Goal: Task Accomplishment & Management: Manage account settings

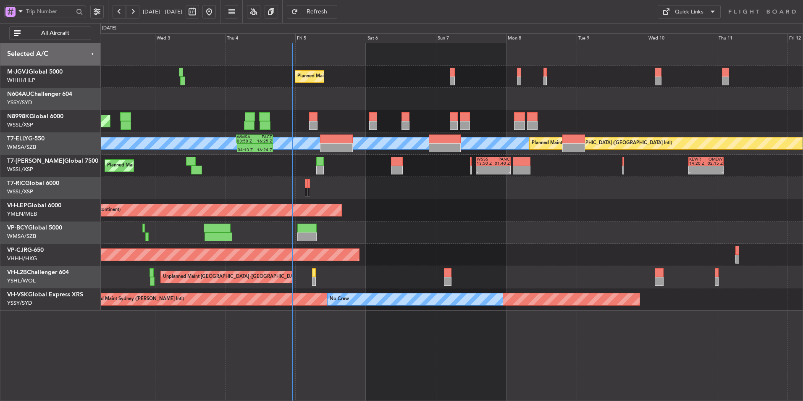
click at [239, 187] on div at bounding box center [451, 188] width 703 height 22
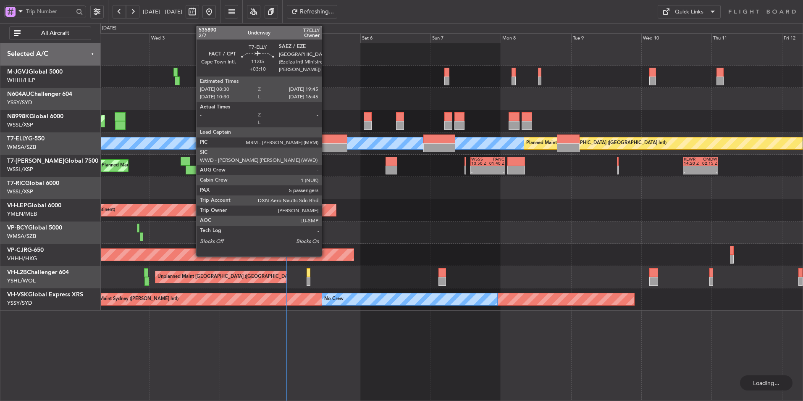
click at [326, 148] on div at bounding box center [331, 147] width 33 height 9
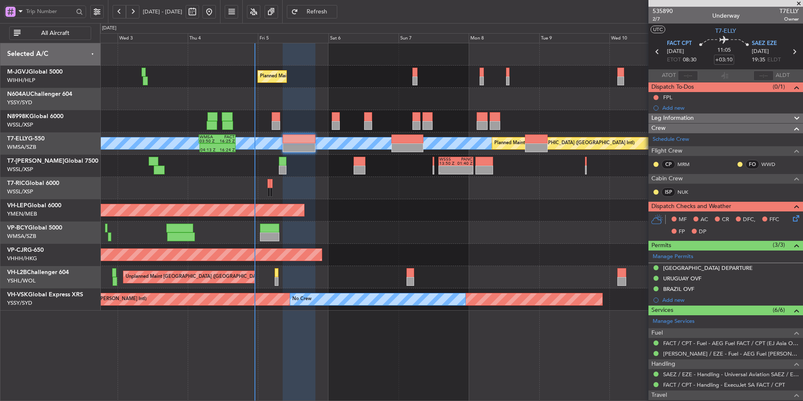
click at [347, 194] on div at bounding box center [451, 188] width 703 height 22
click at [381, 202] on div "Unplanned Maint Wichita (Wichita Mid-continent) Unplanned Maint Wichita (Wichit…" at bounding box center [451, 210] width 703 height 22
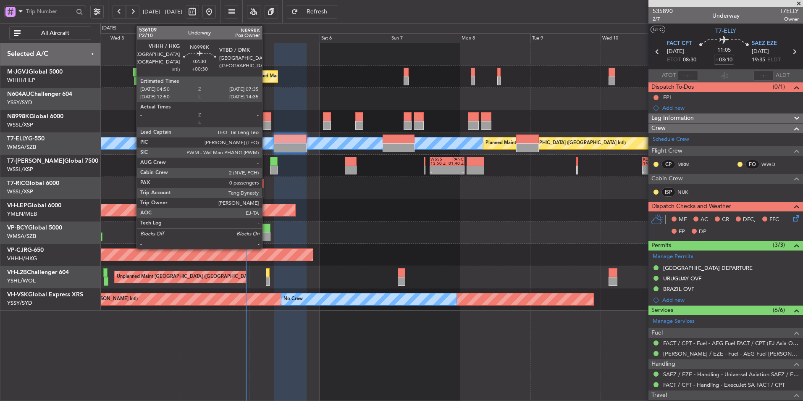
click at [266, 121] on div at bounding box center [267, 125] width 8 height 9
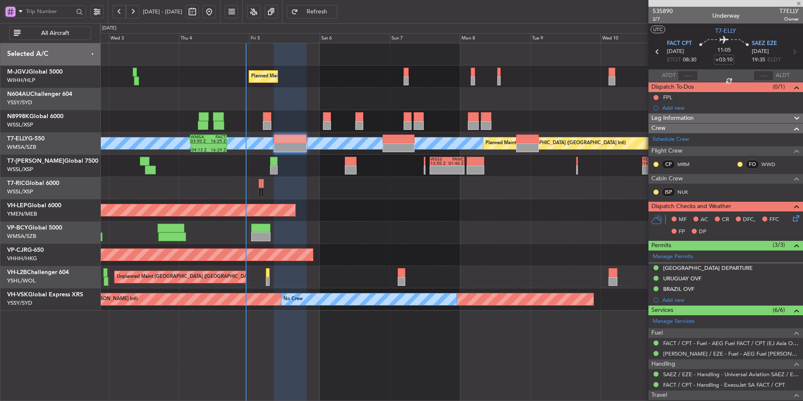
type input "+00:30"
type input "0"
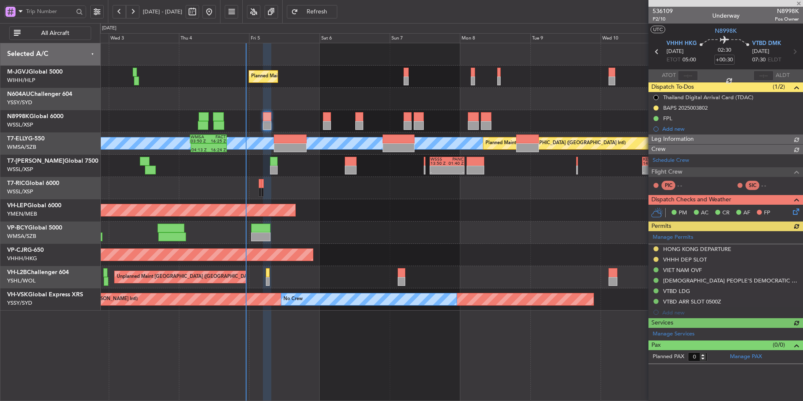
type input "[PERSON_NAME] (BTA)"
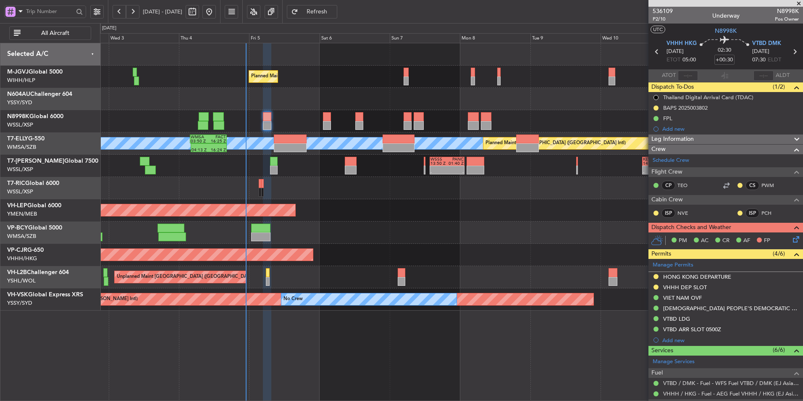
click at [354, 226] on div at bounding box center [451, 232] width 703 height 22
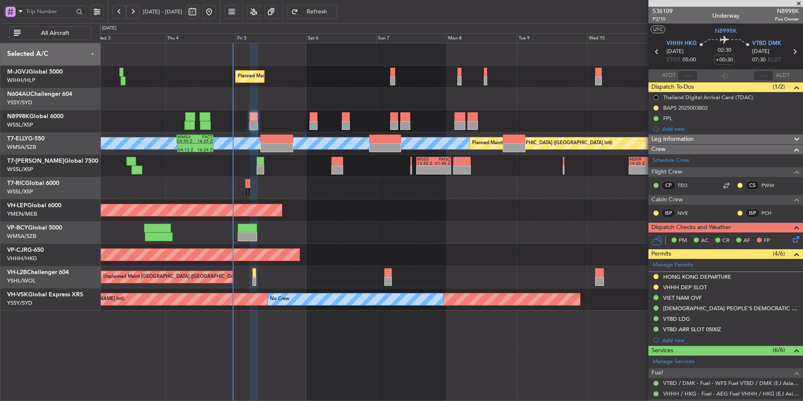
click at [320, 205] on div "Unplanned Maint Wichita (Wichita Mid-continent) Unplanned Maint Wichita (Wichit…" at bounding box center [451, 210] width 703 height 22
type input "[PERSON_NAME] (BTA)"
click at [370, 195] on div at bounding box center [451, 188] width 703 height 22
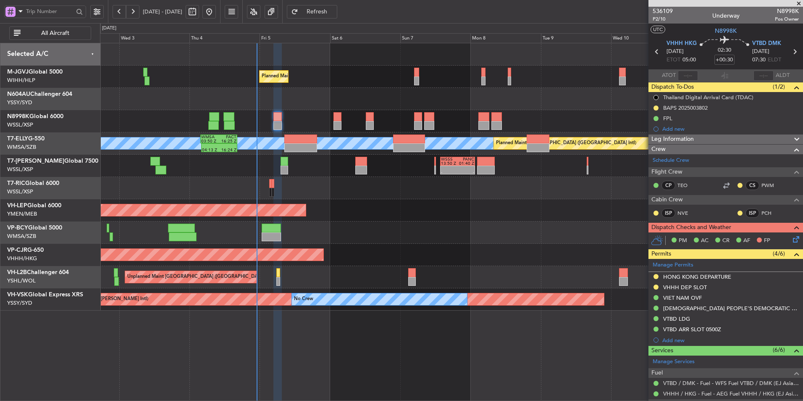
click at [323, 206] on div "Unplanned Maint Wichita (Wichita Mid-continent) Unplanned Maint Wichita (Wichit…" at bounding box center [451, 210] width 703 height 22
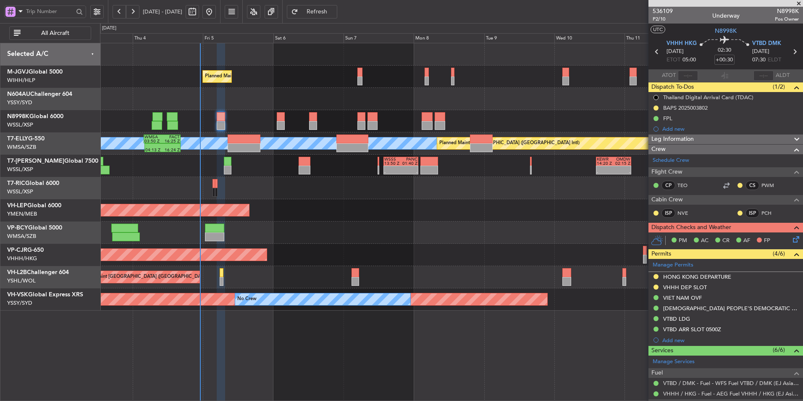
click at [357, 186] on div "Planned Maint Singapore (Seletar) Planned Maint Singapore (Seletar) MEL Planned…" at bounding box center [451, 176] width 703 height 267
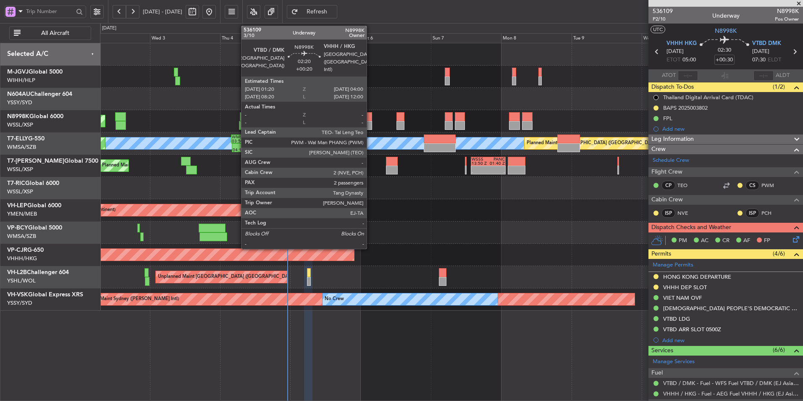
click at [371, 122] on div at bounding box center [368, 125] width 8 height 9
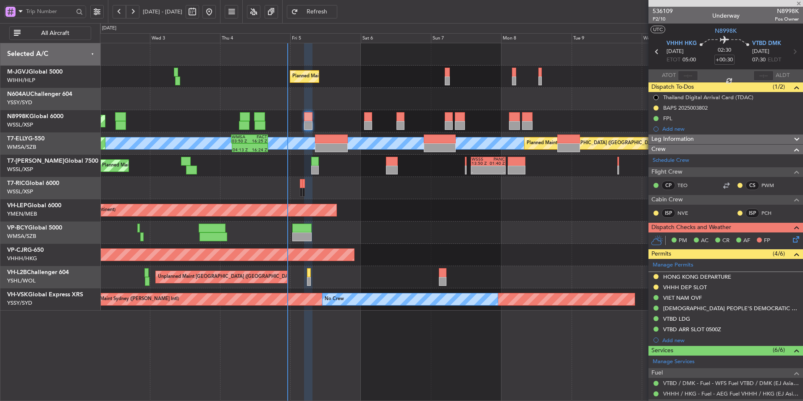
type input "+00:20"
type input "2"
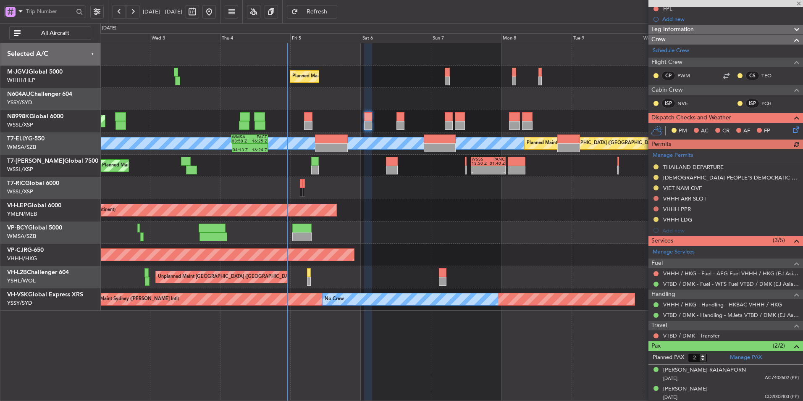
scroll to position [132, 0]
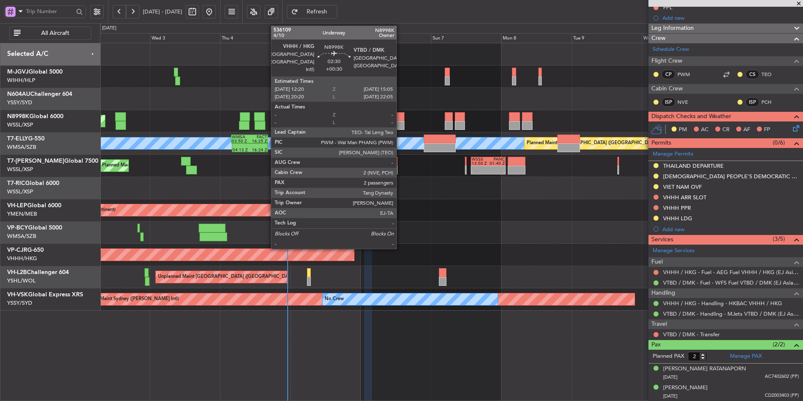
click at [400, 121] on div at bounding box center [401, 125] width 8 height 9
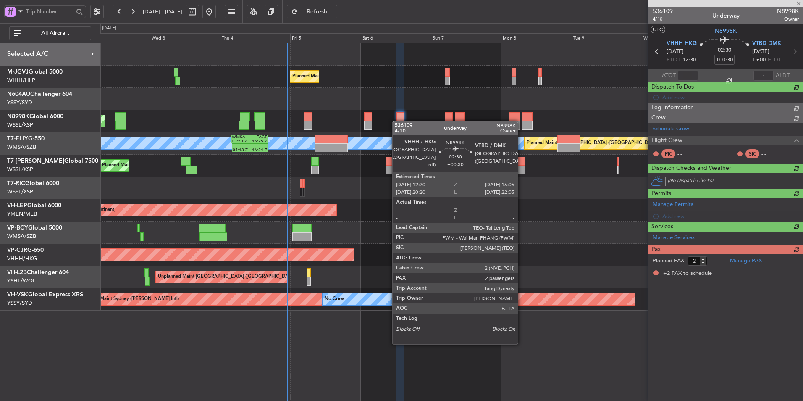
scroll to position [0, 0]
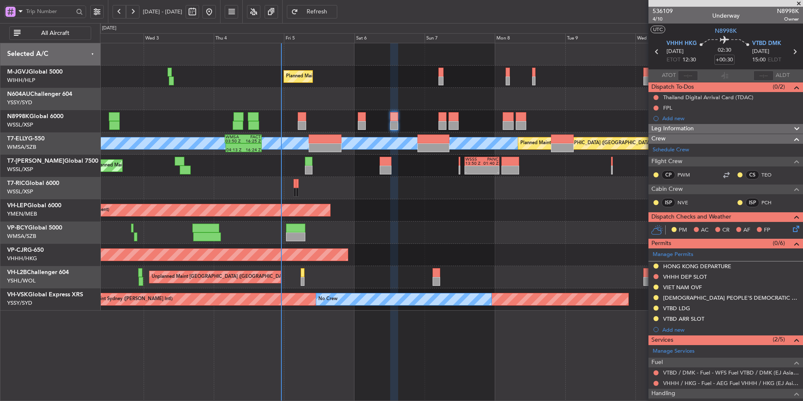
click at [486, 232] on div at bounding box center [451, 232] width 703 height 22
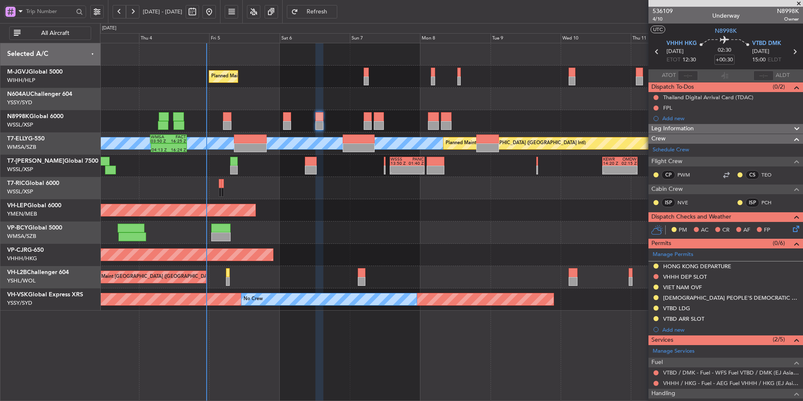
click at [476, 217] on div "Unplanned Maint Wichita (Wichita Mid-continent) Unplanned Maint Wichita (Wichit…" at bounding box center [451, 210] width 703 height 22
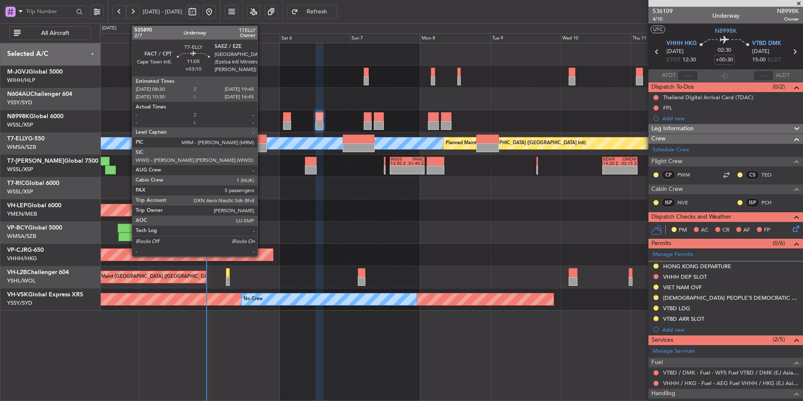
click at [261, 141] on div at bounding box center [250, 138] width 33 height 9
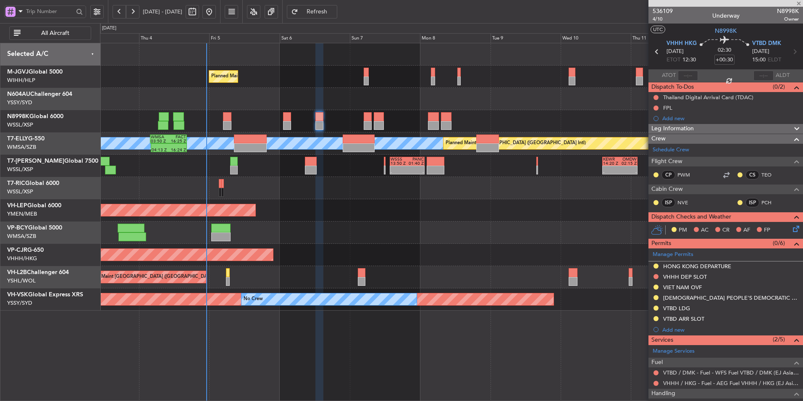
click at [313, 214] on div "Unplanned Maint Wichita (Wichita Mid-continent) Unplanned Maint Wichita (Wichit…" at bounding box center [451, 210] width 703 height 22
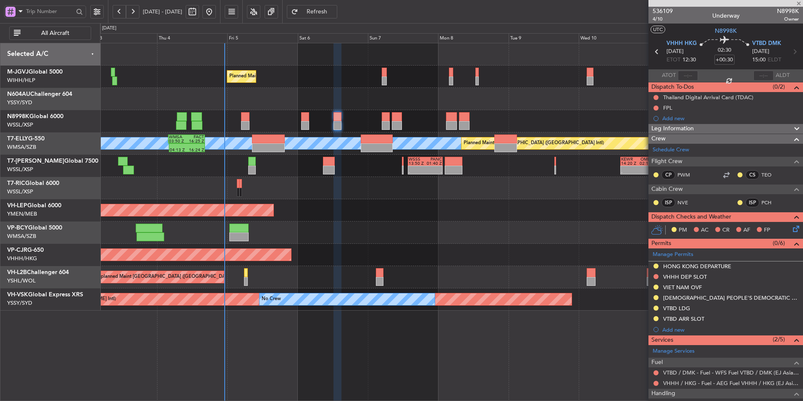
type input "+03:10"
type input "5"
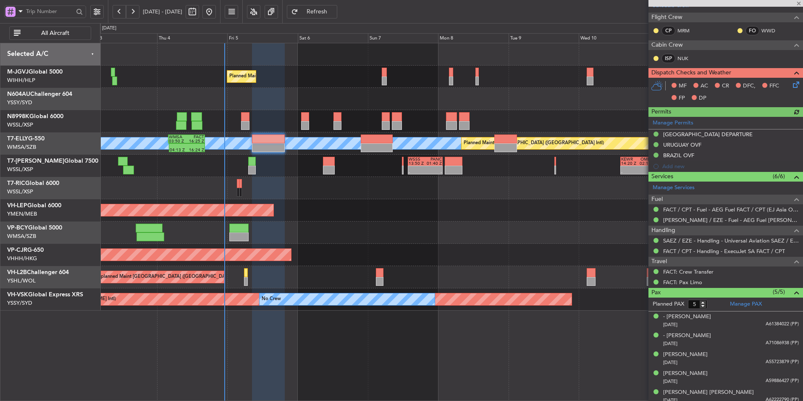
scroll to position [138, 0]
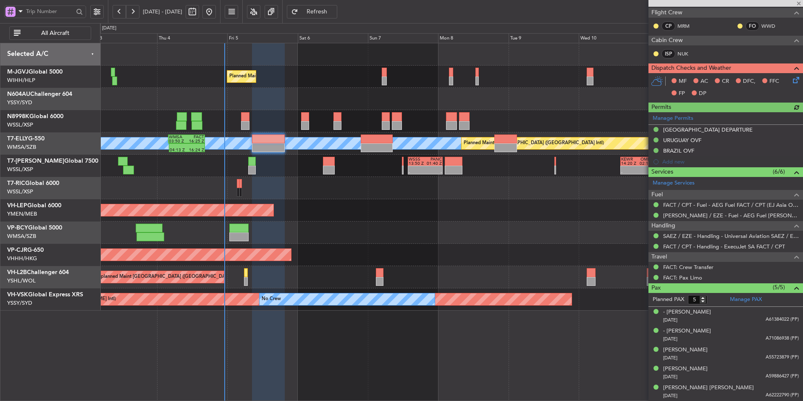
click at [357, 204] on div "Planned Maint Singapore (Seletar) Planned Maint Singapore (Seletar) MEL Planned…" at bounding box center [451, 176] width 703 height 267
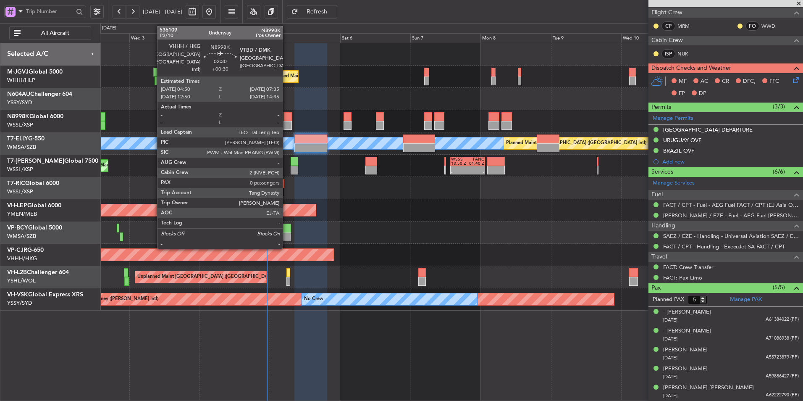
click at [287, 129] on div at bounding box center [288, 125] width 8 height 9
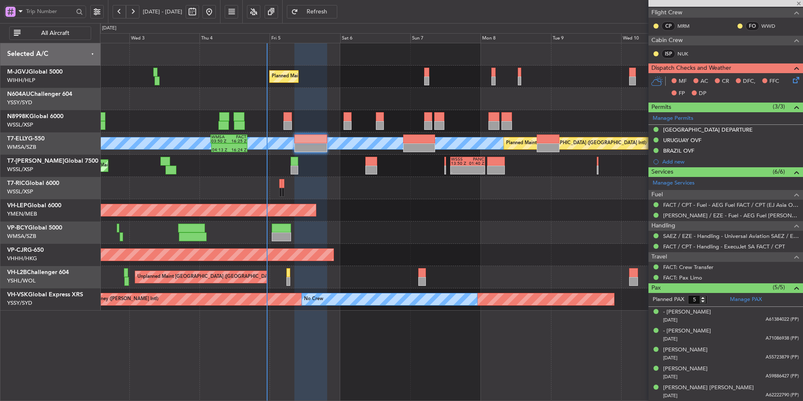
type input "+00:30"
type input "0"
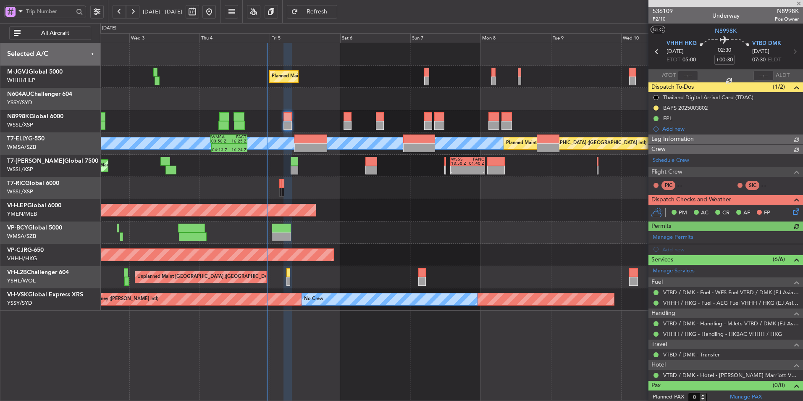
type input "[PERSON_NAME] (BTA)"
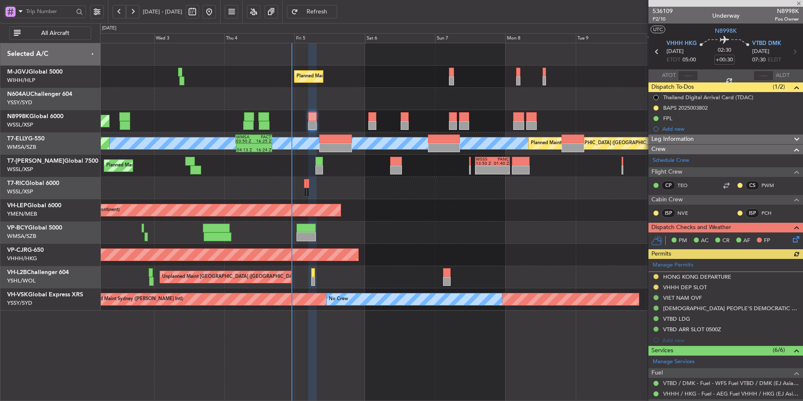
click at [388, 206] on div "Unplanned Maint Wichita (Wichita Mid-continent) Unplanned Maint Wichita (Wichit…" at bounding box center [451, 210] width 703 height 22
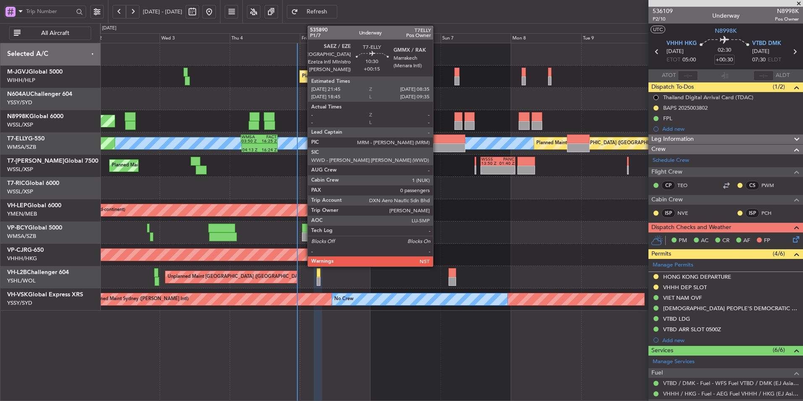
click at [437, 142] on div at bounding box center [450, 138] width 32 height 9
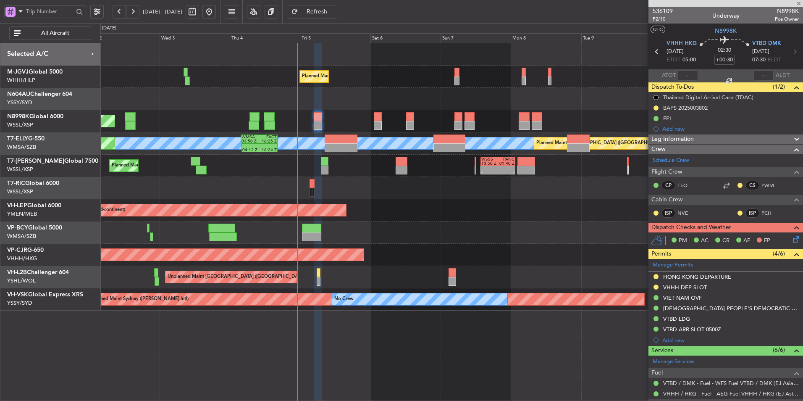
type input "+00:15"
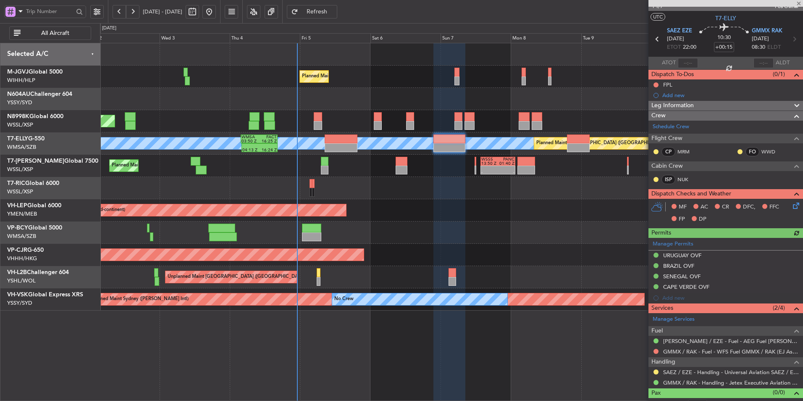
scroll to position [23, 0]
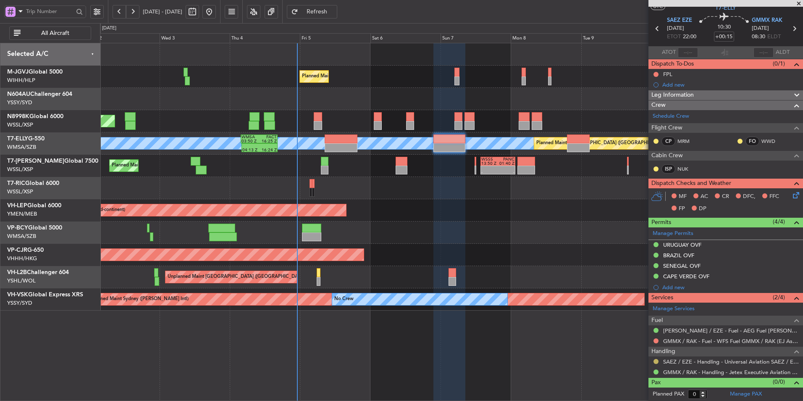
click at [656, 360] on button at bounding box center [656, 361] width 5 height 5
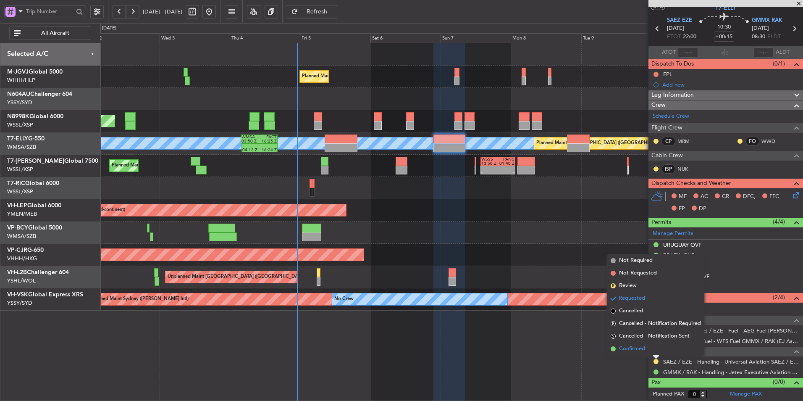
click at [636, 350] on span "Confirmed" at bounding box center [632, 348] width 26 height 8
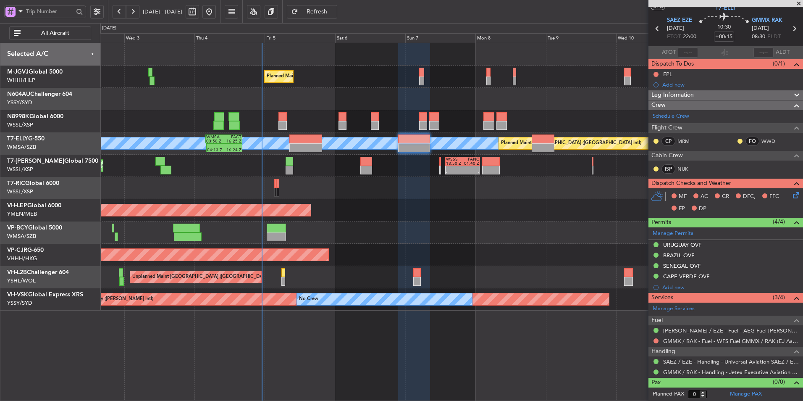
click at [356, 237] on div at bounding box center [451, 232] width 703 height 22
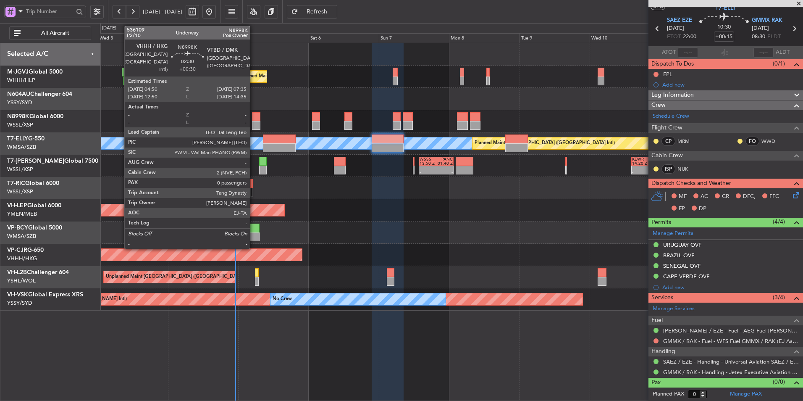
click at [254, 125] on div at bounding box center [256, 125] width 8 height 9
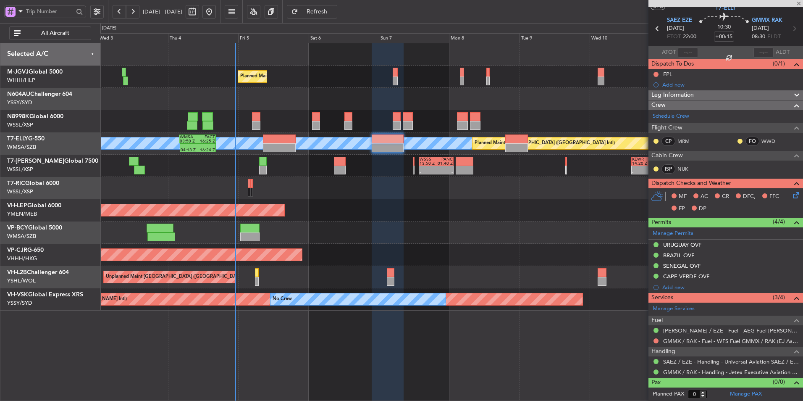
click at [349, 221] on div "Planned Maint Singapore (Seletar) Planned Maint Singapore (Seletar) MEL Planned…" at bounding box center [451, 176] width 703 height 267
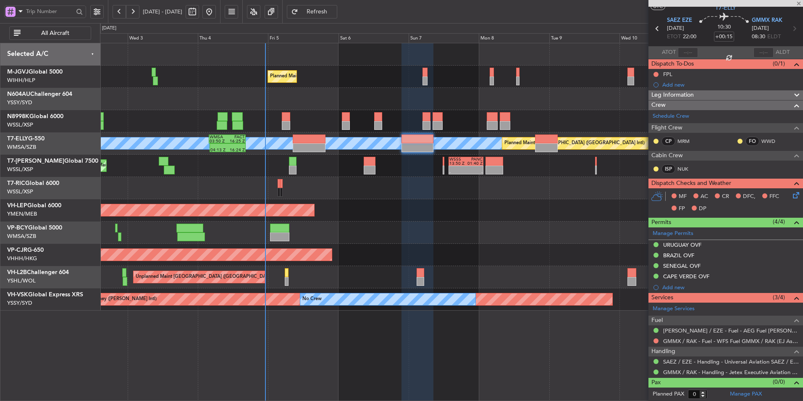
type input "+00:30"
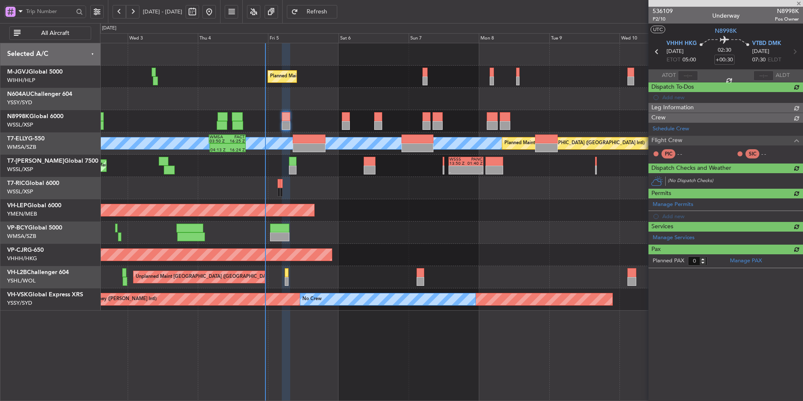
scroll to position [0, 0]
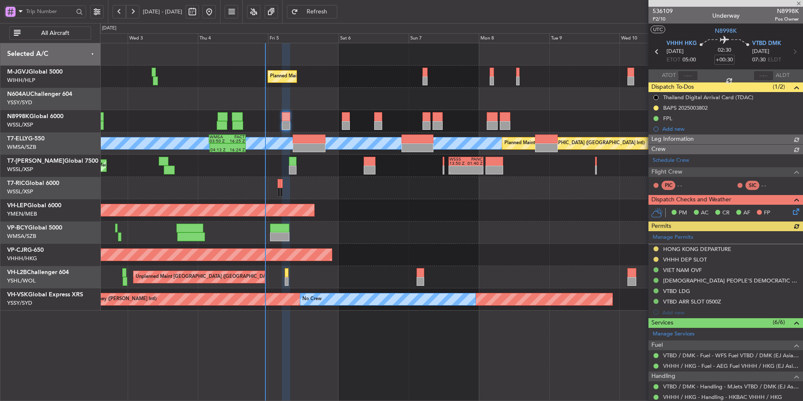
type input "[PERSON_NAME] (BTA)"
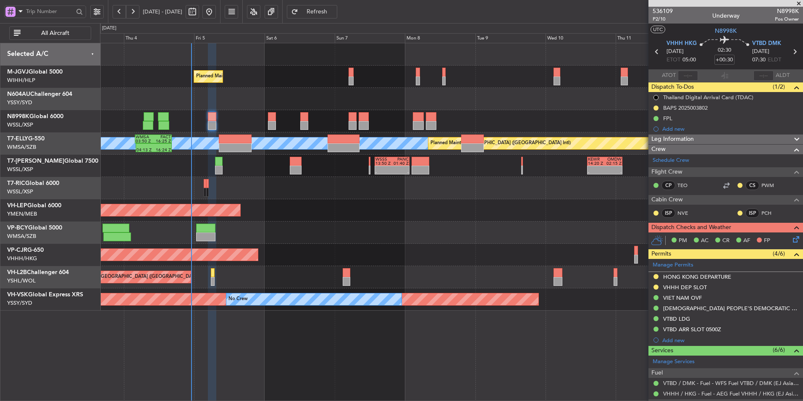
click at [512, 127] on div "Planned Maint [GEOGRAPHIC_DATA] (Seletar)" at bounding box center [451, 121] width 703 height 22
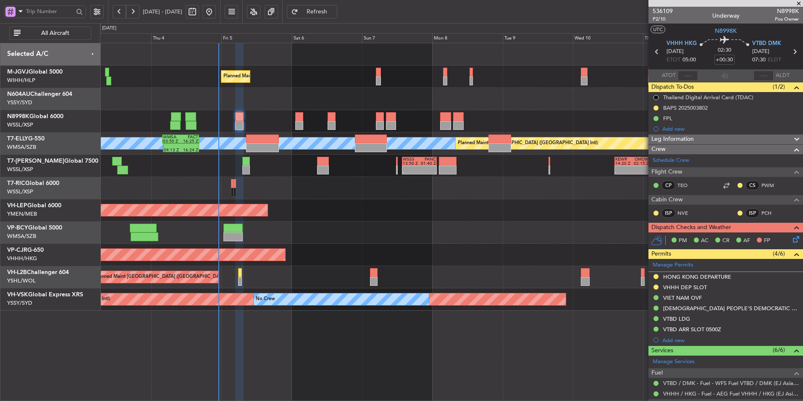
click at [408, 231] on div at bounding box center [451, 232] width 703 height 22
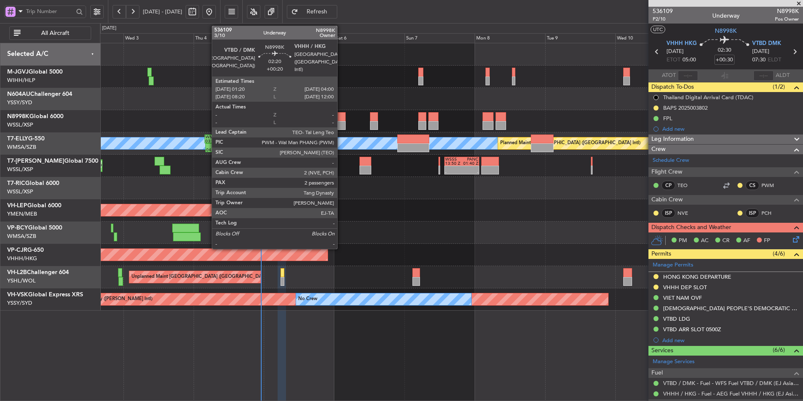
click at [341, 116] on div at bounding box center [342, 116] width 8 height 9
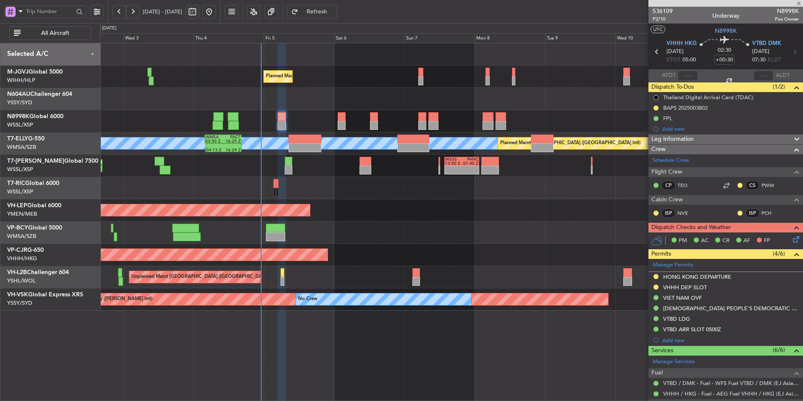
type input "+00:20"
type input "2"
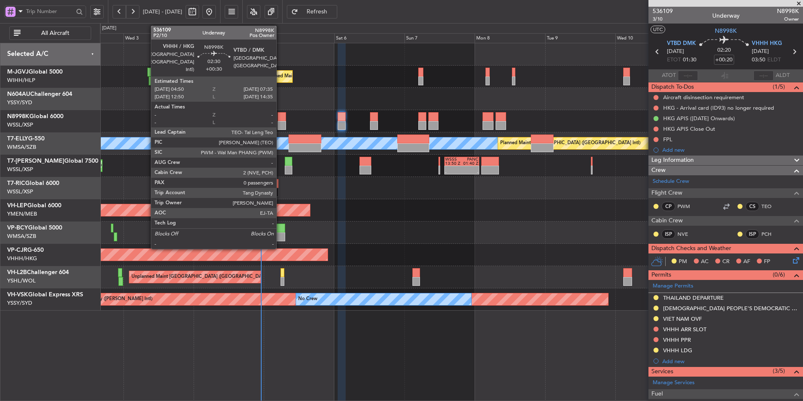
click at [280, 115] on div at bounding box center [282, 116] width 8 height 9
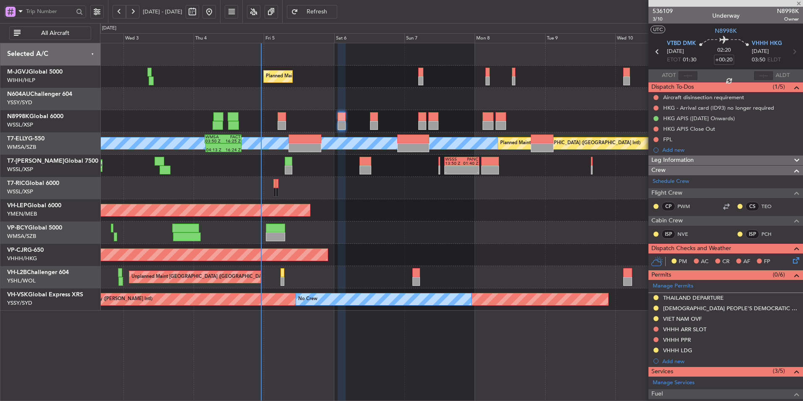
type input "+00:30"
type input "0"
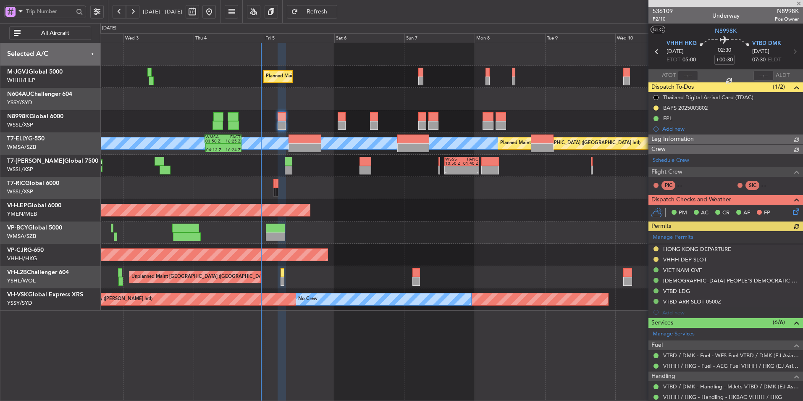
type input "[PERSON_NAME] (BTA)"
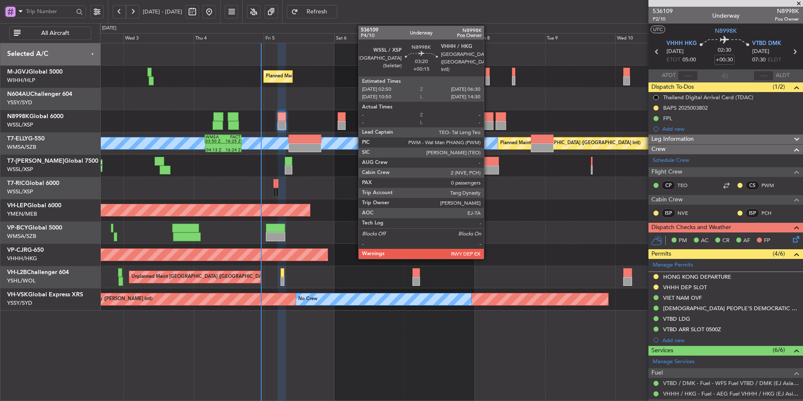
click at [488, 117] on div at bounding box center [488, 116] width 11 height 9
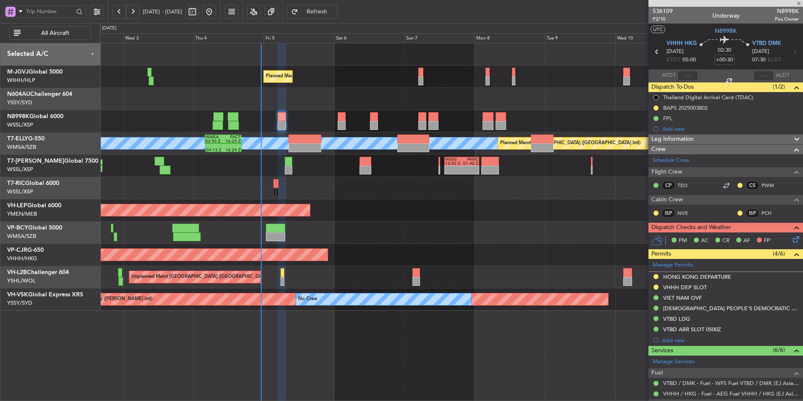
type input "+00:15"
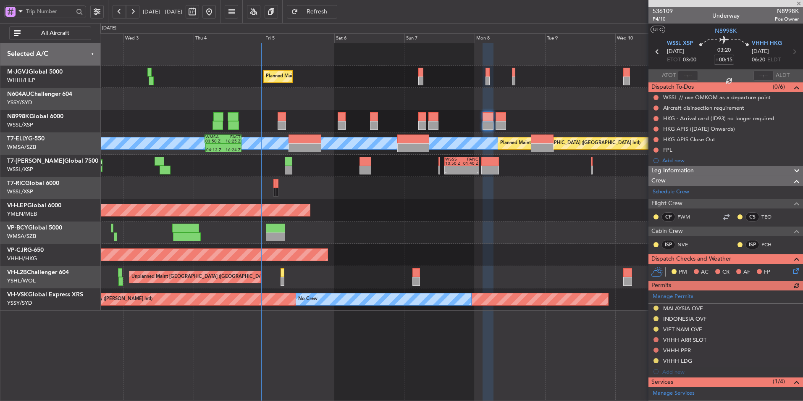
scroll to position [84, 0]
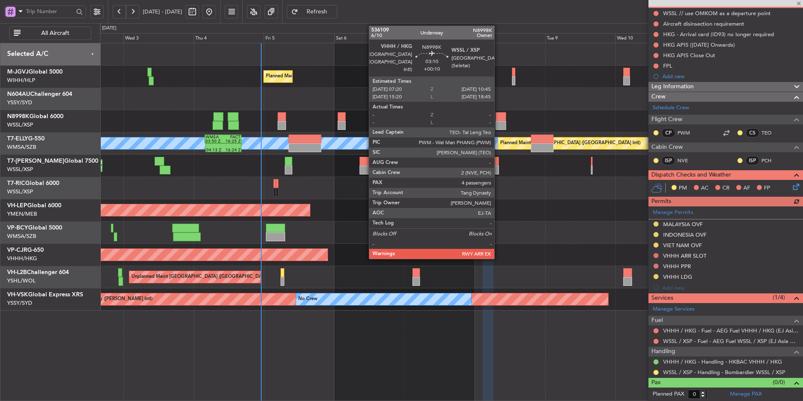
click at [498, 118] on div at bounding box center [501, 116] width 10 height 9
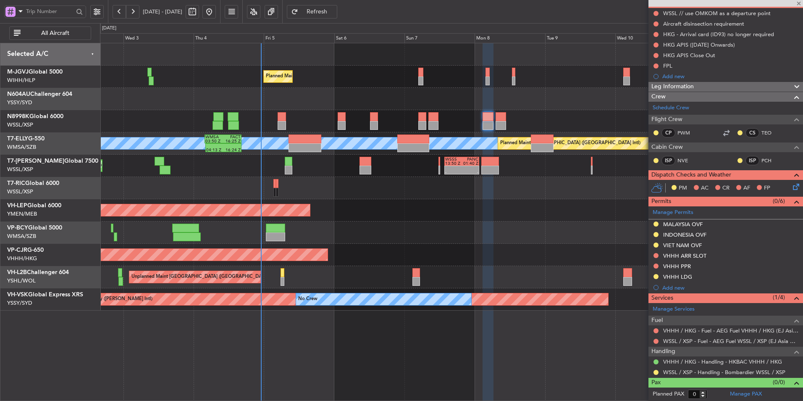
type input "+00:10"
type input "4"
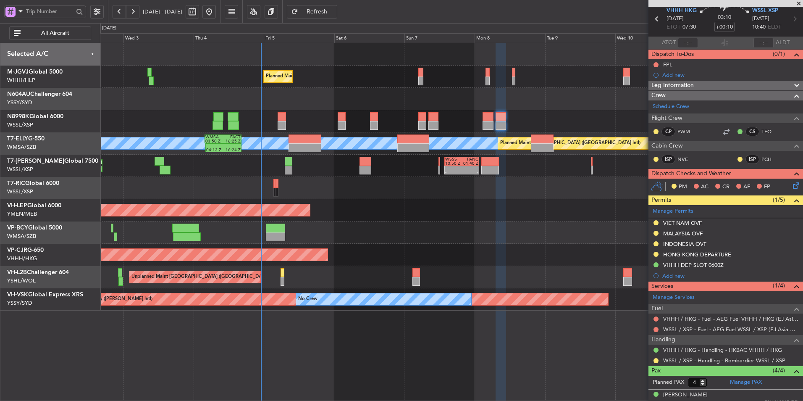
scroll to position [0, 0]
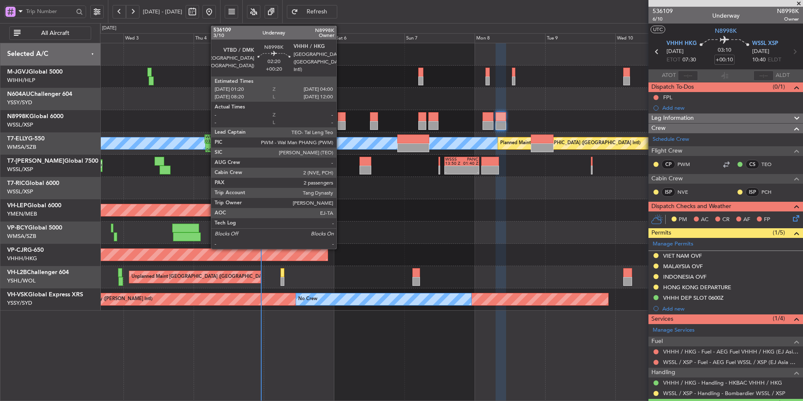
click at [340, 120] on div at bounding box center [342, 116] width 8 height 9
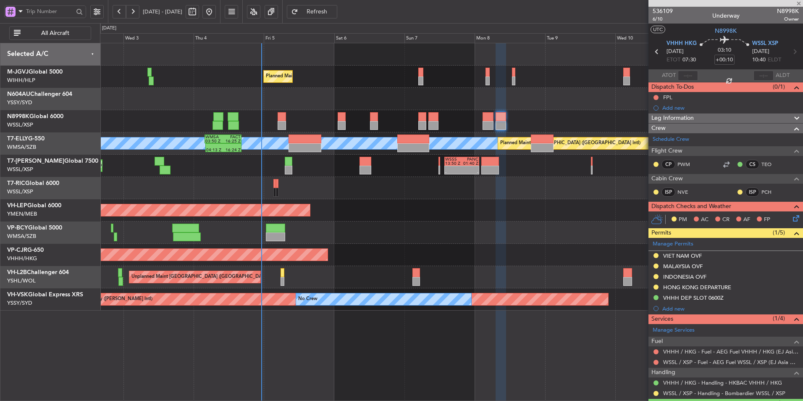
type input "+00:20"
type input "2"
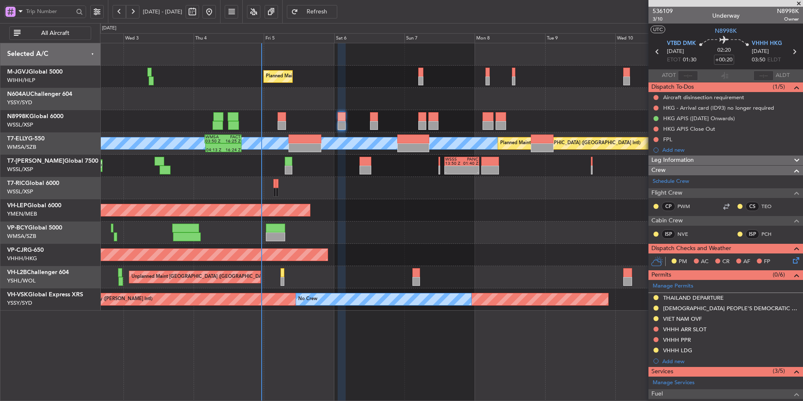
click at [422, 221] on div "Unplanned Maint Wichita (Wichita Mid-continent) Unplanned Maint Wichita (Wichit…" at bounding box center [451, 210] width 703 height 22
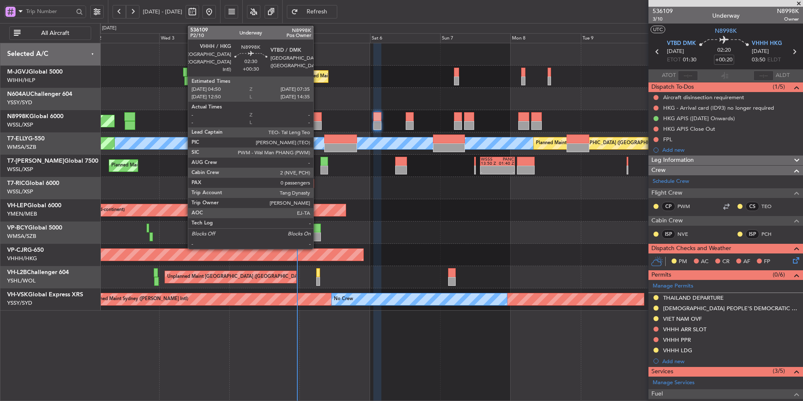
click at [317, 118] on div at bounding box center [317, 116] width 8 height 9
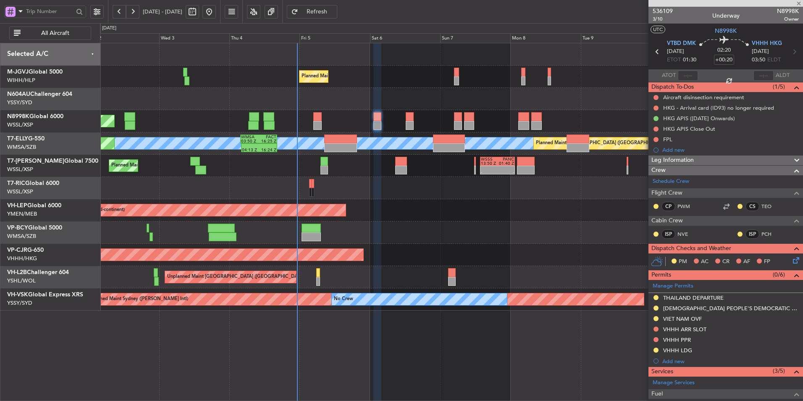
type input "+00:30"
type input "0"
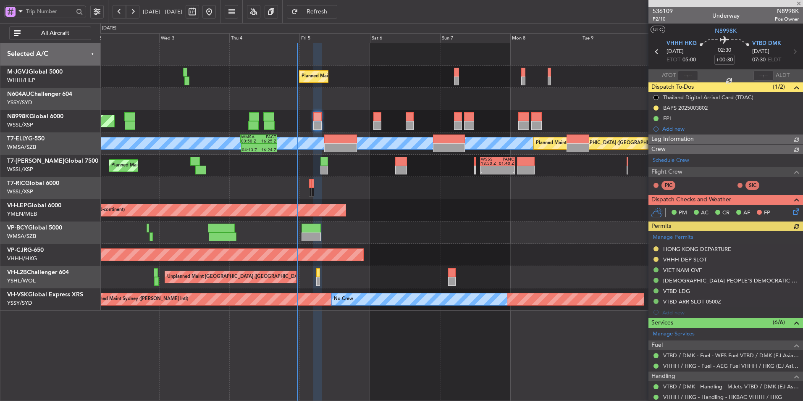
type input "[PERSON_NAME] (BTA)"
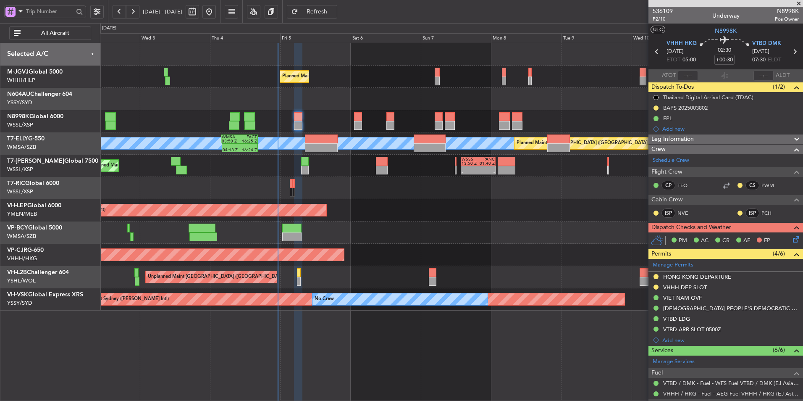
click at [387, 216] on div "Planned Maint Singapore (Seletar) Planned Maint Singapore (Seletar) MEL Planned…" at bounding box center [451, 176] width 703 height 267
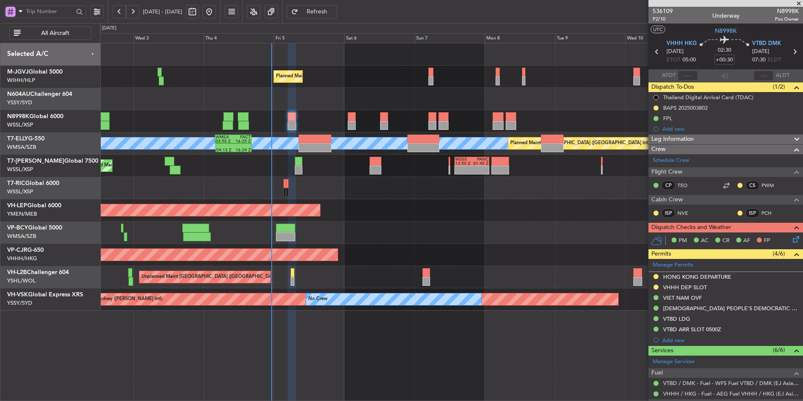
click at [421, 219] on div "Unplanned Maint Wichita (Wichita Mid-continent) Unplanned Maint Wichita (Wichit…" at bounding box center [451, 210] width 703 height 22
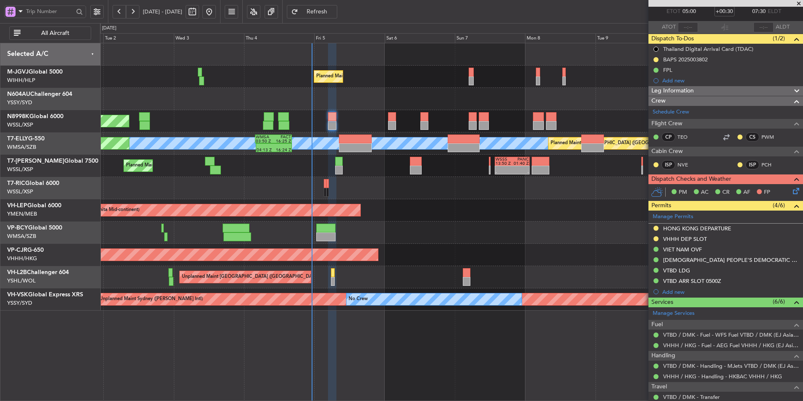
scroll to position [94, 0]
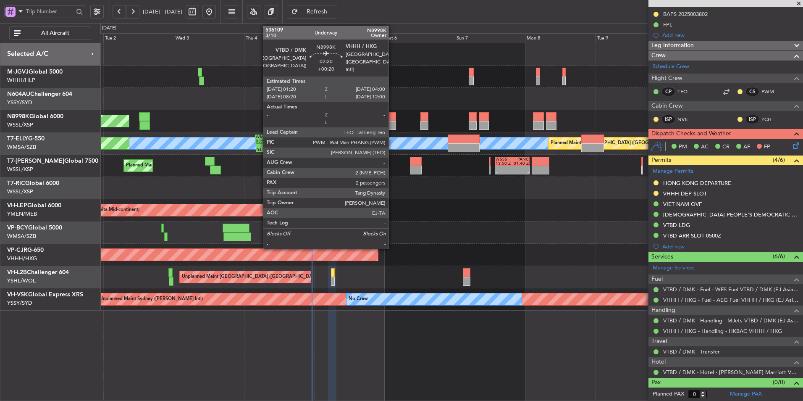
click at [392, 118] on div at bounding box center [392, 116] width 8 height 9
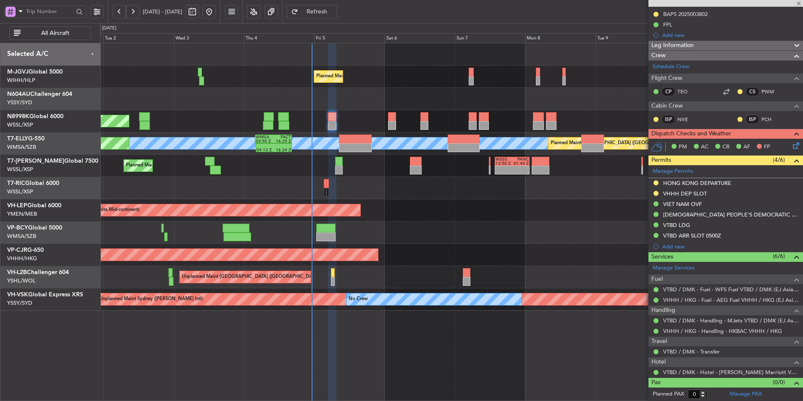
click at [361, 225] on div "Planned Maint Singapore (Seletar) Planned Maint Singapore (Seletar) MEL Planned…" at bounding box center [451, 176] width 703 height 267
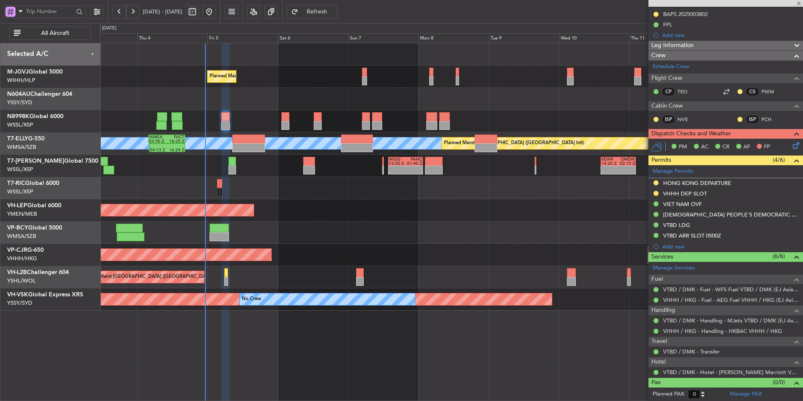
type input "+00:20"
type input "2"
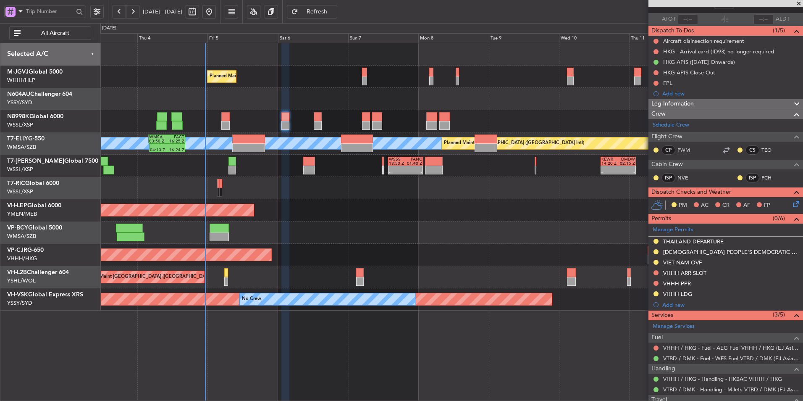
scroll to position [0, 0]
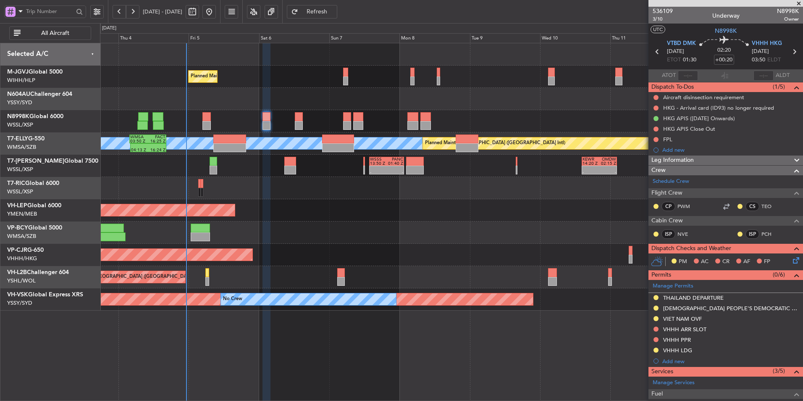
click at [351, 197] on div at bounding box center [451, 188] width 703 height 22
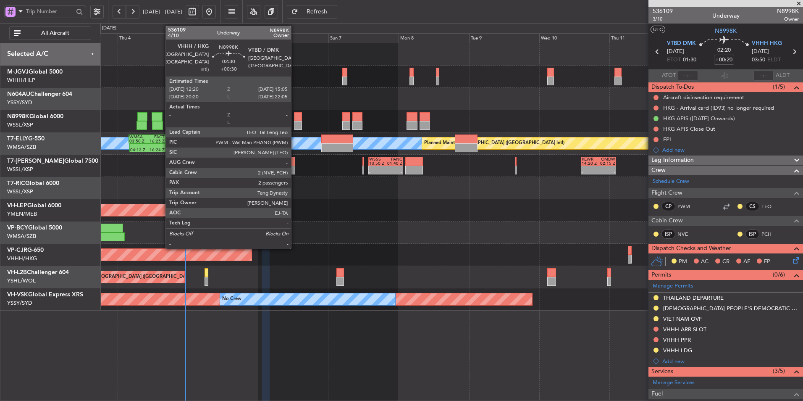
click at [295, 118] on div at bounding box center [298, 116] width 8 height 9
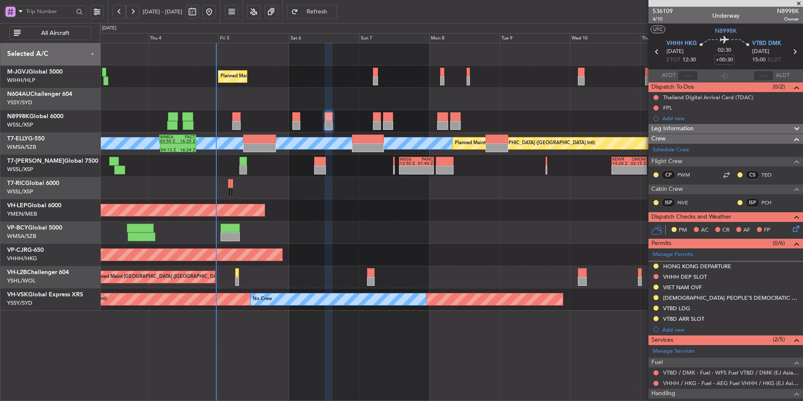
click at [316, 228] on div at bounding box center [451, 232] width 703 height 22
click at [352, 219] on div "Planned Maint Singapore (Seletar) Planned Maint Singapore (Seletar) MEL Planned…" at bounding box center [451, 176] width 703 height 267
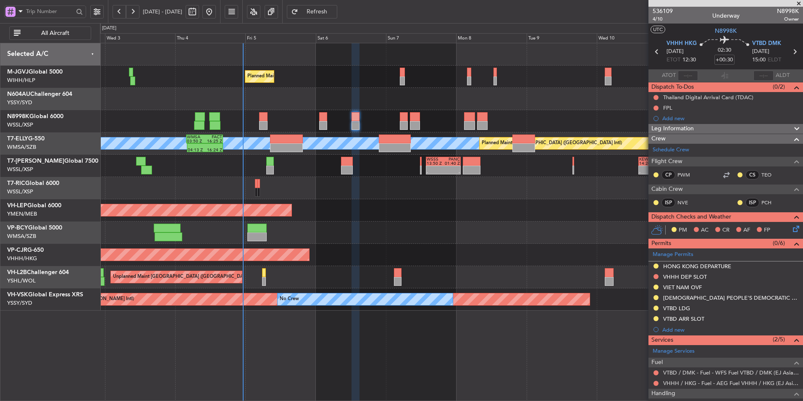
click at [309, 215] on div "Unplanned Maint Wichita (Wichita Mid-continent) Unplanned Maint Wichita (Wichit…" at bounding box center [451, 210] width 703 height 22
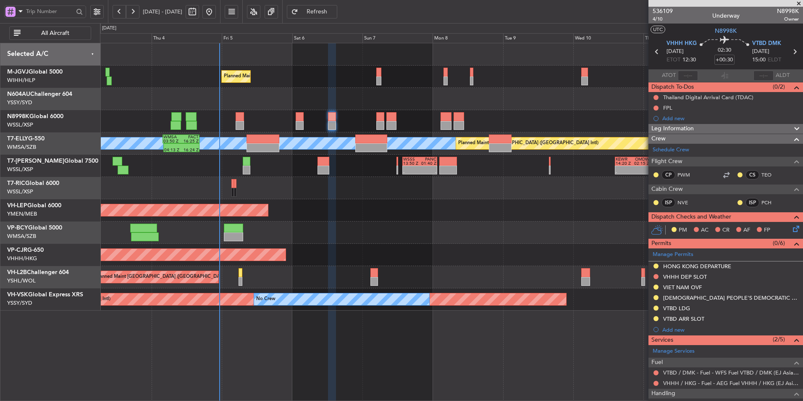
click at [404, 213] on div "Unplanned Maint Wichita (Wichita Mid-continent) Unplanned Maint Wichita (Wichit…" at bounding box center [451, 210] width 703 height 22
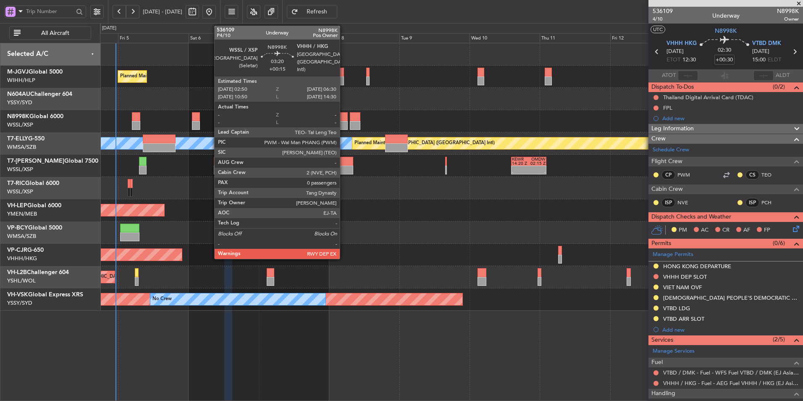
click at [344, 120] on div at bounding box center [342, 116] width 11 height 9
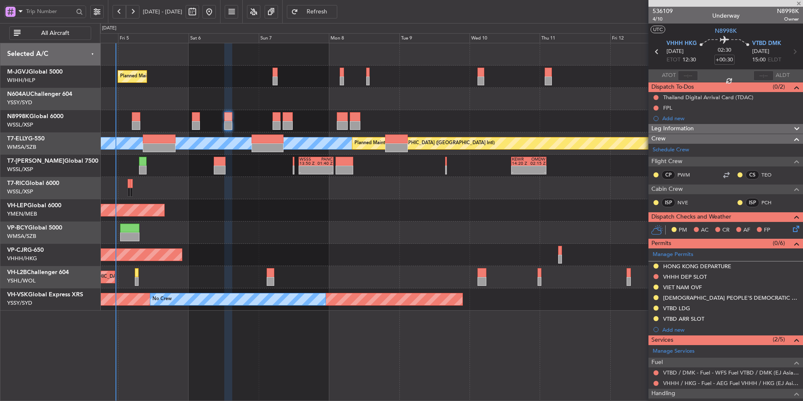
type input "+00:15"
type input "0"
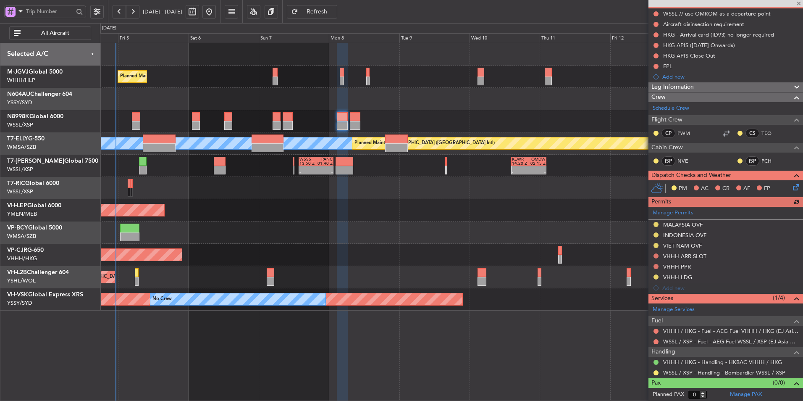
scroll to position [84, 0]
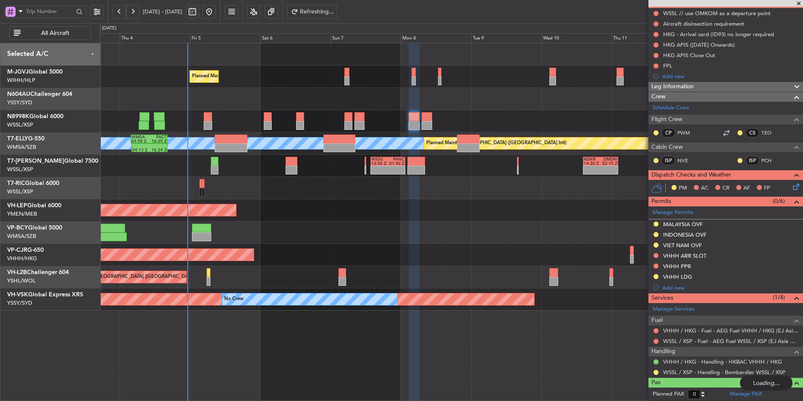
click at [369, 221] on div "Unplanned Maint Wichita (Wichita Mid-continent)" at bounding box center [451, 210] width 703 height 22
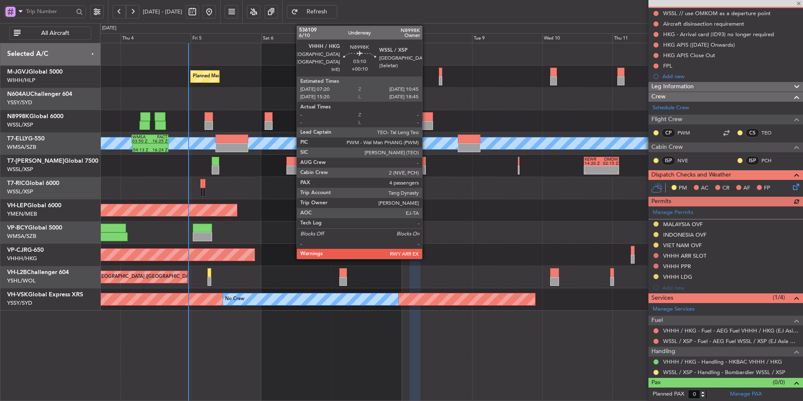
click at [426, 122] on div at bounding box center [428, 125] width 10 height 9
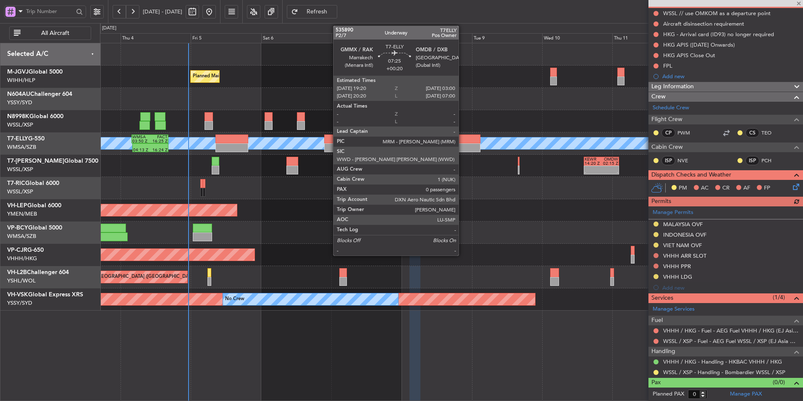
click at [463, 149] on div at bounding box center [469, 147] width 23 height 9
type input "+00:10"
type input "4"
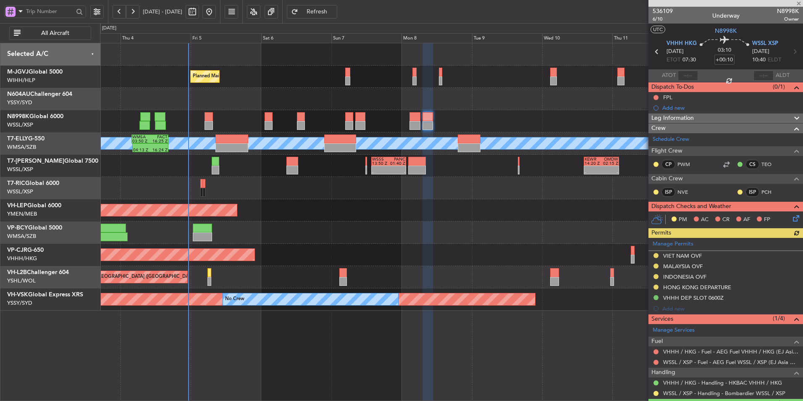
type input "+00:20"
type input "0"
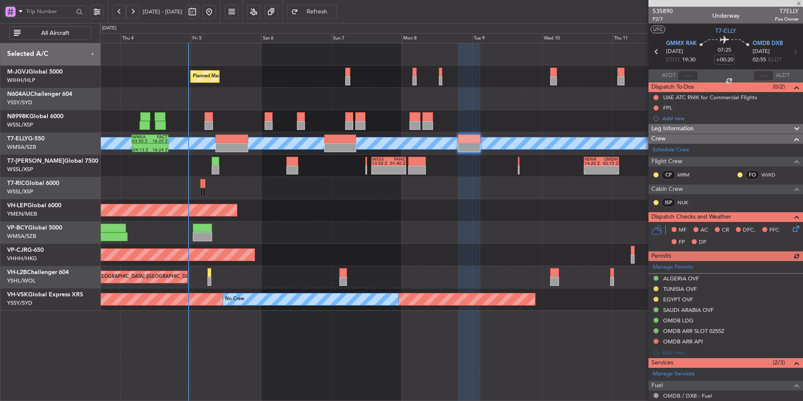
click at [504, 207] on div "Unplanned Maint Wichita (Wichita Mid-continent)" at bounding box center [451, 210] width 703 height 22
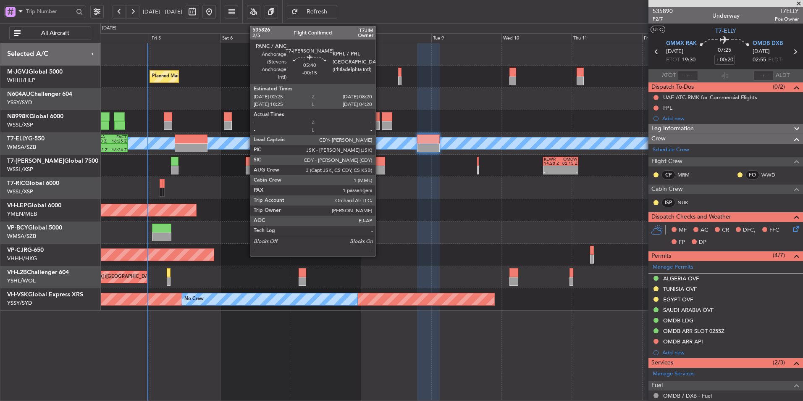
click at [379, 168] on div at bounding box center [377, 170] width 18 height 9
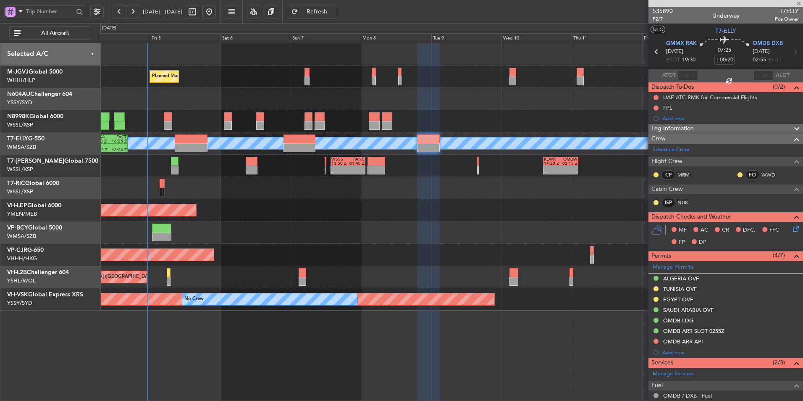
type input "-00:15"
type input "1"
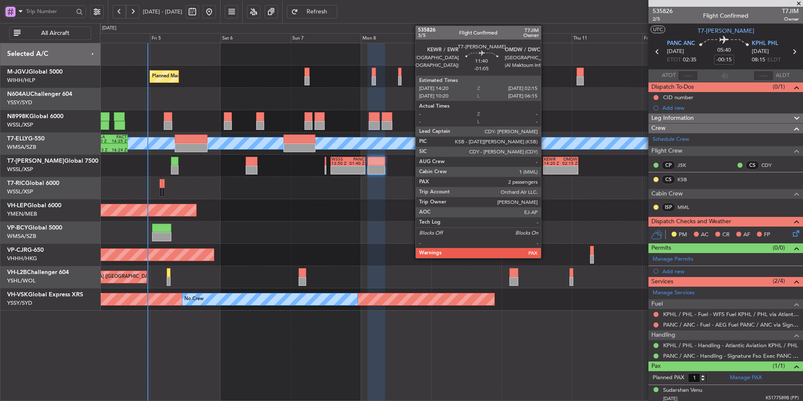
click at [545, 169] on div at bounding box center [552, 168] width 17 height 4
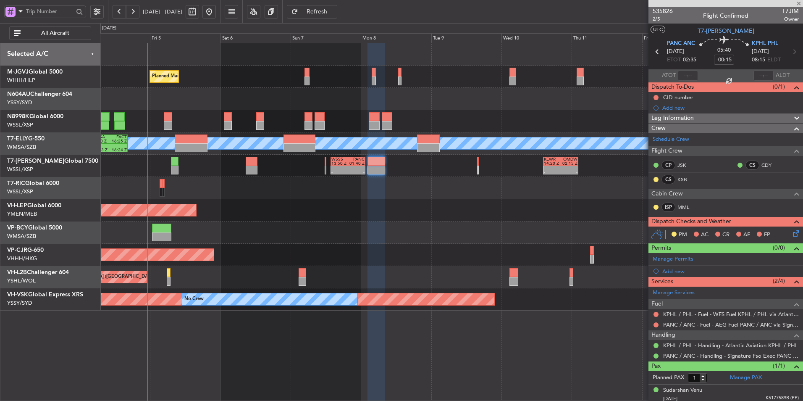
type input "-01:05"
type input "2"
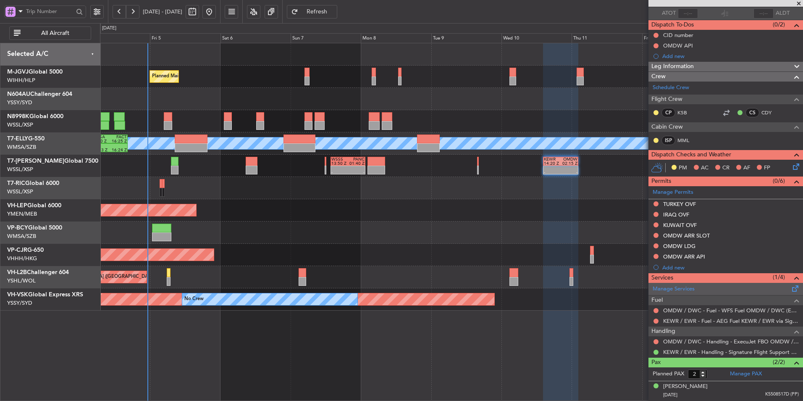
scroll to position [80, 0]
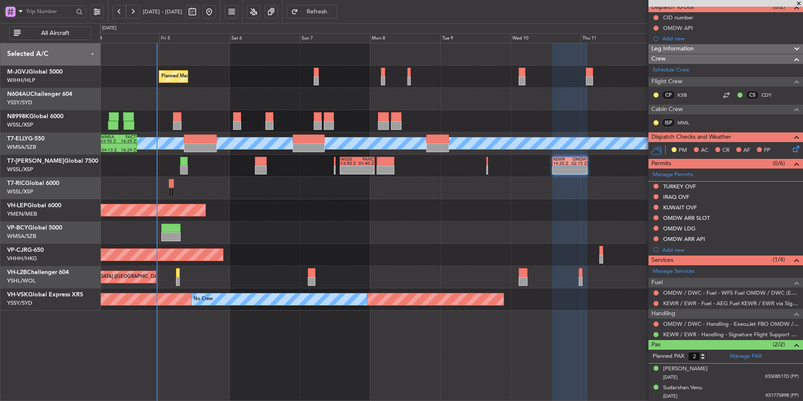
click at [534, 228] on div at bounding box center [451, 232] width 703 height 22
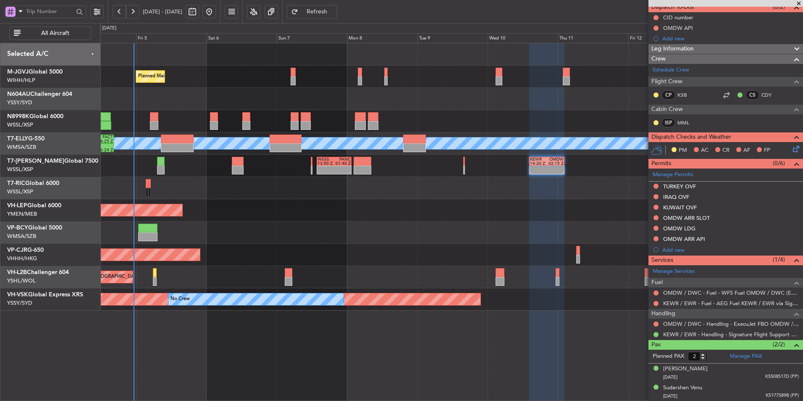
click at [496, 202] on div "Unplanned Maint Wichita (Wichita Mid-continent)" at bounding box center [451, 210] width 703 height 22
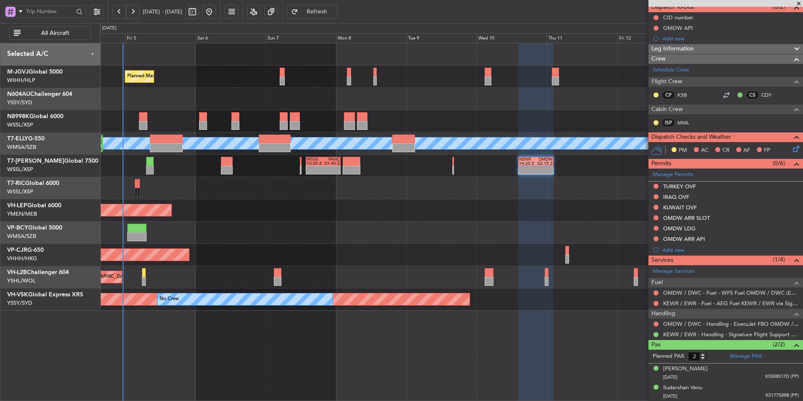
click at [492, 209] on div "Unplanned Maint Wichita (Wichita Mid-continent)" at bounding box center [451, 210] width 703 height 22
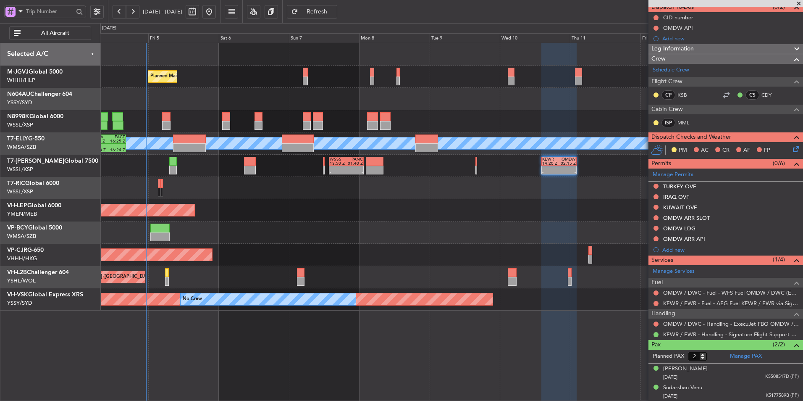
click at [508, 191] on div at bounding box center [451, 188] width 703 height 22
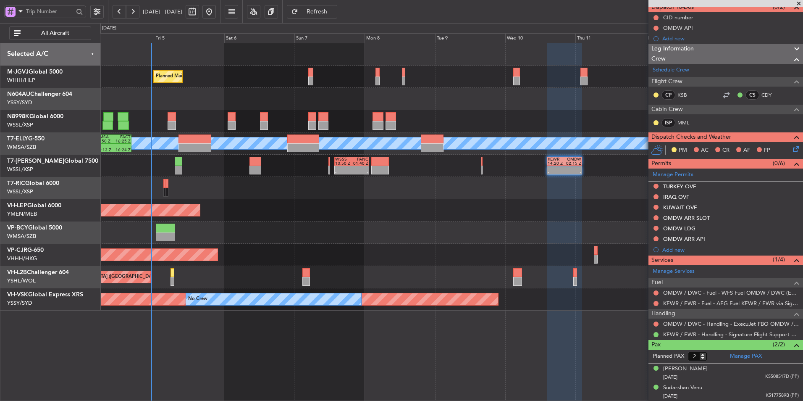
click at [552, 211] on div "Unplanned Maint Wichita (Wichita Mid-continent)" at bounding box center [451, 210] width 703 height 22
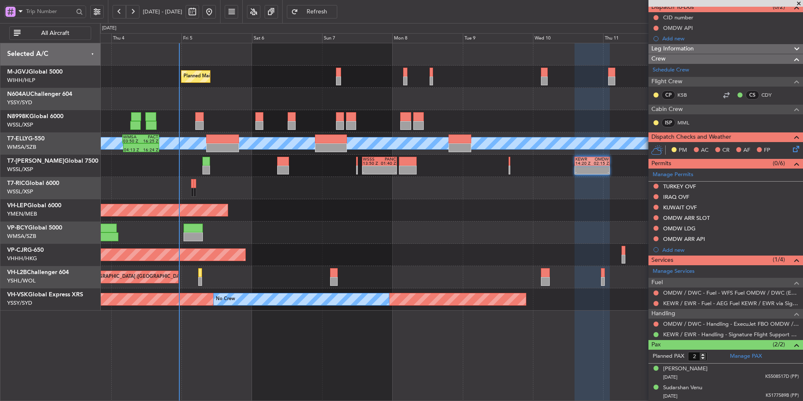
click at [547, 213] on div "Unplanned Maint Wichita (Wichita Mid-continent)" at bounding box center [451, 210] width 703 height 22
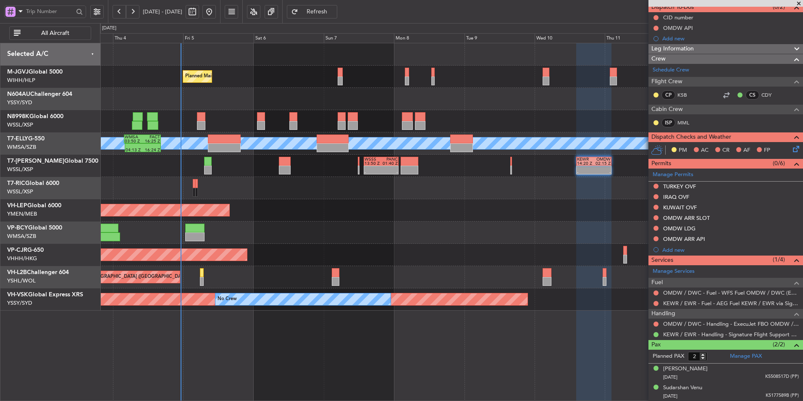
click at [419, 215] on div "Unplanned Maint Wichita (Wichita Mid-continent)" at bounding box center [451, 210] width 703 height 22
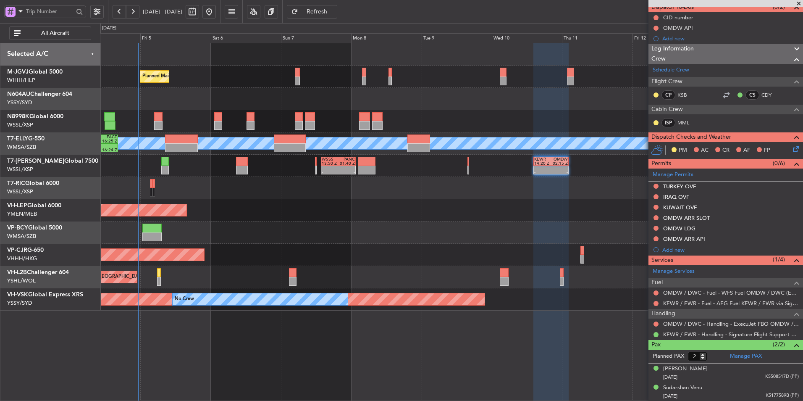
click at [412, 214] on div "Unplanned Maint Wichita (Wichita Mid-continent)" at bounding box center [451, 210] width 703 height 22
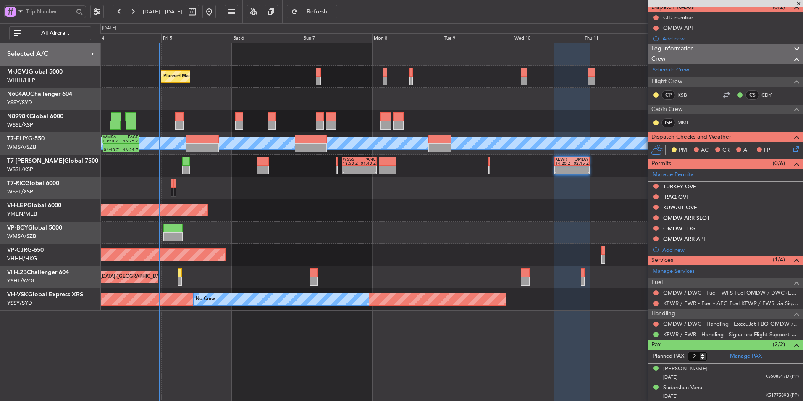
click at [437, 214] on div "Unplanned Maint Wichita (Wichita Mid-continent)" at bounding box center [451, 210] width 703 height 22
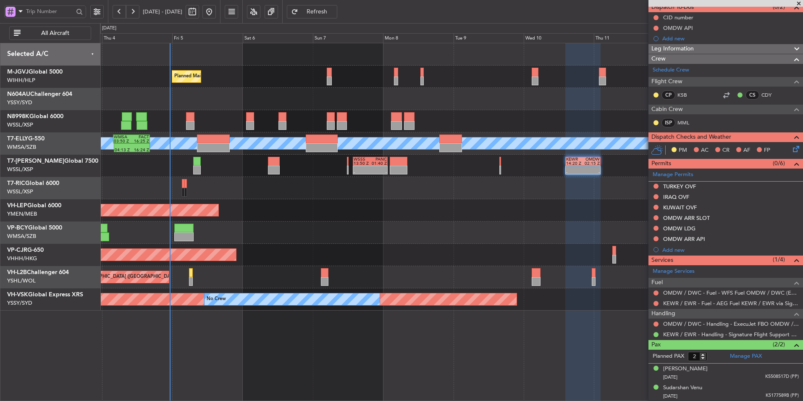
click at [252, 224] on div at bounding box center [451, 232] width 703 height 22
click at [350, 205] on div "Planned Maint Singapore (Seletar) Planned Maint Singapore (Seletar) Planned Mai…" at bounding box center [451, 176] width 703 height 267
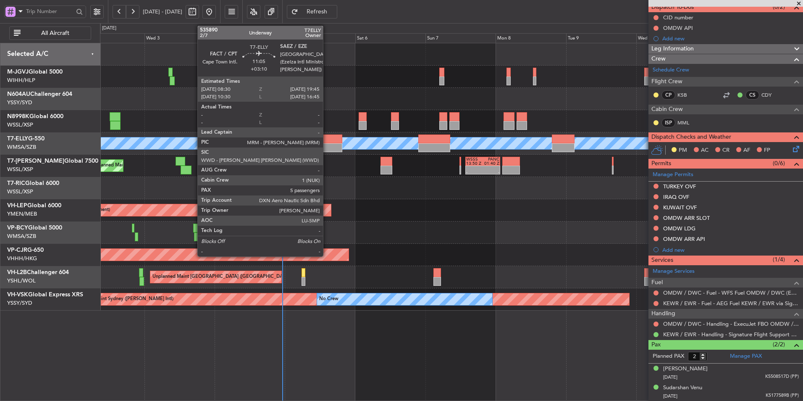
click at [327, 139] on div at bounding box center [326, 138] width 33 height 9
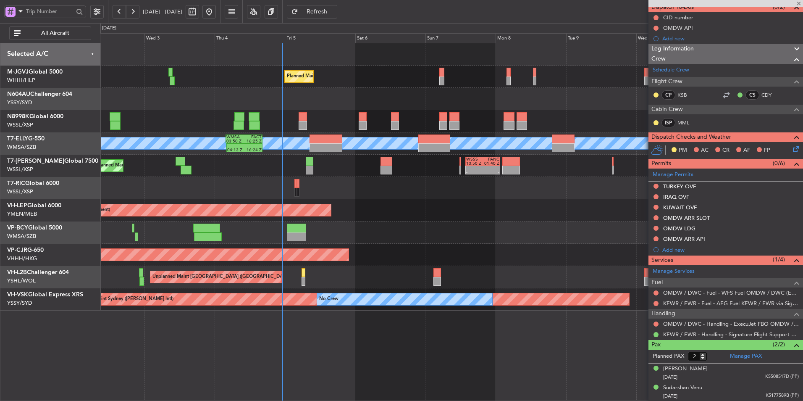
type input "+03:10"
type input "5"
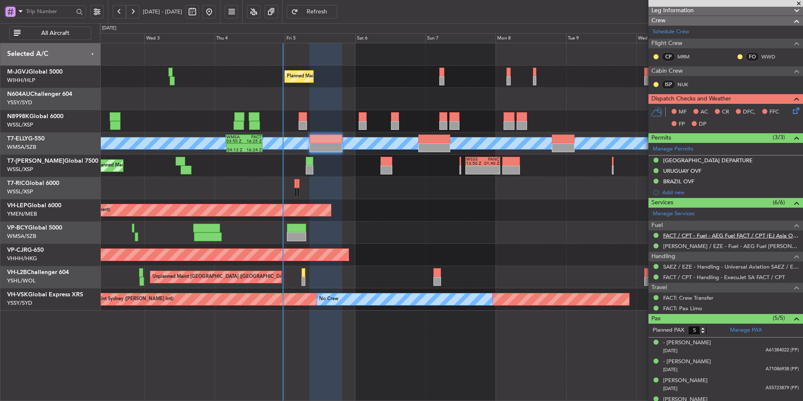
scroll to position [138, 0]
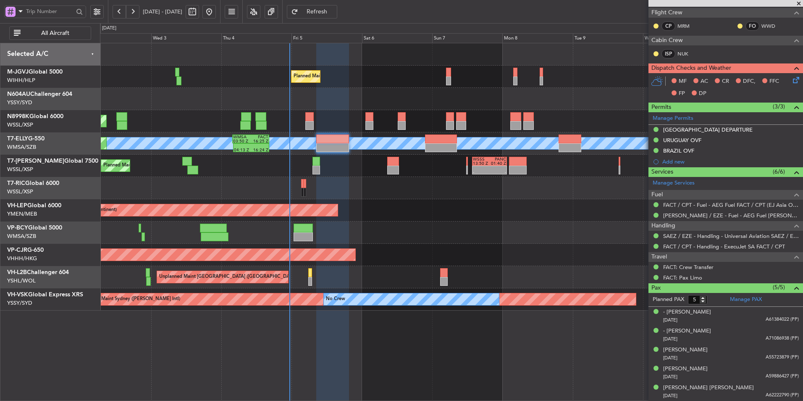
click at [364, 194] on div at bounding box center [451, 188] width 703 height 22
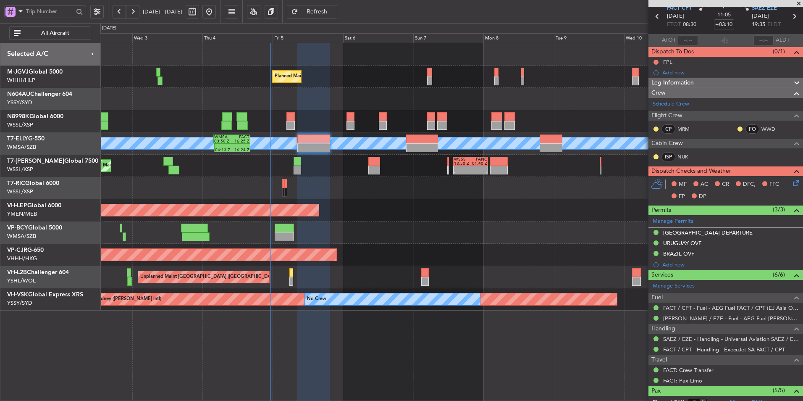
scroll to position [0, 0]
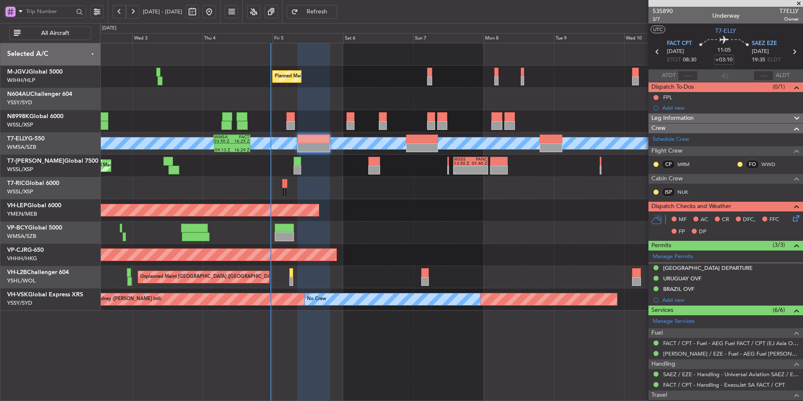
click at [666, 100] on div "FPL" at bounding box center [667, 97] width 9 height 7
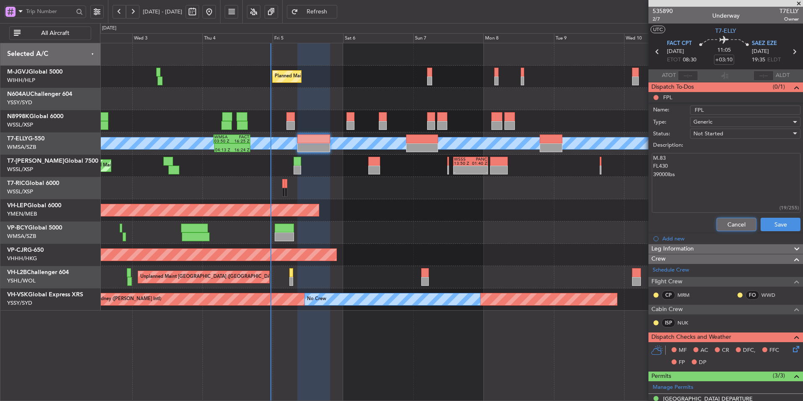
click at [719, 225] on button "Cancel" at bounding box center [737, 224] width 40 height 13
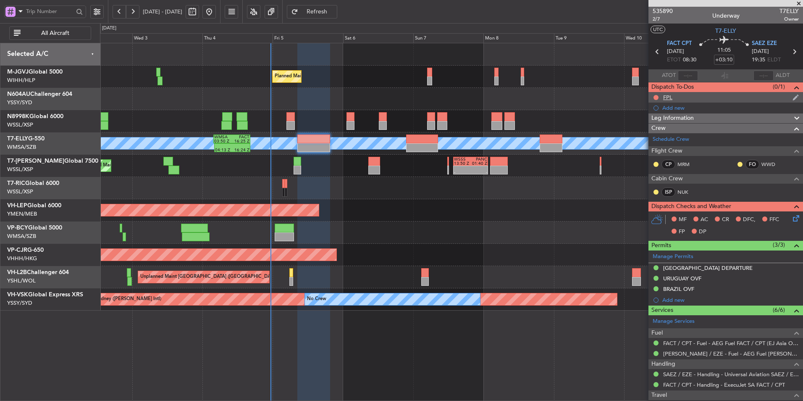
click at [668, 99] on div "FPL" at bounding box center [667, 97] width 9 height 7
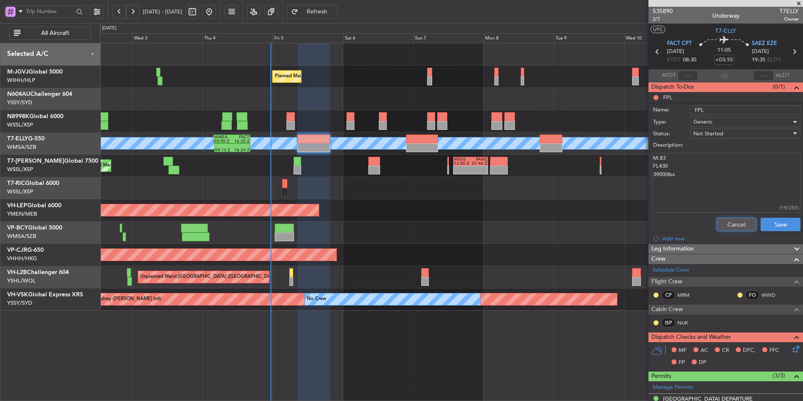
drag, startPoint x: 734, startPoint y: 224, endPoint x: 723, endPoint y: 211, distance: 17.0
click at [734, 224] on button "Cancel" at bounding box center [737, 224] width 40 height 13
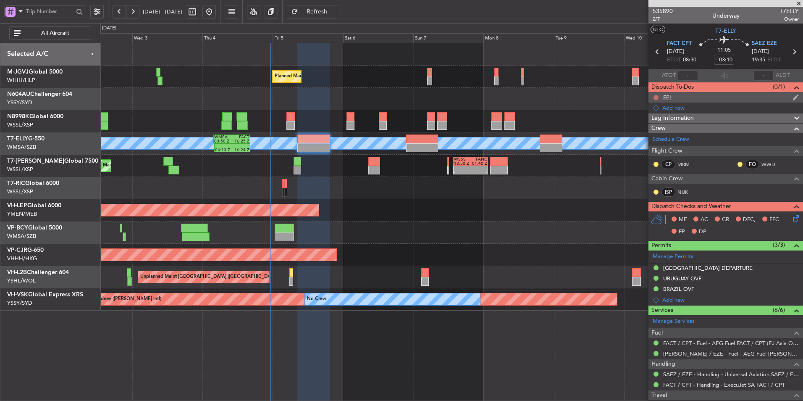
click at [656, 97] on button at bounding box center [656, 97] width 5 height 5
click at [657, 135] on span "Completed" at bounding box center [660, 134] width 28 height 8
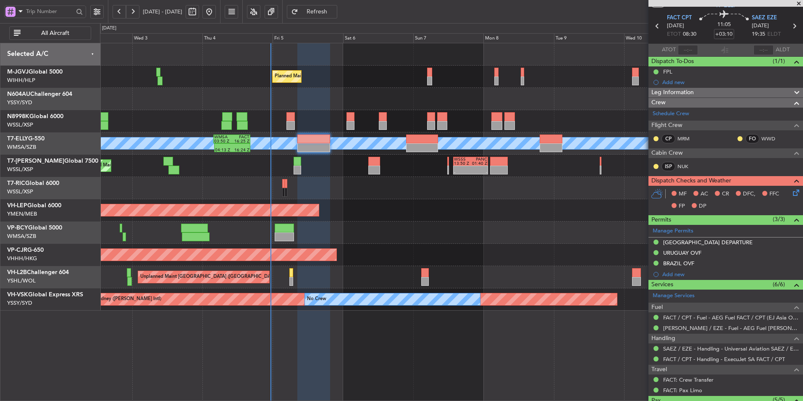
scroll to position [12, 0]
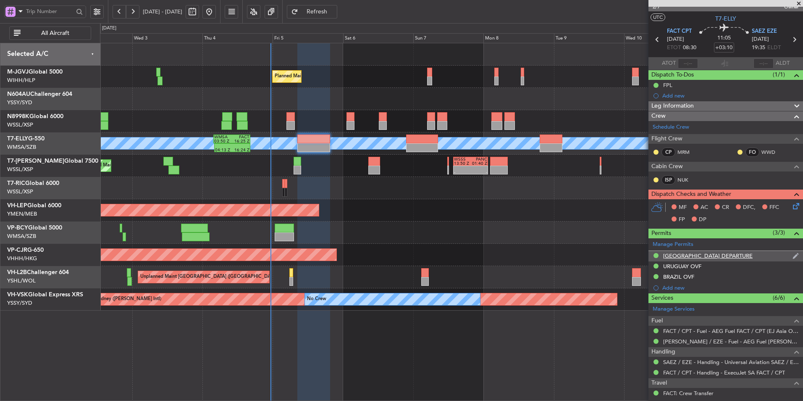
click at [710, 255] on div "[GEOGRAPHIC_DATA] DEPARTURE" at bounding box center [707, 255] width 89 height 7
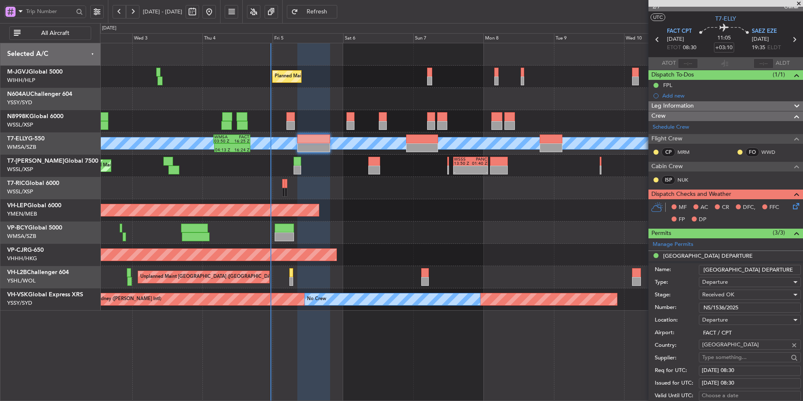
drag, startPoint x: 747, startPoint y: 305, endPoint x: 631, endPoint y: 294, distance: 116.9
click at [635, 294] on fb-app "02 Sep 2025 - 12 Sep 2025 Refresh Quick Links All Aircraft Planned Maint Singap…" at bounding box center [401, 206] width 803 height 391
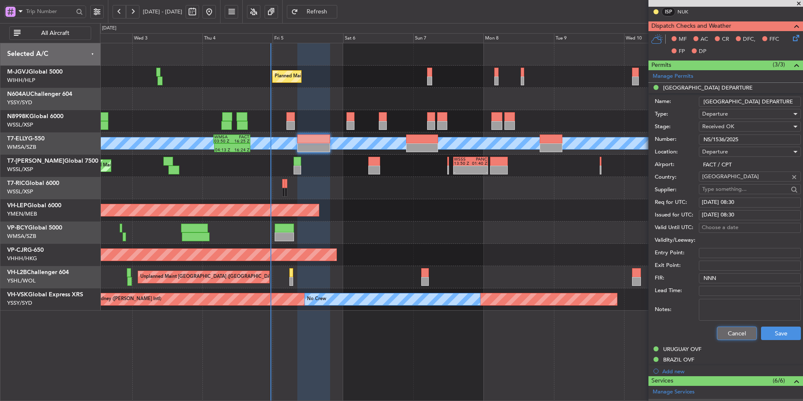
click at [726, 332] on button "Cancel" at bounding box center [737, 332] width 40 height 13
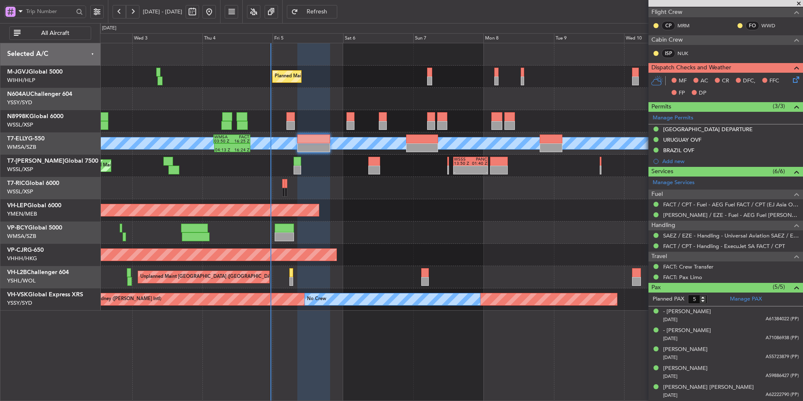
scroll to position [138, 0]
click at [678, 147] on div "BRAZIL OVF" at bounding box center [678, 150] width 31 height 7
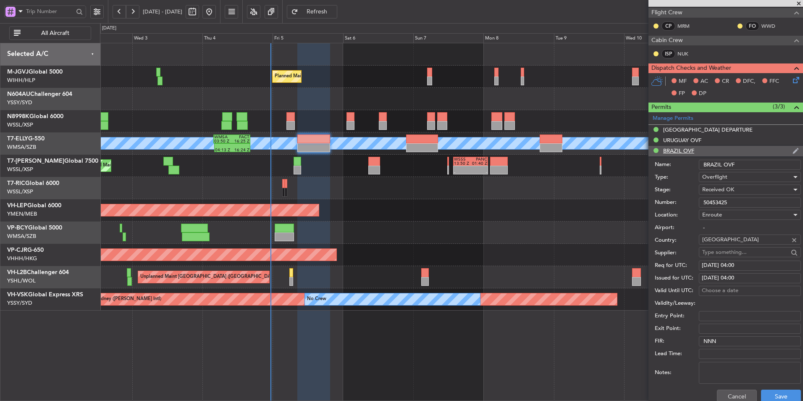
scroll to position [180, 0]
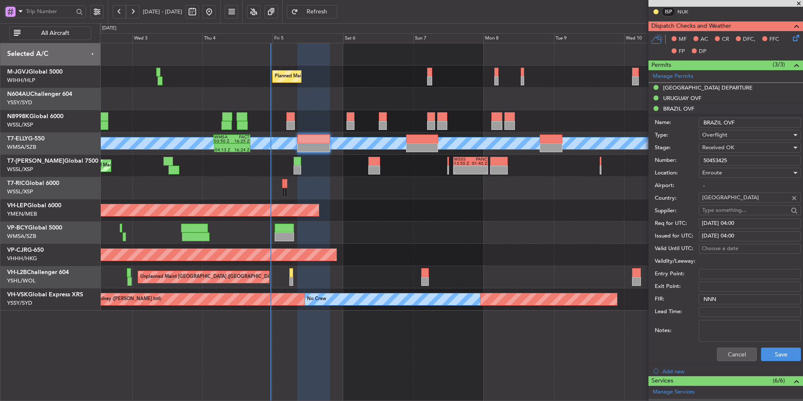
drag, startPoint x: 739, startPoint y: 158, endPoint x: 632, endPoint y: 148, distance: 107.6
click at [634, 148] on fb-app "02 Sep 2025 - 12 Sep 2025 Refresh Quick Links All Aircraft Planned Maint Singap…" at bounding box center [401, 206] width 803 height 391
click at [729, 348] on button "Cancel" at bounding box center [737, 353] width 40 height 13
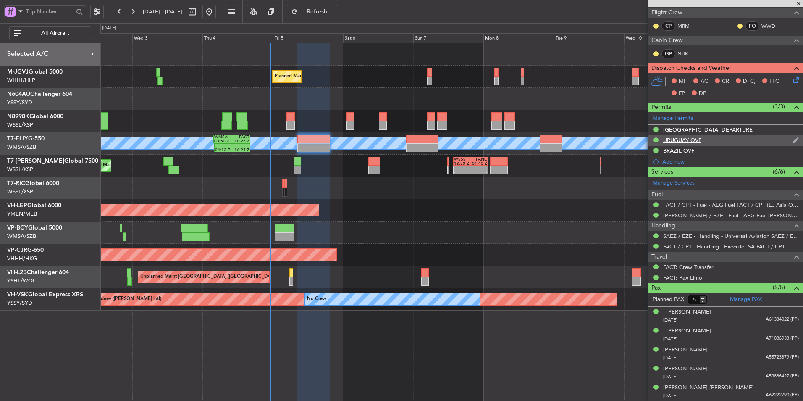
click at [684, 139] on div "URUGUAY OVF" at bounding box center [682, 140] width 38 height 7
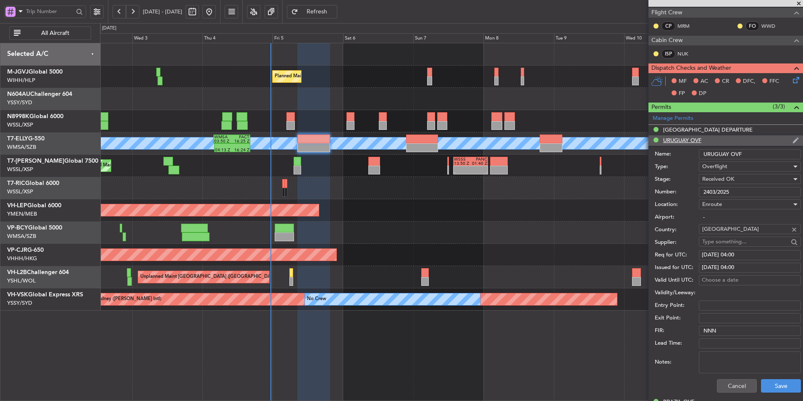
scroll to position [180, 0]
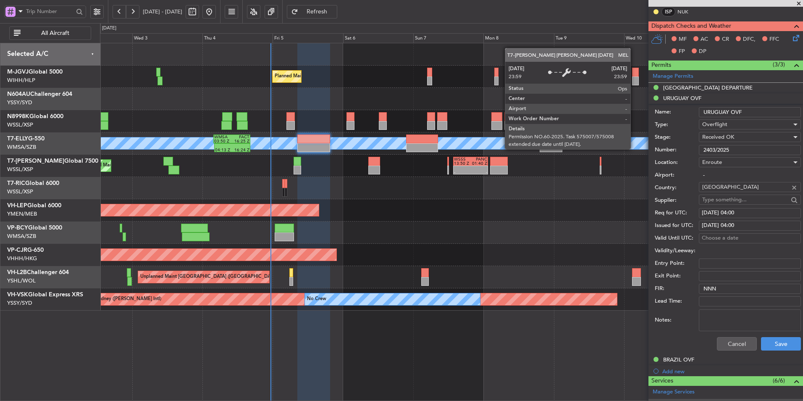
drag, startPoint x: 742, startPoint y: 150, endPoint x: 594, endPoint y: 148, distance: 147.9
click at [595, 149] on fb-app "02 Sep 2025 - 12 Sep 2025 Refresh Quick Links All Aircraft Planned Maint Singap…" at bounding box center [401, 206] width 803 height 391
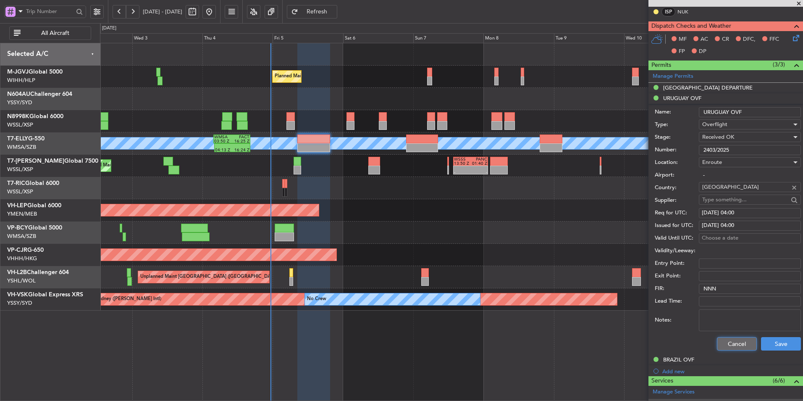
click at [720, 339] on button "Cancel" at bounding box center [737, 343] width 40 height 13
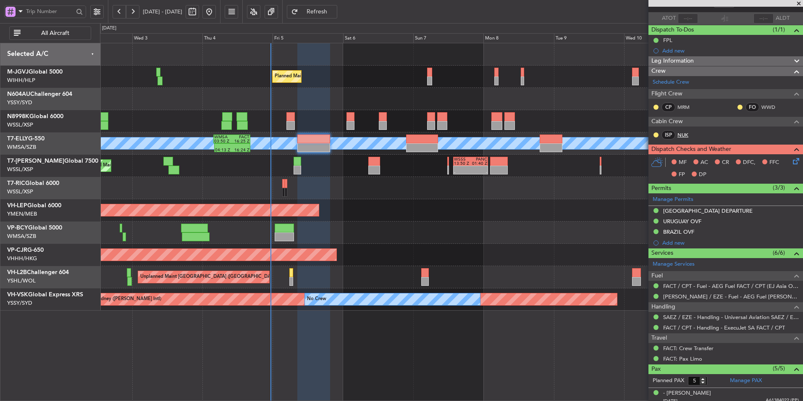
scroll to position [0, 0]
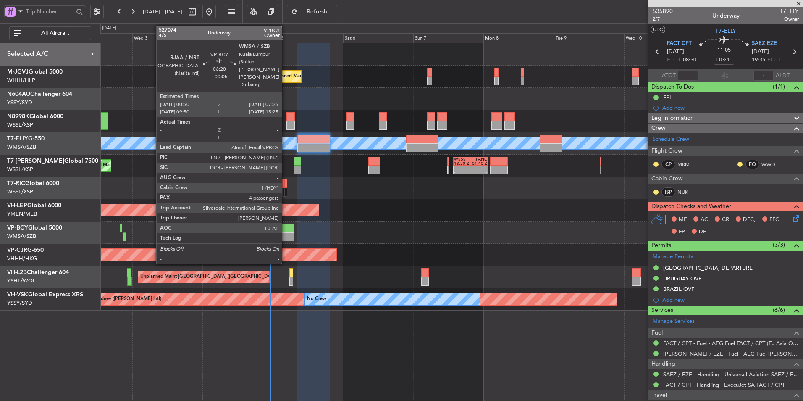
click at [286, 238] on div at bounding box center [284, 236] width 19 height 9
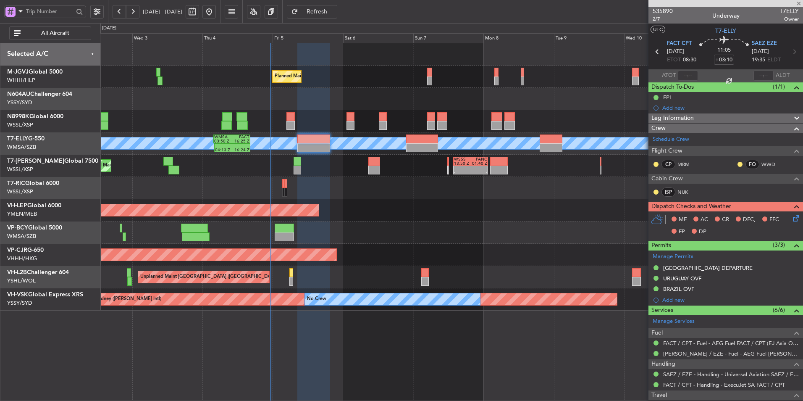
type input "+00:05"
type input "4"
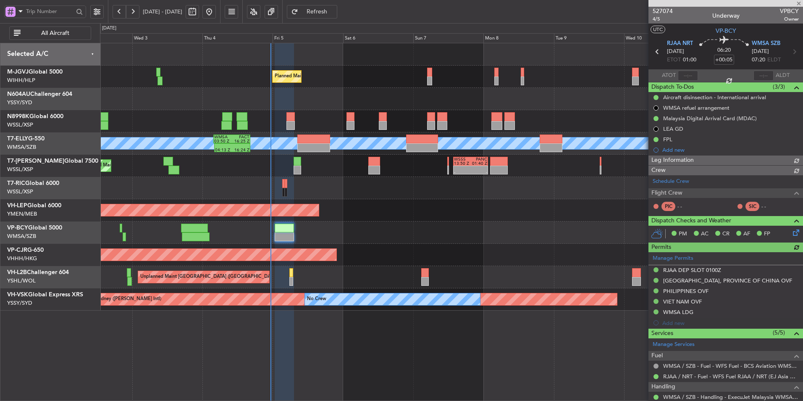
type input "[PERSON_NAME] (BTA)"
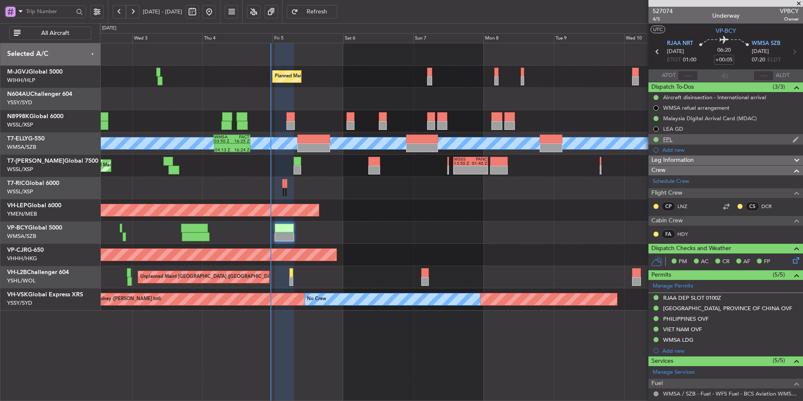
click at [672, 139] on div "FPL" at bounding box center [667, 139] width 9 height 7
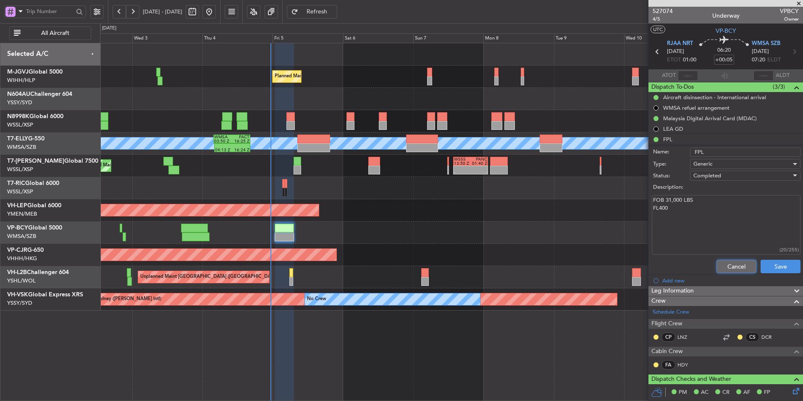
click at [728, 264] on button "Cancel" at bounding box center [737, 266] width 40 height 13
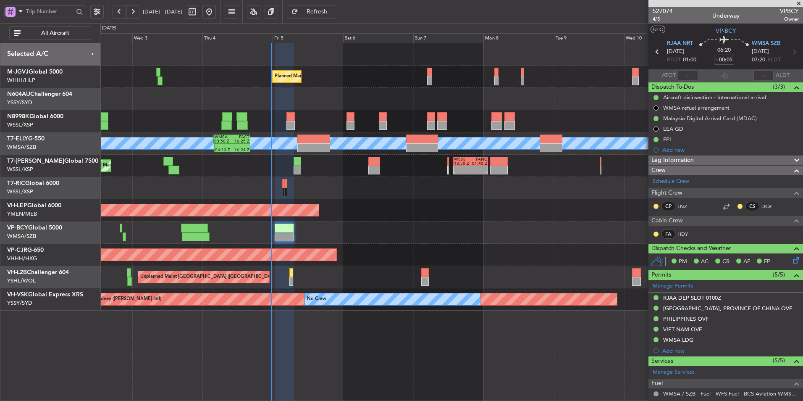
click at [404, 232] on div at bounding box center [451, 232] width 703 height 22
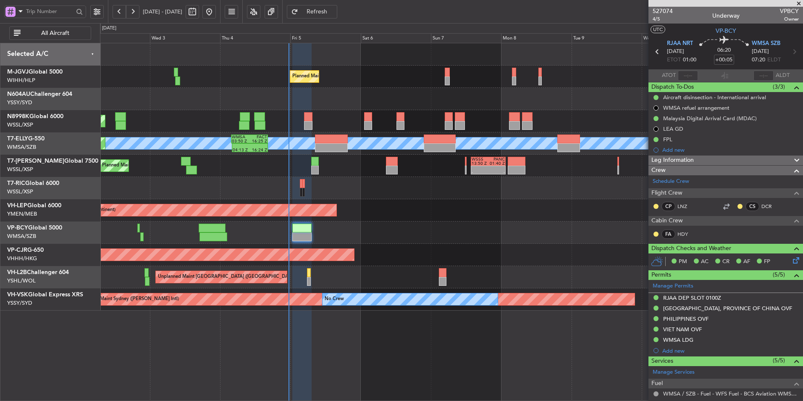
click at [430, 250] on div "Planned Maint [GEOGRAPHIC_DATA] ([GEOGRAPHIC_DATA] Intl)" at bounding box center [451, 255] width 703 height 22
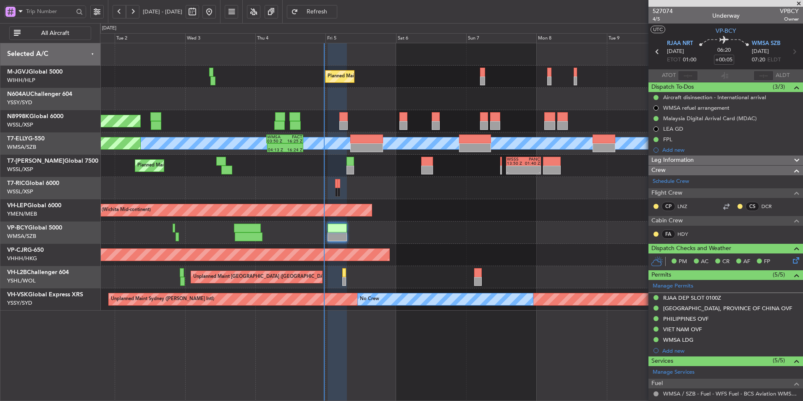
click at [462, 227] on div at bounding box center [451, 232] width 703 height 22
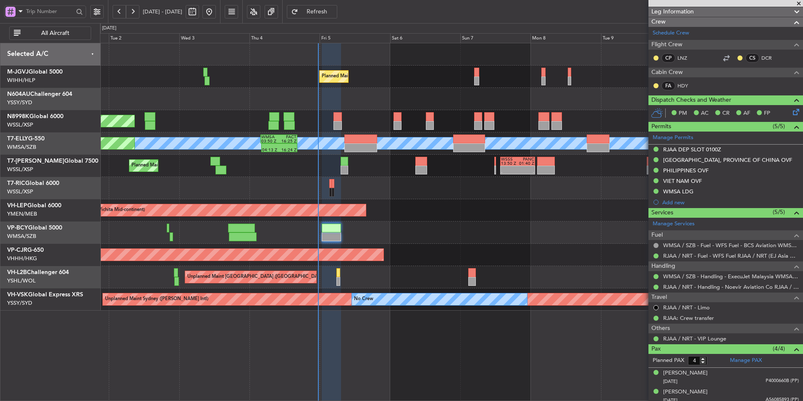
click at [490, 206] on div "Unplanned Maint Wichita (Wichita Mid-continent) Unplanned Maint Wichita (Wichit…" at bounding box center [451, 210] width 703 height 22
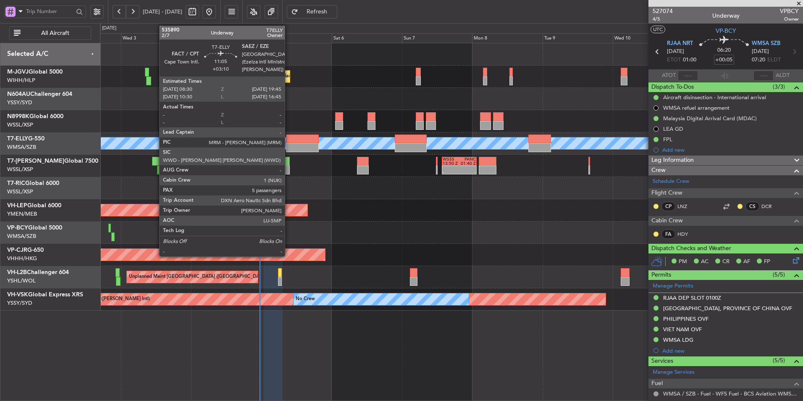
click at [289, 141] on div at bounding box center [302, 138] width 33 height 9
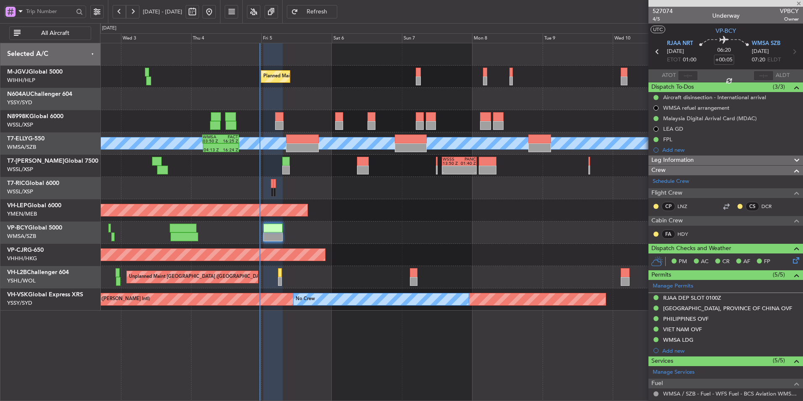
type input "+03:10"
type input "5"
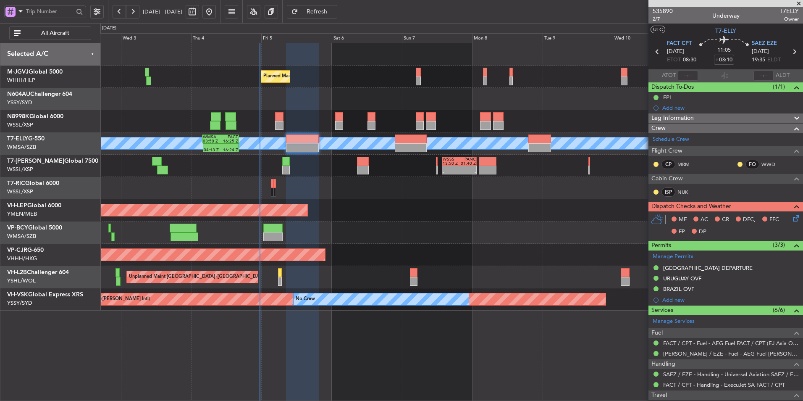
click at [382, 242] on div at bounding box center [451, 232] width 703 height 22
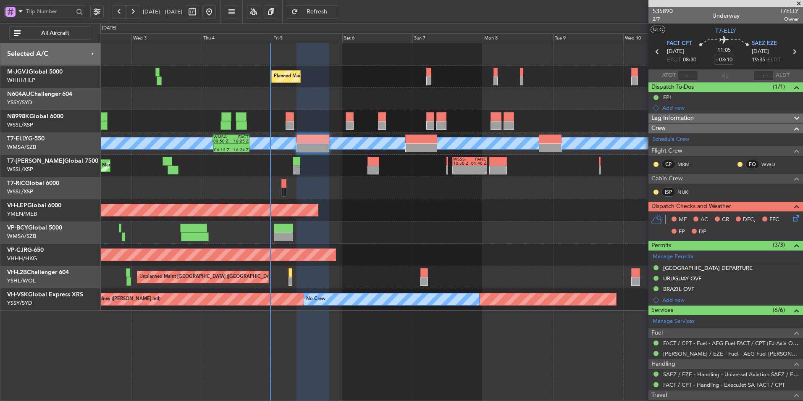
click at [343, 204] on div "Unplanned Maint Wichita (Wichita Mid-continent) Unplanned Maint Wichita (Wichit…" at bounding box center [451, 210] width 703 height 22
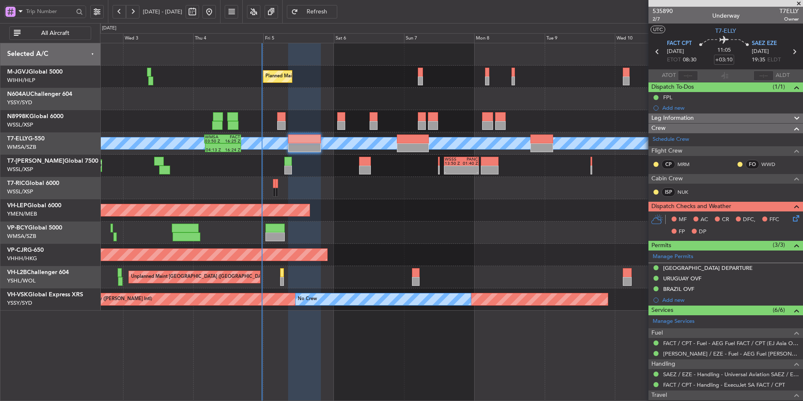
click at [364, 221] on div "Unplanned Maint Wichita (Wichita Mid-continent) Unplanned Maint Wichita (Wichit…" at bounding box center [451, 210] width 703 height 22
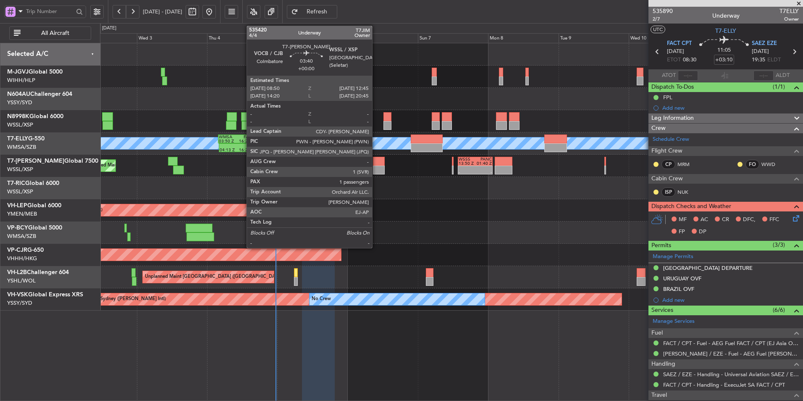
click at [376, 160] on div at bounding box center [379, 161] width 12 height 9
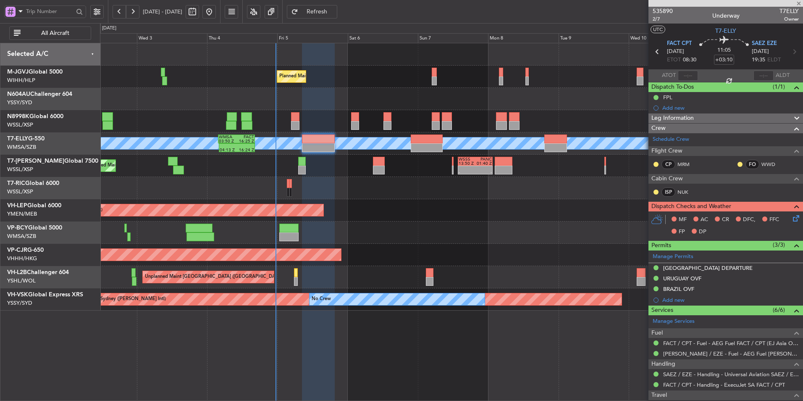
type input "1"
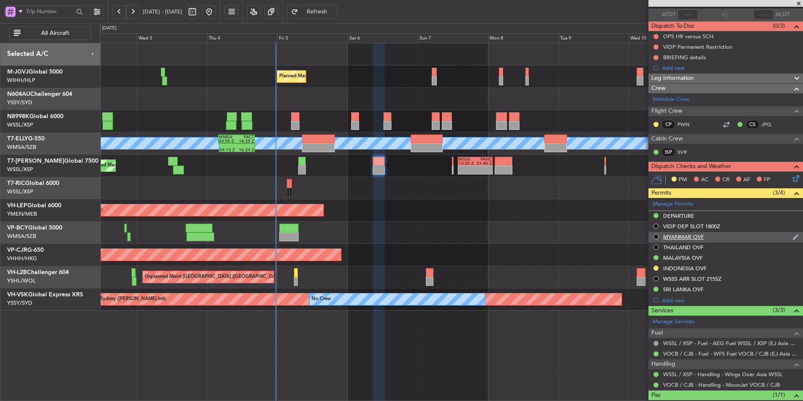
scroll to position [92, 0]
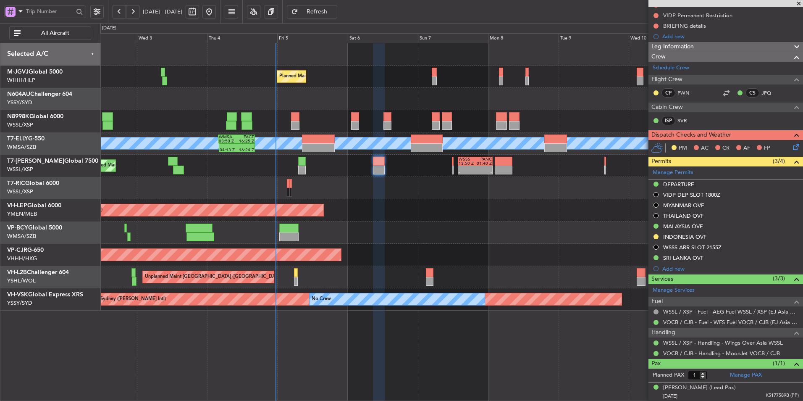
click at [359, 201] on div "Unplanned Maint Wichita (Wichita Mid-continent) Unplanned Maint Wichita (Wichit…" at bounding box center [451, 210] width 703 height 22
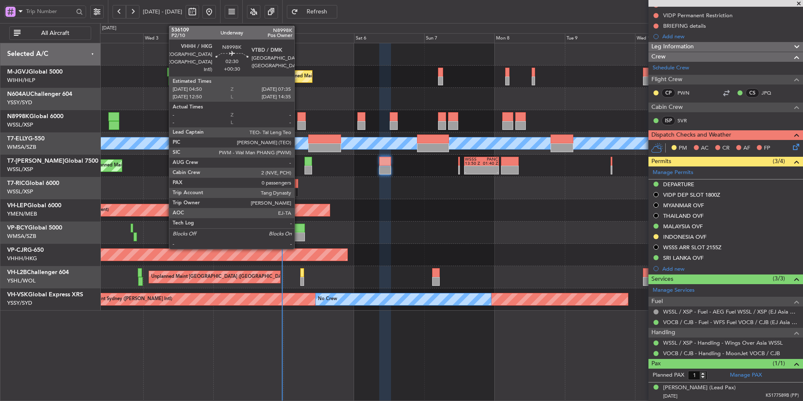
click at [298, 121] on div at bounding box center [301, 125] width 8 height 9
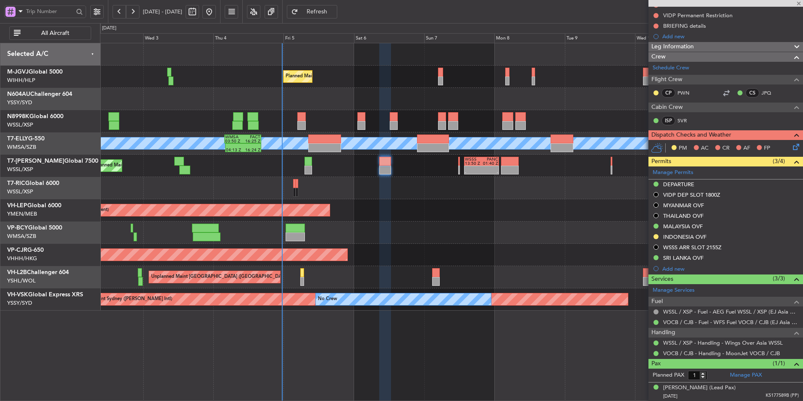
type input "+00:30"
type input "0"
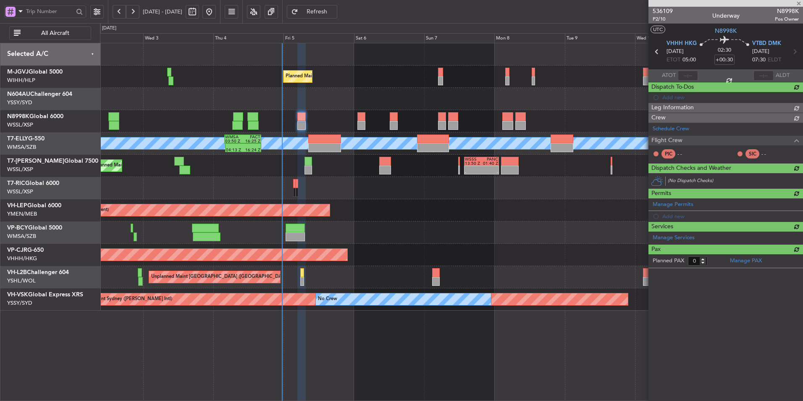
scroll to position [0, 0]
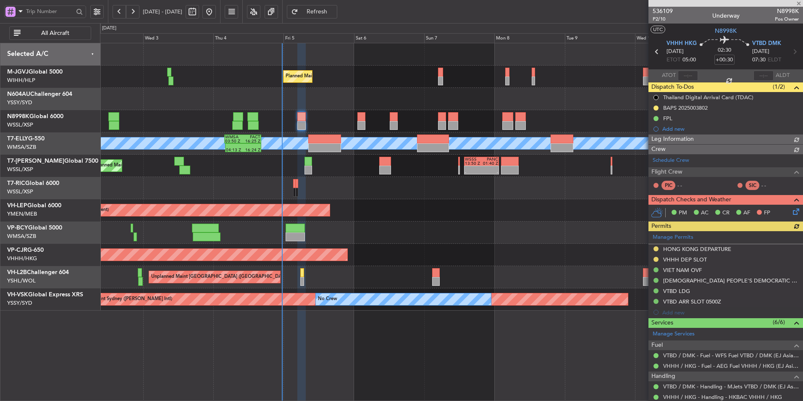
type input "[PERSON_NAME] (BTA)"
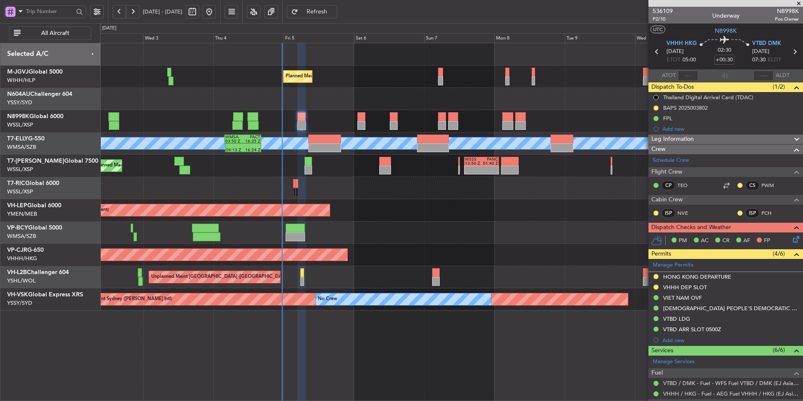
click at [791, 236] on icon at bounding box center [794, 237] width 7 height 7
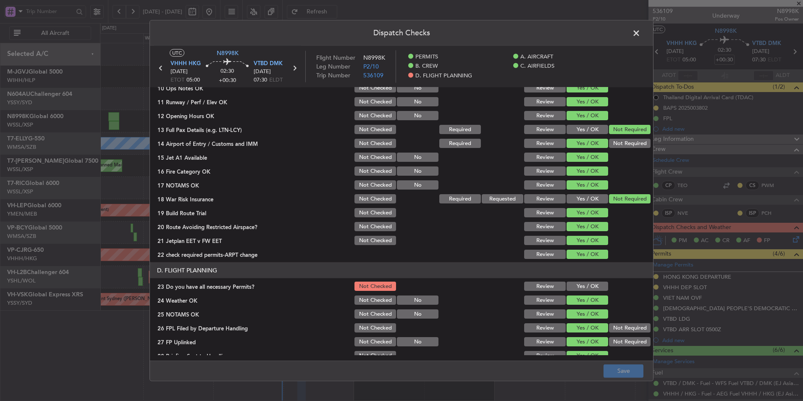
scroll to position [252, 0]
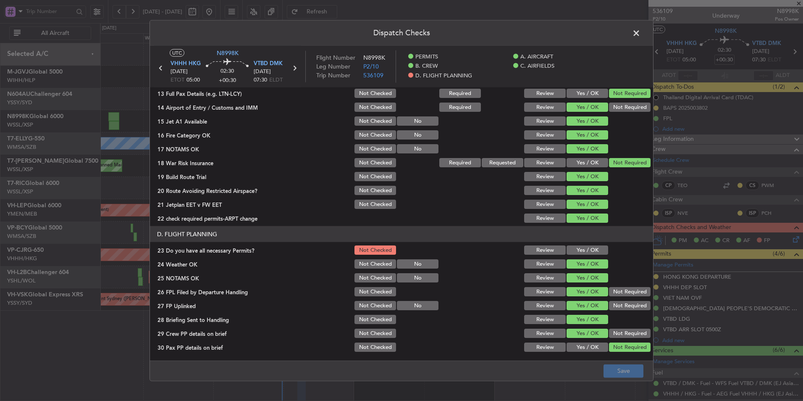
click at [641, 29] on span at bounding box center [641, 35] width 0 height 17
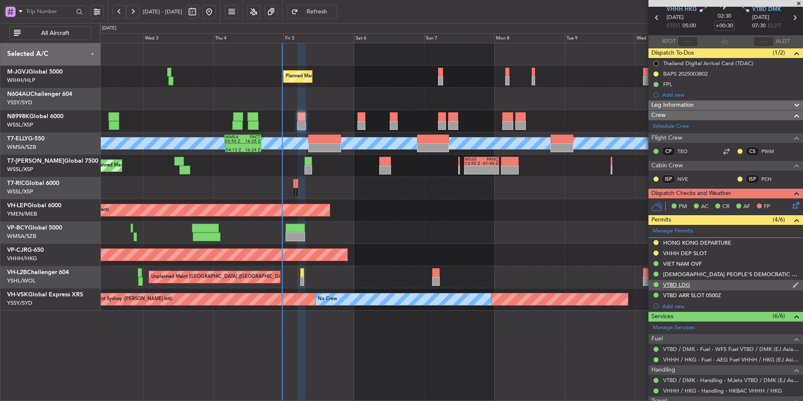
scroll to position [0, 0]
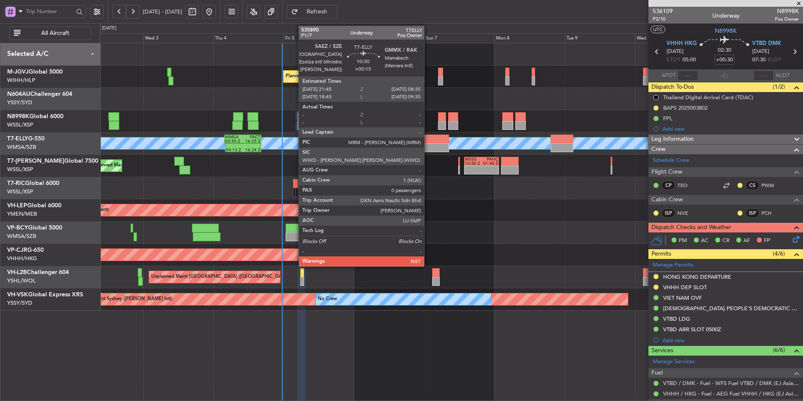
click at [428, 139] on div at bounding box center [433, 138] width 32 height 9
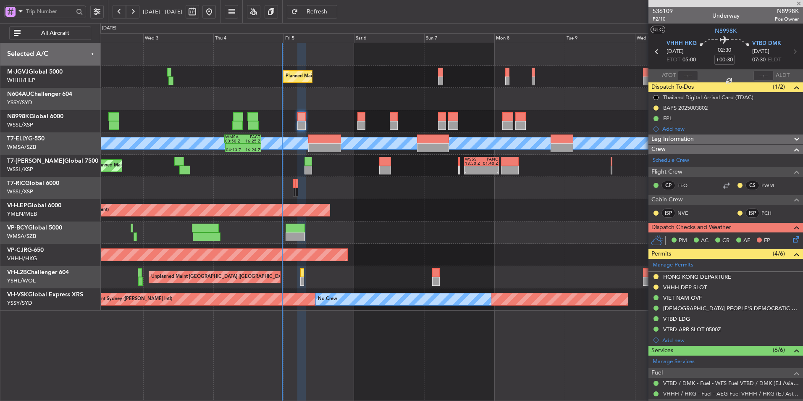
type input "+00:15"
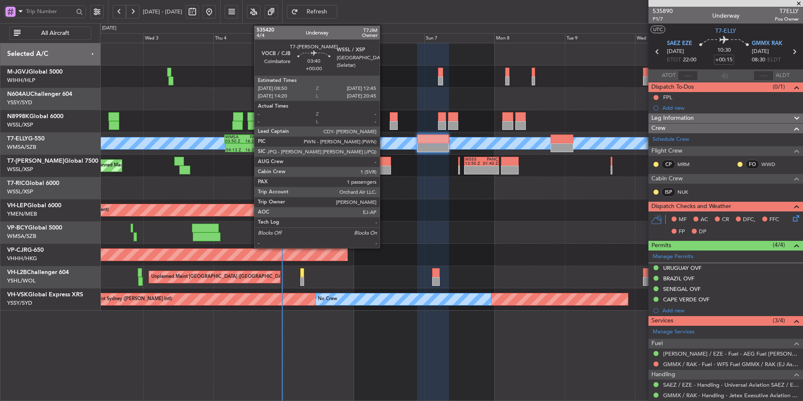
click at [384, 167] on div at bounding box center [385, 170] width 12 height 9
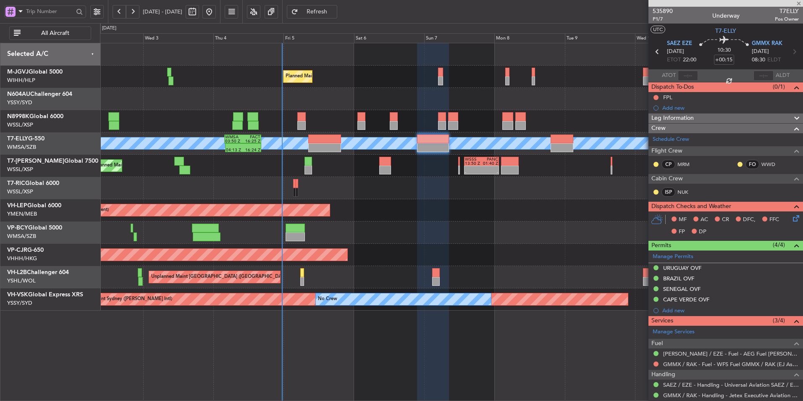
type input "1"
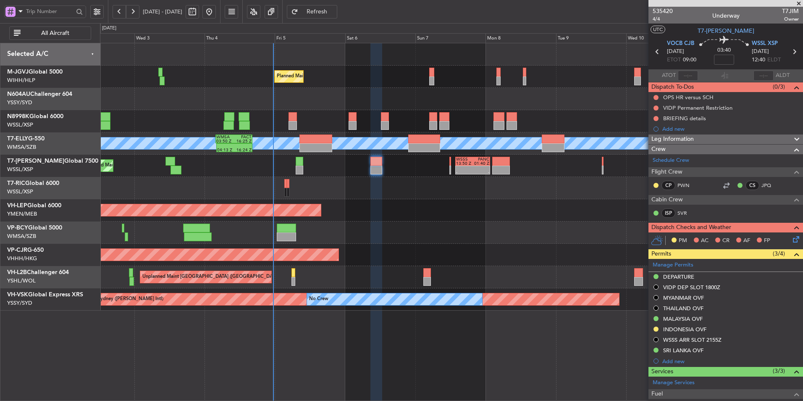
click at [456, 212] on div "Unplanned Maint Wichita (Wichita Mid-continent) Unplanned Maint Wichita (Wichit…" at bounding box center [451, 210] width 703 height 22
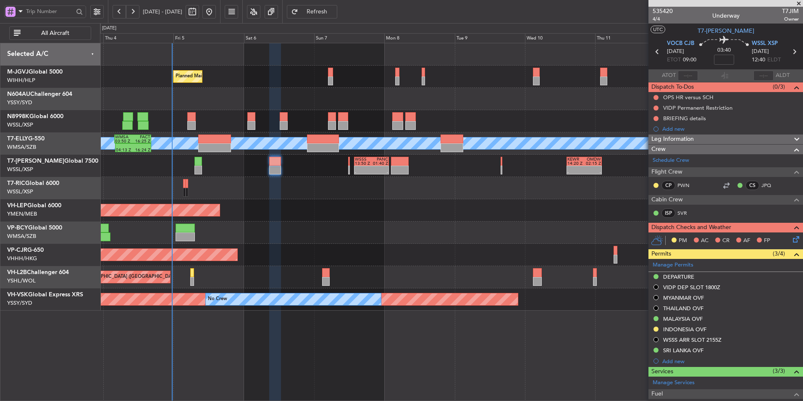
click at [458, 212] on div "Unplanned Maint Wichita (Wichita Mid-continent)" at bounding box center [451, 210] width 703 height 22
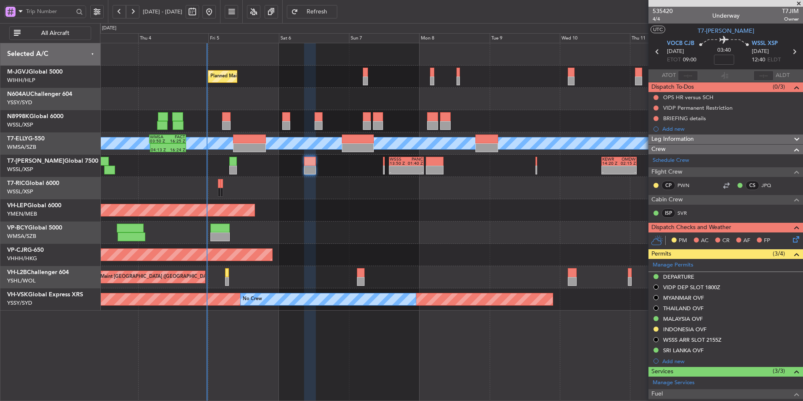
click at [404, 214] on div "Unplanned Maint Wichita (Wichita Mid-continent) Unplanned Maint Wichita (Wichit…" at bounding box center [451, 210] width 703 height 22
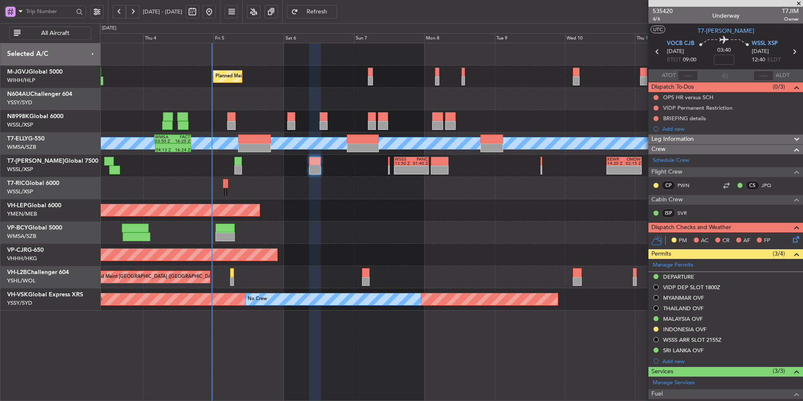
click at [376, 213] on div "Unplanned Maint Wichita (Wichita Mid-continent) Unplanned Maint Wichita (Wichit…" at bounding box center [451, 210] width 703 height 22
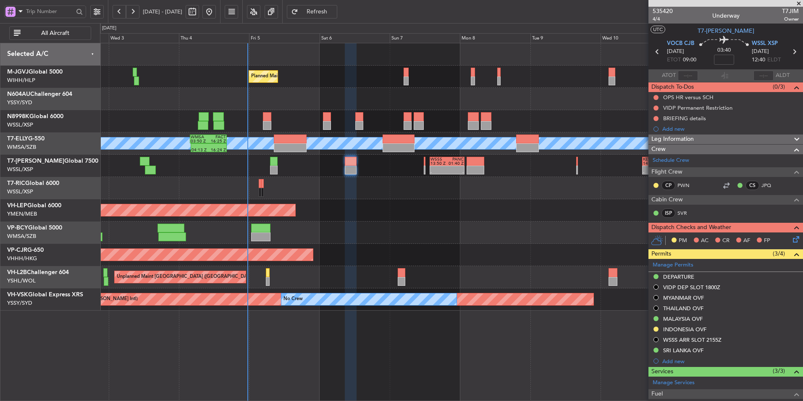
click at [372, 218] on div "Unplanned Maint Wichita (Wichita Mid-continent) Unplanned Maint Wichita (Wichit…" at bounding box center [451, 210] width 703 height 22
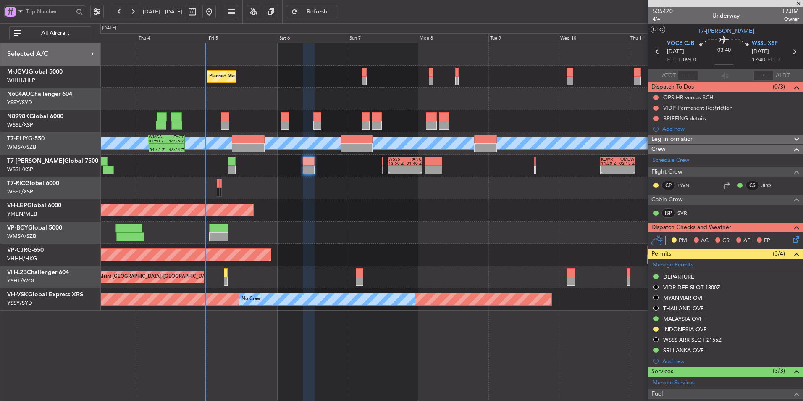
click at [309, 174] on div "- - WSSS 13:50 Z PANC 01:40 Z - - KEWR 14:20 Z OMDW 02:15 Z Planned Maint Dubai…" at bounding box center [451, 166] width 703 height 22
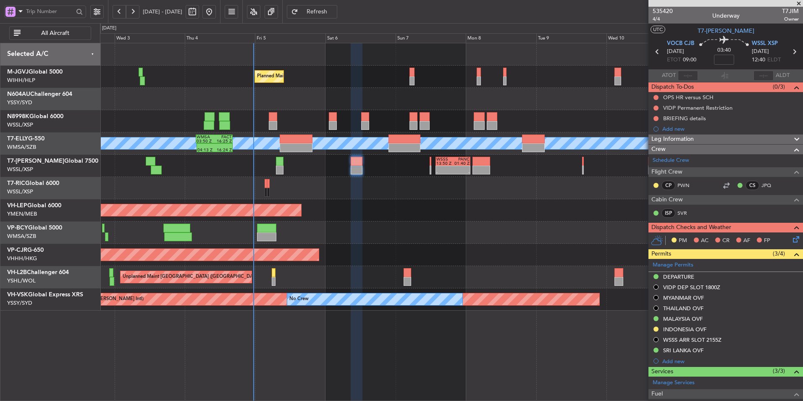
click at [388, 220] on div "Unplanned Maint Wichita (Wichita Mid-continent) Unplanned Maint Wichita (Wichit…" at bounding box center [451, 210] width 703 height 22
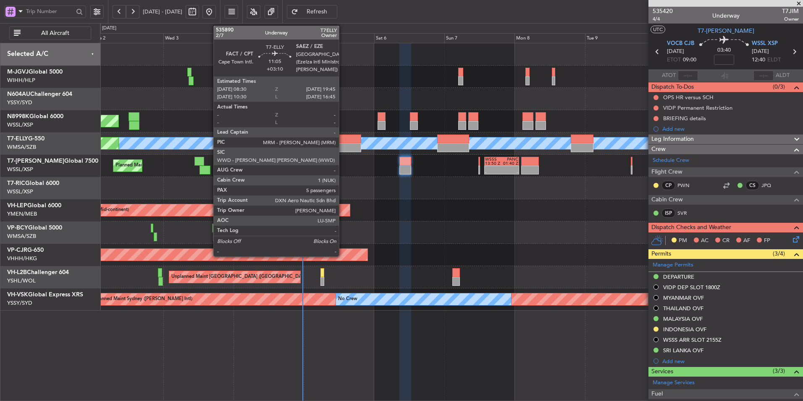
click at [343, 140] on div at bounding box center [345, 138] width 33 height 9
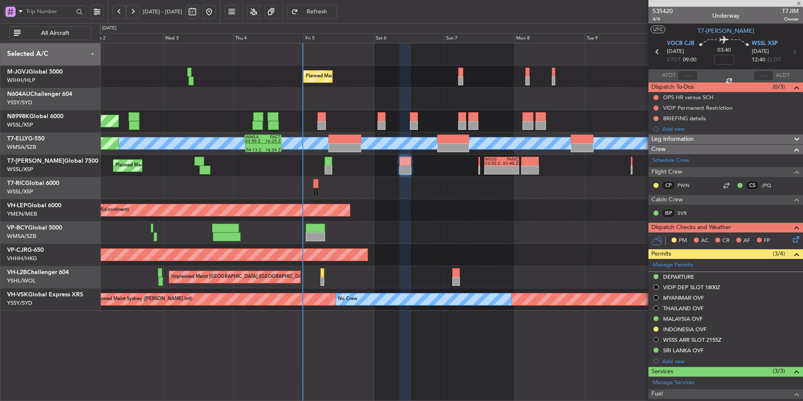
type input "+03:10"
type input "5"
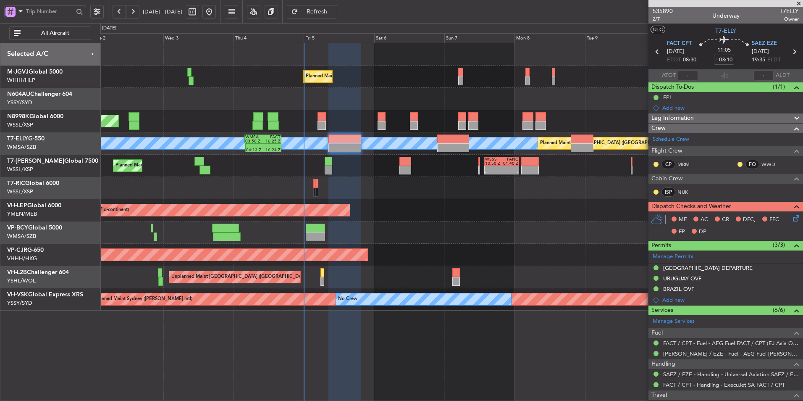
click at [449, 240] on div at bounding box center [451, 232] width 703 height 22
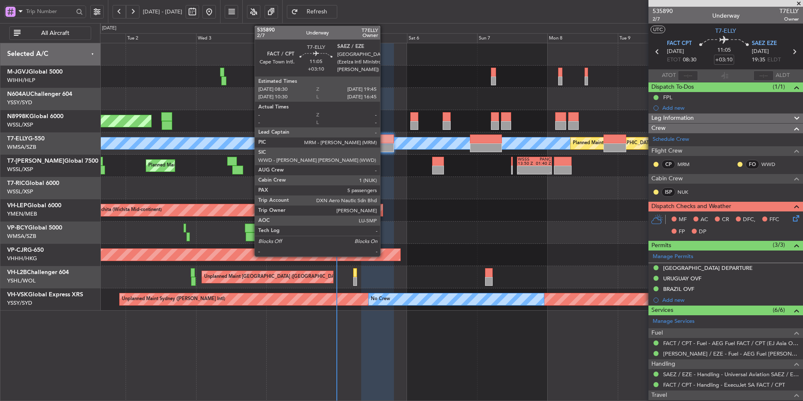
click at [384, 149] on div at bounding box center [377, 147] width 33 height 9
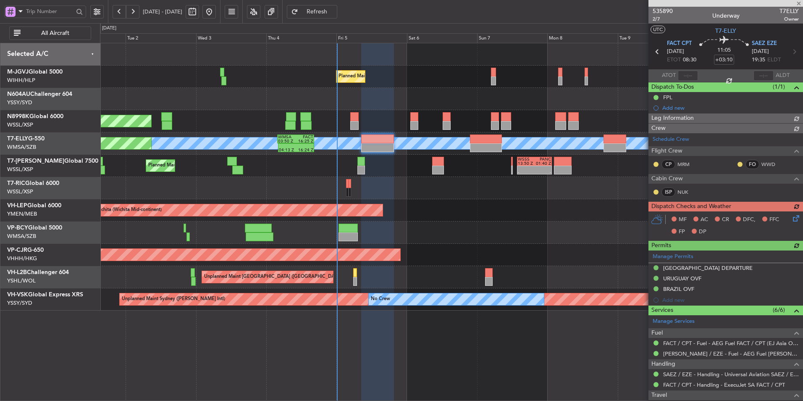
type input "[PERSON_NAME] (HHAFI)"
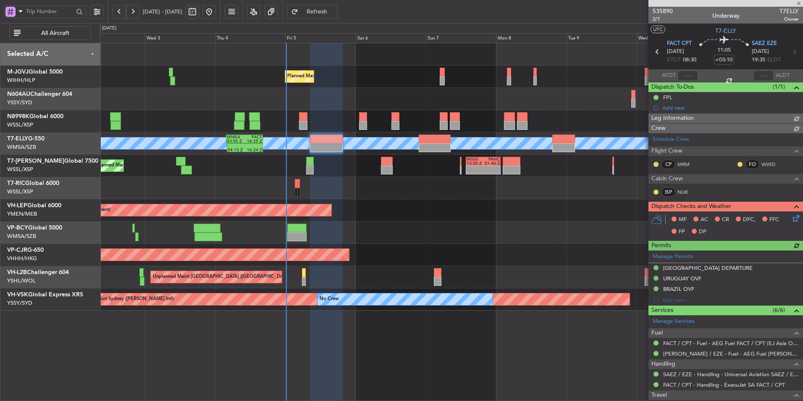
type input "[PERSON_NAME] (HHAFI)"
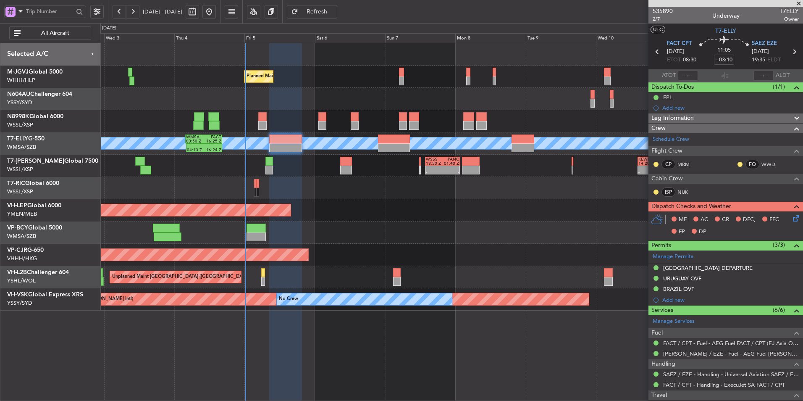
click at [391, 204] on div "Unplanned Maint Wichita (Wichita Mid-continent) Unplanned Maint Wichita (Wichit…" at bounding box center [451, 210] width 703 height 22
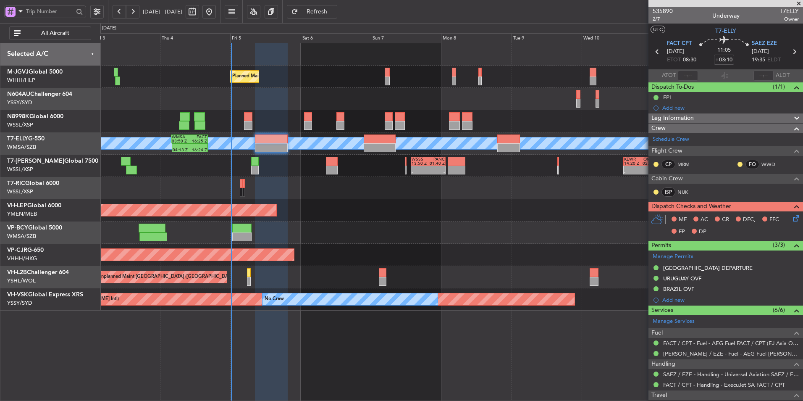
click at [344, 195] on div at bounding box center [451, 188] width 703 height 22
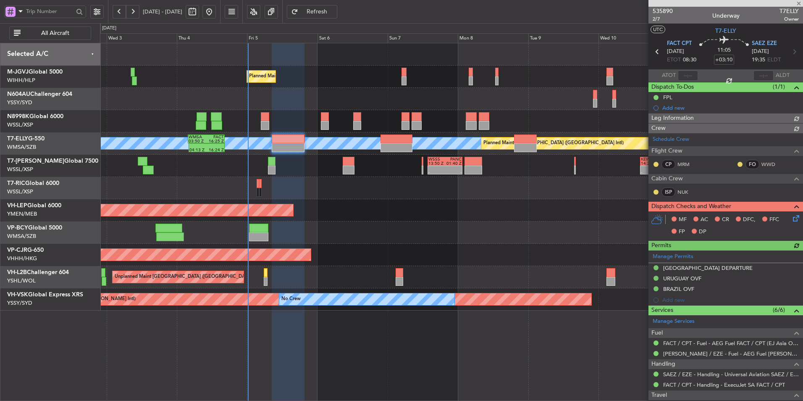
type input "[PERSON_NAME] (HHAFI)"
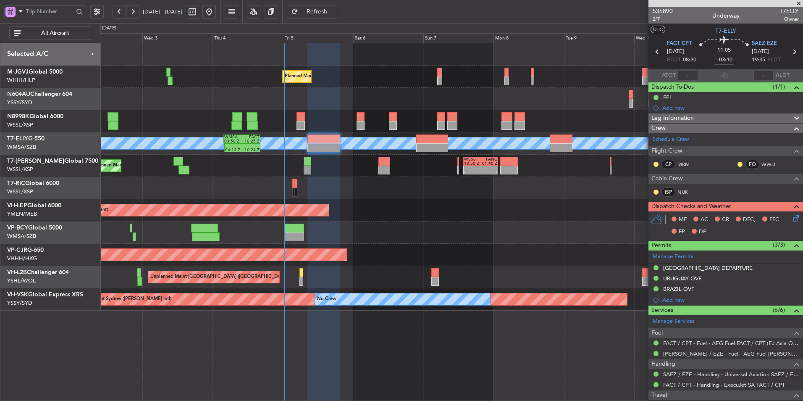
click at [344, 192] on div at bounding box center [451, 188] width 703 height 22
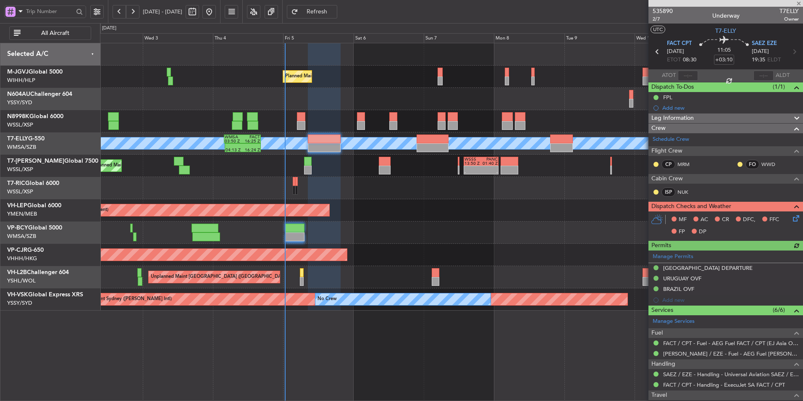
type input "Hafiz Sapuwan (HHAFI)"
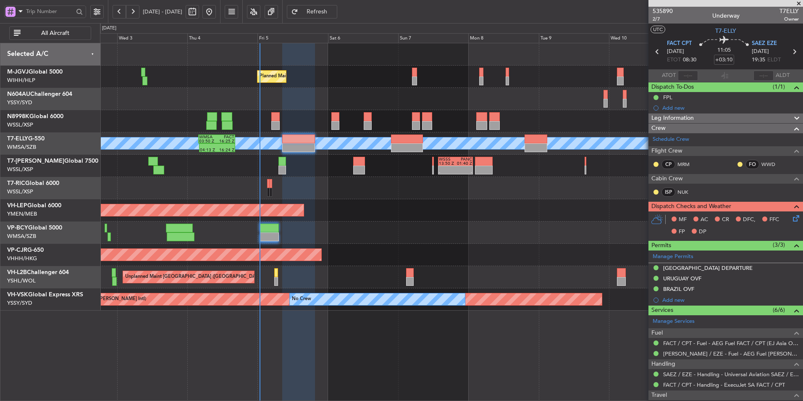
click at [360, 234] on div at bounding box center [451, 232] width 703 height 22
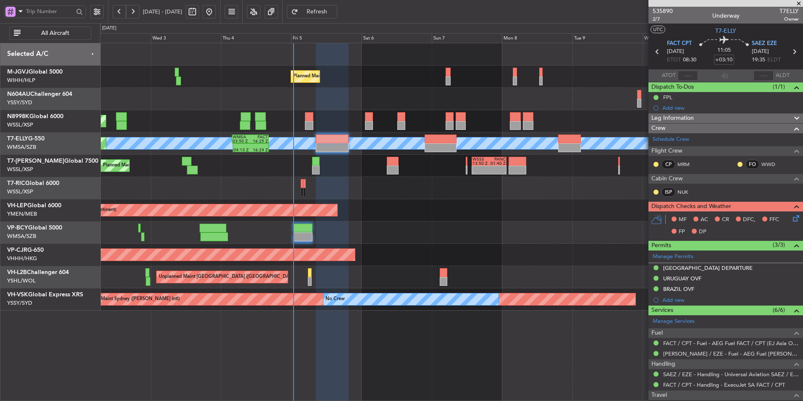
click at [392, 198] on div at bounding box center [451, 188] width 703 height 22
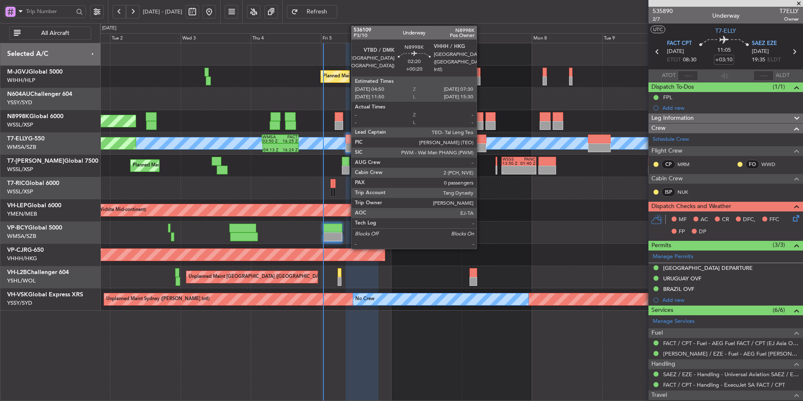
click at [481, 117] on div at bounding box center [480, 116] width 8 height 9
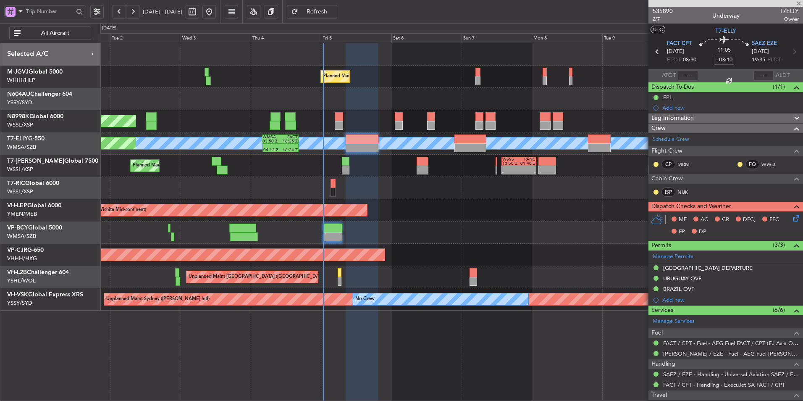
type input "+00:20"
type input "0"
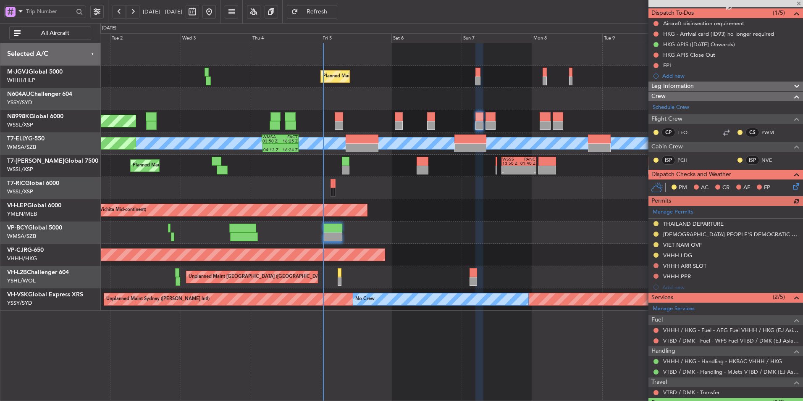
scroll to position [94, 0]
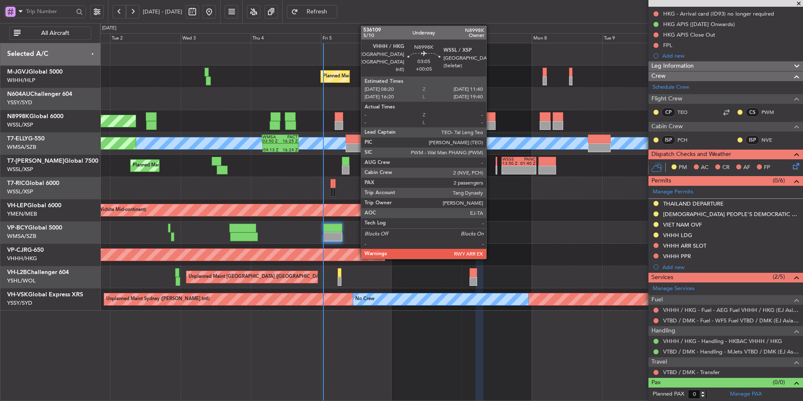
click at [490, 121] on div at bounding box center [491, 125] width 10 height 9
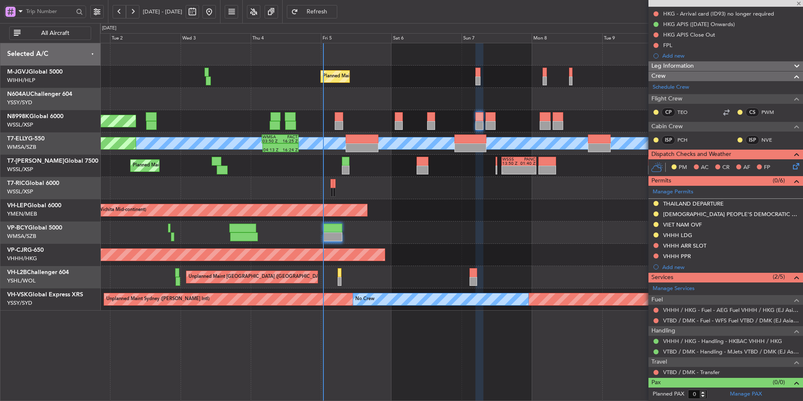
type input "+00:05"
type input "2"
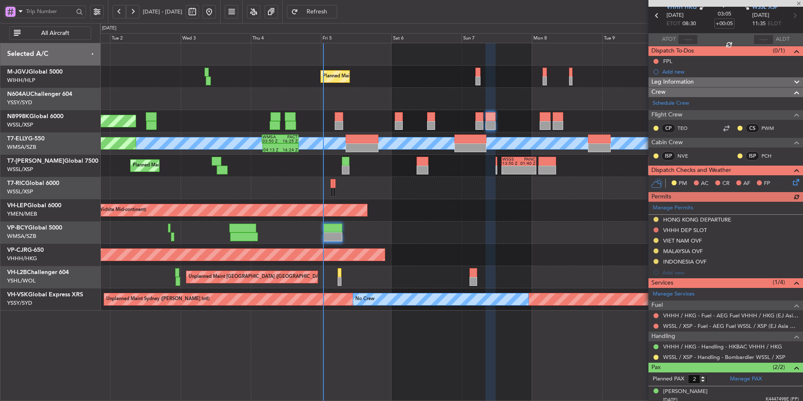
scroll to position [59, 0]
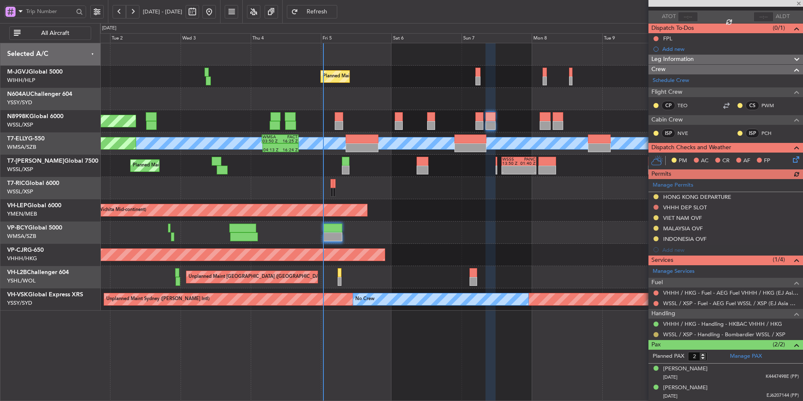
click at [658, 332] on button at bounding box center [656, 334] width 5 height 5
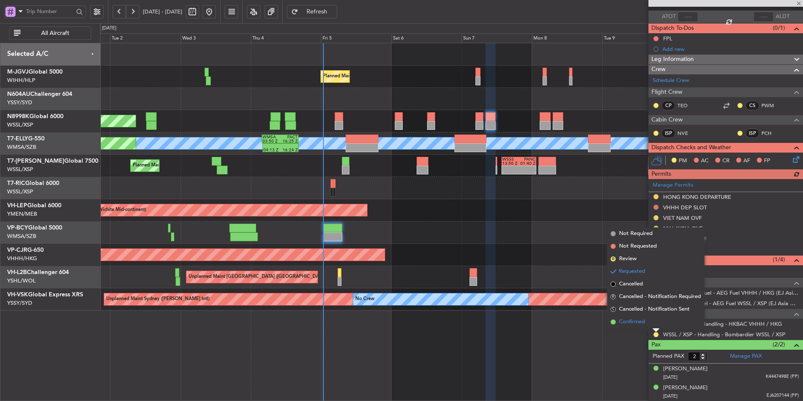
click at [643, 324] on span "Confirmed" at bounding box center [632, 322] width 26 height 8
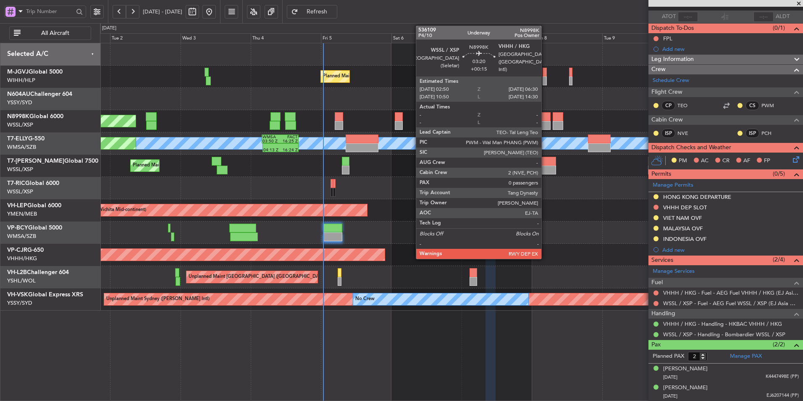
click at [545, 123] on div at bounding box center [545, 125] width 11 height 9
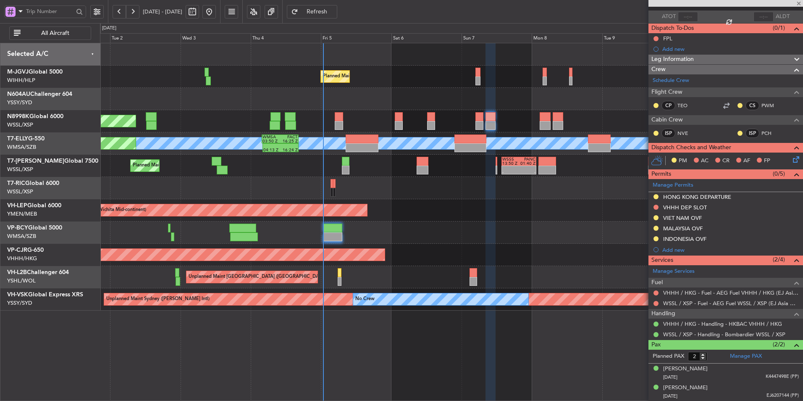
type input "+00:15"
type input "0"
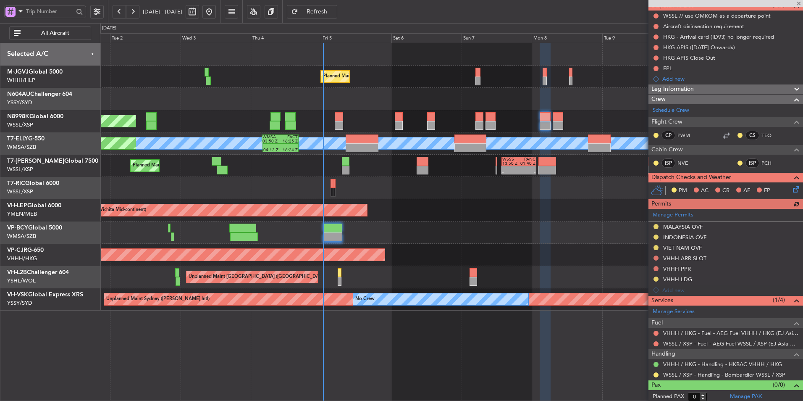
scroll to position [84, 0]
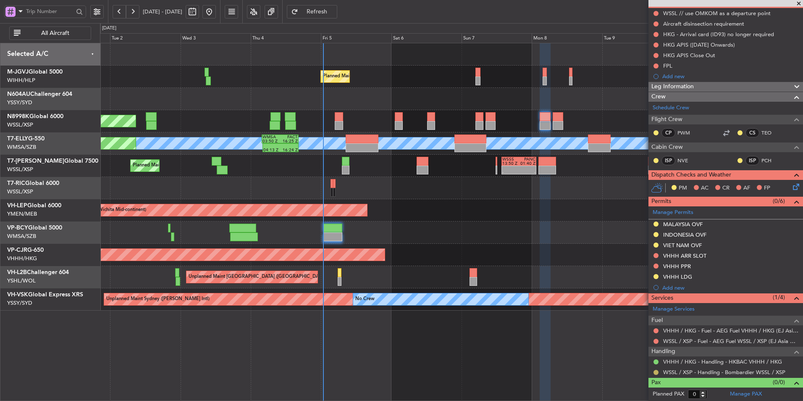
click at [655, 372] on button at bounding box center [656, 372] width 5 height 5
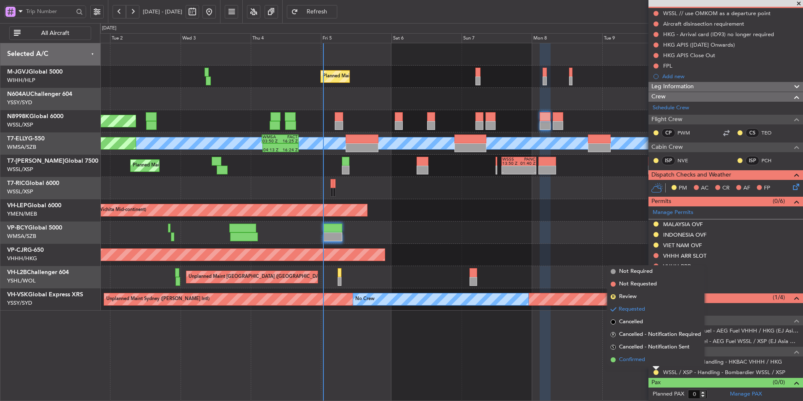
click at [644, 359] on span "Confirmed" at bounding box center [632, 359] width 26 height 8
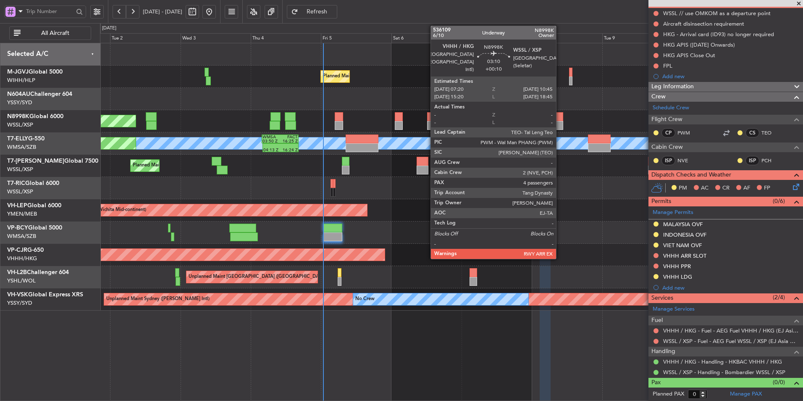
click at [560, 122] on div at bounding box center [558, 125] width 10 height 9
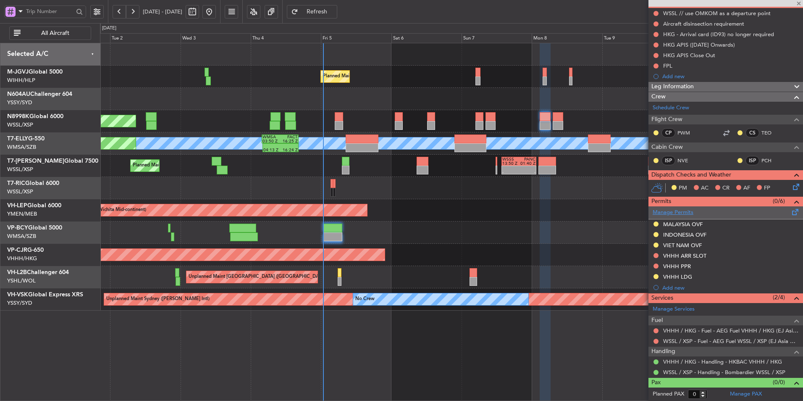
type input "+00:10"
type input "4"
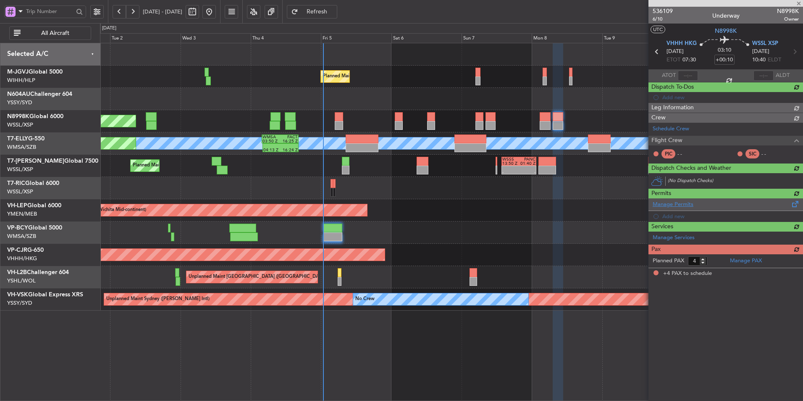
scroll to position [0, 0]
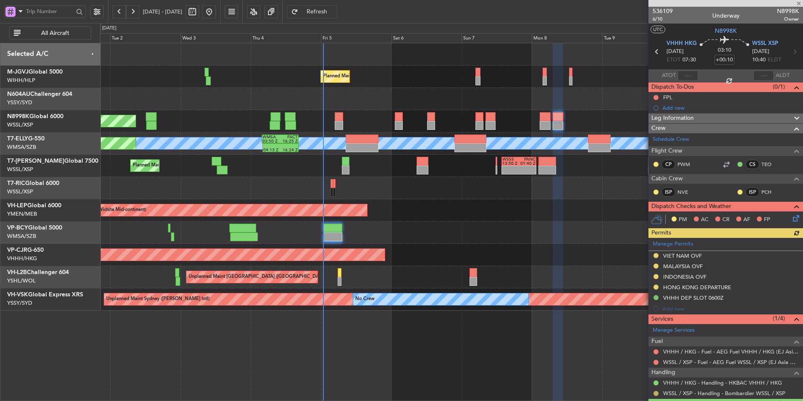
click at [655, 393] on button at bounding box center [656, 393] width 5 height 5
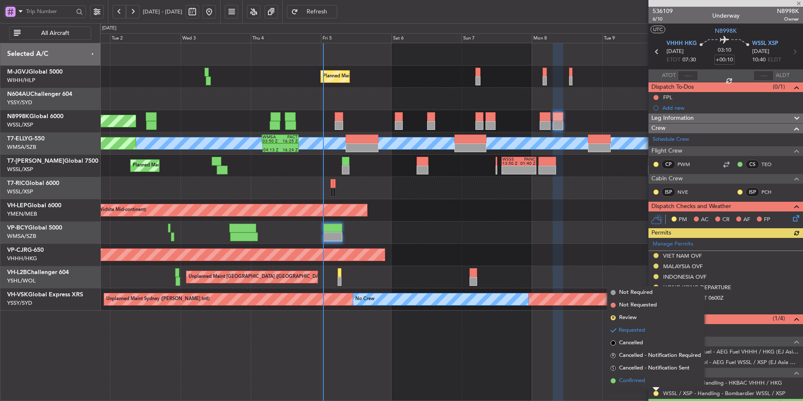
click at [644, 381] on span "Confirmed" at bounding box center [632, 380] width 26 height 8
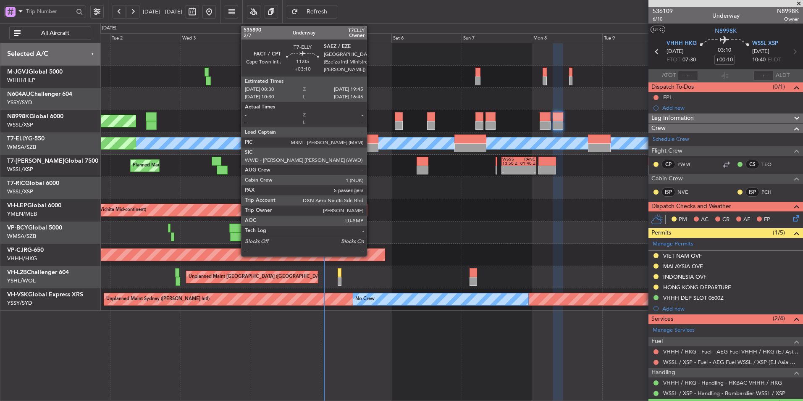
click at [371, 146] on div at bounding box center [362, 147] width 33 height 9
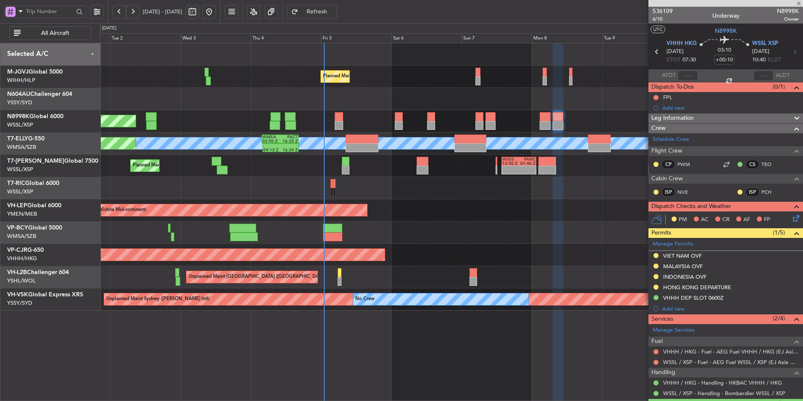
click at [400, 195] on div at bounding box center [451, 188] width 703 height 22
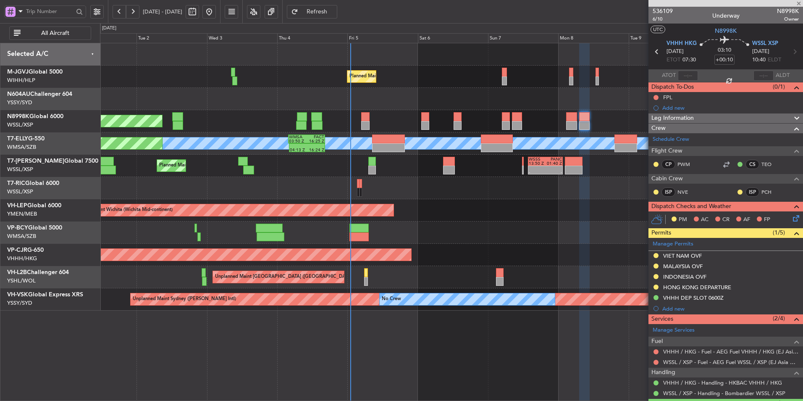
type input "+03:10"
type input "5"
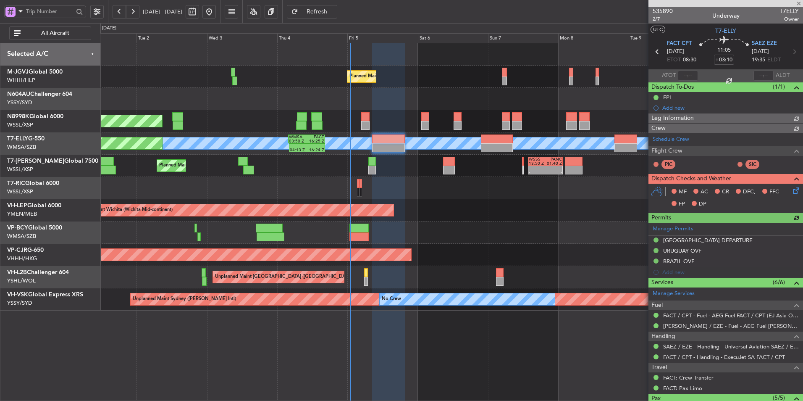
type input "[PERSON_NAME] (HHAFI)"
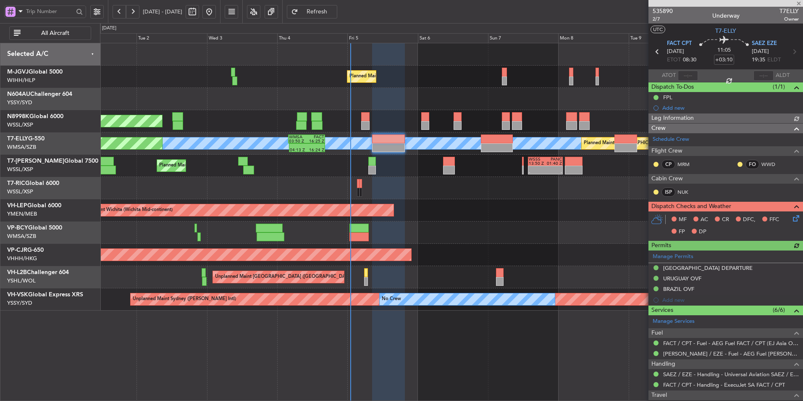
type input "[PERSON_NAME] (HHAFI)"
click at [411, 236] on div at bounding box center [451, 232] width 703 height 22
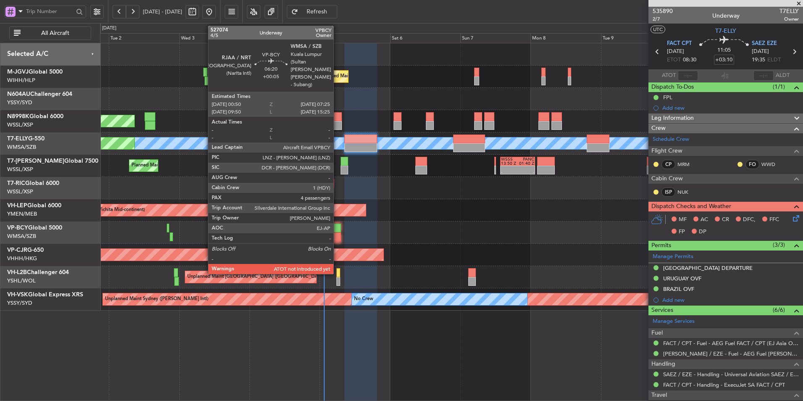
click at [337, 236] on div at bounding box center [331, 236] width 19 height 9
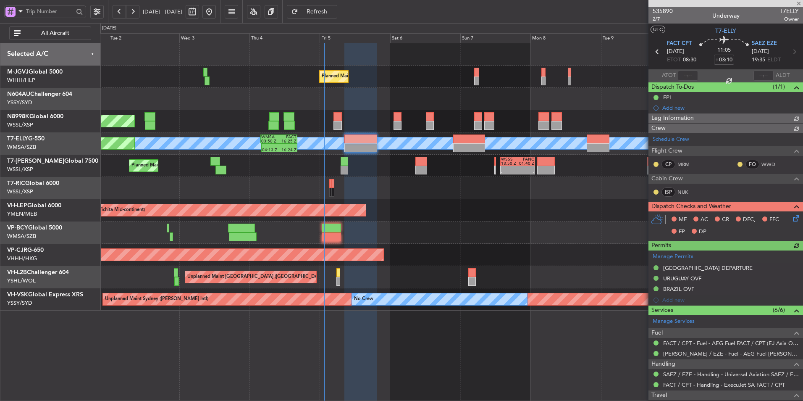
type input "[PERSON_NAME] (HHAFI)"
type input "+00:05"
type input "4"
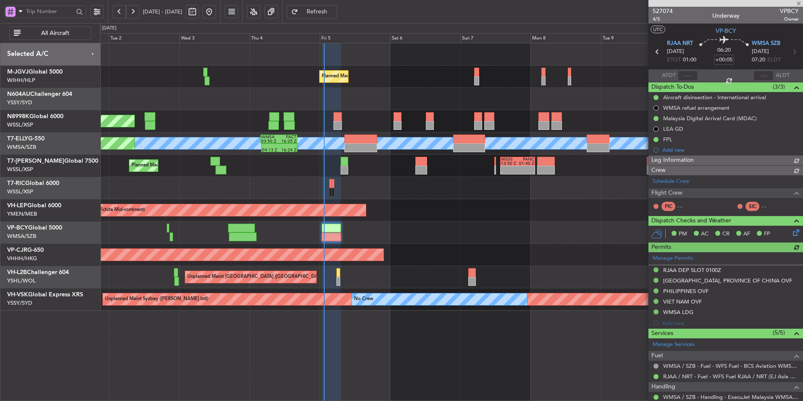
type input "[PERSON_NAME] (BTA)"
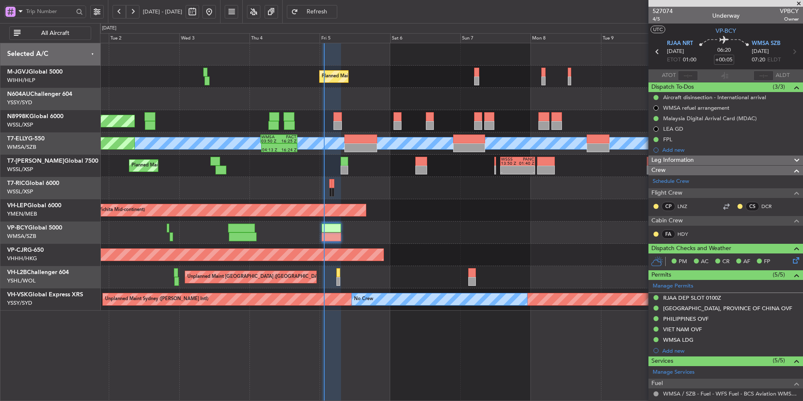
click at [361, 226] on div at bounding box center [451, 232] width 703 height 22
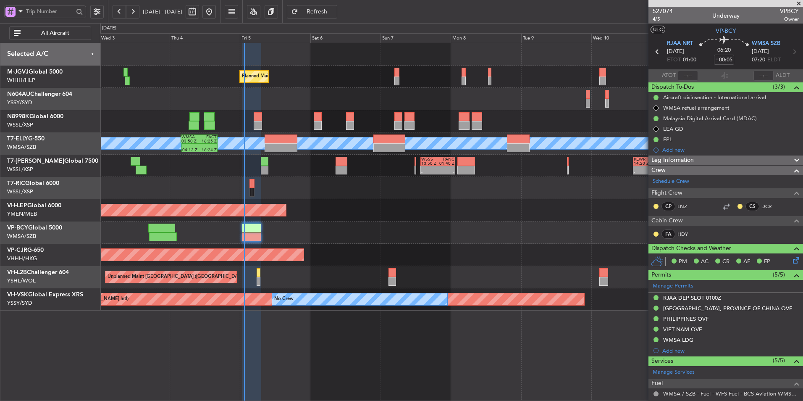
click at [347, 208] on div "Unplanned Maint Wichita (Wichita Mid-continent) Unplanned Maint Wichita (Wichit…" at bounding box center [451, 210] width 703 height 22
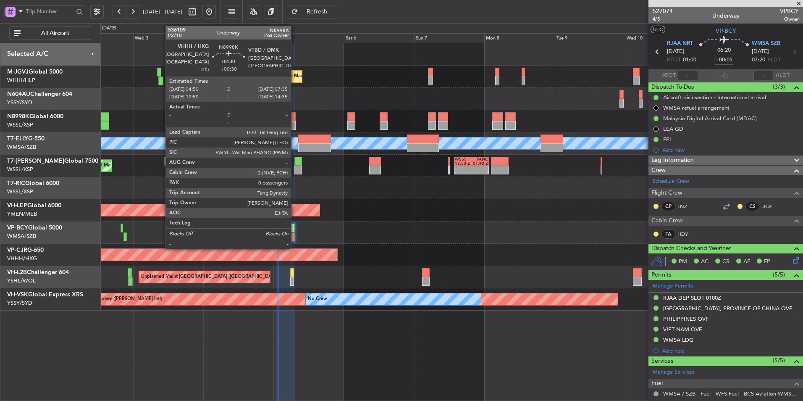
click at [295, 121] on div at bounding box center [291, 125] width 8 height 9
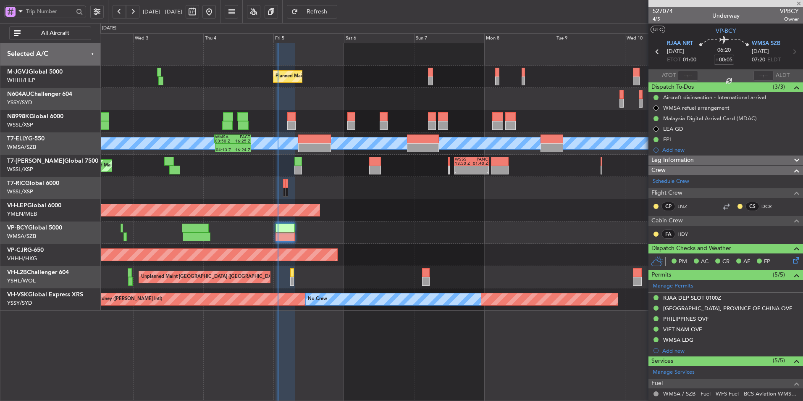
type input "+00:30"
type input "0"
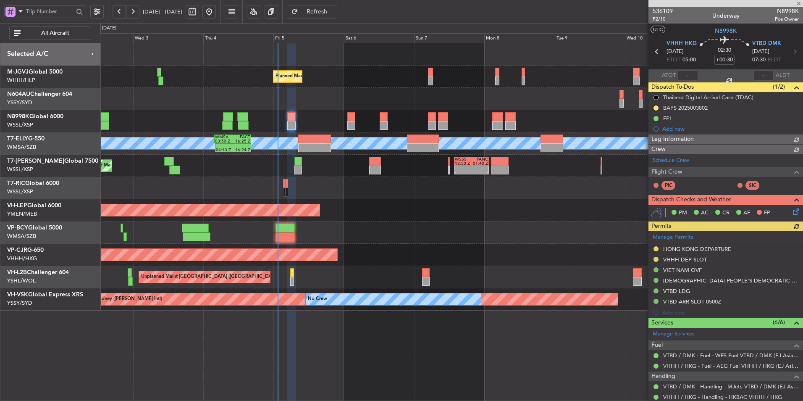
type input "[PERSON_NAME] (BTA)"
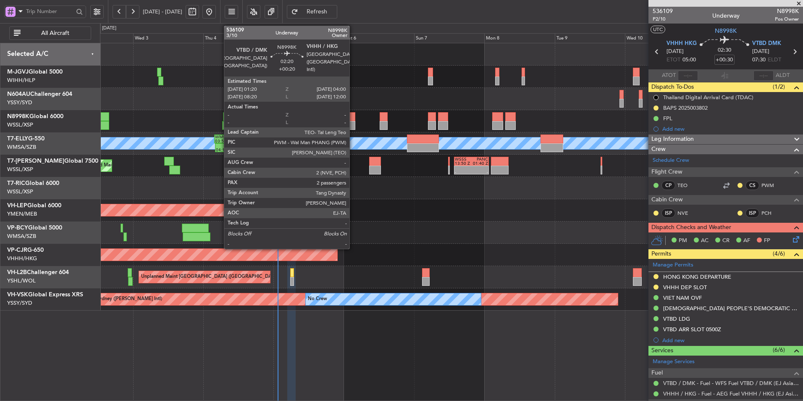
click at [355, 115] on div at bounding box center [351, 116] width 8 height 9
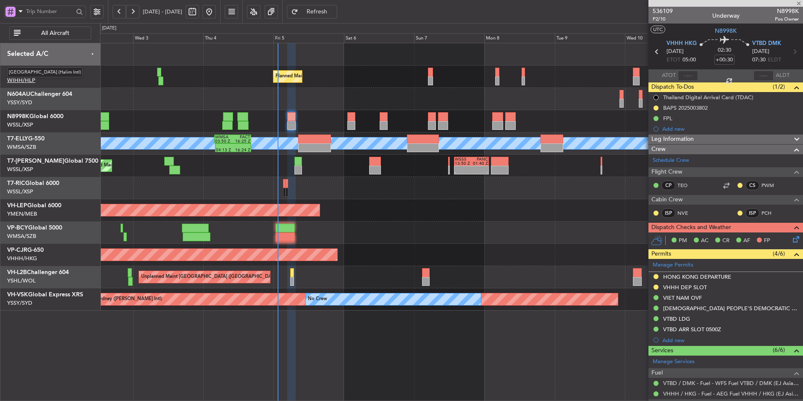
type input "+00:20"
type input "2"
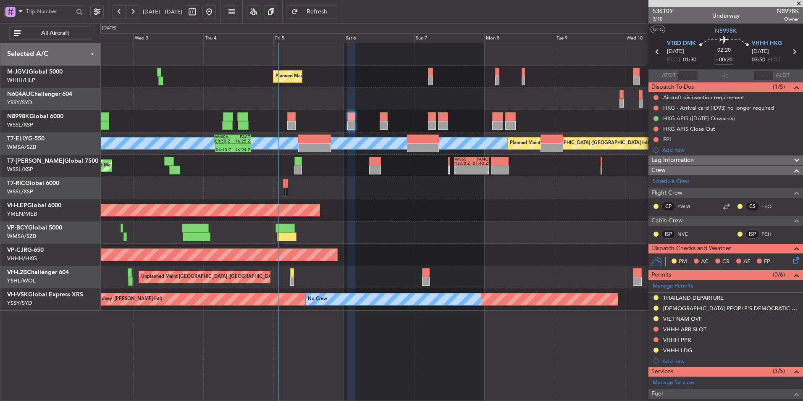
click at [368, 196] on div at bounding box center [451, 188] width 703 height 22
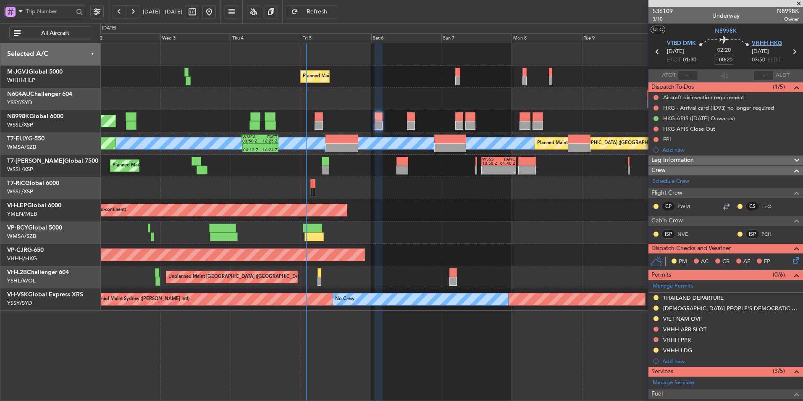
click at [756, 40] on span "VHHH HKG" at bounding box center [767, 43] width 30 height 8
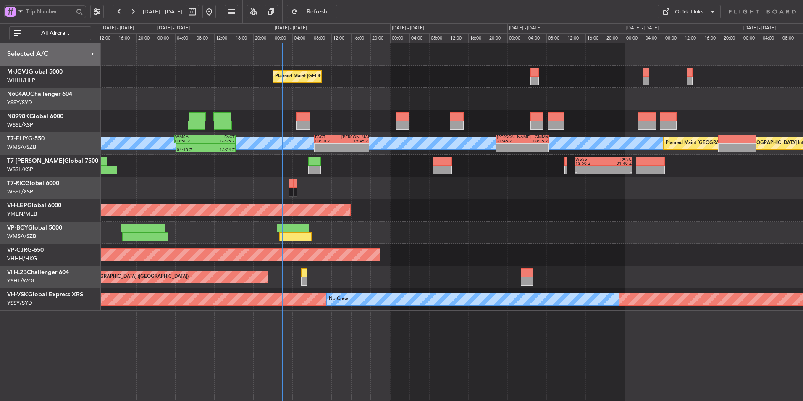
click at [306, 189] on div at bounding box center [451, 188] width 703 height 22
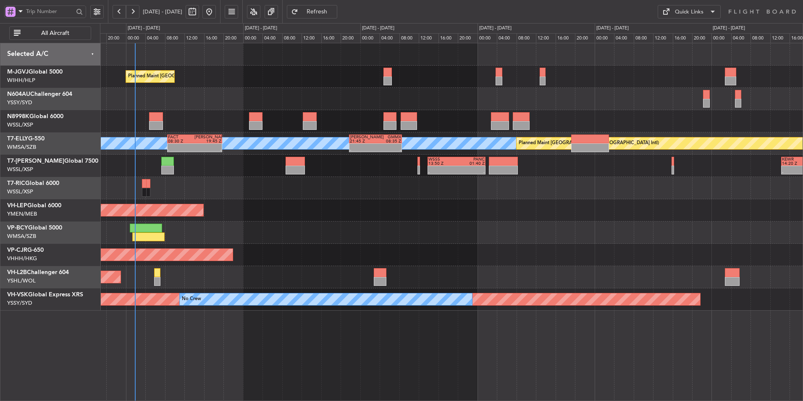
click at [368, 226] on div "Planned Maint Singapore (Seletar) MEL - - FACT 08:30 Z SAEZ 19:45 Z - - SAEZ 21…" at bounding box center [451, 176] width 703 height 267
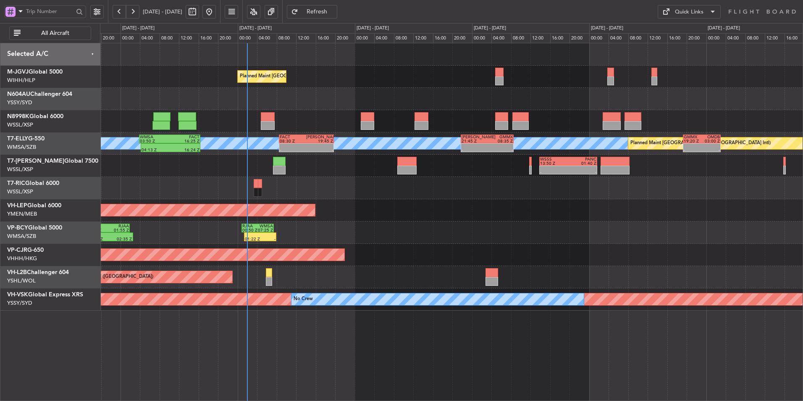
click at [469, 198] on div at bounding box center [451, 188] width 703 height 22
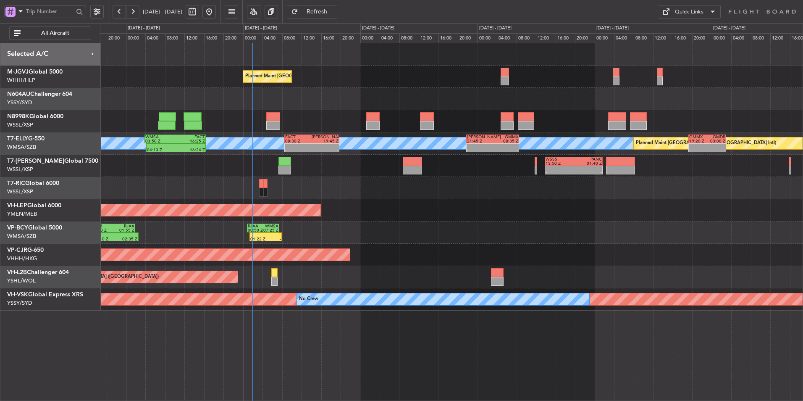
click at [300, 184] on div at bounding box center [451, 188] width 703 height 22
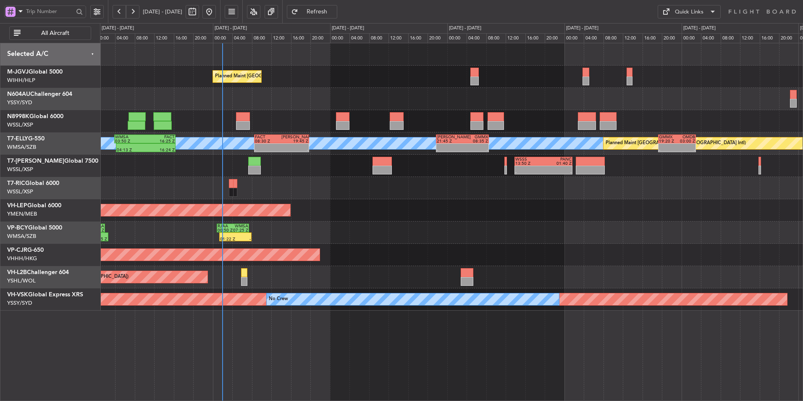
click at [400, 237] on div "01:22 Z - RJAA 00:50 Z WMSA 07:25 Z 17:10 Z 02:35 Z CYVR 16:50 Z RJAA 01:55 Z" at bounding box center [451, 232] width 703 height 22
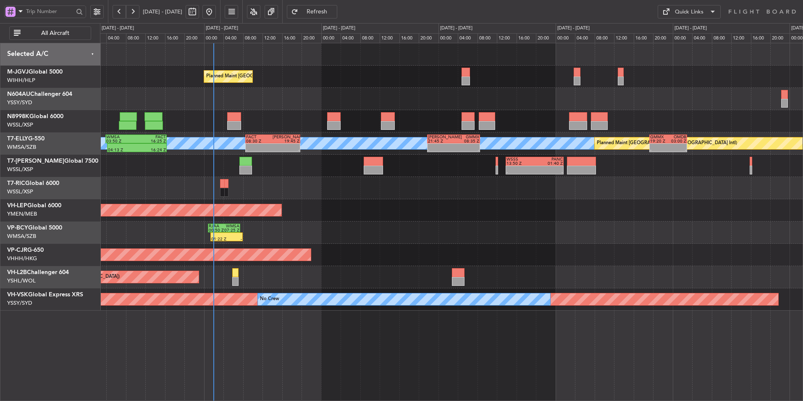
click at [376, 223] on div "01:22 Z - RJAA 00:50 Z WMSA 07:25 Z CYVR 16:50 Z RJAA 01:55 Z 17:10 Z 02:35 Z" at bounding box center [451, 232] width 703 height 22
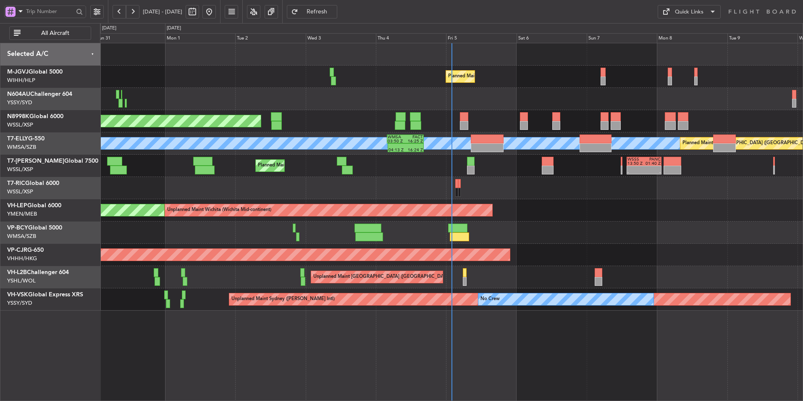
click at [400, 178] on div at bounding box center [451, 188] width 703 height 22
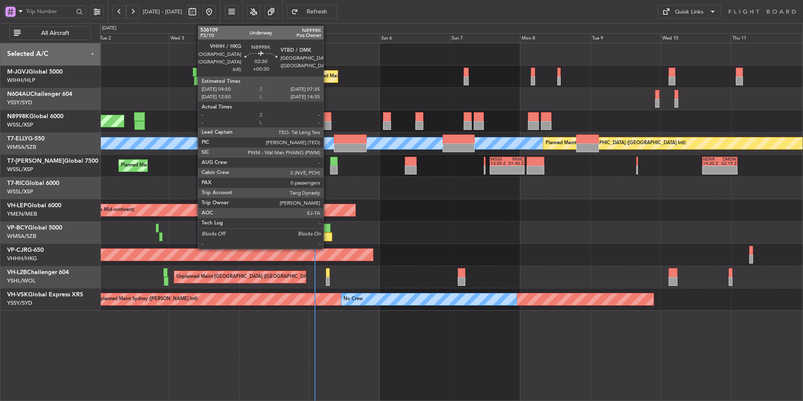
click at [327, 118] on div at bounding box center [327, 116] width 8 height 9
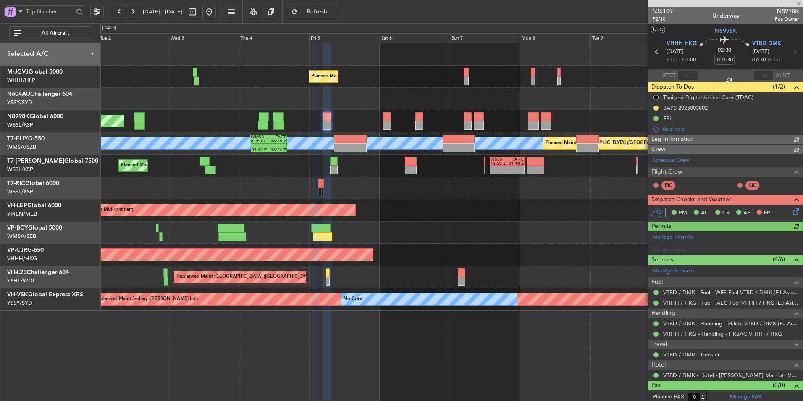
type input "[PERSON_NAME] (BTA)"
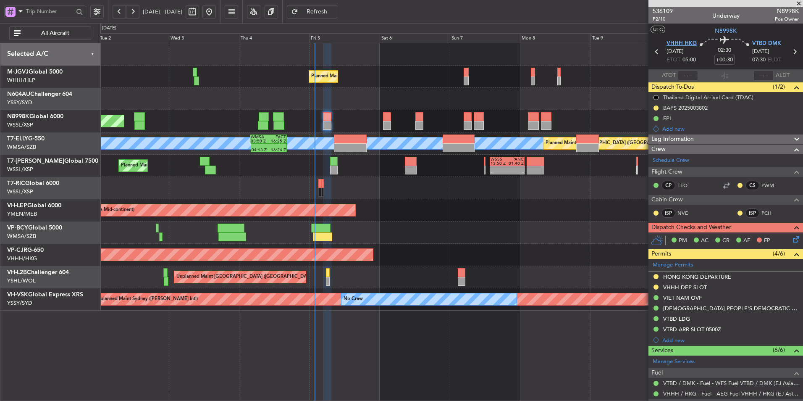
click at [679, 43] on span "VHHH HKG" at bounding box center [682, 43] width 30 height 8
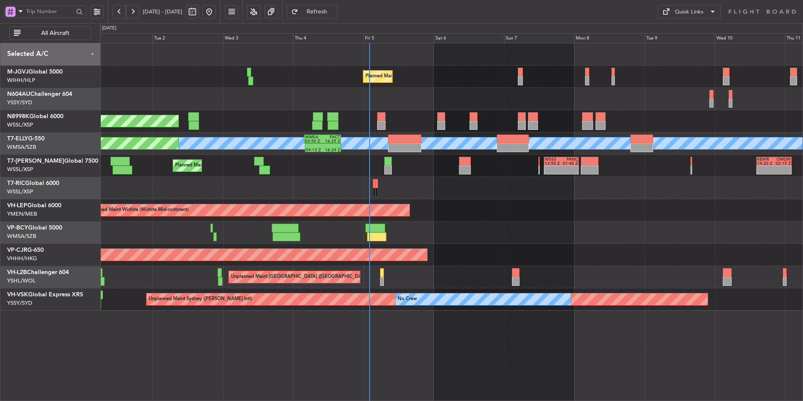
click at [499, 206] on div "Unplanned Maint Wichita (Wichita Mid-continent) Unplanned Maint Wichita (Wichit…" at bounding box center [451, 210] width 703 height 22
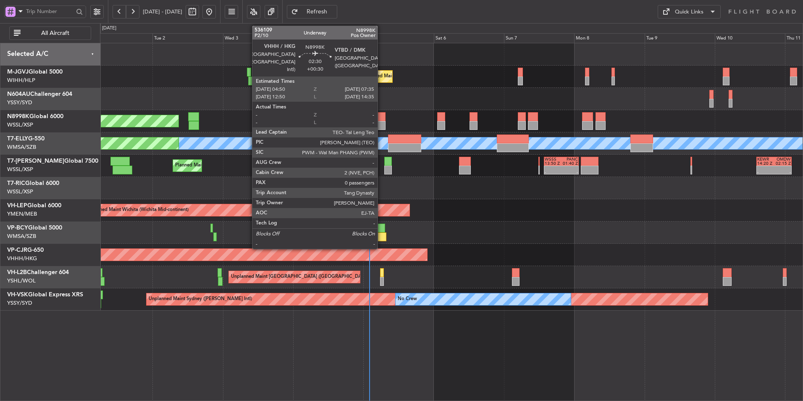
click at [381, 119] on div at bounding box center [381, 116] width 8 height 9
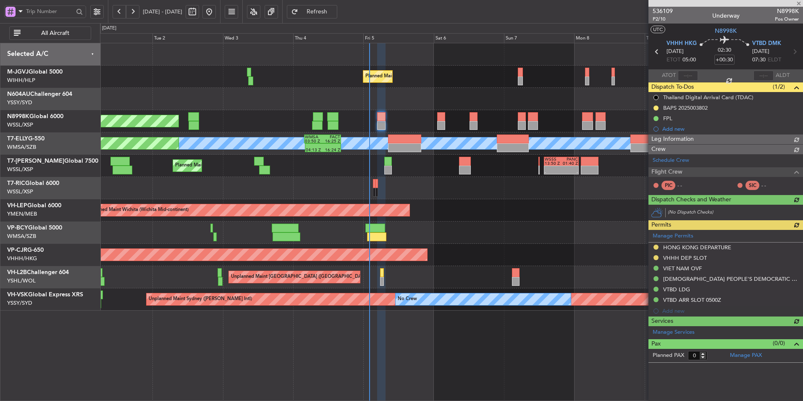
type input "[PERSON_NAME] (BTA)"
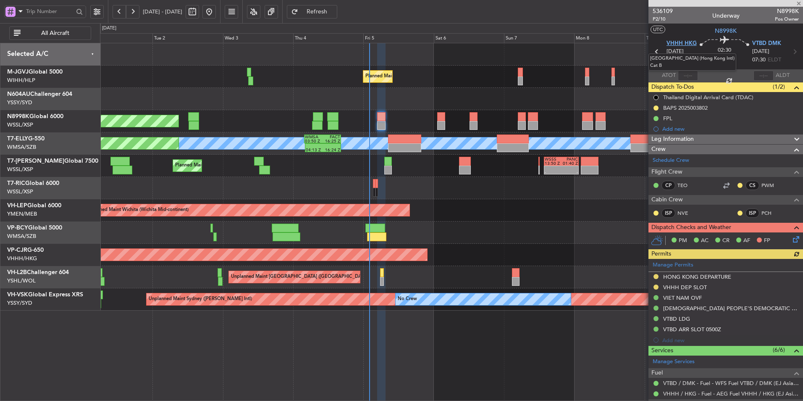
click at [684, 44] on span "VHHH HKG" at bounding box center [682, 43] width 30 height 8
type input "[PERSON_NAME] (BTA)"
click at [362, 181] on div at bounding box center [451, 188] width 703 height 22
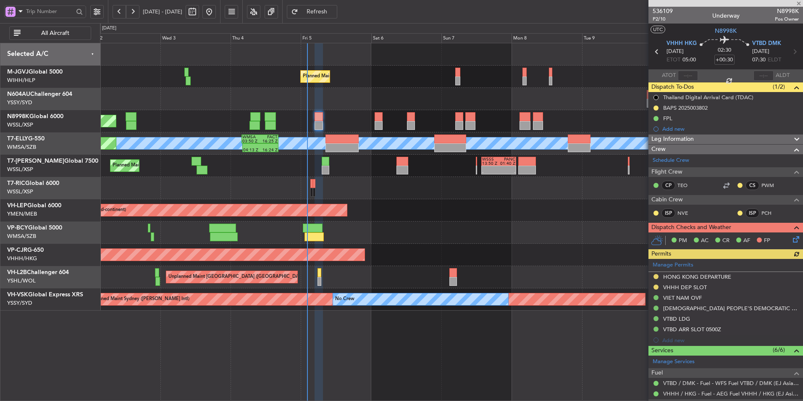
click at [395, 201] on div "Planned Maint Singapore (Seletar) Planned Maint Singapore (Seletar) Planned Mai…" at bounding box center [451, 176] width 703 height 267
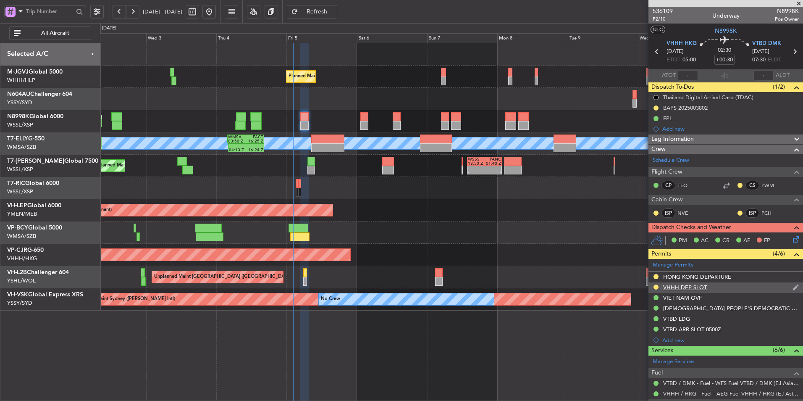
click at [686, 289] on div "VHHH DEP SLOT" at bounding box center [685, 287] width 44 height 7
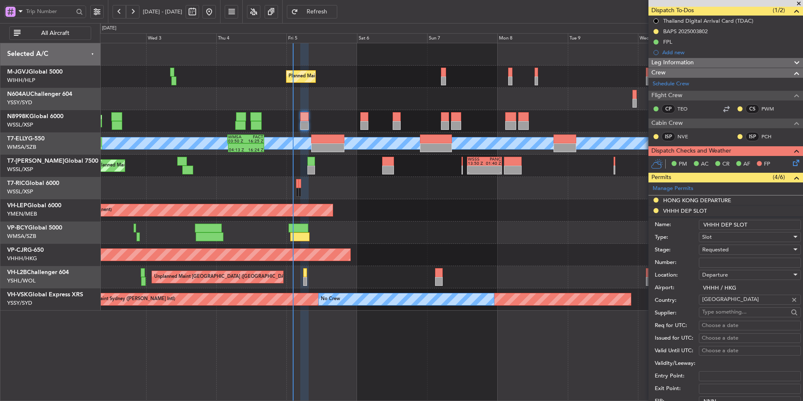
scroll to position [210, 0]
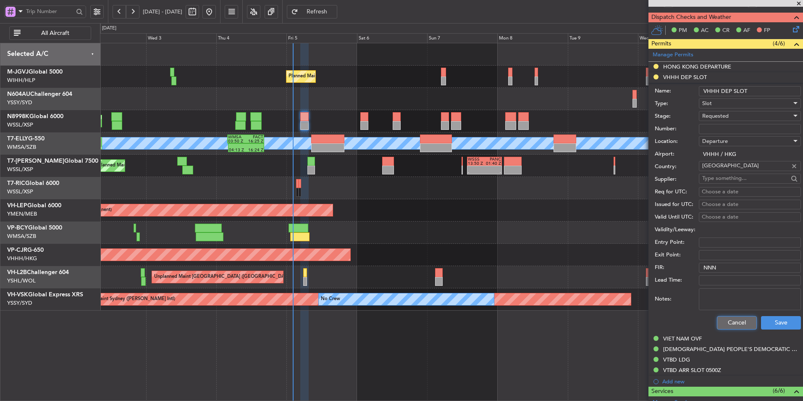
click at [724, 317] on button "Cancel" at bounding box center [737, 322] width 40 height 13
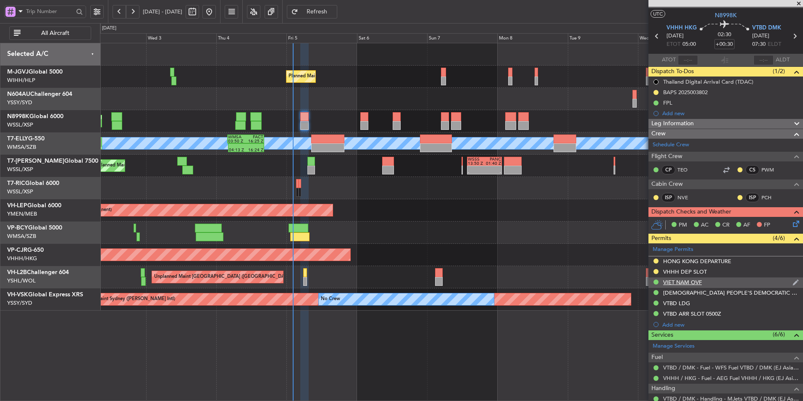
scroll to position [0, 0]
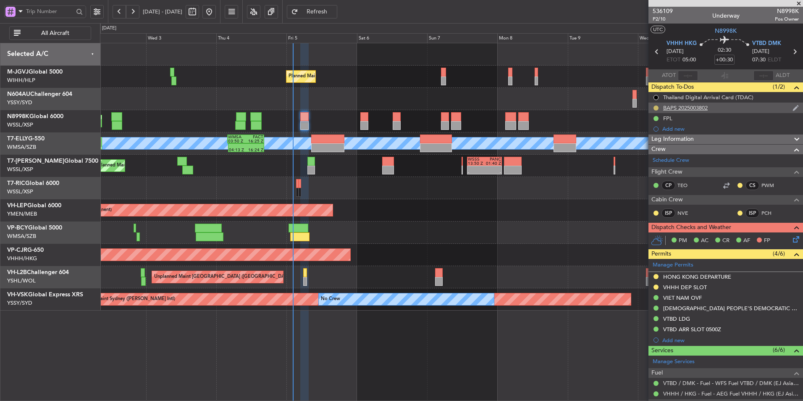
click at [655, 109] on button at bounding box center [656, 107] width 5 height 5
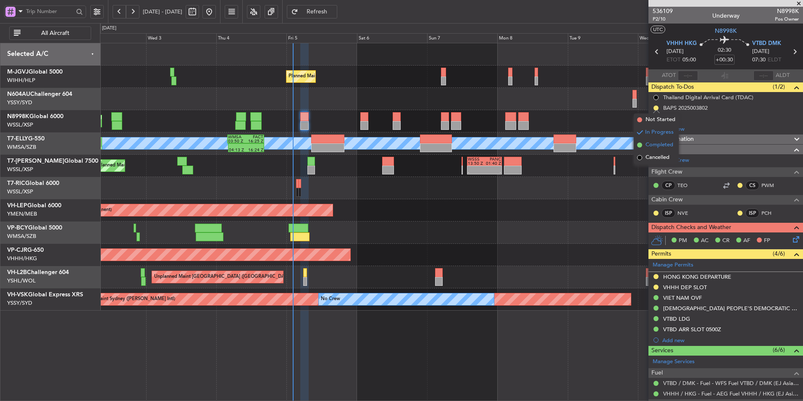
click at [652, 149] on span "Completed" at bounding box center [660, 145] width 28 height 8
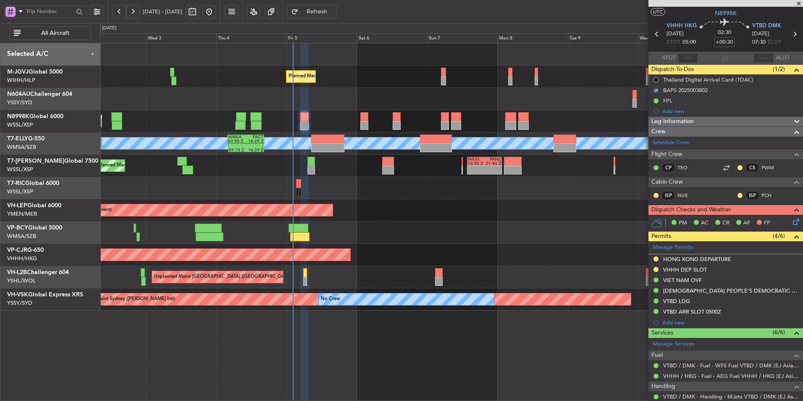
scroll to position [42, 0]
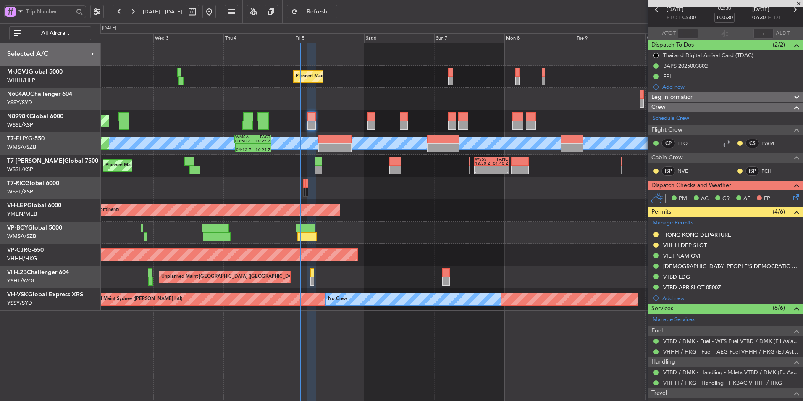
click at [367, 196] on div "Planned Maint Singapore (Seletar) Planned Maint Singapore (Seletar) Planned Mai…" at bounding box center [451, 176] width 703 height 267
type input "[PERSON_NAME] (BTA)"
click at [389, 160] on div at bounding box center [395, 161] width 12 height 9
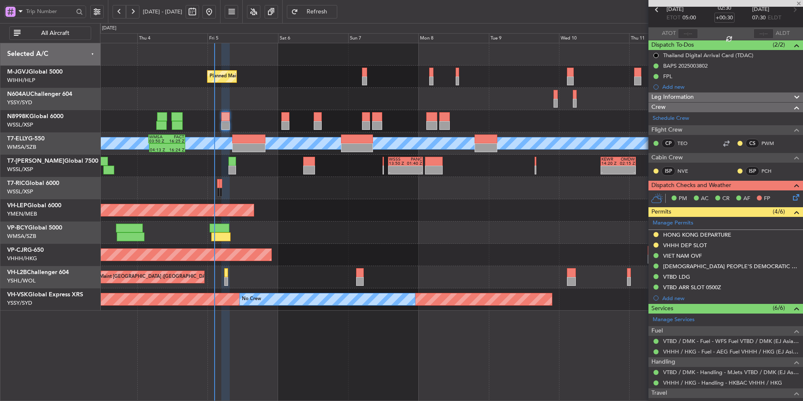
type input "1"
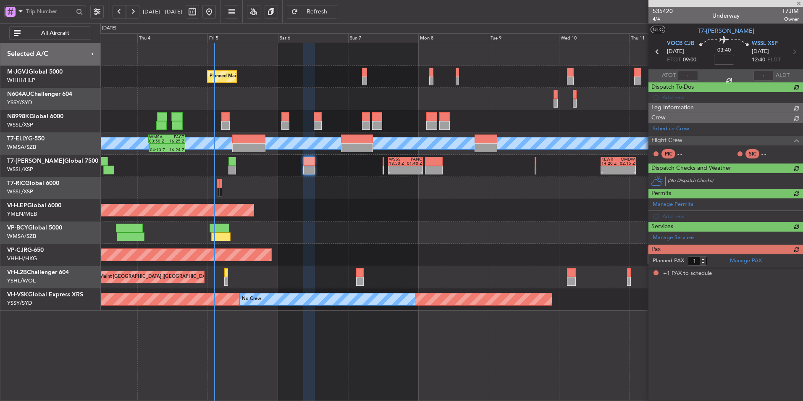
scroll to position [0, 0]
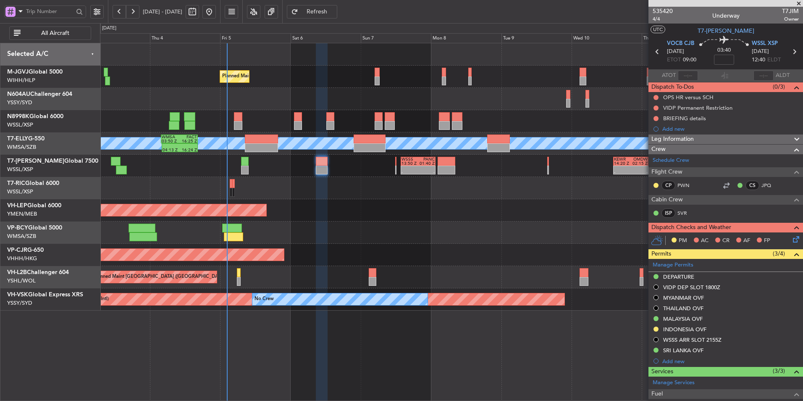
click at [355, 222] on div "Planned Maint Singapore (Seletar) Planned Maint Singapore (Seletar) Planned Mai…" at bounding box center [451, 176] width 703 height 267
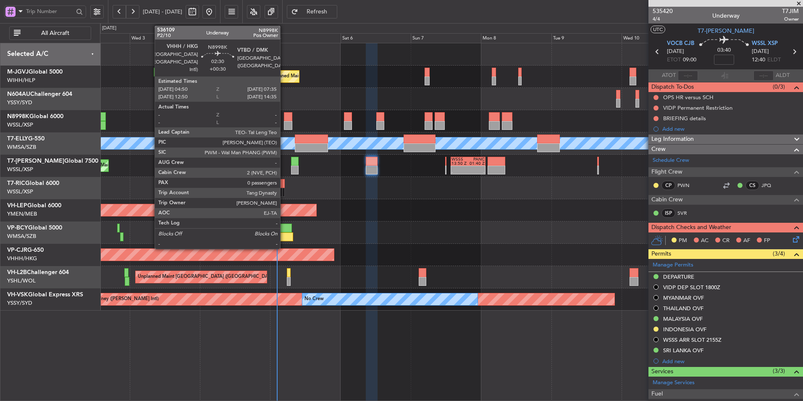
click at [285, 121] on div at bounding box center [288, 125] width 8 height 9
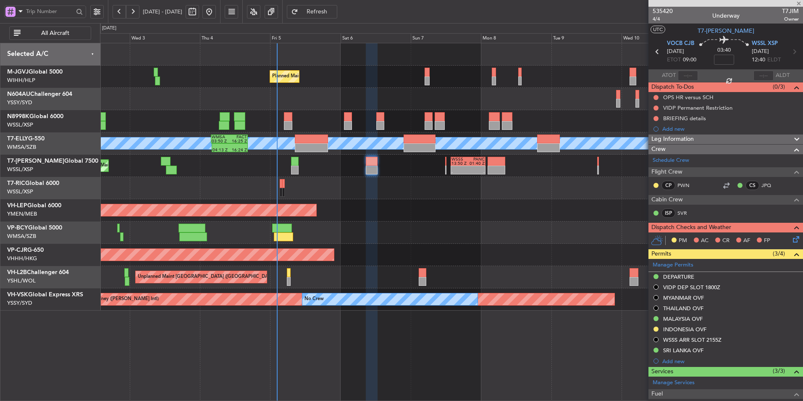
click at [394, 185] on div at bounding box center [451, 188] width 703 height 22
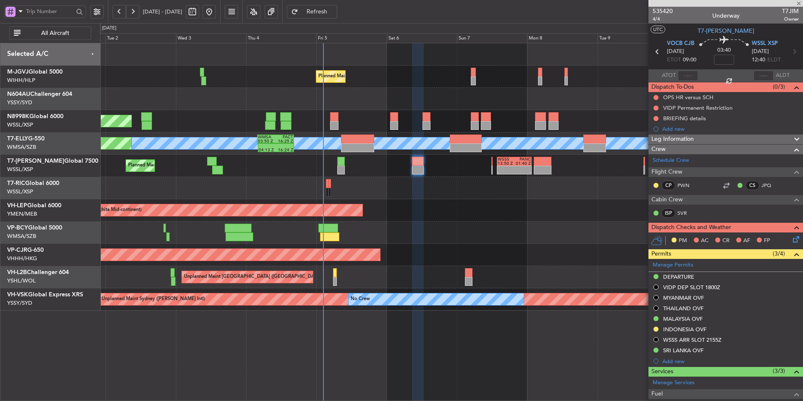
type input "+00:30"
type input "0"
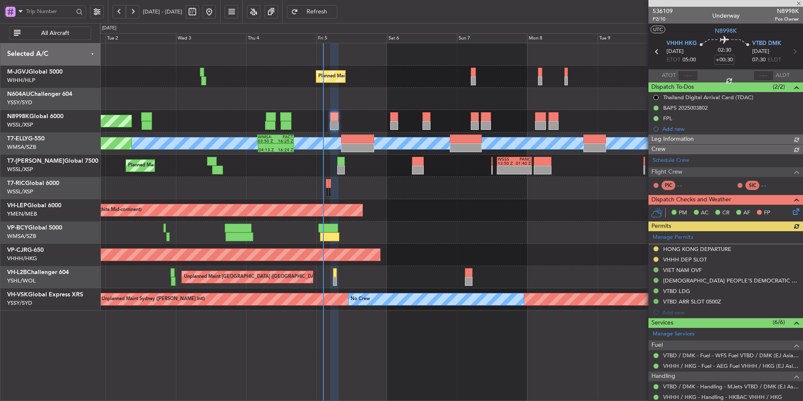
type input "[PERSON_NAME] (BTA)"
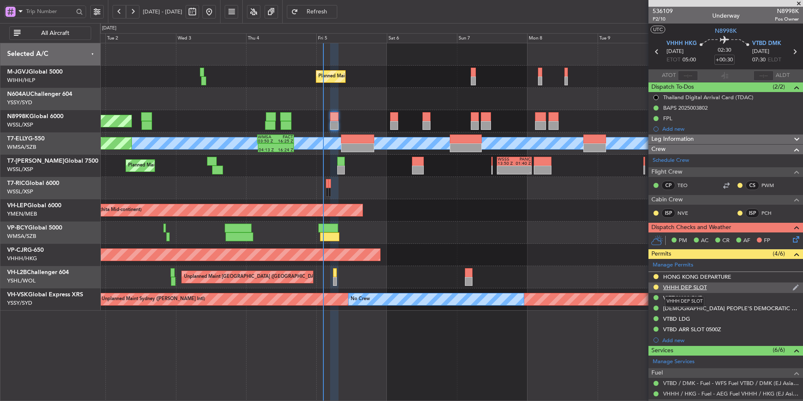
click at [688, 287] on div "VHHH DEP SLOT" at bounding box center [685, 287] width 44 height 7
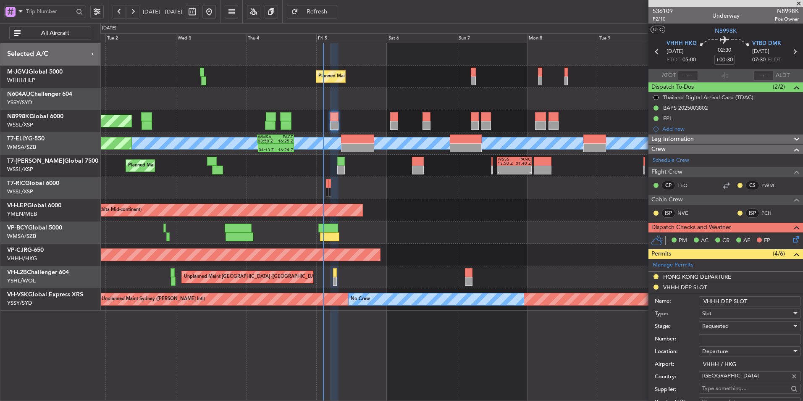
scroll to position [210, 0]
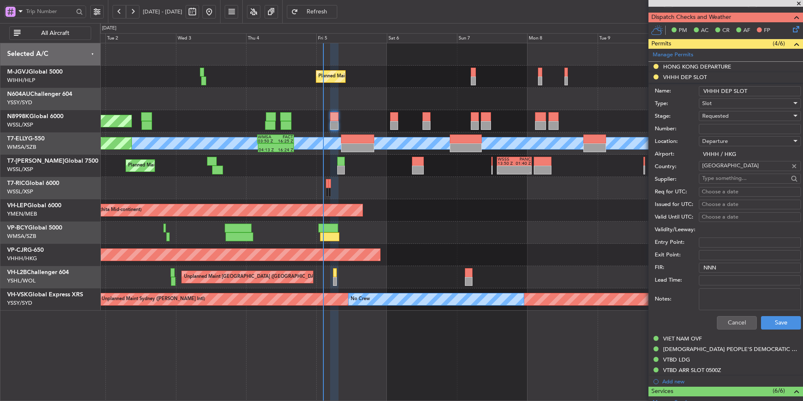
click at [705, 297] on textarea "Notes:" at bounding box center [750, 299] width 102 height 22
paste textarea "K N8998K 05SEP 014GLEX 0510VTBD D / RE.N8998K IDD.VHHHDGN0033000/"
type textarea "K N8998K 05SEP 014GLEX 0510VTBD D / RE.N8998K IDD.VHHHDGN0033000/"
click at [727, 118] on span "Requested" at bounding box center [715, 116] width 26 height 8
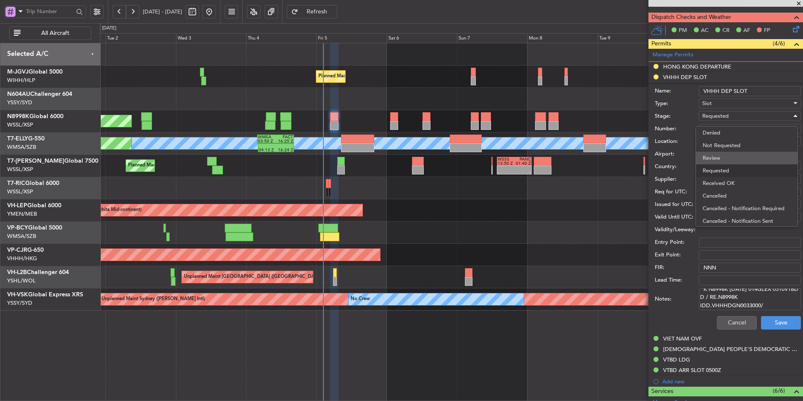
scroll to position [4, 0]
click at [732, 178] on span "Received OK" at bounding box center [747, 179] width 88 height 13
click at [731, 192] on div "Choose a date" at bounding box center [750, 192] width 96 height 8
select select "9"
select select "2025"
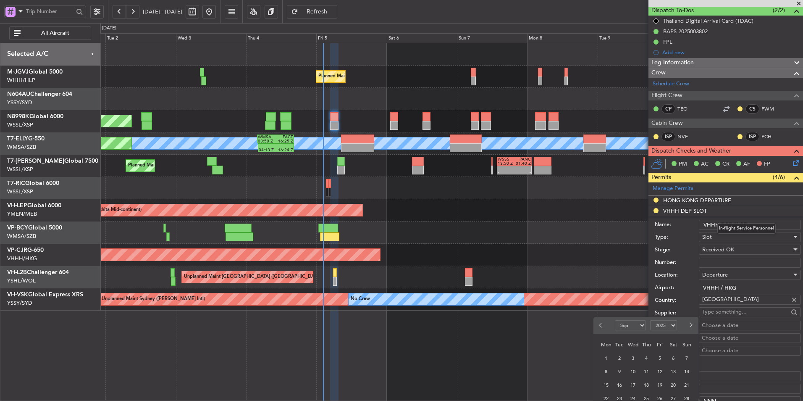
scroll to position [84, 0]
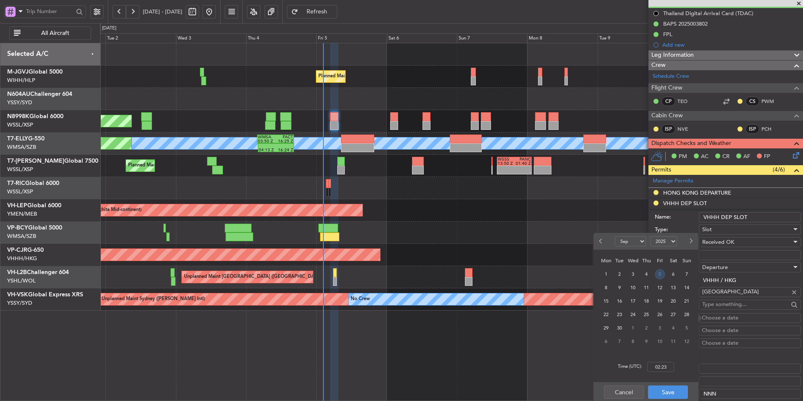
click at [660, 273] on span "5" at bounding box center [660, 274] width 11 height 11
click at [669, 365] on input "00:00" at bounding box center [660, 367] width 27 height 10
type input "05:10"
click at [661, 391] on button "Save" at bounding box center [668, 391] width 40 height 13
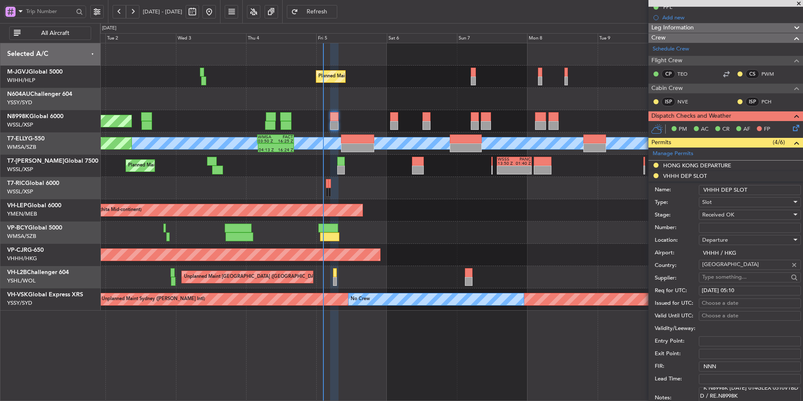
scroll to position [126, 0]
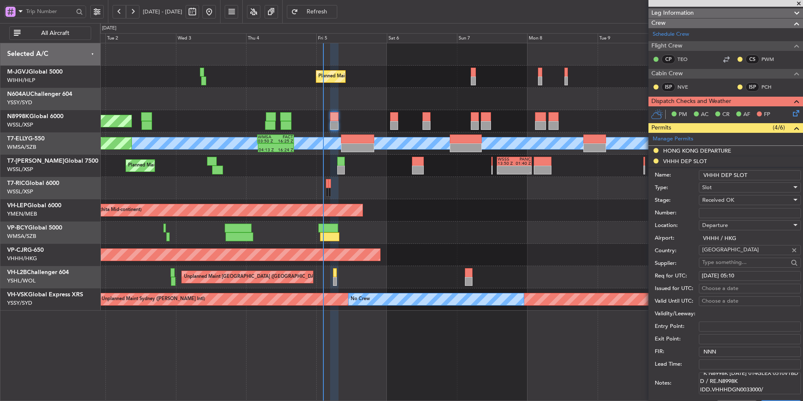
click at [725, 289] on div "Choose a date" at bounding box center [750, 288] width 96 height 8
select select "9"
select select "2025"
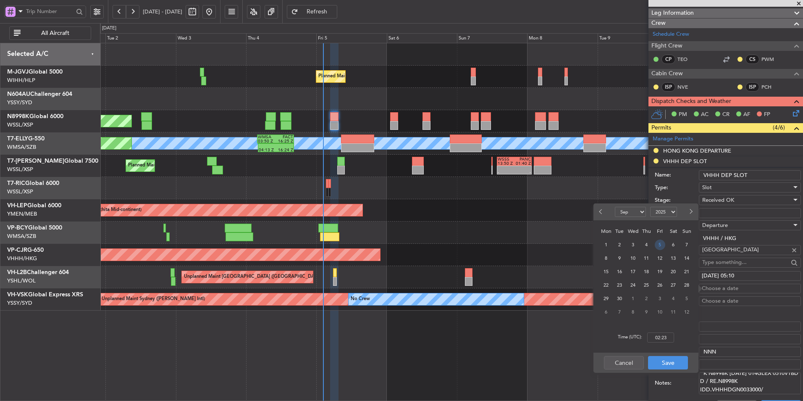
click at [663, 244] on span "5" at bounding box center [660, 244] width 11 height 11
click at [671, 337] on input "00:00" at bounding box center [660, 337] width 27 height 10
type input "05:10"
click at [668, 368] on button "Save" at bounding box center [668, 362] width 40 height 13
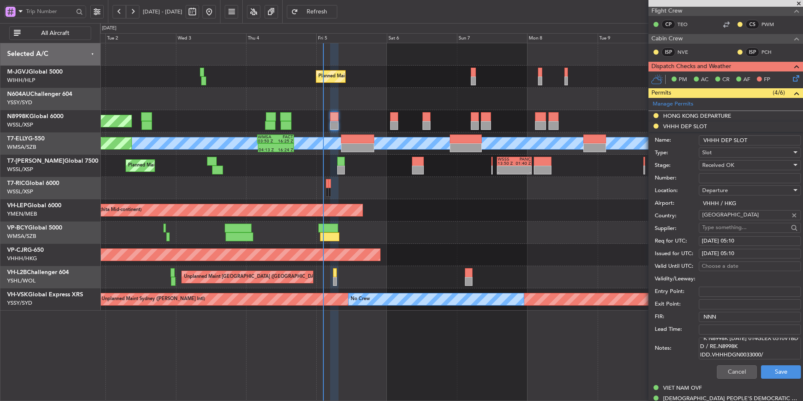
scroll to position [168, 0]
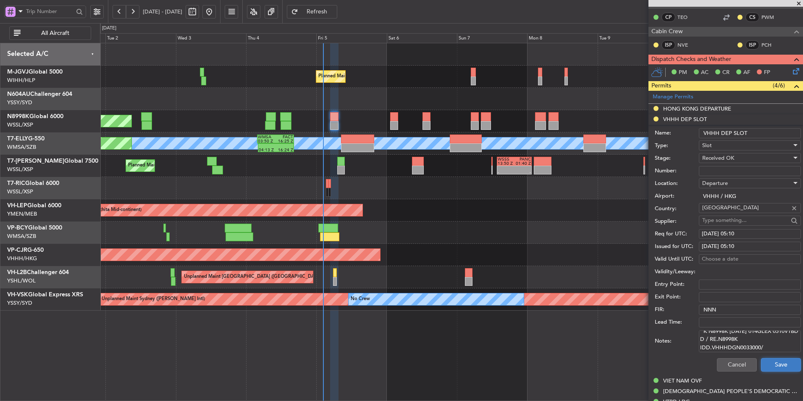
click at [785, 365] on button "Save" at bounding box center [781, 364] width 40 height 13
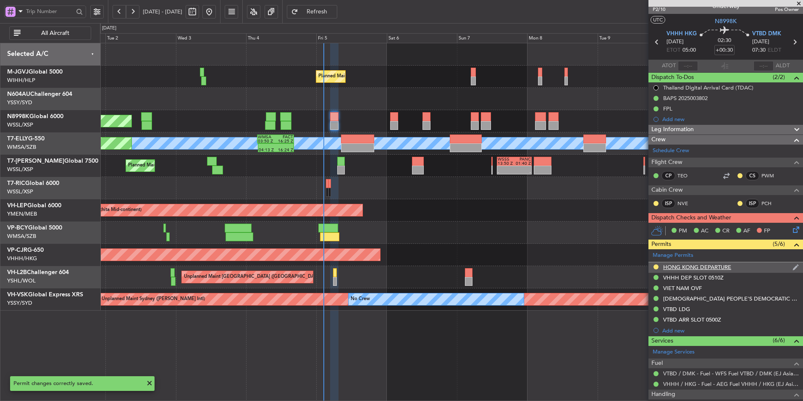
scroll to position [0, 0]
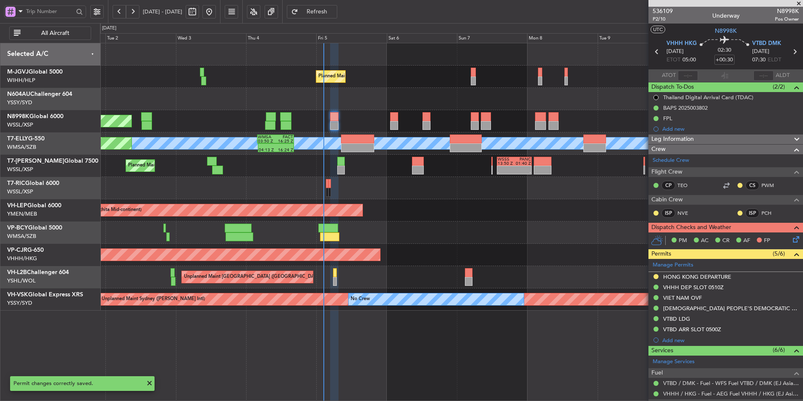
click at [461, 202] on div "Planned Maint Singapore (Seletar) Planned Maint Singapore (Seletar) Planned Mai…" at bounding box center [451, 176] width 703 height 267
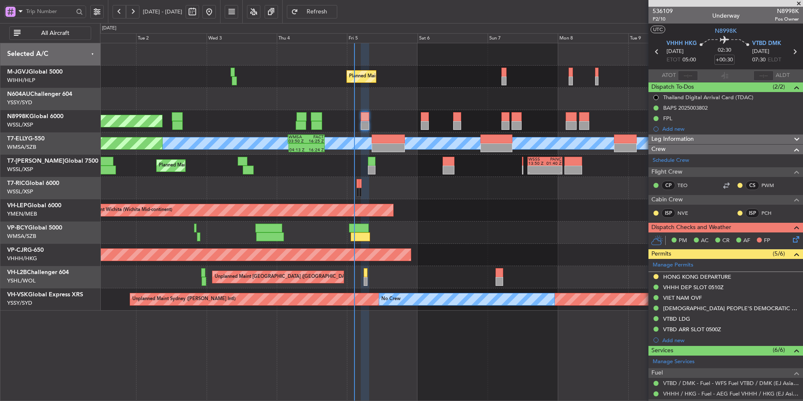
click at [386, 228] on div at bounding box center [451, 232] width 703 height 22
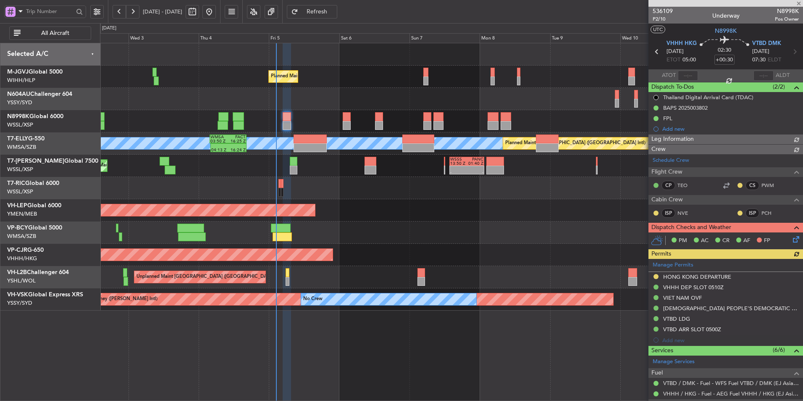
type input "[PERSON_NAME] (BTA)"
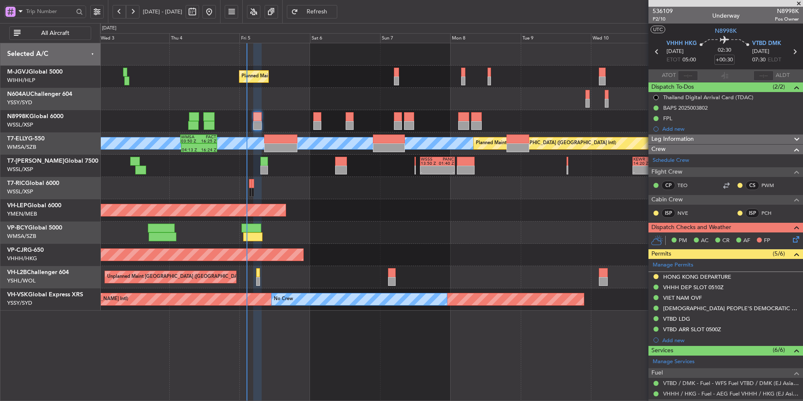
click at [340, 216] on div "Unplanned Maint Wichita (Wichita Mid-continent) Unplanned Maint Wichita (Wichit…" at bounding box center [451, 210] width 703 height 22
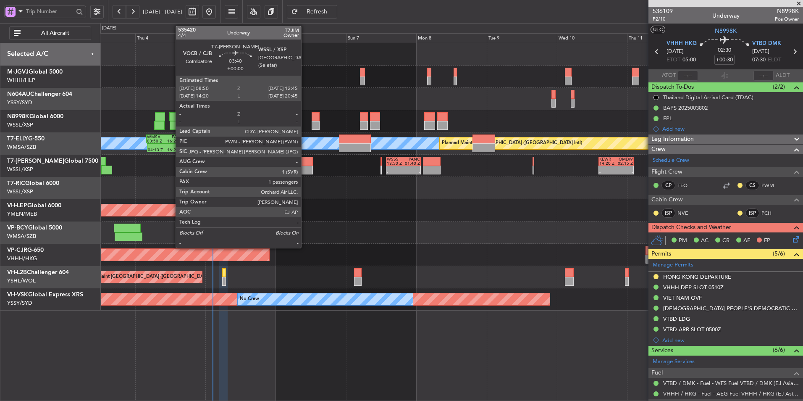
click at [305, 164] on div at bounding box center [307, 161] width 12 height 9
click at [306, 163] on div at bounding box center [307, 161] width 12 height 9
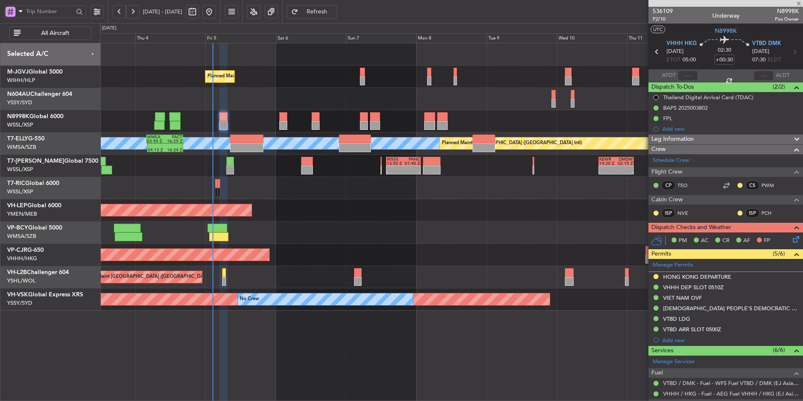
click at [299, 197] on div at bounding box center [451, 188] width 703 height 22
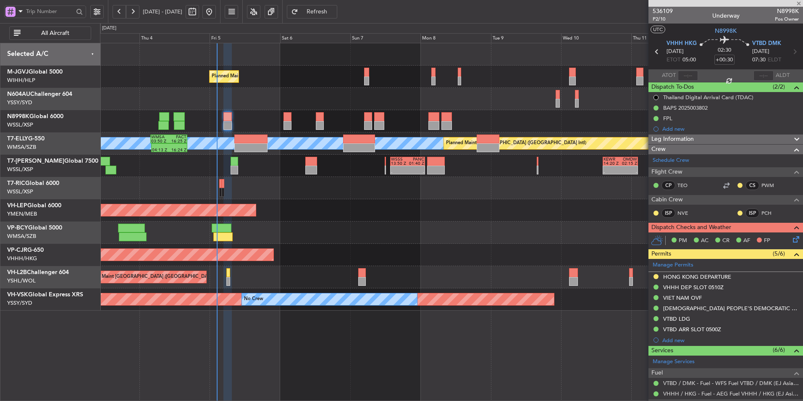
type input "1"
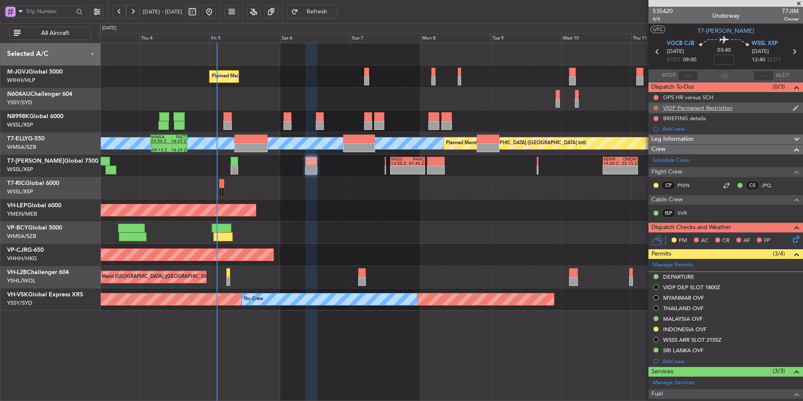
click at [657, 108] on button at bounding box center [656, 107] width 5 height 5
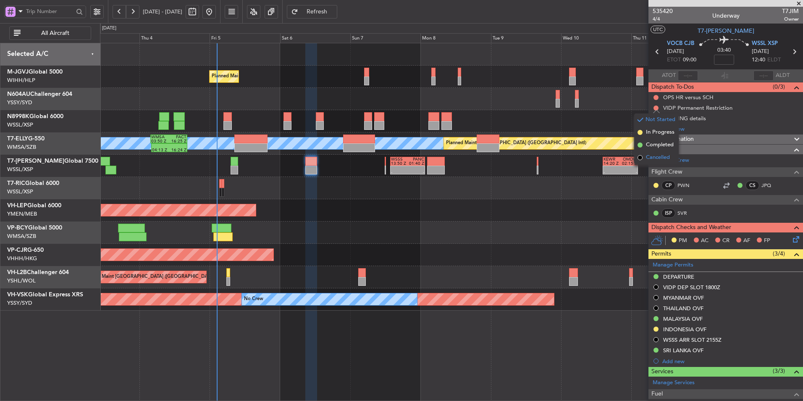
click at [651, 163] on li "Cancelled" at bounding box center [656, 157] width 45 height 13
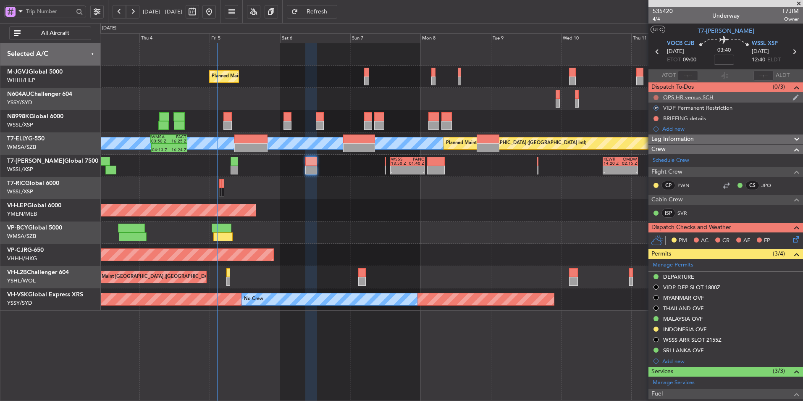
click at [656, 97] on button at bounding box center [656, 97] width 5 height 5
click at [657, 147] on span "Cancelled" at bounding box center [658, 147] width 24 height 8
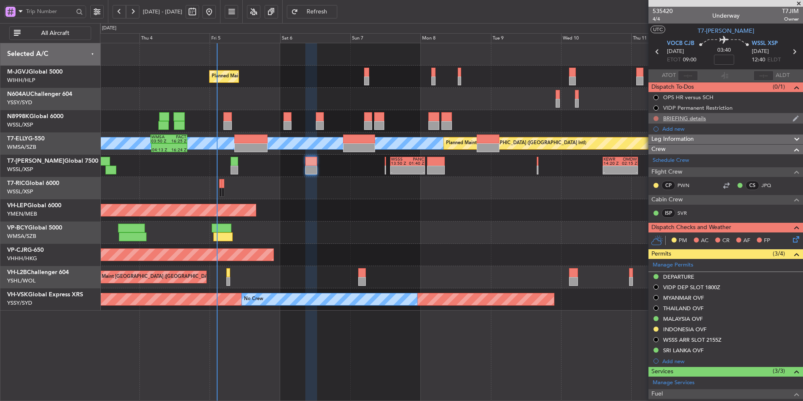
click at [655, 117] on button at bounding box center [656, 118] width 5 height 5
click at [656, 169] on span "Cancelled" at bounding box center [658, 168] width 24 height 8
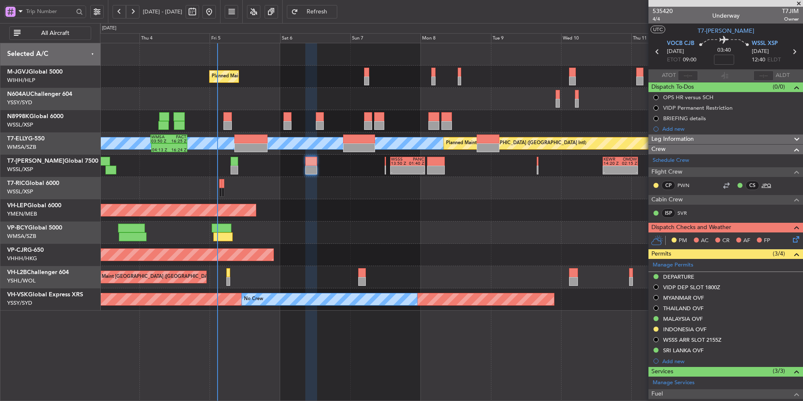
click at [762, 186] on link "JPQ" at bounding box center [771, 185] width 19 height 8
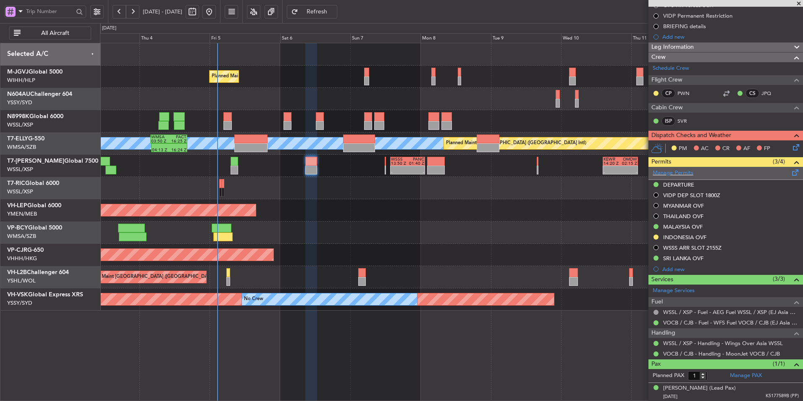
scroll to position [92, 0]
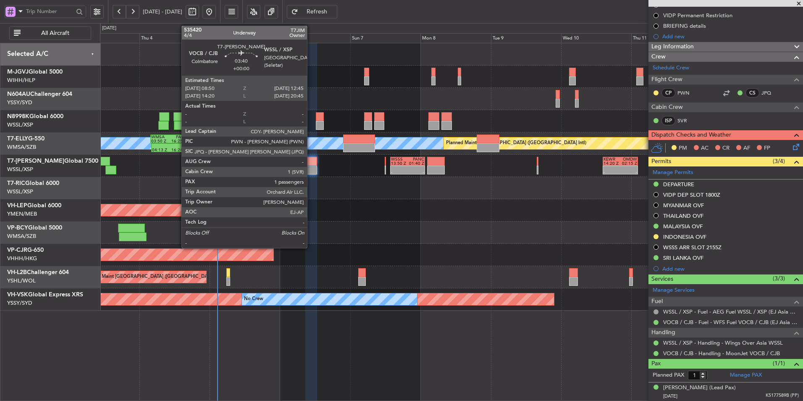
click at [311, 165] on div at bounding box center [311, 161] width 12 height 9
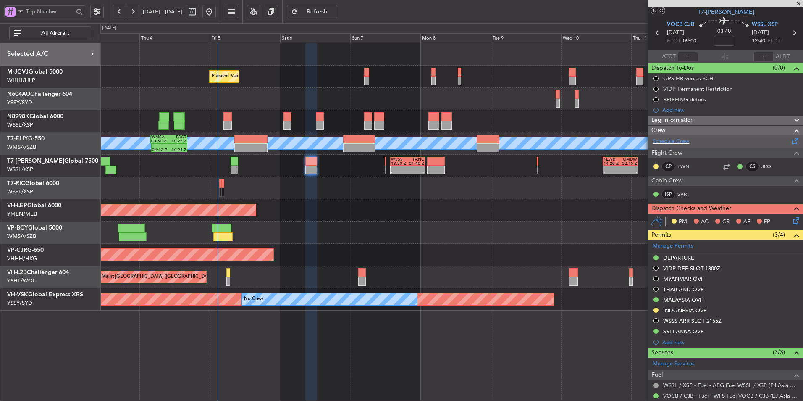
scroll to position [0, 0]
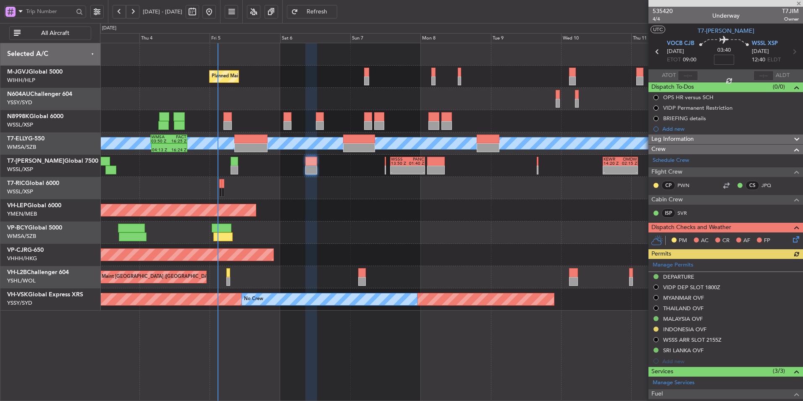
click at [725, 61] on input at bounding box center [724, 60] width 20 height 10
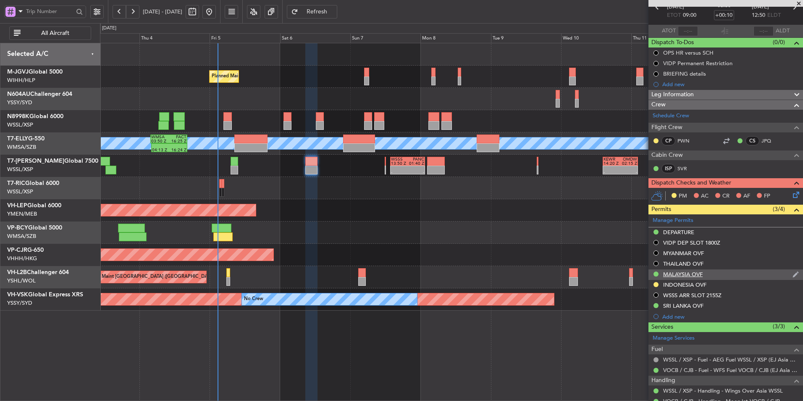
scroll to position [92, 0]
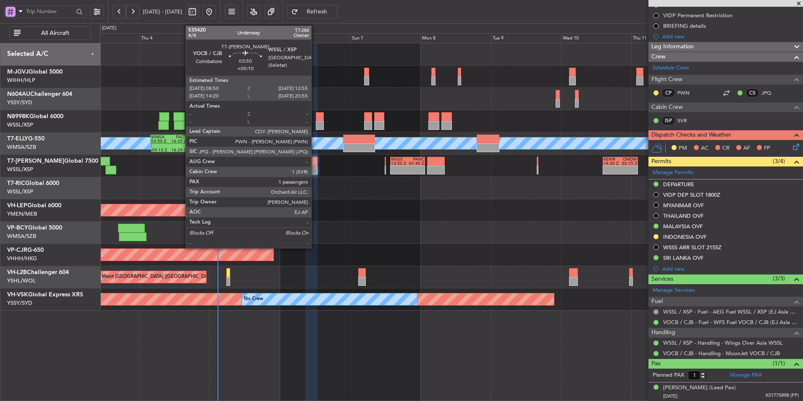
click at [315, 166] on div at bounding box center [311, 170] width 12 height 9
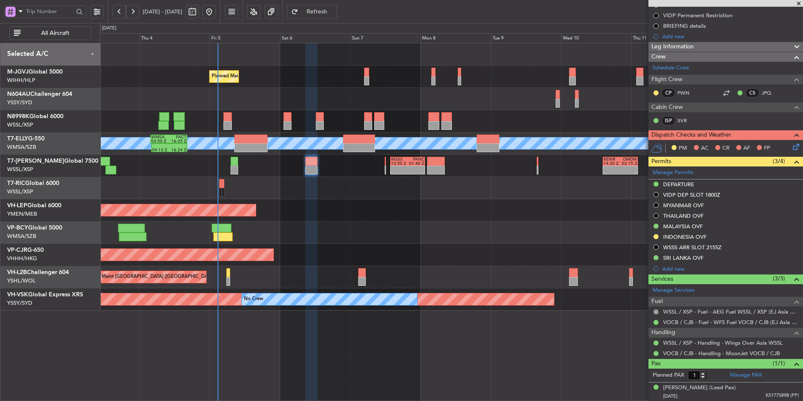
click at [225, 160] on div "- - WSSS 13:50 Z PANC 01:40 Z - - KEWR 14:20 Z OMDW 02:15 Z Planned Maint Dubai…" at bounding box center [451, 166] width 703 height 22
click at [230, 165] on div "- - WSSS 13:50 Z PANC 01:40 Z - - KEWR 14:20 Z OMDW 02:15 Z Planned Maint Dubai…" at bounding box center [451, 166] width 703 height 22
click at [234, 165] on div at bounding box center [235, 161] width 8 height 9
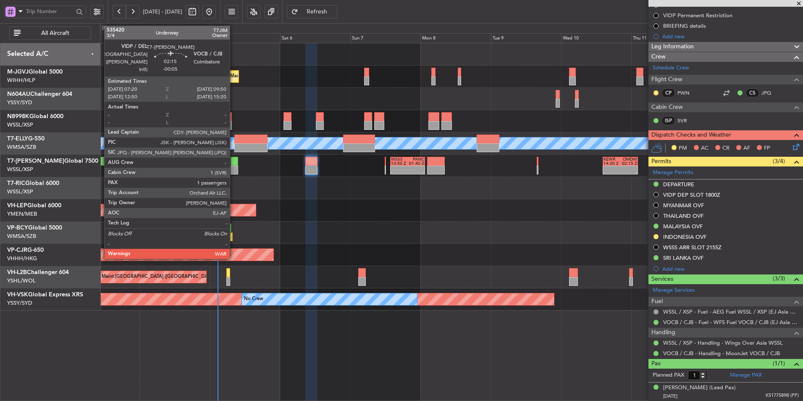
click at [234, 165] on div at bounding box center [235, 161] width 8 height 9
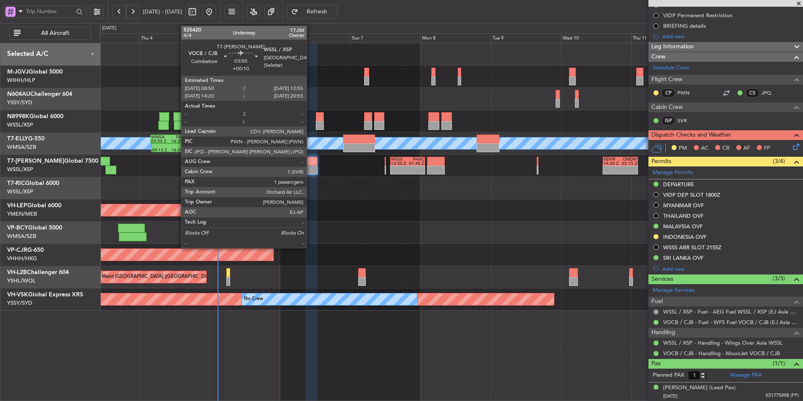
click at [310, 167] on div at bounding box center [311, 170] width 12 height 9
click at [314, 163] on div at bounding box center [311, 161] width 12 height 9
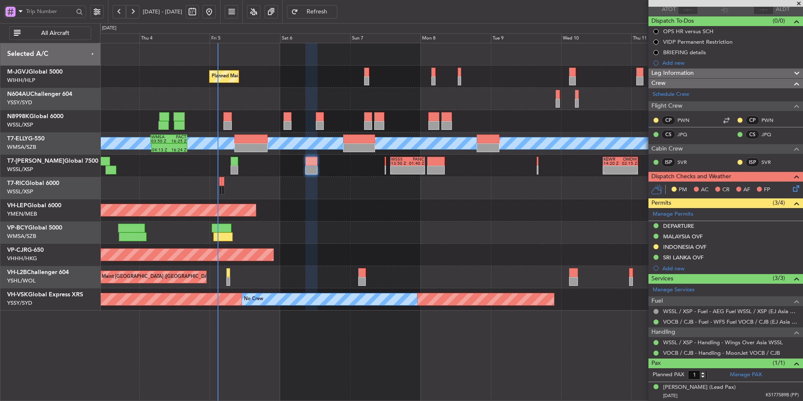
scroll to position [66, 0]
click at [332, 214] on div "Unplanned Maint Wichita (Wichita Mid-continent) Unplanned Maint Wichita (Wichit…" at bounding box center [451, 210] width 703 height 22
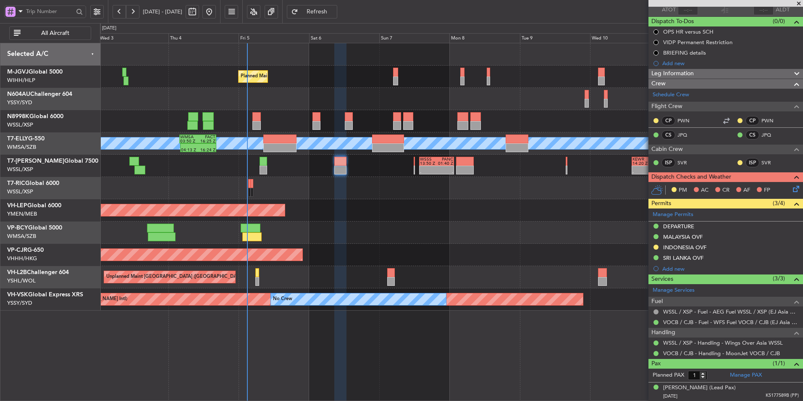
click at [313, 119] on div at bounding box center [317, 116] width 8 height 9
type input "+00:20"
type input "2"
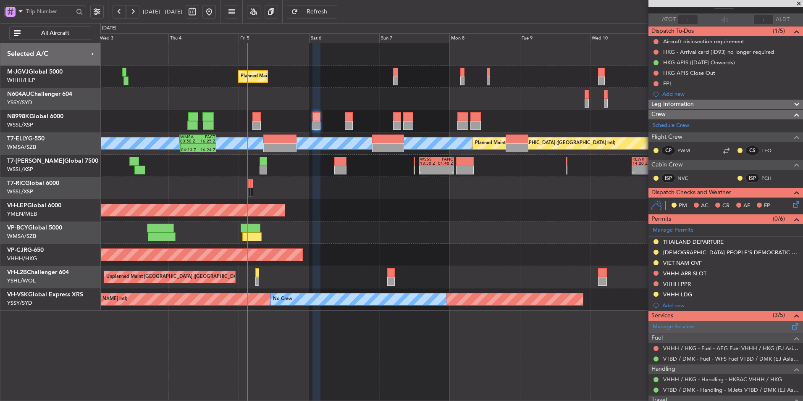
scroll to position [126, 0]
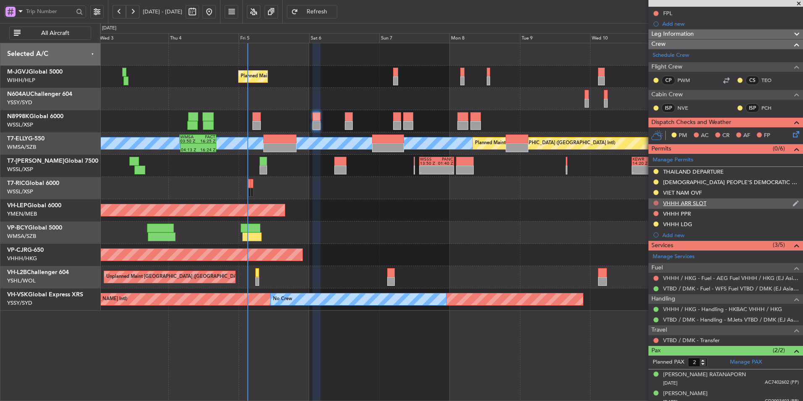
click at [656, 202] on button at bounding box center [656, 202] width 5 height 5
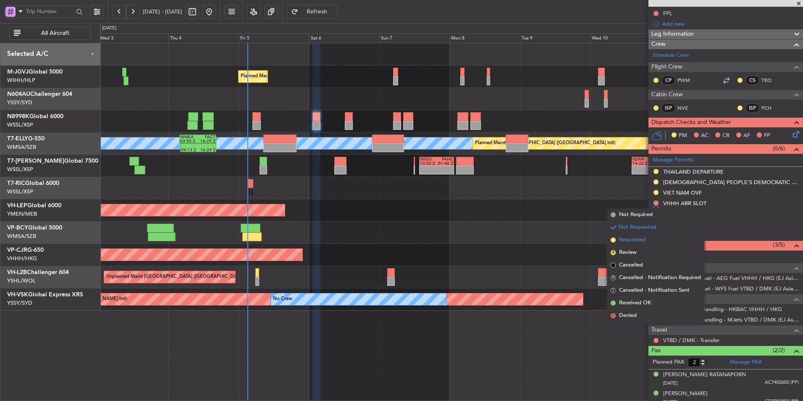
click at [635, 239] on span "Requested" at bounding box center [632, 240] width 26 height 8
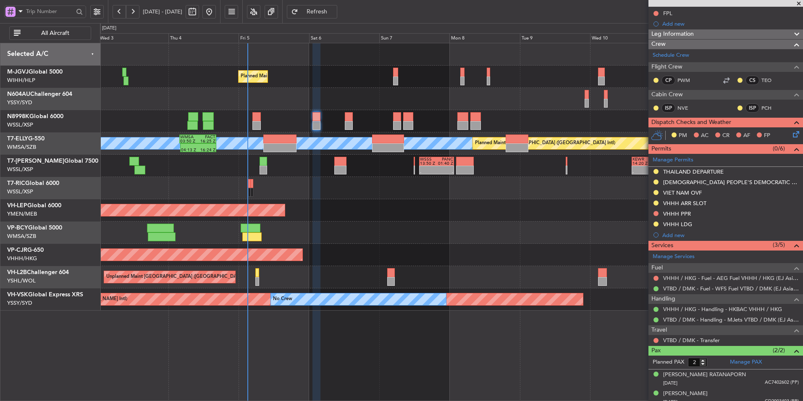
click at [692, 205] on div "VHHH ARR SLOT" at bounding box center [684, 203] width 43 height 7
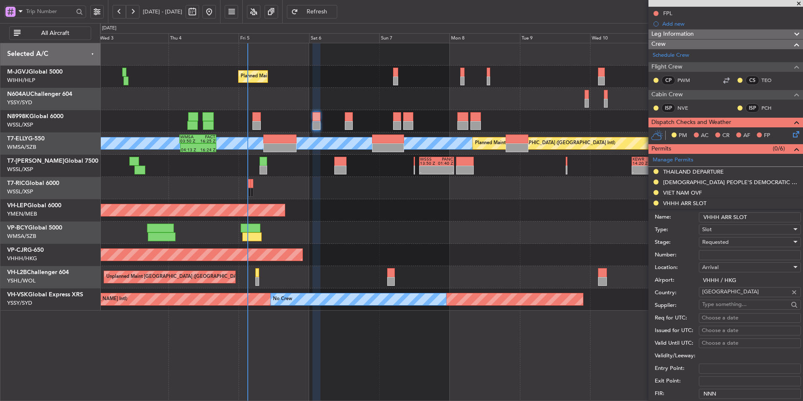
scroll to position [168, 0]
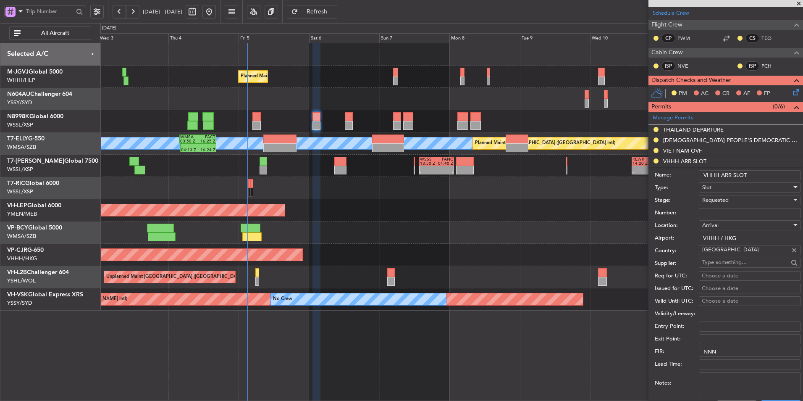
click at [726, 276] on div "Choose a date" at bounding box center [750, 276] width 96 height 8
select select "9"
select select "2025"
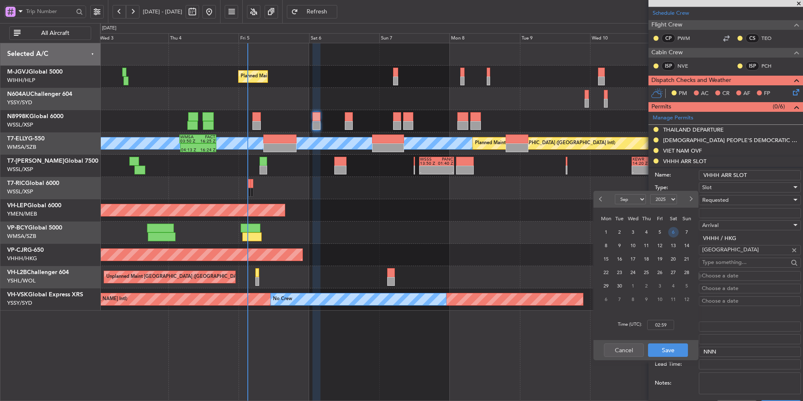
click at [670, 233] on span "6" at bounding box center [673, 232] width 11 height 11
click at [668, 322] on input "00:00" at bounding box center [660, 325] width 27 height 10
type input "04:00"
click at [668, 351] on button "Save" at bounding box center [668, 349] width 40 height 13
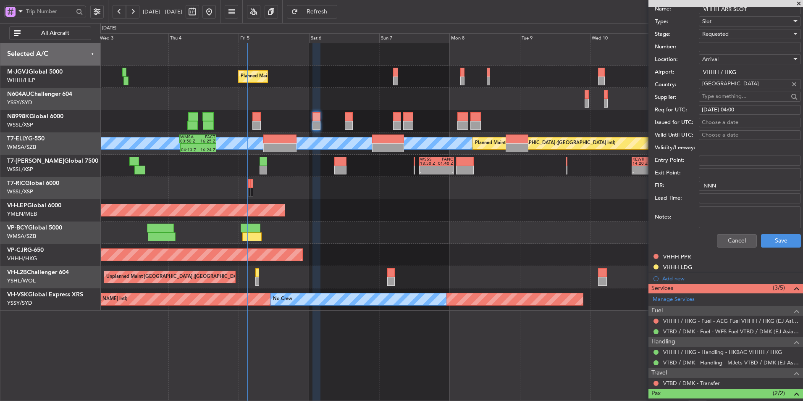
scroll to position [336, 0]
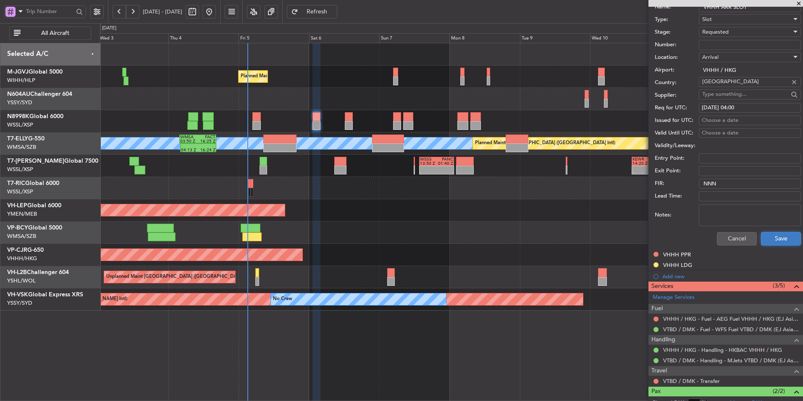
click at [783, 237] on button "Save" at bounding box center [781, 238] width 40 height 13
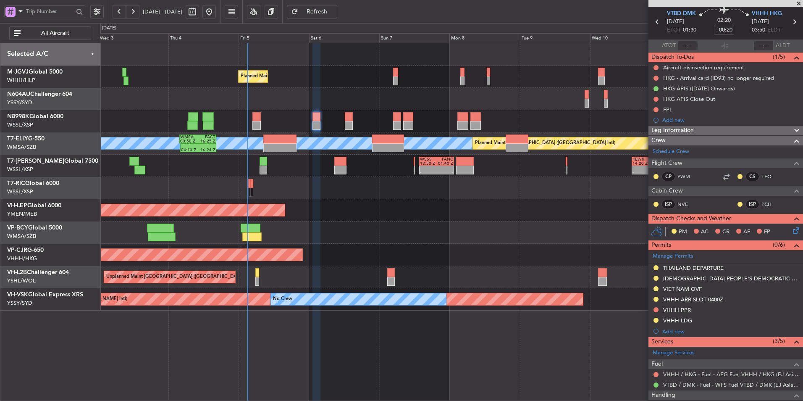
scroll to position [0, 0]
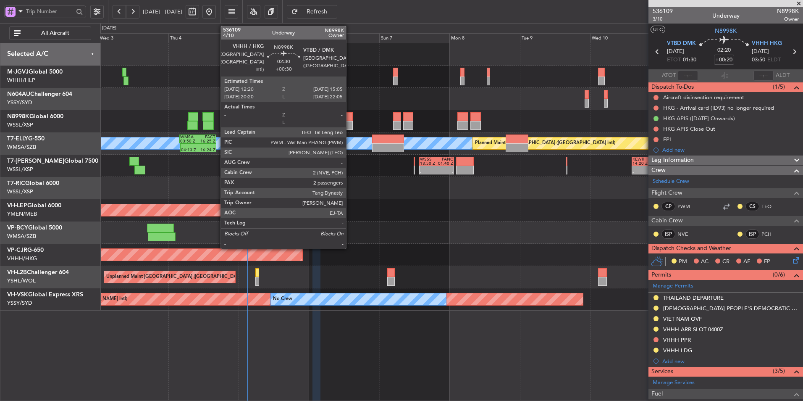
click at [350, 119] on div at bounding box center [349, 116] width 8 height 9
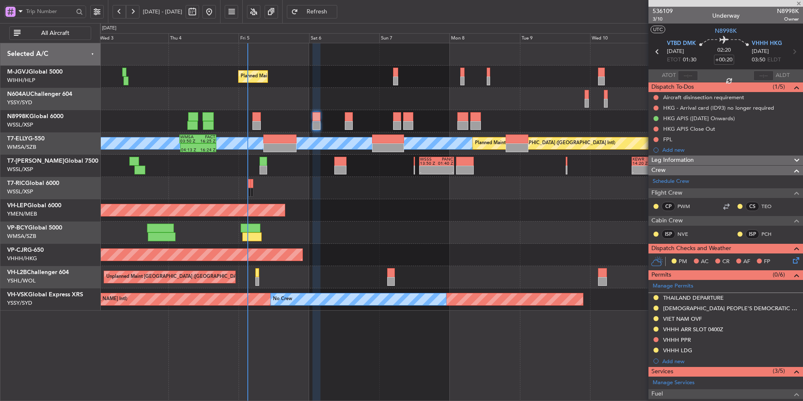
type input "+00:30"
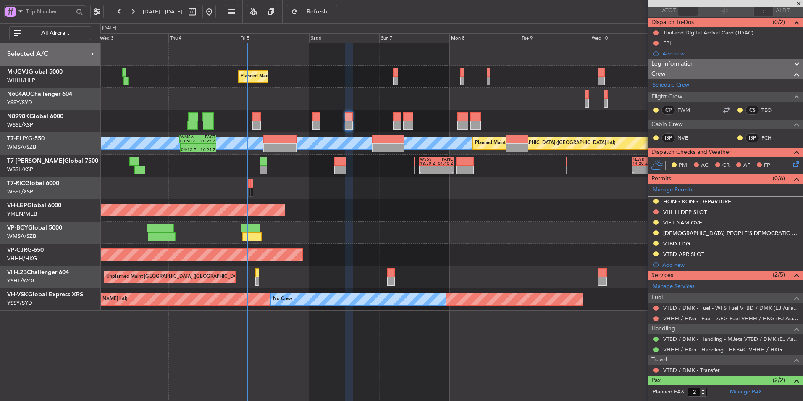
scroll to position [100, 0]
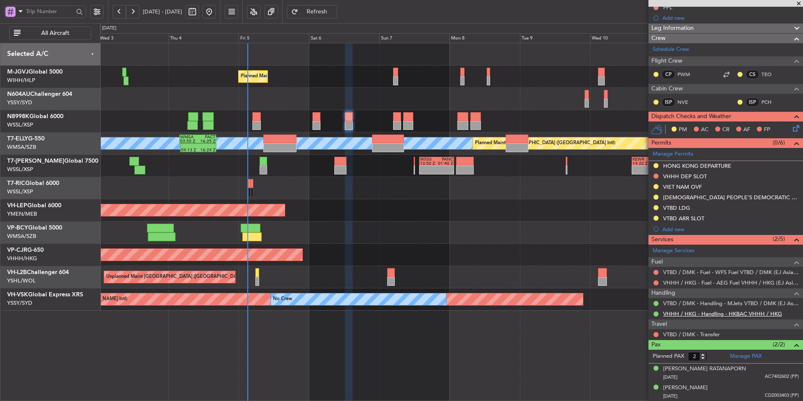
click at [718, 311] on link "VHHH / HKG - Handling - HKBAC VHHH / HKG" at bounding box center [722, 313] width 119 height 7
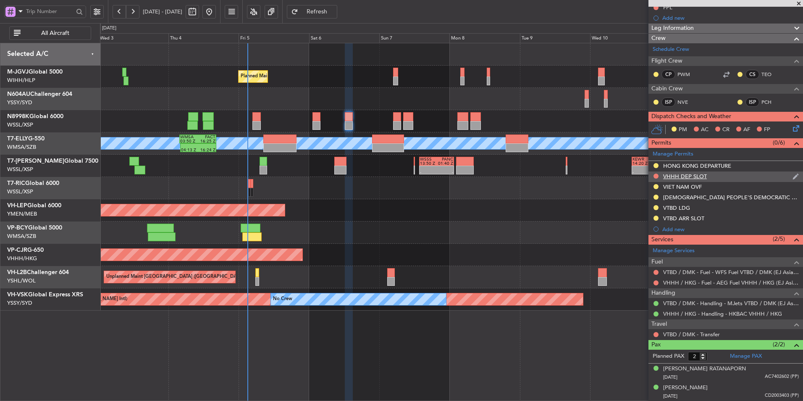
click at [693, 175] on div "VHHH DEP SLOT" at bounding box center [685, 176] width 44 height 7
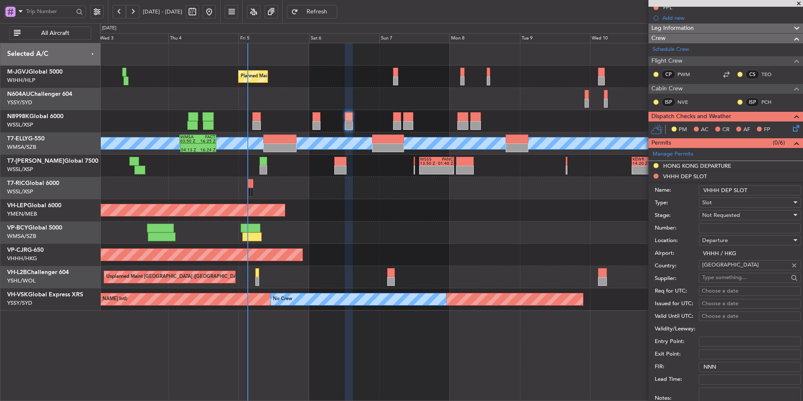
click at [723, 214] on span "Not Requested" at bounding box center [721, 215] width 38 height 8
click at [733, 275] on span "Requested" at bounding box center [747, 269] width 88 height 13
click at [721, 292] on div "Choose a date" at bounding box center [750, 291] width 96 height 8
select select "9"
select select "2025"
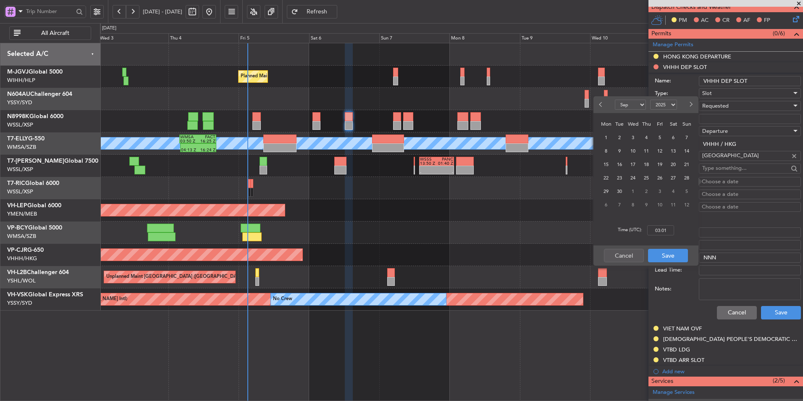
scroll to position [210, 0]
click at [674, 137] on span "6" at bounding box center [673, 137] width 11 height 11
click at [672, 233] on input "00:00" at bounding box center [660, 230] width 27 height 10
type input "12:25"
click at [672, 255] on button "Save" at bounding box center [668, 255] width 40 height 13
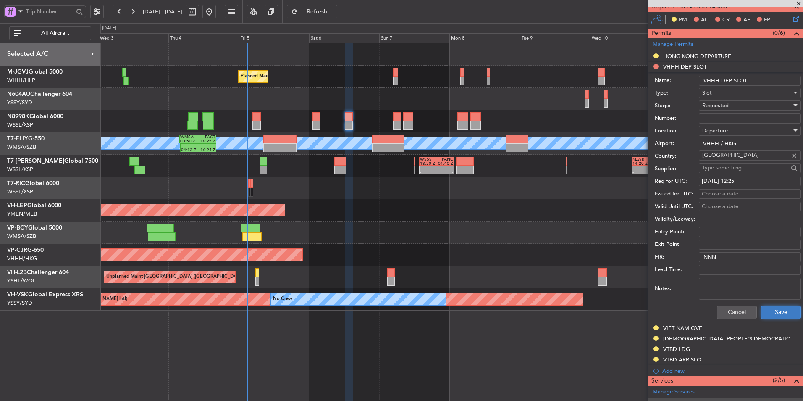
click at [774, 310] on button "Save" at bounding box center [781, 311] width 40 height 13
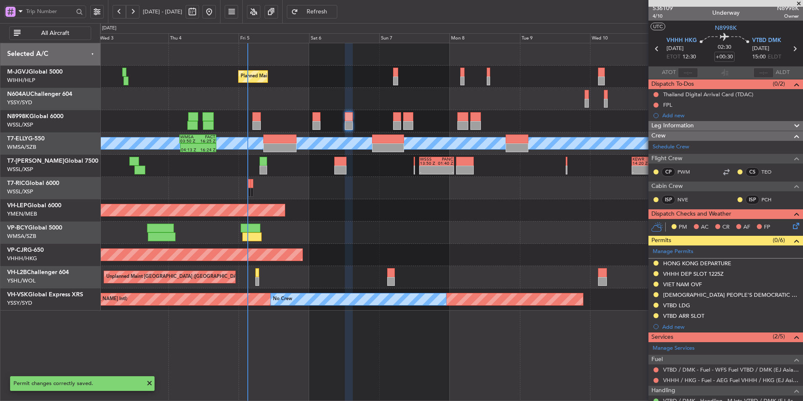
scroll to position [0, 0]
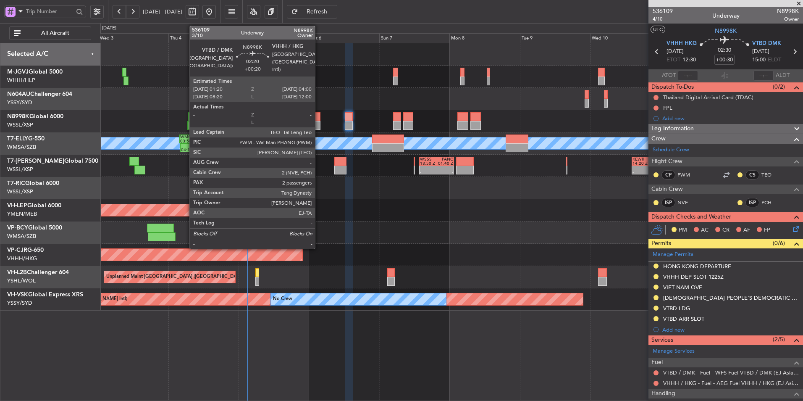
click at [319, 118] on div at bounding box center [317, 116] width 8 height 9
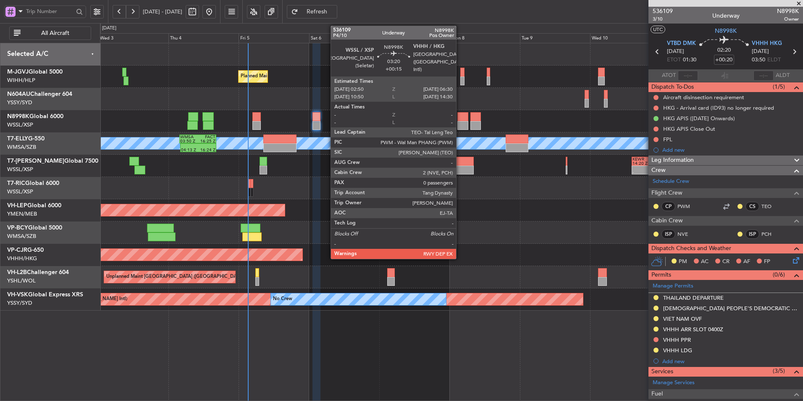
click at [460, 118] on div at bounding box center [462, 116] width 11 height 9
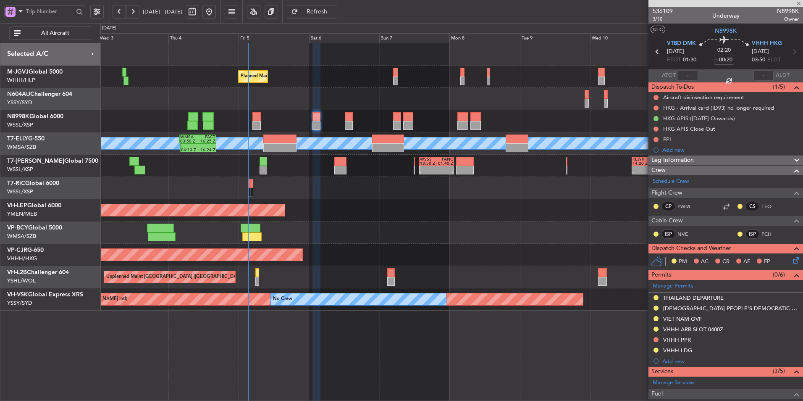
type input "+00:15"
type input "0"
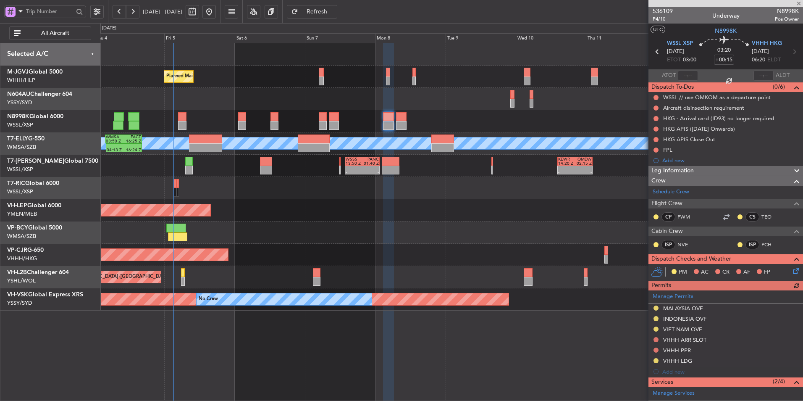
click at [442, 238] on div "Planned Maint Singapore (Seletar) Planned Maint Singapore (Seletar) Planned Mai…" at bounding box center [451, 176] width 703 height 267
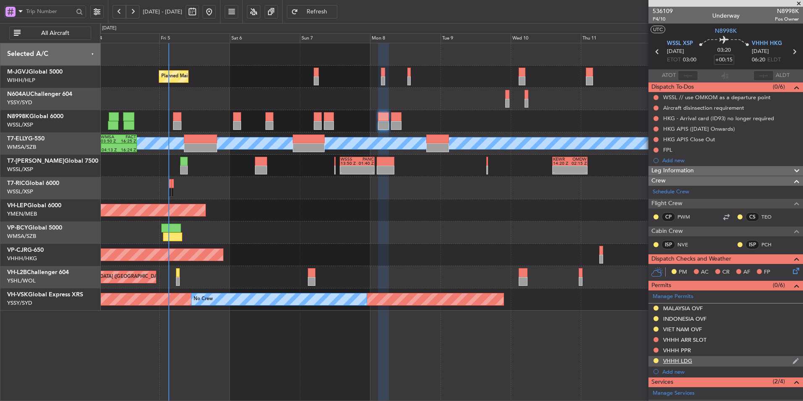
click at [689, 359] on div "VHHH LDG" at bounding box center [677, 360] width 29 height 7
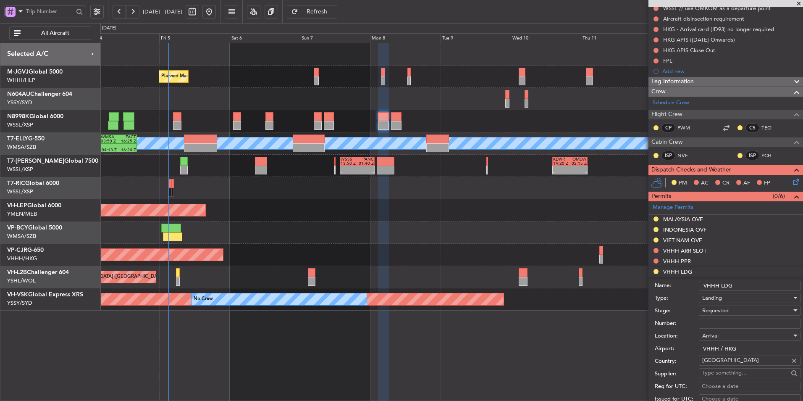
scroll to position [84, 0]
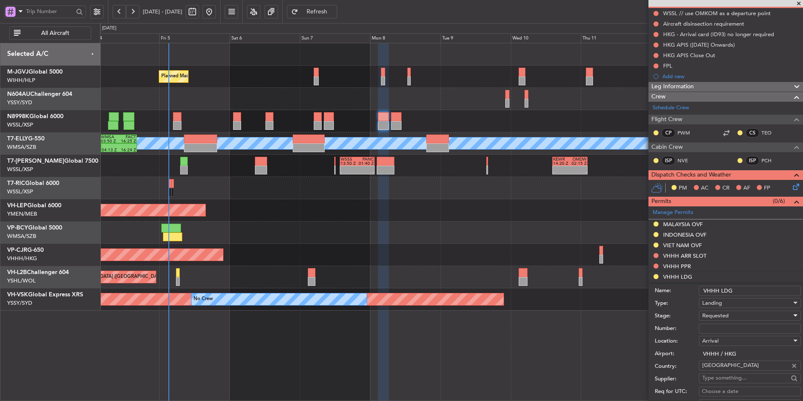
click at [721, 313] on span "Requested" at bounding box center [715, 316] width 26 height 8
click at [730, 383] on span "Received OK" at bounding box center [747, 382] width 88 height 13
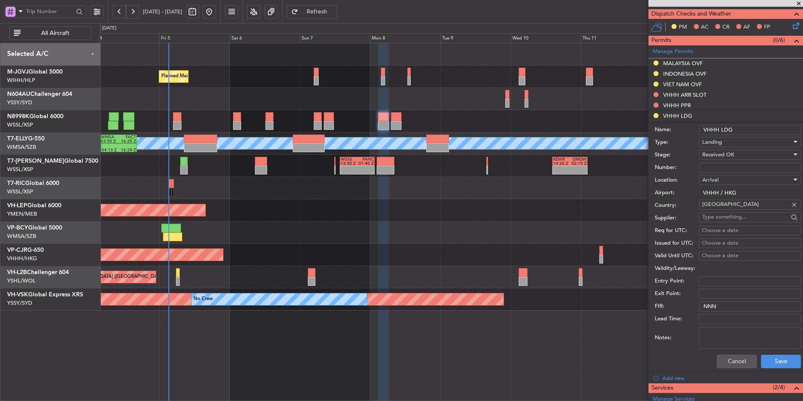
scroll to position [252, 0]
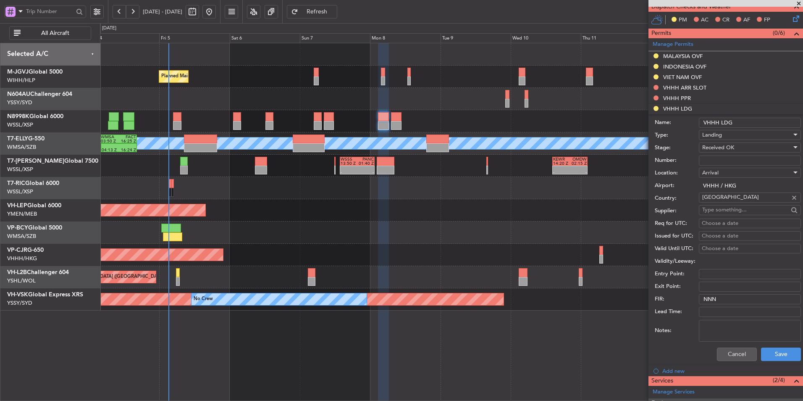
click at [710, 226] on div "Choose a date" at bounding box center [750, 223] width 96 height 8
select select "9"
select select "2025"
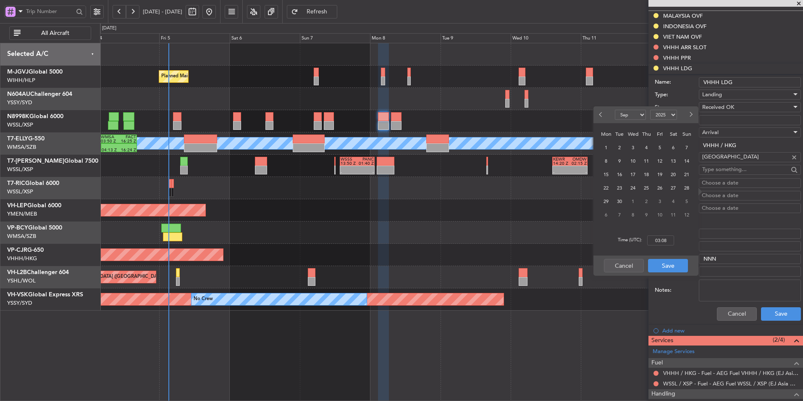
scroll to position [294, 0]
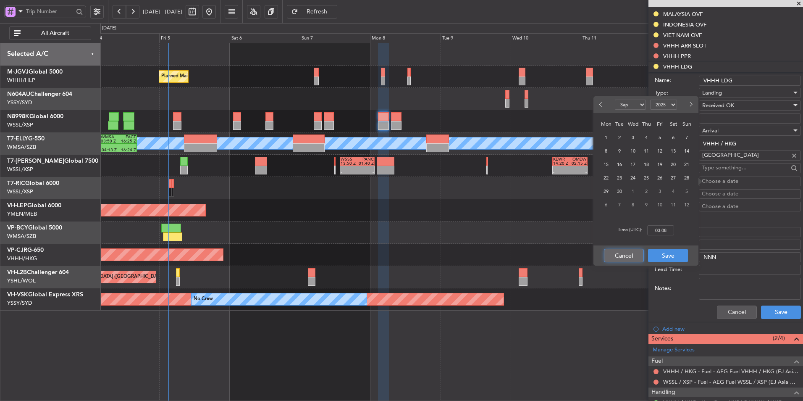
click at [631, 252] on button "Cancel" at bounding box center [624, 255] width 40 height 13
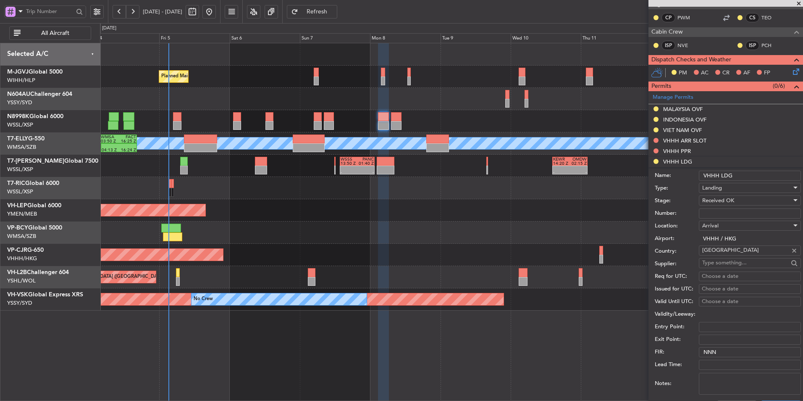
scroll to position [252, 0]
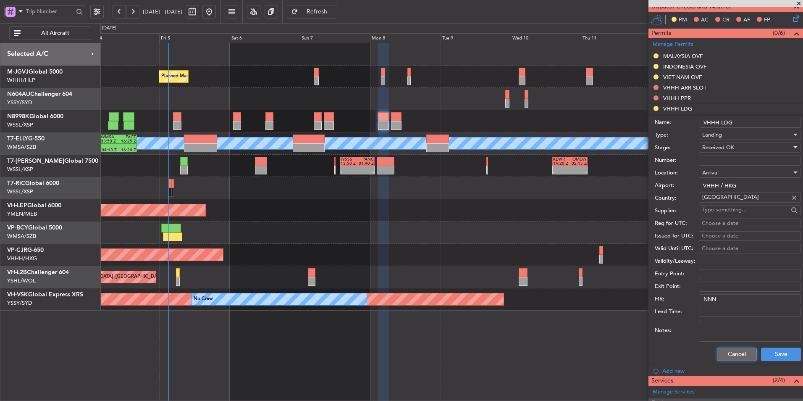
click at [725, 351] on button "Cancel" at bounding box center [737, 353] width 40 height 13
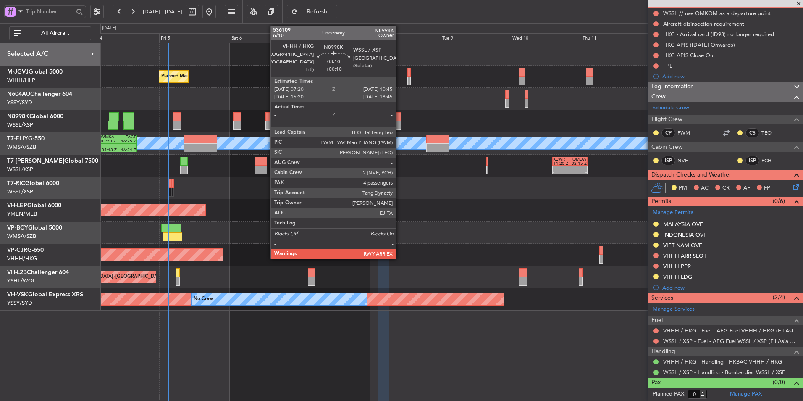
click at [400, 120] on div at bounding box center [396, 116] width 10 height 9
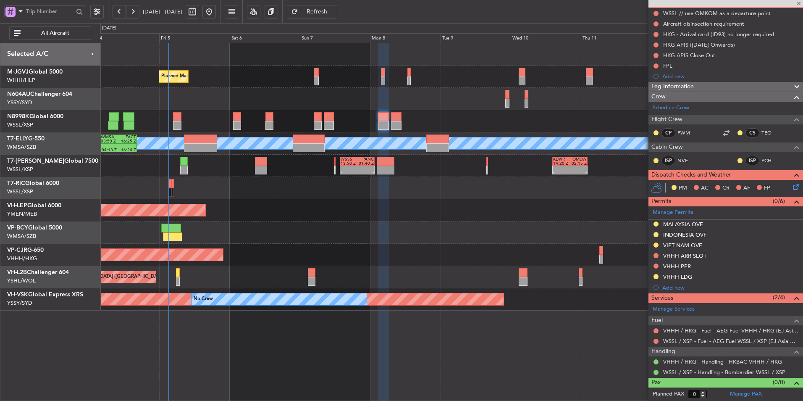
type input "+00:10"
type input "4"
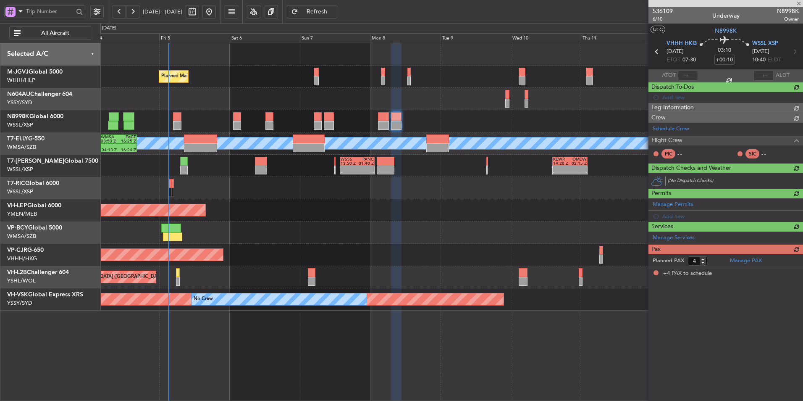
scroll to position [0, 0]
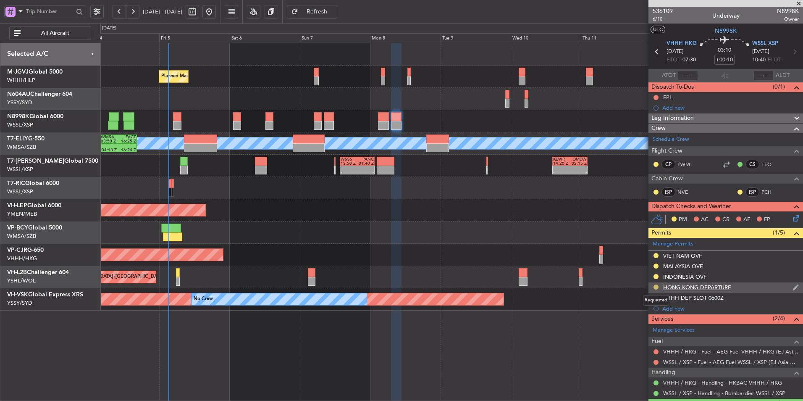
click at [655, 288] on button at bounding box center [656, 286] width 5 height 5
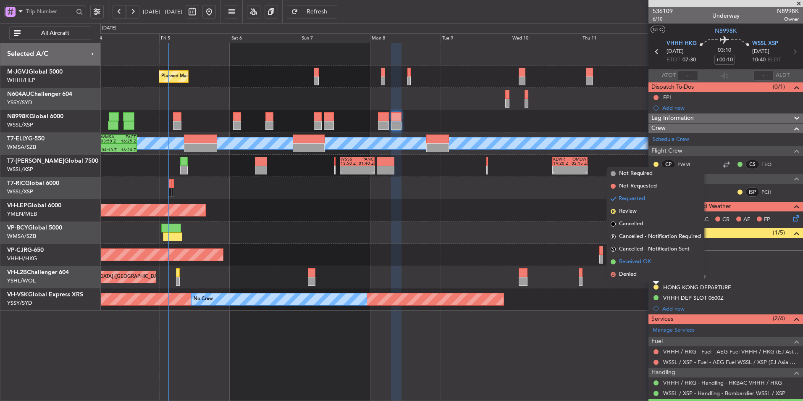
click at [640, 260] on span "Received OK" at bounding box center [635, 262] width 32 height 8
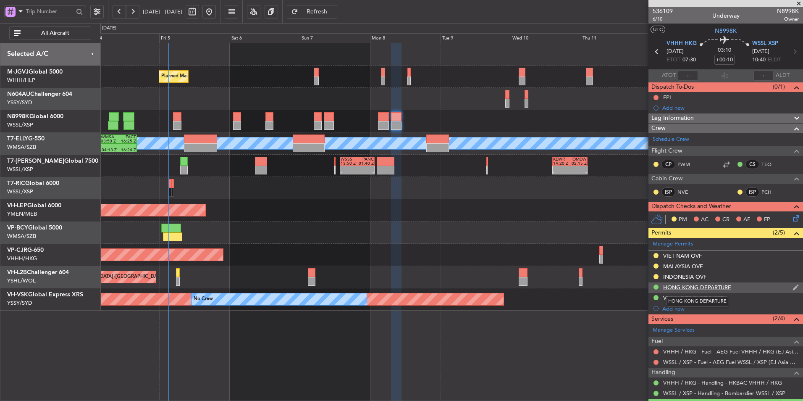
click at [700, 285] on div "HONG KONG DEPARTURE" at bounding box center [697, 287] width 68 height 7
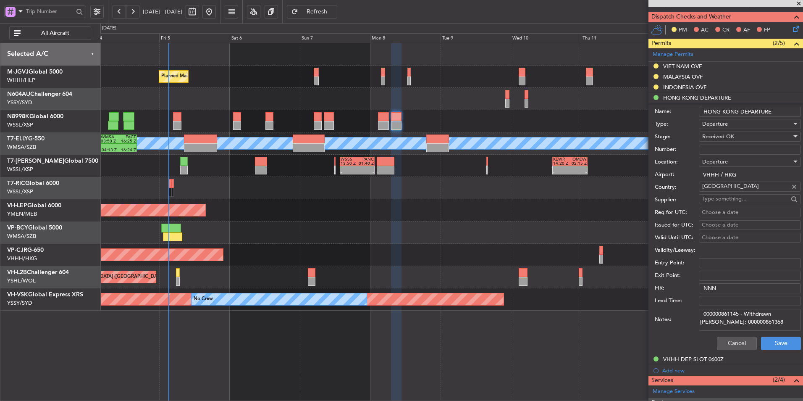
scroll to position [252, 0]
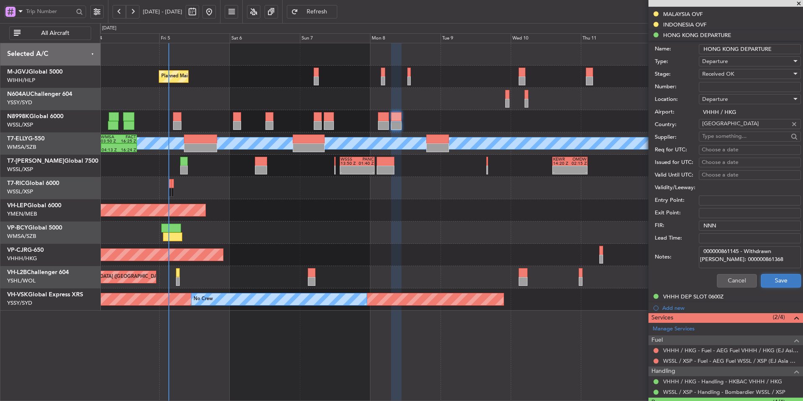
click at [772, 276] on button "Save" at bounding box center [781, 280] width 40 height 13
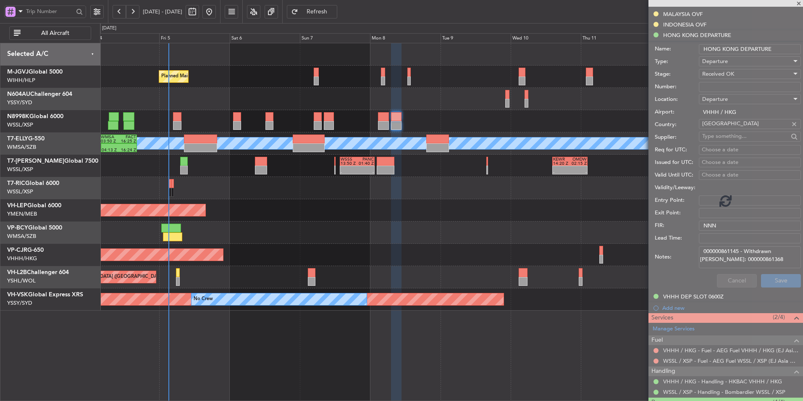
scroll to position [97, 0]
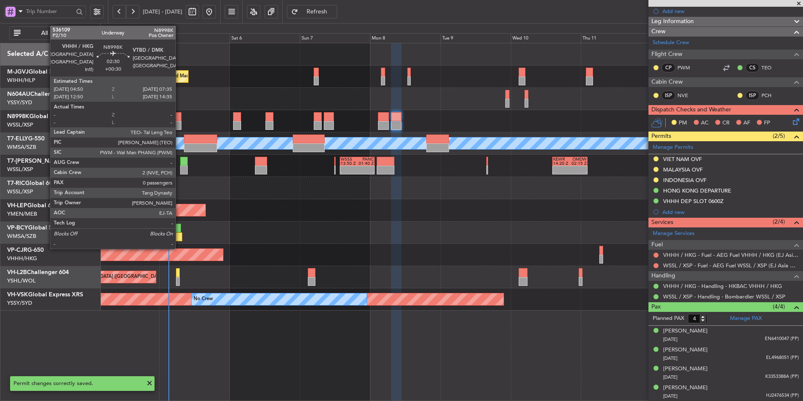
click at [179, 116] on div at bounding box center [177, 116] width 8 height 9
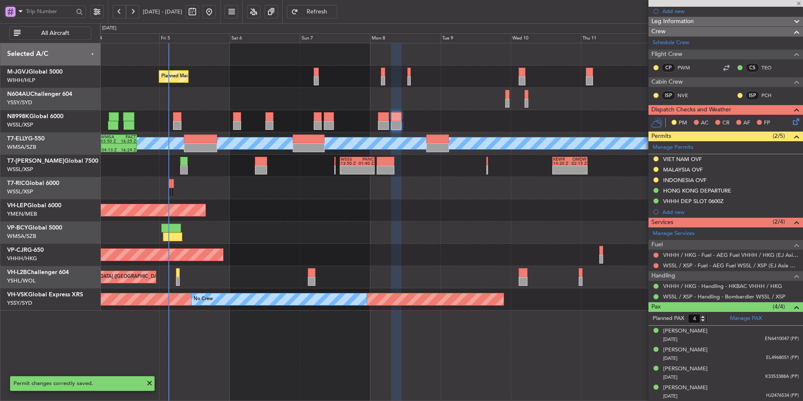
type input "+00:30"
type input "0"
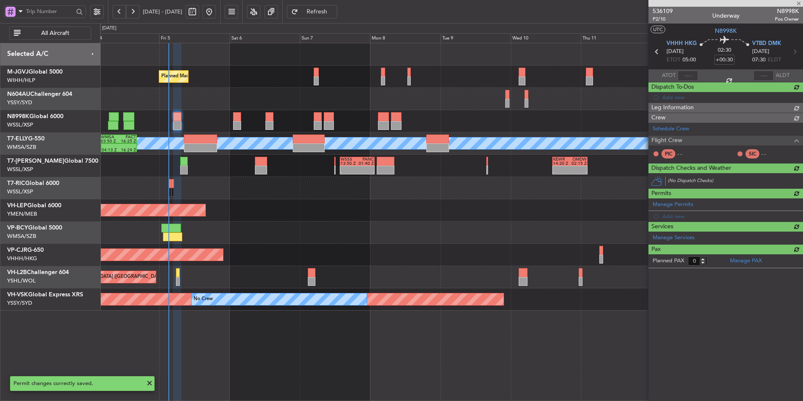
scroll to position [0, 0]
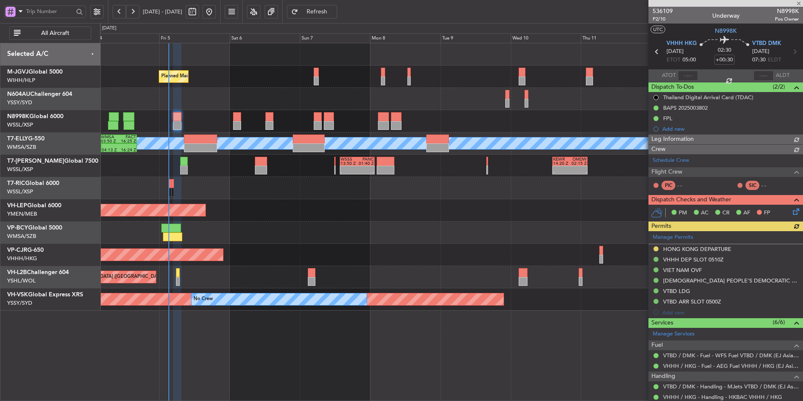
type input "[PERSON_NAME] (BTA)"
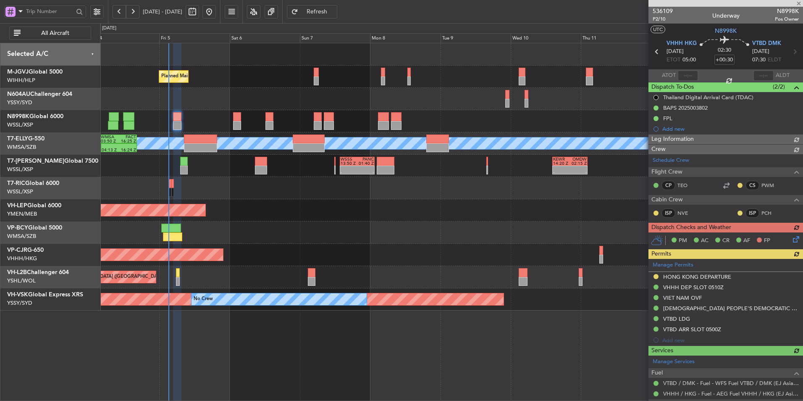
type input "[PERSON_NAME] (BTA)"
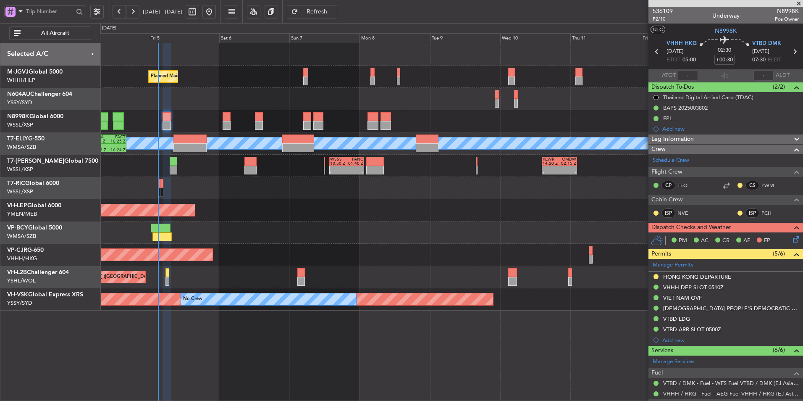
click at [444, 100] on div at bounding box center [451, 99] width 703 height 22
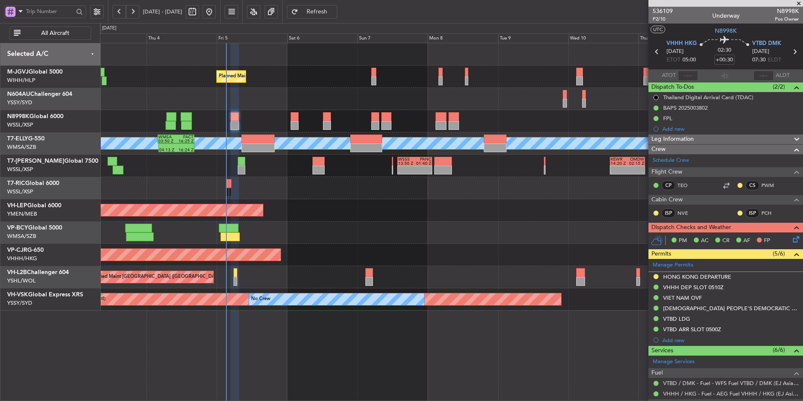
click at [339, 96] on div at bounding box center [451, 99] width 703 height 22
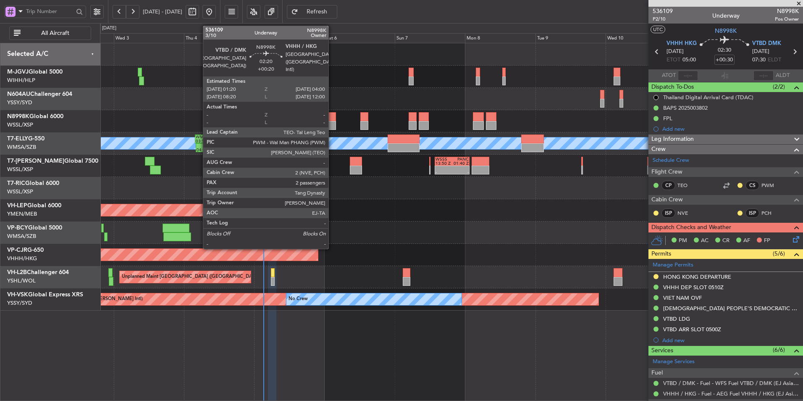
click at [332, 124] on div at bounding box center [332, 125] width 8 height 9
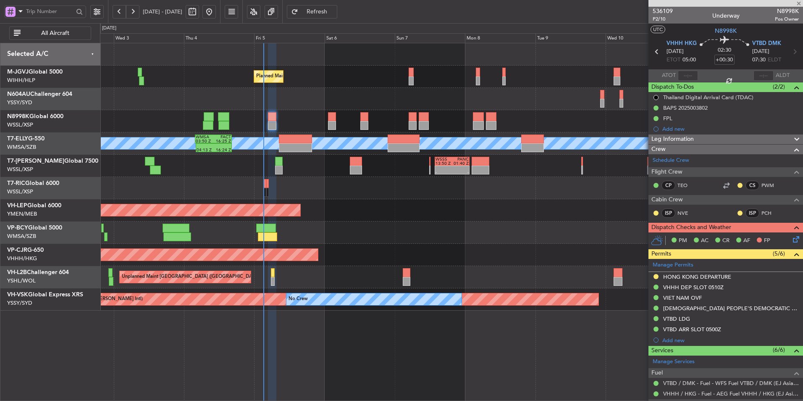
type input "+00:20"
type input "2"
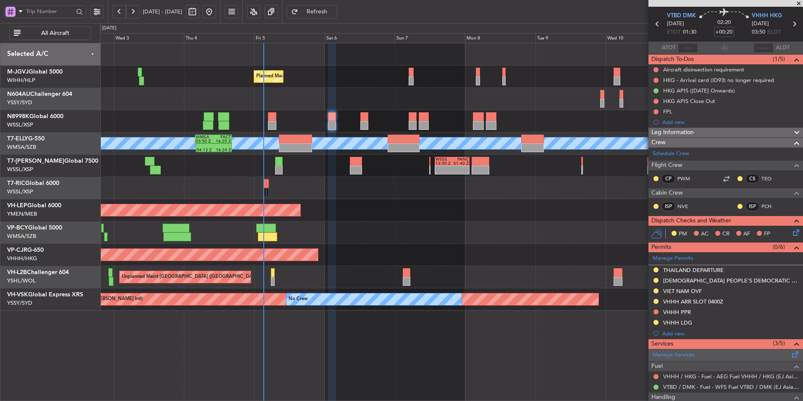
scroll to position [42, 0]
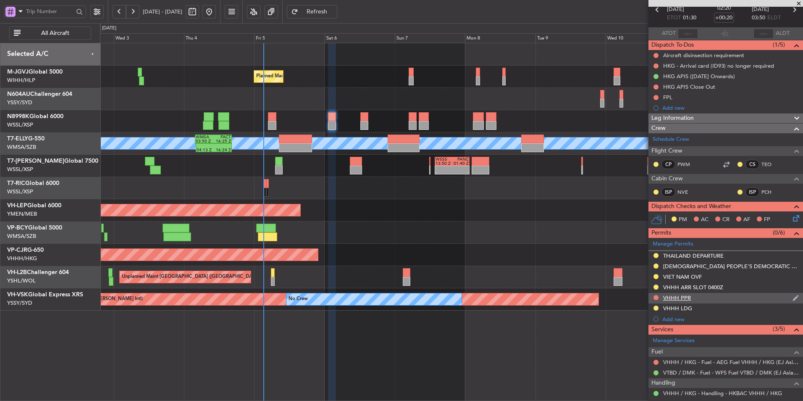
click at [685, 299] on div "VHHH PPR" at bounding box center [677, 297] width 28 height 7
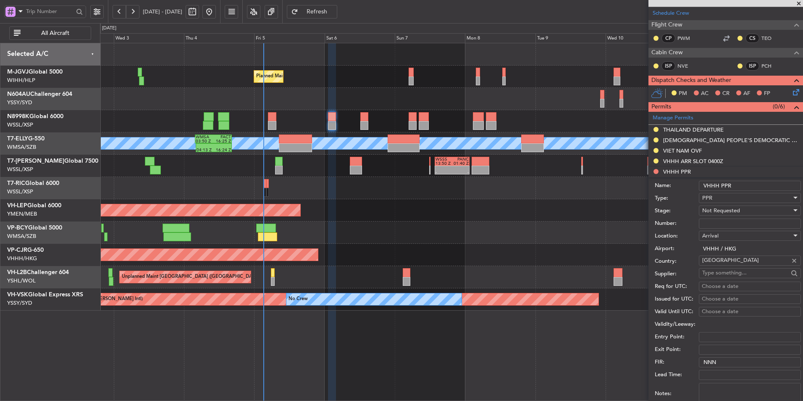
scroll to position [336, 0]
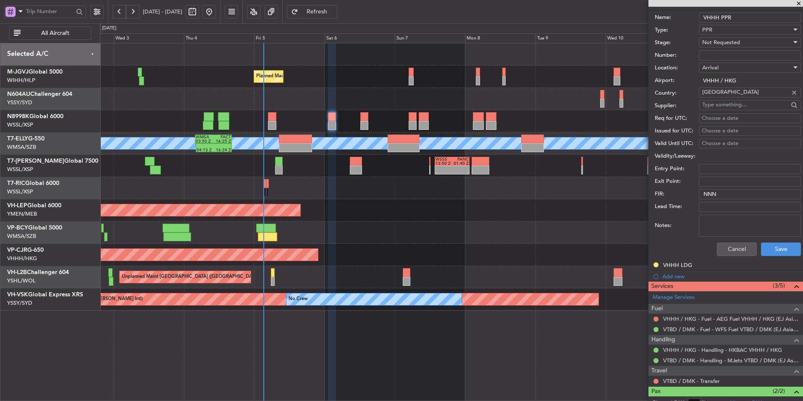
click at [725, 223] on textarea "Notes:" at bounding box center [750, 226] width 102 height 22
paste textarea "2025003828"
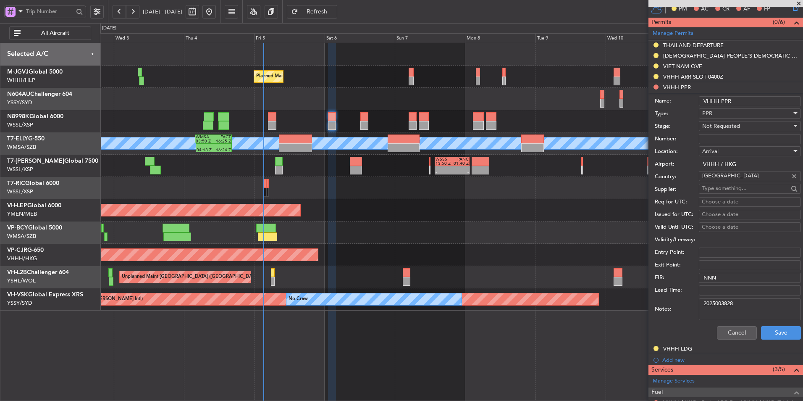
scroll to position [252, 0]
type textarea "2025003828"
click at [747, 122] on div "Not Requested" at bounding box center [746, 126] width 89 height 13
click at [731, 180] on span "Requested" at bounding box center [747, 181] width 88 height 13
click at [768, 334] on button "Save" at bounding box center [781, 332] width 40 height 13
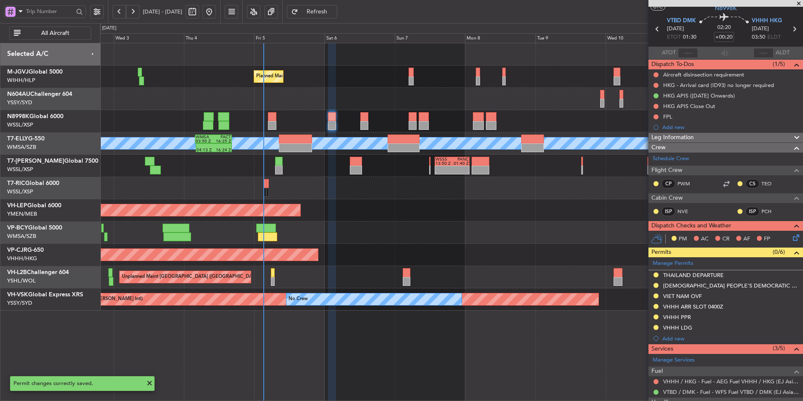
scroll to position [0, 0]
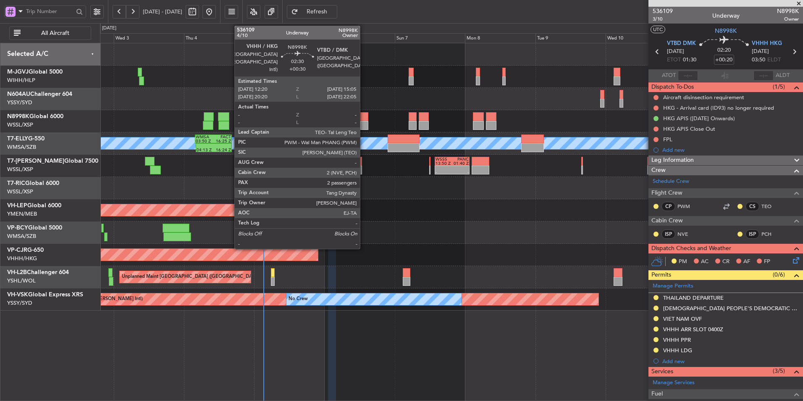
click at [364, 120] on div at bounding box center [364, 116] width 8 height 9
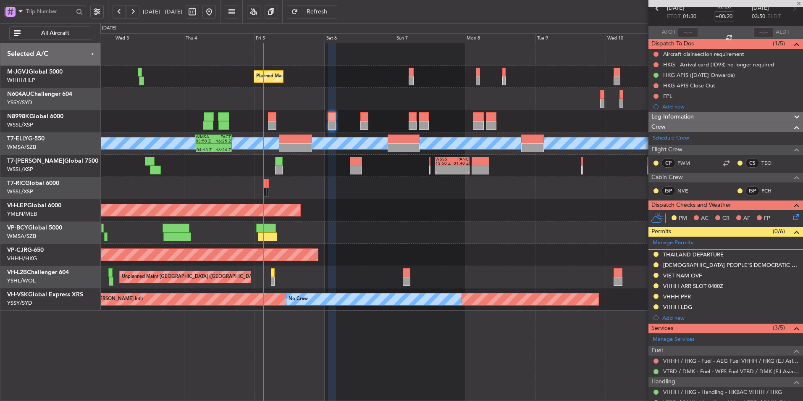
scroll to position [84, 0]
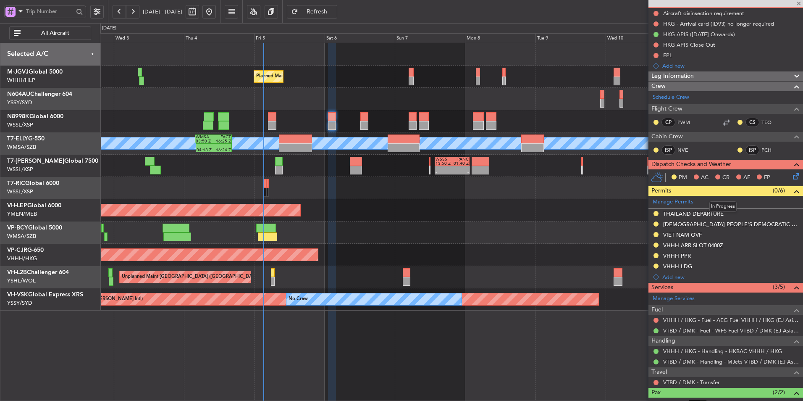
type input "+00:30"
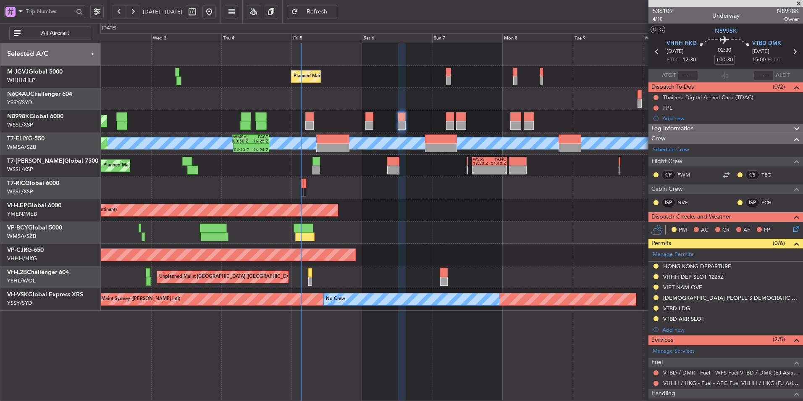
click at [437, 209] on div "Unplanned Maint Wichita (Wichita Mid-continent) Unplanned Maint Wichita (Wichit…" at bounding box center [451, 210] width 703 height 22
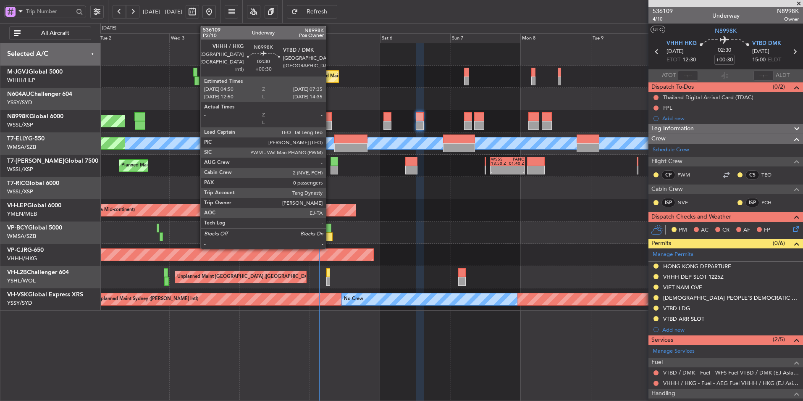
click at [330, 116] on div at bounding box center [327, 116] width 8 height 9
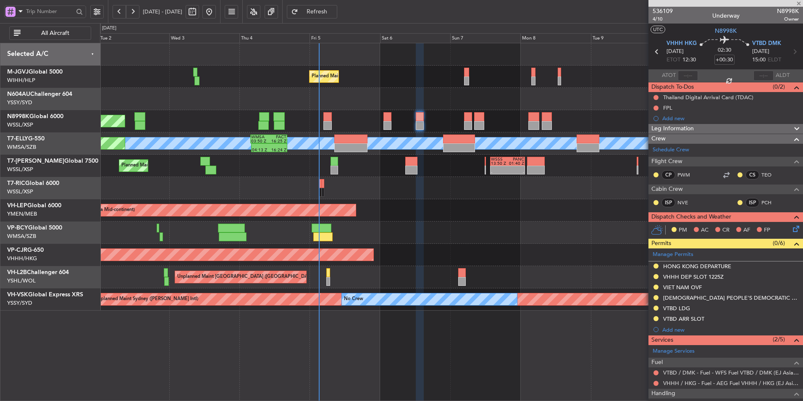
click at [376, 102] on div at bounding box center [451, 99] width 703 height 22
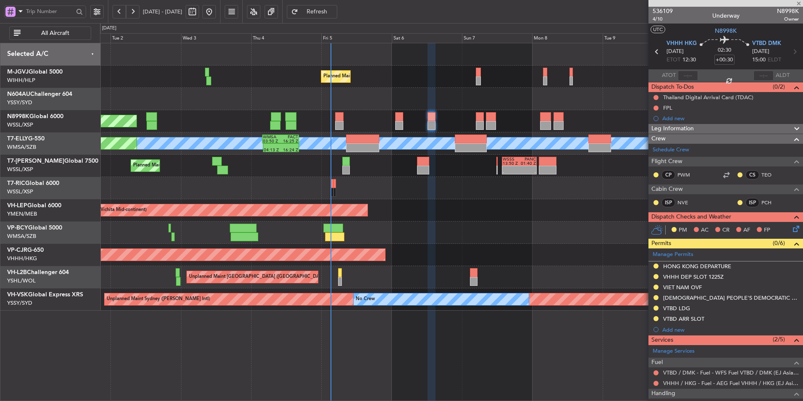
type input "0"
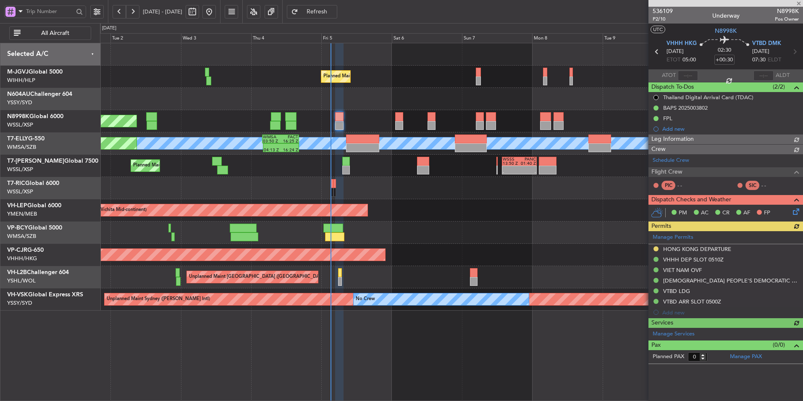
type input "[PERSON_NAME] (BTA)"
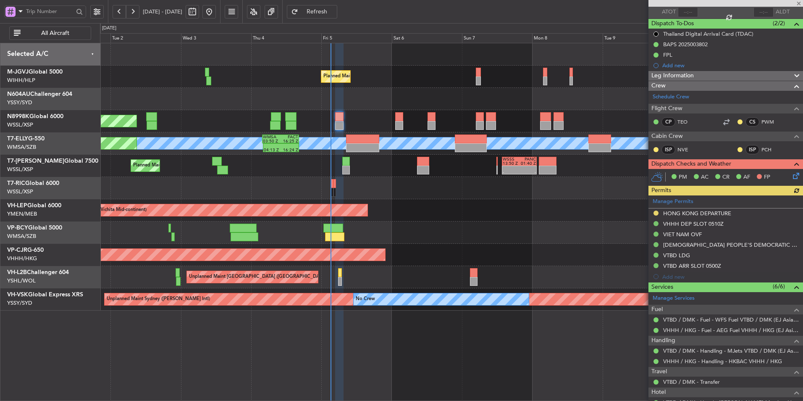
scroll to position [94, 0]
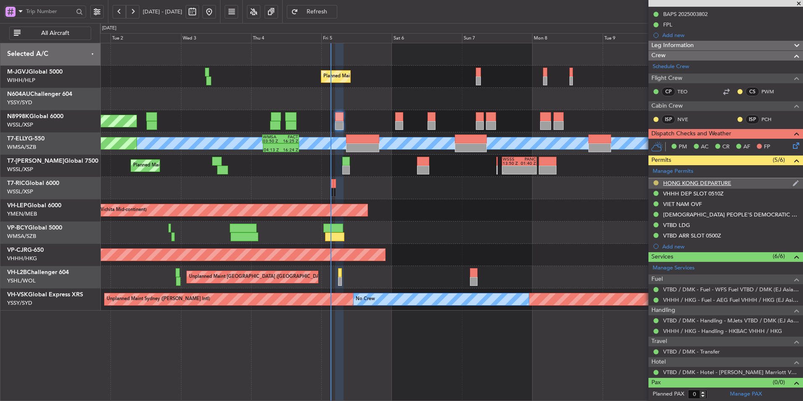
click at [655, 181] on button at bounding box center [656, 182] width 5 height 5
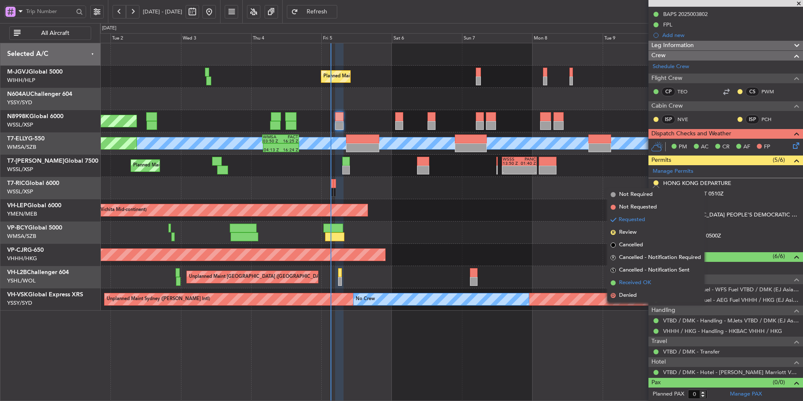
click at [640, 283] on span "Received OK" at bounding box center [635, 283] width 32 height 8
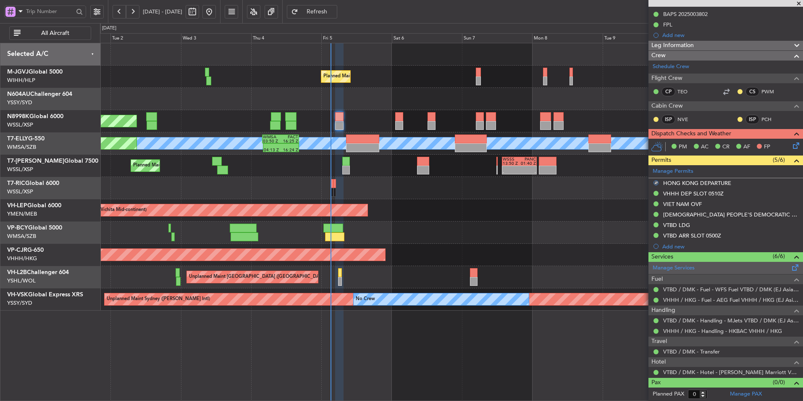
scroll to position [0, 0]
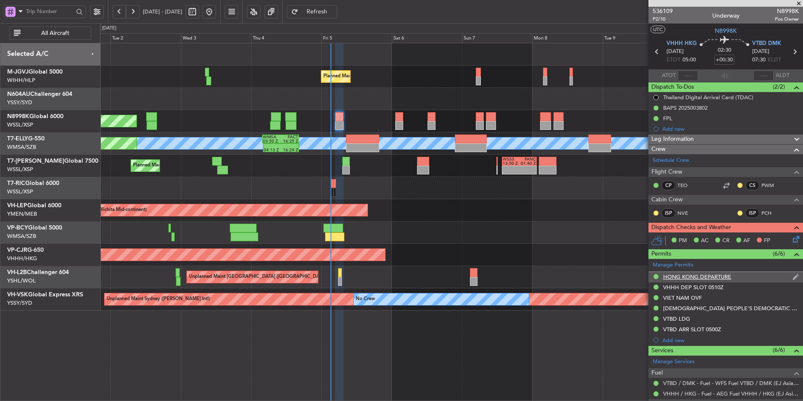
click at [722, 277] on div "HONG KONG DEPARTURE" at bounding box center [697, 276] width 68 height 7
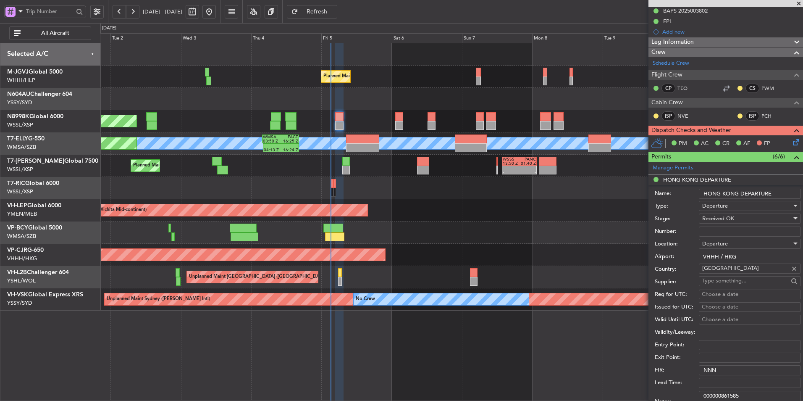
scroll to position [210, 0]
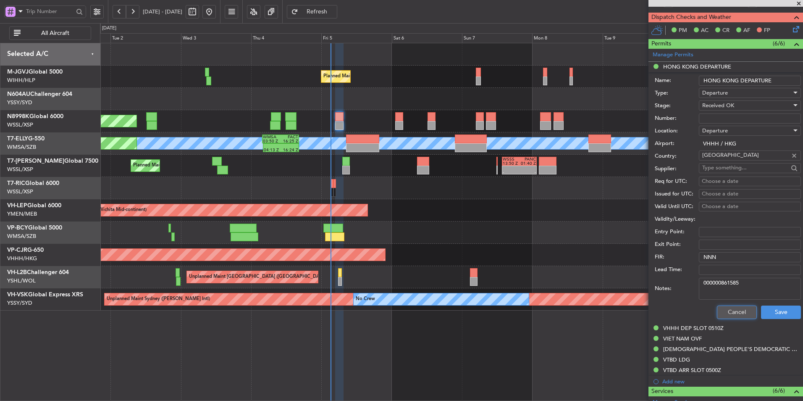
click at [731, 310] on button "Cancel" at bounding box center [737, 311] width 40 height 13
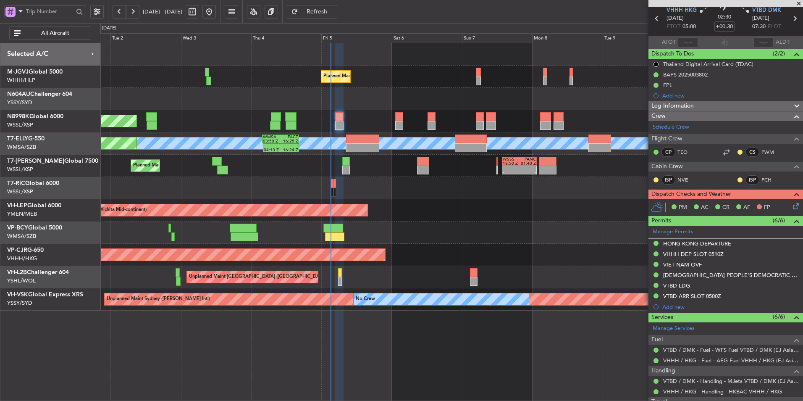
scroll to position [0, 0]
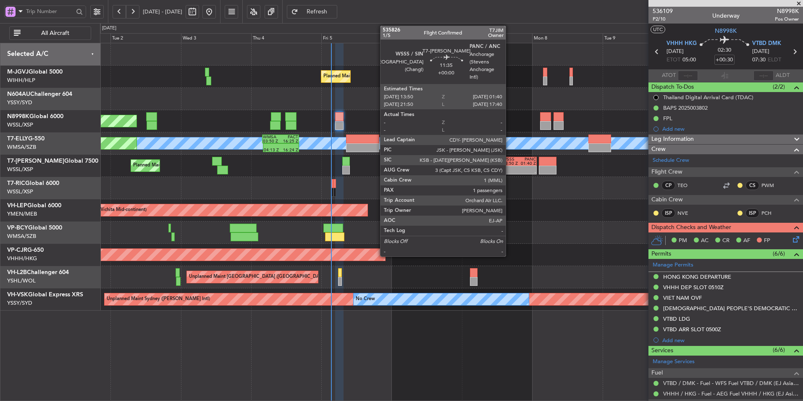
click at [510, 163] on div "13:50 Z" at bounding box center [511, 163] width 17 height 4
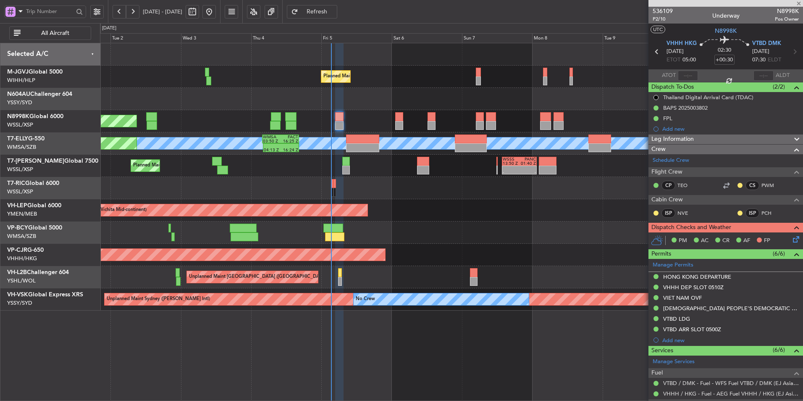
type input "1"
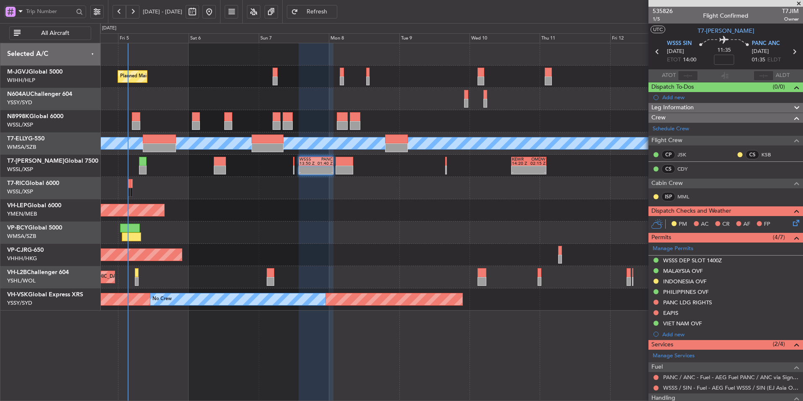
click at [259, 235] on div "Planned Maint Singapore (Seletar) Planned Maint Singapore (Seletar) Planned Mai…" at bounding box center [451, 176] width 703 height 267
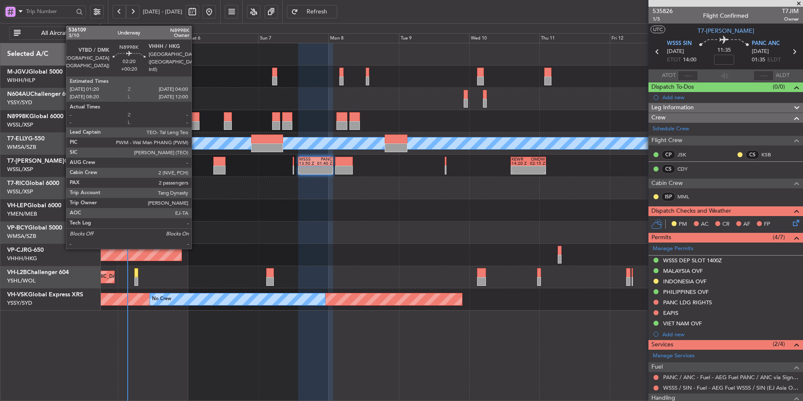
click at [195, 121] on div at bounding box center [196, 116] width 8 height 9
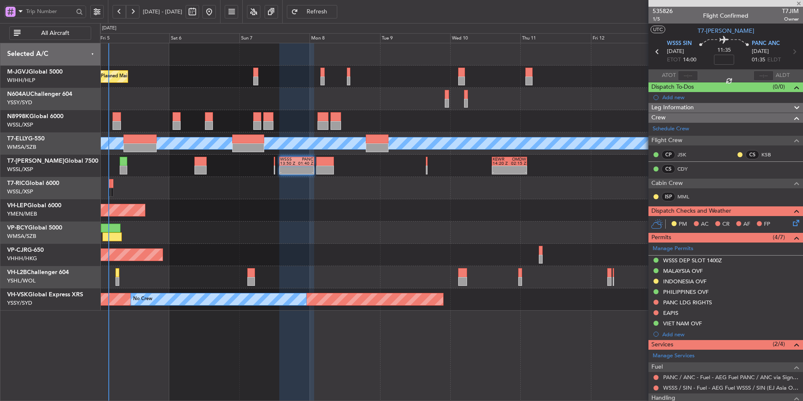
click at [197, 96] on div at bounding box center [451, 99] width 703 height 22
type input "+00:20"
type input "2"
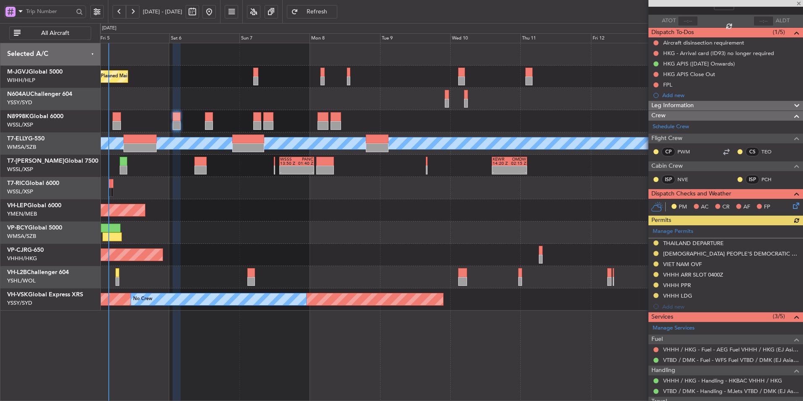
scroll to position [132, 0]
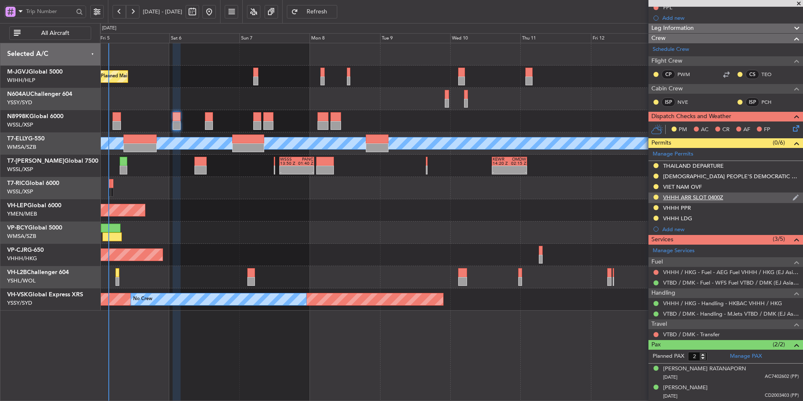
click at [709, 197] on div "VHHH ARR SLOT 0400Z" at bounding box center [693, 197] width 60 height 7
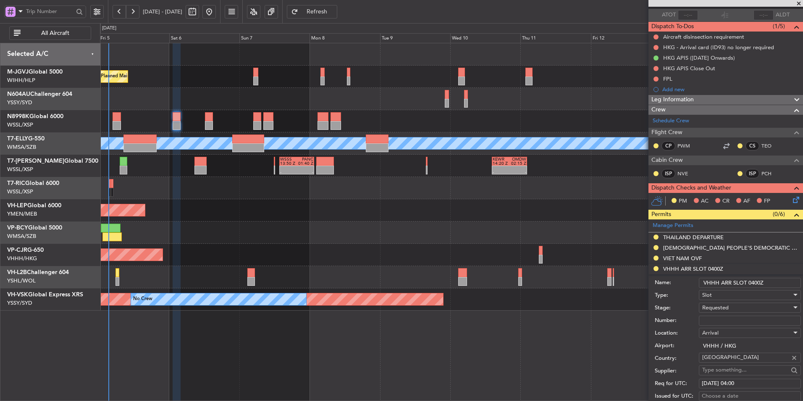
scroll to position [0, 0]
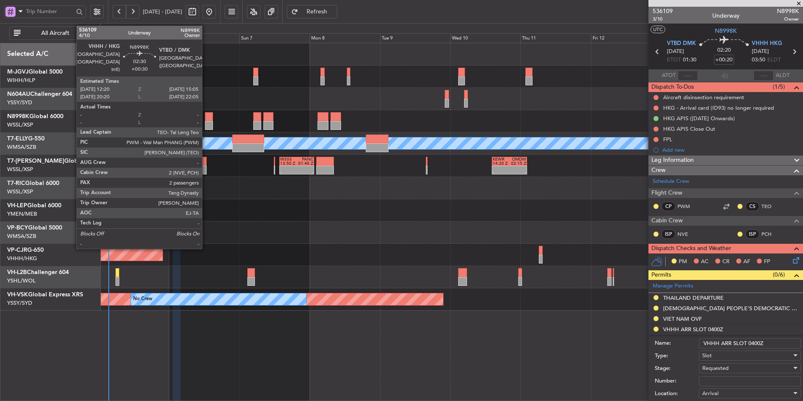
click at [206, 119] on div at bounding box center [209, 116] width 8 height 9
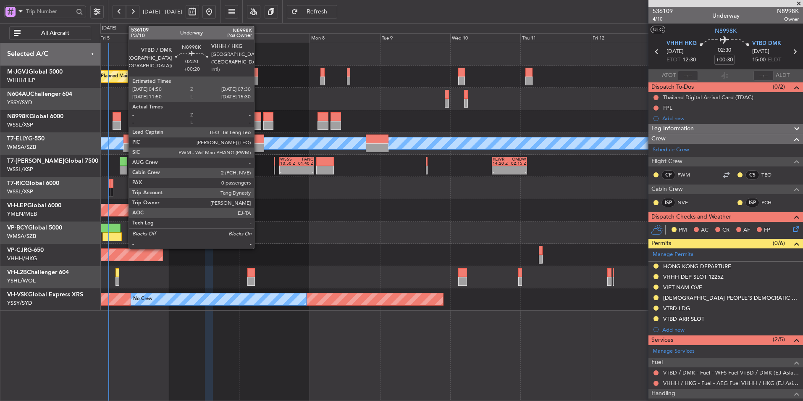
click at [258, 116] on div at bounding box center [257, 116] width 8 height 9
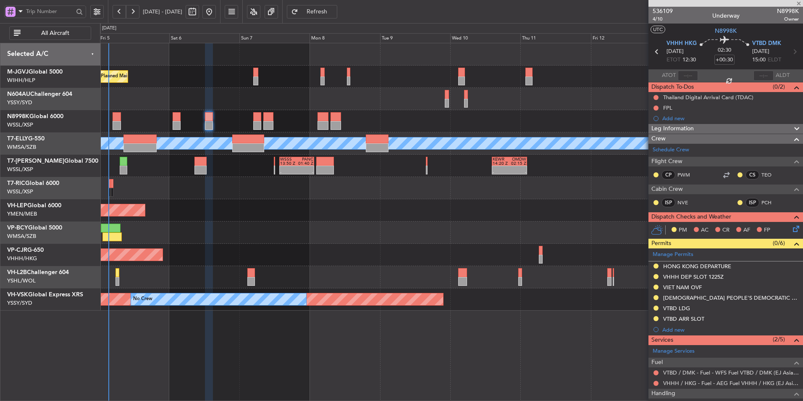
type input "+00:20"
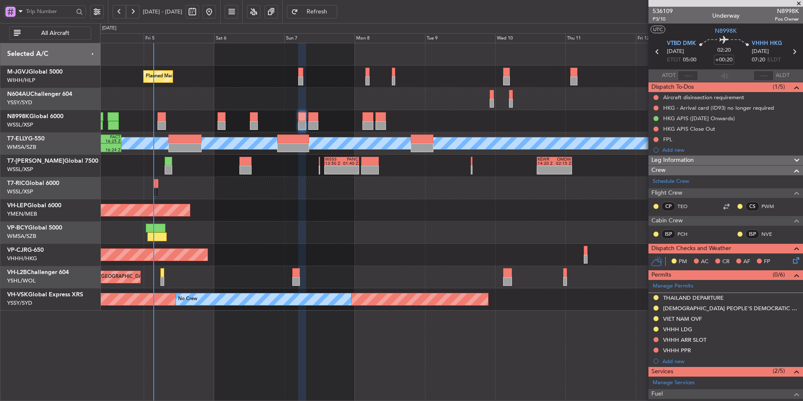
click at [332, 222] on div at bounding box center [451, 232] width 703 height 22
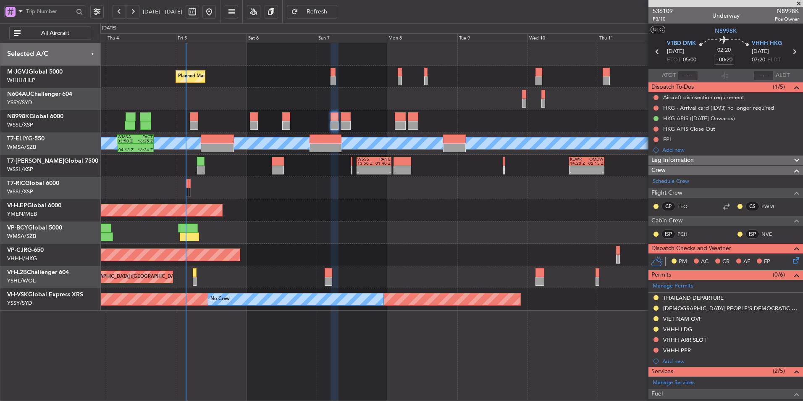
click at [280, 210] on div "Unplanned Maint Wichita (Wichita Mid-continent)" at bounding box center [451, 210] width 703 height 22
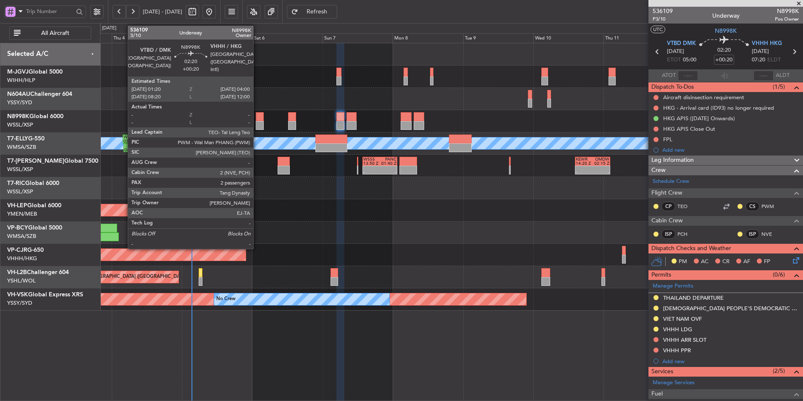
click at [257, 118] on div at bounding box center [260, 116] width 8 height 9
click at [261, 123] on div at bounding box center [260, 125] width 8 height 9
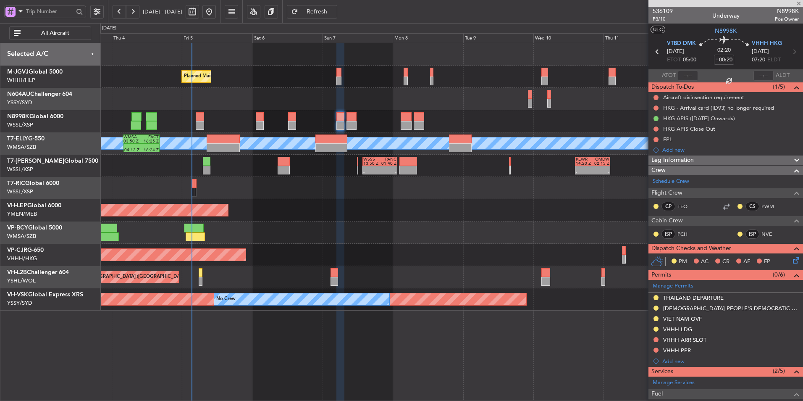
type input "2"
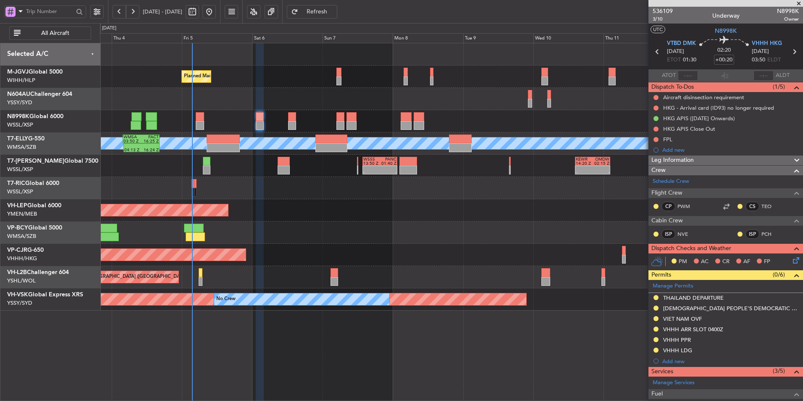
click at [332, 205] on div "Unplanned Maint Wichita (Wichita Mid-continent)" at bounding box center [451, 210] width 703 height 22
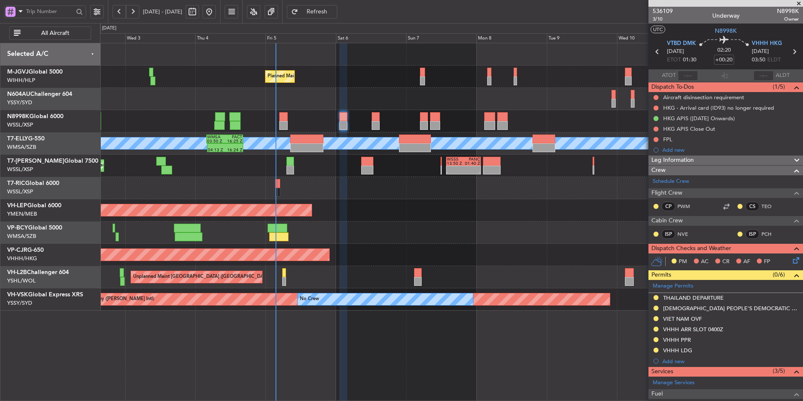
click at [362, 200] on div "Planned Maint Singapore (Seletar) Planned Maint Singapore (Seletar) Planned Mai…" at bounding box center [451, 176] width 703 height 267
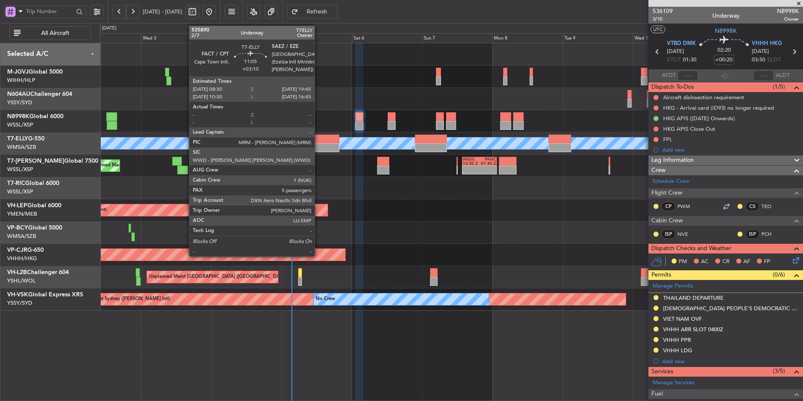
click at [318, 149] on div at bounding box center [322, 147] width 33 height 9
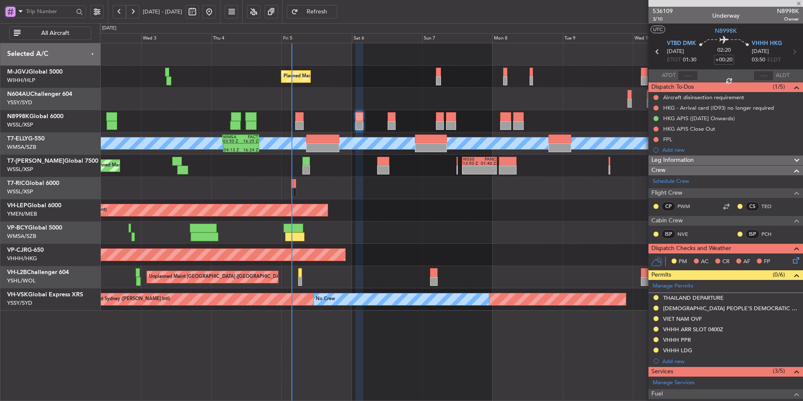
click at [356, 175] on div "- - WSSS 13:50 Z PANC 01:40 Z - - KEWR 14:20 Z OMDW 02:15 Z Planned Maint Dubai…" at bounding box center [451, 166] width 703 height 22
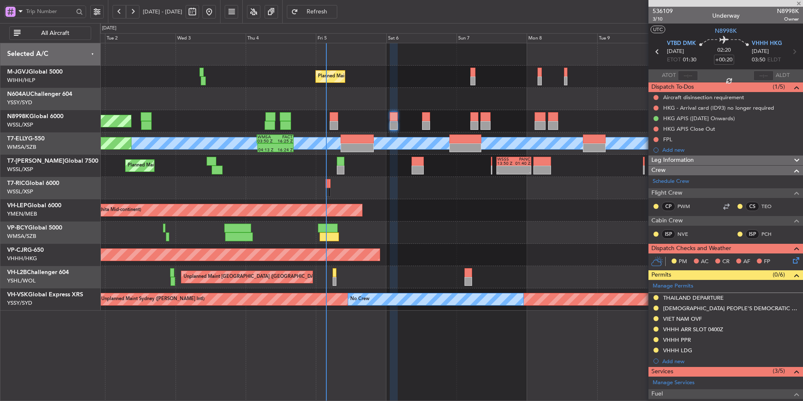
type input "+03:10"
type input "5"
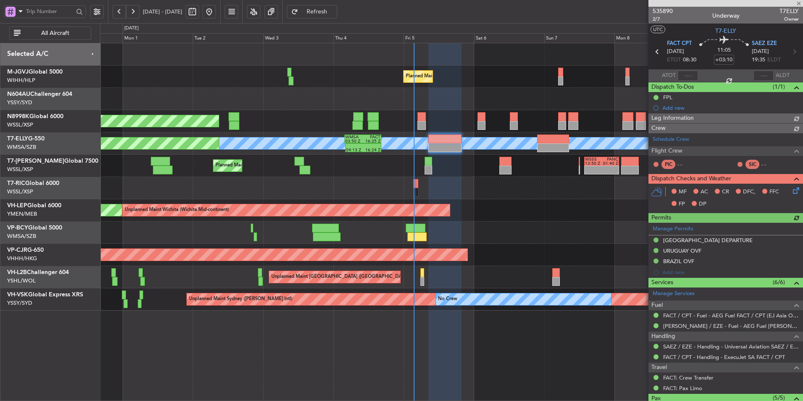
type input "[PERSON_NAME] (HHAFI)"
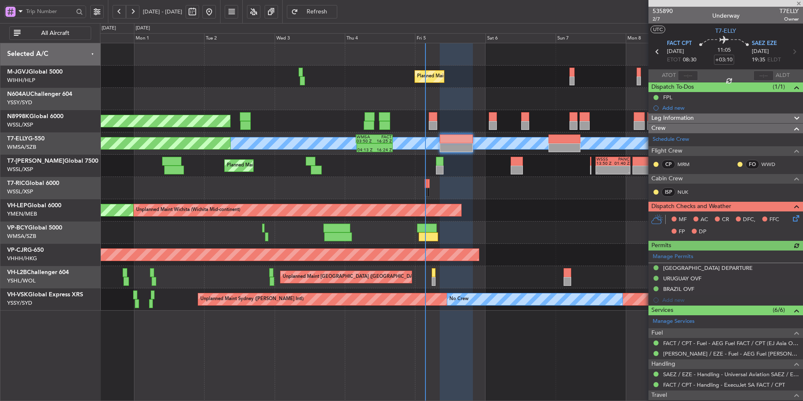
click at [466, 195] on div at bounding box center [451, 188] width 703 height 22
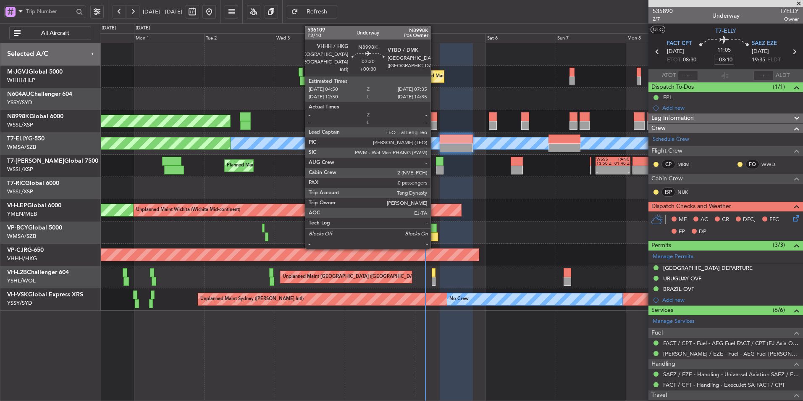
click at [434, 122] on div at bounding box center [433, 125] width 8 height 9
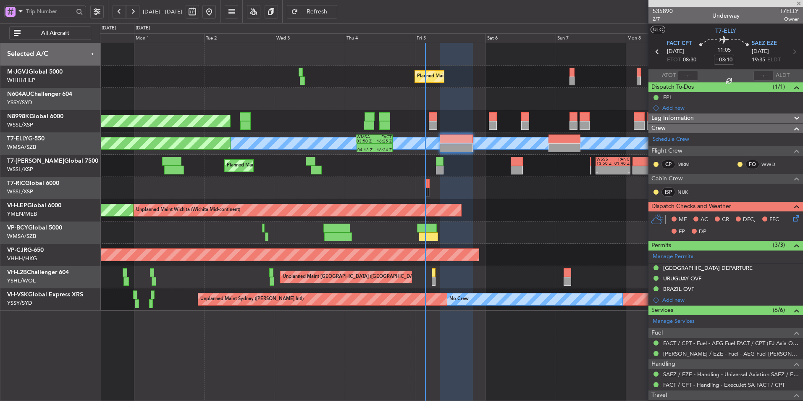
click at [497, 204] on div "Unplanned Maint Wichita (Wichita Mid-continent) Unplanned Maint Wichita (Wichit…" at bounding box center [451, 210] width 703 height 22
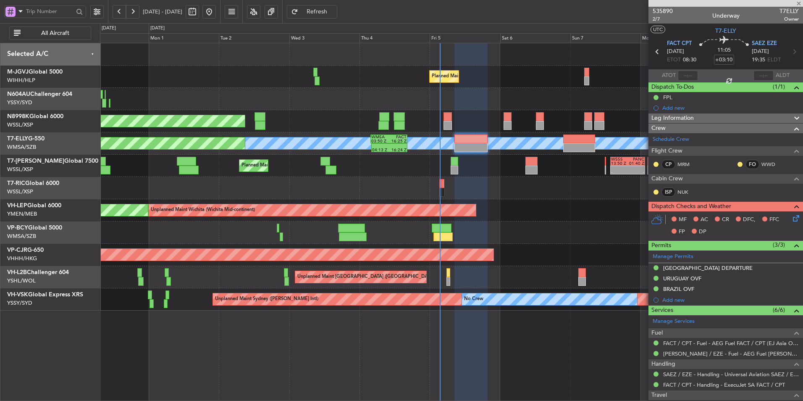
type input "+00:30"
type input "0"
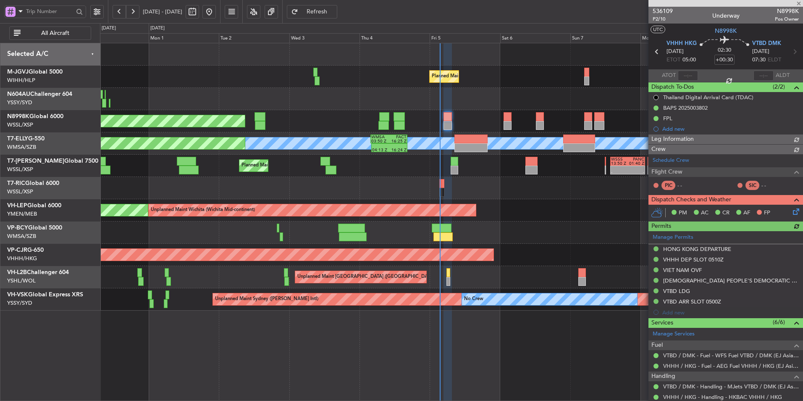
type input "[PERSON_NAME] (BTA)"
click at [471, 197] on div at bounding box center [451, 188] width 703 height 22
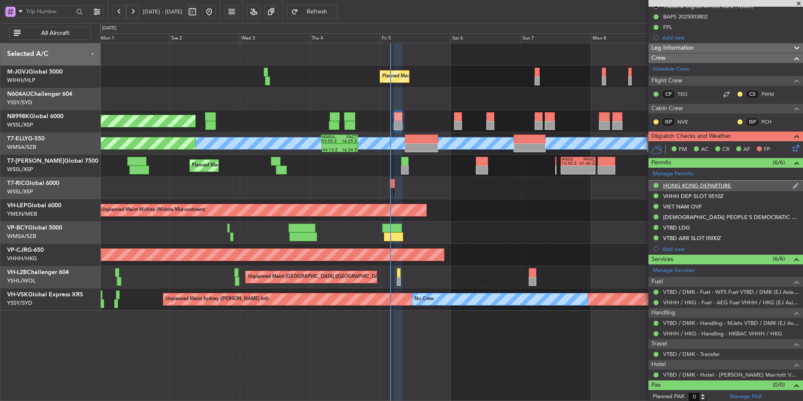
scroll to position [94, 0]
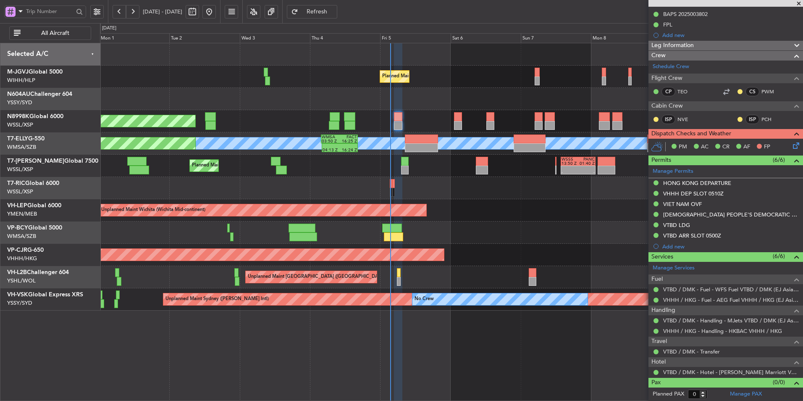
click at [796, 144] on div "PM AC CR AF FP" at bounding box center [726, 147] width 155 height 17
click at [793, 144] on icon at bounding box center [794, 144] width 7 height 7
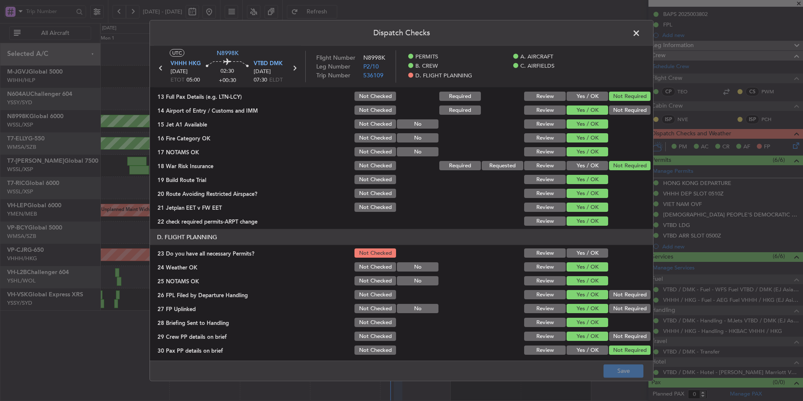
scroll to position [252, 0]
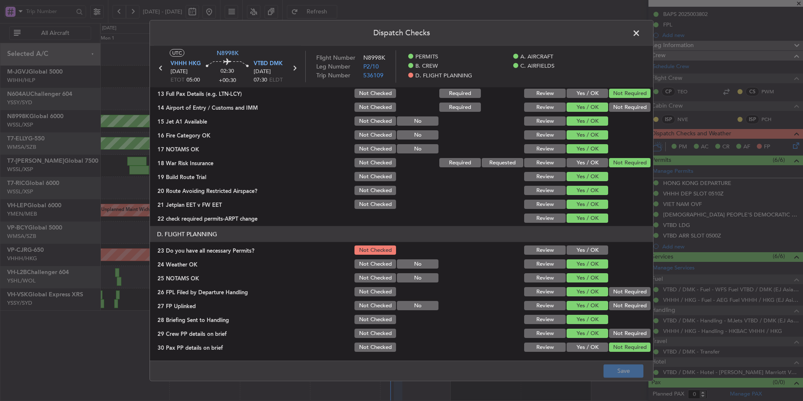
click at [581, 251] on button "Yes / OK" at bounding box center [588, 249] width 42 height 9
click at [615, 372] on button "Save" at bounding box center [624, 370] width 40 height 13
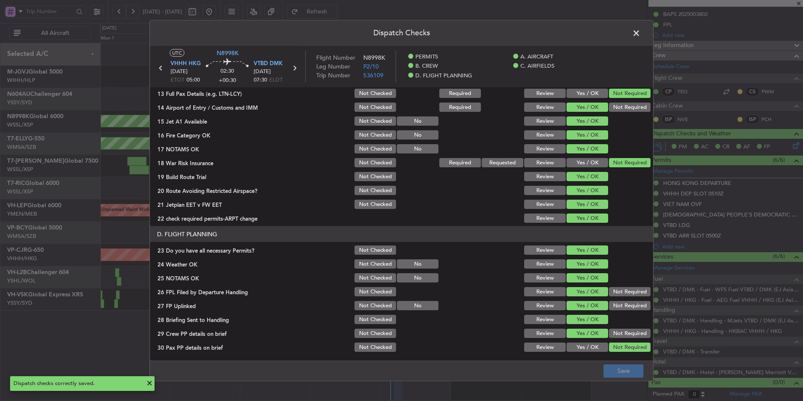
click at [641, 35] on span at bounding box center [641, 35] width 0 height 17
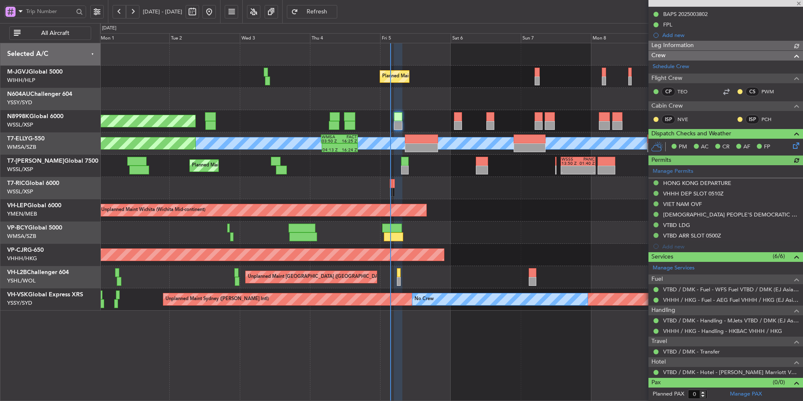
type input "[PERSON_NAME] (BTA)"
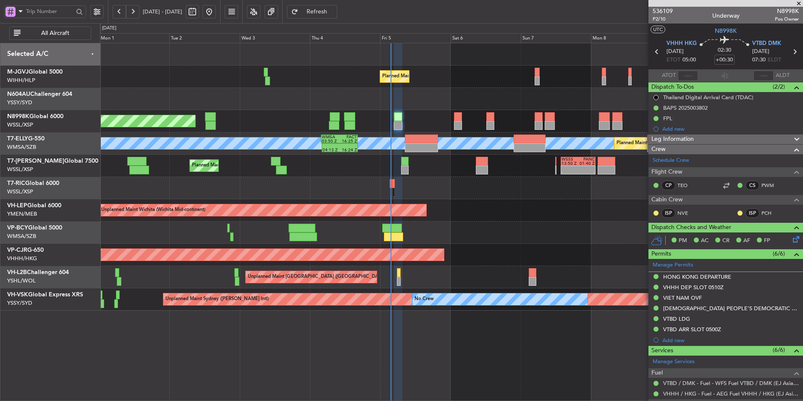
scroll to position [94, 0]
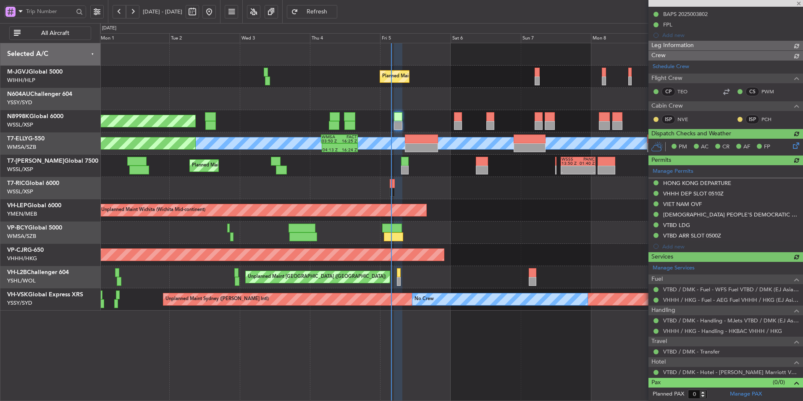
type input "[PERSON_NAME] (BTA)"
click at [406, 177] on div at bounding box center [451, 188] width 703 height 22
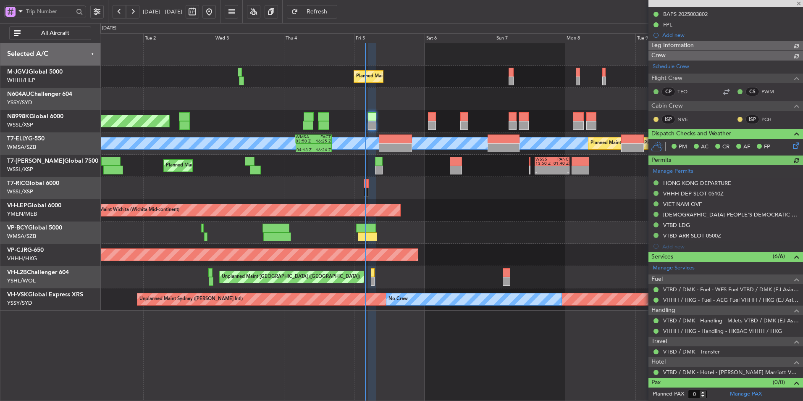
type input "[PERSON_NAME] (BTA)"
click at [347, 97] on div at bounding box center [451, 99] width 703 height 22
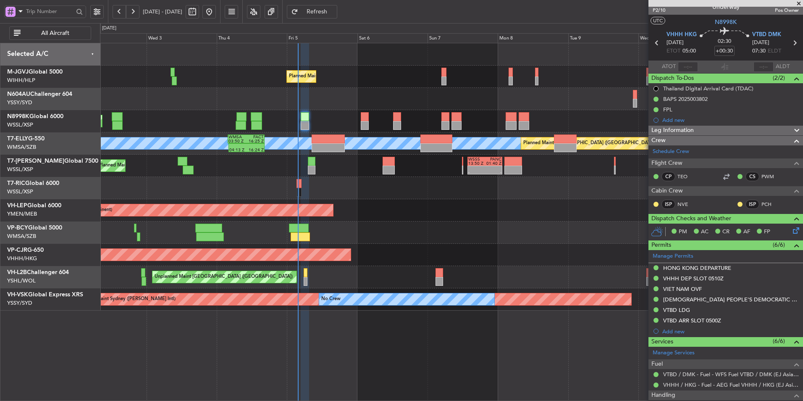
scroll to position [0, 0]
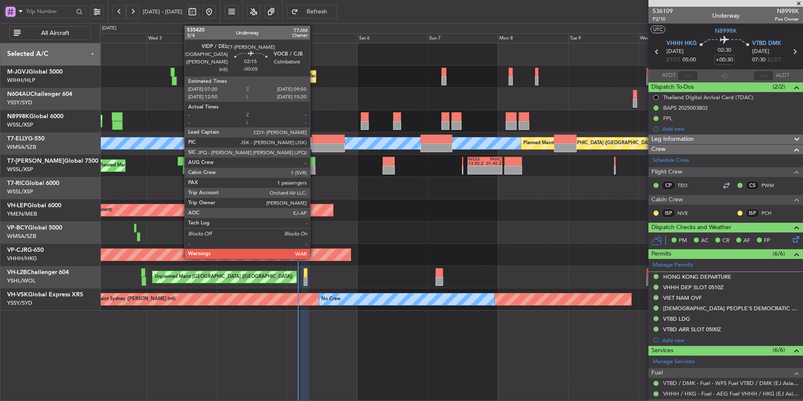
click at [314, 163] on div at bounding box center [312, 161] width 8 height 9
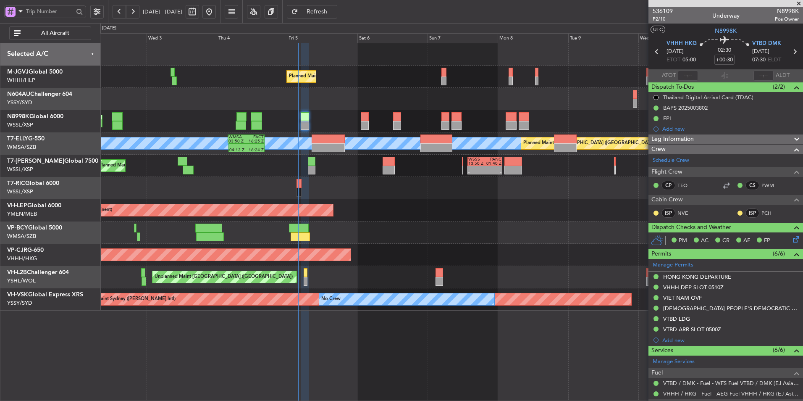
click at [298, 165] on div "Planned Maint Dubai (Al Maktoum Intl) - - WSSS 13:50 Z PANC 01:40 Z - - KEWR 14…" at bounding box center [451, 166] width 703 height 22
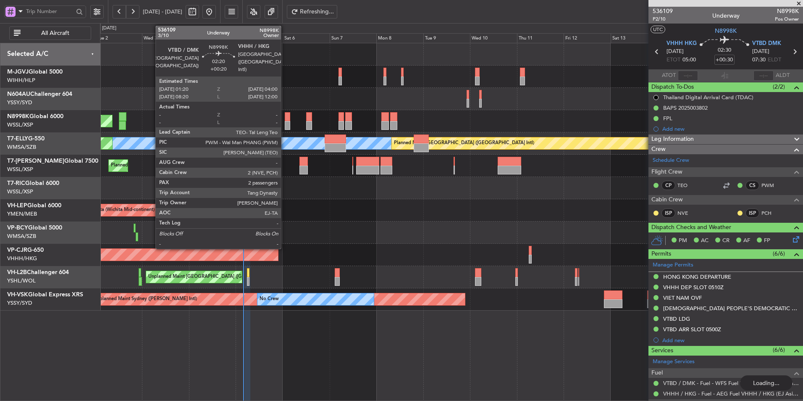
click at [288, 121] on div at bounding box center [287, 116] width 5 height 9
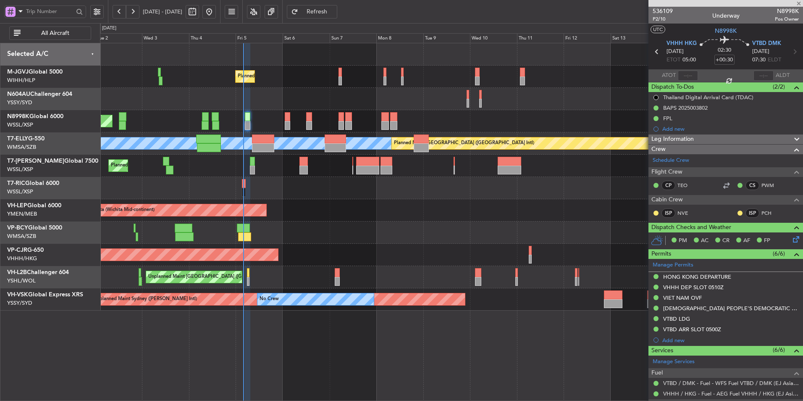
type input "+00:20"
type input "2"
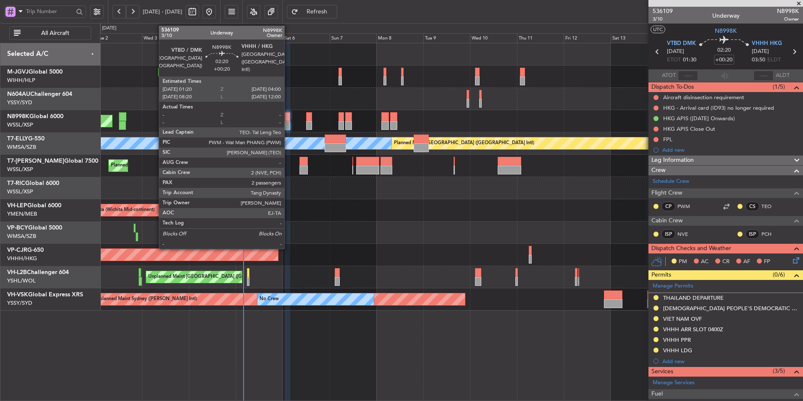
click at [288, 116] on div at bounding box center [287, 116] width 5 height 9
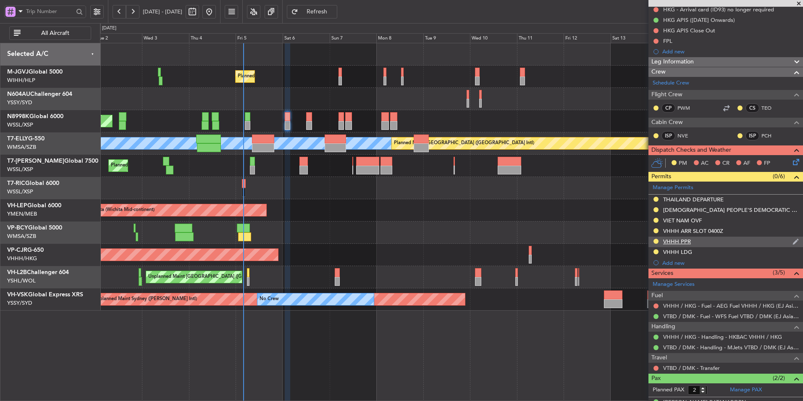
scroll to position [132, 0]
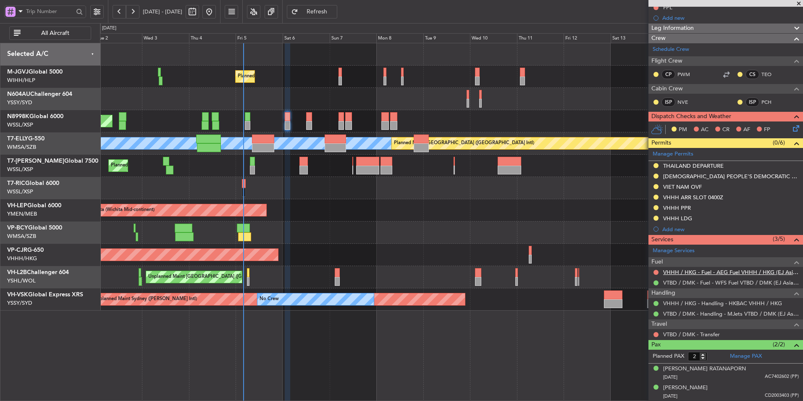
click at [712, 270] on link "VHHH / HKG - Fuel - AEG Fuel VHHH / HKG (EJ Asia Only)" at bounding box center [731, 271] width 136 height 7
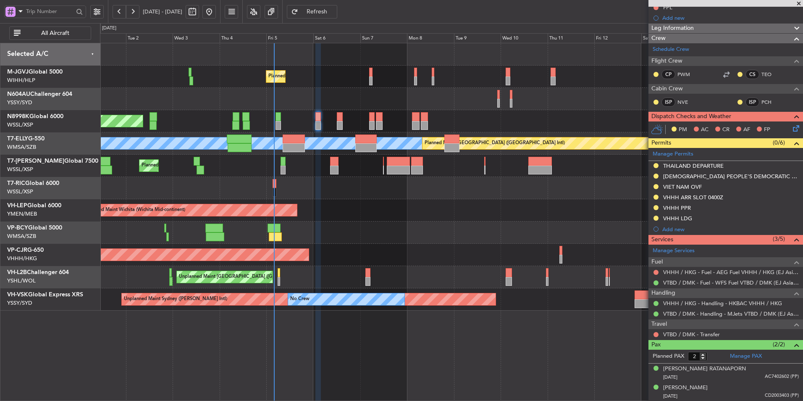
click at [398, 197] on div at bounding box center [451, 188] width 703 height 22
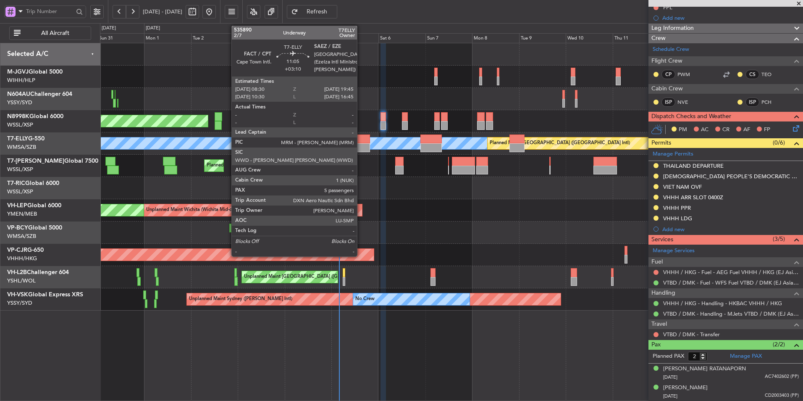
click at [361, 142] on div at bounding box center [359, 138] width 22 height 9
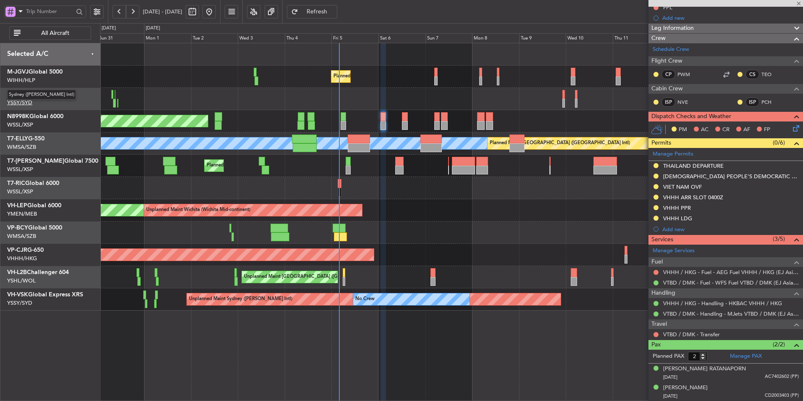
type input "+03:10"
type input "5"
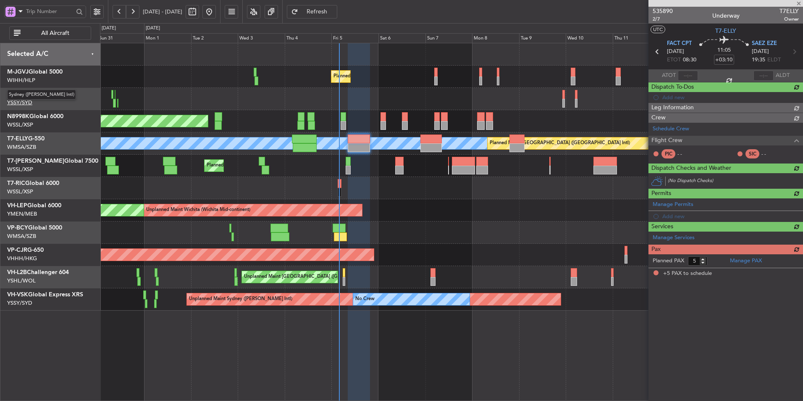
scroll to position [0, 0]
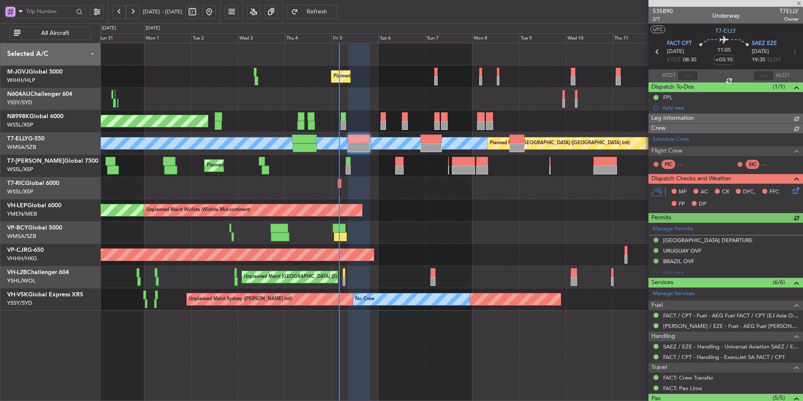
type input "[PERSON_NAME] (HHAFI)"
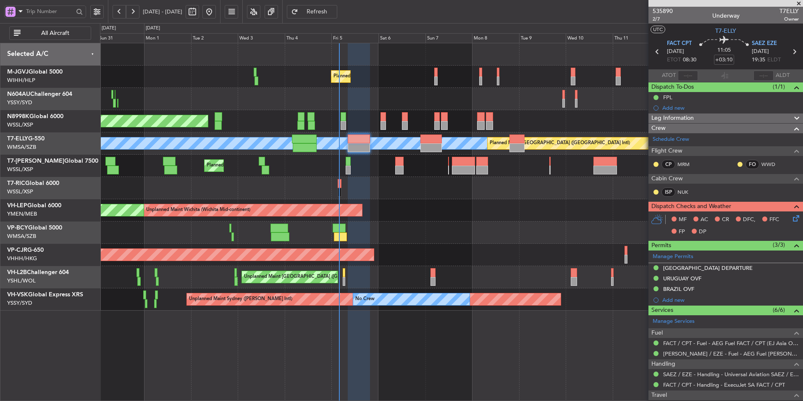
click at [395, 232] on div "Planned Maint [GEOGRAPHIC_DATA] ([GEOGRAPHIC_DATA] Intl)" at bounding box center [451, 232] width 703 height 22
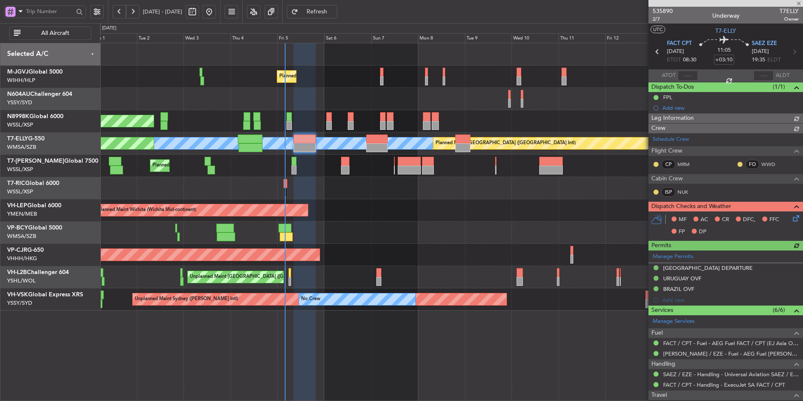
type input "[PERSON_NAME] (HHAFI)"
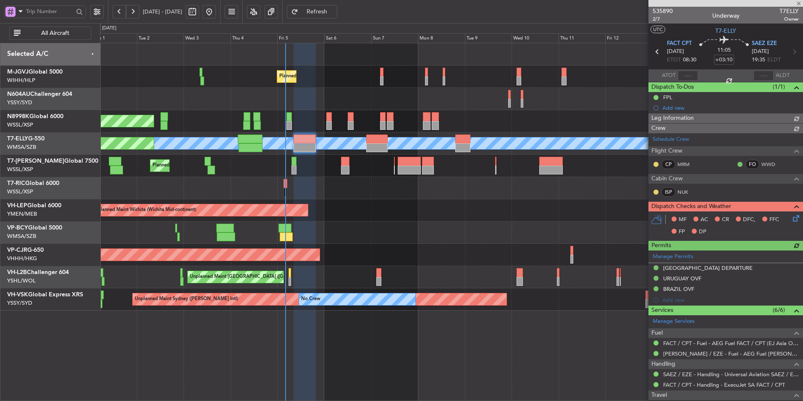
type input "[PERSON_NAME] (HHAFI)"
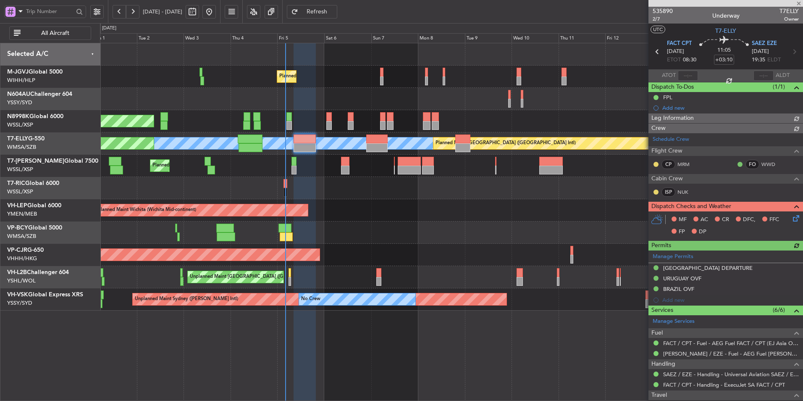
type input "[PERSON_NAME] (HHAFI)"
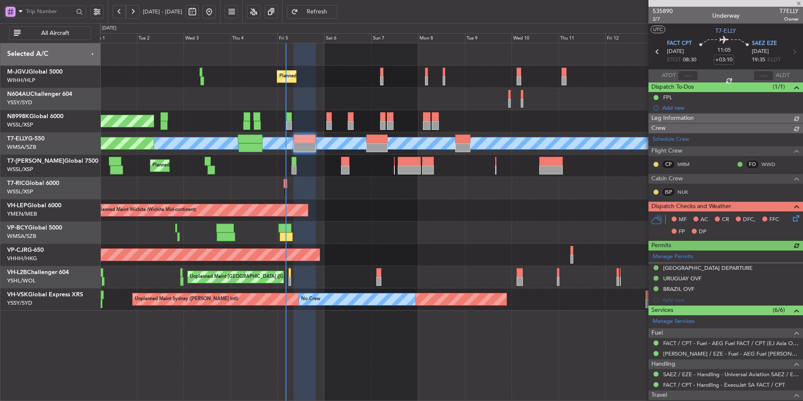
type input "[PERSON_NAME] (HHAFI)"
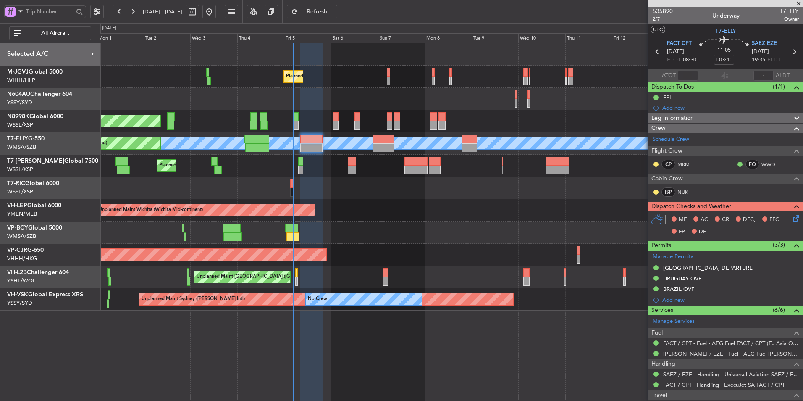
click at [324, 167] on div "Planned Maint Dubai (Al Maktoum Intl)" at bounding box center [451, 166] width 703 height 22
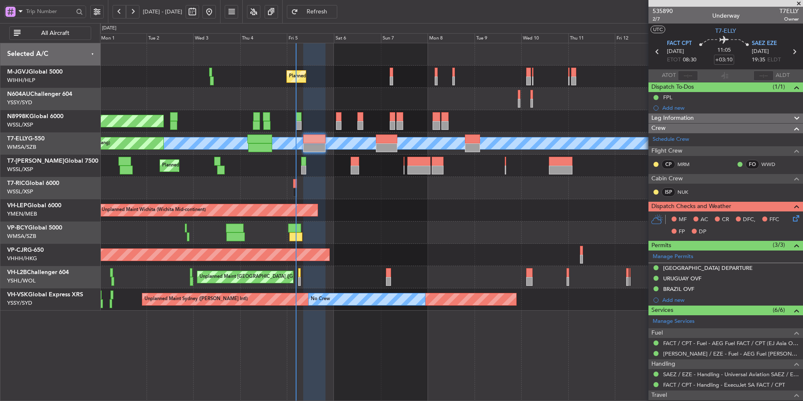
click at [393, 210] on div "Unplanned Maint Wichita (Wichita Mid-continent) Unplanned Maint Wichita (Wichit…" at bounding box center [451, 210] width 703 height 22
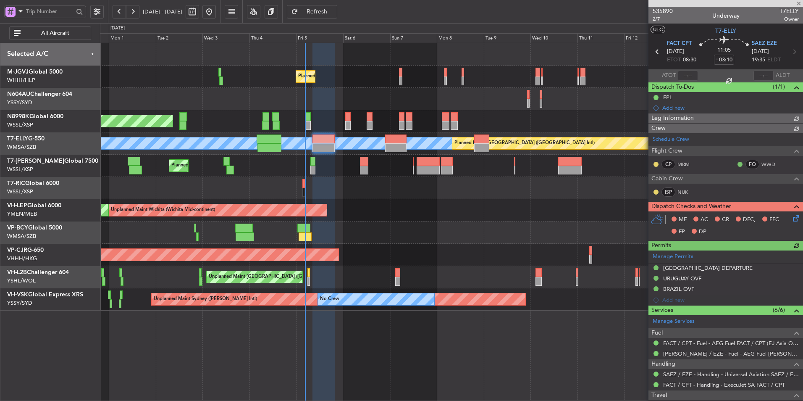
type input "[PERSON_NAME] (HHAFI)"
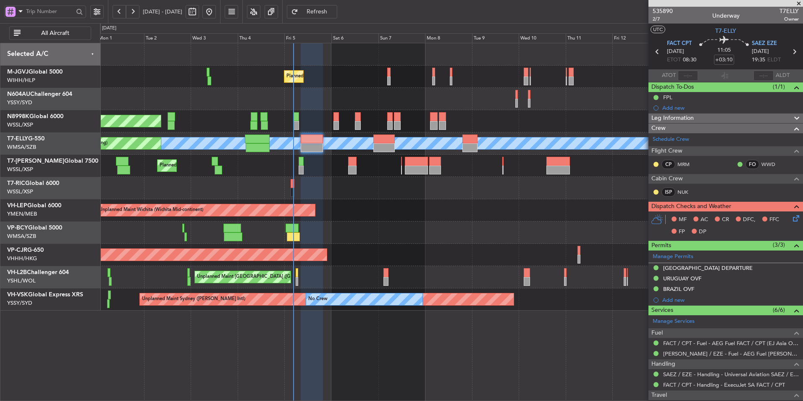
click at [385, 236] on div at bounding box center [451, 232] width 703 height 22
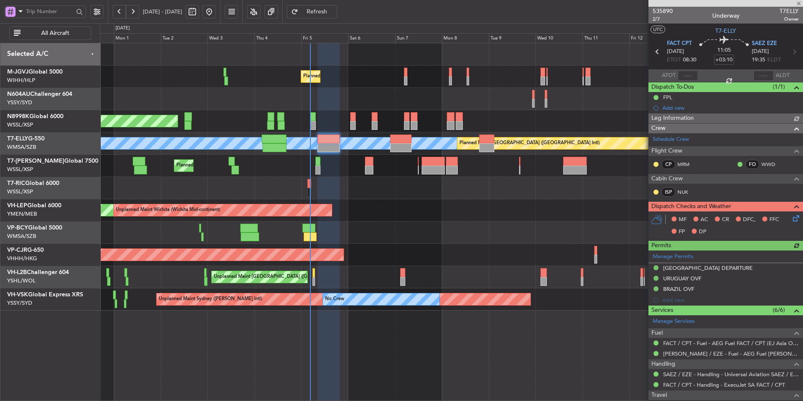
type input "[PERSON_NAME] (HHAFI)"
click at [377, 203] on div "Planned Maint [GEOGRAPHIC_DATA] (Seletar) Planned Maint [GEOGRAPHIC_DATA] (Sele…" at bounding box center [451, 176] width 703 height 267
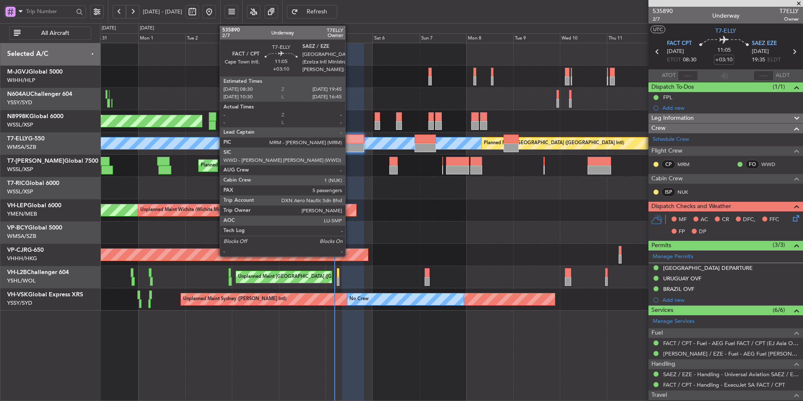
click at [349, 146] on div at bounding box center [353, 147] width 22 height 9
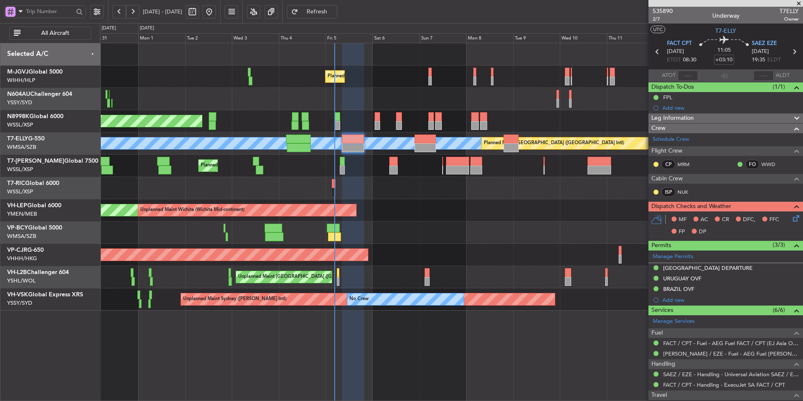
click at [723, 66] on nimbus-time-variation "+03:10" at bounding box center [724, 61] width 20 height 13
click at [722, 62] on input "+03:10" at bounding box center [724, 60] width 20 height 10
click at [741, 60] on div "11:05 0" at bounding box center [724, 51] width 55 height 31
type input "+00:00"
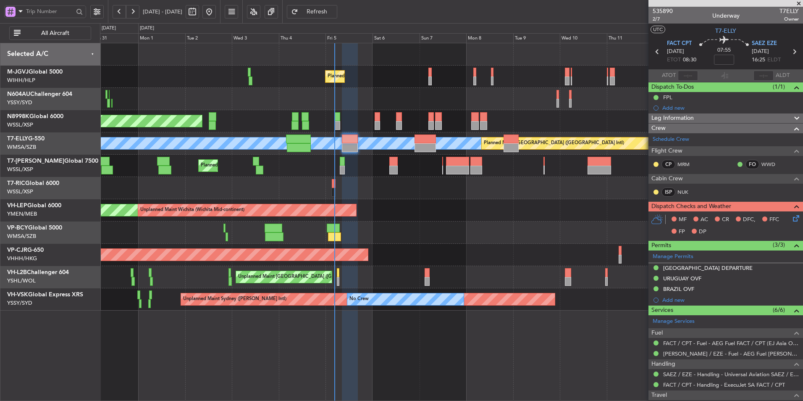
drag, startPoint x: 722, startPoint y: 58, endPoint x: 713, endPoint y: 78, distance: 21.8
click at [722, 58] on mat-tooltip-component "Flight Time" at bounding box center [722, 66] width 39 height 22
click at [721, 62] on input at bounding box center [724, 60] width 20 height 10
type input "+03:35"
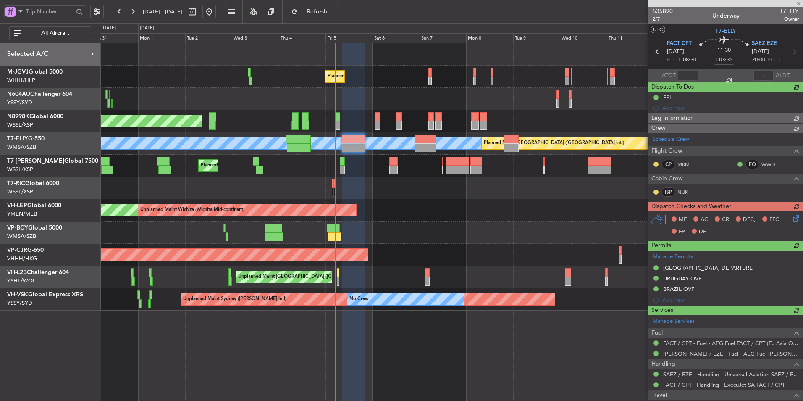
type input "[PERSON_NAME] (HHAFI)"
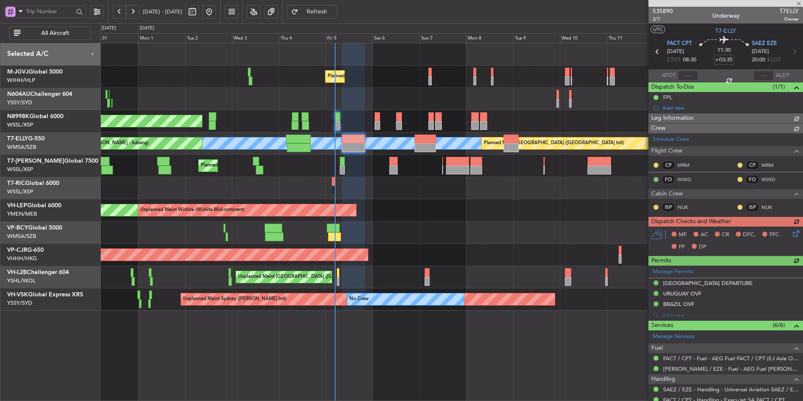
type input "[PERSON_NAME] (HHAFI)"
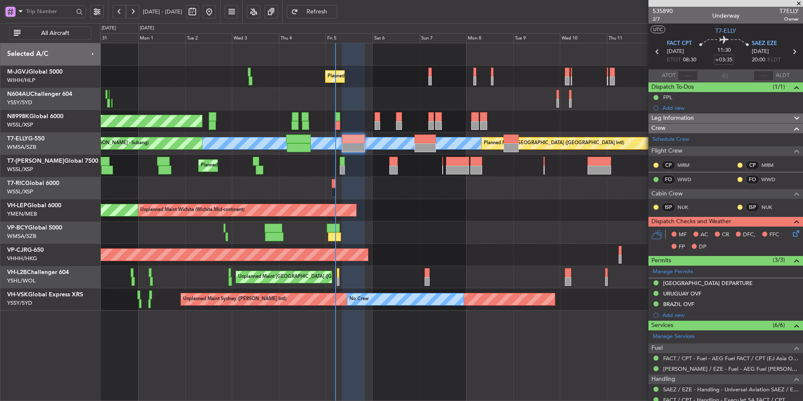
click at [398, 213] on div "Unplanned Maint Wichita (Wichita Mid-continent) Unplanned Maint Wichita (Wichit…" at bounding box center [451, 210] width 703 height 22
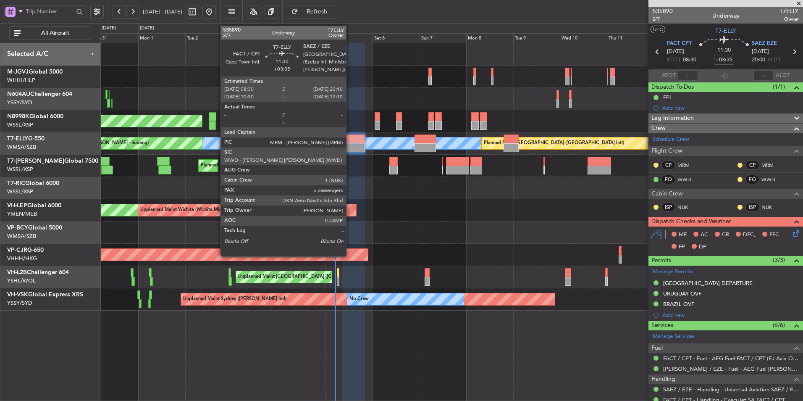
click at [350, 147] on div at bounding box center [353, 147] width 23 height 9
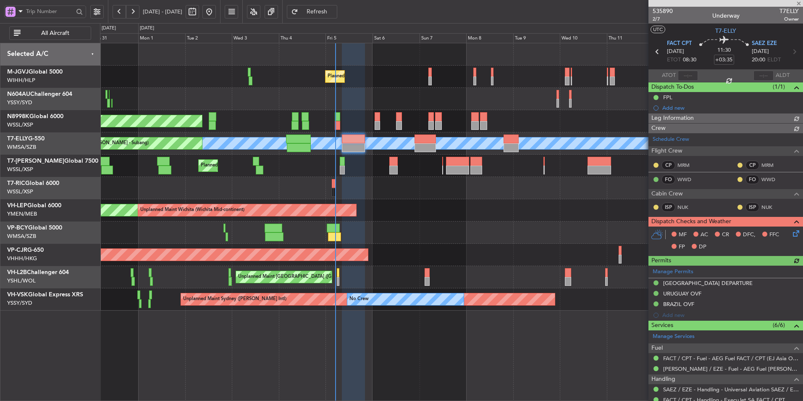
type input "[PERSON_NAME] (HHAFI)"
click at [276, 213] on div "Unplanned Maint Wichita (Wichita Mid-continent) Unplanned Maint Wichita (Wichit…" at bounding box center [451, 210] width 703 height 22
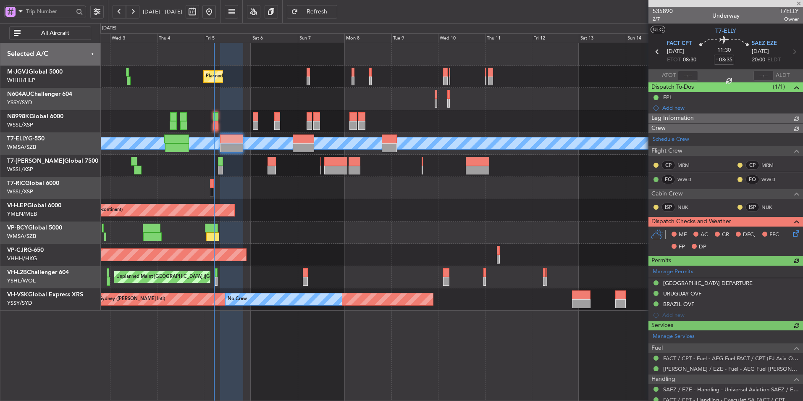
type input "[PERSON_NAME] (HHAFI)"
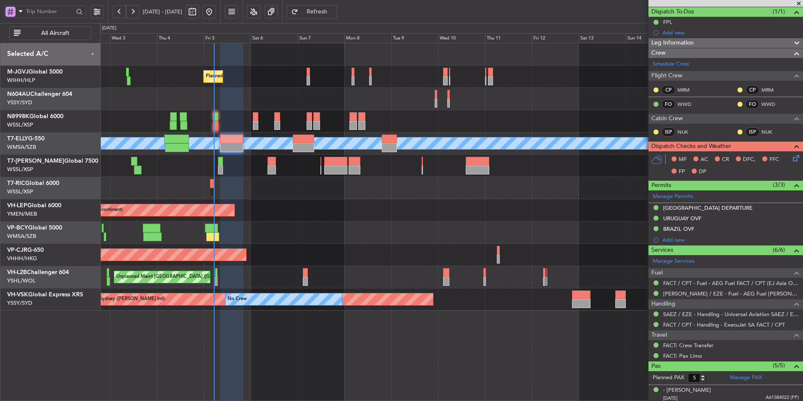
scroll to position [153, 0]
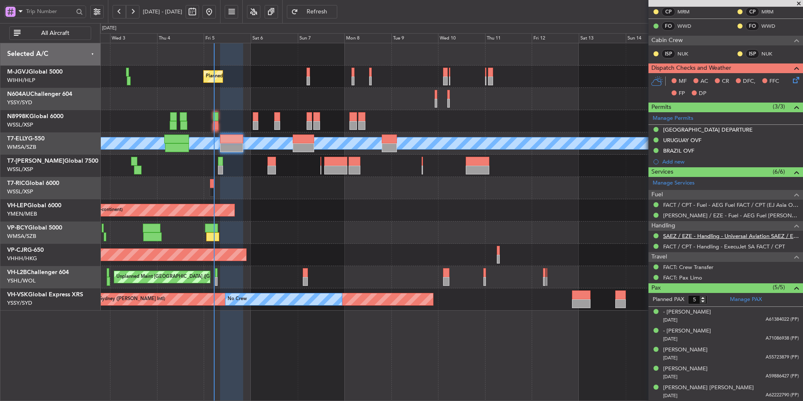
click at [713, 236] on link "SAEZ / EZE - Handling - Universal Aviation SAEZ / EZE" at bounding box center [731, 235] width 136 height 7
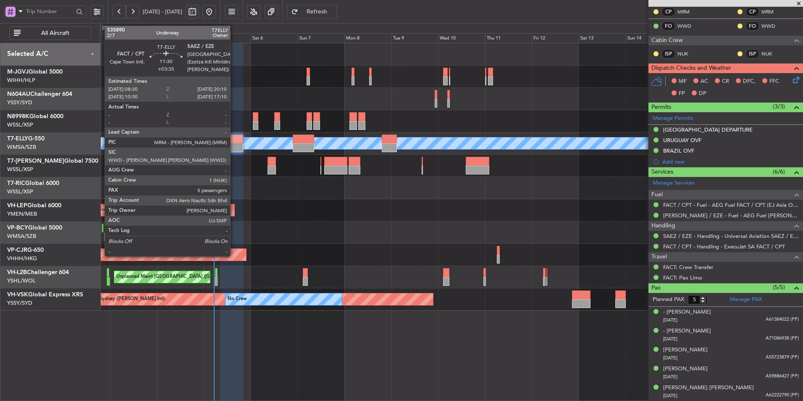
click at [231, 142] on div at bounding box center [231, 138] width 23 height 9
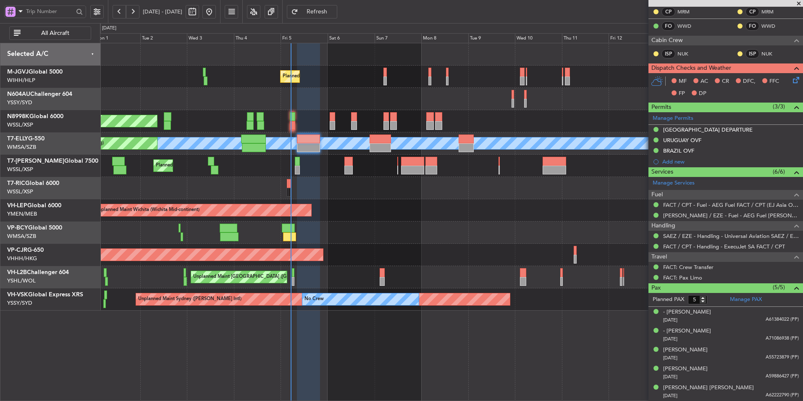
click at [321, 101] on div at bounding box center [451, 99] width 703 height 22
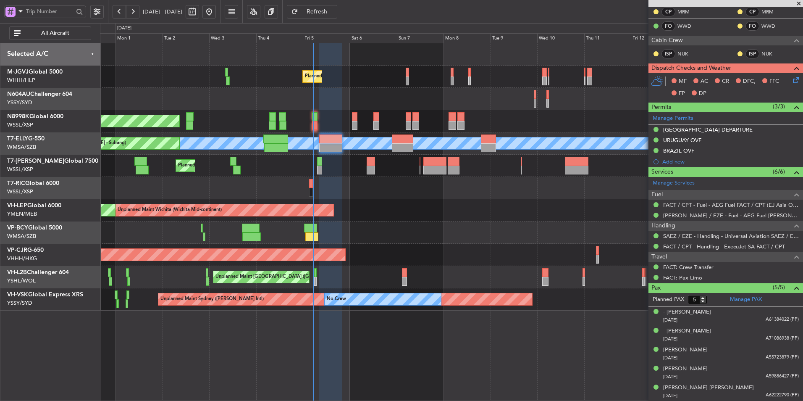
scroll to position [27, 0]
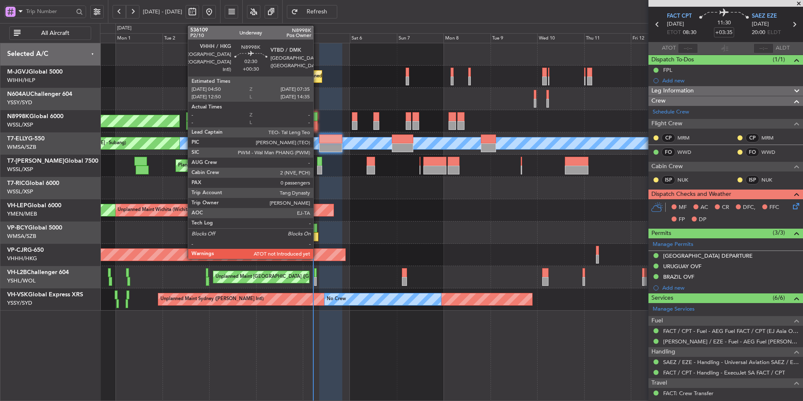
click at [317, 121] on div at bounding box center [314, 116] width 5 height 9
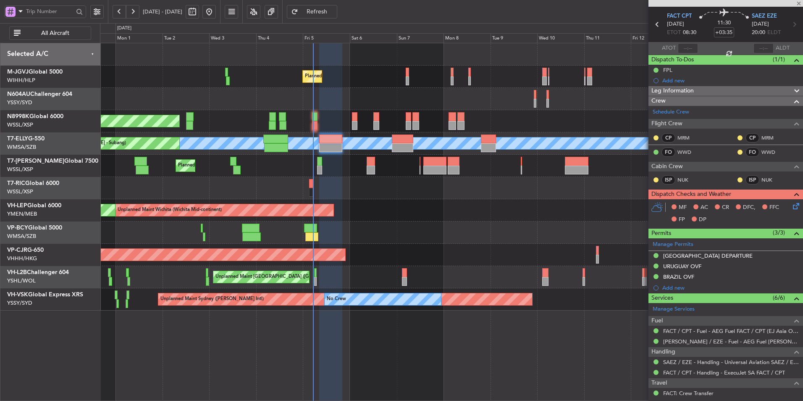
type input "+00:30"
type input "0"
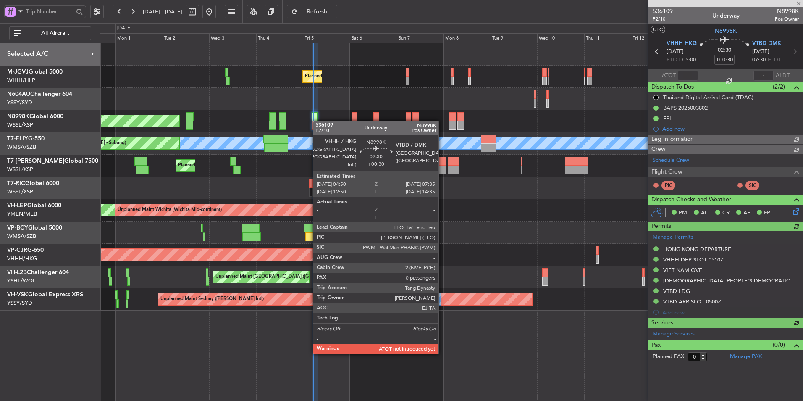
type input "[PERSON_NAME] (BTA)"
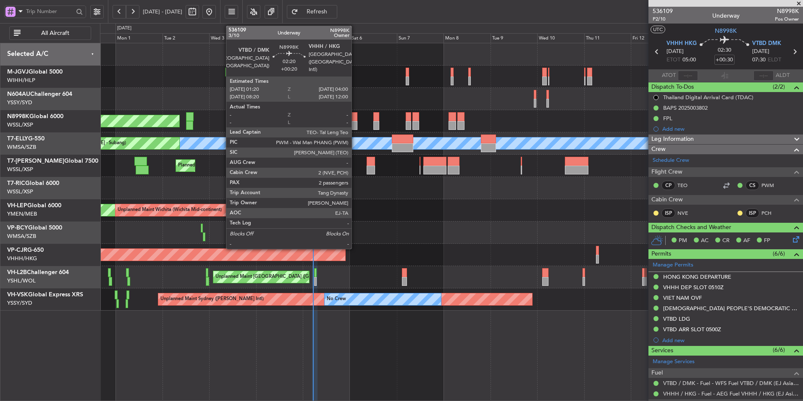
click at [355, 119] on div at bounding box center [354, 116] width 5 height 9
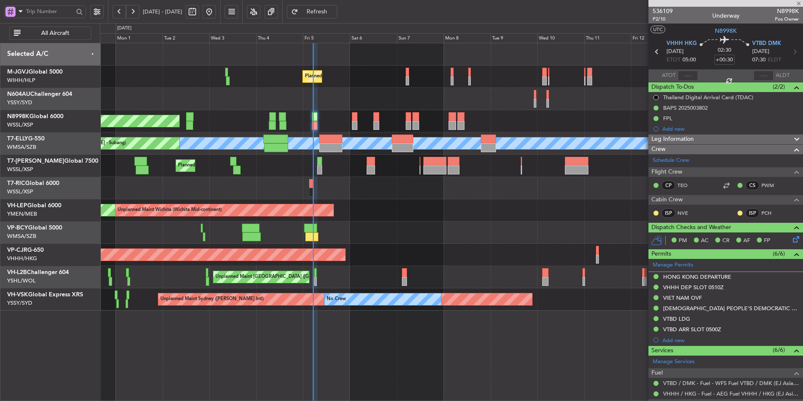
type input "+00:20"
type input "2"
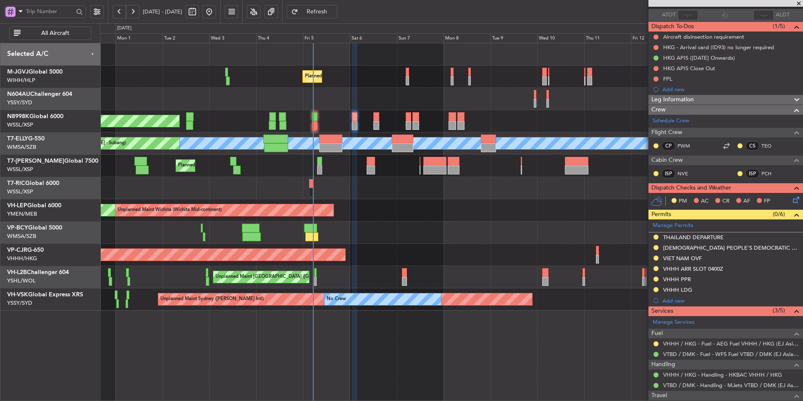
scroll to position [126, 0]
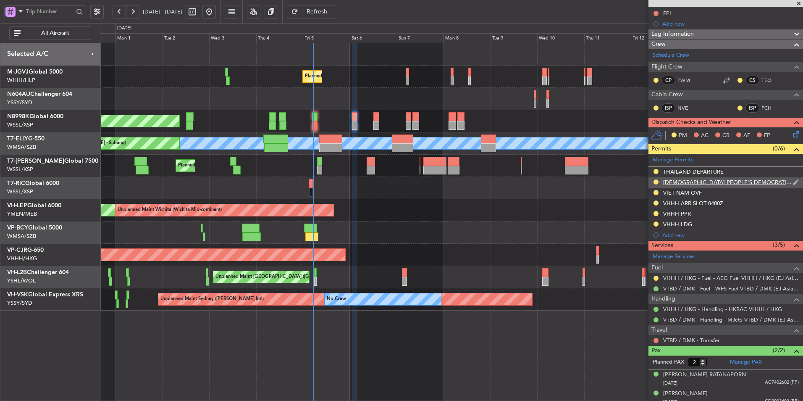
click at [694, 182] on div "[DEMOGRAPHIC_DATA] PEOPLE'S DEMOCRATIC REPUBLIC OVF" at bounding box center [727, 182] width 129 height 7
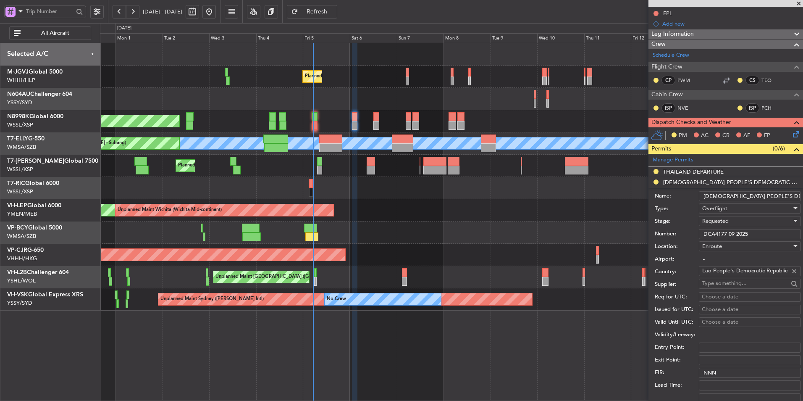
drag, startPoint x: 757, startPoint y: 235, endPoint x: 655, endPoint y: 234, distance: 102.9
click at [656, 234] on div "Number: DCA4177 09 2025" at bounding box center [728, 234] width 146 height 13
click at [712, 221] on span "Requested" at bounding box center [715, 221] width 26 height 8
click at [719, 282] on span "Received OK" at bounding box center [747, 284] width 88 height 13
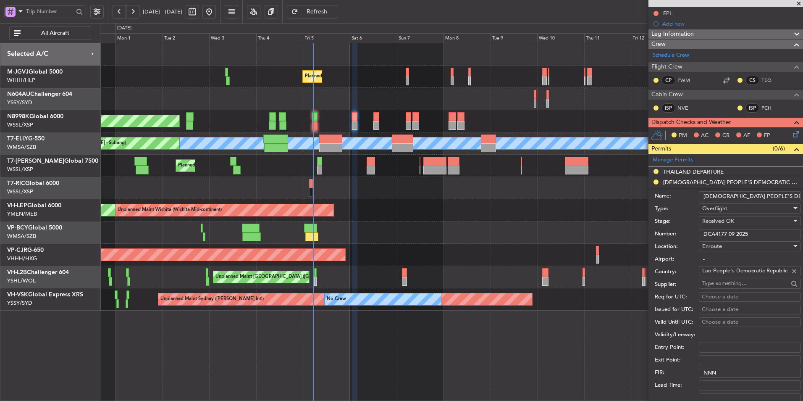
click at [718, 294] on div "Choose a date" at bounding box center [750, 297] width 96 height 8
select select "9"
select select "2025"
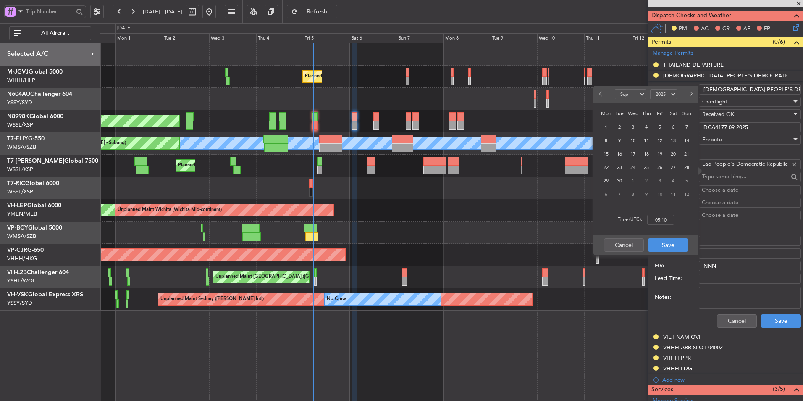
scroll to position [252, 0]
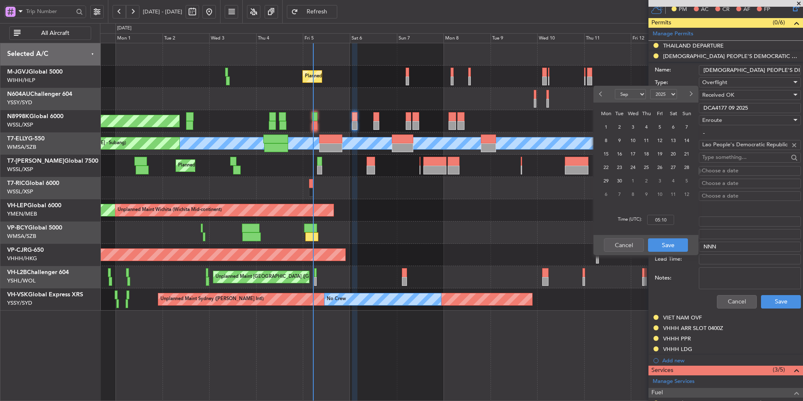
click at [673, 129] on span "6" at bounding box center [673, 127] width 11 height 11
click at [671, 218] on input "00:00" at bounding box center [660, 220] width 27 height 10
type input "01:00"
click at [670, 246] on button "Save" at bounding box center [668, 244] width 40 height 13
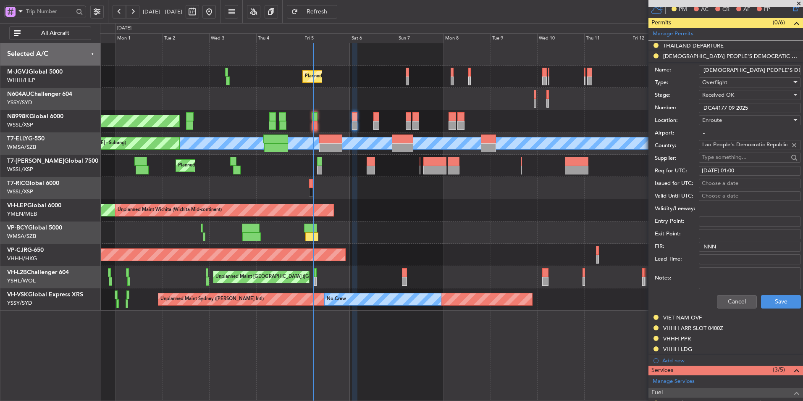
click at [721, 182] on div "Choose a date" at bounding box center [750, 183] width 96 height 8
select select "9"
select select "2025"
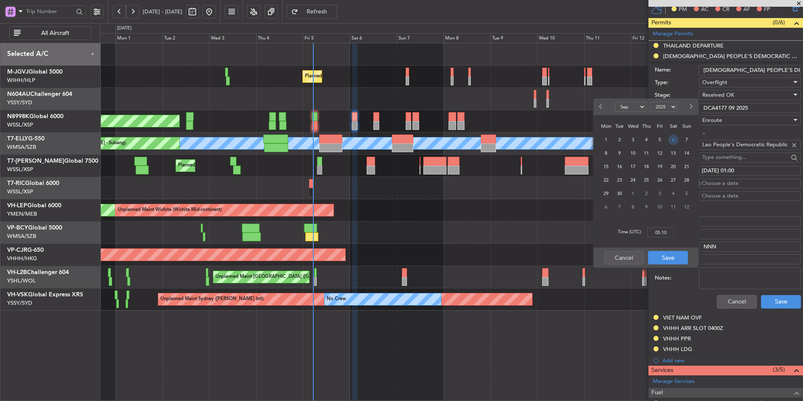
click at [676, 140] on span "6" at bounding box center [673, 139] width 11 height 11
click at [665, 232] on input "00:00" at bounding box center [660, 232] width 27 height 10
type input "01:00"
click at [666, 253] on button "Save" at bounding box center [668, 257] width 40 height 13
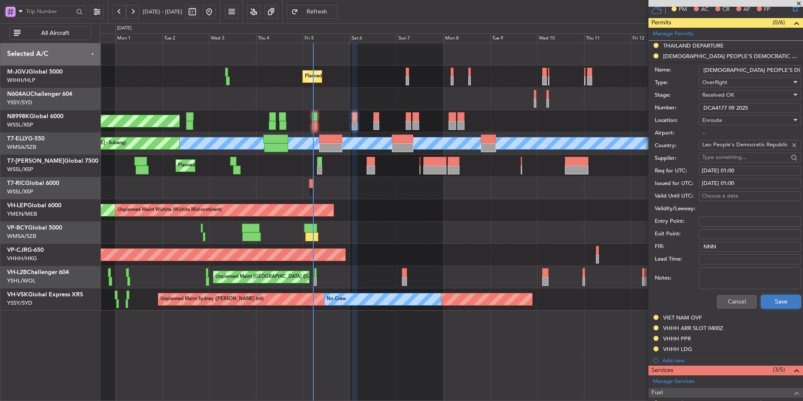
click at [763, 302] on button "Save" at bounding box center [781, 301] width 40 height 13
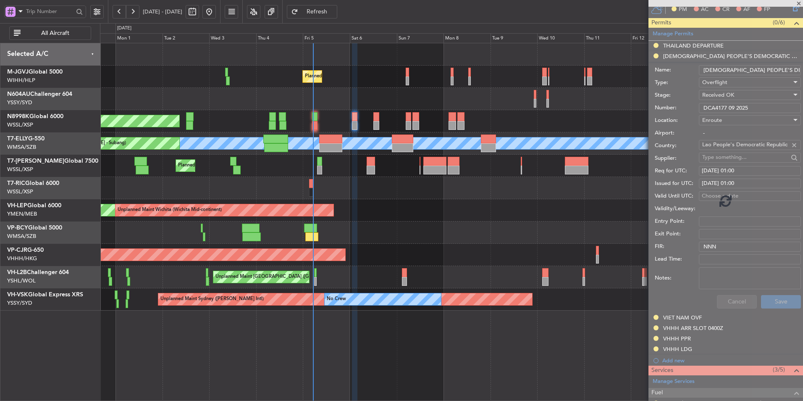
scroll to position [132, 0]
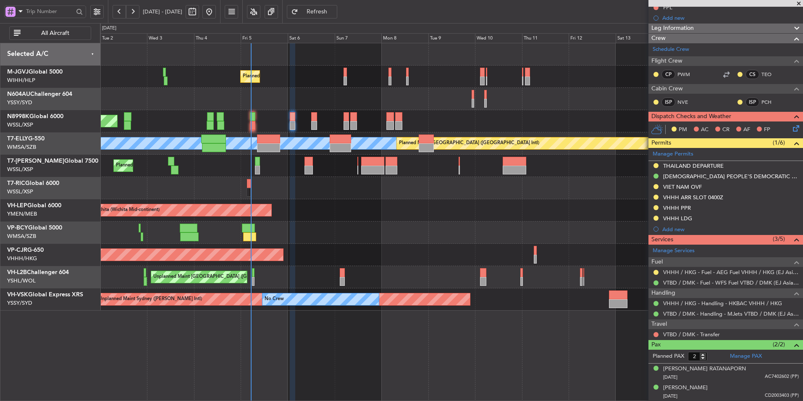
click at [306, 229] on div at bounding box center [451, 232] width 703 height 22
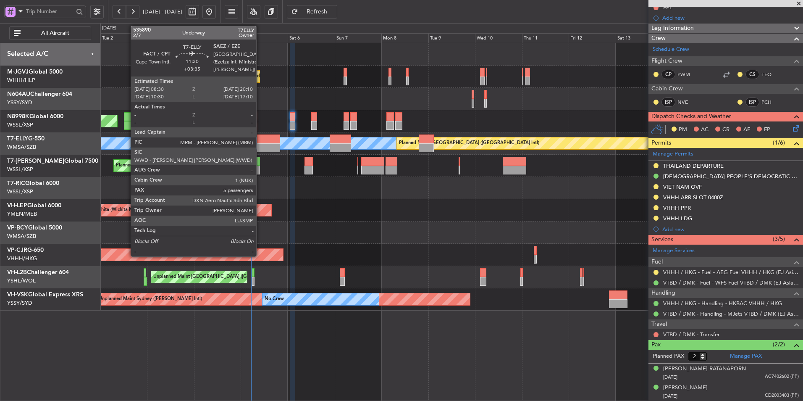
click at [260, 143] on div "Planned Maint Kuala Lumpur (Sultan Abdul Aziz Shah - Subang) MEL Planned Maint …" at bounding box center [451, 143] width 703 height 22
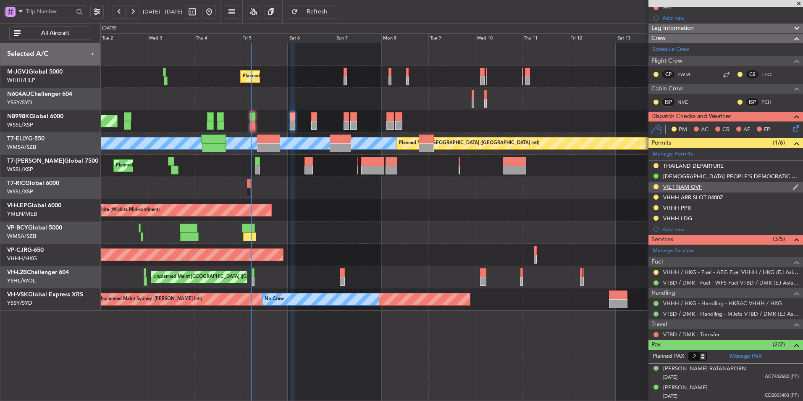
click at [683, 186] on div "VIET NAM OVF" at bounding box center [682, 186] width 39 height 7
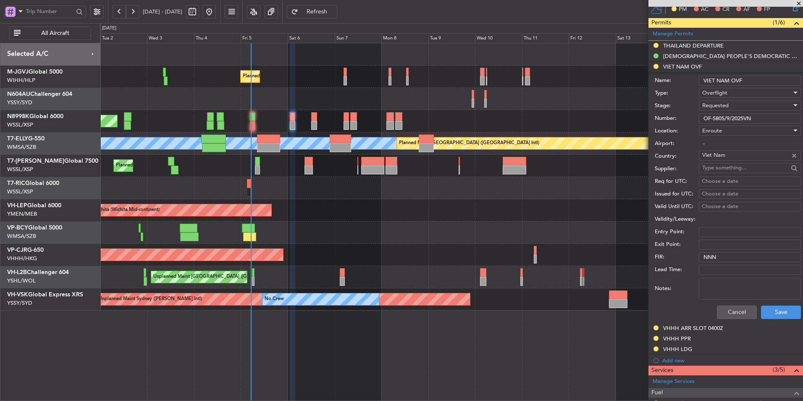
drag, startPoint x: 762, startPoint y: 114, endPoint x: 670, endPoint y: 112, distance: 92.4
click at [672, 113] on div "Number: OF-5805/9/2025VN" at bounding box center [728, 118] width 146 height 13
click at [724, 105] on span "Requested" at bounding box center [715, 106] width 26 height 8
click at [729, 168] on span "Received OK" at bounding box center [747, 169] width 88 height 13
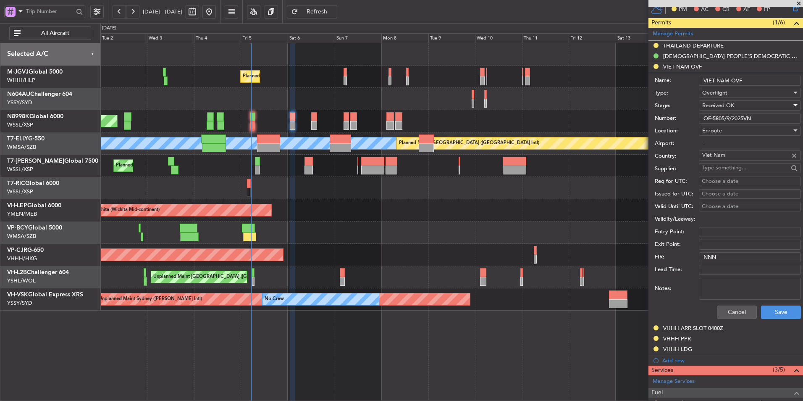
click at [714, 182] on div "Choose a date" at bounding box center [750, 181] width 96 height 8
select select "9"
select select "2025"
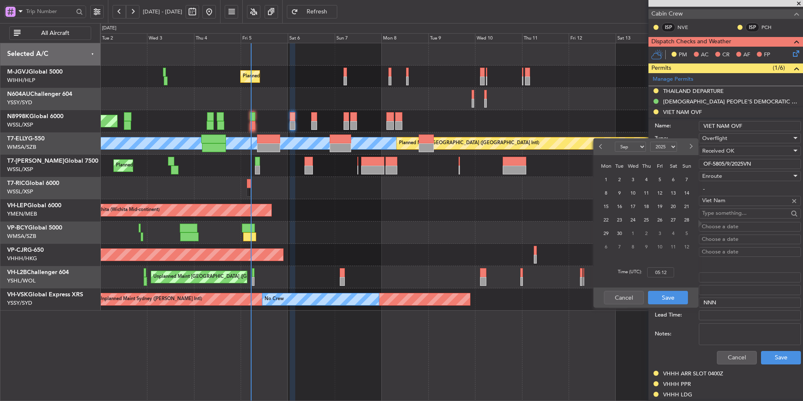
scroll to position [210, 0]
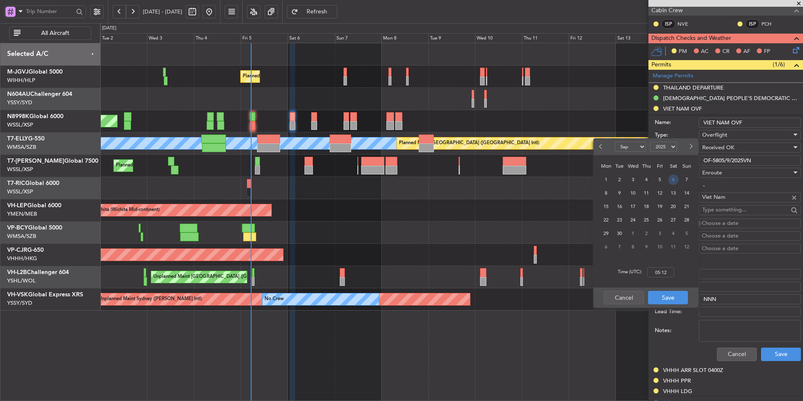
click at [677, 179] on span "6" at bounding box center [673, 179] width 11 height 11
click at [673, 273] on input "00:00" at bounding box center [660, 272] width 27 height 10
type input "01:00"
click at [673, 293] on button "Save" at bounding box center [668, 297] width 40 height 13
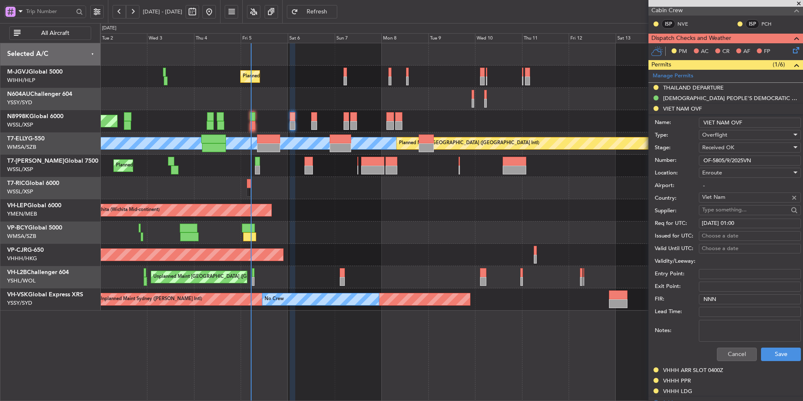
click at [720, 235] on div "Choose a date" at bounding box center [750, 236] width 96 height 8
select select "9"
select select "2025"
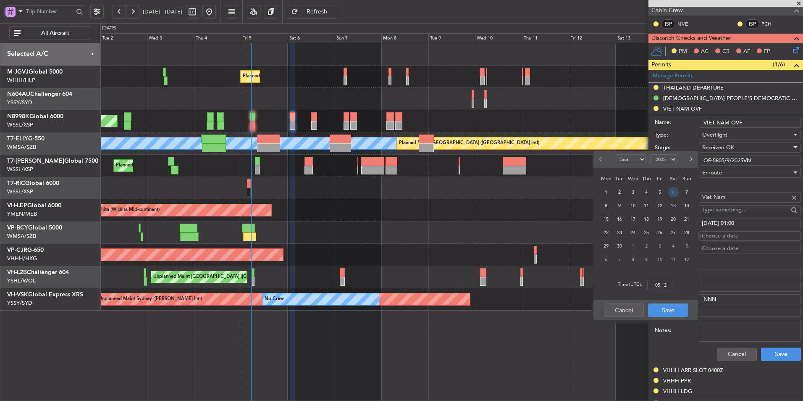
click at [672, 188] on span "6" at bounding box center [673, 192] width 11 height 11
click at [667, 282] on input "00:00" at bounding box center [660, 285] width 27 height 10
type input "01:00"
click at [666, 306] on button "Save" at bounding box center [668, 309] width 40 height 13
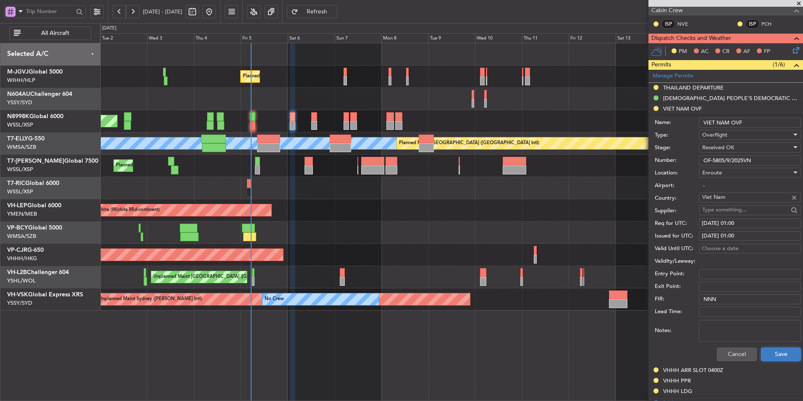
click at [781, 355] on button "Save" at bounding box center [781, 353] width 40 height 13
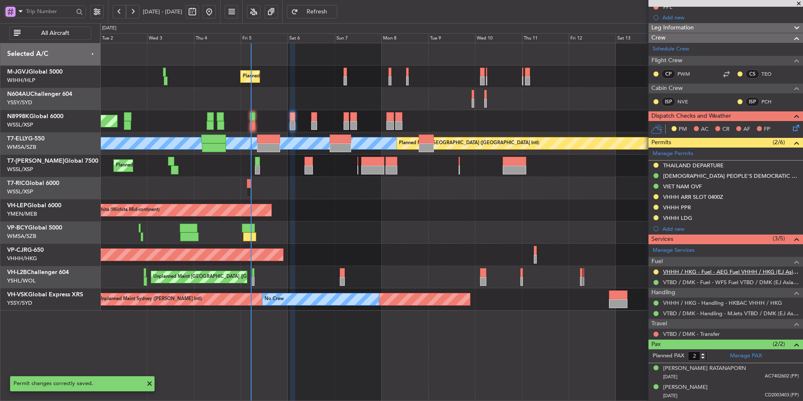
scroll to position [132, 0]
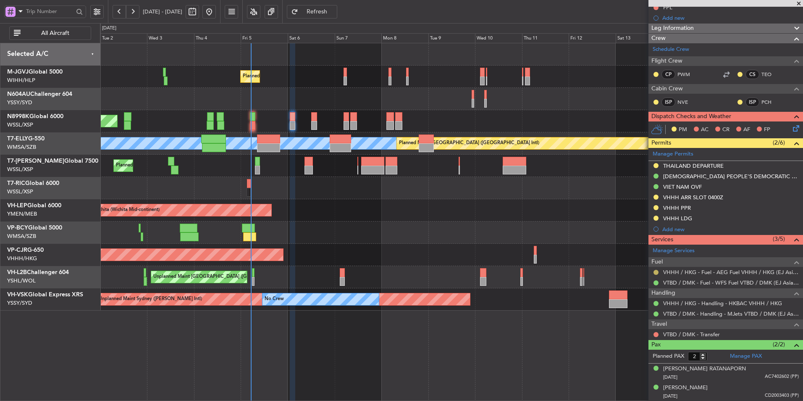
click at [657, 271] on button at bounding box center [656, 272] width 5 height 5
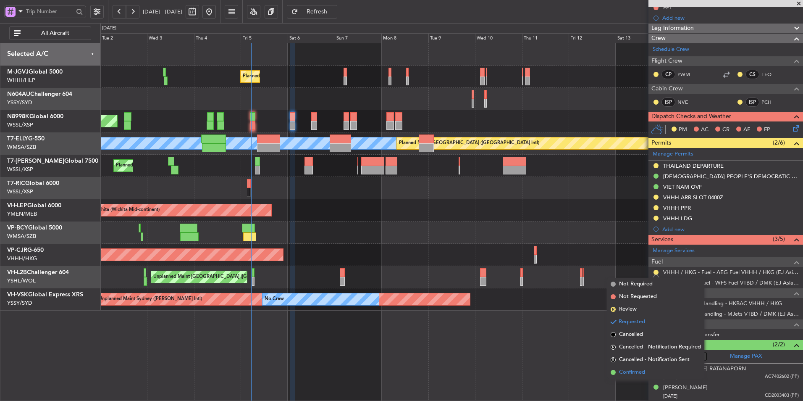
click at [630, 370] on span "Confirmed" at bounding box center [632, 372] width 26 height 8
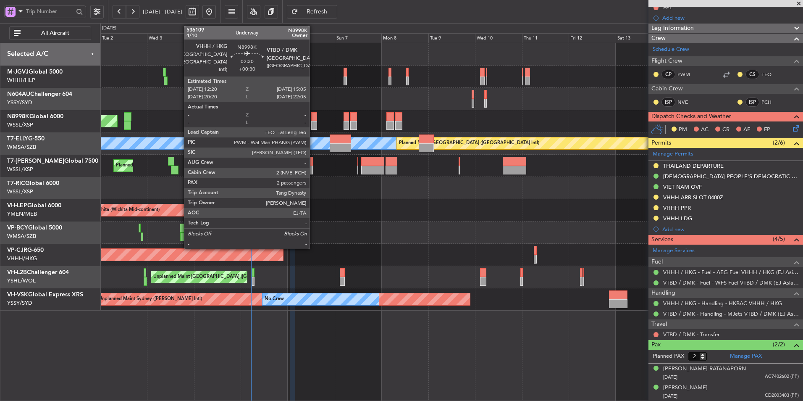
click at [313, 119] on div at bounding box center [313, 116] width 5 height 9
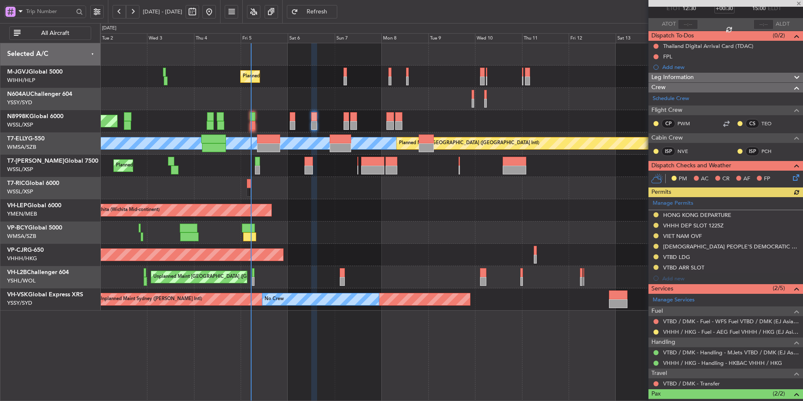
scroll to position [100, 0]
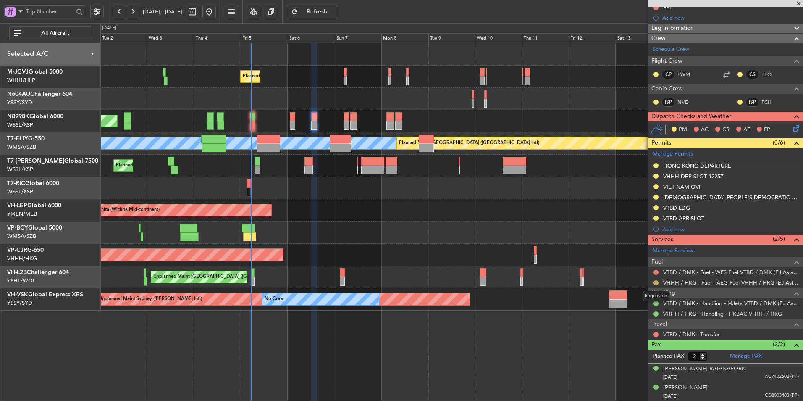
click at [656, 281] on button at bounding box center [656, 282] width 5 height 5
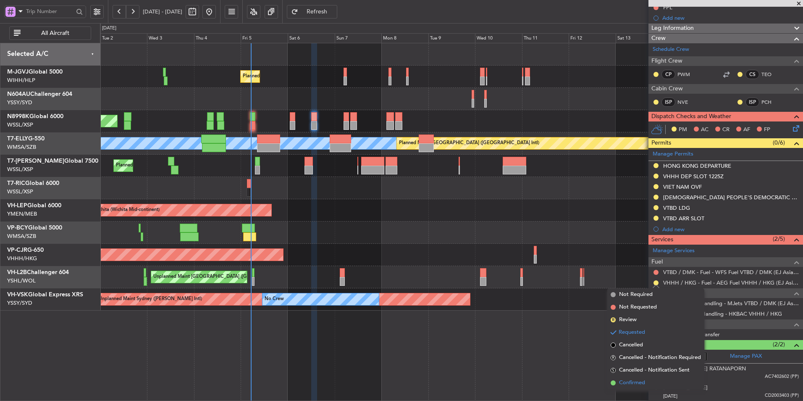
click at [634, 378] on li "Confirmed" at bounding box center [655, 382] width 97 height 13
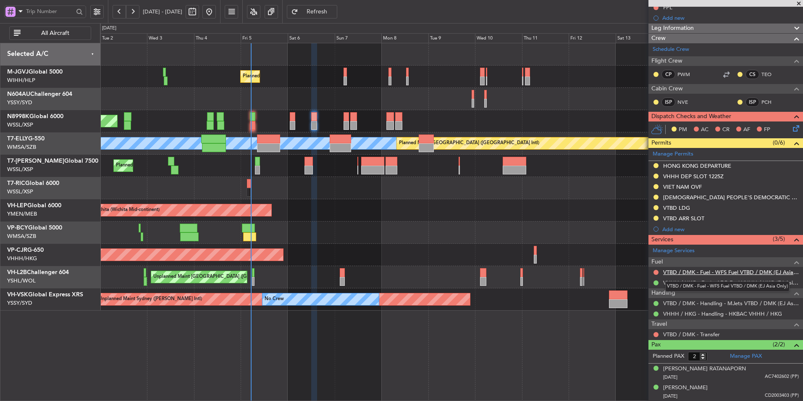
click at [716, 272] on link "VTBD / DMK - Fuel - WFS Fuel VTBD / DMK (EJ Asia Only)" at bounding box center [731, 271] width 136 height 7
click at [741, 271] on link "VTBD / DMK - Fuel - WFS Fuel VTBD / DMK (EJ Asia Only)" at bounding box center [731, 271] width 136 height 7
click at [334, 11] on span "Refresh" at bounding box center [317, 12] width 34 height 6
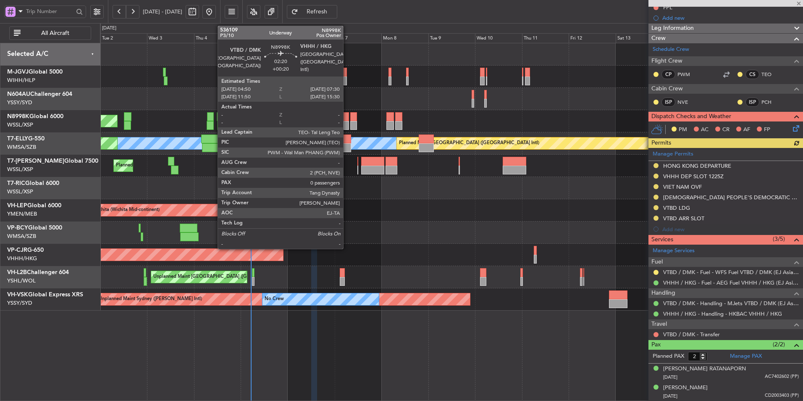
click at [347, 119] on div at bounding box center [346, 116] width 5 height 9
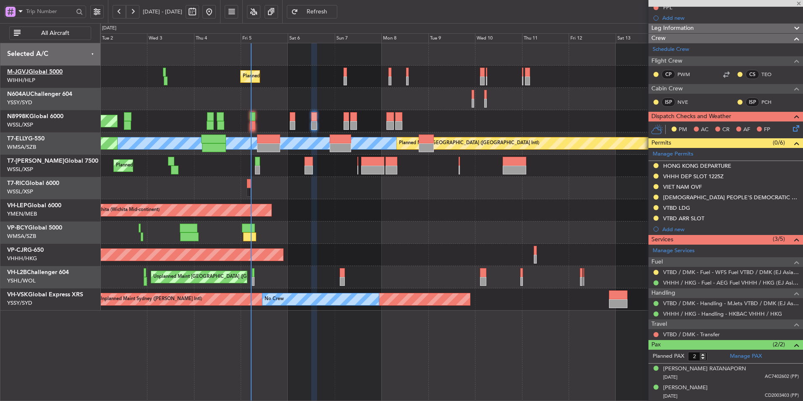
type input "+00:20"
type input "0"
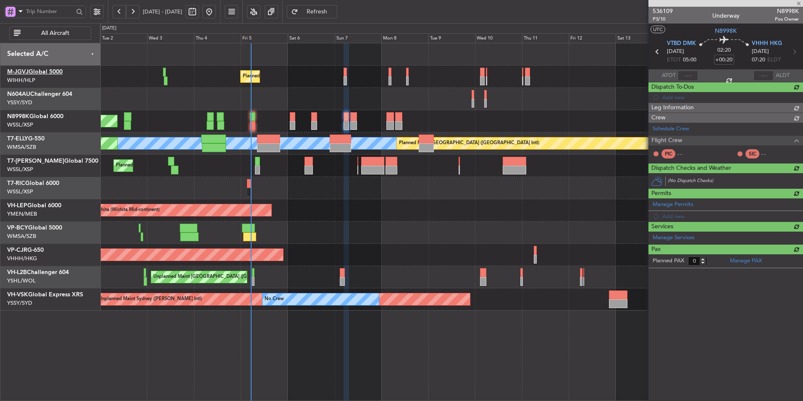
scroll to position [0, 0]
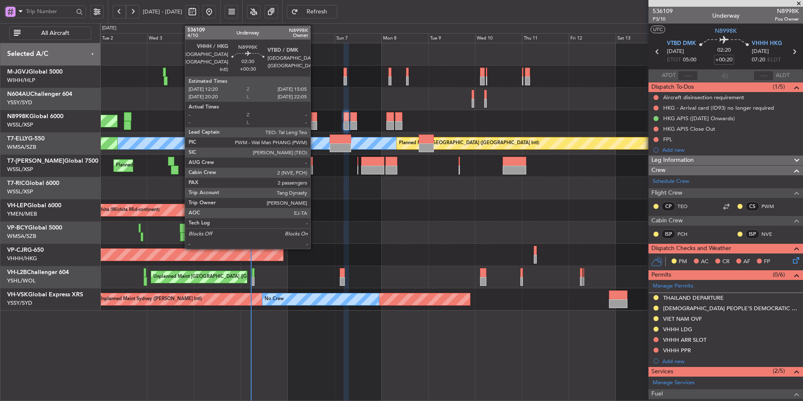
click at [314, 117] on div at bounding box center [313, 116] width 5 height 9
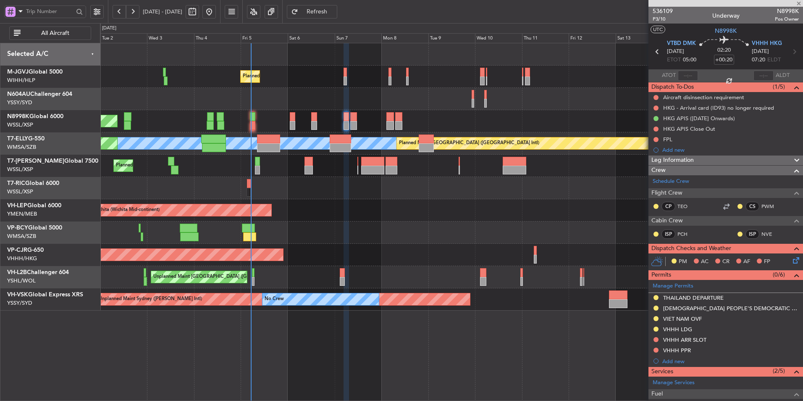
type input "+00:30"
type input "2"
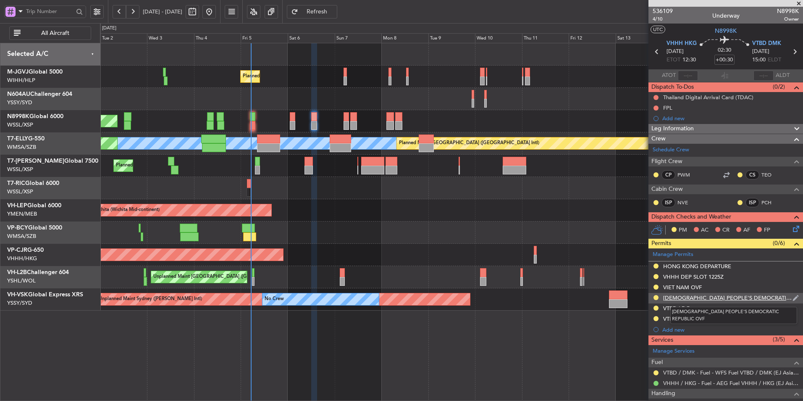
click at [711, 300] on div "[DEMOGRAPHIC_DATA] PEOPLE'S DEMOCRATIC REPUBLIC OVF" at bounding box center [727, 297] width 129 height 7
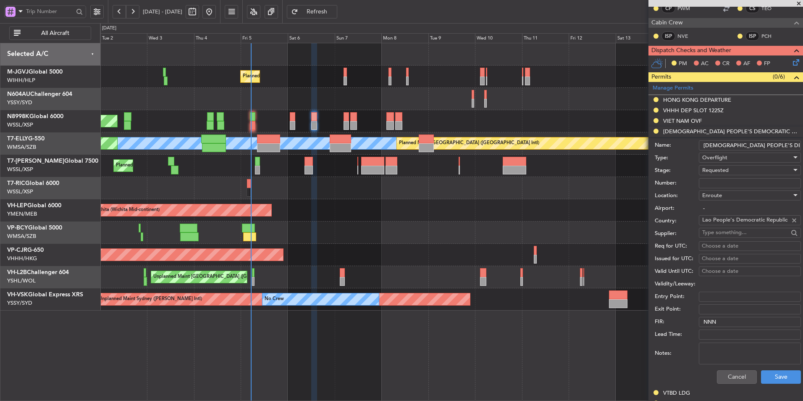
scroll to position [168, 0]
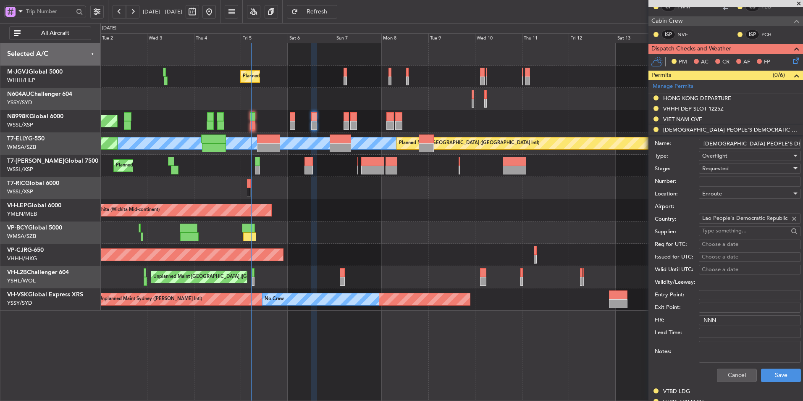
click at [725, 178] on input "Number:" at bounding box center [750, 181] width 102 height 10
paste input "DCA4177 09 2025"
type input "DCA4177 09 2025"
click at [736, 169] on div "Requested" at bounding box center [746, 168] width 89 height 13
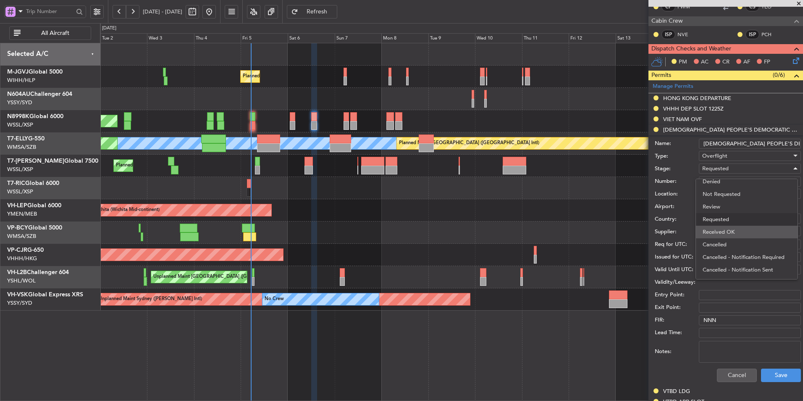
click at [736, 231] on span "Received OK" at bounding box center [747, 232] width 88 height 13
click at [712, 246] on div "Choose a date" at bounding box center [750, 244] width 96 height 8
select select "9"
select select "2025"
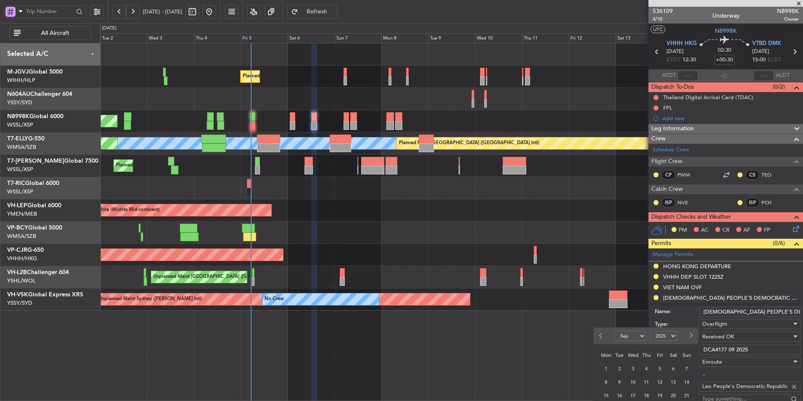
scroll to position [84, 0]
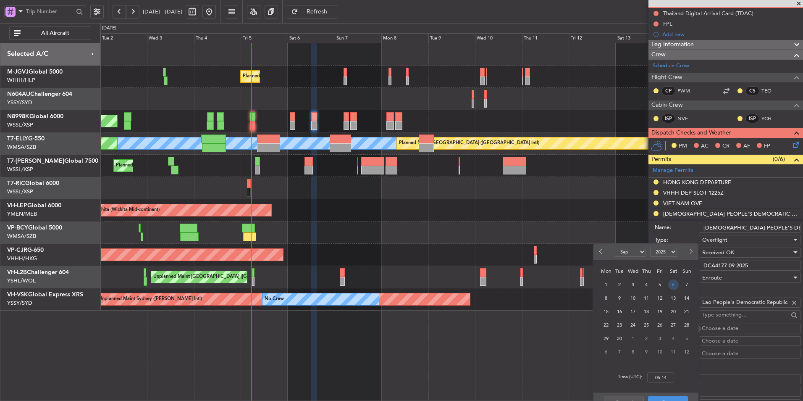
click at [673, 285] on span "6" at bounding box center [673, 284] width 11 height 11
click at [669, 372] on input "00:00" at bounding box center [660, 377] width 27 height 10
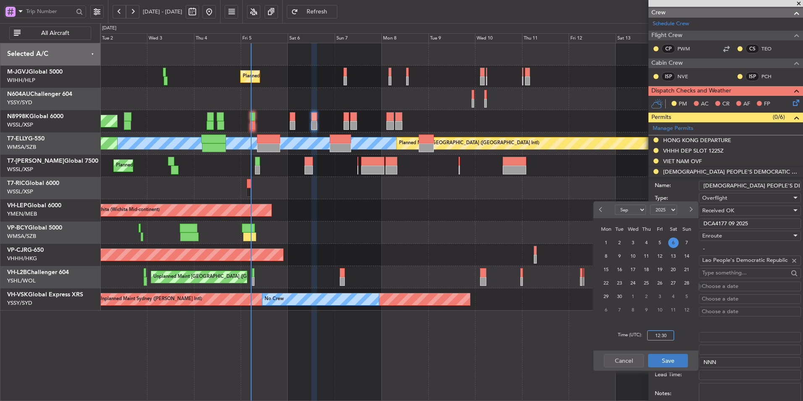
type input "12:30"
click at [672, 358] on button "Save" at bounding box center [668, 360] width 40 height 13
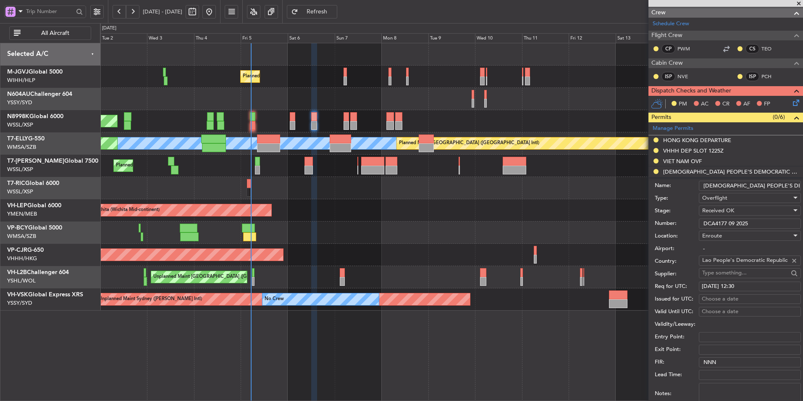
click at [706, 297] on div "Choose a date" at bounding box center [750, 299] width 96 height 8
select select "9"
select select "2025"
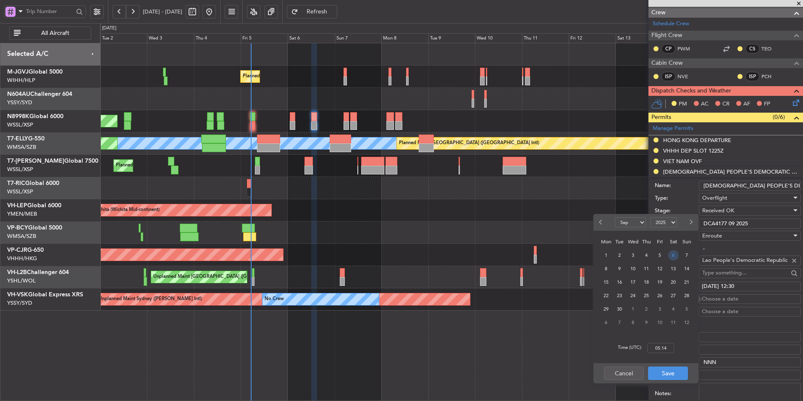
click at [675, 258] on span "6" at bounding box center [673, 255] width 11 height 11
click at [669, 346] on input "00:00" at bounding box center [660, 348] width 27 height 10
type input "12:30"
click at [663, 371] on button "Save" at bounding box center [668, 372] width 40 height 13
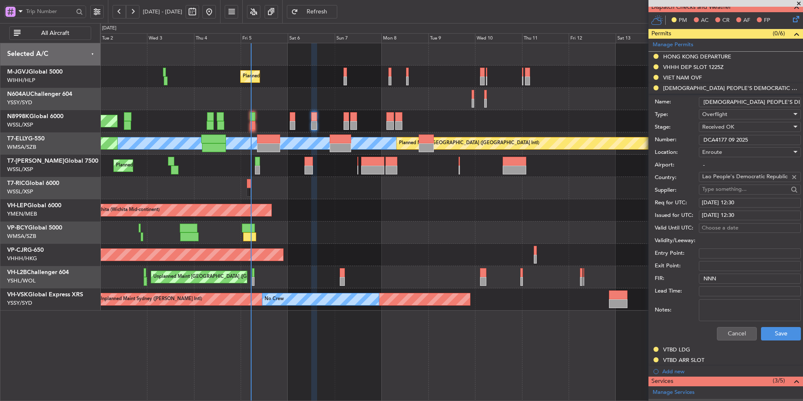
scroll to position [210, 0]
click at [763, 329] on button "Save" at bounding box center [781, 332] width 40 height 13
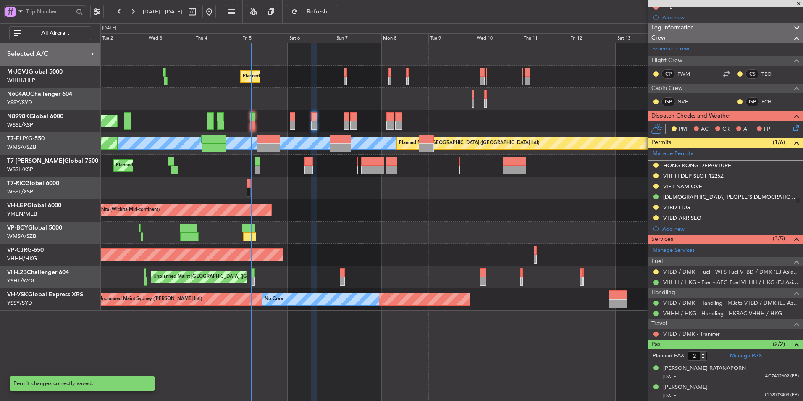
scroll to position [100, 0]
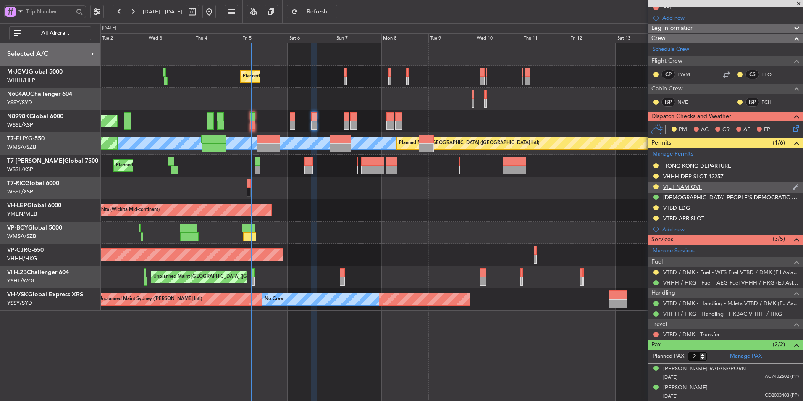
click at [678, 190] on div "VIET NAM OVF" at bounding box center [726, 187] width 155 height 11
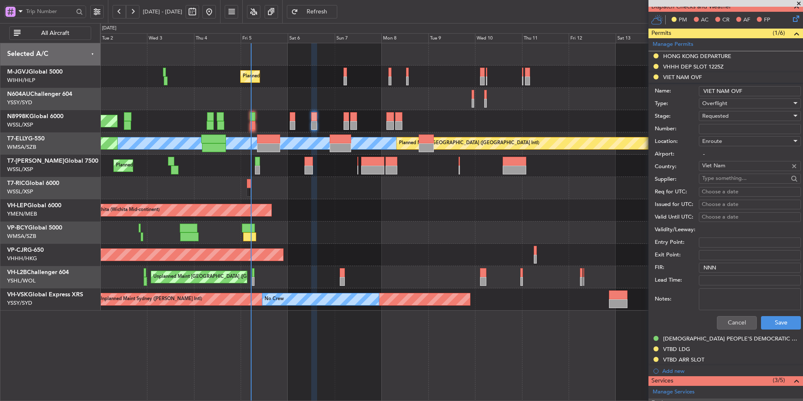
click at [723, 129] on input "Number:" at bounding box center [750, 129] width 102 height 10
paste input "OF-5845/9/2025VN"
type input "OF-5845/9/2025VN"
click at [714, 116] on span "Requested" at bounding box center [715, 116] width 26 height 8
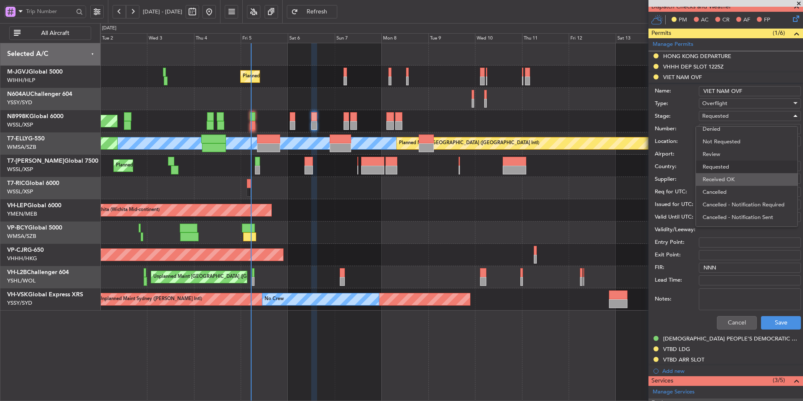
click at [734, 181] on span "Received OK" at bounding box center [747, 179] width 88 height 13
click at [710, 193] on div "Choose a date" at bounding box center [750, 192] width 96 height 8
select select "9"
select select "2025"
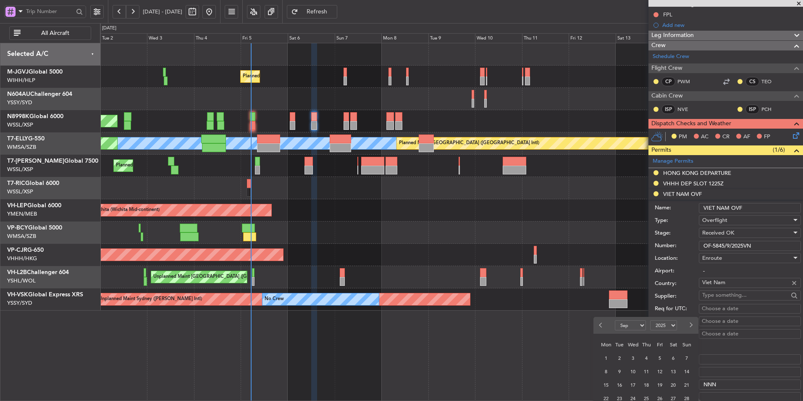
scroll to position [210, 0]
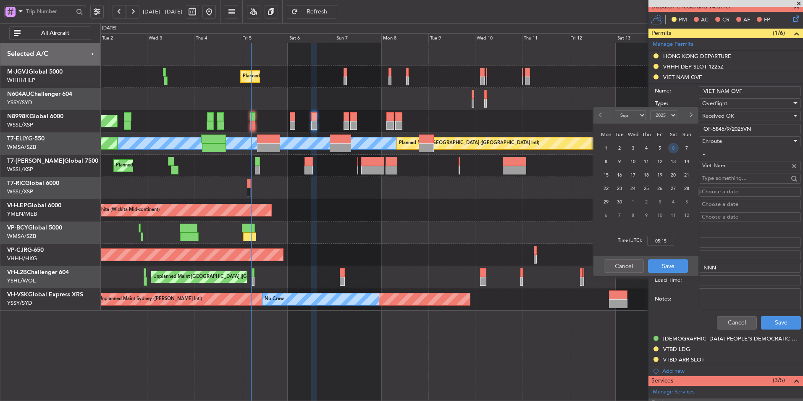
click at [676, 147] on span "6" at bounding box center [673, 148] width 11 height 11
click at [673, 239] on input "00:00" at bounding box center [660, 241] width 27 height 10
click at [677, 240] on div "Time (UTC): 1230" at bounding box center [646, 241] width 105 height 30
type input "12:30"
click at [679, 265] on button "Save" at bounding box center [668, 265] width 40 height 13
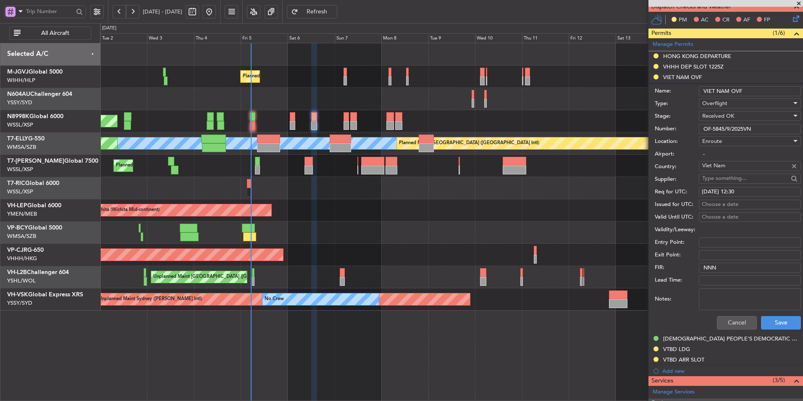
click at [722, 207] on div "Choose a date" at bounding box center [750, 204] width 96 height 8
select select "9"
select select "2025"
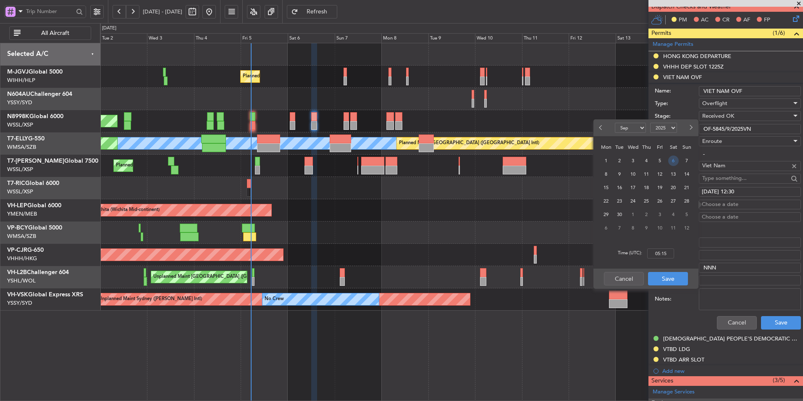
click at [678, 163] on span "6" at bounding box center [673, 160] width 11 height 11
click at [673, 254] on input "00:00" at bounding box center [660, 253] width 27 height 10
click at [678, 259] on div "Time (UTC): 1230" at bounding box center [646, 253] width 105 height 30
type input "12:30"
click at [671, 278] on button "Save" at bounding box center [668, 278] width 40 height 13
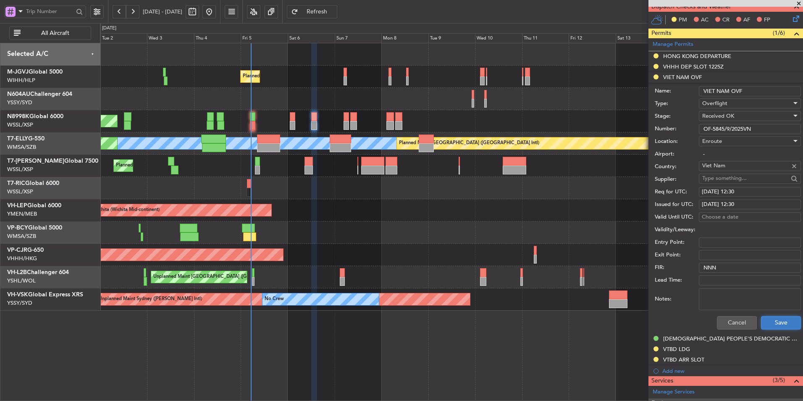
click at [772, 323] on button "Save" at bounding box center [781, 322] width 40 height 13
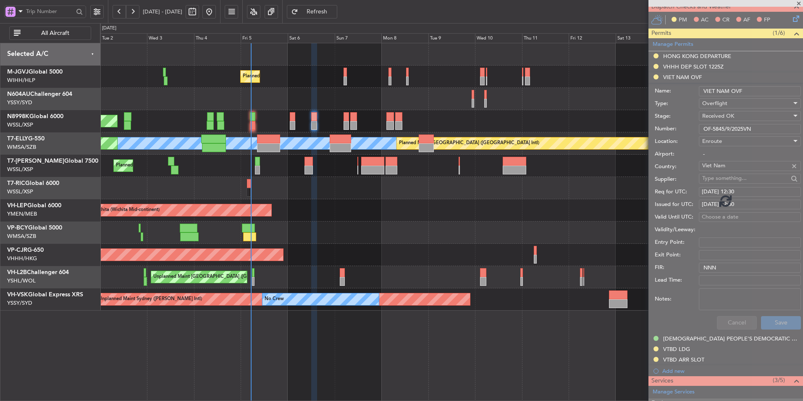
scroll to position [100, 0]
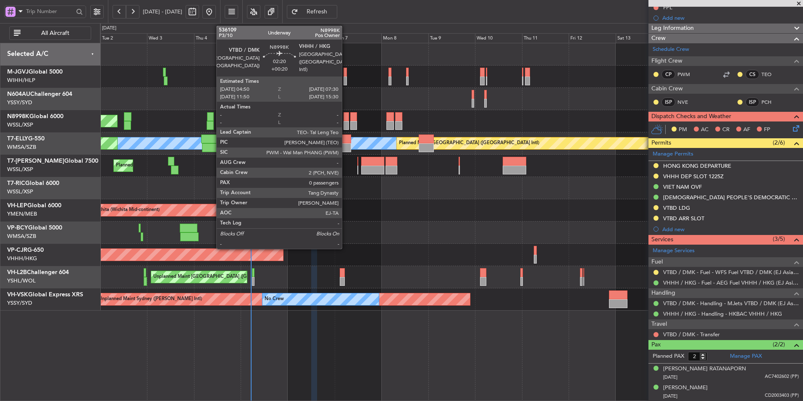
click at [346, 116] on div at bounding box center [346, 116] width 5 height 9
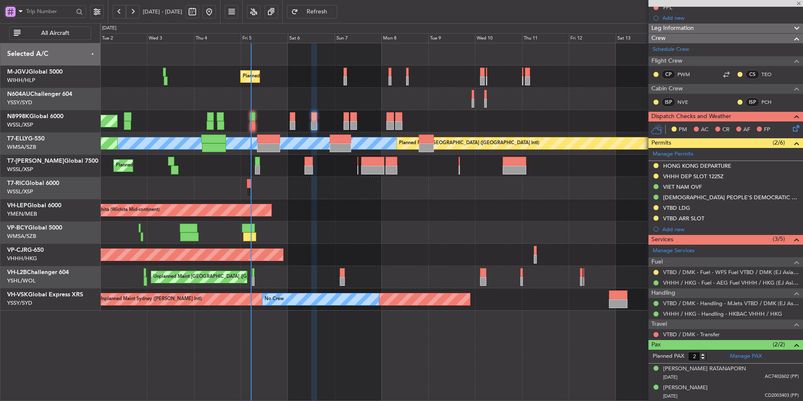
type input "+00:20"
type input "0"
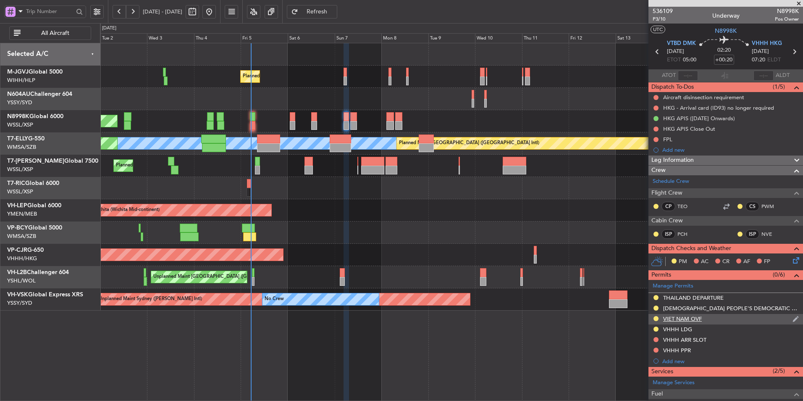
click at [698, 318] on div "VIET NAM OVF" at bounding box center [682, 318] width 39 height 7
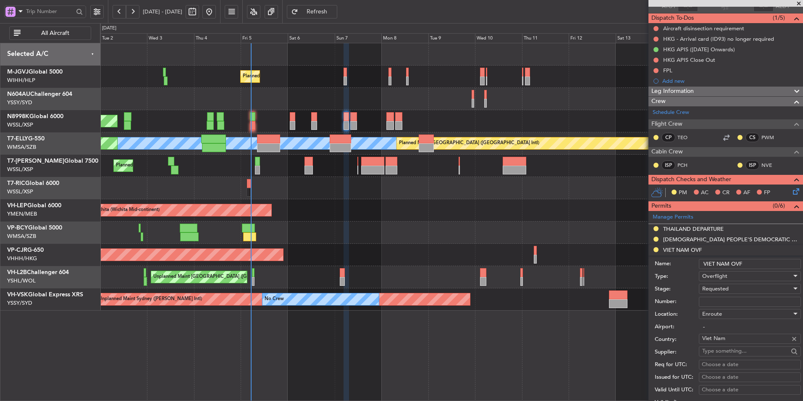
scroll to position [168, 0]
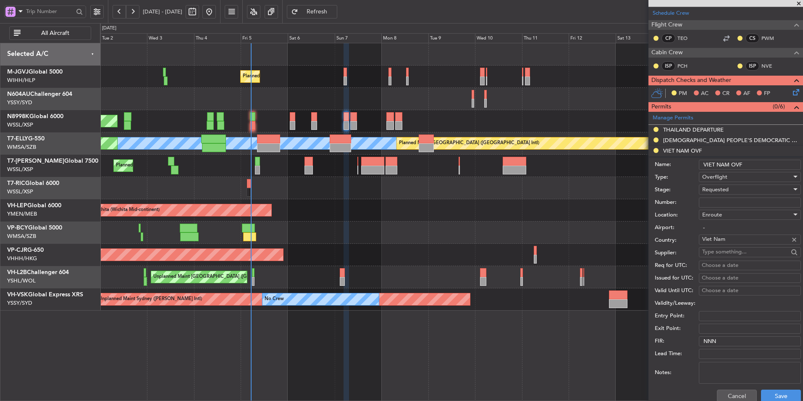
click at [724, 197] on input "Number:" at bounding box center [750, 202] width 102 height 10
paste input "F-5845/9/2025VN"
click at [724, 189] on span "Requested" at bounding box center [715, 190] width 26 height 8
click at [725, 191] on div at bounding box center [401, 200] width 803 height 401
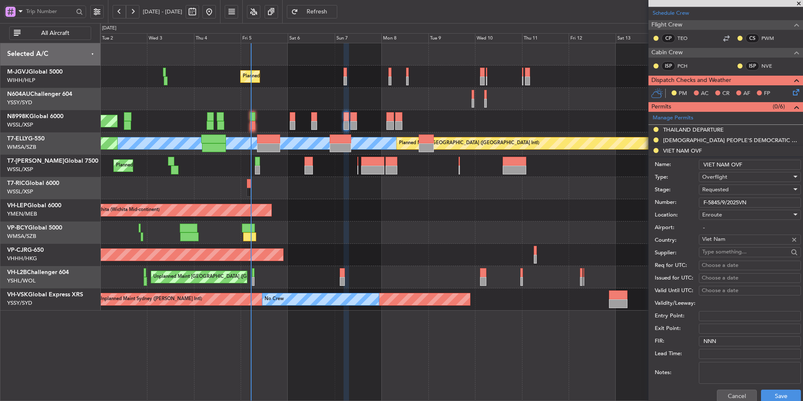
click at [703, 202] on input "F-5845/9/2025VN" at bounding box center [750, 202] width 102 height 10
type input "OF-5845/9/2025VN"
click at [732, 187] on div "Requested" at bounding box center [746, 189] width 89 height 13
click at [733, 250] on span "Received OK" at bounding box center [747, 253] width 88 height 13
click at [726, 267] on div "Choose a date" at bounding box center [750, 265] width 96 height 8
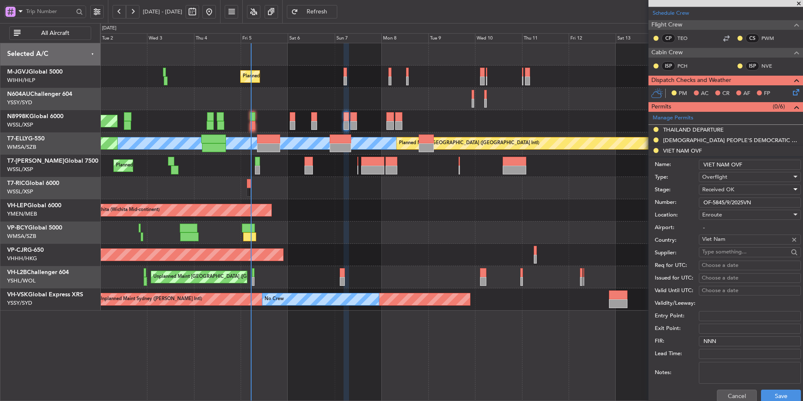
select select "9"
select select "2025"
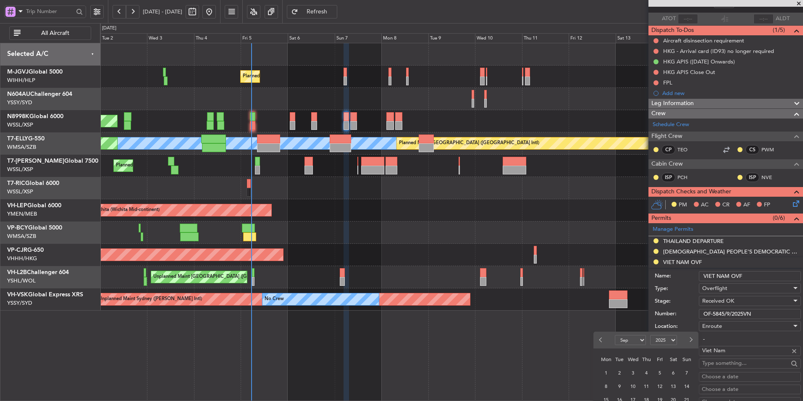
scroll to position [126, 0]
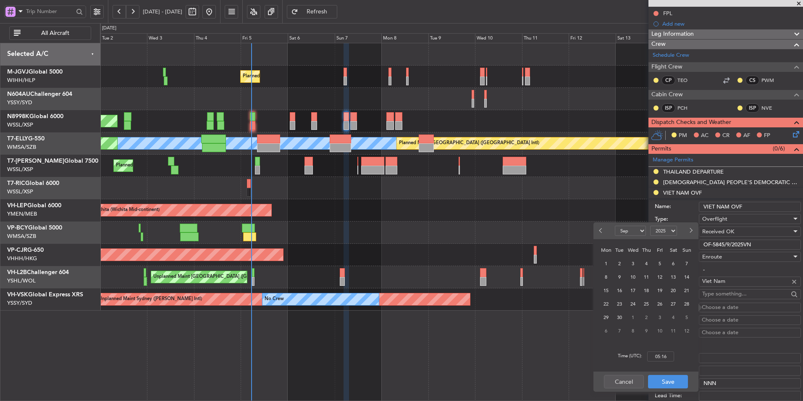
click at [694, 269] on div "1 2 3 4 5 6 7" at bounding box center [646, 263] width 97 height 13
click at [690, 266] on span "7" at bounding box center [687, 263] width 11 height 11
click at [665, 356] on input "00:00" at bounding box center [660, 356] width 27 height 10
type input "05:00"
click at [668, 383] on button "Save" at bounding box center [668, 381] width 40 height 13
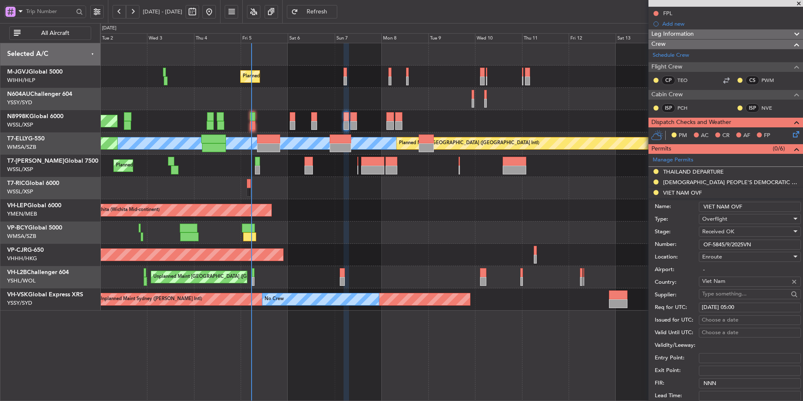
click at [710, 320] on div "Choose a date" at bounding box center [750, 320] width 96 height 8
select select "9"
select select "2025"
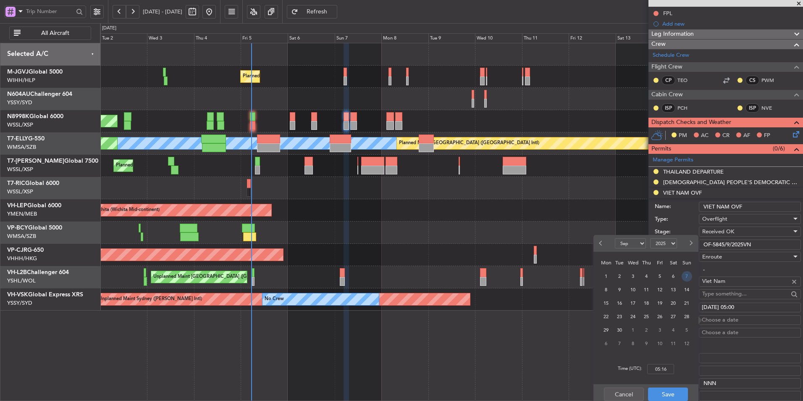
click at [689, 279] on span "7" at bounding box center [687, 276] width 11 height 11
click at [666, 368] on input "00:00" at bounding box center [660, 369] width 27 height 10
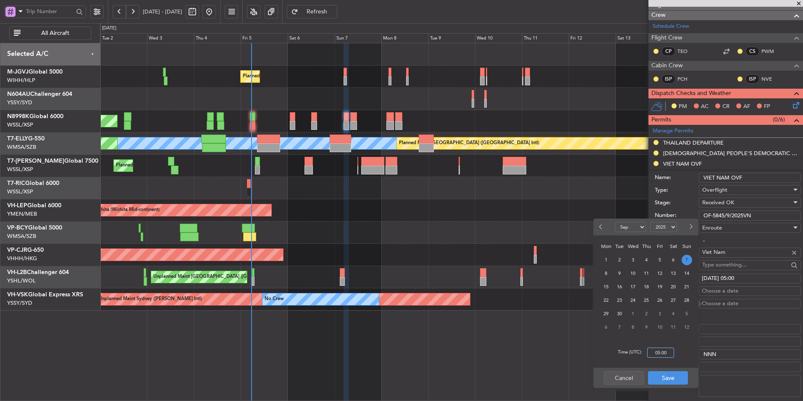
scroll to position [168, 0]
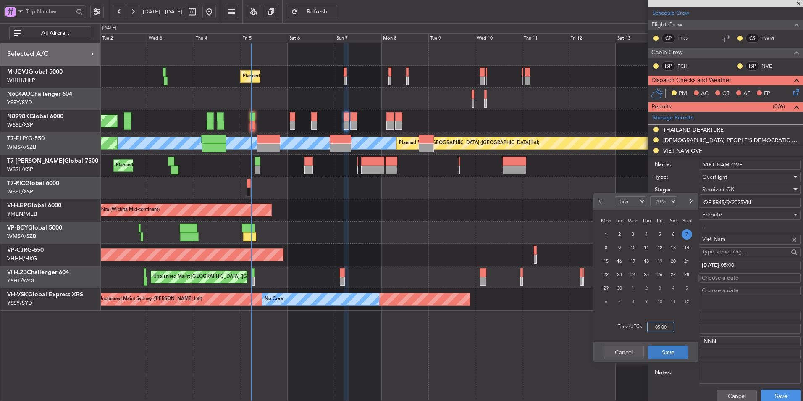
type input "05:00"
click at [670, 356] on button "Save" at bounding box center [668, 351] width 40 height 13
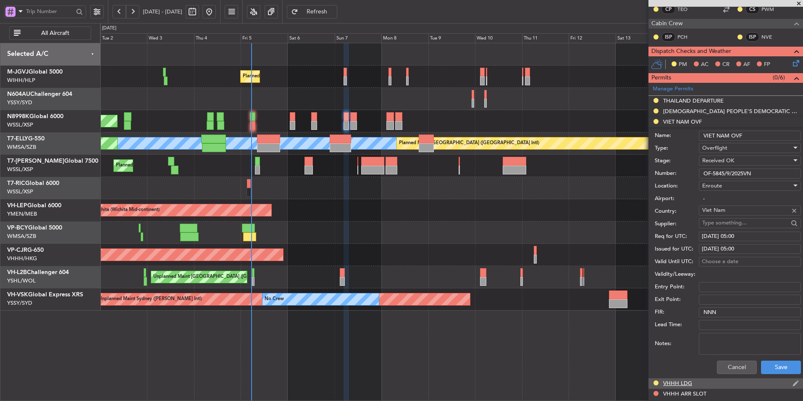
scroll to position [210, 0]
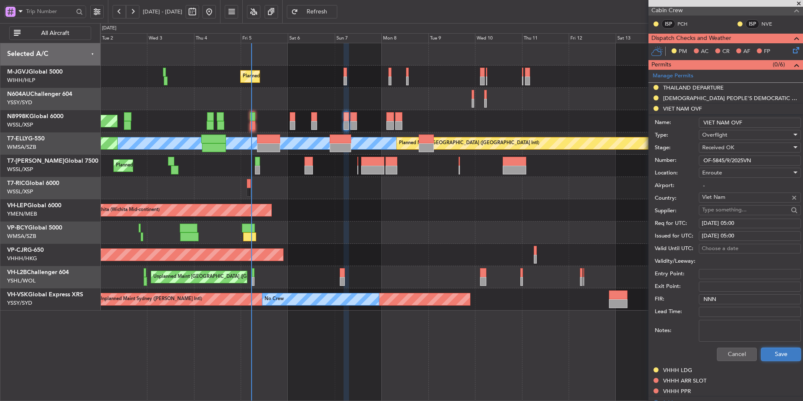
click at [769, 352] on button "Save" at bounding box center [781, 353] width 40 height 13
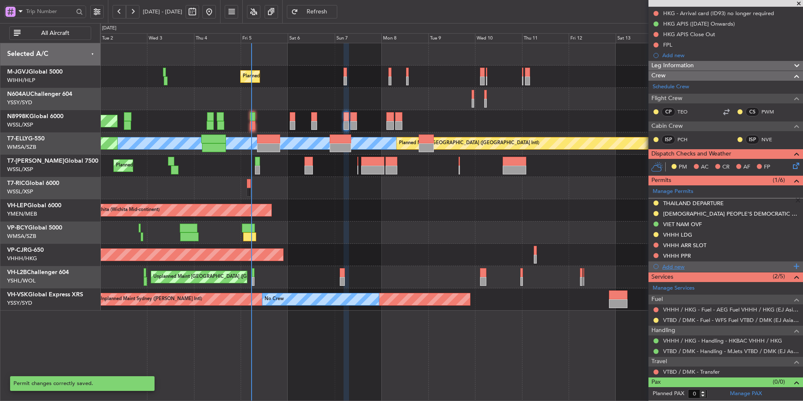
scroll to position [94, 0]
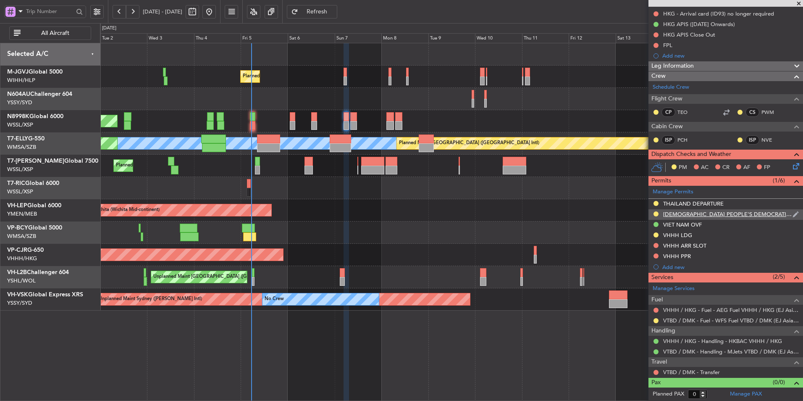
click at [679, 214] on div "[DEMOGRAPHIC_DATA] PEOPLE'S DEMOCRATIC REPUBLIC OVF" at bounding box center [727, 213] width 129 height 7
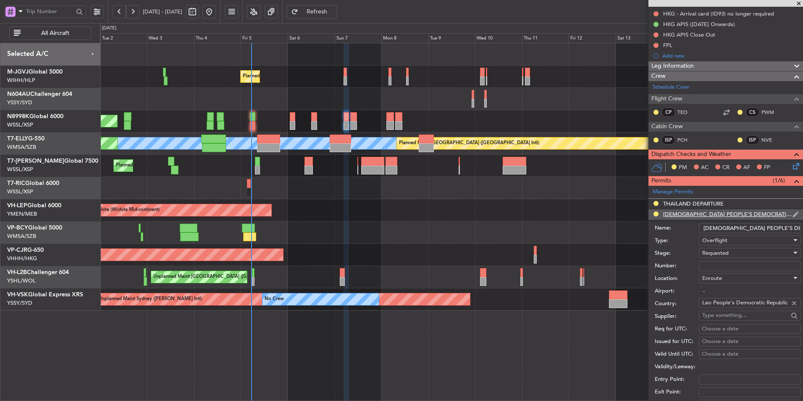
scroll to position [210, 0]
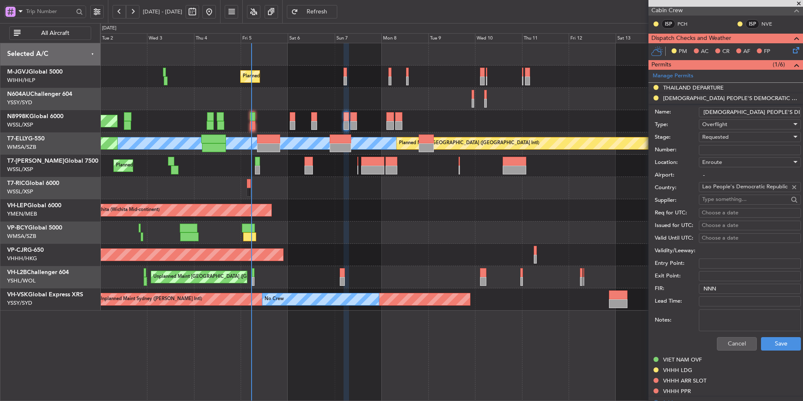
click at [719, 149] on input "Number:" at bounding box center [750, 150] width 102 height 10
paste input "DCA4177 09 2025"
type input "DCA4177 09 2025"
click at [753, 135] on div "Requested" at bounding box center [746, 137] width 89 height 13
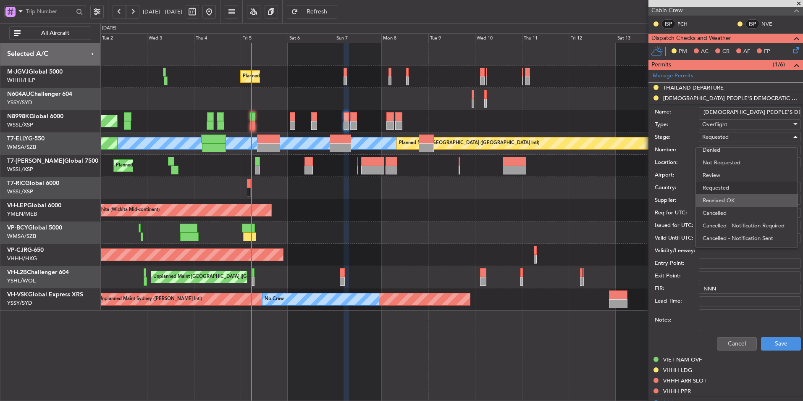
click at [757, 199] on span "Received OK" at bounding box center [747, 200] width 88 height 13
click at [719, 215] on div "Choose a date" at bounding box center [750, 213] width 96 height 8
select select "9"
select select "2025"
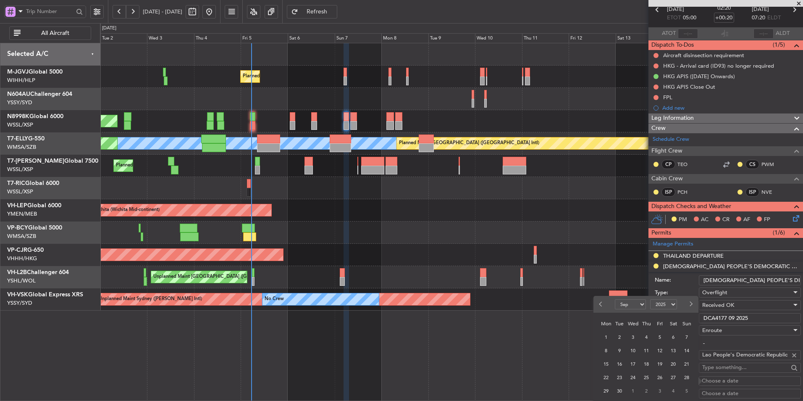
scroll to position [126, 0]
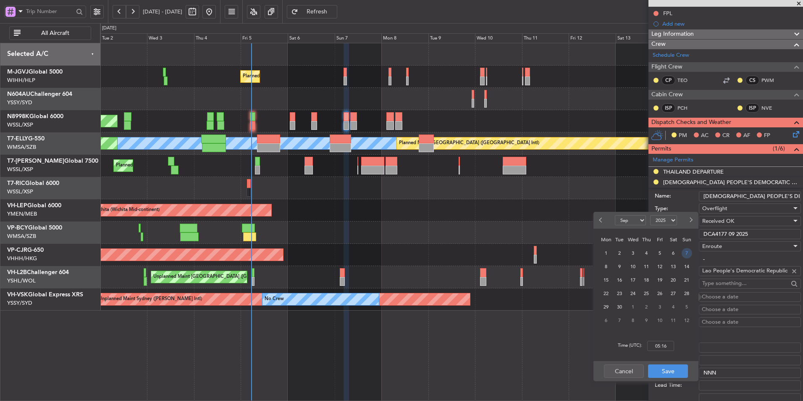
click at [686, 255] on span "7" at bounding box center [687, 253] width 11 height 11
click at [668, 348] on input "00:00" at bounding box center [660, 346] width 27 height 10
type input "05:00"
click at [673, 371] on button "Save" at bounding box center [668, 370] width 40 height 13
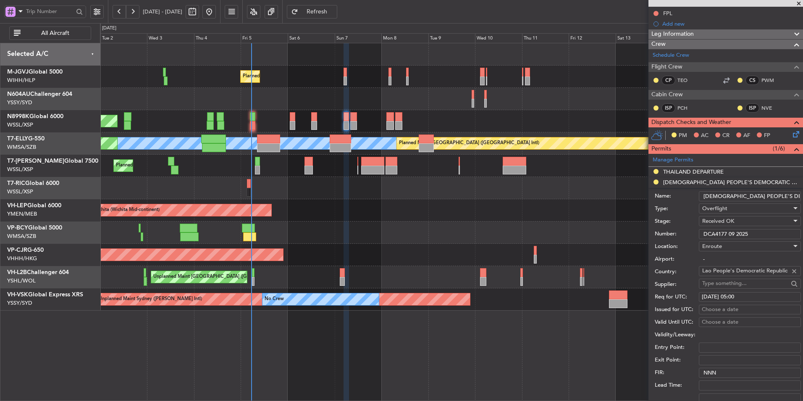
click at [714, 309] on div "Choose a date" at bounding box center [750, 309] width 96 height 8
select select "9"
select select "2025"
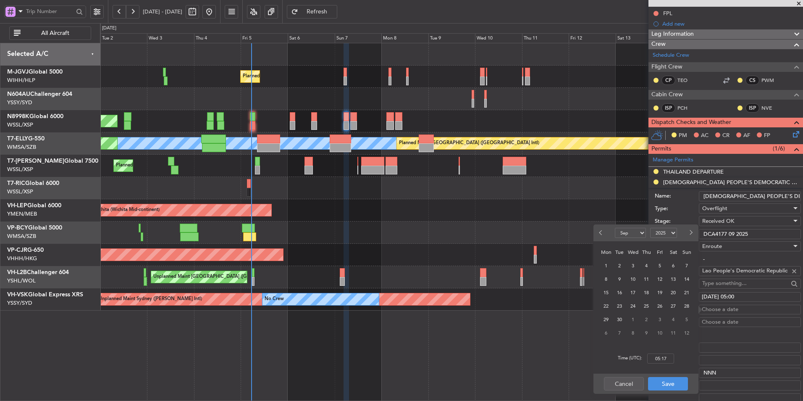
click at [687, 263] on span "7" at bounding box center [687, 265] width 11 height 11
click at [668, 362] on input "00:00" at bounding box center [660, 358] width 27 height 10
type input "05:00"
click at [674, 389] on button "Save" at bounding box center [668, 383] width 40 height 13
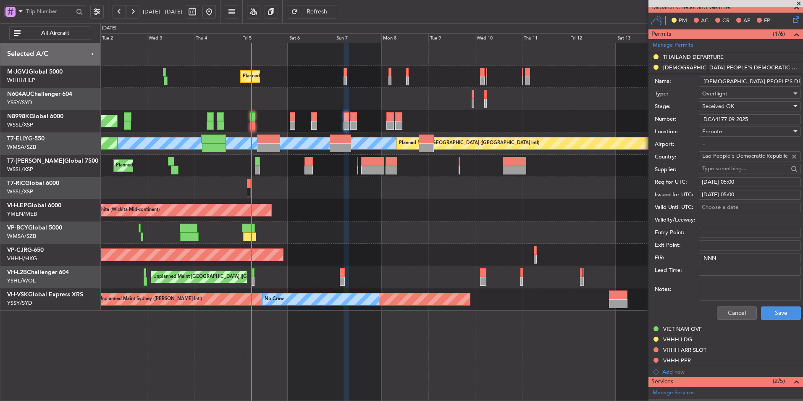
scroll to position [252, 0]
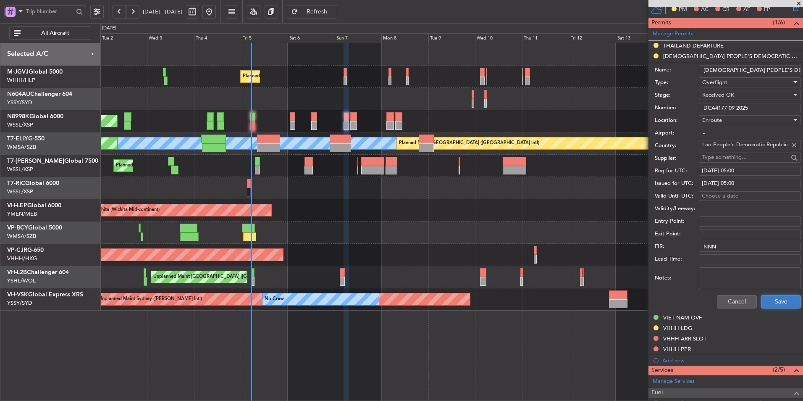
click at [782, 300] on button "Save" at bounding box center [781, 301] width 40 height 13
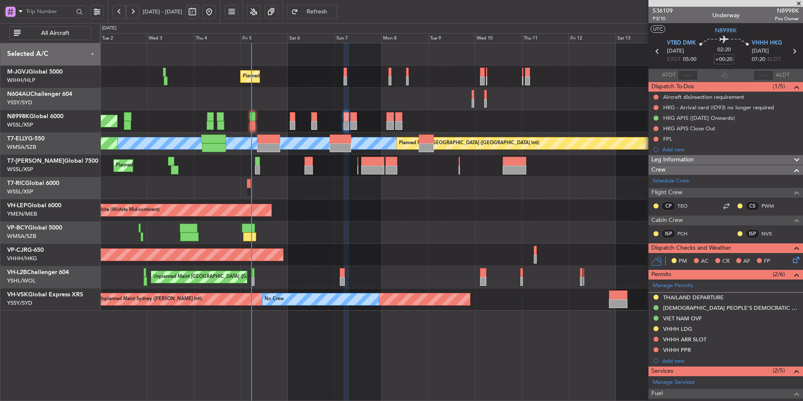
scroll to position [0, 0]
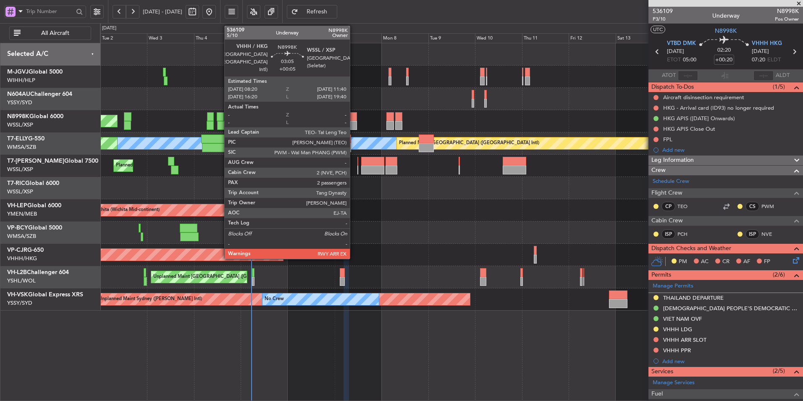
click at [354, 120] on div at bounding box center [353, 116] width 7 height 9
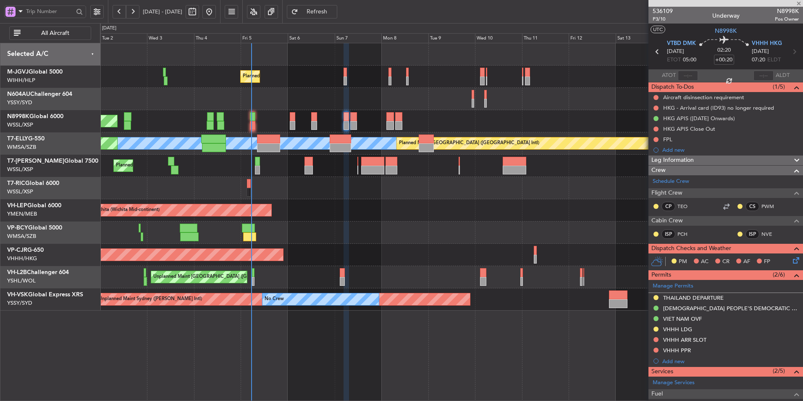
type input "+00:05"
type input "2"
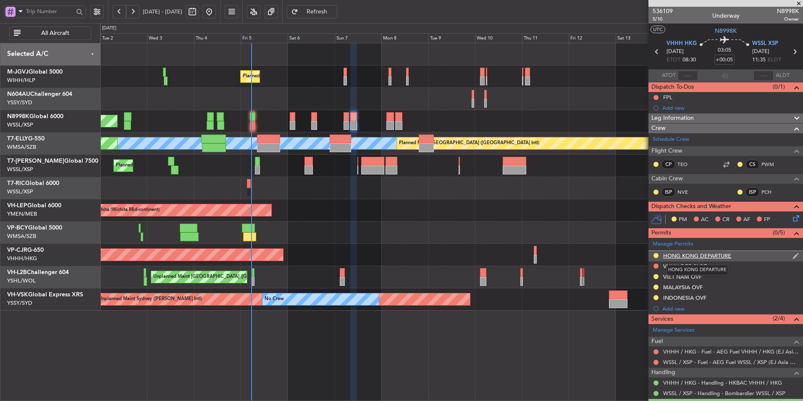
click at [714, 255] on div "HONG KONG DEPARTURE" at bounding box center [697, 255] width 68 height 7
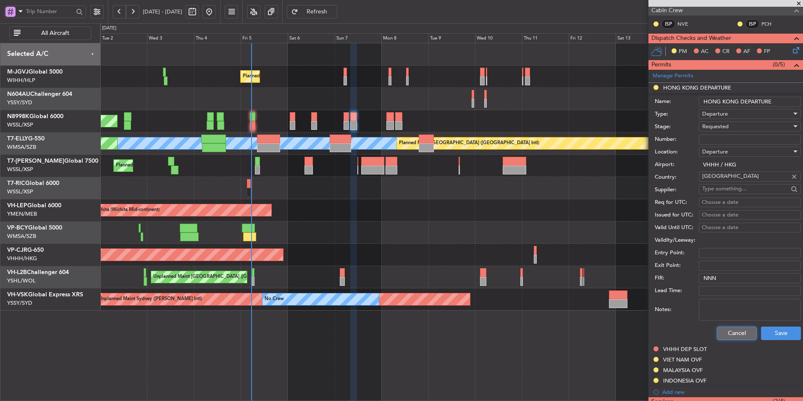
click at [723, 333] on button "Cancel" at bounding box center [737, 332] width 40 height 13
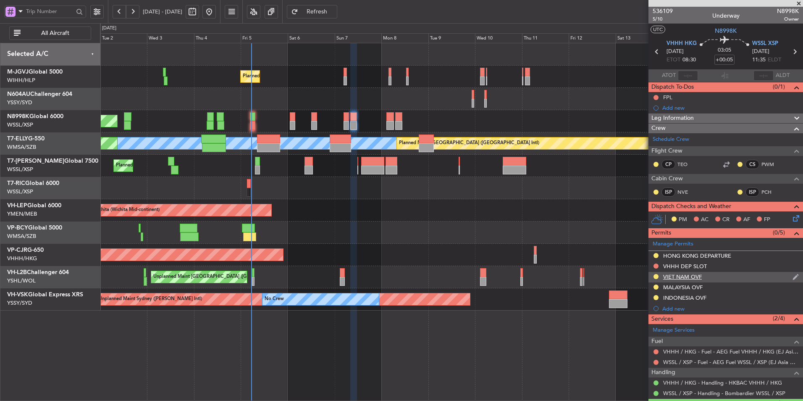
click at [682, 277] on div "VIET NAM OVF" at bounding box center [682, 276] width 39 height 7
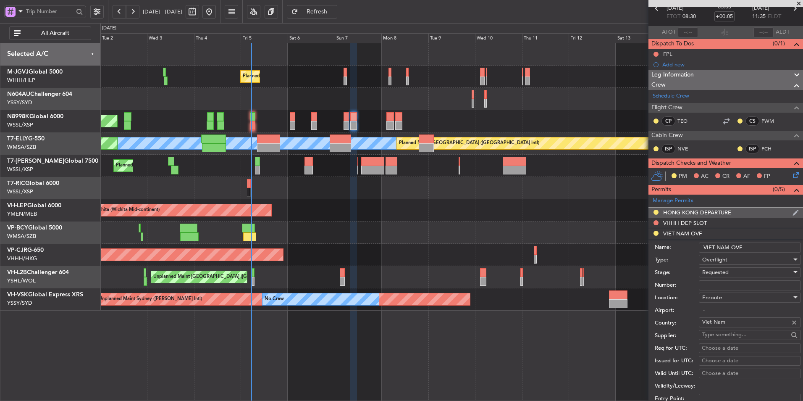
scroll to position [84, 0]
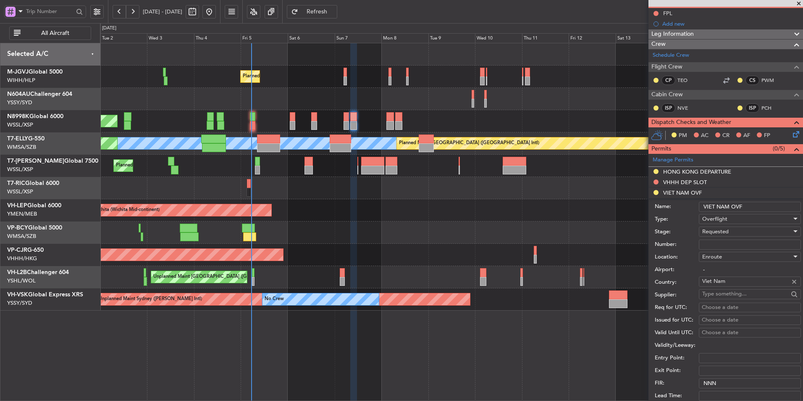
drag, startPoint x: 720, startPoint y: 242, endPoint x: 727, endPoint y: 242, distance: 6.7
click at [720, 242] on input "Number:" at bounding box center [750, 244] width 102 height 10
paste input "OF-5850/9/2025VN"
type input "OF-5850/9/2025VN"
click at [722, 232] on span "Requested" at bounding box center [715, 232] width 26 height 8
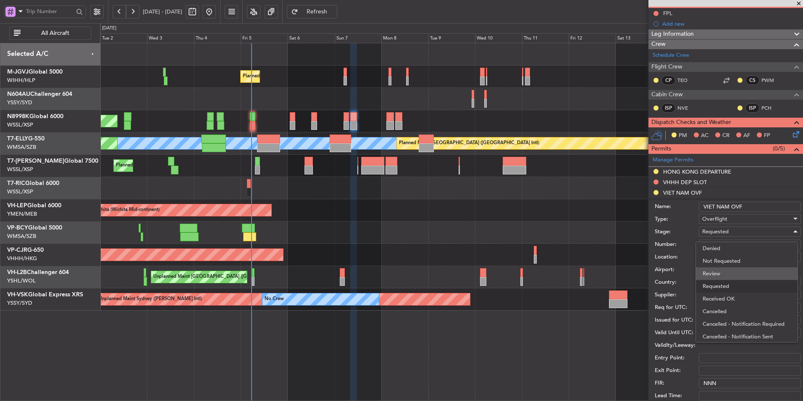
scroll to position [4, 0]
click at [722, 293] on span "Received OK" at bounding box center [747, 295] width 88 height 13
click at [721, 308] on div "Choose a date" at bounding box center [750, 307] width 96 height 8
select select "9"
select select "2025"
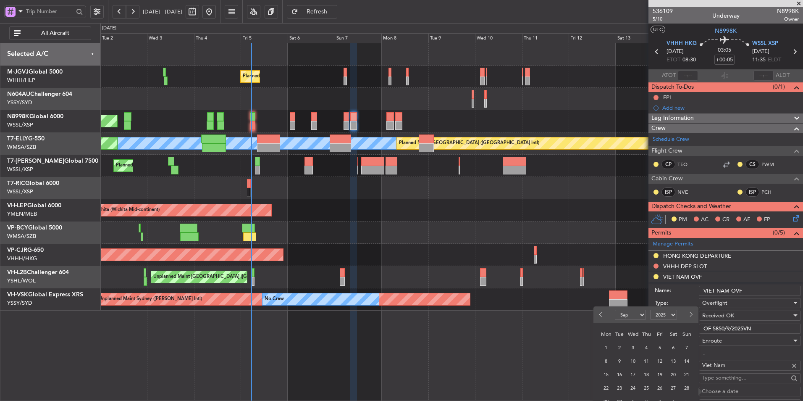
scroll to position [126, 0]
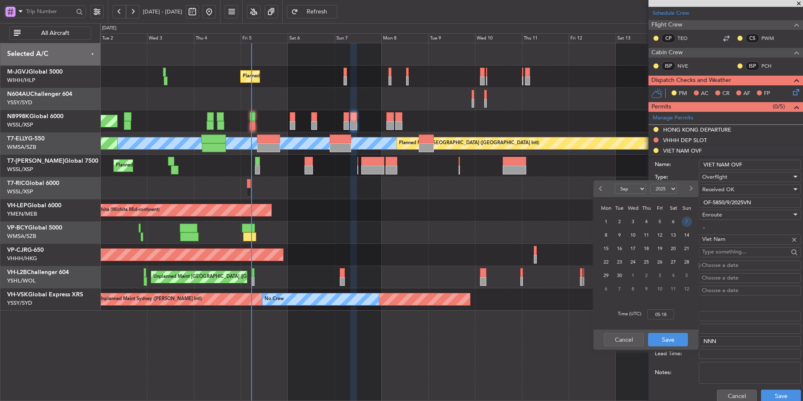
click at [688, 221] on span "7" at bounding box center [687, 221] width 11 height 11
click at [671, 312] on input "00:00" at bounding box center [660, 314] width 27 height 10
type input "08:30"
click at [660, 342] on button "Save" at bounding box center [668, 339] width 40 height 13
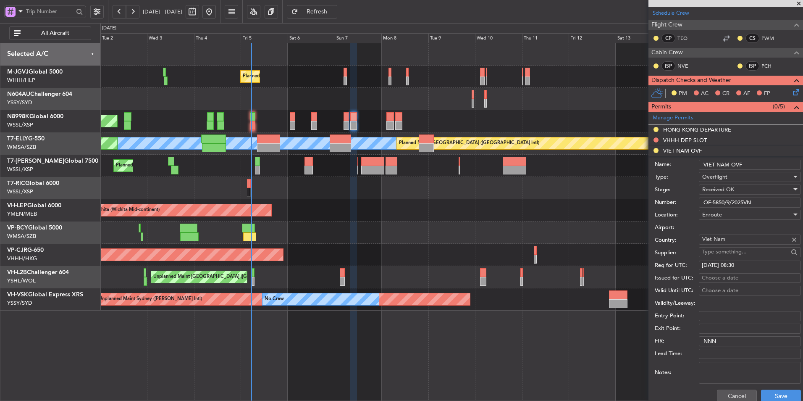
click at [713, 276] on div "Choose a date" at bounding box center [750, 278] width 96 height 8
select select "9"
select select "2025"
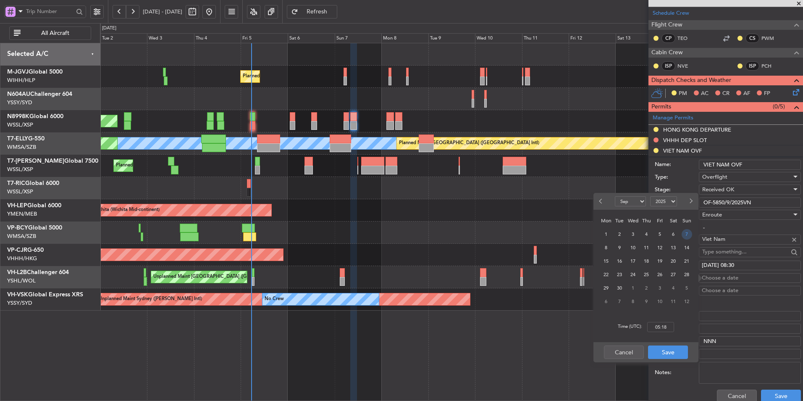
click at [683, 233] on span "7" at bounding box center [687, 234] width 11 height 11
click at [668, 326] on input "00:00" at bounding box center [660, 327] width 27 height 10
type input "08:30"
click at [678, 355] on button "Save" at bounding box center [668, 351] width 40 height 13
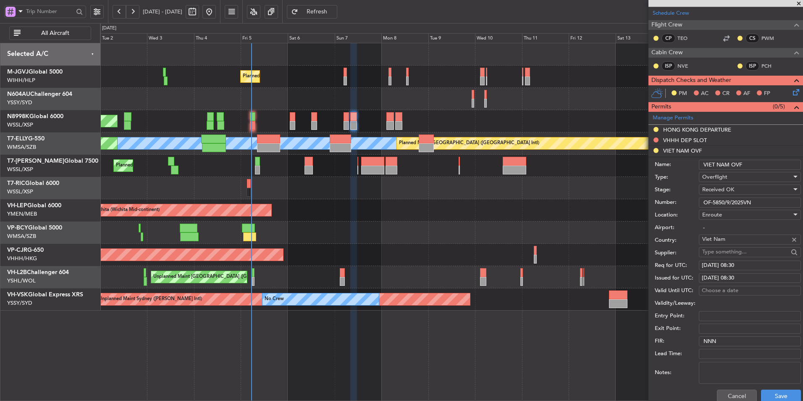
scroll to position [168, 0]
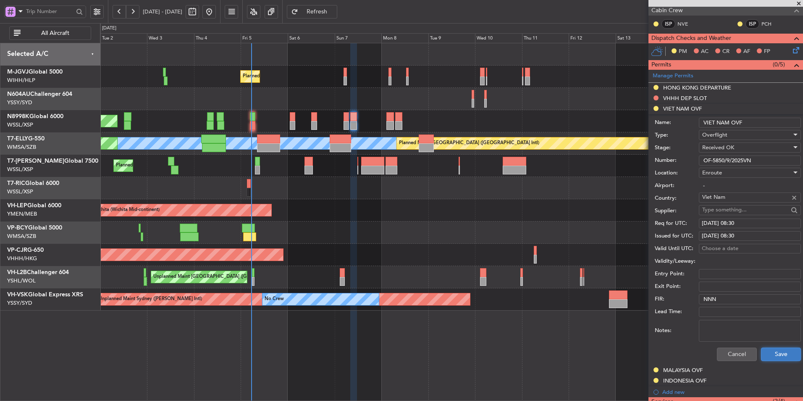
click at [780, 355] on button "Save" at bounding box center [781, 353] width 40 height 13
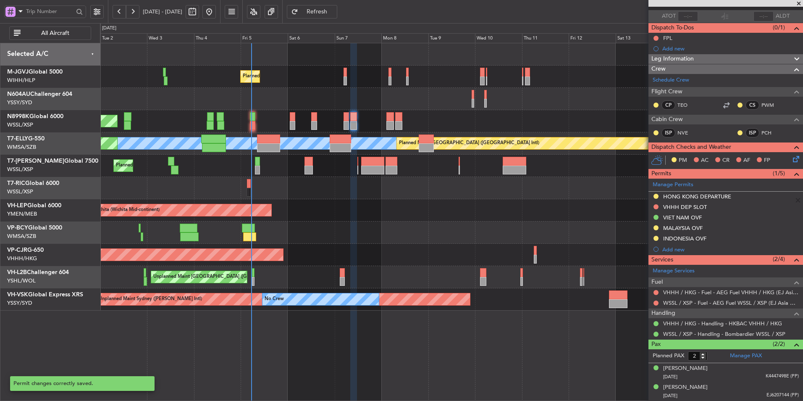
scroll to position [59, 0]
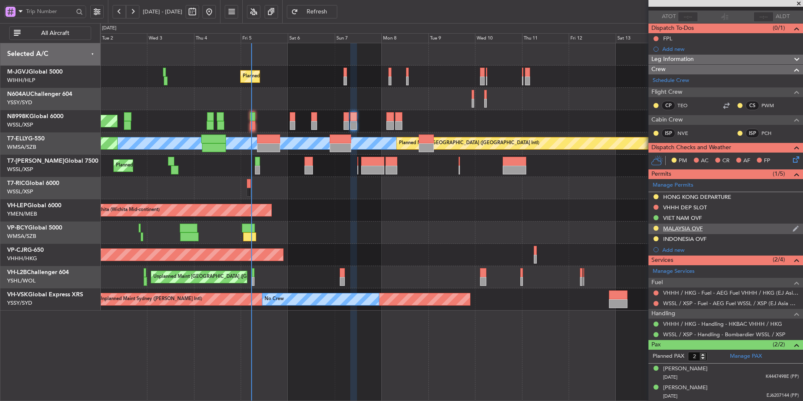
click at [692, 228] on div "MALAYSIA OVF" at bounding box center [682, 228] width 39 height 7
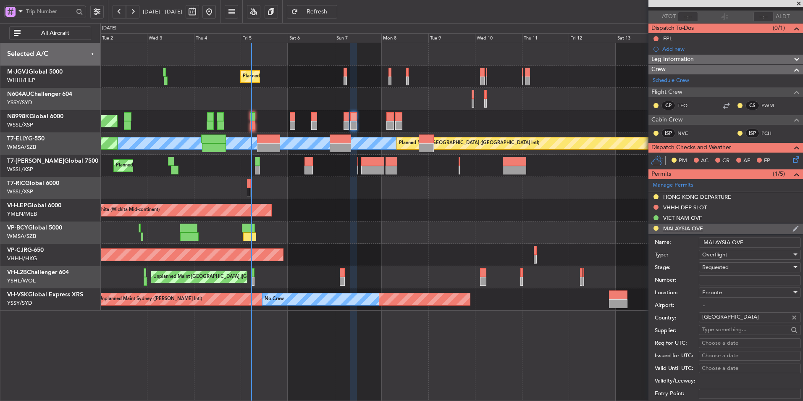
scroll to position [168, 0]
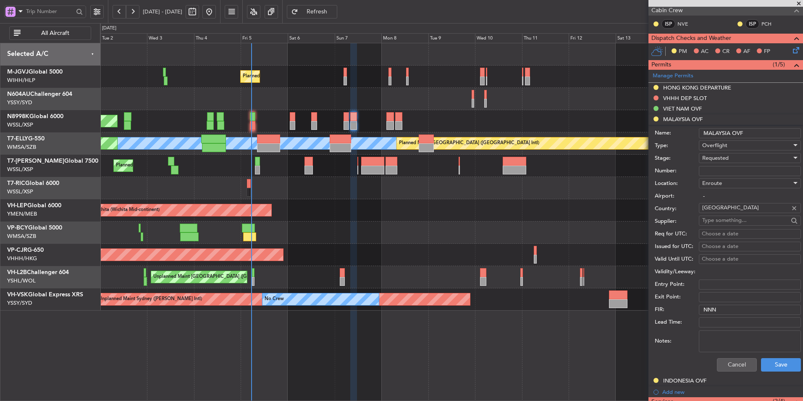
click at [728, 168] on input "Number:" at bounding box center [750, 171] width 102 height 10
paste input "CAAM-NS-0232-09-25"
type input "CAAM-NS-0232-09-25"
click at [715, 162] on div "Requested" at bounding box center [746, 158] width 89 height 13
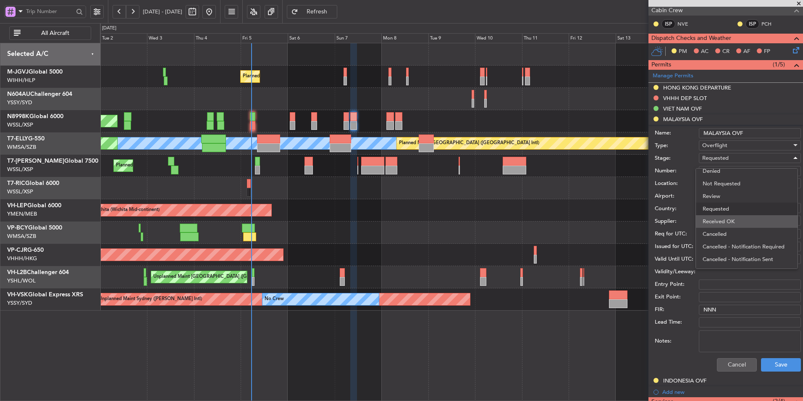
click at [726, 222] on span "Received OK" at bounding box center [747, 221] width 88 height 13
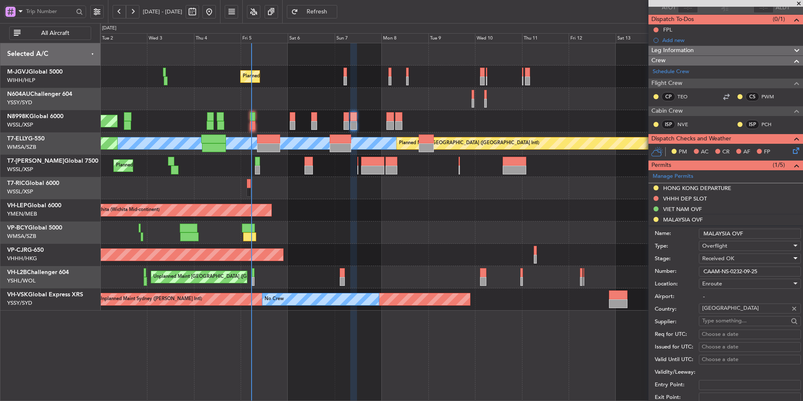
scroll to position [168, 0]
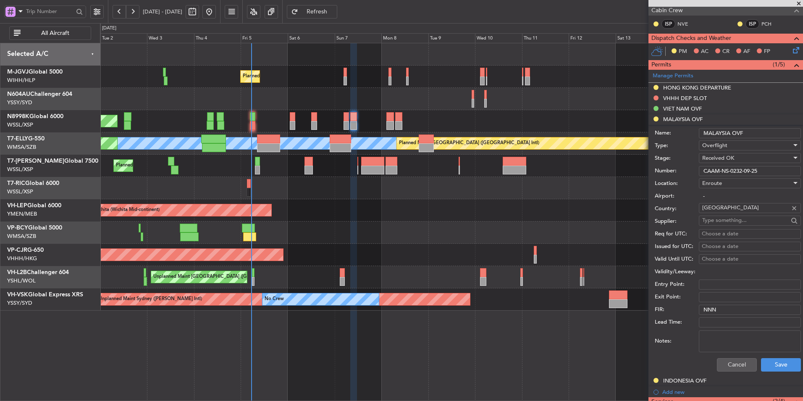
click at [723, 234] on div "Choose a date" at bounding box center [750, 234] width 96 height 8
select select "9"
select select "2025"
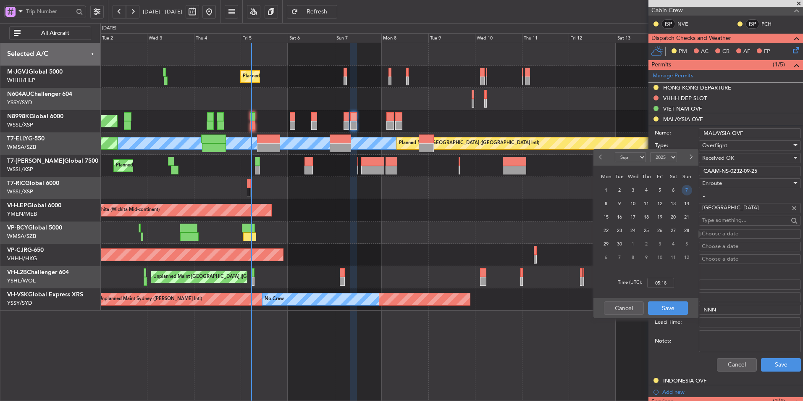
click at [688, 192] on span "7" at bounding box center [687, 190] width 11 height 11
click at [670, 282] on input "00:00" at bounding box center [660, 283] width 27 height 10
type input "08:30"
click at [680, 305] on button "Save" at bounding box center [668, 307] width 40 height 13
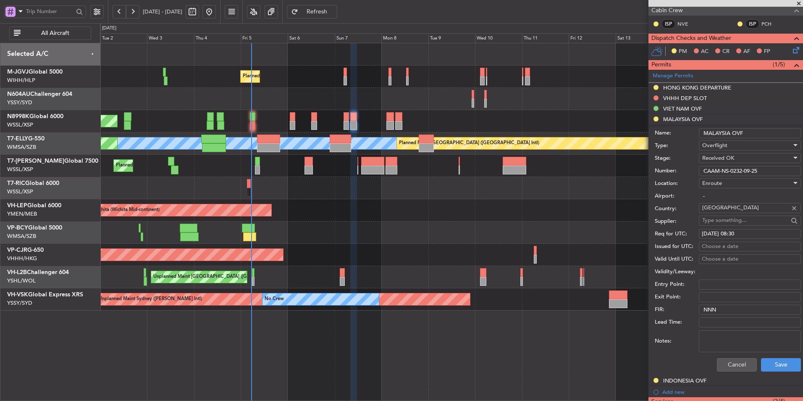
click at [720, 244] on div "Choose a date" at bounding box center [750, 246] width 96 height 8
select select "9"
select select "2025"
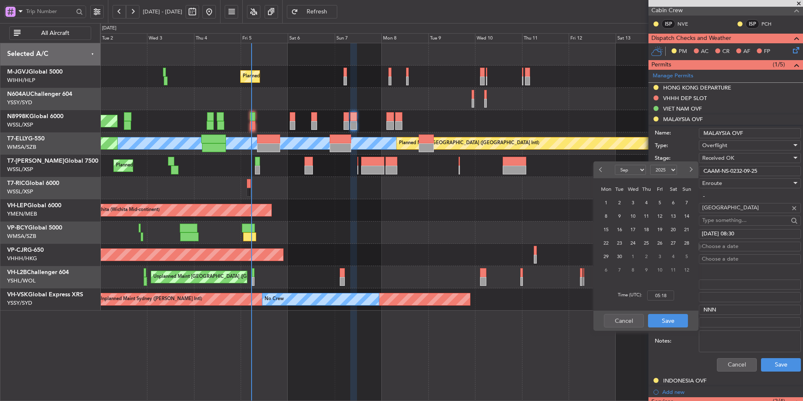
click at [681, 203] on div "7" at bounding box center [686, 202] width 13 height 13
click at [685, 204] on span "7" at bounding box center [687, 202] width 11 height 11
click at [666, 294] on input "00:00" at bounding box center [660, 295] width 27 height 10
type input "08:30"
click at [672, 313] on div "Cancel Save" at bounding box center [646, 320] width 105 height 20
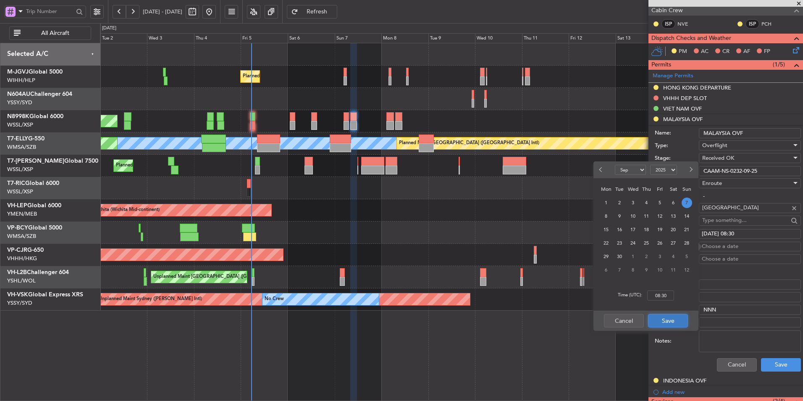
click at [678, 321] on button "Save" at bounding box center [668, 320] width 40 height 13
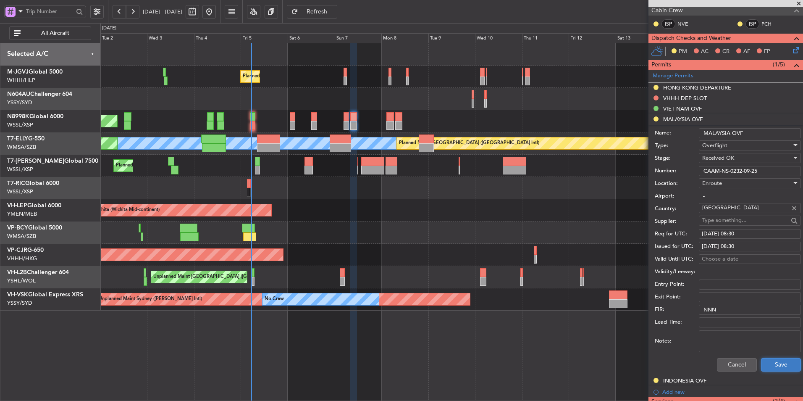
click at [779, 363] on button "Save" at bounding box center [781, 364] width 40 height 13
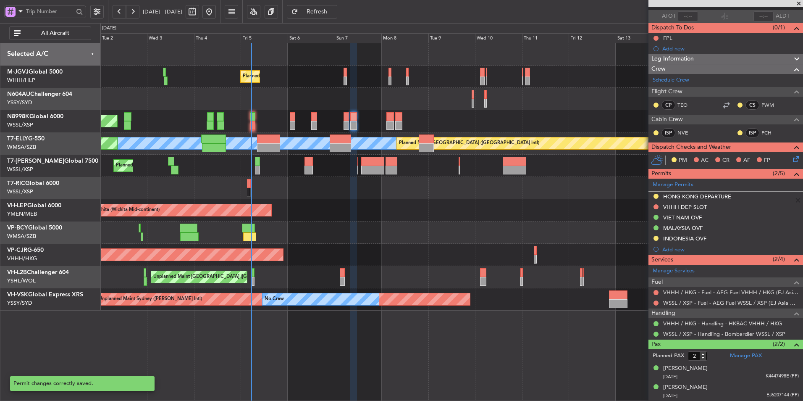
scroll to position [59, 0]
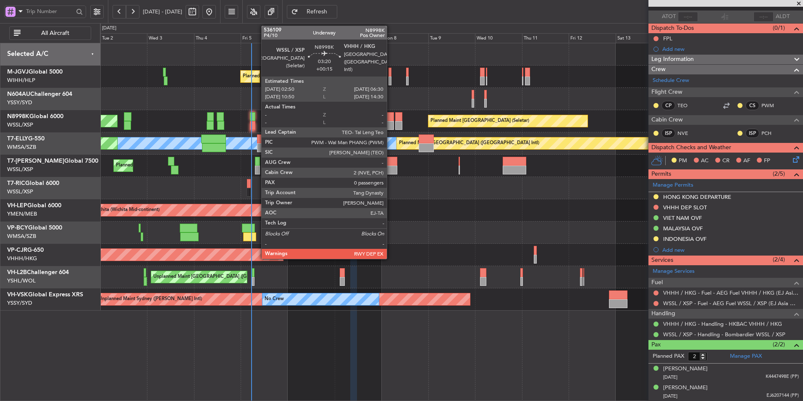
click at [391, 121] on div at bounding box center [390, 125] width 8 height 9
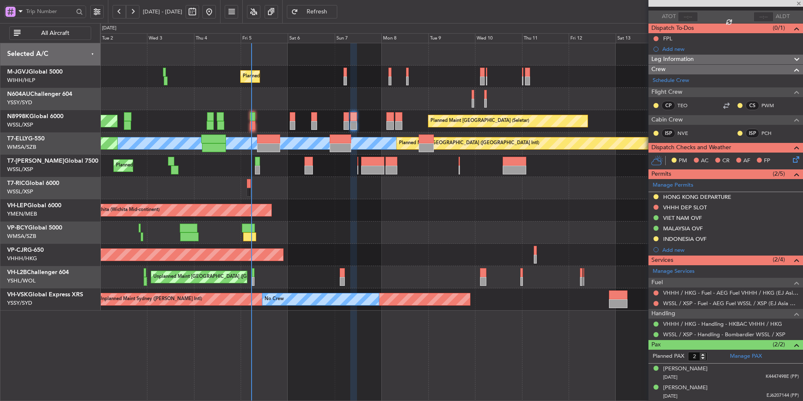
type input "+00:15"
type input "0"
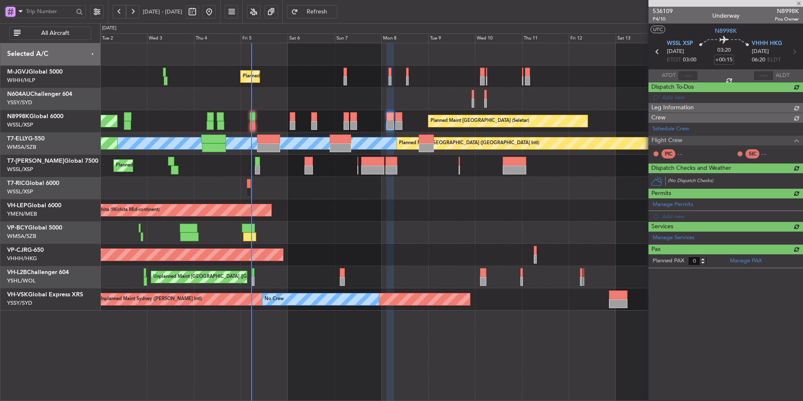
scroll to position [0, 0]
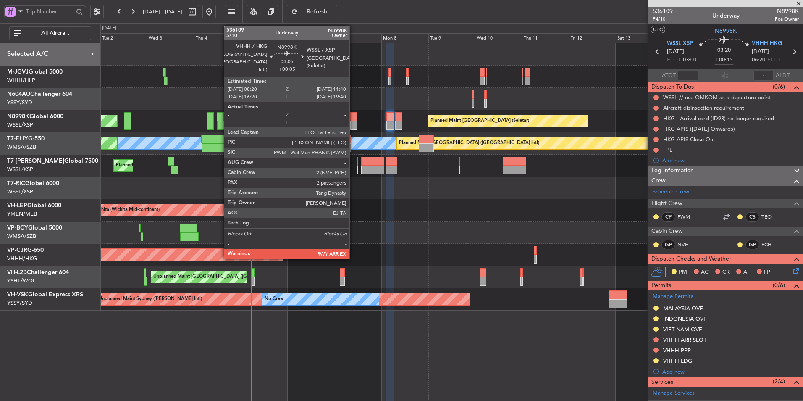
click at [353, 117] on div at bounding box center [353, 116] width 7 height 9
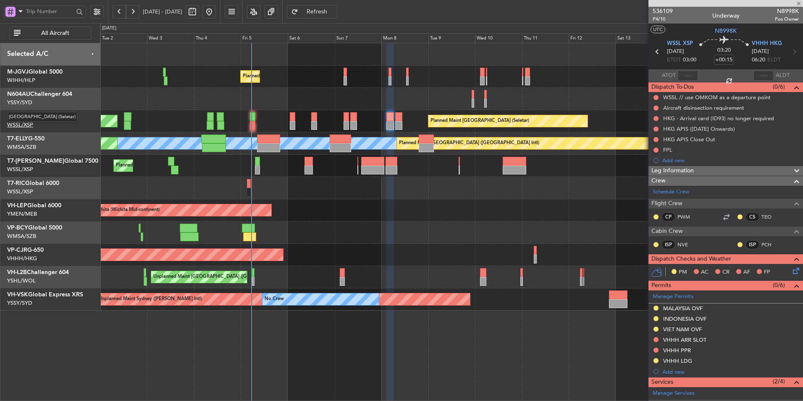
type input "+00:05"
type input "2"
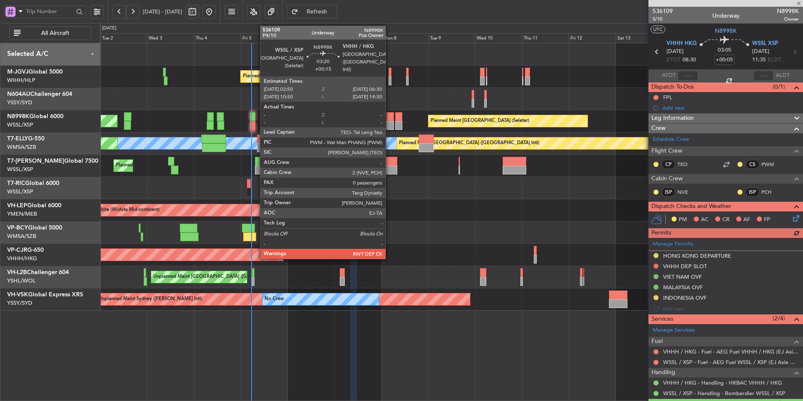
click at [389, 126] on div at bounding box center [390, 125] width 8 height 9
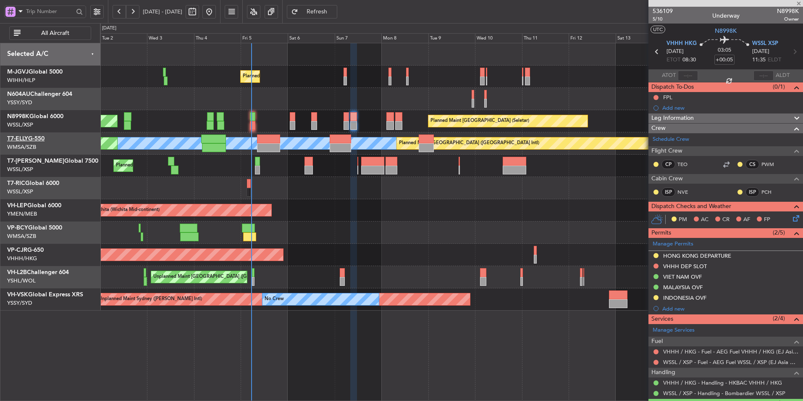
type input "+00:15"
type input "0"
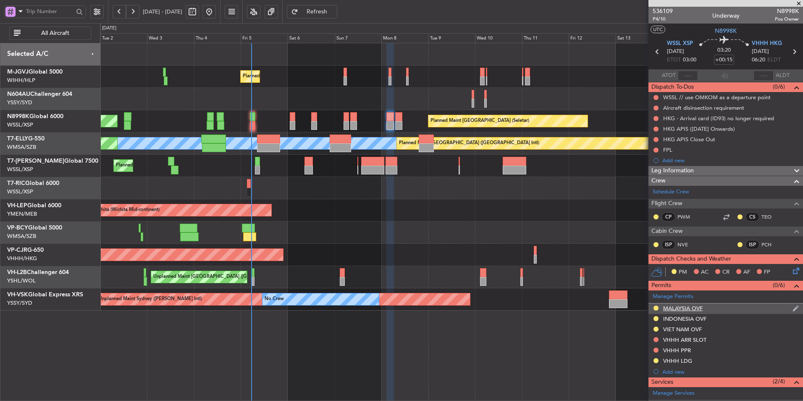
click at [681, 308] on div "MALAYSIA OVF" at bounding box center [682, 308] width 39 height 7
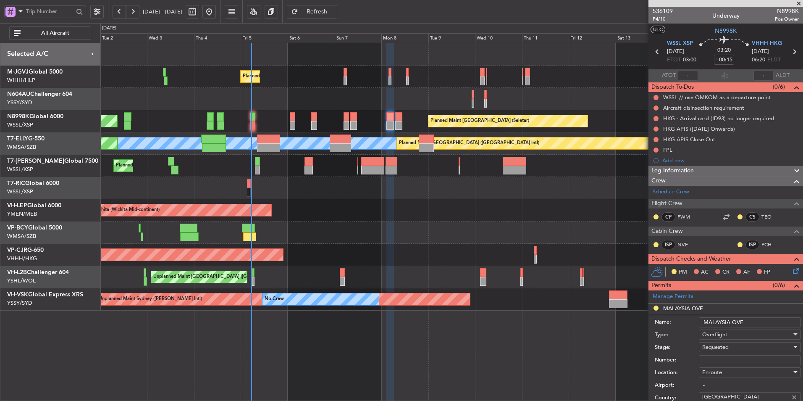
click at [726, 359] on input "Number:" at bounding box center [750, 360] width 102 height 10
paste input "CAAM-NS-0232-09-25"
type input "CAAM-NS-0232-09-25"
click at [720, 347] on span "Requested" at bounding box center [715, 347] width 26 height 8
click at [629, 323] on div at bounding box center [401, 200] width 803 height 401
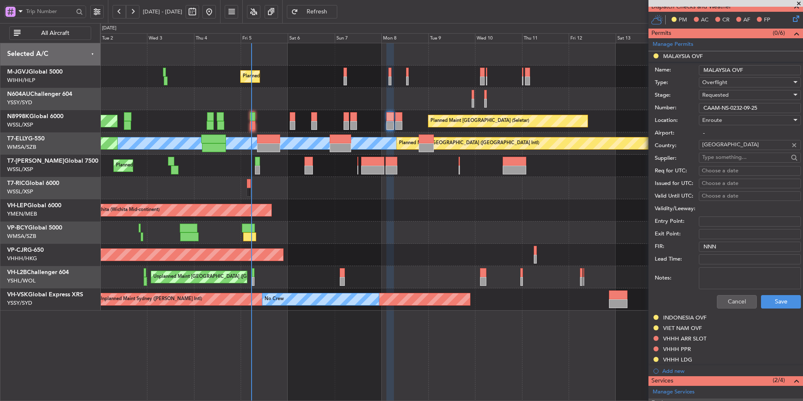
scroll to position [210, 0]
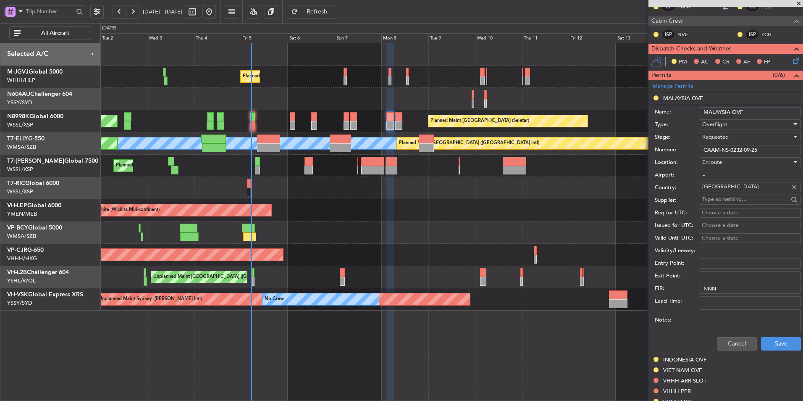
click at [751, 140] on div "Requested" at bounding box center [746, 137] width 89 height 13
click at [736, 200] on span "Received OK" at bounding box center [747, 200] width 88 height 13
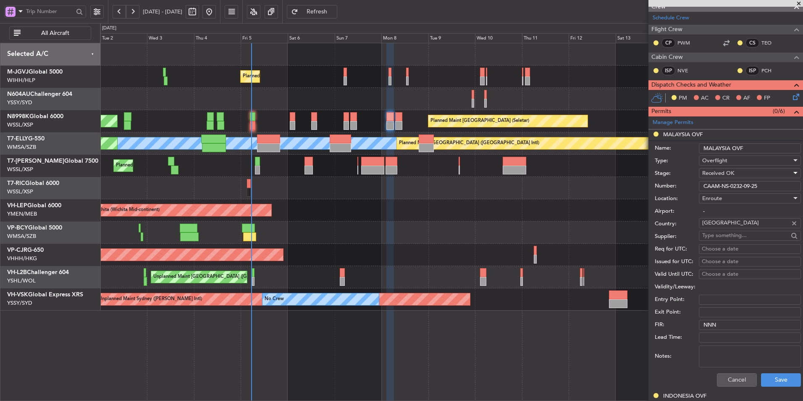
scroll to position [126, 0]
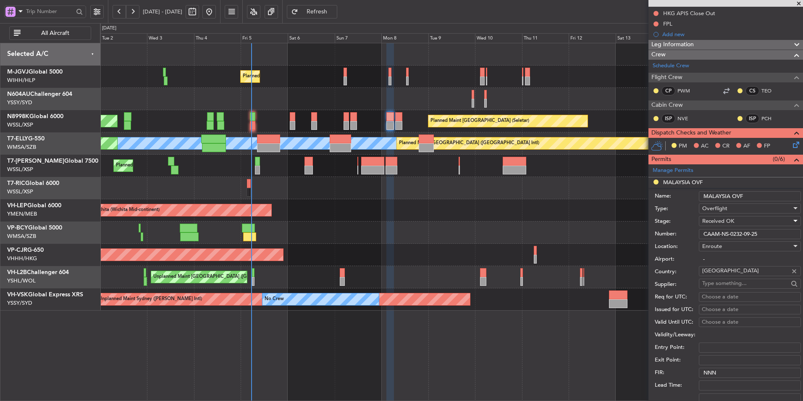
click at [717, 297] on div "Choose a date" at bounding box center [750, 297] width 96 height 8
select select "9"
select select "2025"
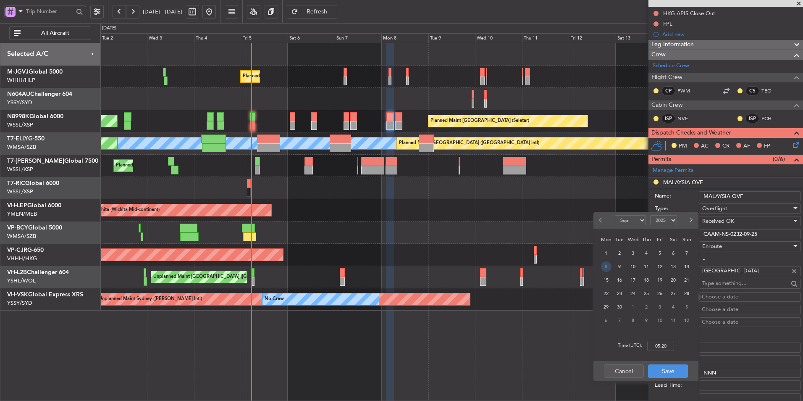
click at [610, 268] on span "8" at bounding box center [606, 266] width 11 height 11
click at [671, 344] on input "00:00" at bounding box center [660, 346] width 27 height 10
type input "03:00"
click at [672, 367] on button "Save" at bounding box center [668, 370] width 40 height 13
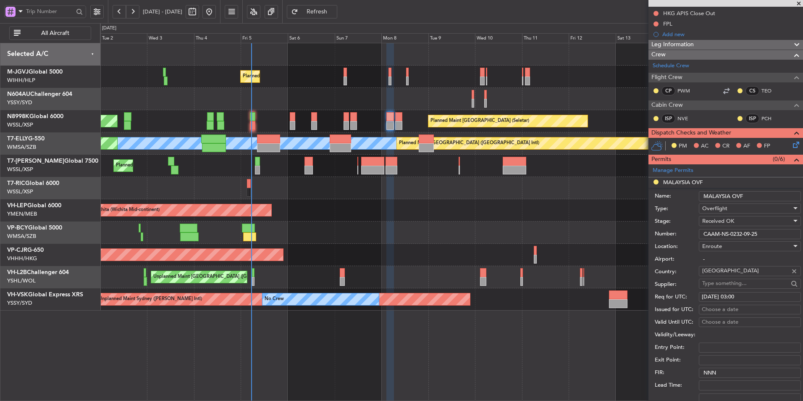
click at [711, 307] on div "Choose a date" at bounding box center [750, 309] width 96 height 8
select select "9"
select select "2025"
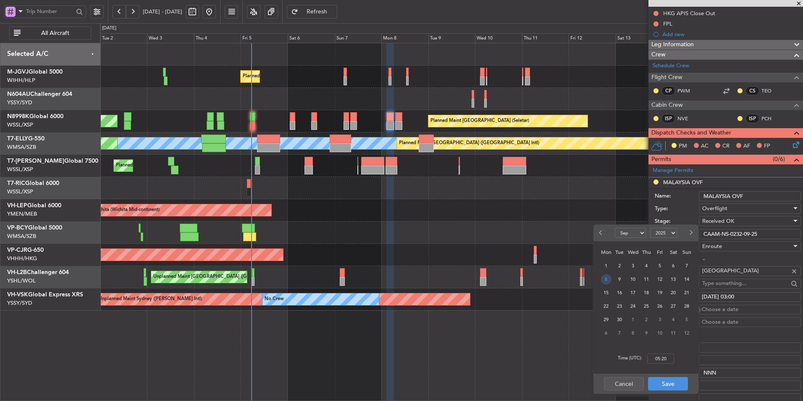
click at [607, 279] on span "8" at bounding box center [606, 279] width 11 height 11
click at [670, 359] on input "00:00" at bounding box center [660, 358] width 27 height 10
type input "03:00"
click at [676, 383] on button "Save" at bounding box center [668, 383] width 40 height 13
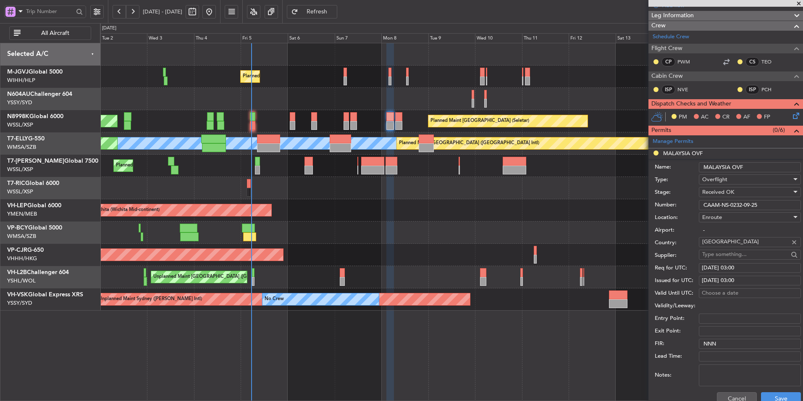
scroll to position [168, 0]
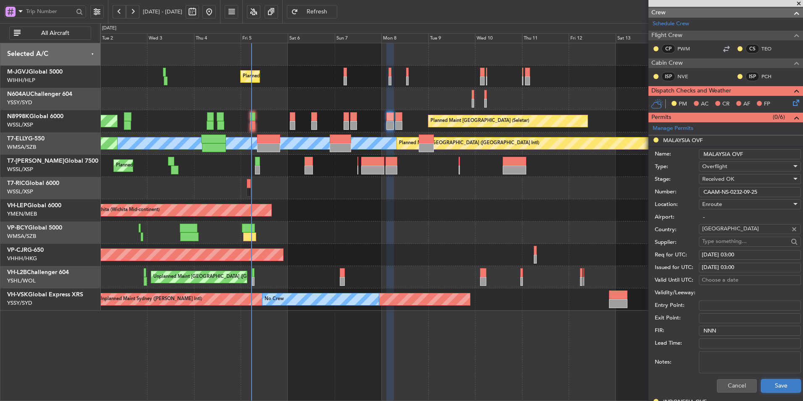
click at [768, 381] on button "Save" at bounding box center [781, 385] width 40 height 13
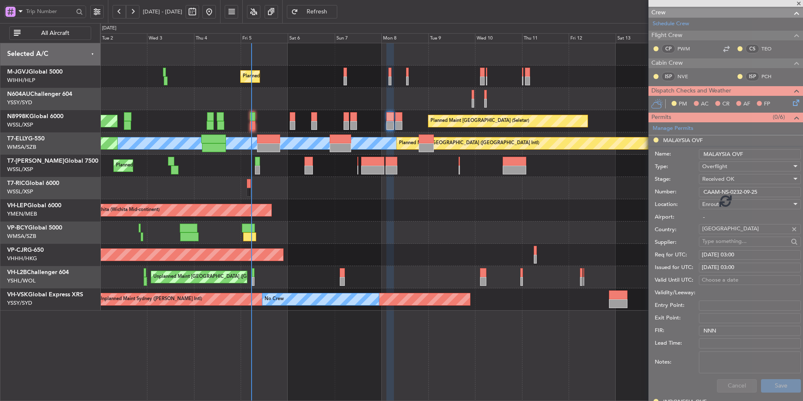
scroll to position [84, 0]
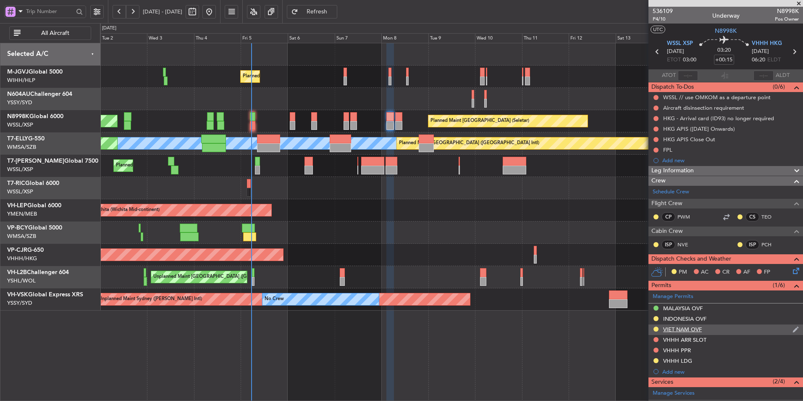
click at [693, 329] on div "VIET NAM OVF" at bounding box center [682, 329] width 39 height 7
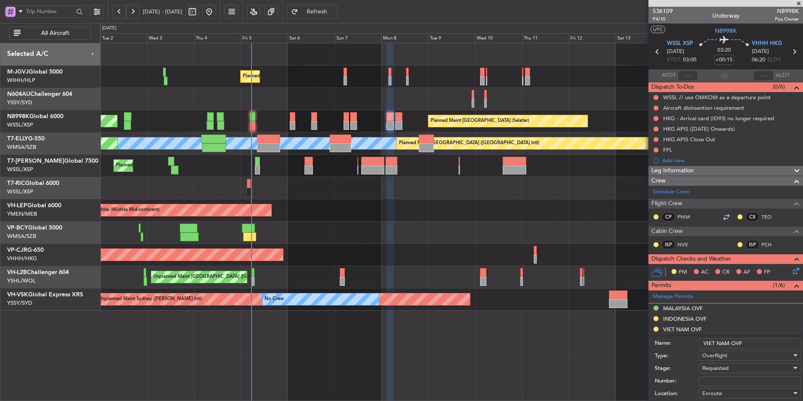
scroll to position [168, 0]
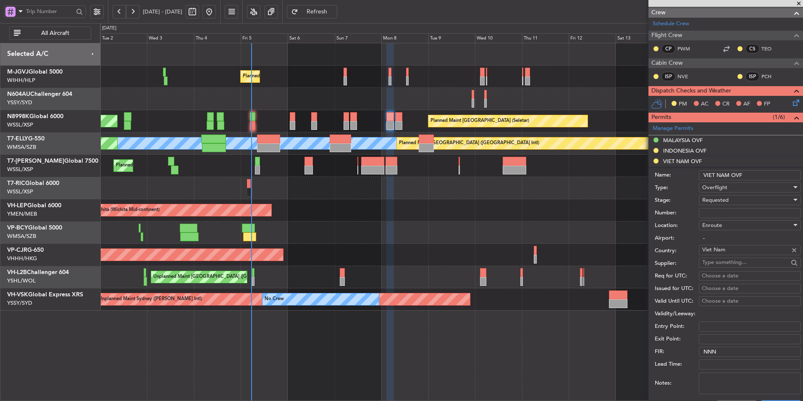
click at [712, 209] on input "Number:" at bounding box center [750, 213] width 102 height 10
paste input "OF-5850/9/2025VN"
type input "OF-5850/9/2025VN"
click at [717, 202] on span "Requested" at bounding box center [715, 200] width 26 height 8
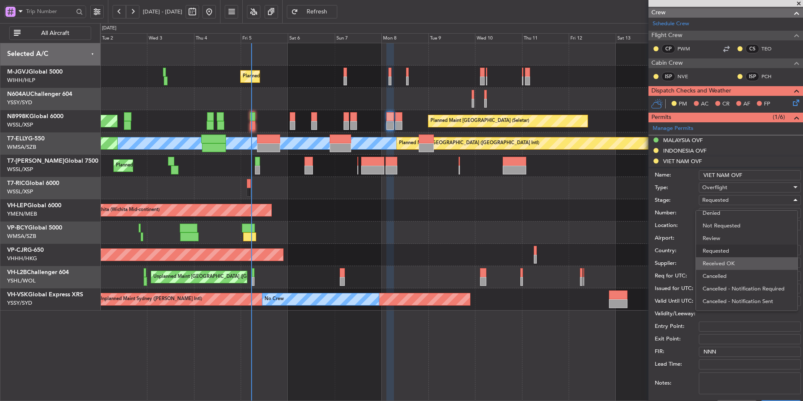
click at [726, 262] on span "Received OK" at bounding box center [747, 263] width 88 height 13
click at [718, 277] on div "Choose a date" at bounding box center [750, 276] width 96 height 8
select select "9"
select select "2025"
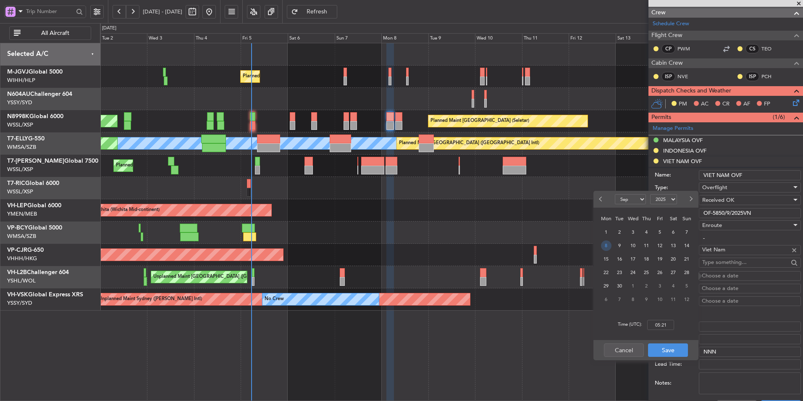
click at [603, 244] on span "8" at bounding box center [606, 245] width 11 height 11
click at [668, 322] on input "00:00" at bounding box center [660, 325] width 27 height 10
type input "03:00"
click at [671, 351] on button "Save" at bounding box center [668, 349] width 40 height 13
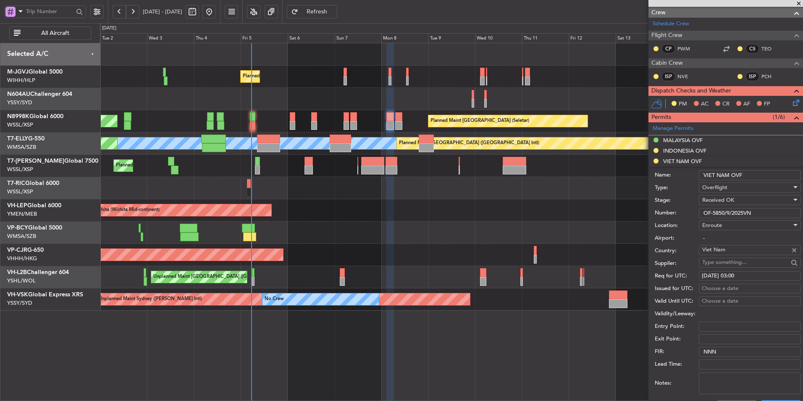
click at [714, 290] on div "Choose a date" at bounding box center [750, 288] width 96 height 8
select select "9"
select select "2025"
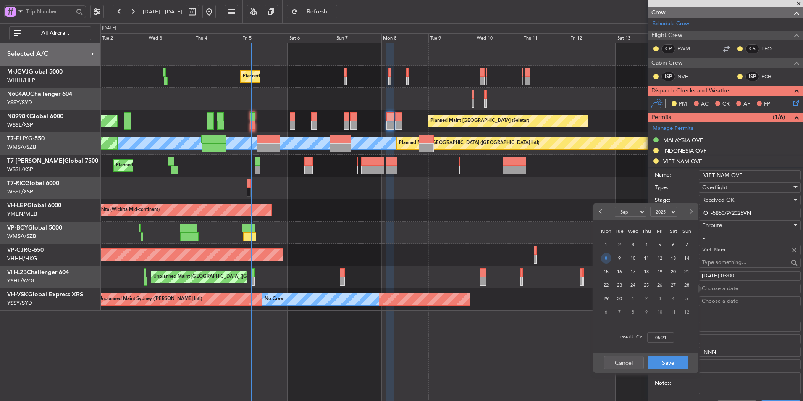
click at [605, 259] on span "8" at bounding box center [606, 258] width 11 height 11
click at [668, 337] on input "00:00" at bounding box center [660, 337] width 27 height 10
type input "03:00"
click at [676, 358] on button "Save" at bounding box center [668, 362] width 40 height 13
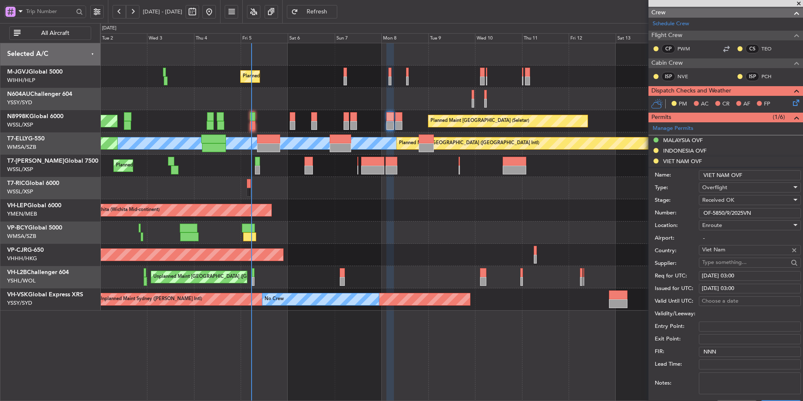
scroll to position [252, 0]
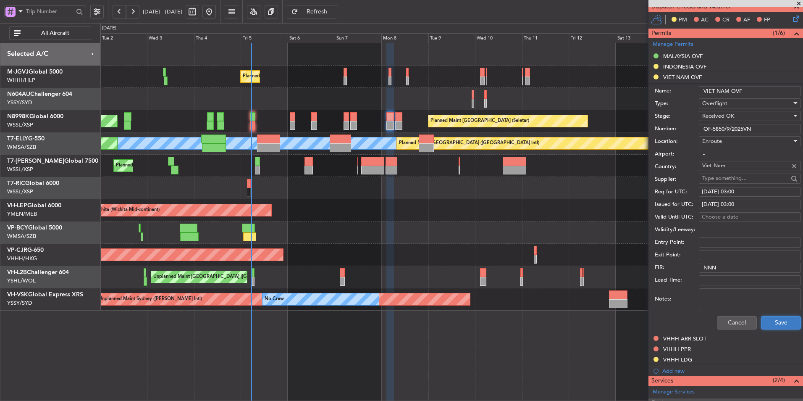
click at [774, 322] on button "Save" at bounding box center [781, 322] width 40 height 13
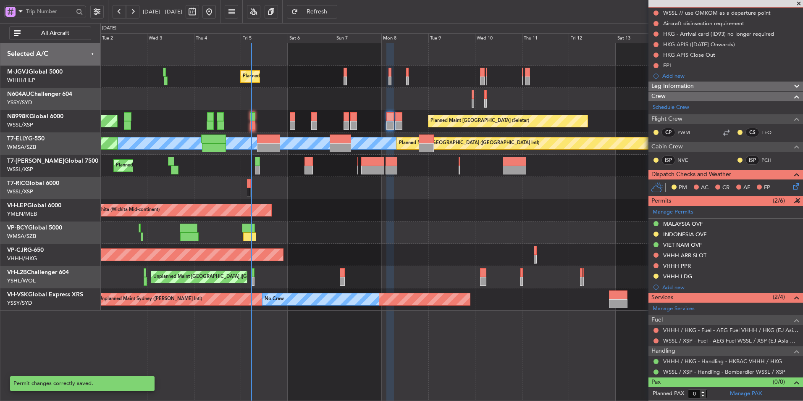
scroll to position [84, 0]
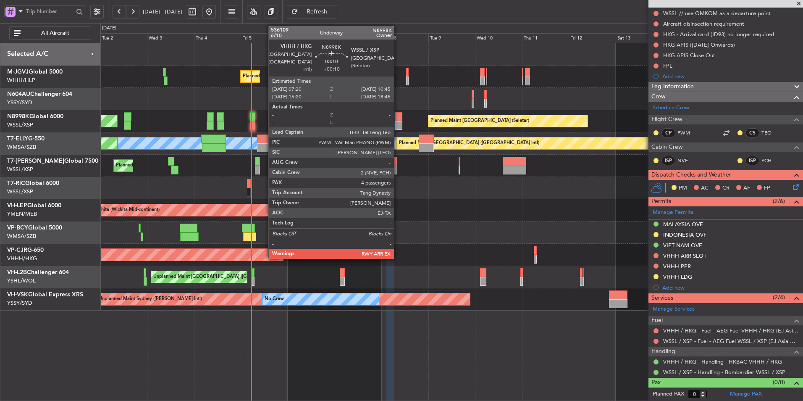
click at [398, 120] on div at bounding box center [398, 116] width 7 height 9
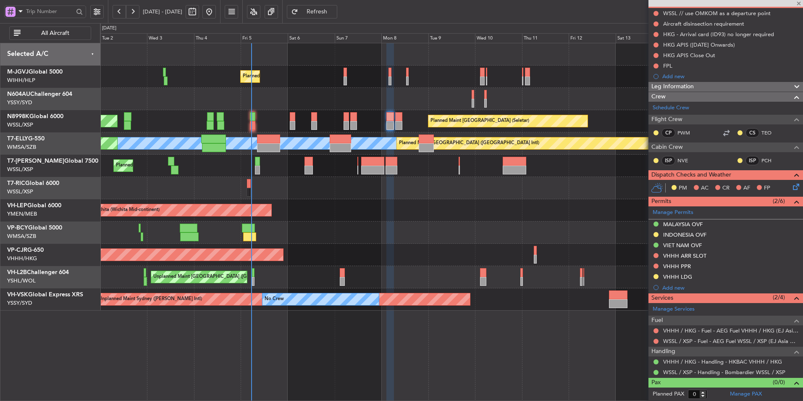
type input "+00:10"
type input "4"
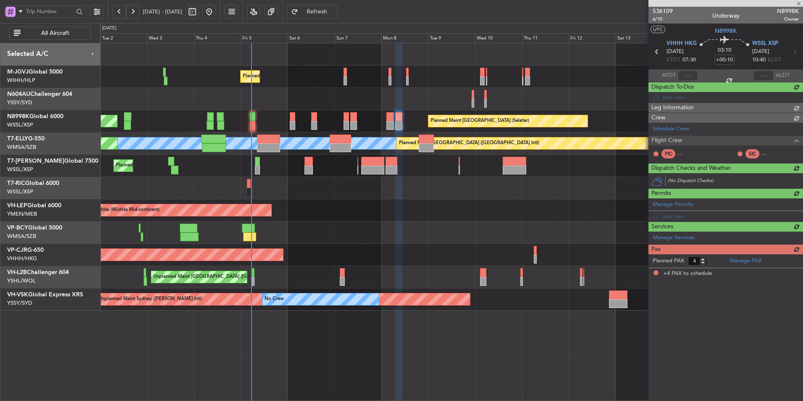
scroll to position [0, 0]
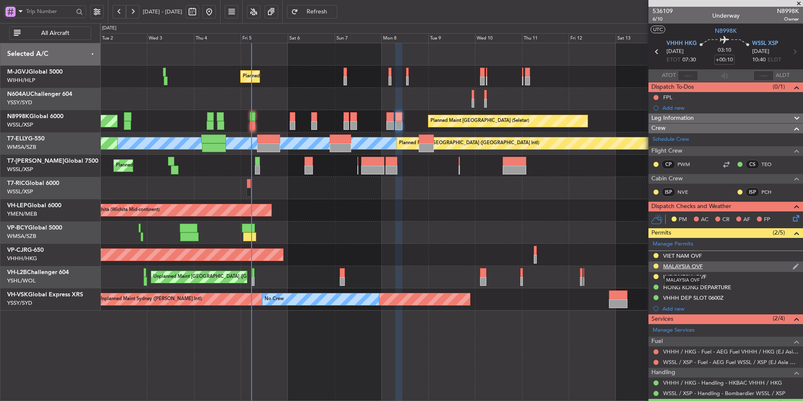
click at [699, 265] on div "MALAYSIA OVF" at bounding box center [682, 266] width 39 height 7
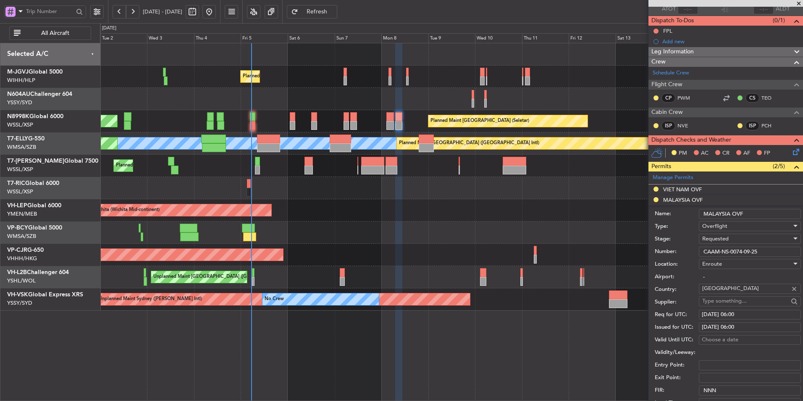
scroll to position [126, 0]
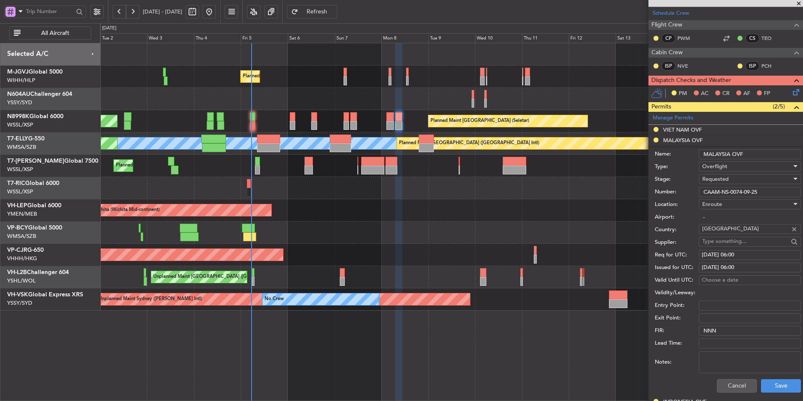
drag, startPoint x: 771, startPoint y: 190, endPoint x: 628, endPoint y: 191, distance: 142.4
click at [629, 191] on fb-app "[DATE] - [DATE] Refresh Quick Links All Aircraft Planned Maint [GEOGRAPHIC_DATA…" at bounding box center [401, 206] width 803 height 391
click at [712, 180] on span "Requested" at bounding box center [715, 179] width 26 height 8
click at [735, 246] on span "Received OK" at bounding box center [747, 242] width 88 height 13
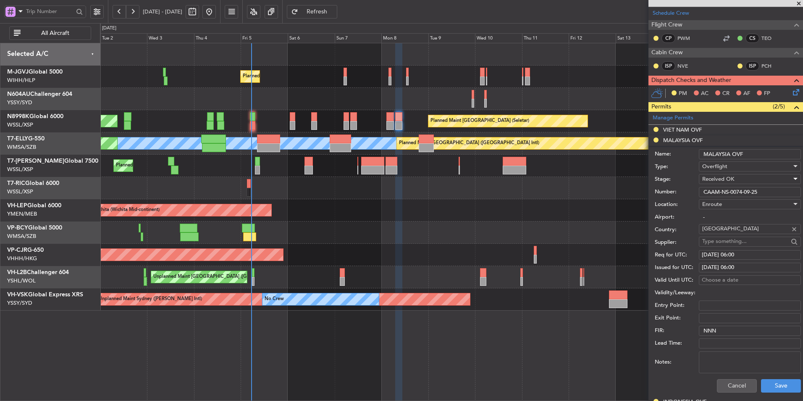
click at [730, 255] on div "[DATE] 06:00" at bounding box center [750, 255] width 96 height 8
select select "9"
select select "2025"
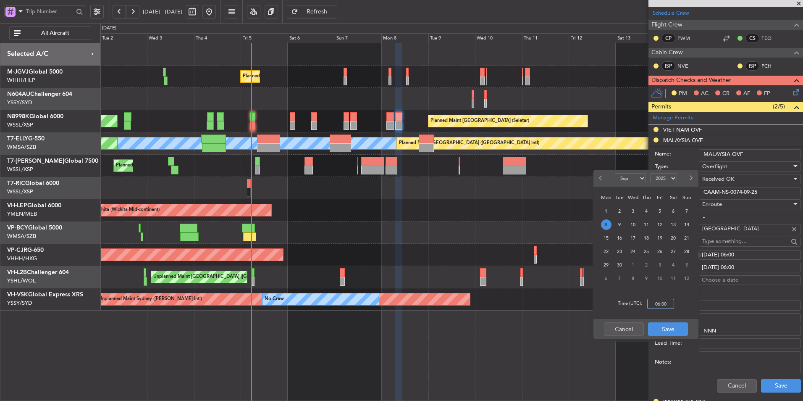
click at [671, 305] on input "06:00" at bounding box center [660, 304] width 27 height 10
type input "07:30"
click at [682, 327] on button "Save" at bounding box center [668, 328] width 40 height 13
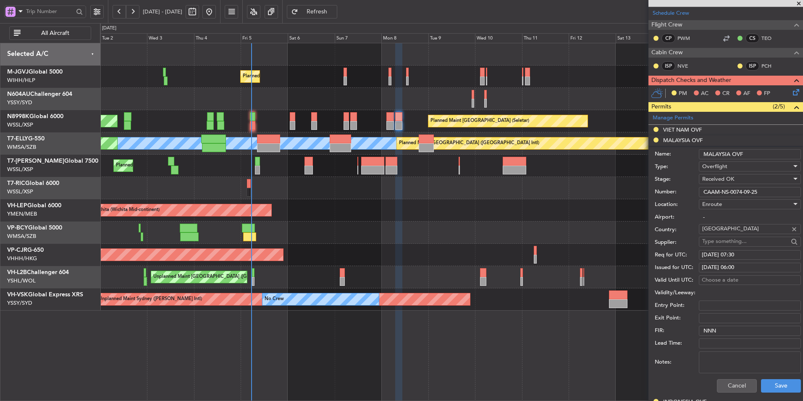
click at [753, 266] on div "08/09/2025 06:00" at bounding box center [750, 267] width 96 height 8
select select "9"
select select "2025"
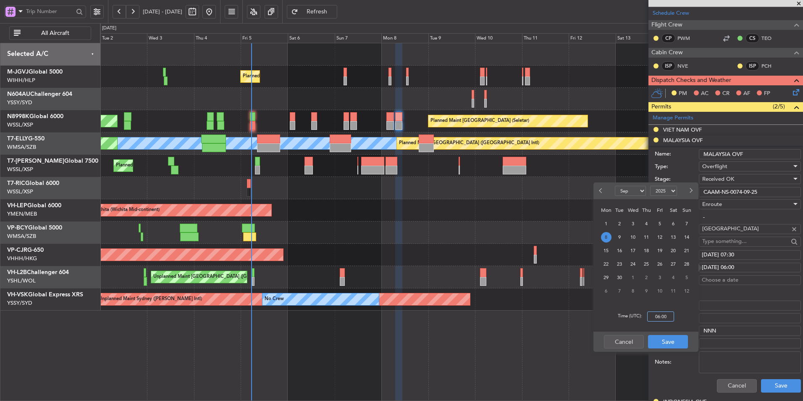
click at [670, 320] on input "06:00" at bounding box center [660, 316] width 27 height 10
type input "07:30"
click at [674, 340] on button "Save" at bounding box center [668, 341] width 40 height 13
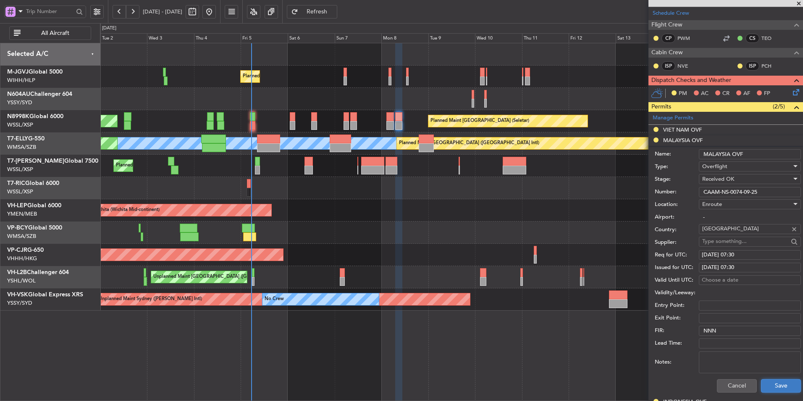
click at [775, 384] on button "Save" at bounding box center [781, 385] width 40 height 13
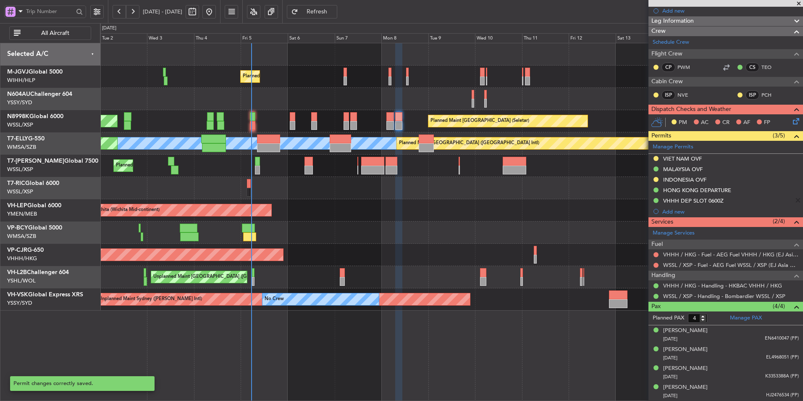
scroll to position [97, 0]
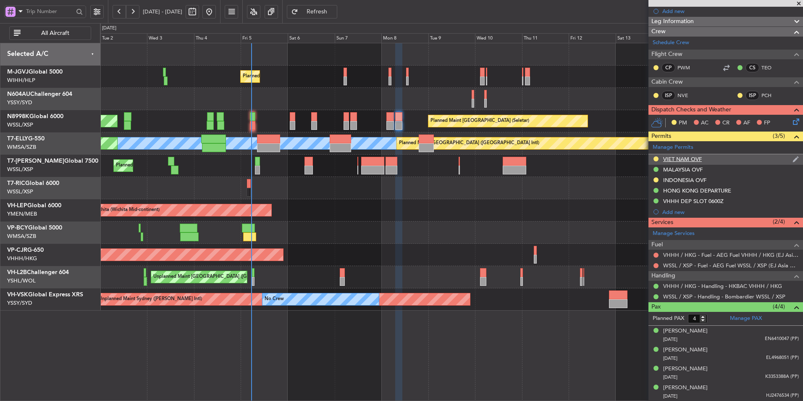
click at [691, 160] on div "VIET NAM OVF" at bounding box center [682, 158] width 39 height 7
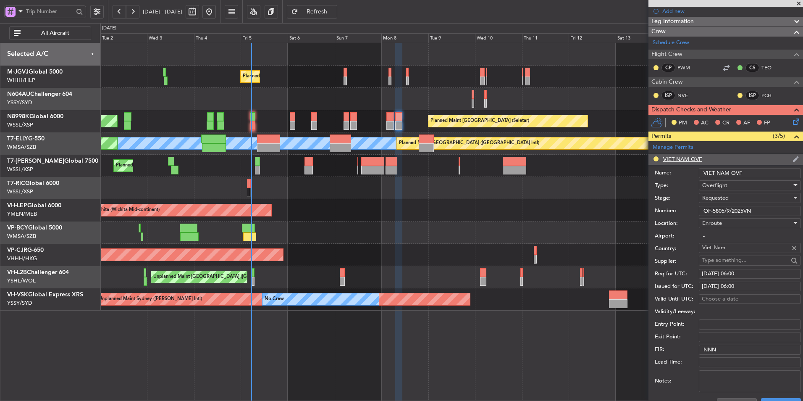
scroll to position [126, 0]
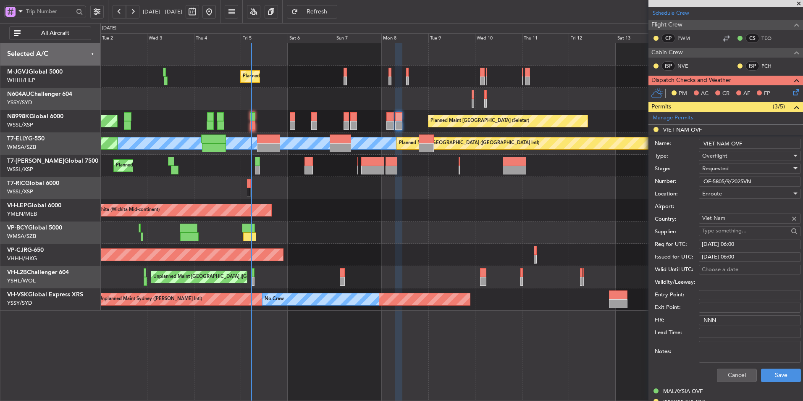
drag, startPoint x: 761, startPoint y: 180, endPoint x: 665, endPoint y: 178, distance: 96.6
click at [665, 178] on div "Number: OF-5805/9/2025VN" at bounding box center [728, 181] width 146 height 13
click at [733, 167] on div "Requested" at bounding box center [746, 168] width 89 height 13
click at [740, 230] on span "Received OK" at bounding box center [747, 232] width 88 height 13
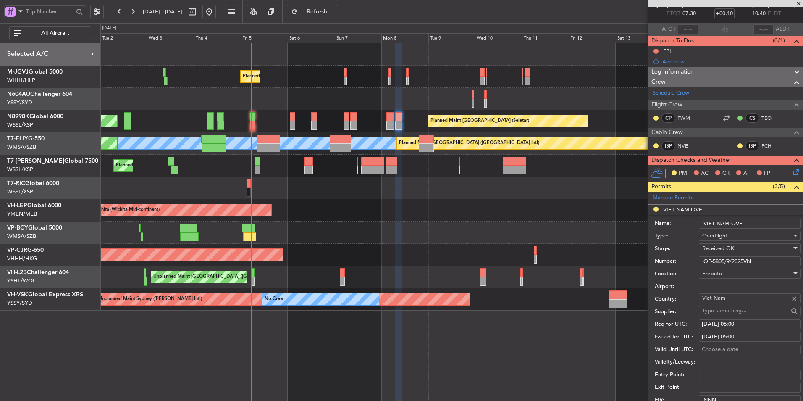
scroll to position [84, 0]
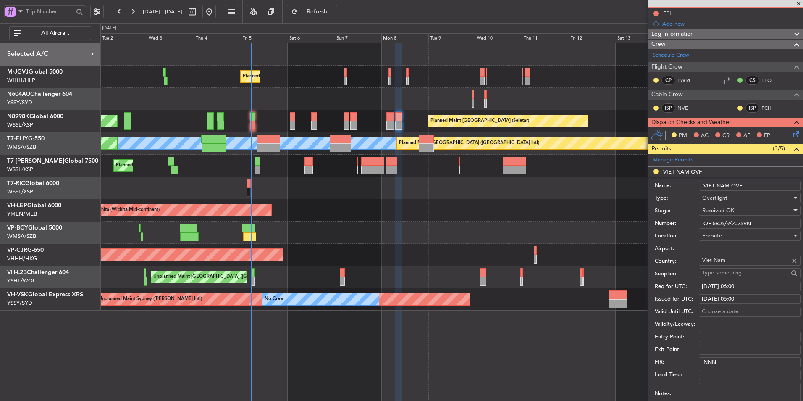
click at [742, 287] on div "08/09/2025 06:00" at bounding box center [750, 286] width 96 height 8
select select "9"
select select "2025"
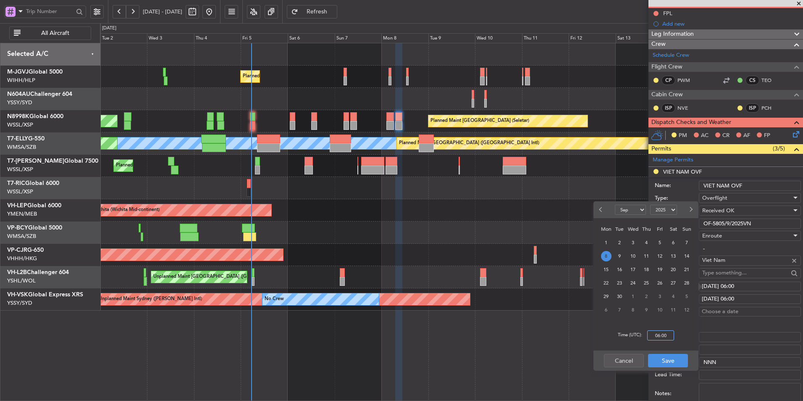
click at [665, 335] on input "06:00" at bounding box center [660, 335] width 27 height 10
type input "07:30"
click at [674, 357] on button "Save" at bounding box center [668, 360] width 40 height 13
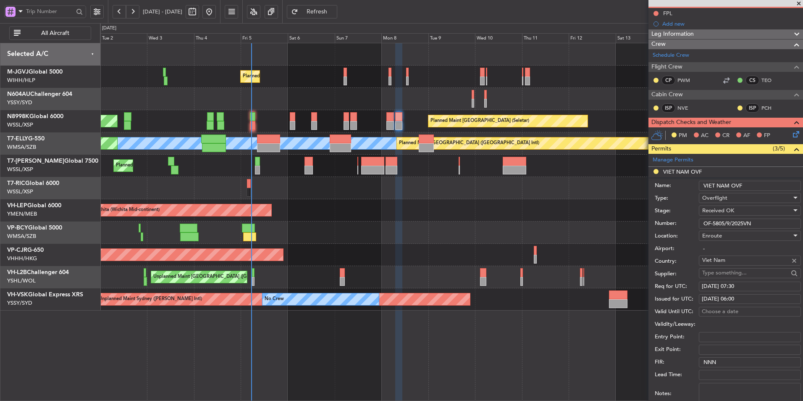
click at [749, 296] on div "08/09/2025 06:00" at bounding box center [750, 299] width 96 height 8
select select "9"
select select "2025"
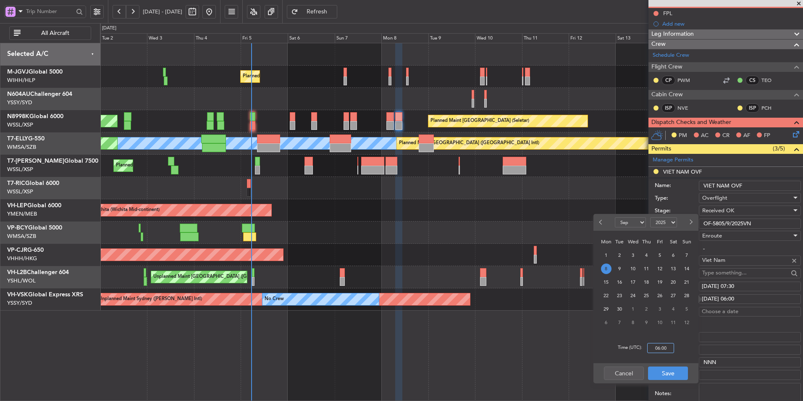
click at [670, 350] on input "06:00" at bounding box center [660, 348] width 27 height 10
type input "07:30"
click at [670, 372] on button "Save" at bounding box center [668, 372] width 40 height 13
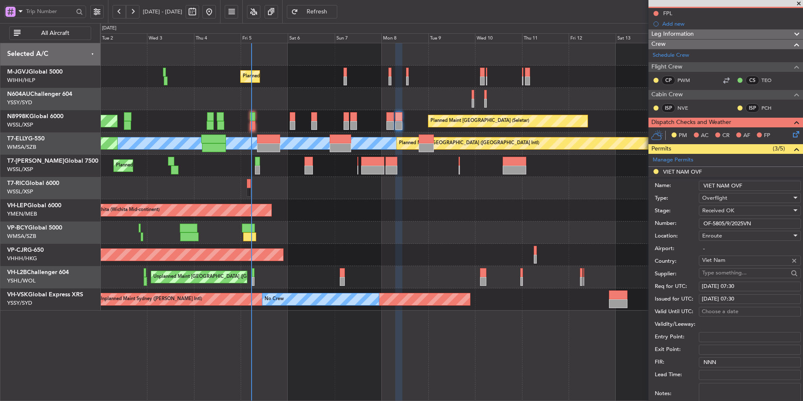
scroll to position [168, 0]
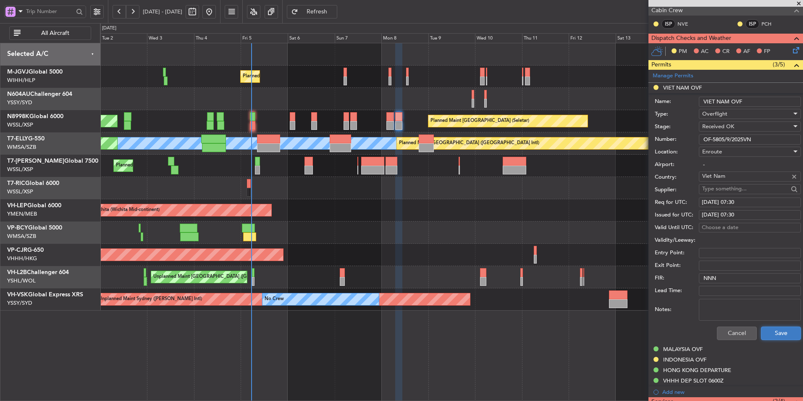
click at [778, 334] on button "Save" at bounding box center [781, 332] width 40 height 13
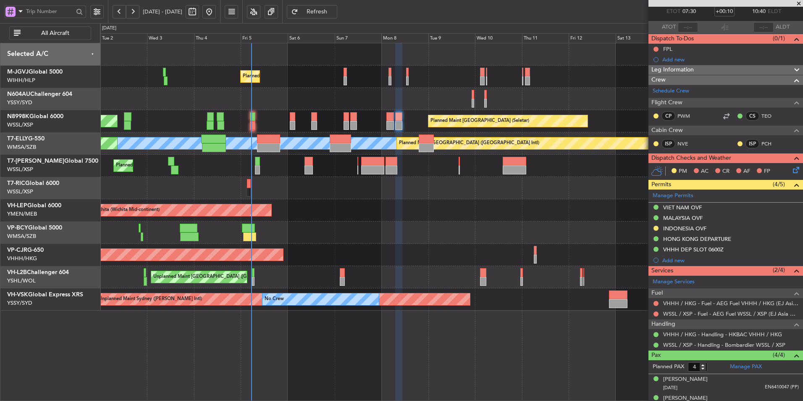
scroll to position [0, 0]
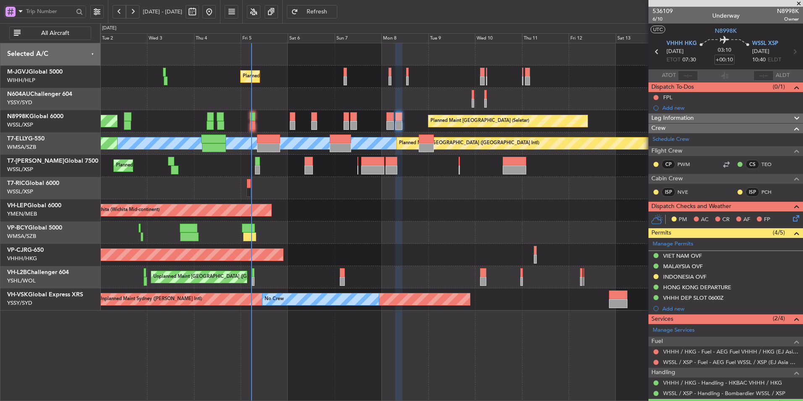
click at [348, 195] on div at bounding box center [451, 188] width 703 height 22
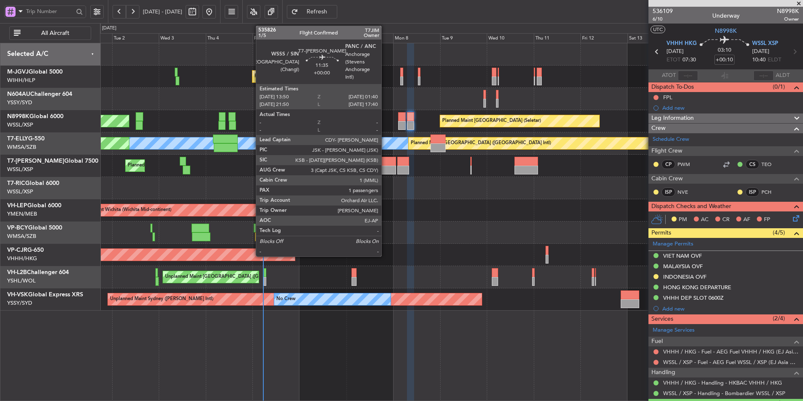
click at [385, 166] on div at bounding box center [385, 170] width 24 height 9
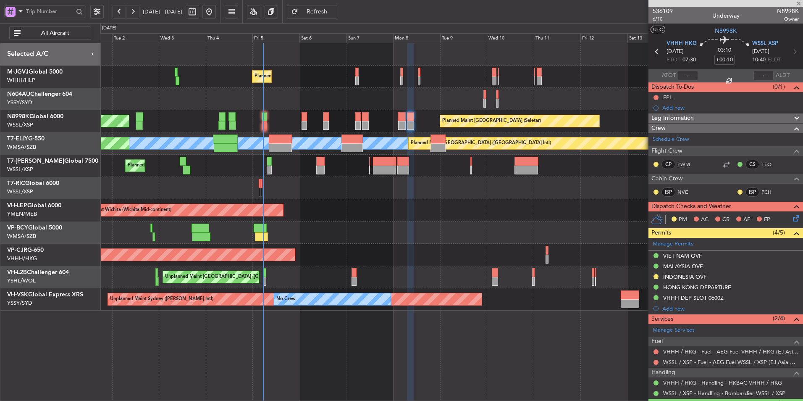
type input "1"
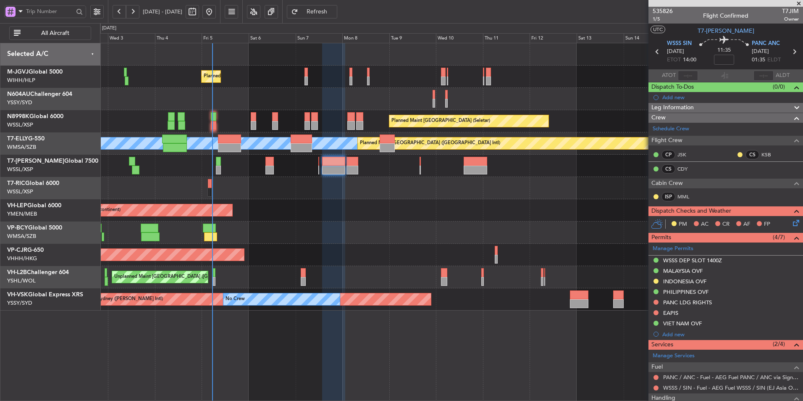
click at [385, 201] on div "Planned Maint Singapore (Seletar) Planned Maint Singapore (Seletar) Planned Mai…" at bounding box center [451, 176] width 703 height 267
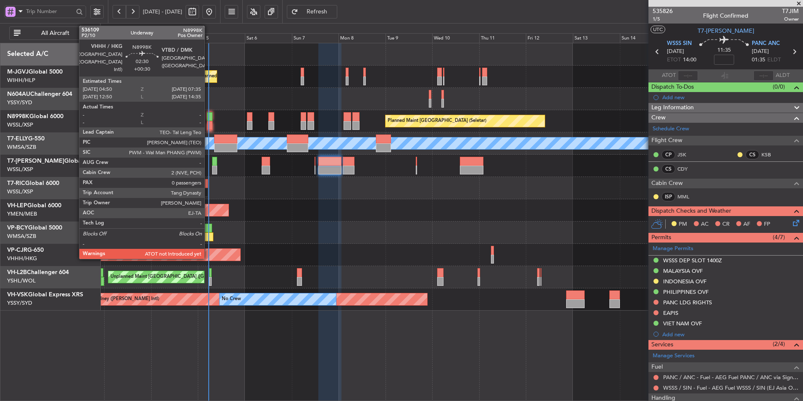
click at [208, 121] on div at bounding box center [209, 125] width 5 height 9
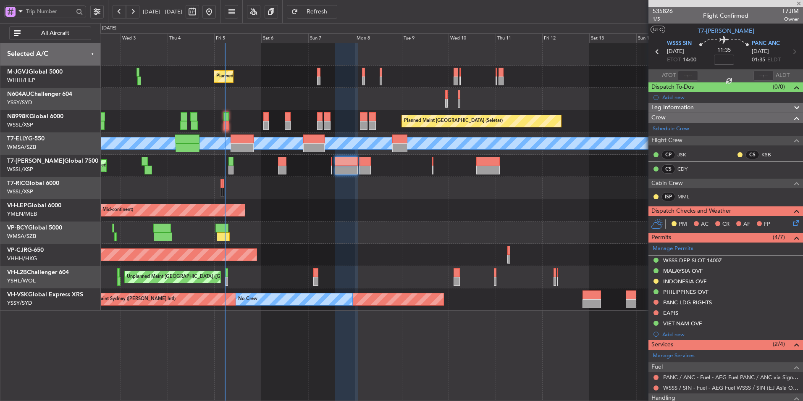
click at [284, 90] on div "Planned Maint Singapore (Seletar) Planned Maint Singapore (Seletar) Planned Mai…" at bounding box center [451, 176] width 703 height 267
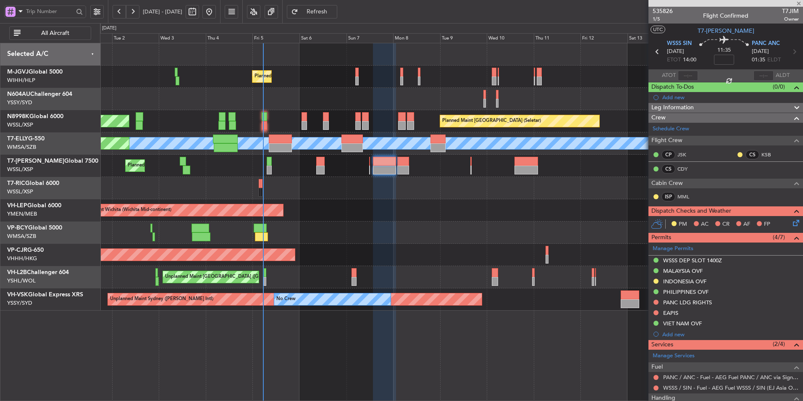
type input "+00:30"
type input "0"
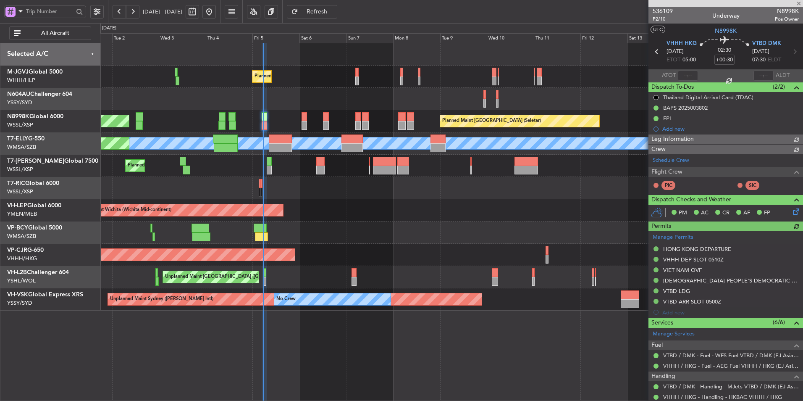
type input "[PERSON_NAME] (BTA)"
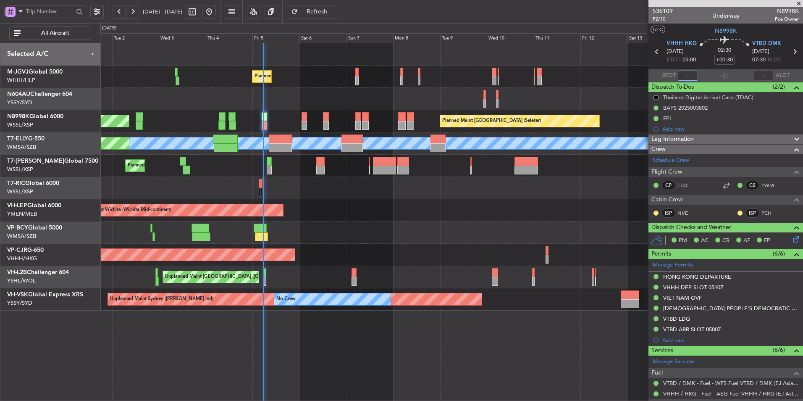
click at [686, 75] on input "text" at bounding box center [688, 76] width 20 height 10
type input "05:23"
type input "[PERSON_NAME] (BTA)"
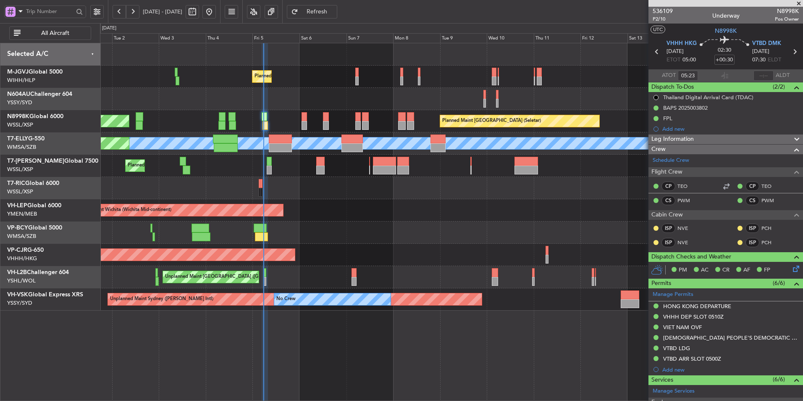
click at [410, 218] on div "Unplanned Maint Wichita (Wichita Mid-continent) Unplanned Maint Wichita (Wichit…" at bounding box center [451, 210] width 703 height 22
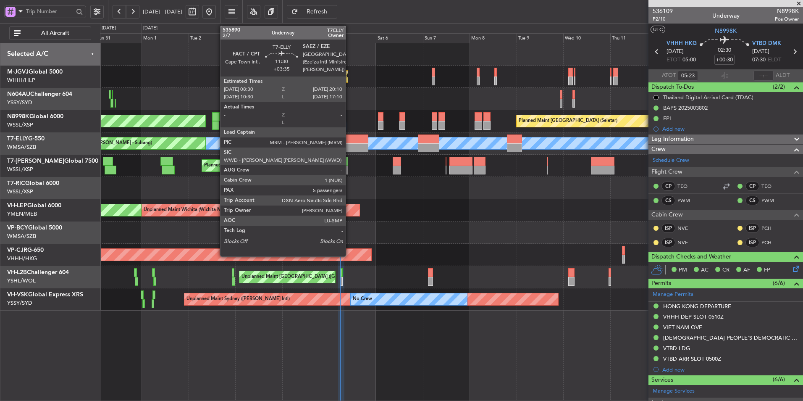
click at [350, 143] on div at bounding box center [356, 138] width 23 height 9
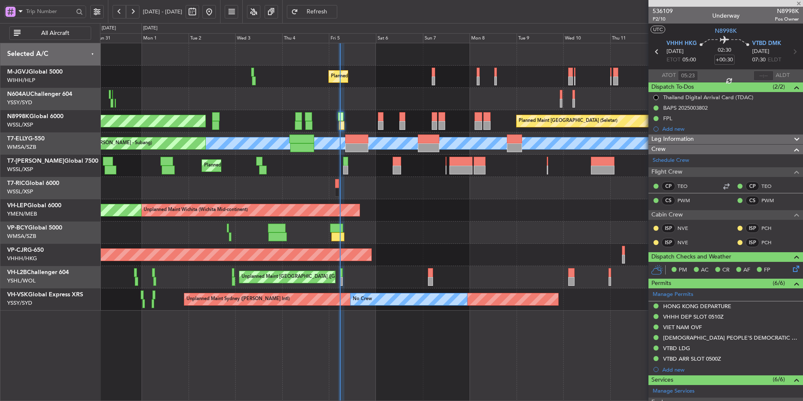
type input "+03:35"
type input "5"
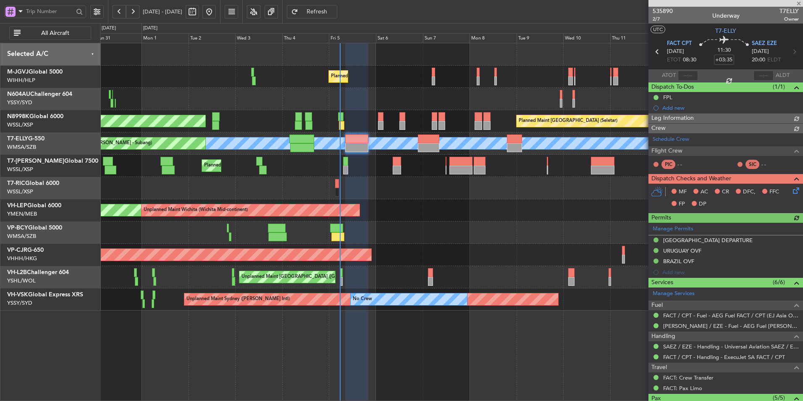
type input "[PERSON_NAME] (HHAFI)"
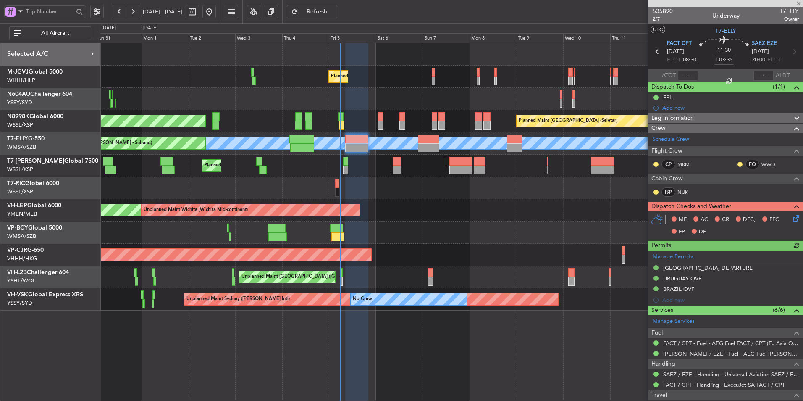
click at [791, 218] on icon at bounding box center [794, 216] width 7 height 7
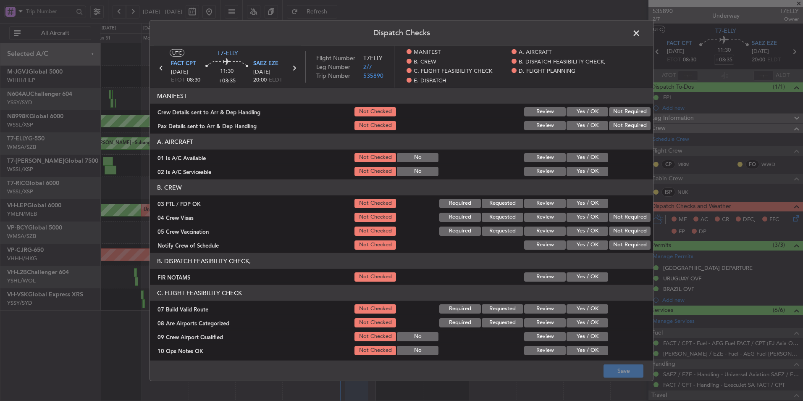
click at [579, 112] on button "Yes / OK" at bounding box center [588, 111] width 42 height 9
click at [583, 127] on button "Yes / OK" at bounding box center [588, 125] width 42 height 9
click at [578, 155] on button "Yes / OK" at bounding box center [588, 157] width 42 height 9
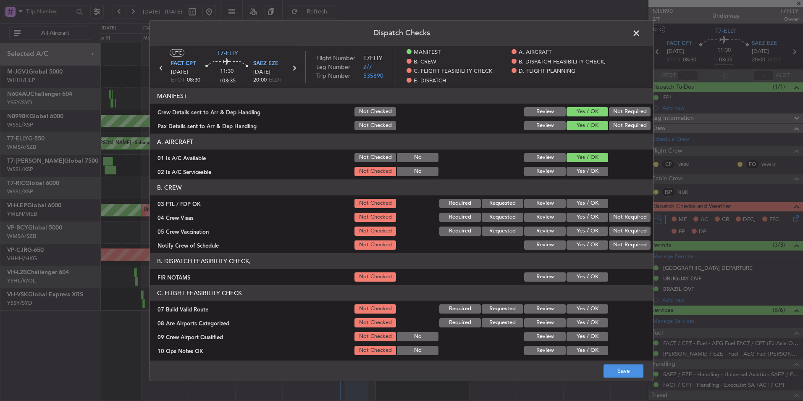
click at [578, 169] on button "Yes / OK" at bounding box center [588, 171] width 42 height 9
click at [577, 197] on div "Yes / OK" at bounding box center [586, 203] width 42 height 12
click at [577, 204] on button "Yes / OK" at bounding box center [588, 203] width 42 height 9
click at [612, 219] on button "Not Required" at bounding box center [630, 217] width 42 height 9
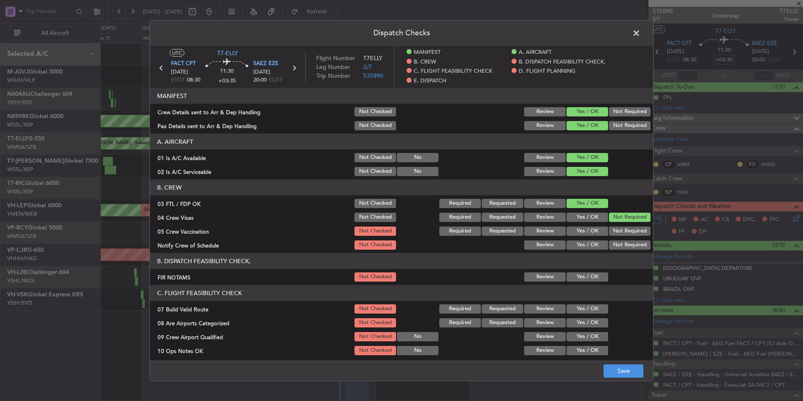
click at [617, 231] on button "Not Required" at bounding box center [630, 230] width 42 height 9
click at [585, 245] on button "Yes / OK" at bounding box center [588, 244] width 42 height 9
click at [589, 275] on button "Yes / OK" at bounding box center [588, 276] width 42 height 9
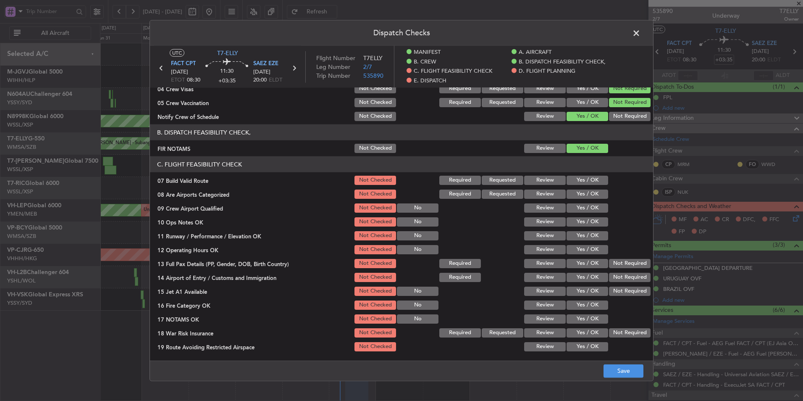
scroll to position [126, 0]
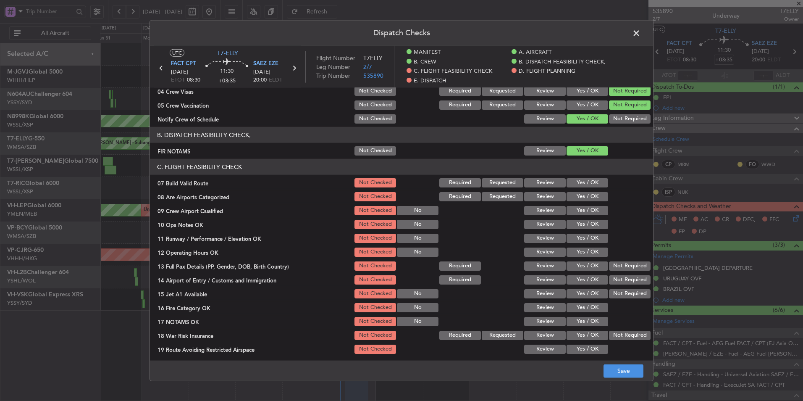
click at [587, 182] on button "Yes / OK" at bounding box center [588, 182] width 42 height 9
click at [584, 199] on button "Yes / OK" at bounding box center [588, 196] width 42 height 9
click at [581, 209] on button "Yes / OK" at bounding box center [588, 210] width 42 height 9
click at [579, 221] on button "Yes / OK" at bounding box center [588, 224] width 42 height 9
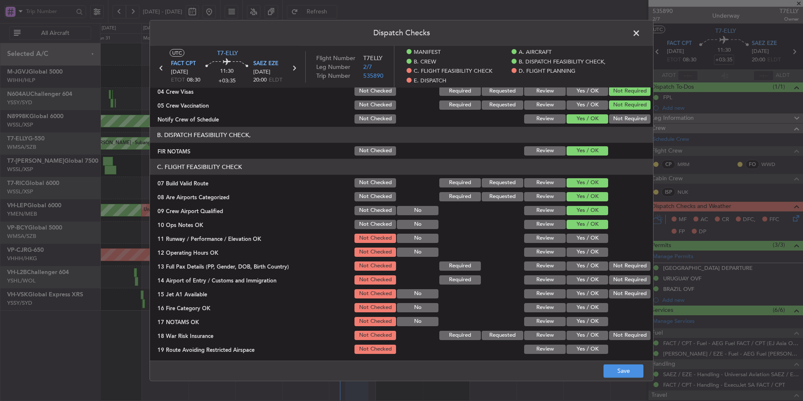
click at [578, 236] on button "Yes / OK" at bounding box center [588, 238] width 42 height 9
click at [580, 253] on button "Yes / OK" at bounding box center [588, 251] width 42 height 9
click at [577, 263] on button "Yes / OK" at bounding box center [588, 265] width 42 height 9
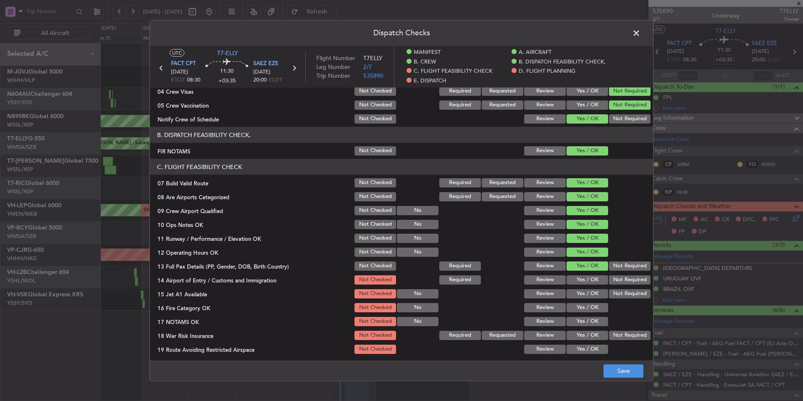
click at [581, 278] on button "Yes / OK" at bounding box center [588, 279] width 42 height 9
click at [582, 296] on button "Yes / OK" at bounding box center [588, 293] width 42 height 9
click at [583, 317] on button "Yes / OK" at bounding box center [588, 321] width 42 height 9
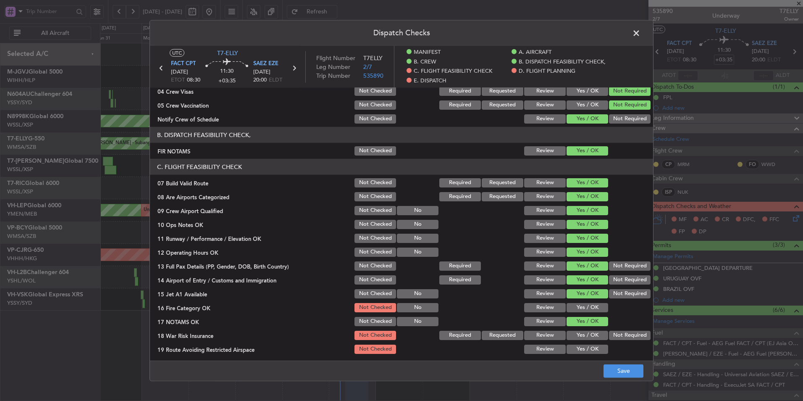
click at [583, 309] on button "Yes / OK" at bounding box center [588, 307] width 42 height 9
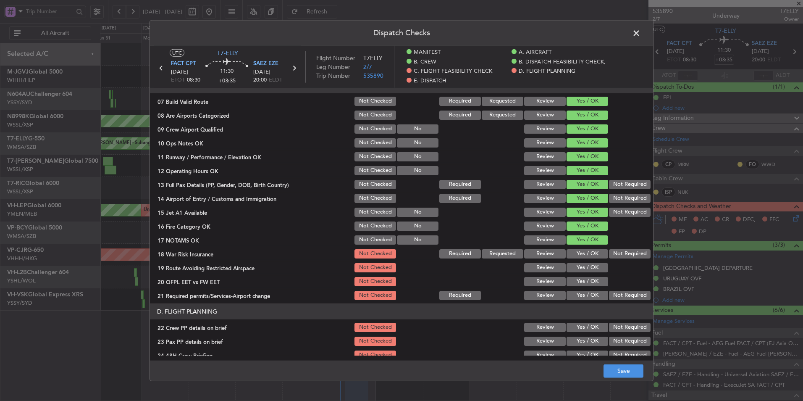
scroll to position [210, 0]
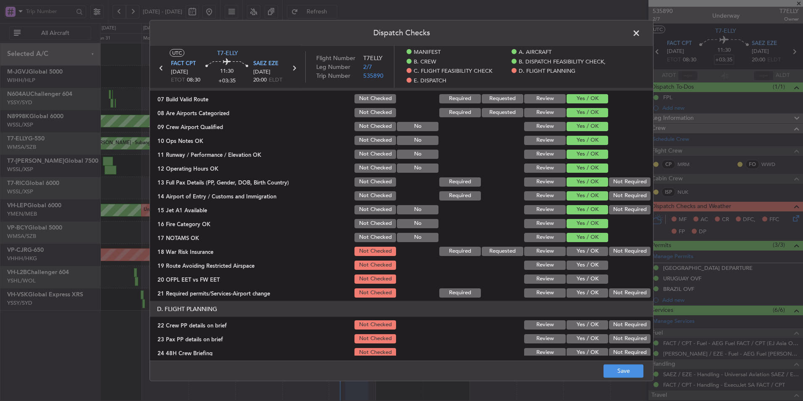
click at [616, 252] on button "Not Required" at bounding box center [630, 251] width 42 height 9
click at [592, 267] on button "Yes / OK" at bounding box center [588, 264] width 42 height 9
click at [590, 281] on button "Yes / OK" at bounding box center [588, 278] width 42 height 9
click at [588, 294] on button "Yes / OK" at bounding box center [588, 292] width 42 height 9
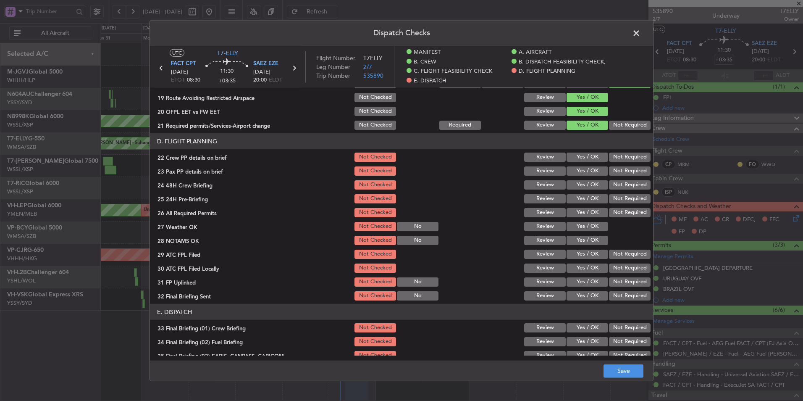
scroll to position [378, 0]
click at [585, 156] on button "Yes / OK" at bounding box center [588, 156] width 42 height 9
click at [583, 174] on button "Yes / OK" at bounding box center [588, 170] width 42 height 9
click at [581, 185] on button "Yes / OK" at bounding box center [588, 184] width 42 height 9
click at [577, 204] on section "D. FLIGHT PLANNING 22 Crew PP details on brief Not Checked Review Yes / OK Not …" at bounding box center [401, 217] width 503 height 168
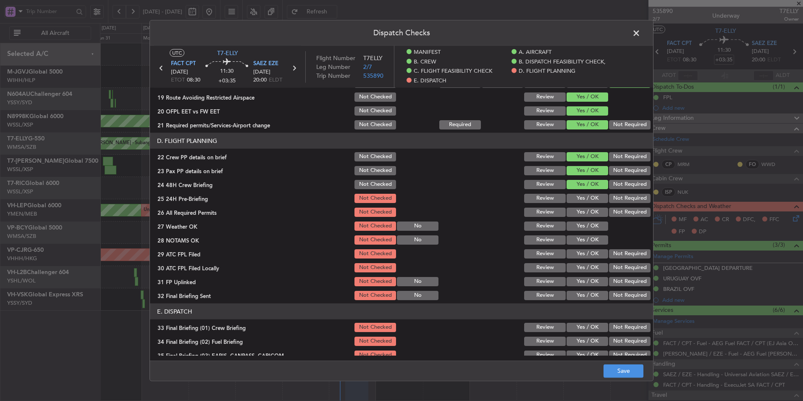
click at [576, 199] on button "Yes / OK" at bounding box center [588, 198] width 42 height 9
click at [578, 212] on button "Yes / OK" at bounding box center [588, 212] width 42 height 9
click at [550, 223] on button "Review" at bounding box center [545, 225] width 42 height 9
click at [581, 242] on button "Yes / OK" at bounding box center [588, 239] width 42 height 9
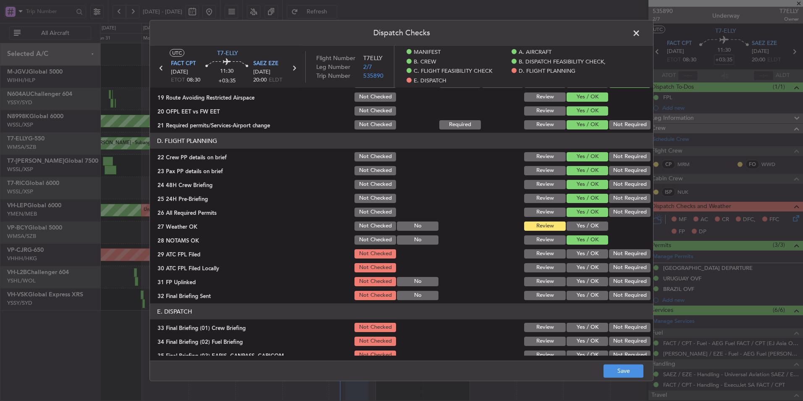
click at [581, 254] on button "Yes / OK" at bounding box center [588, 253] width 42 height 9
click at [581, 267] on button "Yes / OK" at bounding box center [588, 267] width 42 height 9
click at [581, 279] on button "Yes / OK" at bounding box center [588, 281] width 42 height 9
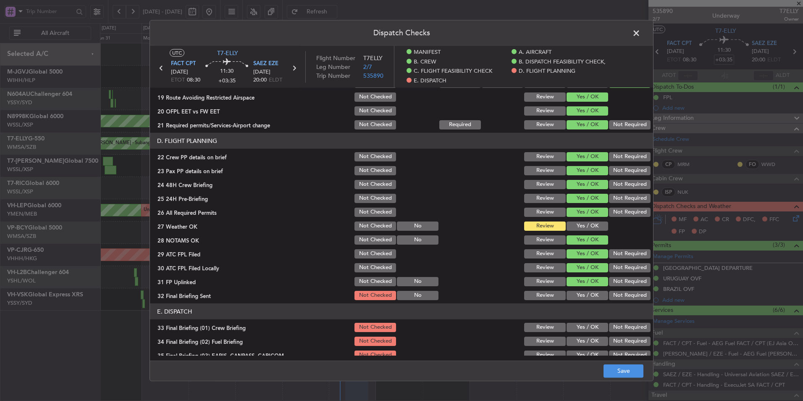
click at [581, 293] on button "Yes / OK" at bounding box center [588, 295] width 42 height 9
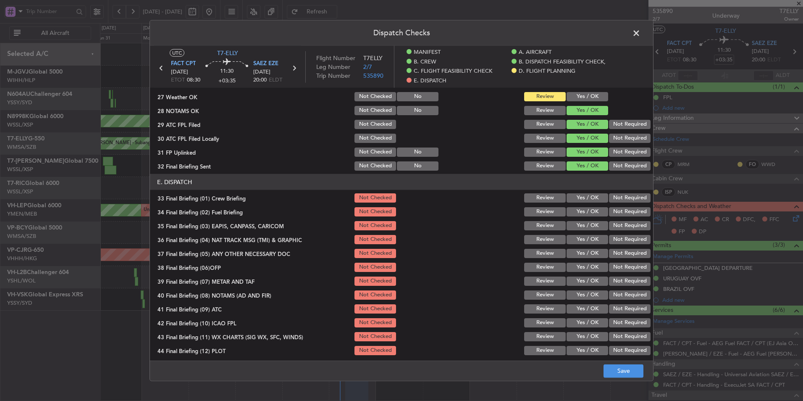
scroll to position [510, 0]
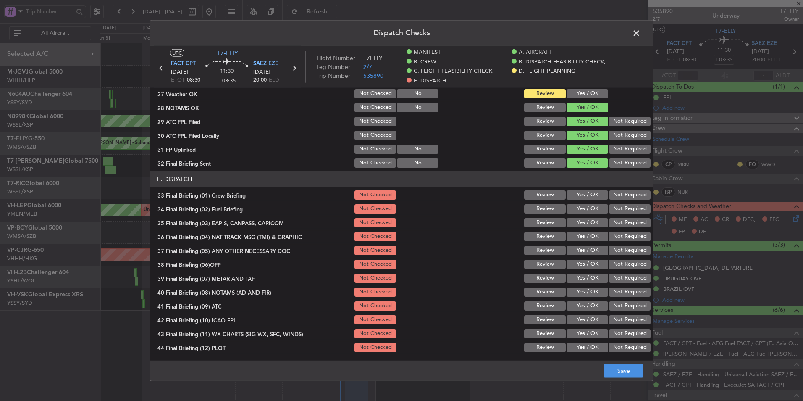
click at [582, 199] on button "Yes / OK" at bounding box center [588, 194] width 42 height 9
click at [582, 209] on button "Yes / OK" at bounding box center [588, 208] width 42 height 9
click at [619, 223] on button "Not Required" at bounding box center [630, 222] width 42 height 9
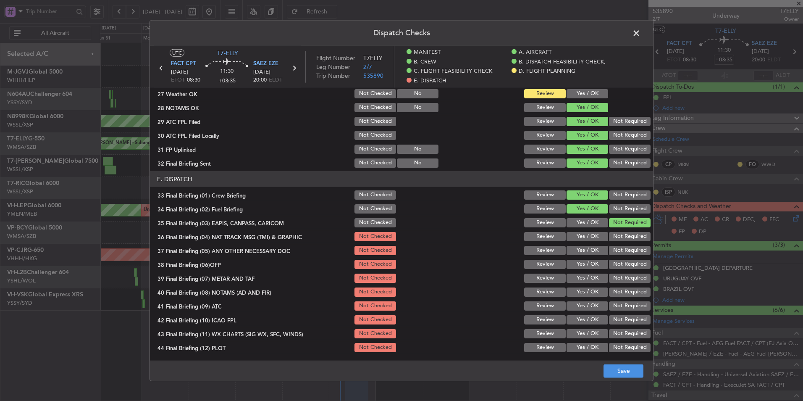
click at [619, 237] on button "Not Required" at bounding box center [630, 236] width 42 height 9
click at [617, 248] on button "Not Required" at bounding box center [630, 250] width 42 height 9
click at [579, 264] on button "Yes / OK" at bounding box center [588, 264] width 42 height 9
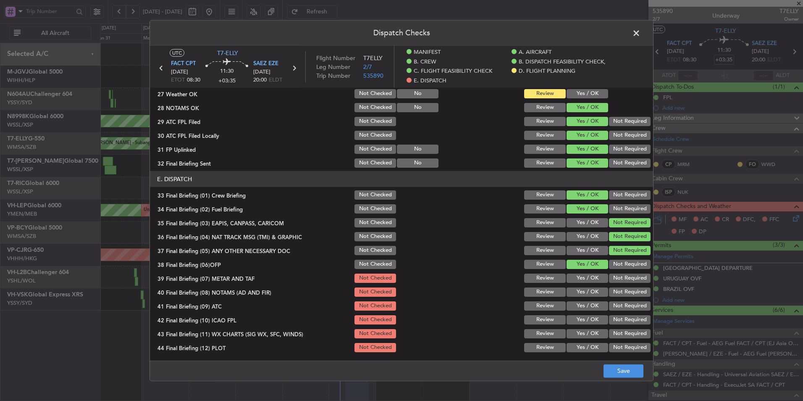
click at [579, 280] on button "Yes / OK" at bounding box center [588, 277] width 42 height 9
click at [580, 288] on button "Yes / OK" at bounding box center [588, 291] width 42 height 9
click at [581, 299] on section "E. DISPATCH 33 Final Briefing (01) Crew Briefing Not Checked Review Yes / OK No…" at bounding box center [401, 262] width 503 height 182
click at [581, 302] on button "Yes / OK" at bounding box center [588, 305] width 42 height 9
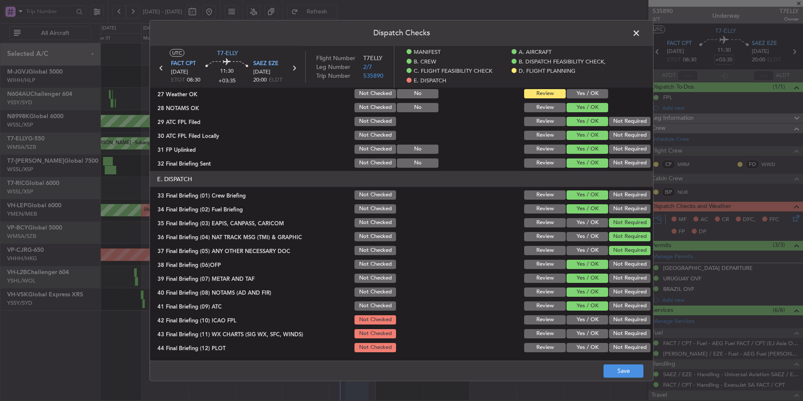
click at [579, 318] on button "Yes / OK" at bounding box center [588, 319] width 42 height 9
click at [542, 333] on button "Review" at bounding box center [545, 333] width 42 height 9
click at [576, 345] on button "Yes / OK" at bounding box center [588, 347] width 42 height 9
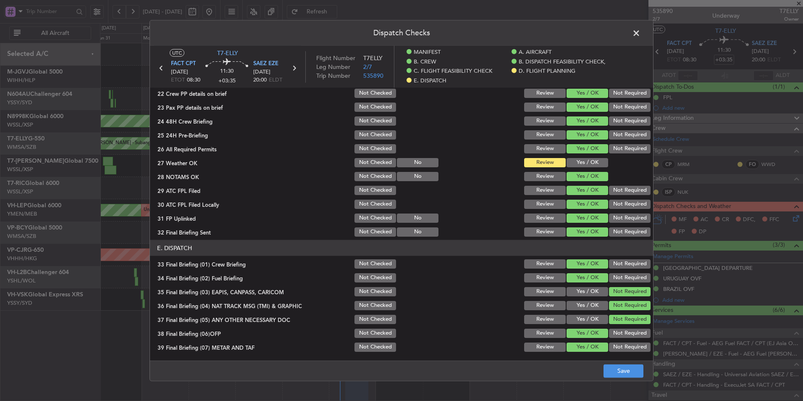
scroll to position [384, 0]
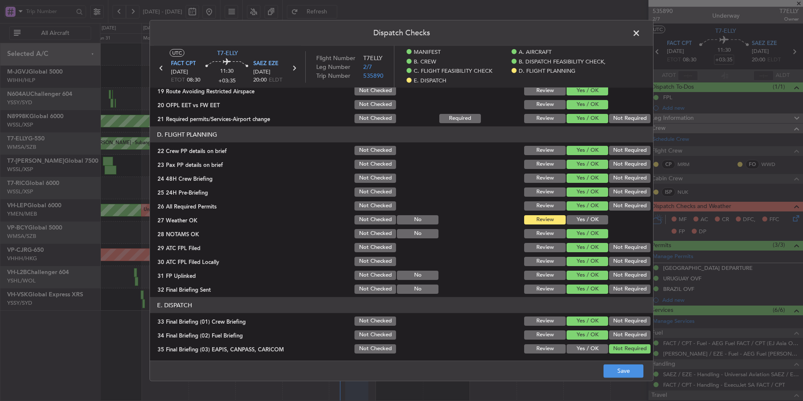
click at [579, 221] on button "Yes / OK" at bounding box center [588, 219] width 42 height 9
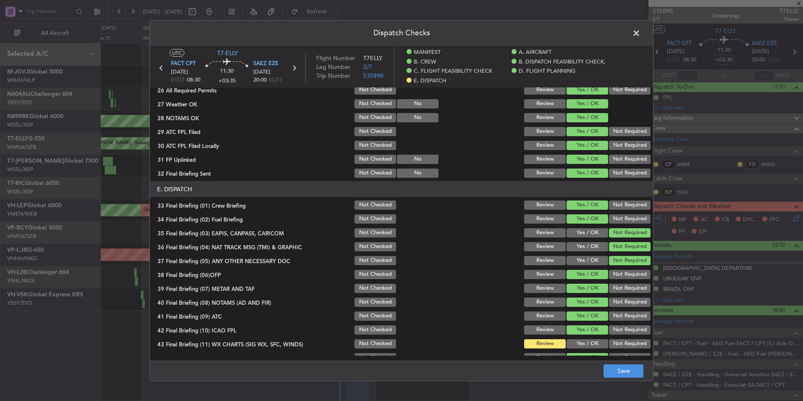
scroll to position [510, 0]
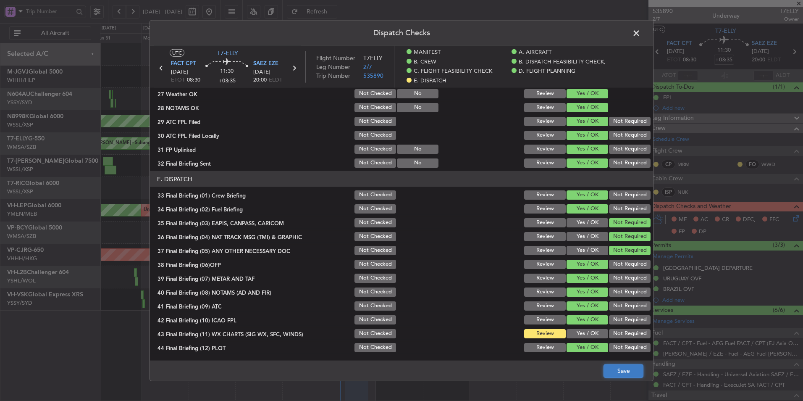
click at [615, 367] on button "Save" at bounding box center [624, 370] width 40 height 13
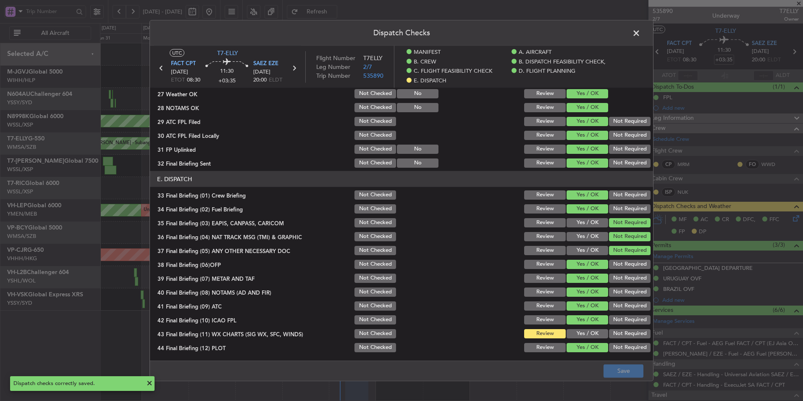
click at [584, 338] on button "Yes / OK" at bounding box center [588, 333] width 42 height 9
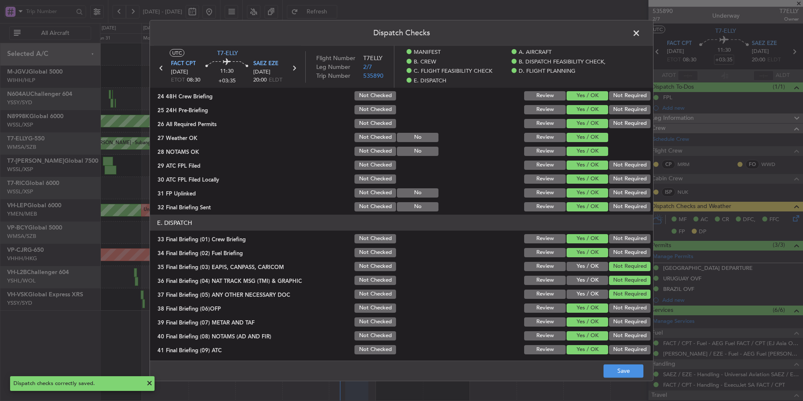
scroll to position [426, 0]
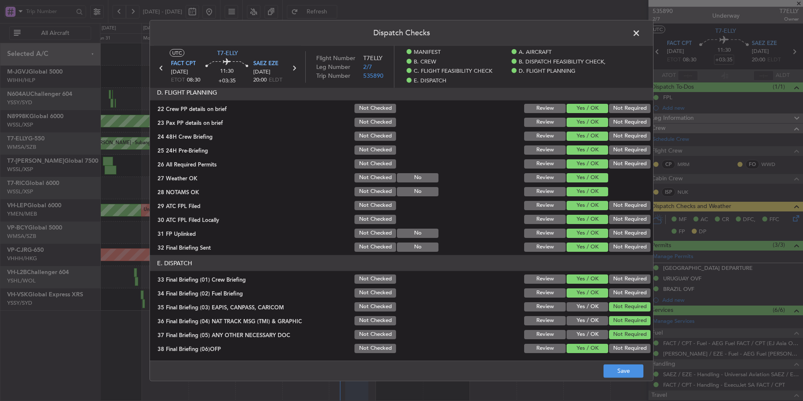
click at [546, 179] on button "Review" at bounding box center [545, 177] width 42 height 9
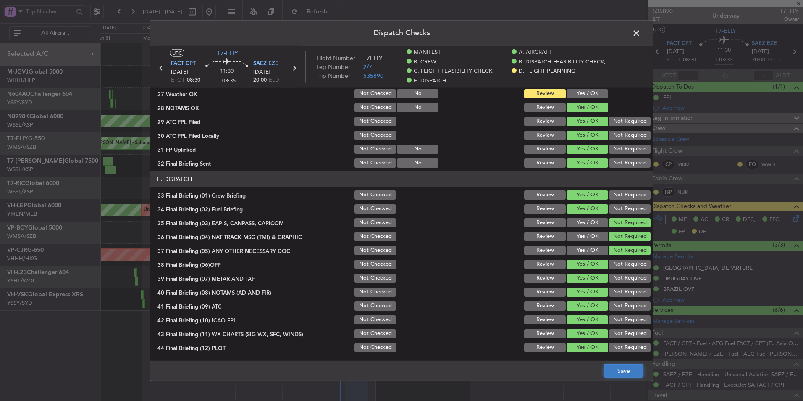
click at [621, 365] on button "Save" at bounding box center [624, 370] width 40 height 13
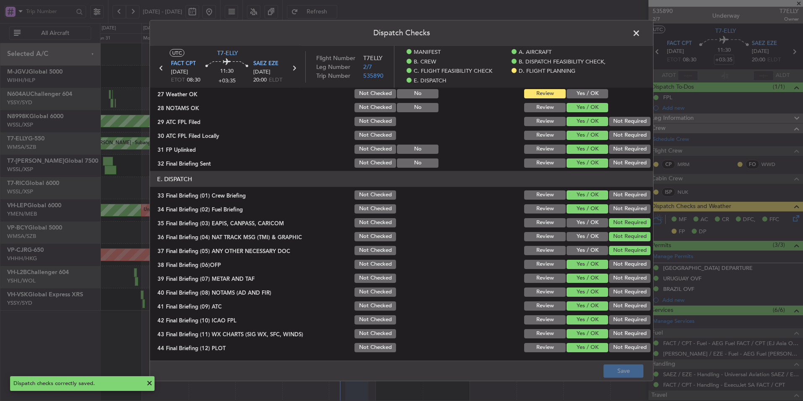
click at [641, 29] on span at bounding box center [641, 35] width 0 height 17
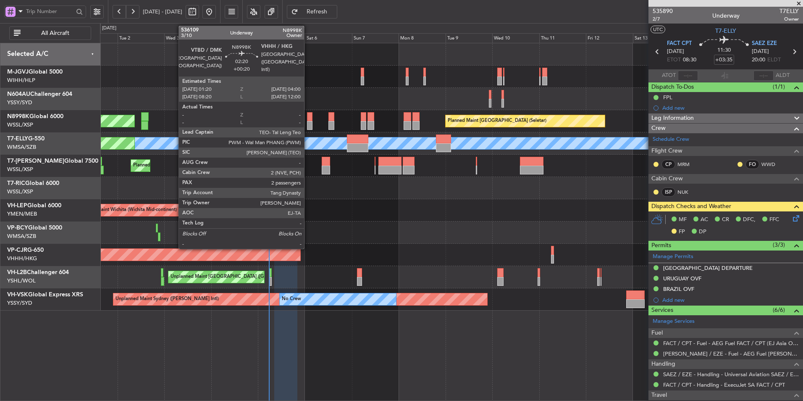
click at [308, 114] on div at bounding box center [309, 116] width 5 height 9
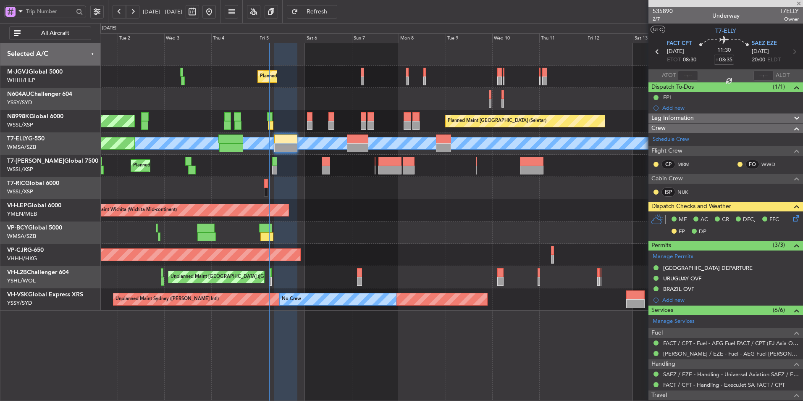
type input "+00:20"
type input "2"
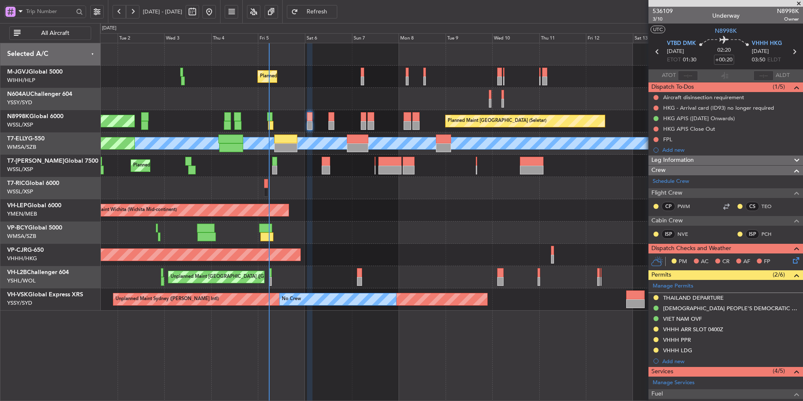
scroll to position [132, 0]
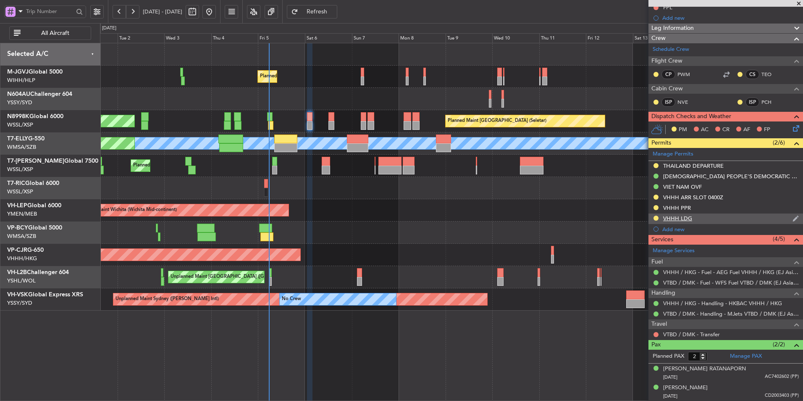
click at [657, 215] on nimbus-traffic-light at bounding box center [656, 219] width 7 height 8
click at [658, 219] on button at bounding box center [656, 218] width 5 height 5
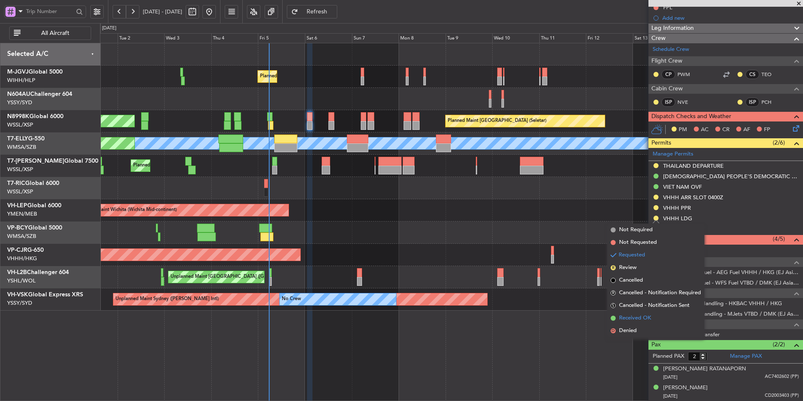
click at [633, 322] on span "Received OK" at bounding box center [635, 318] width 32 height 8
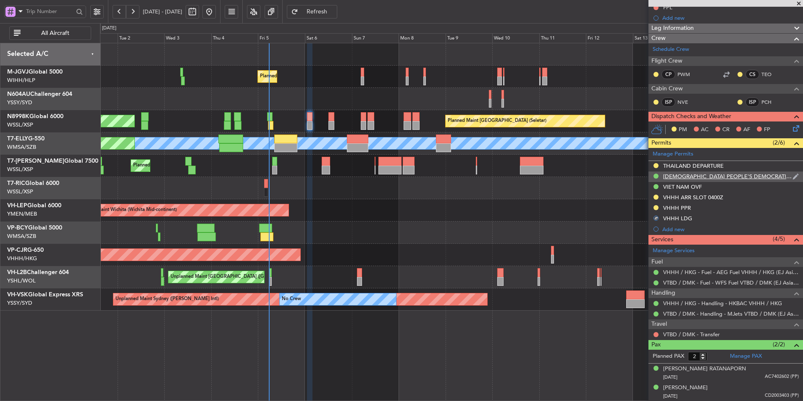
scroll to position [6, 0]
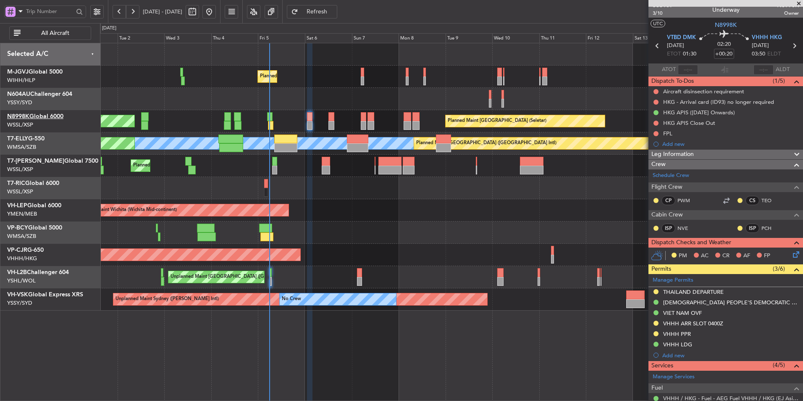
click at [44, 115] on link "N8998K Global 6000" at bounding box center [35, 116] width 56 height 6
click at [330, 216] on div "Unplanned Maint Wichita (Wichita Mid-continent) Unplanned Maint Wichita (Wichit…" at bounding box center [451, 210] width 703 height 22
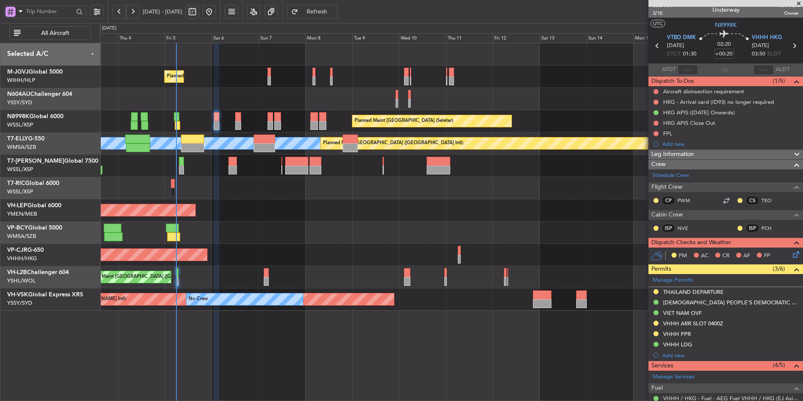
click at [349, 214] on div "Unplanned Maint Wichita (Wichita Mid-continent) Unplanned Maint Wichita (Wichit…" at bounding box center [451, 210] width 703 height 22
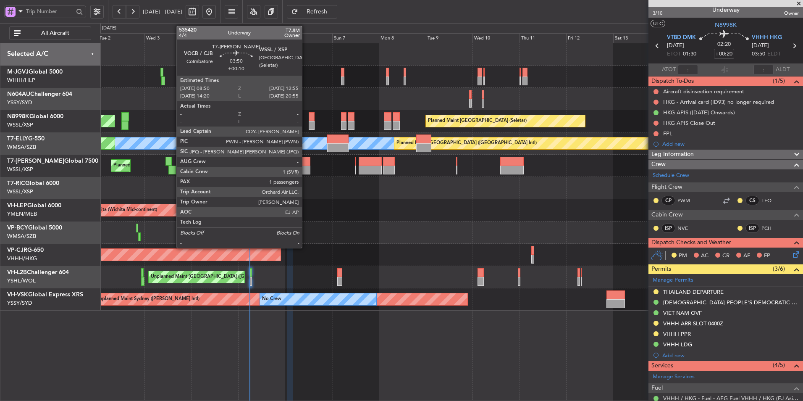
click at [306, 169] on div at bounding box center [306, 170] width 8 height 9
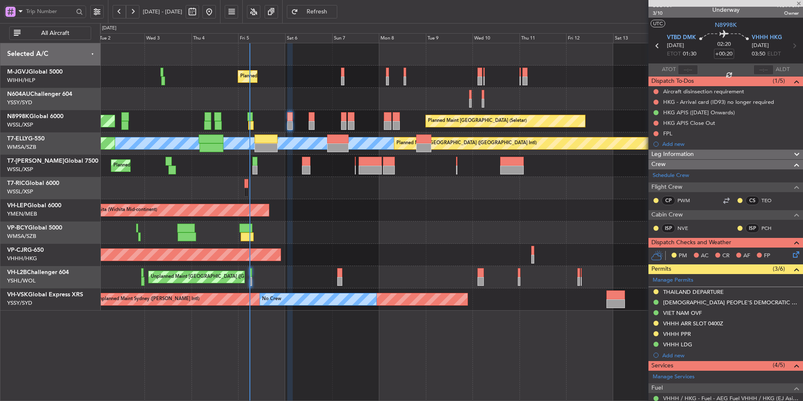
type input "+00:10"
type input "1"
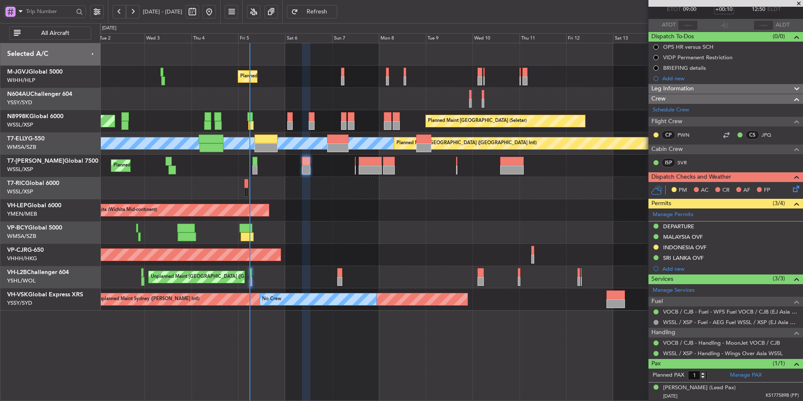
scroll to position [0, 0]
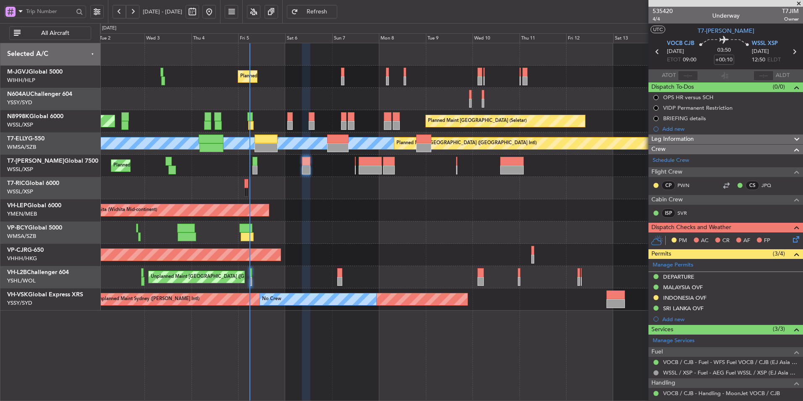
click at [347, 181] on div "Planned Maint Singapore (Seletar) Planned Maint Singapore (Seletar) Planned Mai…" at bounding box center [451, 176] width 703 height 267
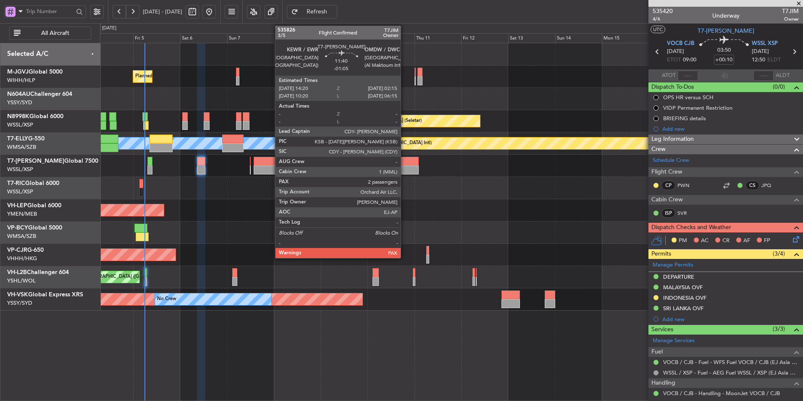
click at [405, 164] on div at bounding box center [407, 161] width 24 height 9
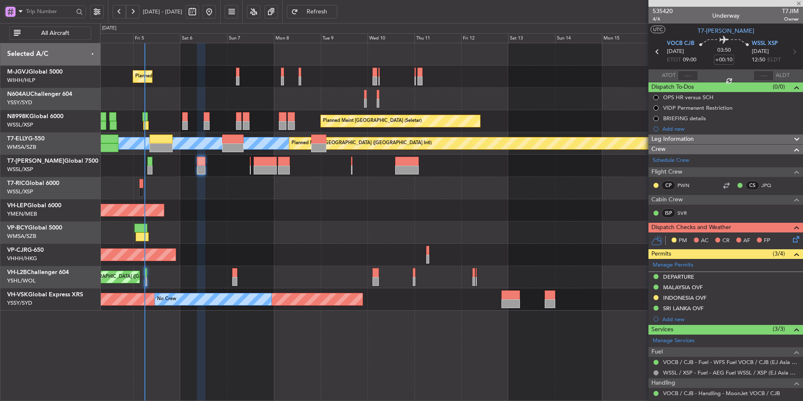
type input "-01:05"
type input "2"
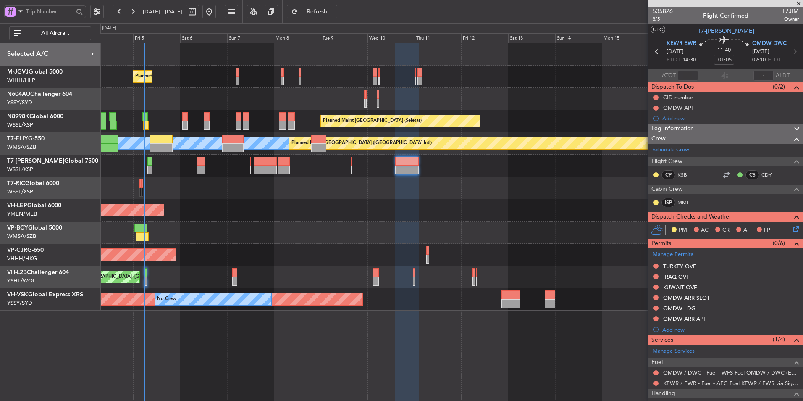
click at [325, 236] on div at bounding box center [451, 232] width 703 height 22
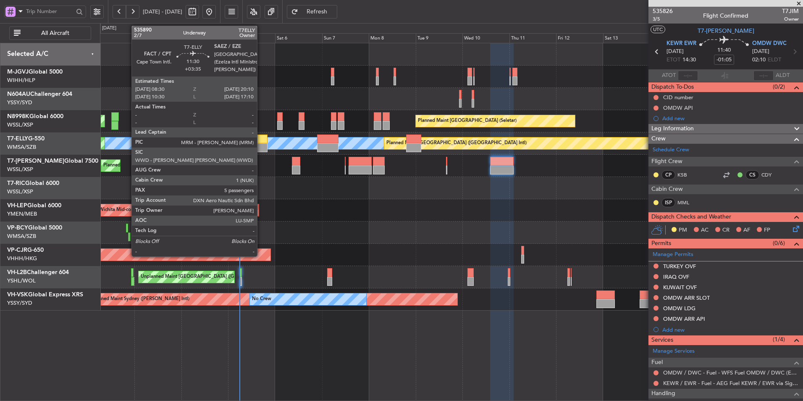
click at [261, 143] on div at bounding box center [255, 147] width 23 height 9
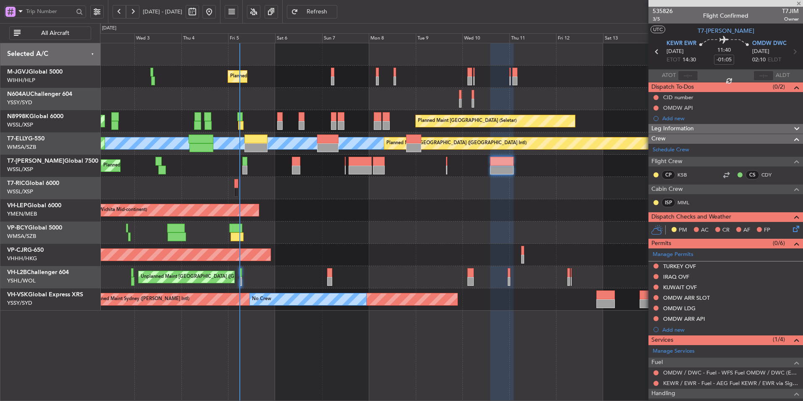
click at [347, 232] on div at bounding box center [451, 232] width 703 height 22
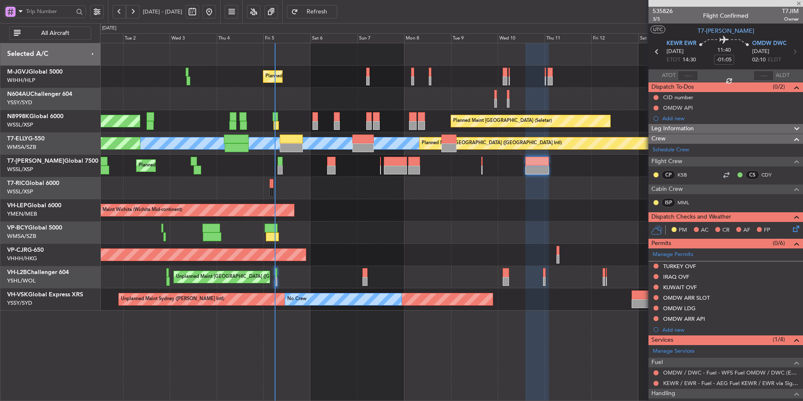
type input "+03:35"
type input "5"
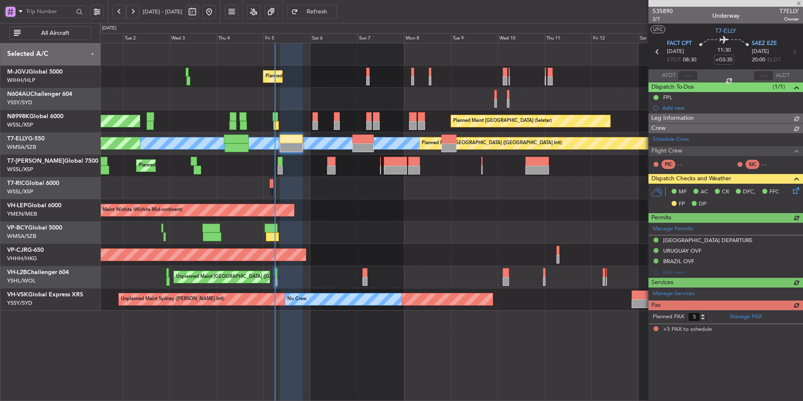
type input "[PERSON_NAME] (HHAFI)"
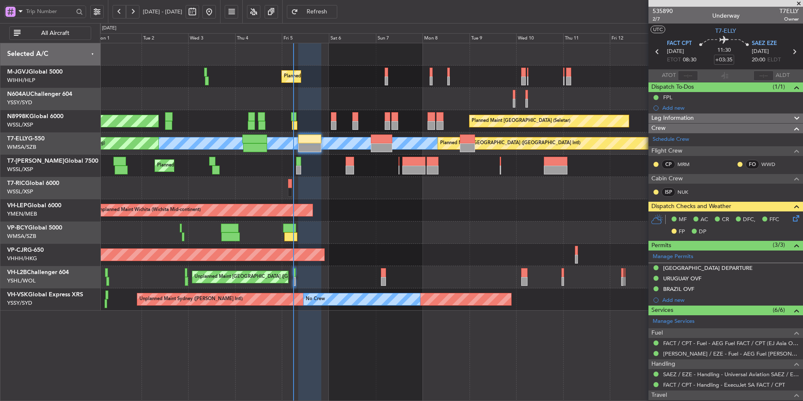
click at [365, 188] on div at bounding box center [451, 188] width 703 height 22
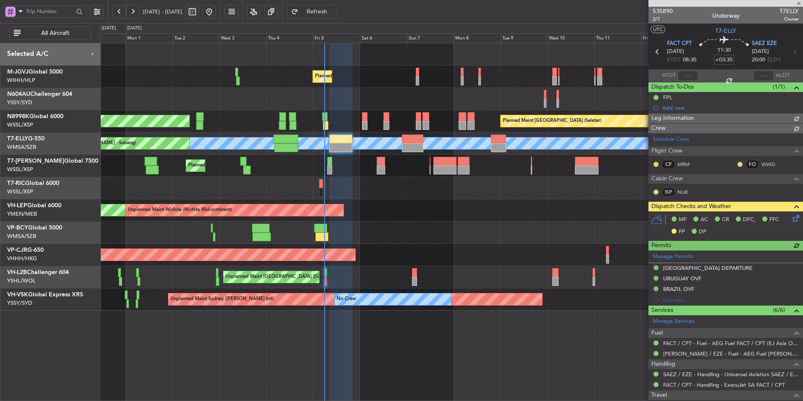
type input "[PERSON_NAME] (HHAFI)"
click at [375, 208] on div "Unplanned Maint Wichita (Wichita Mid-continent) Unplanned Maint Wichita (Wichit…" at bounding box center [451, 210] width 703 height 22
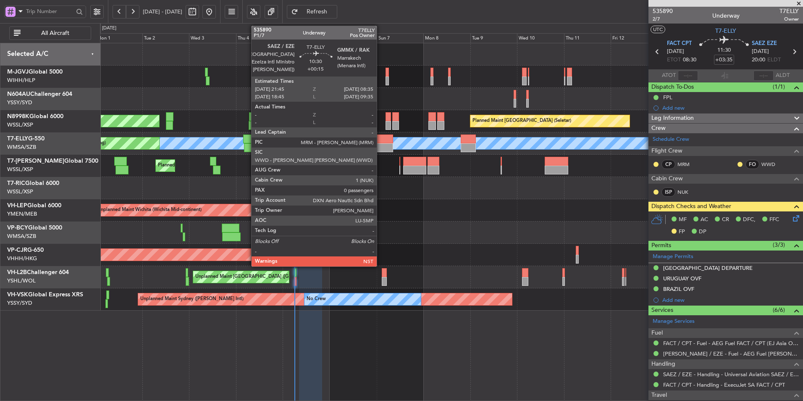
click at [381, 145] on div at bounding box center [382, 147] width 21 height 9
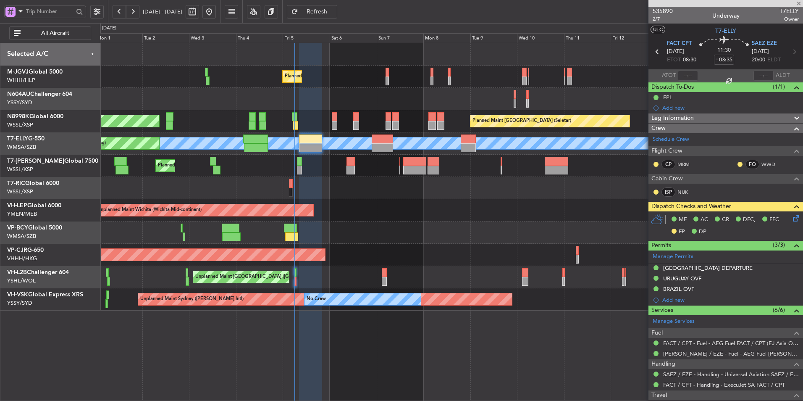
type input "+00:15"
type input "0"
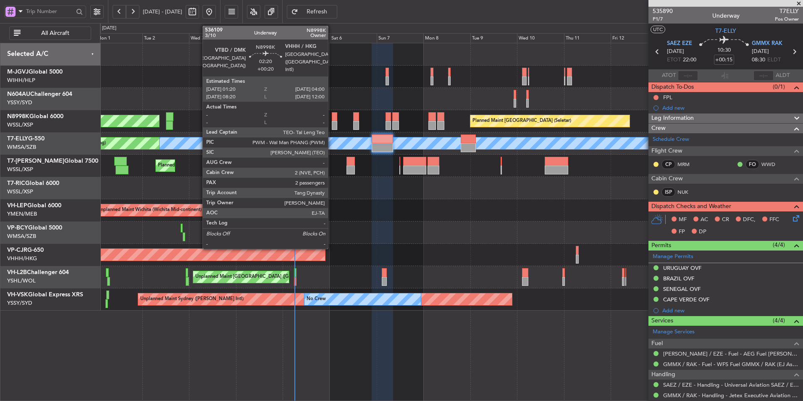
click at [332, 121] on div at bounding box center [334, 125] width 5 height 9
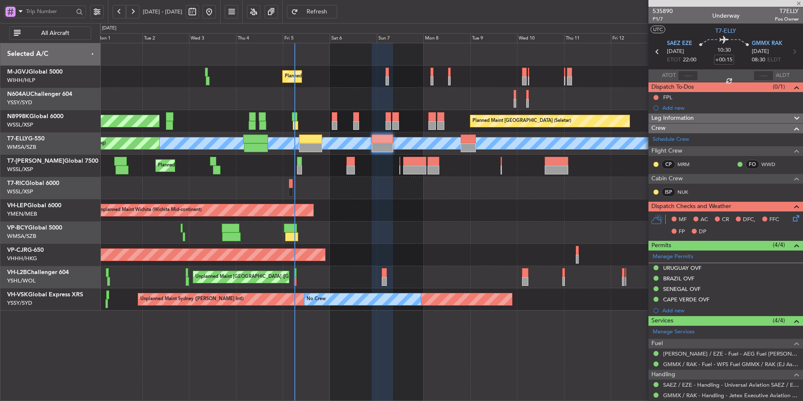
type input "+00:20"
type input "2"
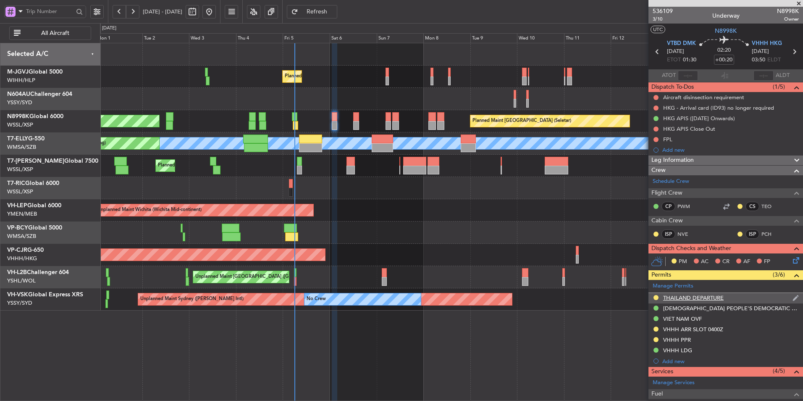
click at [691, 299] on div "THAILAND DEPARTURE" at bounding box center [693, 297] width 60 height 7
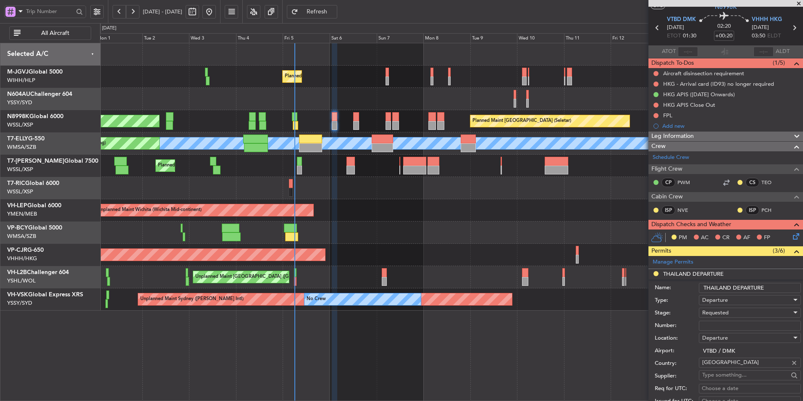
scroll to position [42, 0]
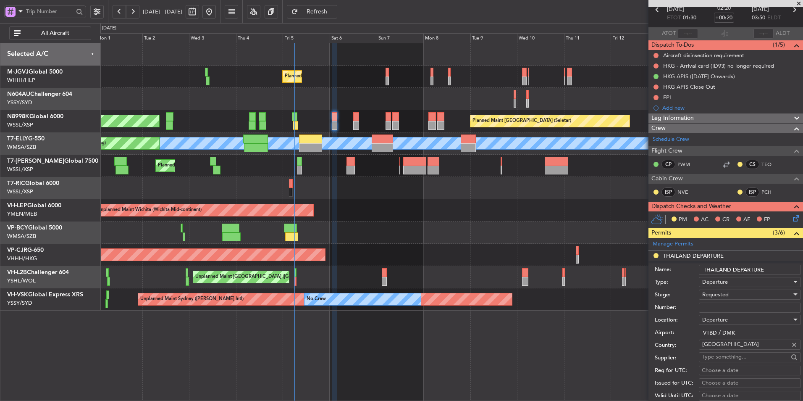
click at [722, 305] on input "Number:" at bounding box center [750, 307] width 102 height 10
paste input "ATD 10428/09/2025"
type input "ATD 10428/09/2025"
click at [725, 297] on span "Requested" at bounding box center [715, 295] width 26 height 8
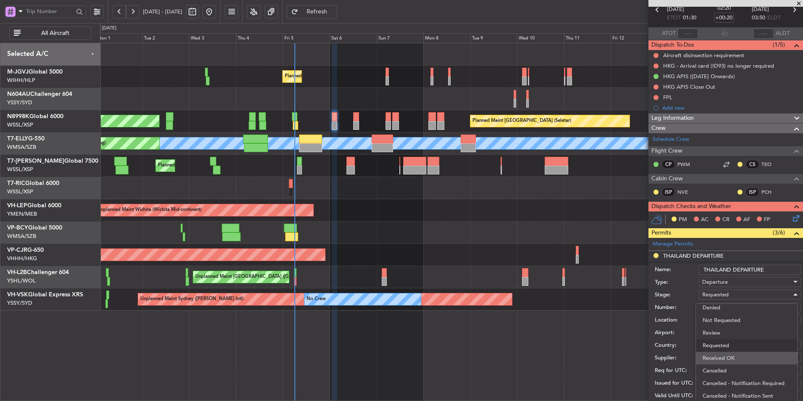
click at [734, 357] on span "Received OK" at bounding box center [747, 358] width 88 height 13
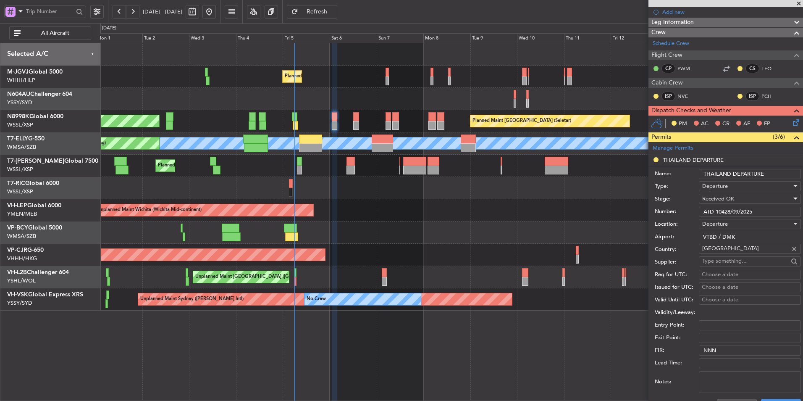
scroll to position [168, 0]
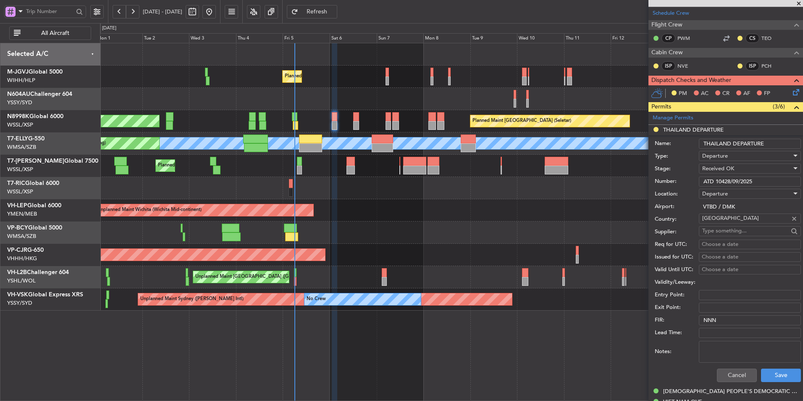
click at [716, 247] on div "Choose a date" at bounding box center [750, 244] width 96 height 8
select select "9"
select select "2025"
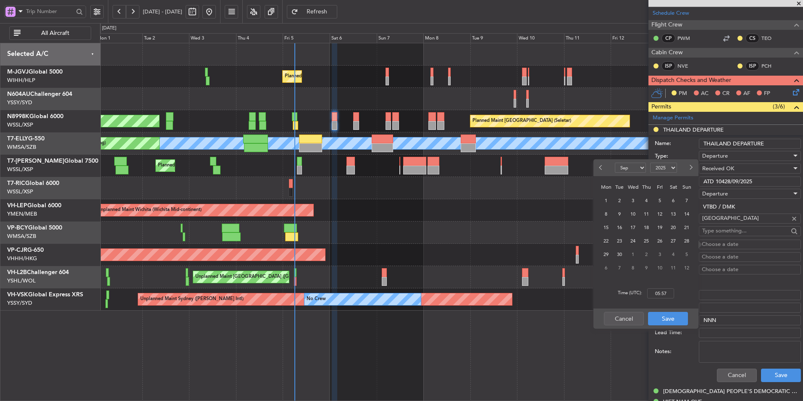
click at [673, 196] on span "6" at bounding box center [673, 200] width 11 height 11
click at [671, 293] on input "00:00" at bounding box center [660, 293] width 27 height 10
type input "01:30"
click at [671, 313] on button "Save" at bounding box center [668, 318] width 40 height 13
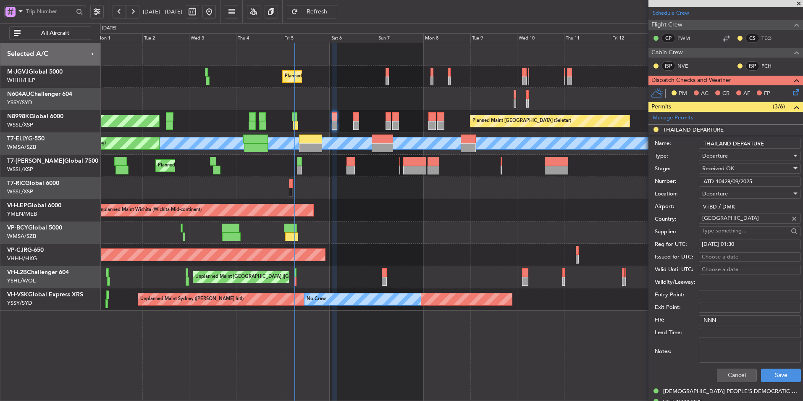
click at [714, 258] on div "Choose a date" at bounding box center [750, 257] width 96 height 8
select select "9"
select select "2025"
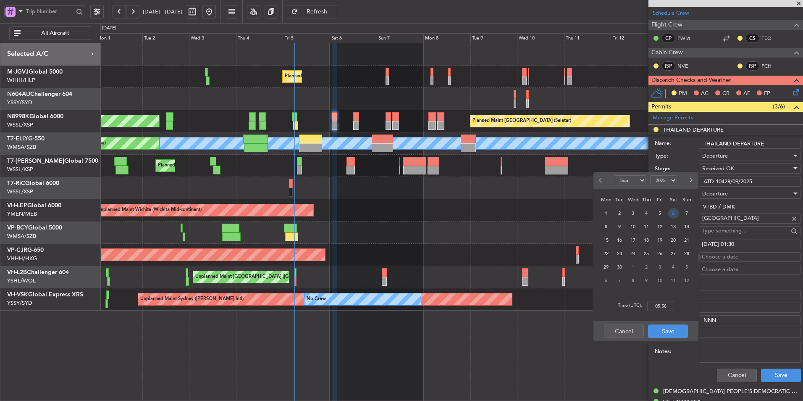
click at [672, 217] on span "6" at bounding box center [673, 213] width 11 height 11
click at [669, 305] on input "00:00" at bounding box center [660, 306] width 27 height 10
type input "01:30"
click at [673, 328] on button "Save" at bounding box center [668, 330] width 40 height 13
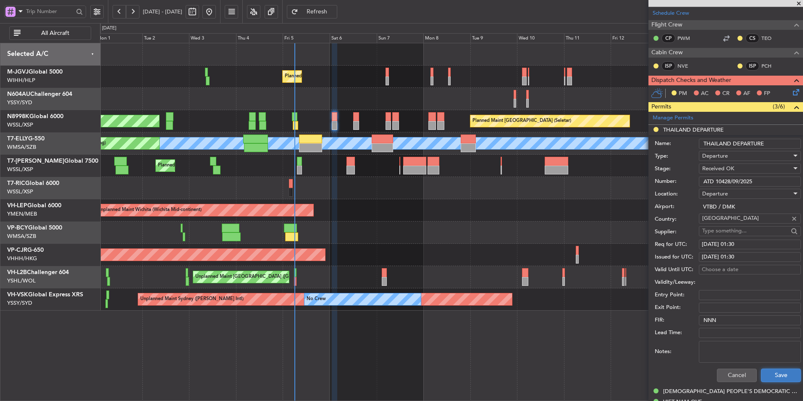
click at [781, 373] on button "Save" at bounding box center [781, 374] width 40 height 13
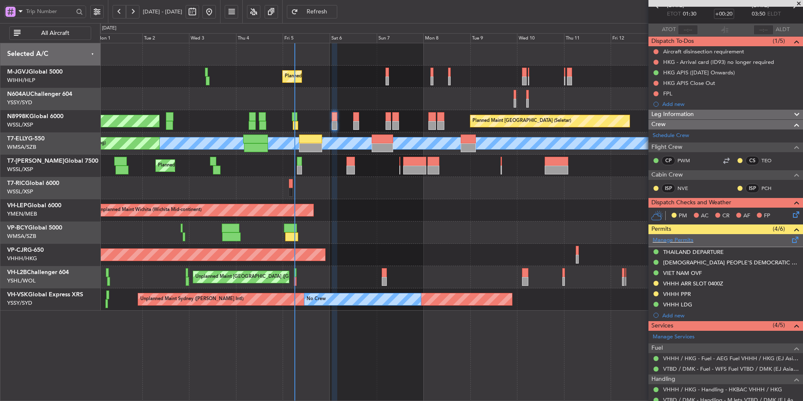
scroll to position [126, 0]
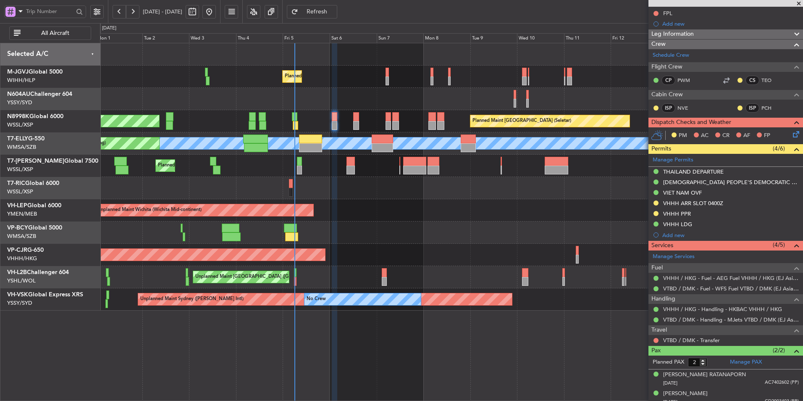
click at [701, 202] on div "VHHH ARR SLOT 0400Z" at bounding box center [693, 203] width 60 height 7
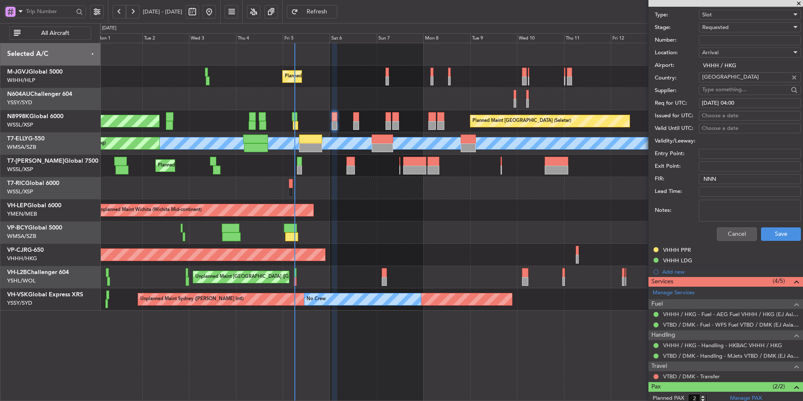
scroll to position [294, 0]
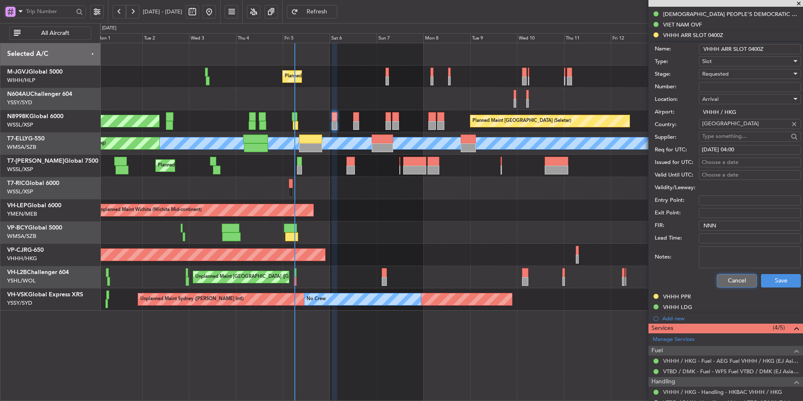
click at [721, 277] on button "Cancel" at bounding box center [737, 280] width 40 height 13
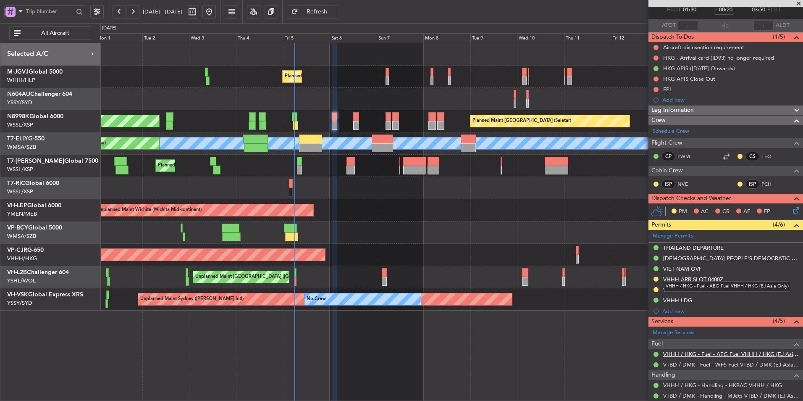
scroll to position [0, 0]
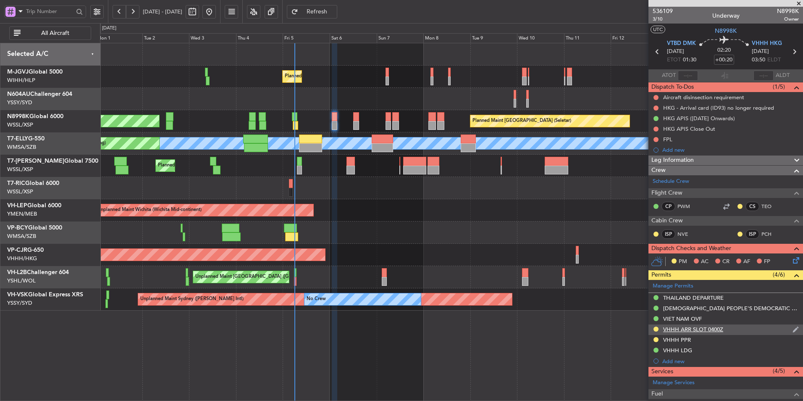
drag, startPoint x: 685, startPoint y: 338, endPoint x: 695, endPoint y: 324, distance: 17.4
click at [685, 338] on div "VHHH PPR" at bounding box center [677, 339] width 28 height 7
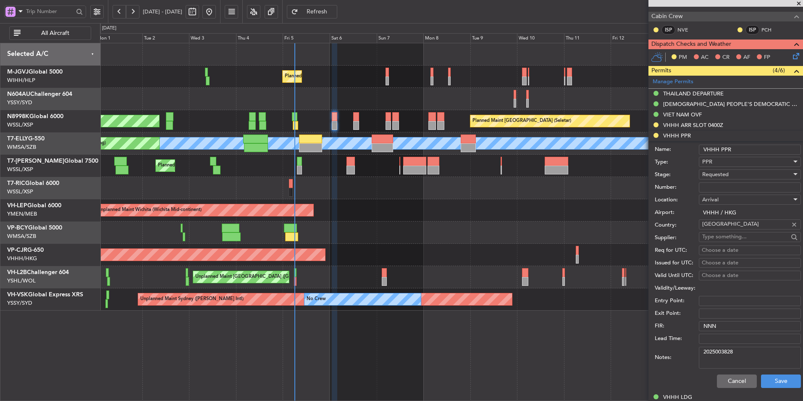
scroll to position [294, 0]
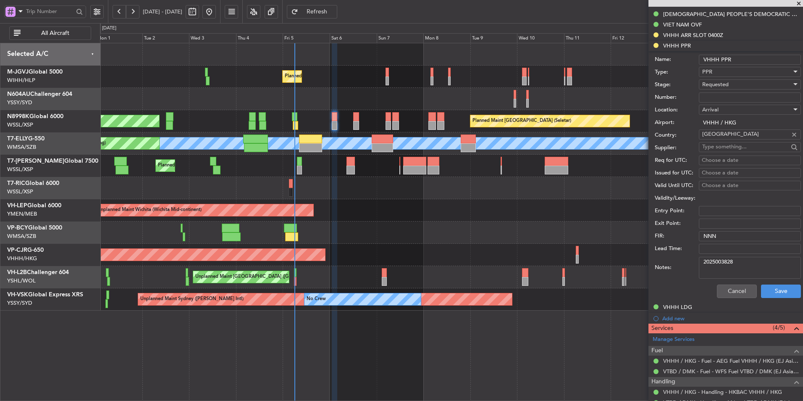
drag, startPoint x: 744, startPoint y: 265, endPoint x: 610, endPoint y: 256, distance: 134.4
click at [629, 258] on fb-app "01 Sep 2025 - 16 Sep 2025 Refresh Quick Links All Aircraft Planned Maint Singap…" at bounding box center [401, 206] width 803 height 391
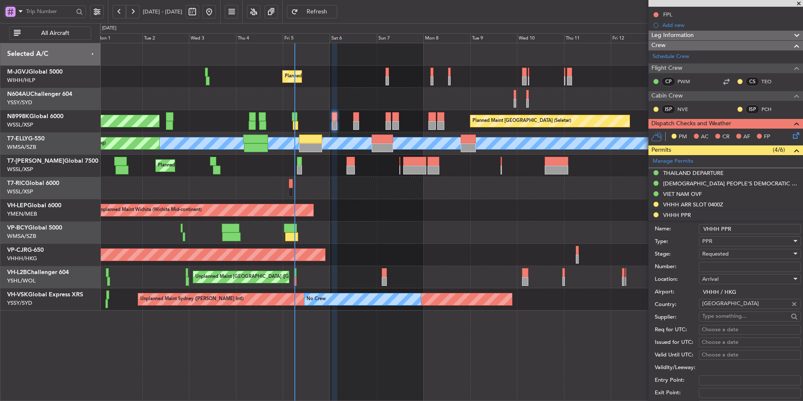
scroll to position [210, 0]
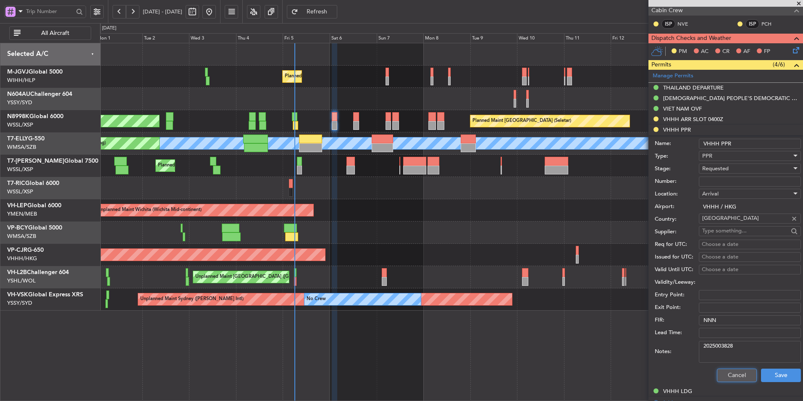
click at [733, 373] on button "Cancel" at bounding box center [737, 374] width 40 height 13
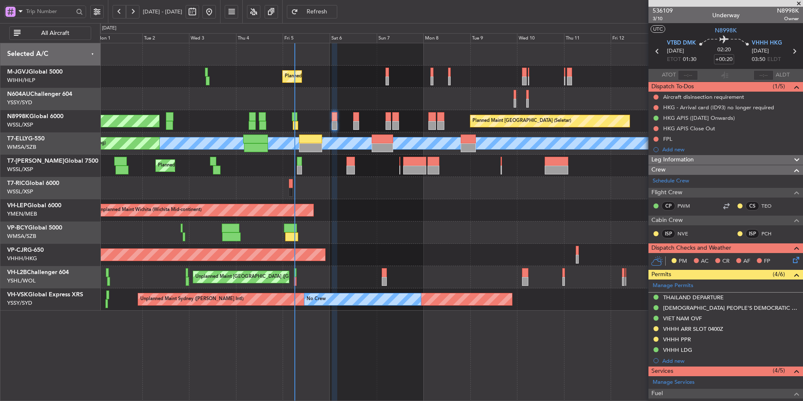
scroll to position [0, 0]
click at [658, 107] on button at bounding box center [656, 107] width 5 height 5
click at [657, 156] on span "Cancelled" at bounding box center [658, 157] width 24 height 8
click at [664, 138] on div "FPL" at bounding box center [667, 139] width 9 height 7
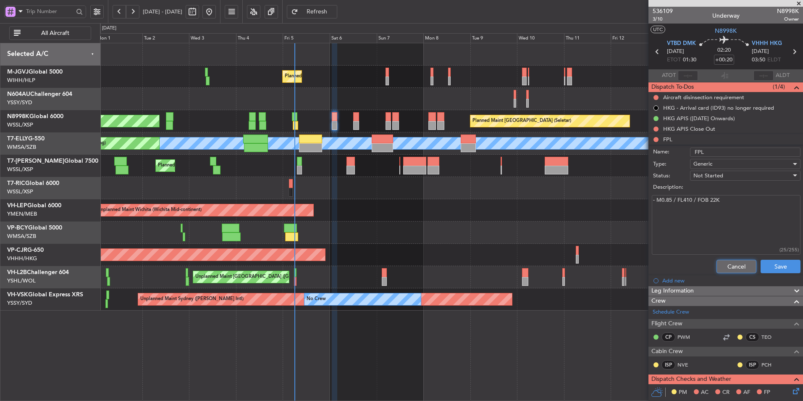
click at [730, 265] on button "Cancel" at bounding box center [737, 266] width 40 height 13
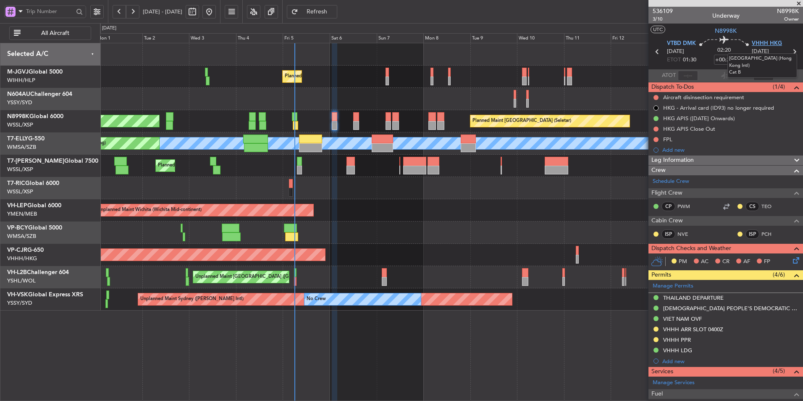
click at [769, 41] on span "VHHH HKG" at bounding box center [767, 43] width 30 height 8
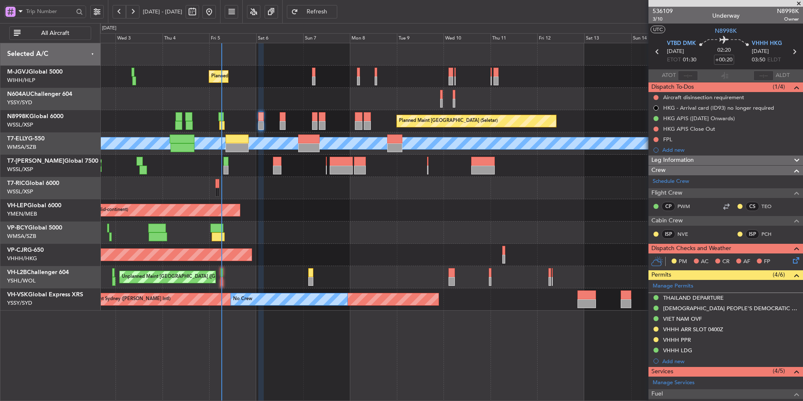
click at [278, 183] on div at bounding box center [451, 188] width 703 height 22
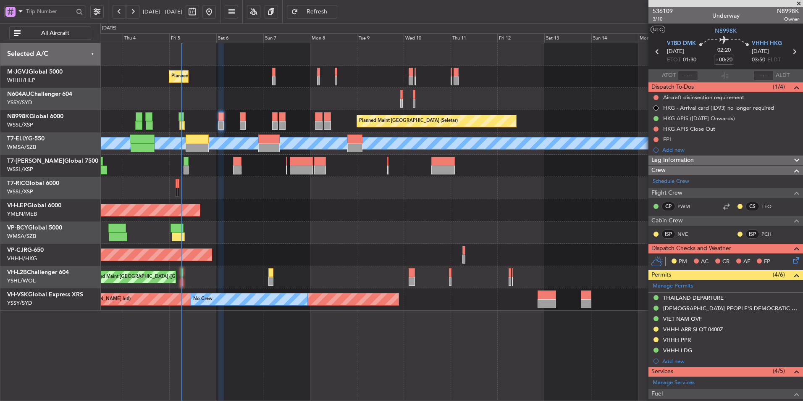
click at [246, 121] on div "Planned Maint Singapore (Seletar) Planned Maint Singapore (Seletar)" at bounding box center [451, 121] width 703 height 22
click at [238, 120] on div "Planned Maint Singapore (Seletar) Planned Maint Singapore (Seletar)" at bounding box center [451, 121] width 703 height 22
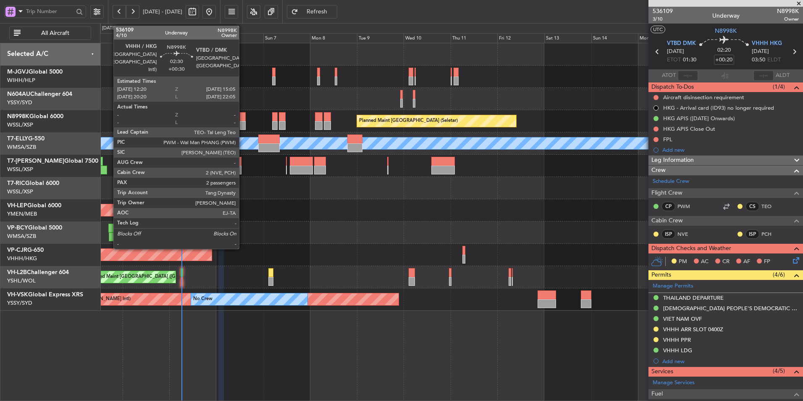
click at [243, 121] on div at bounding box center [242, 125] width 5 height 9
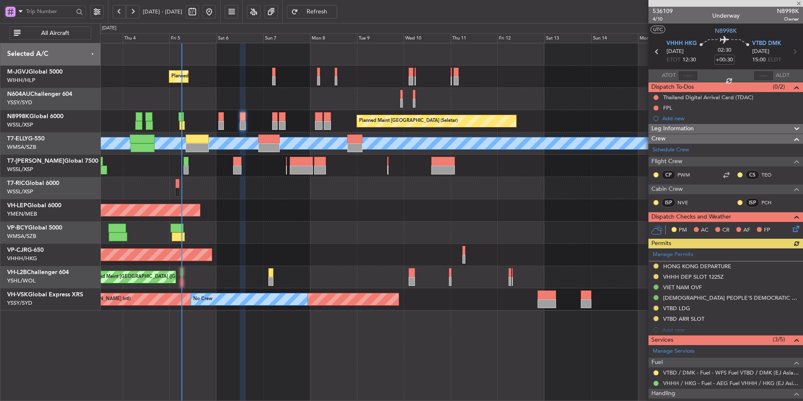
scroll to position [100, 0]
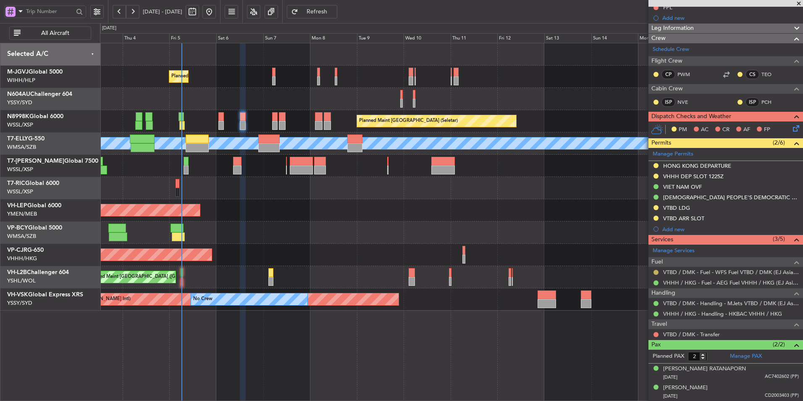
click at [656, 270] on button at bounding box center [656, 272] width 5 height 5
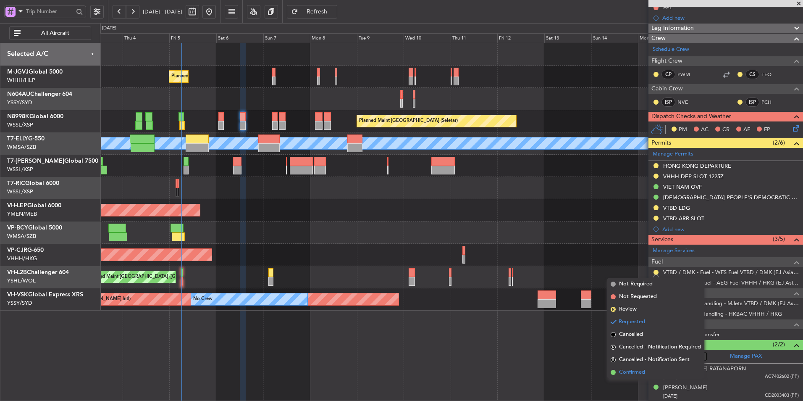
click at [634, 370] on span "Confirmed" at bounding box center [632, 372] width 26 height 8
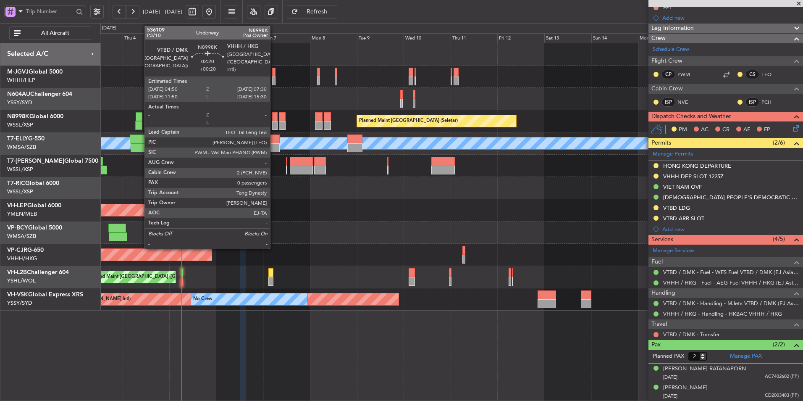
click at [274, 122] on div at bounding box center [274, 125] width 5 height 9
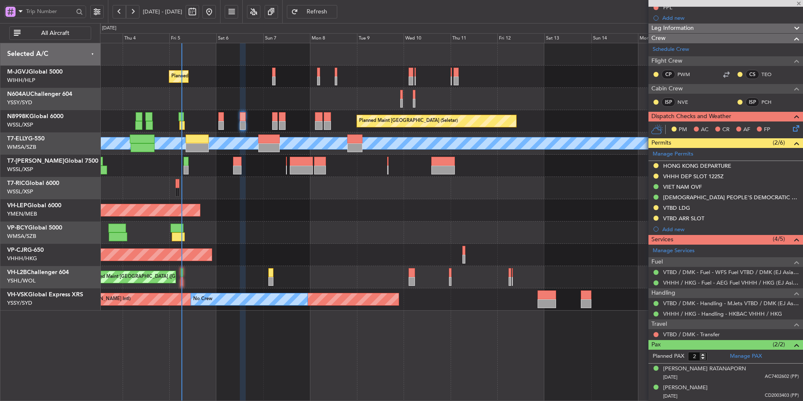
type input "+00:20"
type input "0"
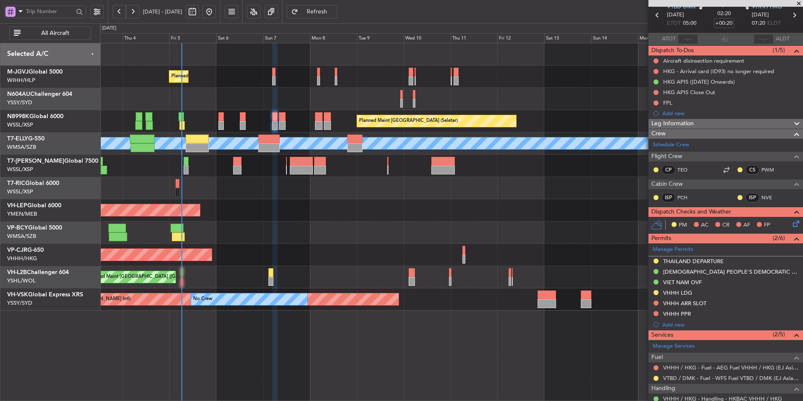
scroll to position [94, 0]
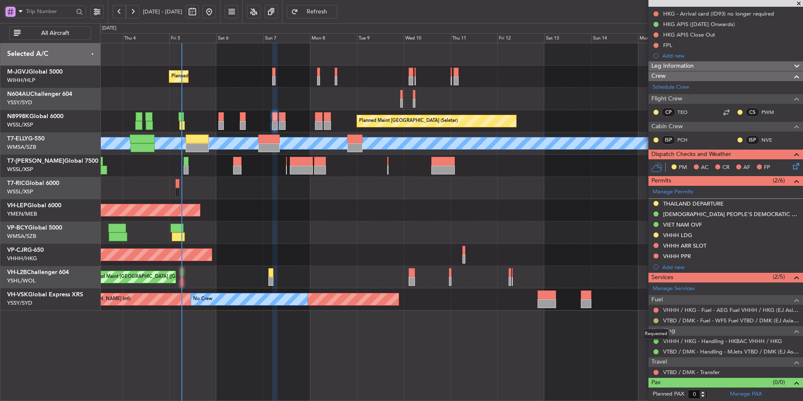
click at [656, 320] on button at bounding box center [656, 320] width 5 height 5
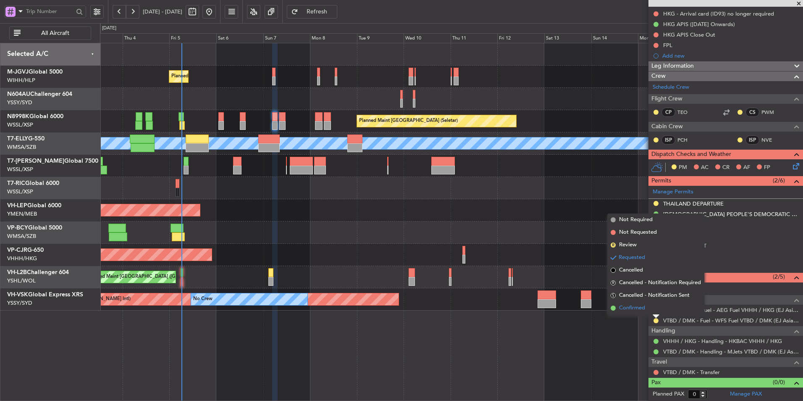
click at [636, 314] on li "Confirmed" at bounding box center [655, 308] width 97 height 13
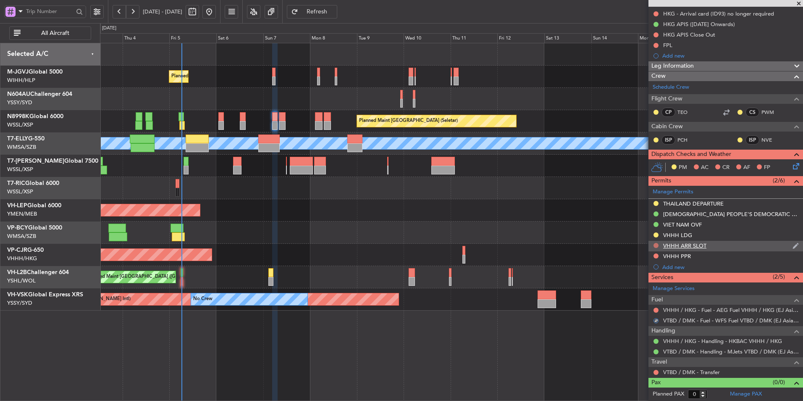
click at [656, 244] on button at bounding box center [656, 245] width 5 height 5
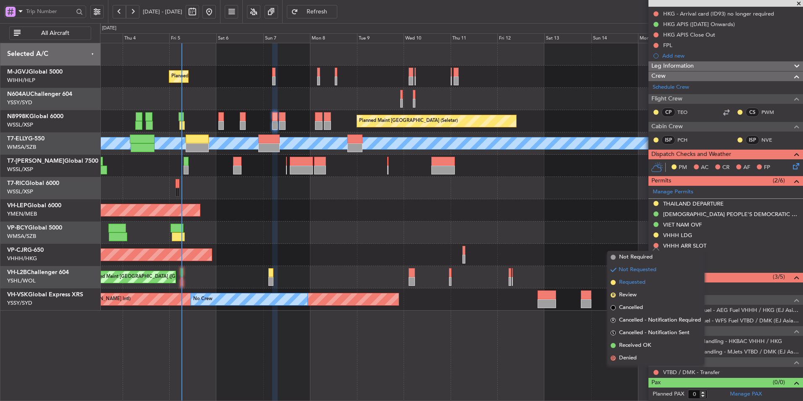
click at [641, 283] on span "Requested" at bounding box center [632, 282] width 26 height 8
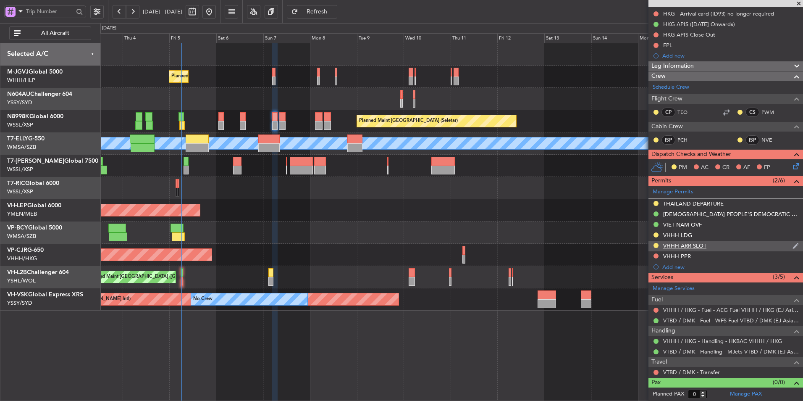
click at [704, 247] on div "VHHH ARR SLOT" at bounding box center [684, 245] width 43 height 7
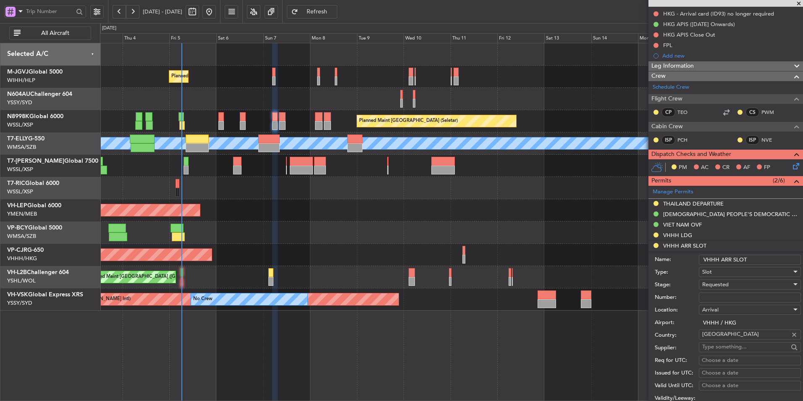
scroll to position [220, 0]
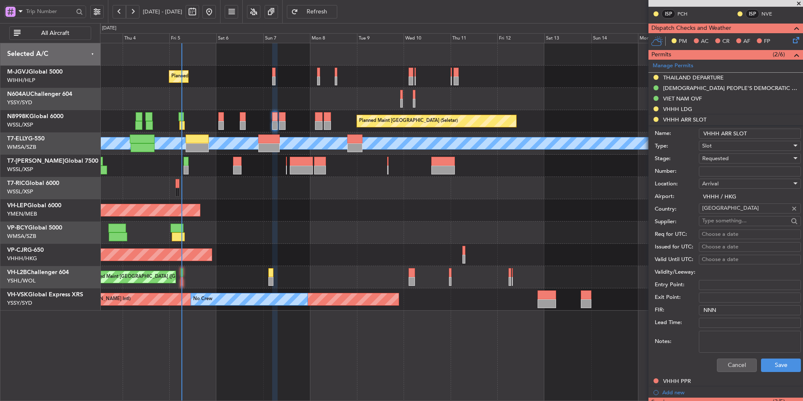
click at [722, 340] on textarea "Notes:" at bounding box center [750, 342] width 102 height 22
paste textarea "TN8998K 07SEP 014GLEX VTBD0650 D / ID.VHHHAGN0039000"
type textarea "TN8998K 07SEP 014GLEX VTBD0650 D / ID.VHHHAGN0039000"
click at [770, 368] on button "Save" at bounding box center [781, 364] width 40 height 13
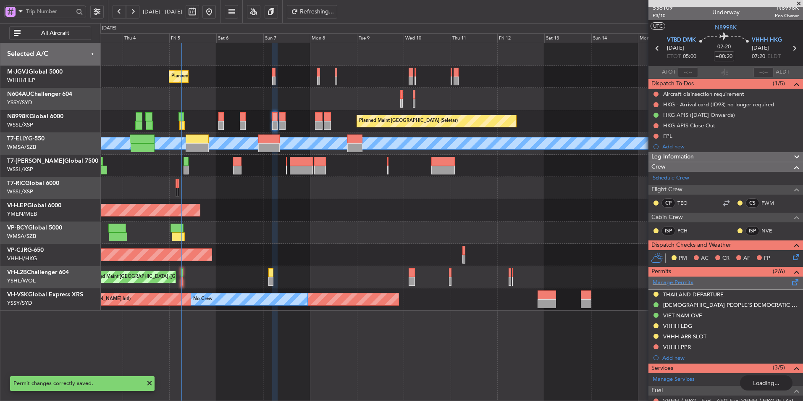
scroll to position [0, 0]
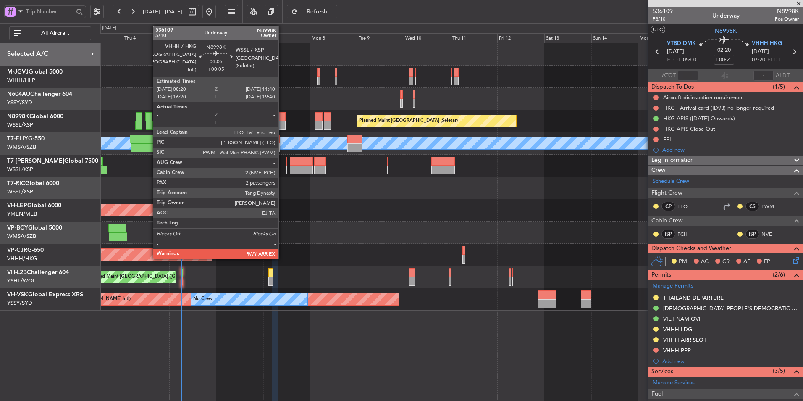
click at [282, 121] on div at bounding box center [282, 116] width 7 height 9
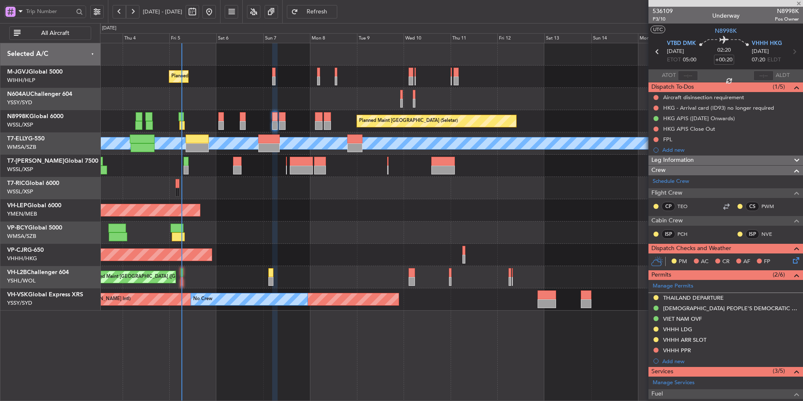
type input "+00:05"
type input "2"
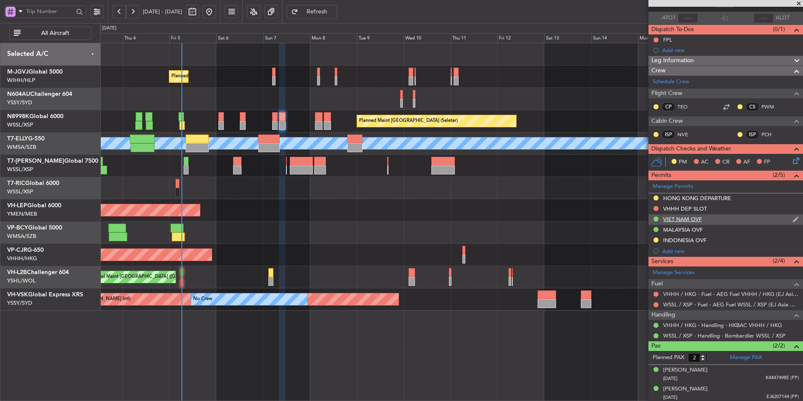
scroll to position [59, 0]
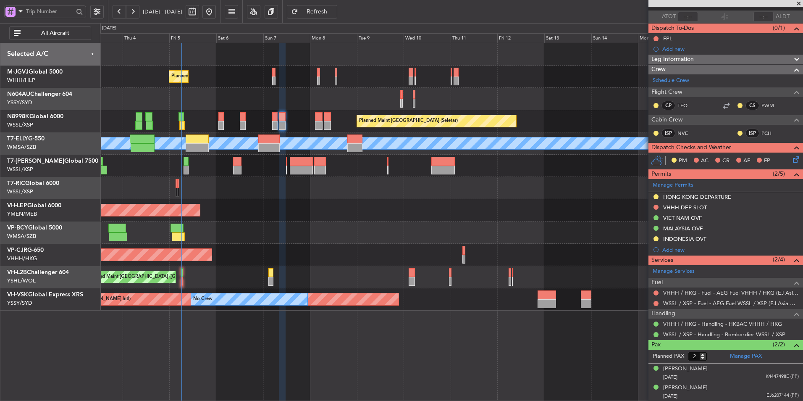
click at [682, 209] on div "VHHH DEP SLOT" at bounding box center [685, 207] width 44 height 7
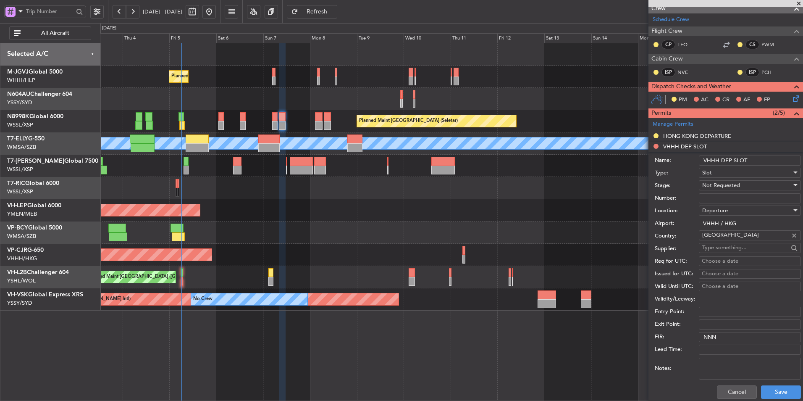
scroll to position [227, 0]
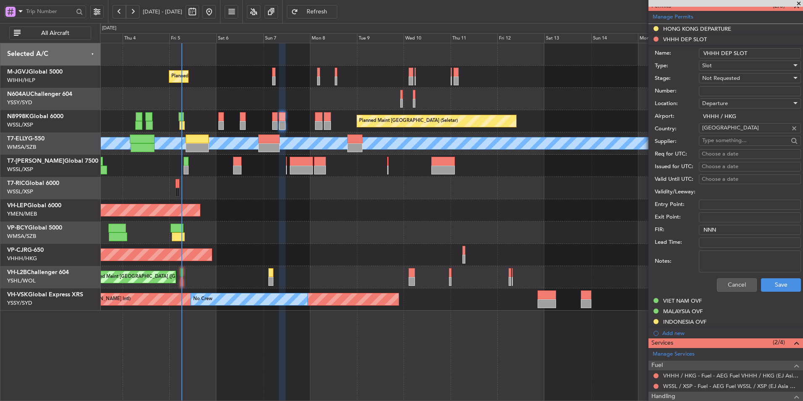
click at [718, 263] on textarea "Notes:" at bounding box center [750, 261] width 102 height 22
paste textarea "T N8998K 07SEP 014GLEX 0835WSSL D / ID.VHHHDGN0041000/ TN8998K"
type textarea "T N8998K 07SEP 014GLEX 0835WSSL D / ID.VHHHDGN0041000/ TN8998K"
click at [741, 74] on div "Not Requested" at bounding box center [746, 78] width 89 height 13
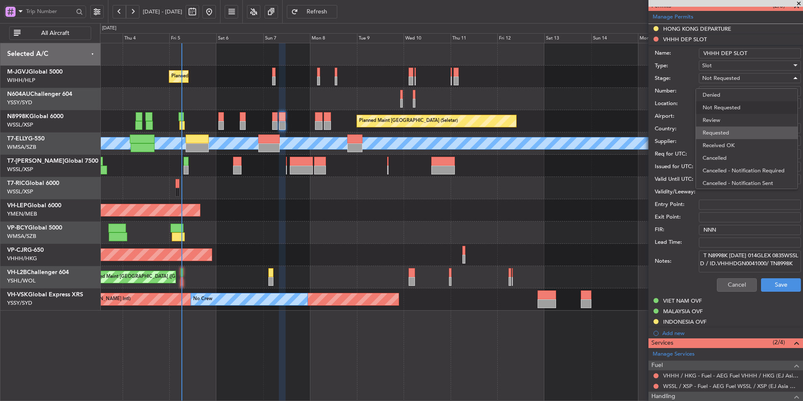
click at [726, 129] on span "Requested" at bounding box center [747, 132] width 88 height 13
click at [775, 289] on button "Save" at bounding box center [781, 284] width 40 height 13
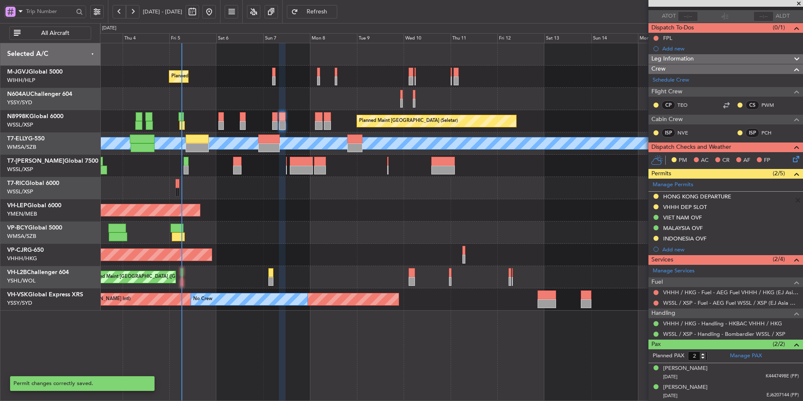
scroll to position [59, 0]
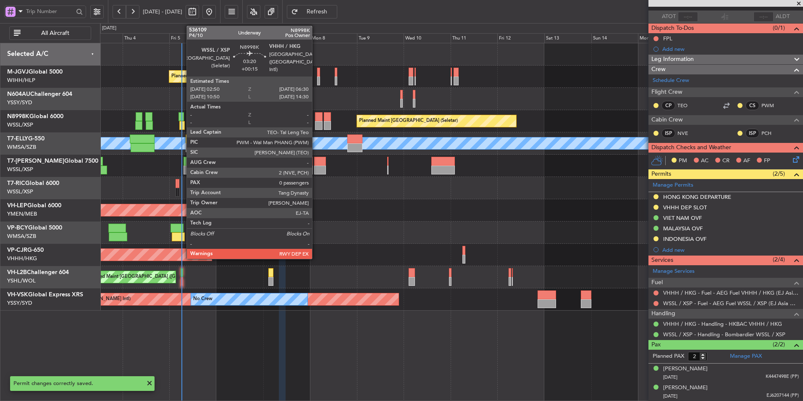
click at [316, 120] on div at bounding box center [319, 116] width 8 height 9
click at [315, 122] on div at bounding box center [319, 125] width 8 height 9
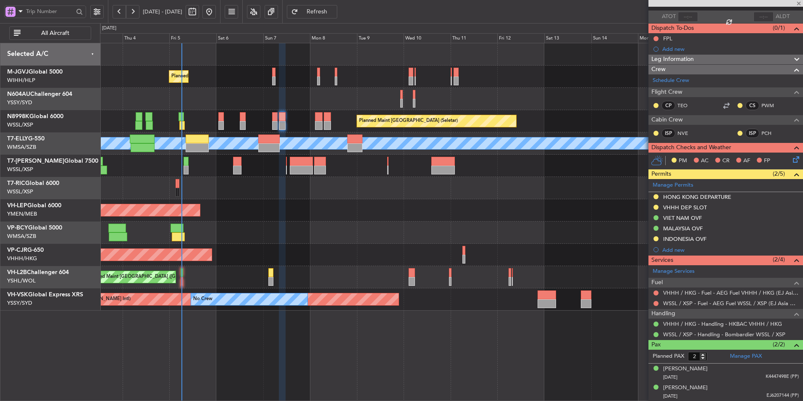
type input "+00:15"
type input "0"
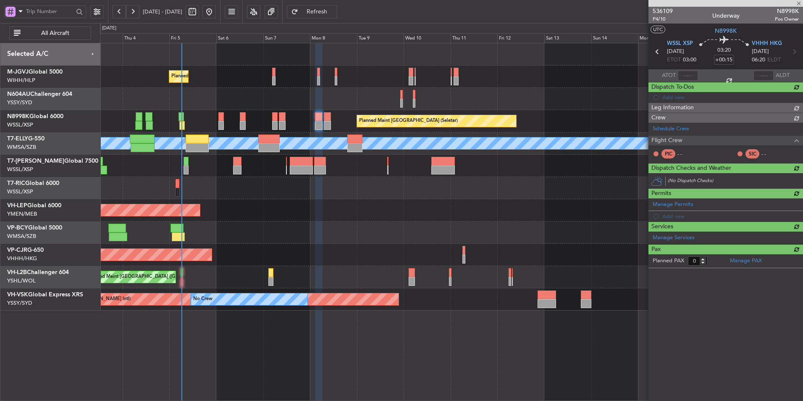
scroll to position [0, 0]
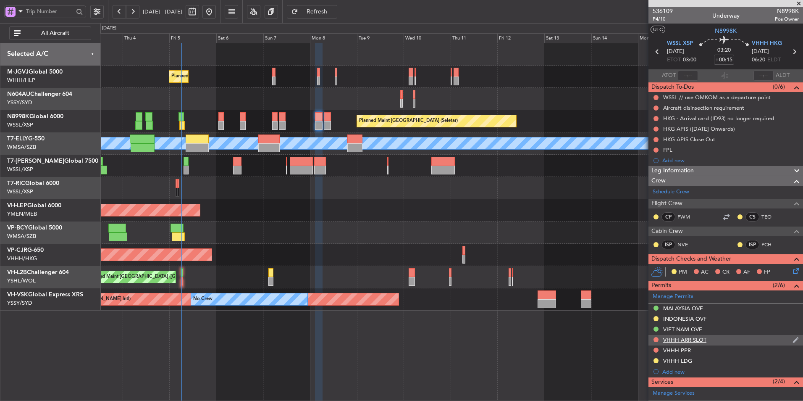
click at [698, 335] on div "VHHH ARR SLOT" at bounding box center [726, 340] width 155 height 11
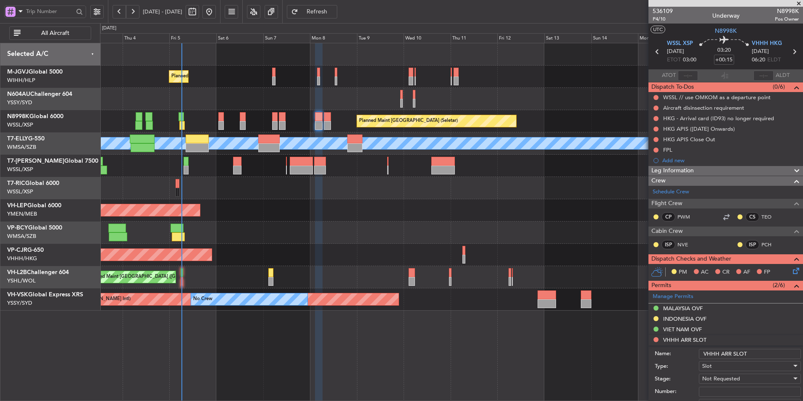
scroll to position [252, 0]
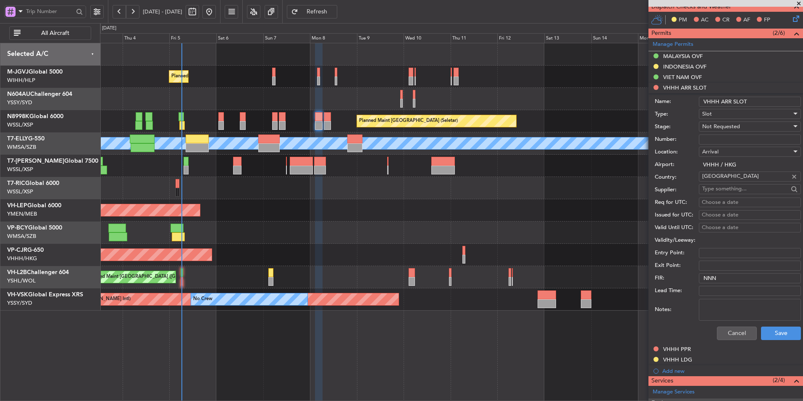
click at [726, 301] on textarea "Notes:" at bounding box center [750, 310] width 102 height 22
paste textarea "TN8998K 08SEP 014GLEX WSSL0615 D / ID.VHHHAGN0043000/"
type textarea "TN8998K 08SEP 014GLEX WSSL0615 D / ID.VHHHAGN0043000/"
click at [729, 130] on div "Not Requested" at bounding box center [746, 126] width 89 height 13
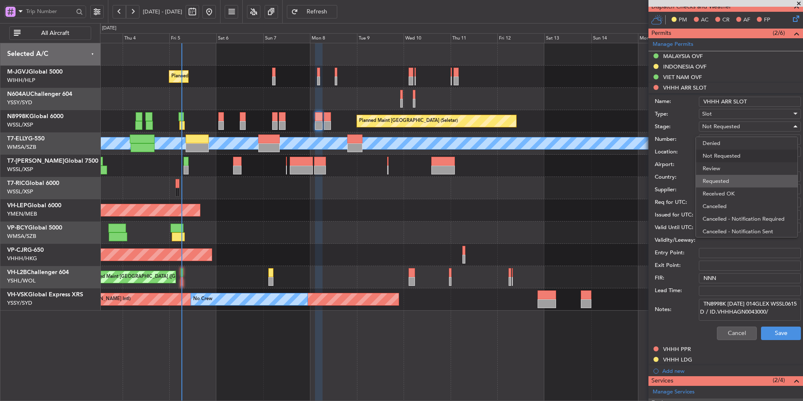
click at [738, 184] on span "Requested" at bounding box center [747, 181] width 88 height 13
click at [722, 203] on div "Choose a date" at bounding box center [750, 202] width 96 height 8
select select "9"
select select "2025"
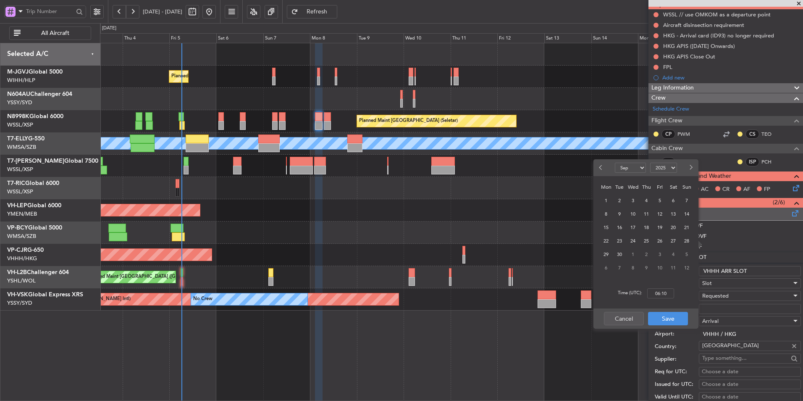
scroll to position [210, 0]
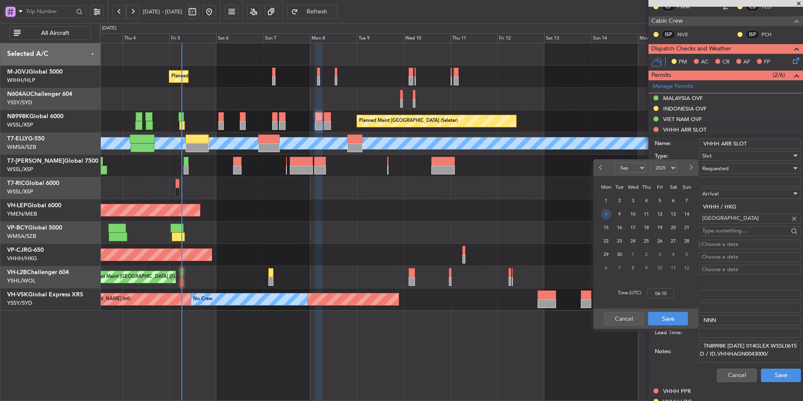
click at [608, 213] on span "8" at bounding box center [606, 214] width 11 height 11
click at [665, 290] on input "00:00" at bounding box center [660, 293] width 27 height 10
type input "06:15"
click at [668, 313] on button "Save" at bounding box center [668, 318] width 40 height 13
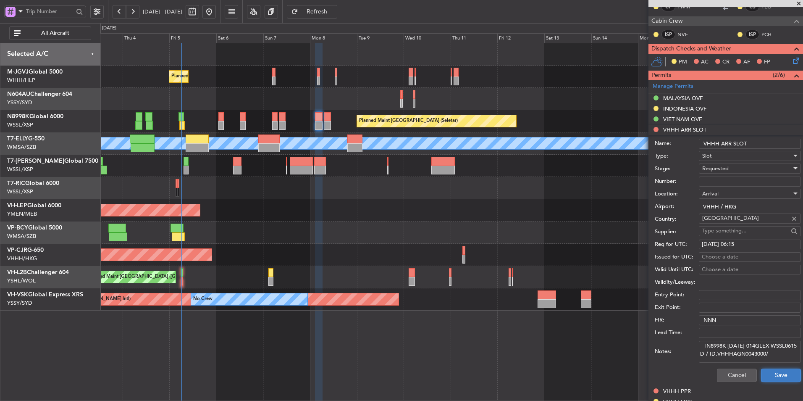
click at [774, 370] on button "Save" at bounding box center [781, 374] width 40 height 13
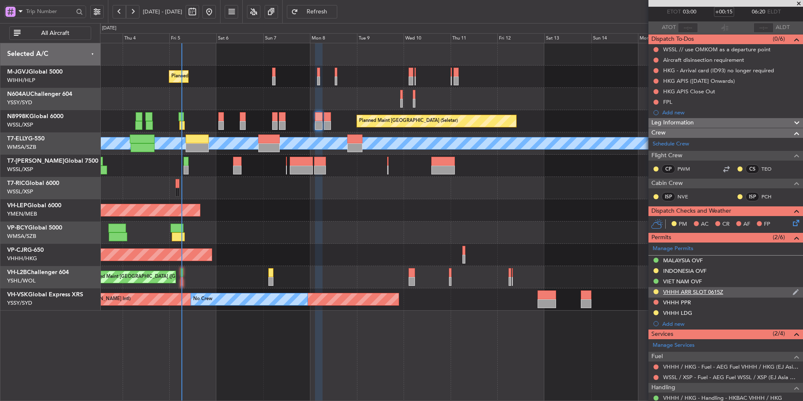
scroll to position [84, 0]
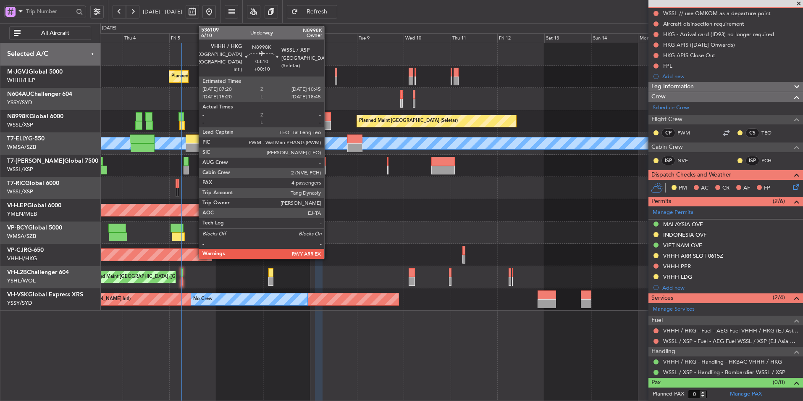
click at [328, 123] on div at bounding box center [327, 125] width 7 height 9
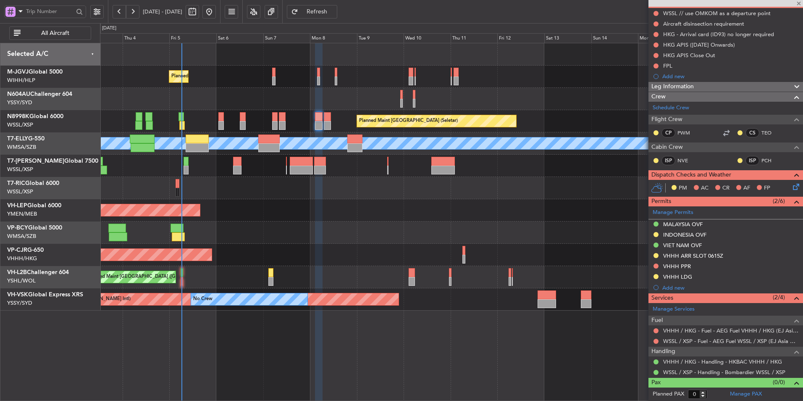
type input "+00:10"
type input "4"
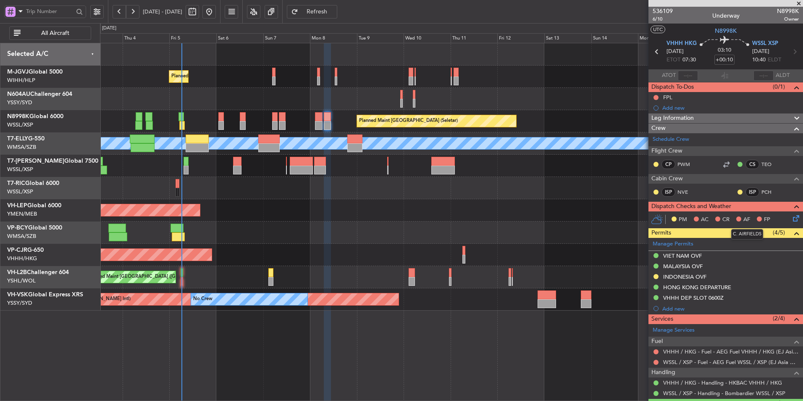
scroll to position [97, 0]
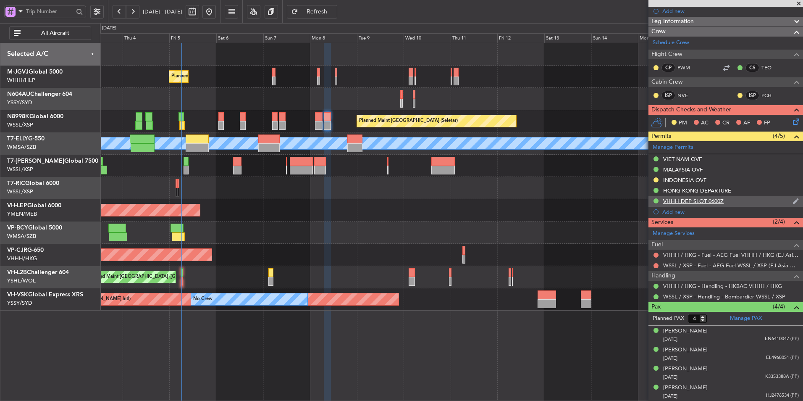
click at [687, 200] on div "VHHH DEP SLOT 0600Z" at bounding box center [693, 200] width 60 height 7
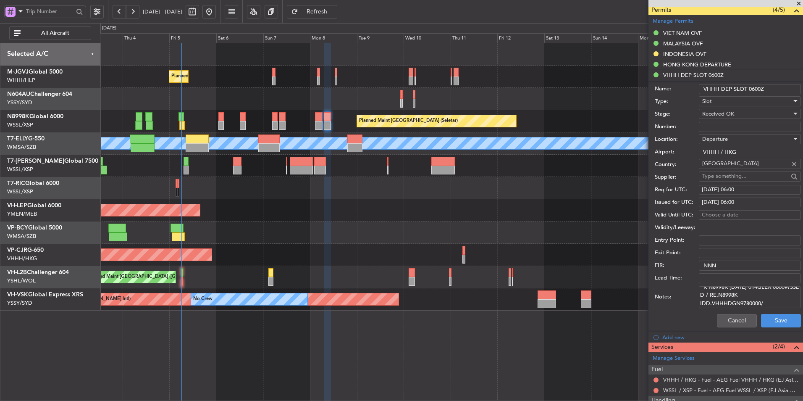
scroll to position [5, 0]
click at [726, 318] on button "Cancel" at bounding box center [737, 320] width 40 height 13
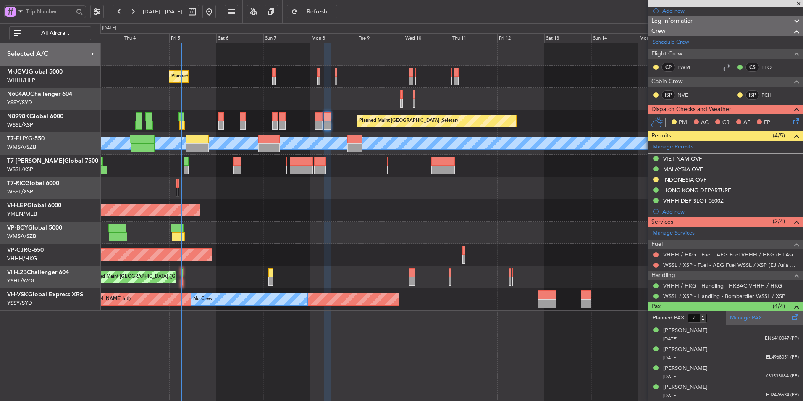
scroll to position [97, 0]
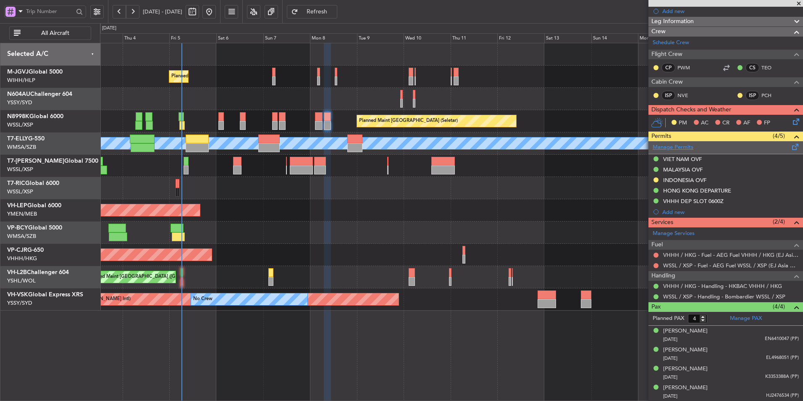
click at [678, 147] on link "Manage Permits" at bounding box center [673, 147] width 41 height 8
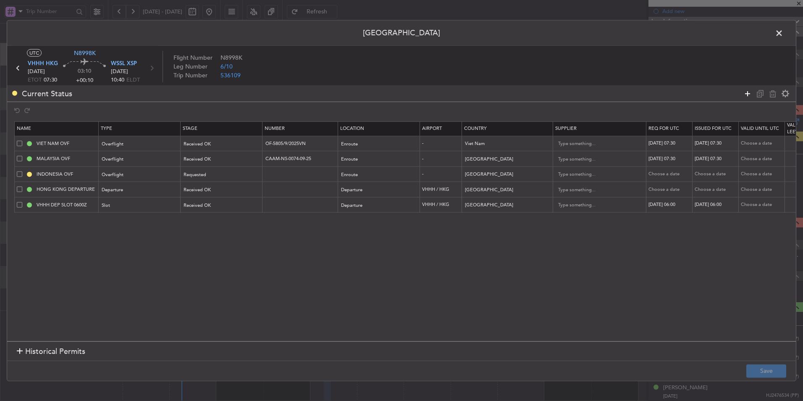
click at [747, 89] on icon at bounding box center [748, 93] width 10 height 10
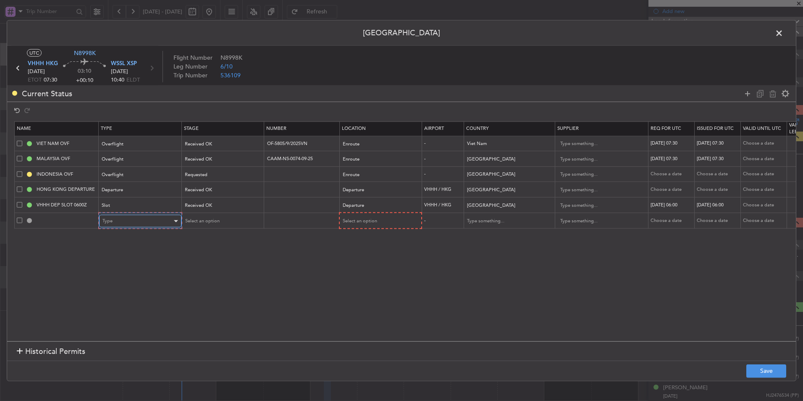
click at [119, 218] on div "Type" at bounding box center [138, 221] width 70 height 13
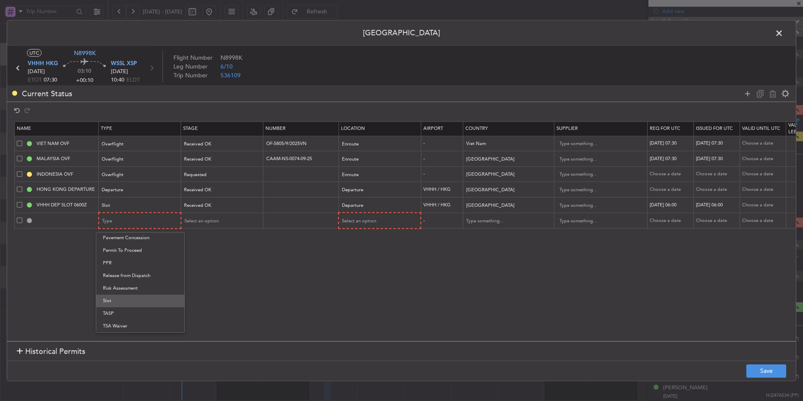
click at [126, 302] on span "Slot" at bounding box center [140, 300] width 75 height 13
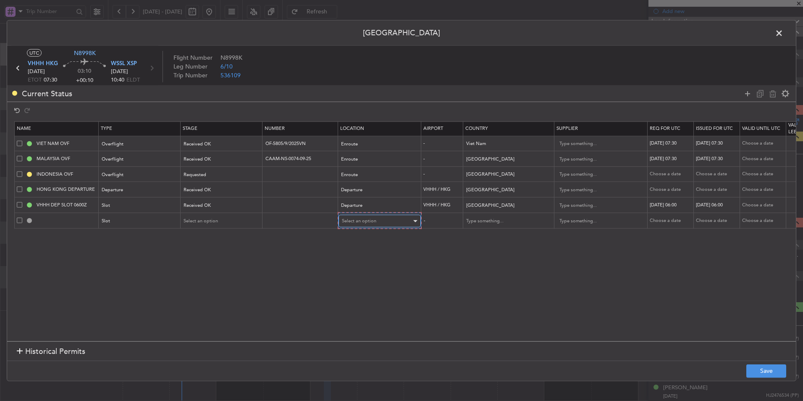
click at [374, 219] on span "Select an option" at bounding box center [359, 221] width 34 height 6
click at [370, 240] on span "Departure" at bounding box center [379, 238] width 75 height 13
click at [297, 222] on input "text" at bounding box center [301, 219] width 73 height 7
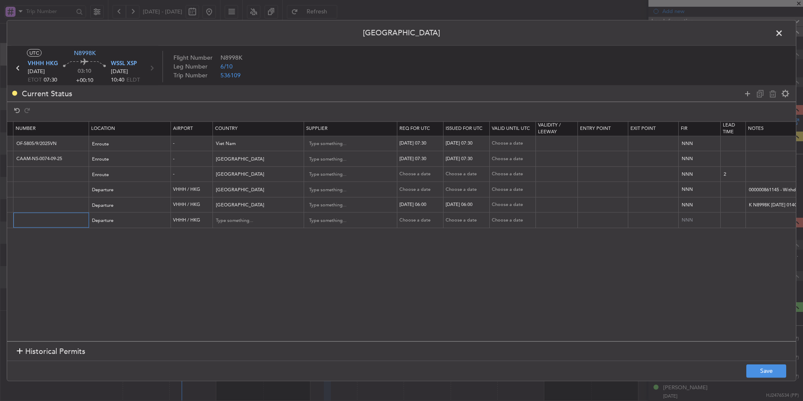
scroll to position [0, 290]
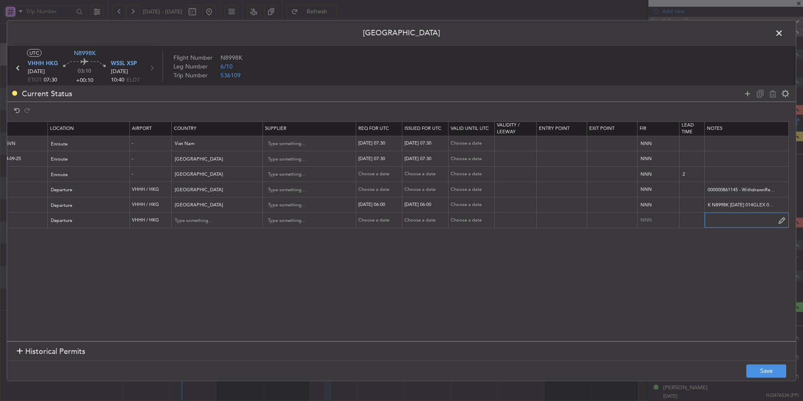
click at [724, 220] on input "text" at bounding box center [747, 220] width 84 height 13
paste input "T N8998K 08SEP 014GLEX 0730WSSL D / ID.VHHHDGN0045000/"
type input "T N8998K 08SEP 014GLEX 0730WSSL D / ID.VHHHDGN0045000/"
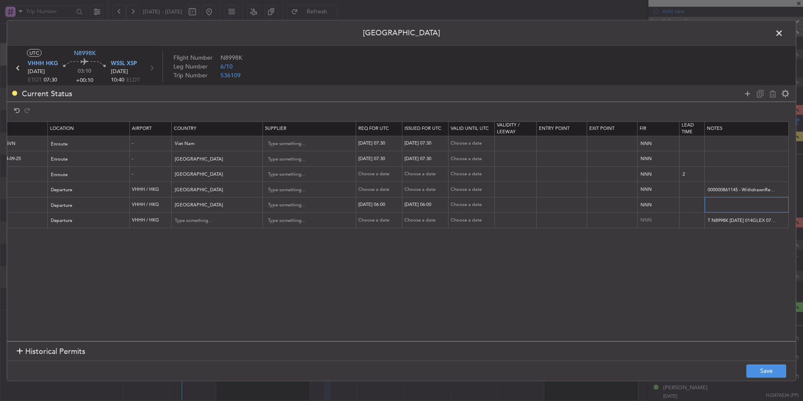
drag, startPoint x: 772, startPoint y: 207, endPoint x: 804, endPoint y: 204, distance: 32.5
click at [803, 204] on html "03 Sep 2025 - 18 Sep 2025 Refresh Quick Links All Aircraft Planned Maint Singap…" at bounding box center [401, 200] width 803 height 401
click at [759, 373] on button "Save" at bounding box center [767, 370] width 40 height 13
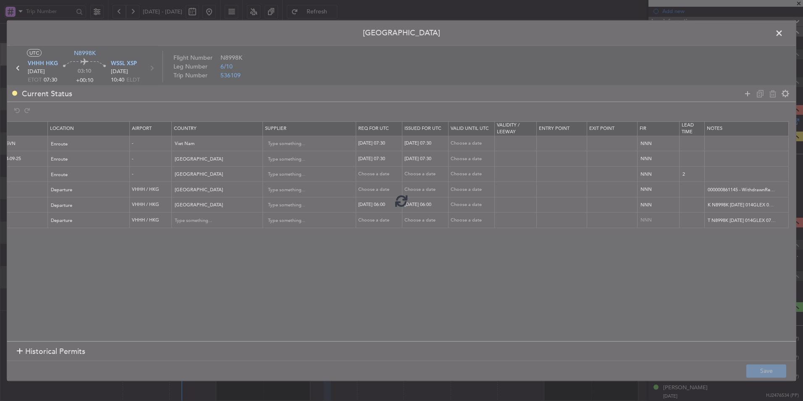
type input "VHHH DEP SLOT"
type input "Hong Kong"
type input "NNN"
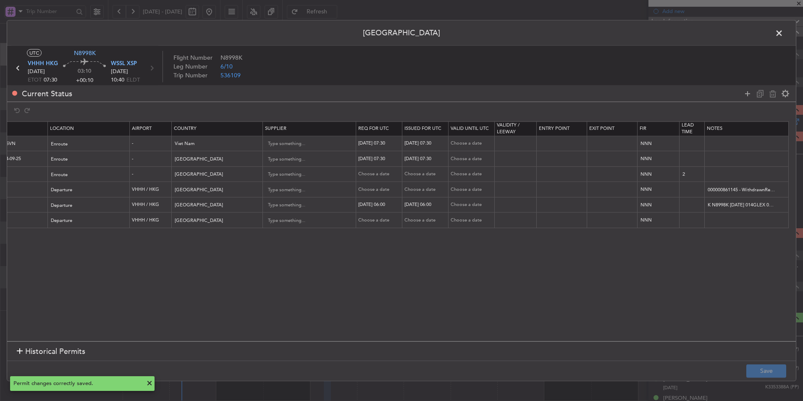
click at [780, 40] on header "Permit Center" at bounding box center [401, 33] width 789 height 25
click at [783, 34] on span at bounding box center [783, 35] width 0 height 17
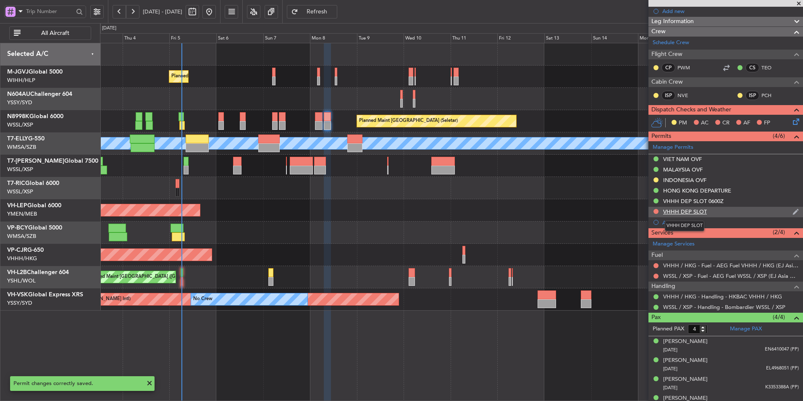
click at [694, 209] on div "VHHH DEP SLOT" at bounding box center [685, 211] width 44 height 7
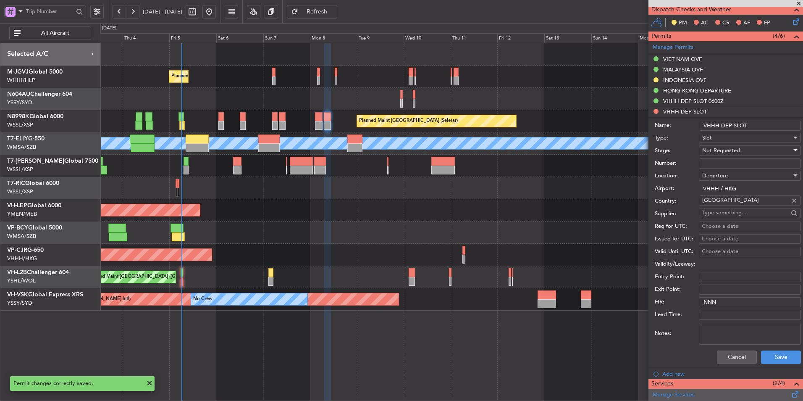
scroll to position [265, 0]
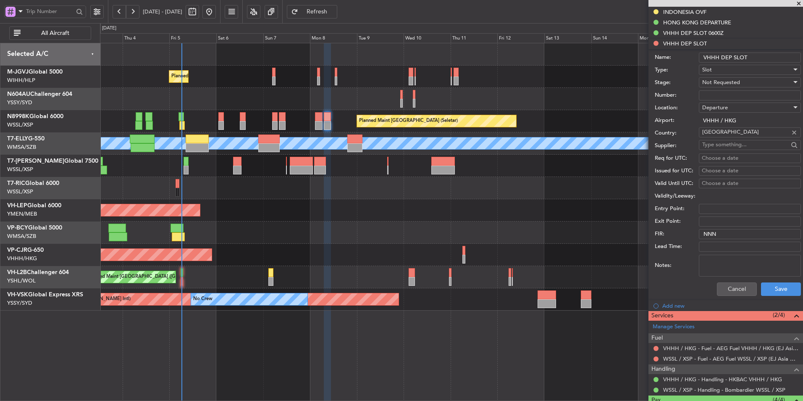
click at [724, 265] on textarea "Notes:" at bounding box center [750, 266] width 102 height 22
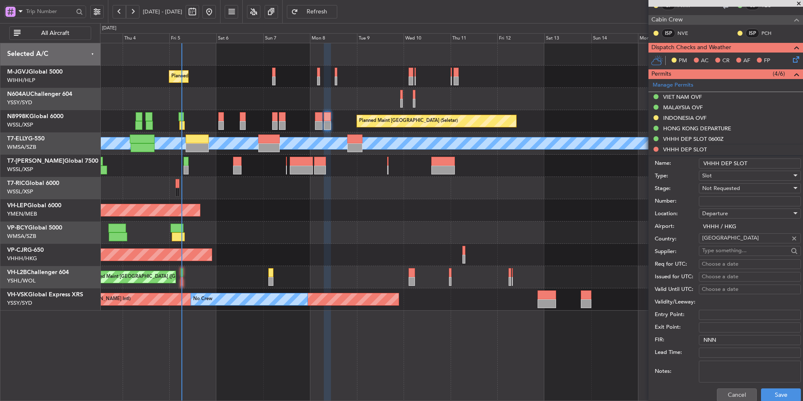
scroll to position [148, 0]
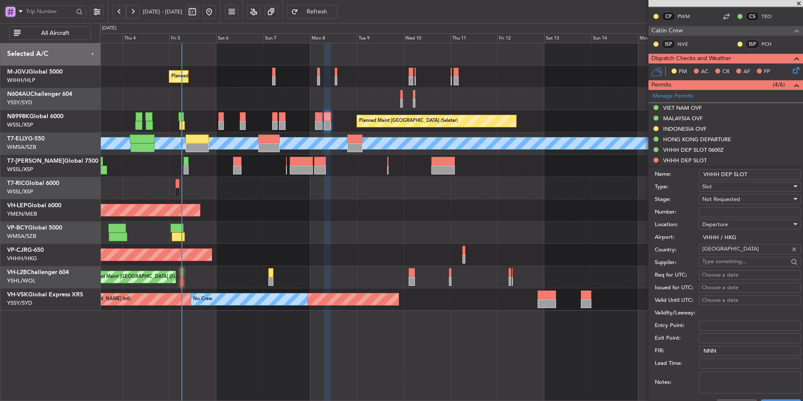
paste textarea "T N8998K 08SEP 014GLEX 0730WSSL D / ID.VHHHDGN0045000/"
type textarea "T N8998K 08SEP 014GLEX 0730WSSL D / ID.VHHHDGN0045000/"
click at [722, 199] on span "Not Requested" at bounding box center [721, 199] width 38 height 8
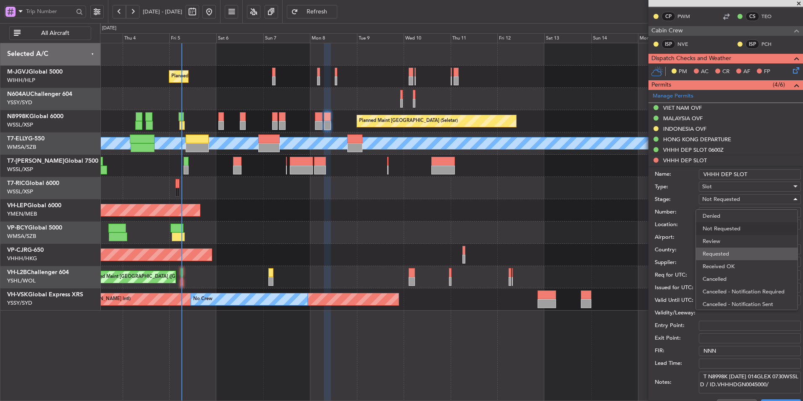
click at [729, 251] on span "Requested" at bounding box center [747, 253] width 88 height 13
click at [728, 274] on div "Choose a date" at bounding box center [750, 275] width 96 height 8
select select "9"
select select "2025"
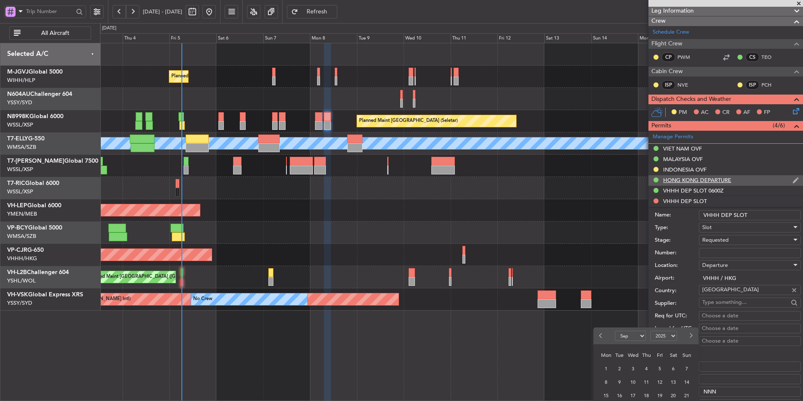
scroll to position [210, 0]
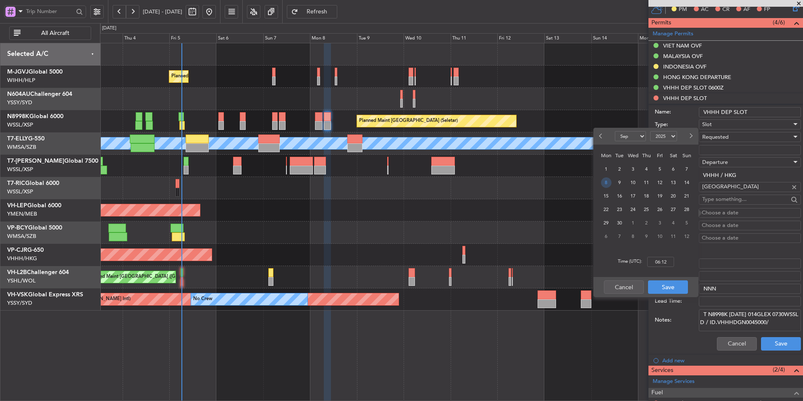
click at [609, 183] on span "8" at bounding box center [606, 182] width 11 height 11
click at [674, 261] on input "00:00" at bounding box center [660, 262] width 27 height 10
type input "07:30"
click at [672, 284] on button "Save" at bounding box center [668, 286] width 40 height 13
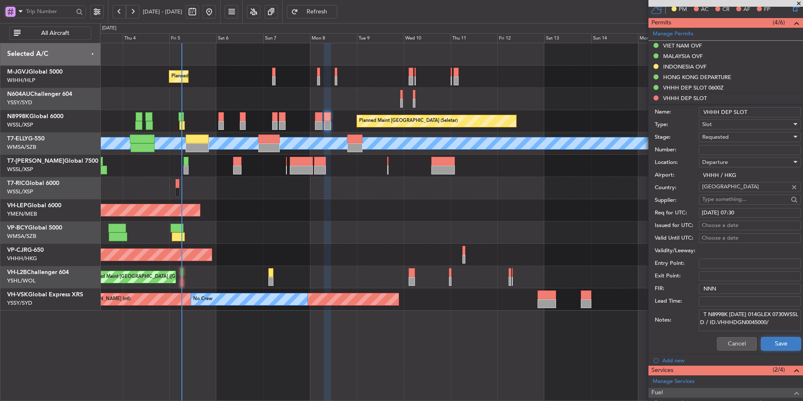
click at [765, 337] on button "Save" at bounding box center [781, 343] width 40 height 13
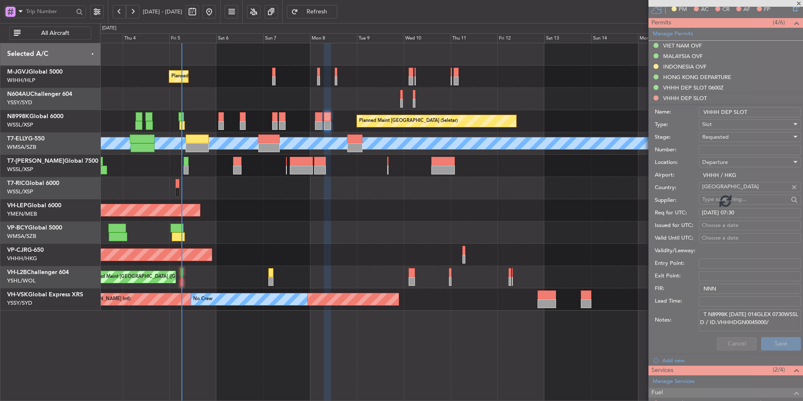
scroll to position [107, 0]
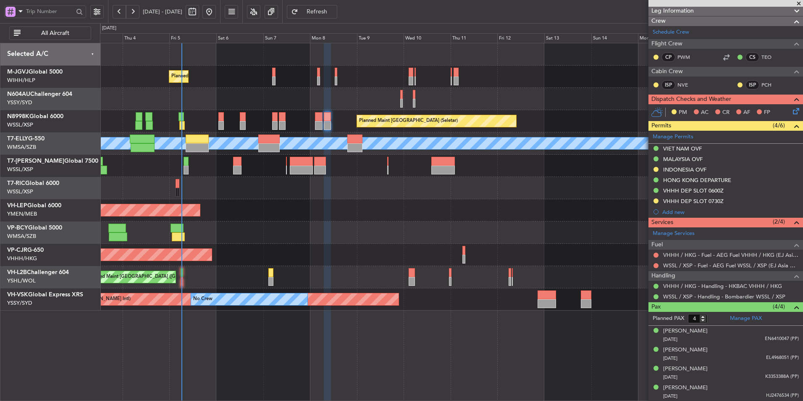
click at [358, 230] on div at bounding box center [451, 232] width 703 height 22
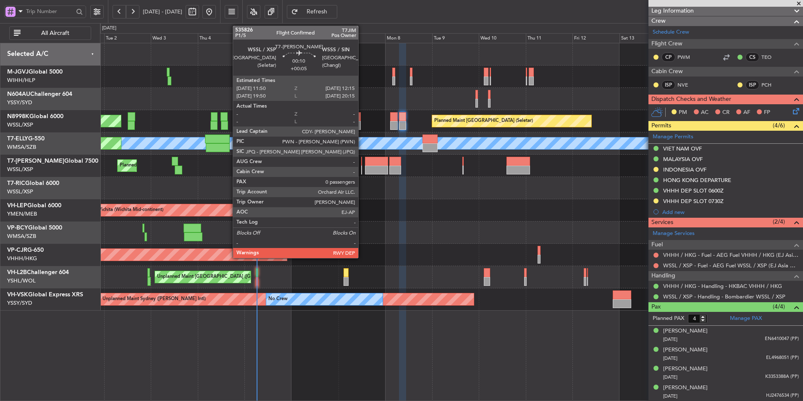
click at [362, 170] on div at bounding box center [361, 170] width 1 height 9
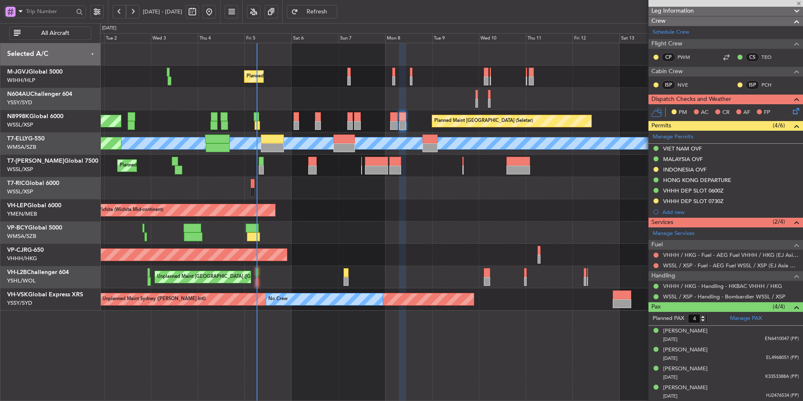
type input "+00:05"
type input "0"
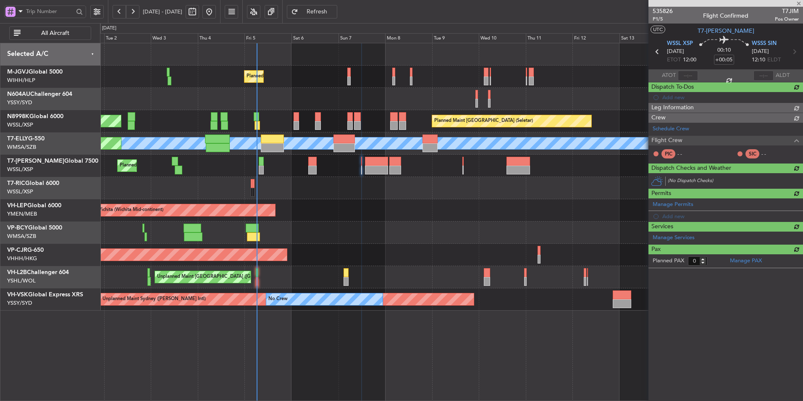
scroll to position [0, 0]
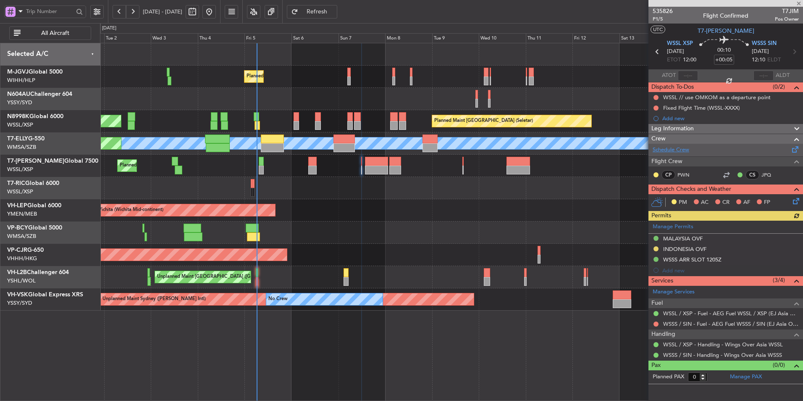
click at [674, 146] on link "Schedule Crew" at bounding box center [671, 150] width 37 height 8
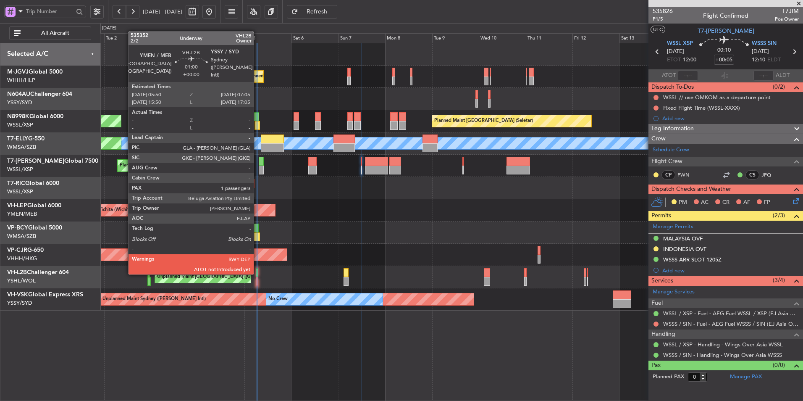
click at [258, 273] on div at bounding box center [257, 272] width 3 height 9
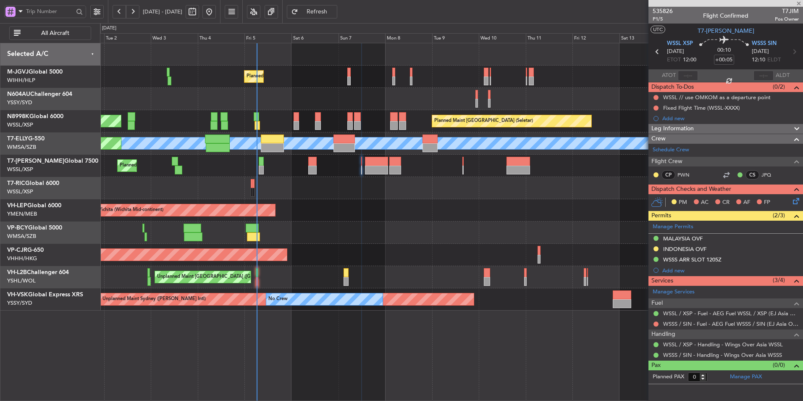
type input "1"
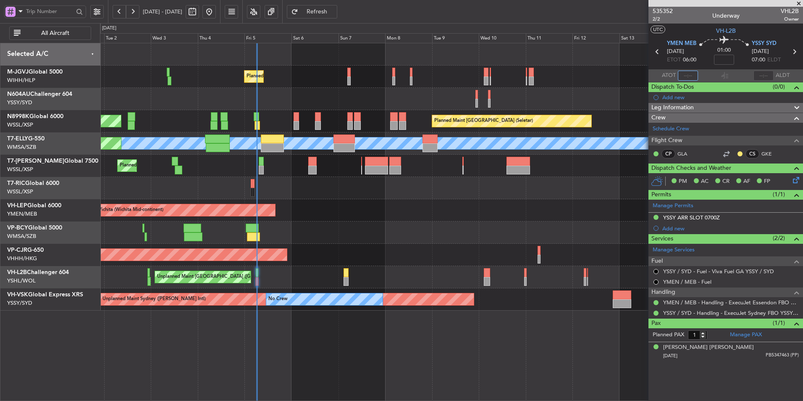
click at [691, 76] on input "text" at bounding box center [688, 76] width 20 height 10
type input "06:17"
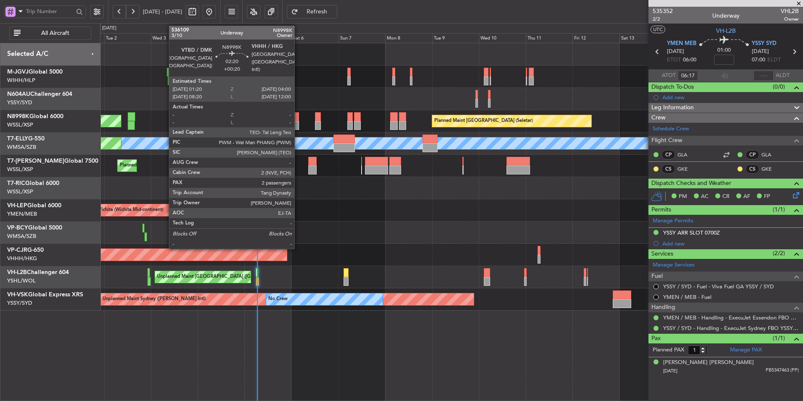
click at [298, 119] on div at bounding box center [296, 116] width 5 height 9
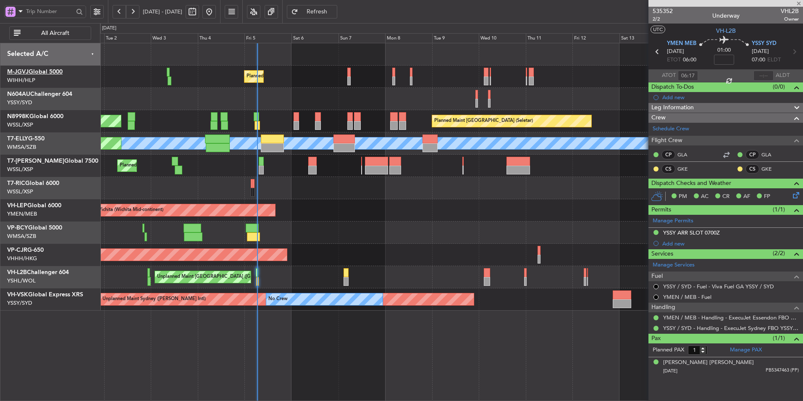
type input "+00:20"
type input "2"
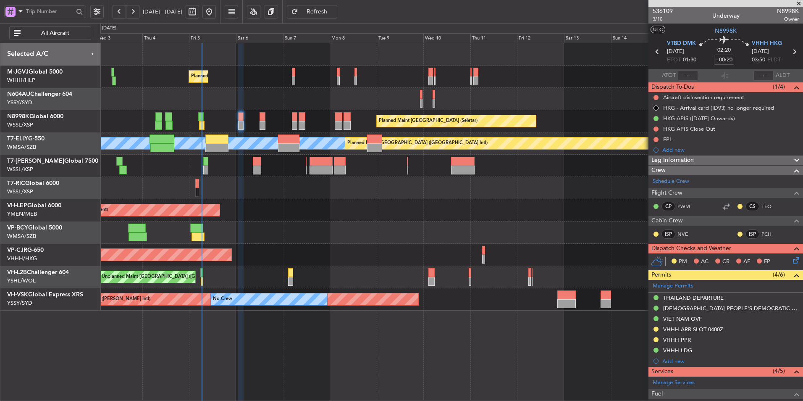
click at [372, 228] on div at bounding box center [451, 232] width 703 height 22
drag, startPoint x: 667, startPoint y: 136, endPoint x: 674, endPoint y: 138, distance: 7.6
click at [667, 136] on div "FPL" at bounding box center [667, 139] width 9 height 7
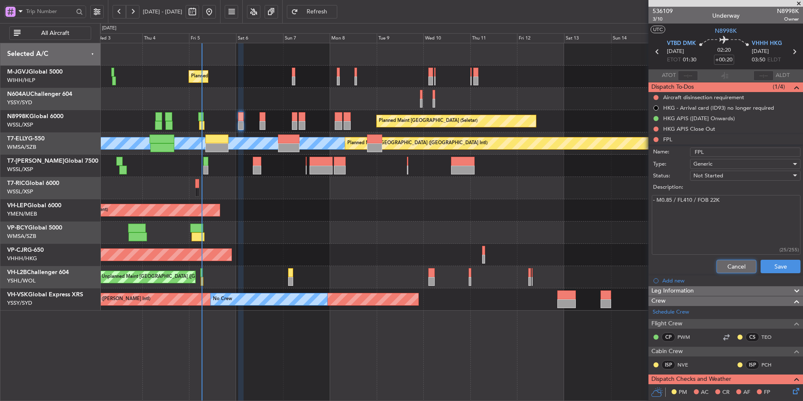
click at [730, 262] on button "Cancel" at bounding box center [737, 266] width 40 height 13
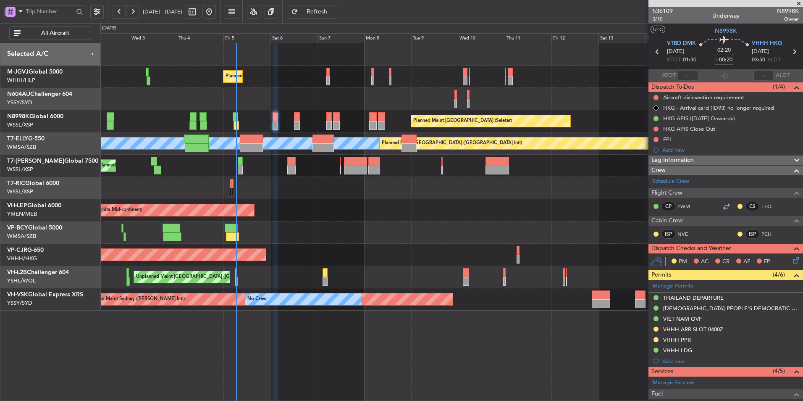
click at [345, 207] on div "Unplanned Maint Wichita (Wichita Mid-continent) Unplanned Maint Wichita (Wichit…" at bounding box center [451, 210] width 703 height 22
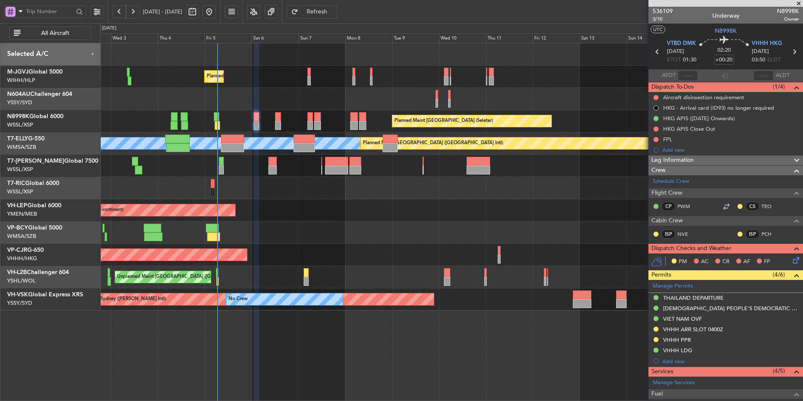
click at [349, 213] on div "Unplanned Maint Wichita (Wichita Mid-continent) Unplanned Maint Wichita (Wichit…" at bounding box center [451, 210] width 703 height 22
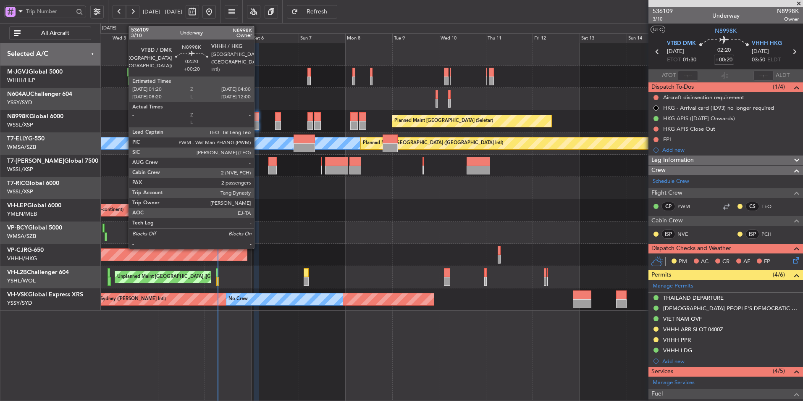
click at [258, 122] on div at bounding box center [256, 125] width 5 height 9
click at [258, 121] on div at bounding box center [256, 125] width 5 height 9
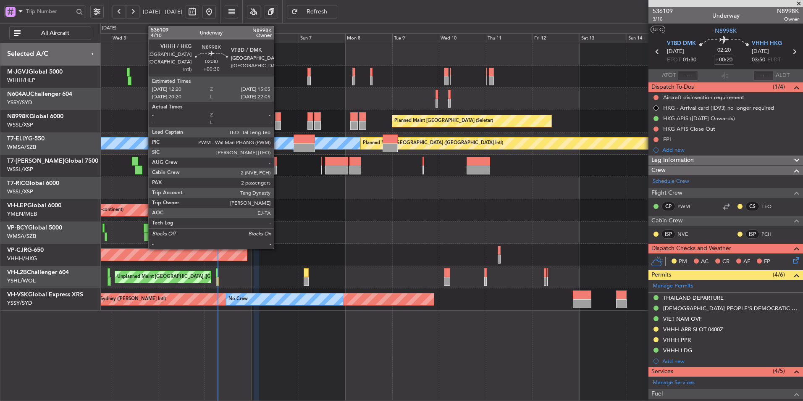
click at [278, 121] on div at bounding box center [277, 125] width 5 height 9
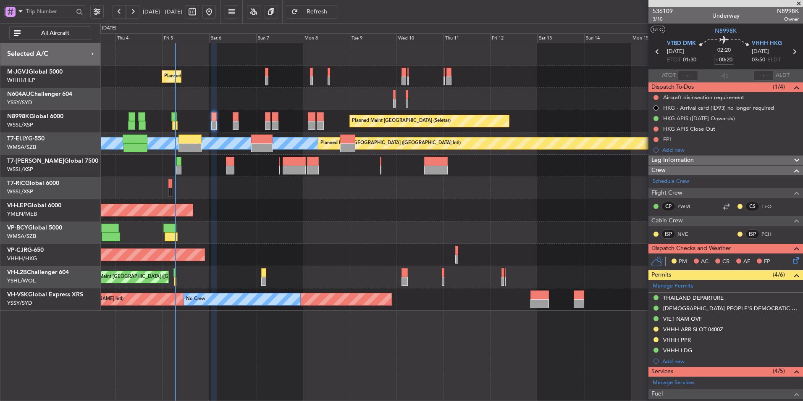
click at [277, 207] on div "Unplanned Maint Wichita (Wichita Mid-continent) Unplanned Maint Wichita (Wichit…" at bounding box center [451, 210] width 703 height 22
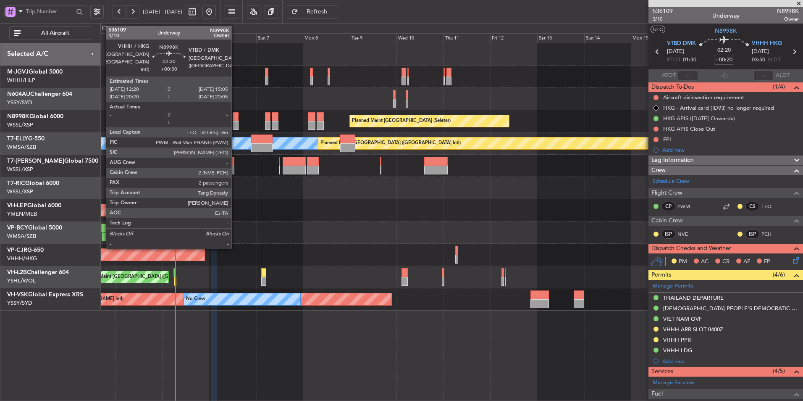
click at [235, 121] on div at bounding box center [235, 116] width 5 height 9
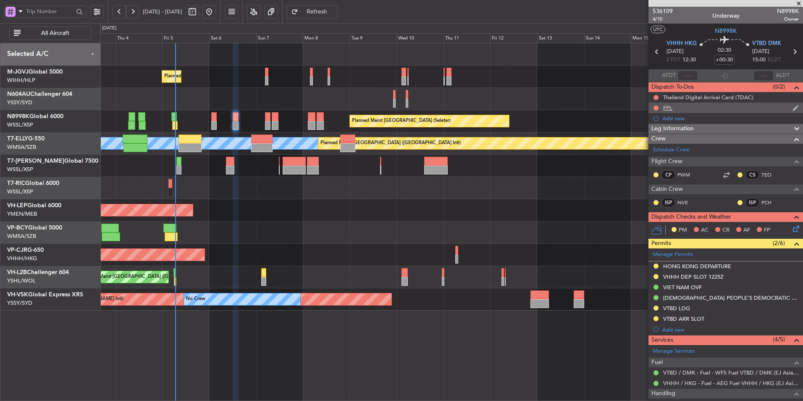
click at [668, 108] on div "FPL" at bounding box center [667, 107] width 9 height 7
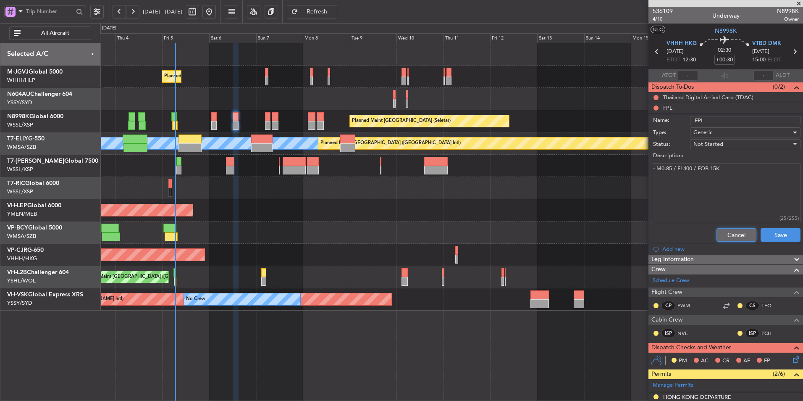
click at [722, 231] on button "Cancel" at bounding box center [737, 234] width 40 height 13
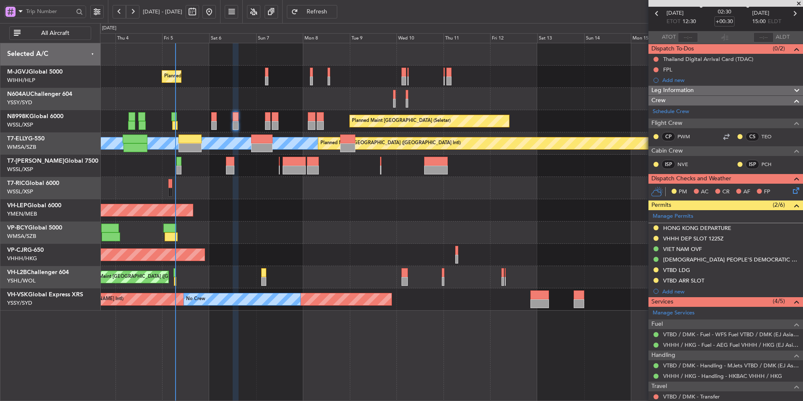
scroll to position [84, 0]
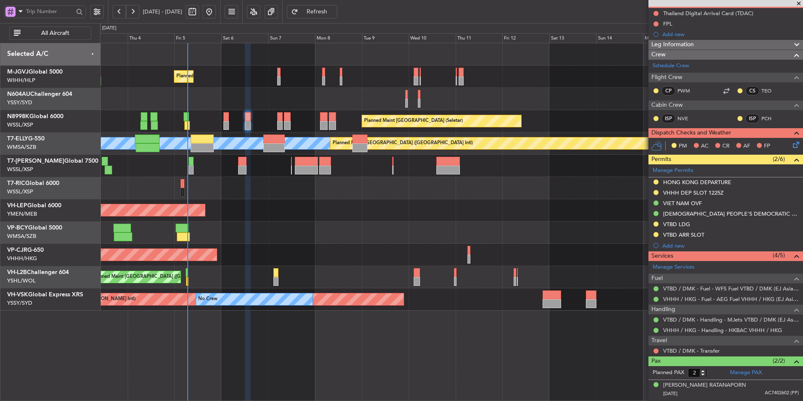
click at [269, 208] on div "Unplanned Maint Wichita (Wichita Mid-continent) Unplanned Maint Wichita (Wichit…" at bounding box center [451, 210] width 703 height 22
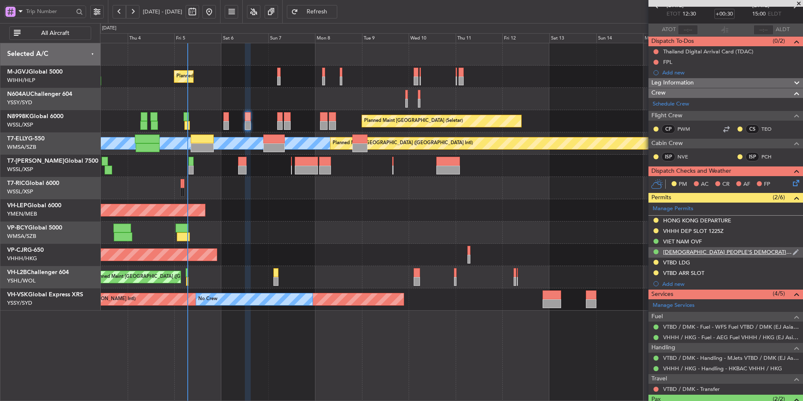
scroll to position [0, 0]
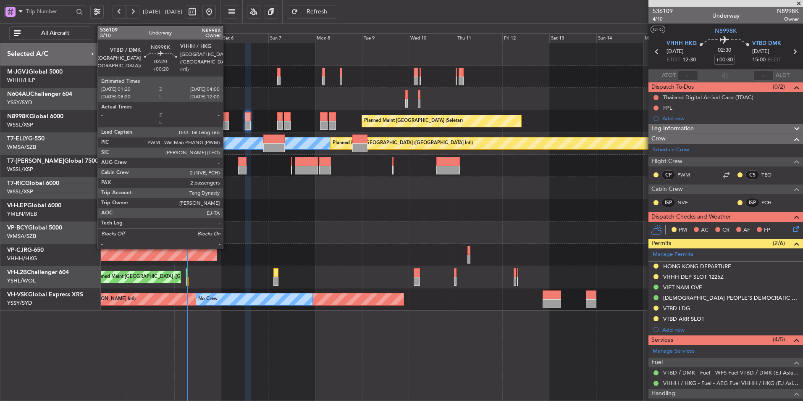
click at [228, 117] on div at bounding box center [225, 116] width 5 height 9
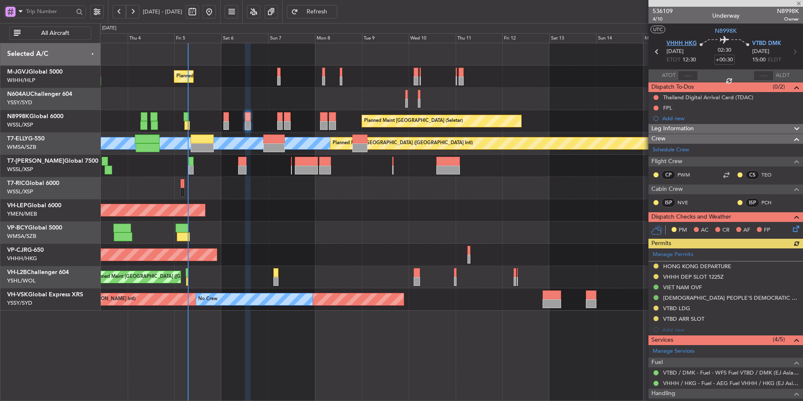
click at [687, 45] on span "VHHH HKG" at bounding box center [682, 43] width 30 height 8
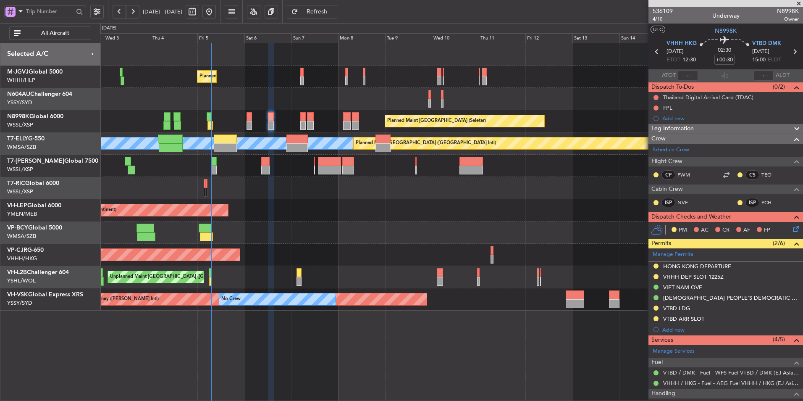
click at [290, 201] on div "Unplanned Maint Wichita (Wichita Mid-continent) Unplanned Maint Wichita (Wichit…" at bounding box center [451, 210] width 703 height 22
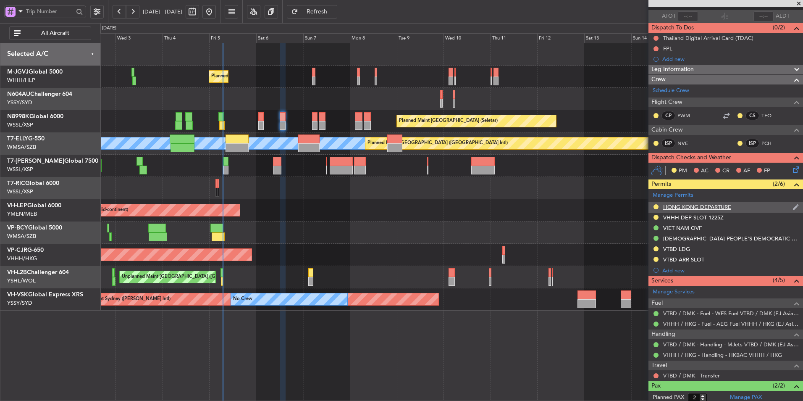
scroll to position [100, 0]
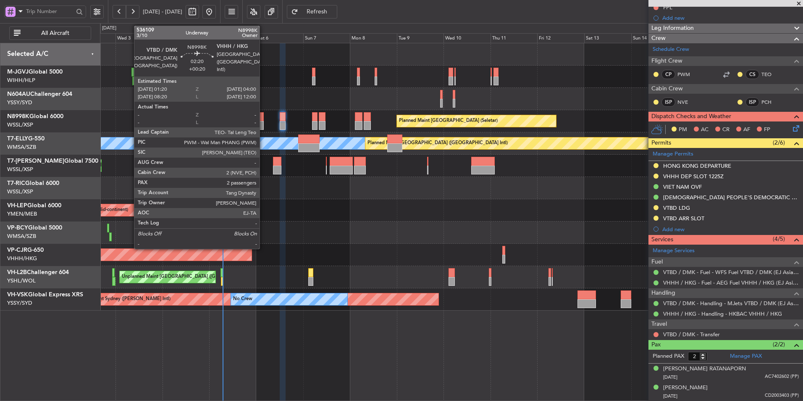
click at [263, 116] on div at bounding box center [260, 116] width 5 height 9
click at [259, 115] on div at bounding box center [260, 116] width 5 height 9
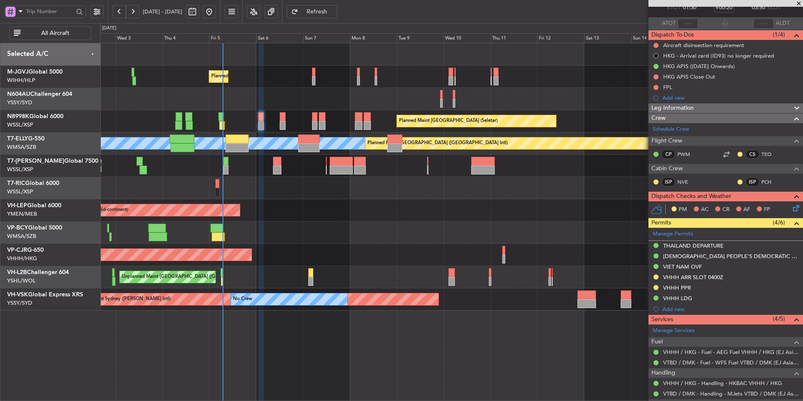
scroll to position [132, 0]
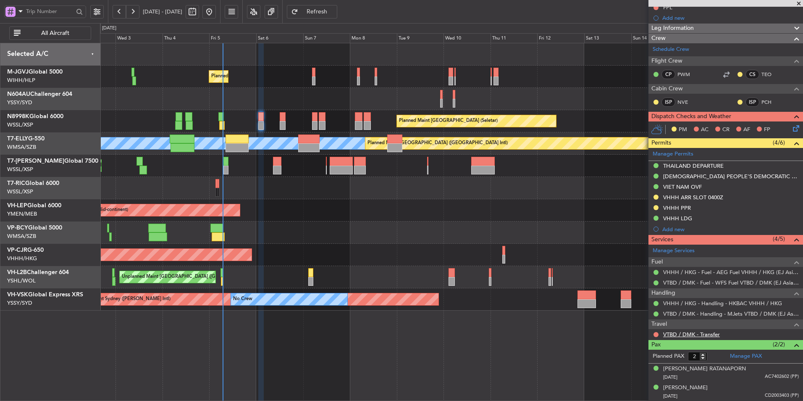
click at [701, 335] on link "VTBD / DMK - Transfer" at bounding box center [691, 334] width 57 height 7
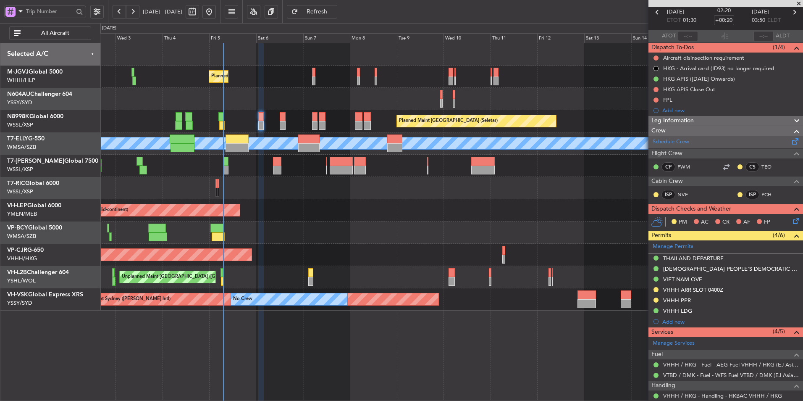
scroll to position [0, 0]
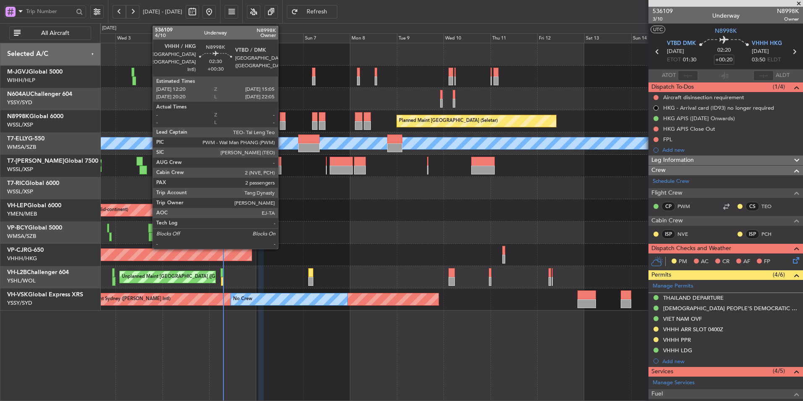
click at [282, 125] on div at bounding box center [282, 125] width 5 height 9
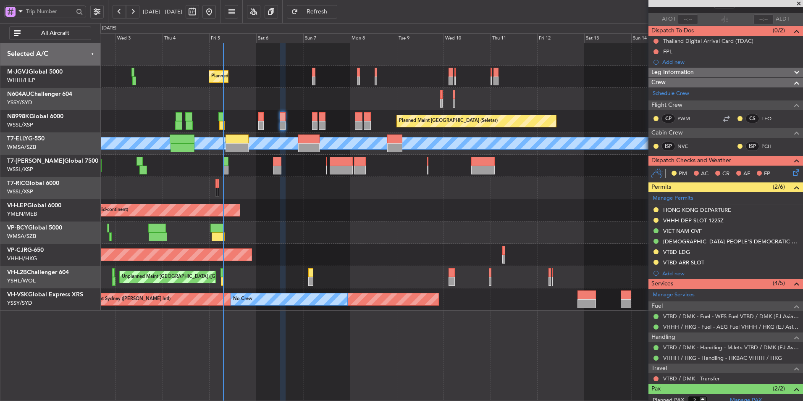
scroll to position [100, 0]
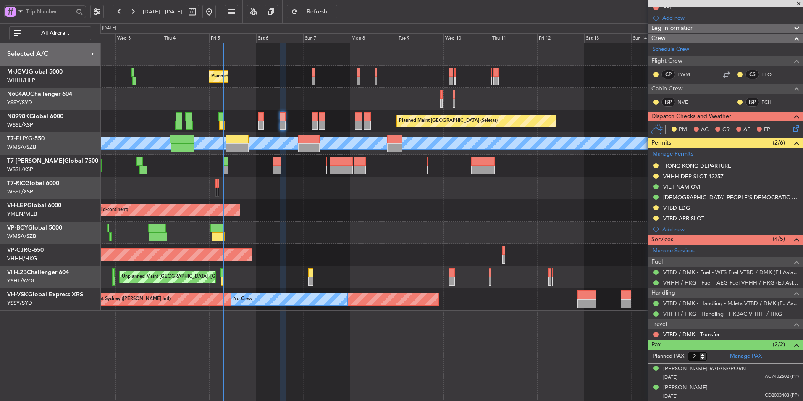
click at [681, 335] on link "VTBD / DMK - Transfer" at bounding box center [691, 334] width 57 height 7
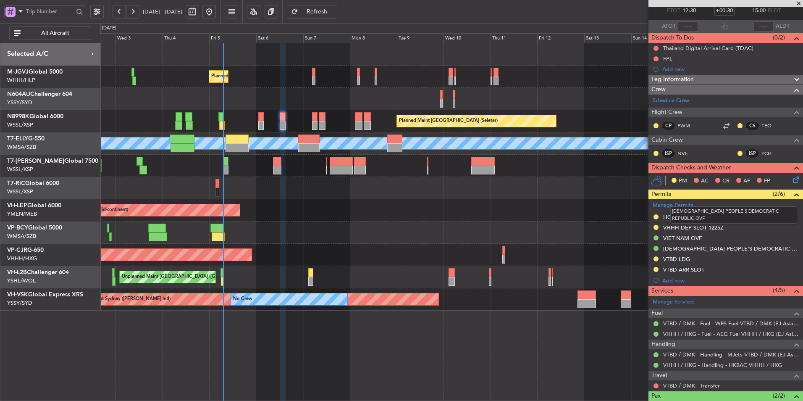
scroll to position [0, 0]
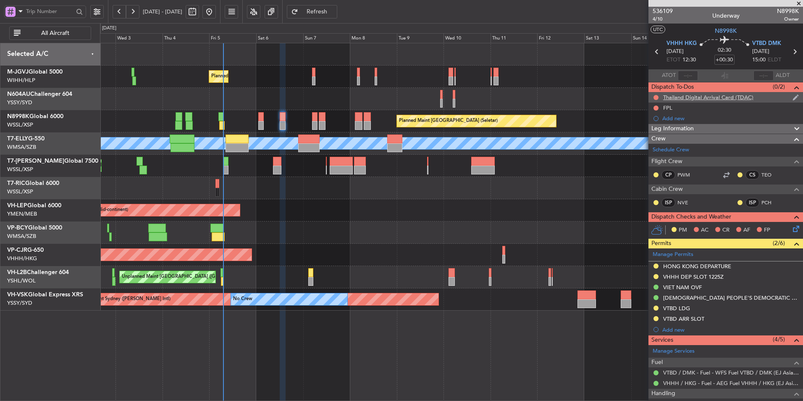
click at [694, 98] on div "Thailand Digital Arrival Card (TDAC)" at bounding box center [708, 97] width 90 height 7
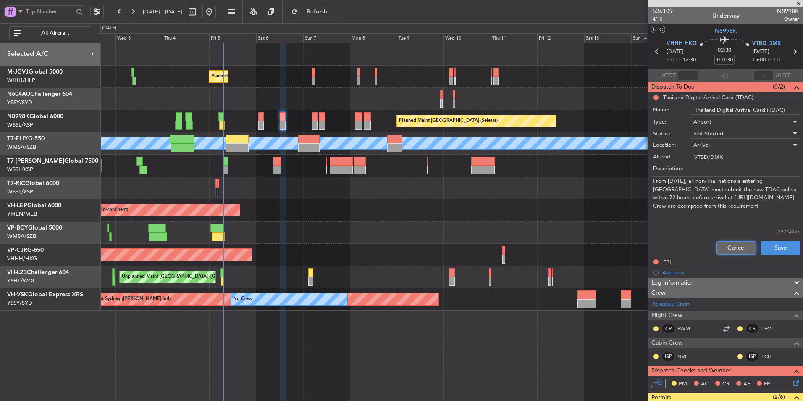
click at [731, 246] on button "Cancel" at bounding box center [737, 247] width 40 height 13
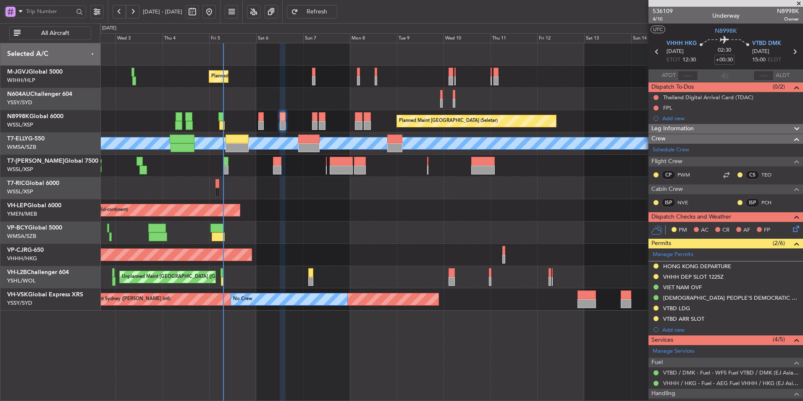
click at [328, 225] on div at bounding box center [451, 232] width 703 height 22
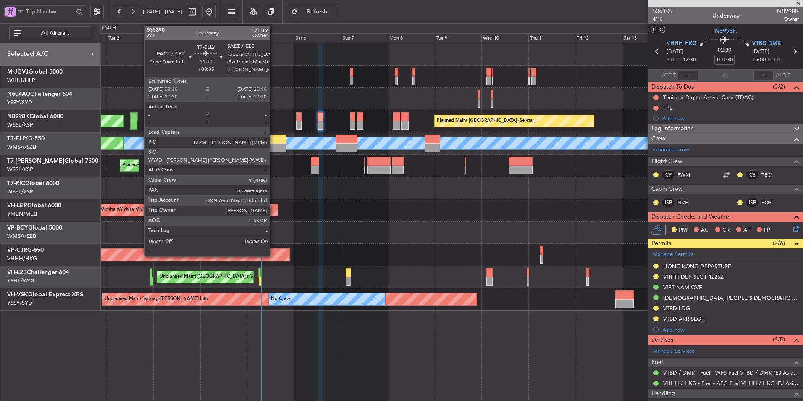
click at [274, 145] on div at bounding box center [274, 147] width 23 height 9
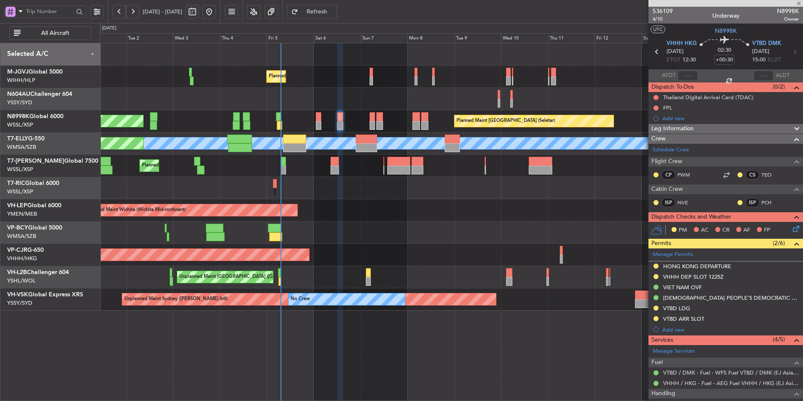
click at [322, 189] on div at bounding box center [451, 188] width 703 height 22
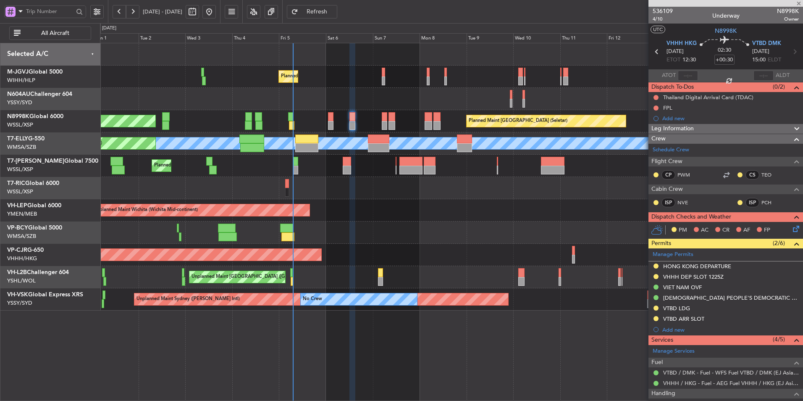
type input "+03:35"
type input "5"
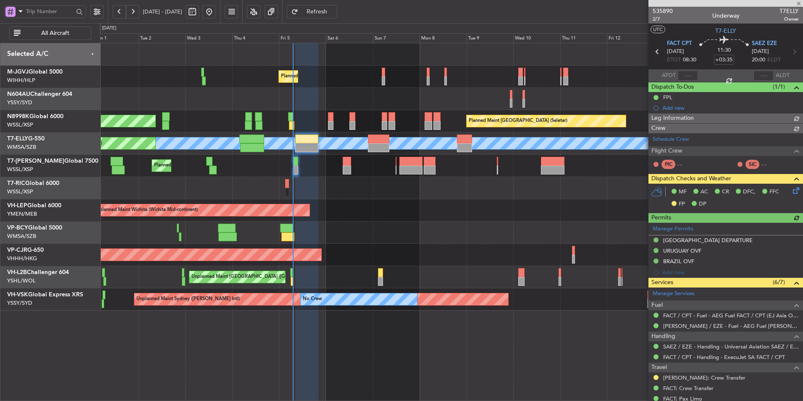
type input "[PERSON_NAME] (HHAFI)"
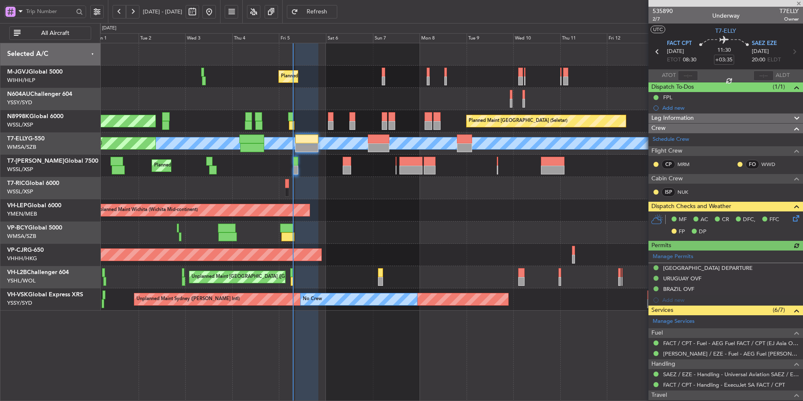
scroll to position [149, 0]
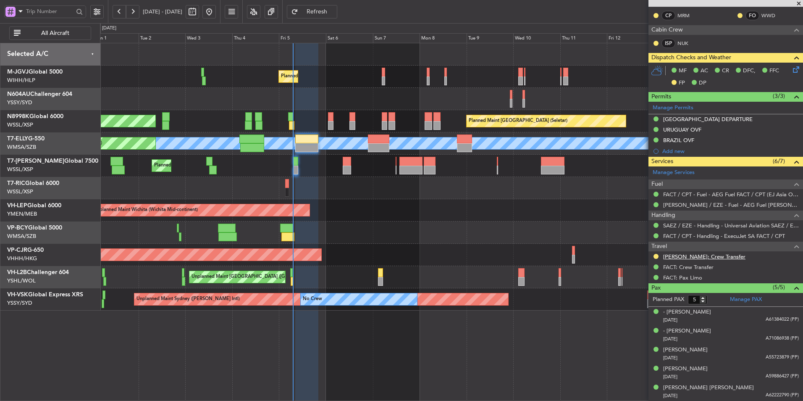
click at [688, 255] on link "[PERSON_NAME]: Crew Transfer" at bounding box center [704, 256] width 82 height 7
type input "[PERSON_NAME] (HHAFI)"
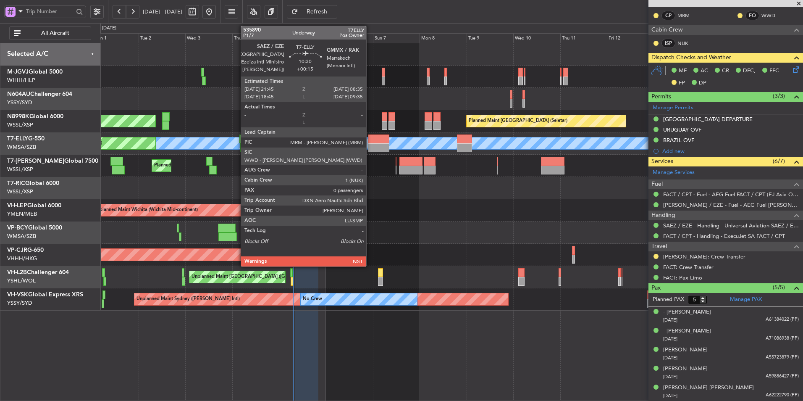
click at [370, 147] on div at bounding box center [378, 147] width 21 height 9
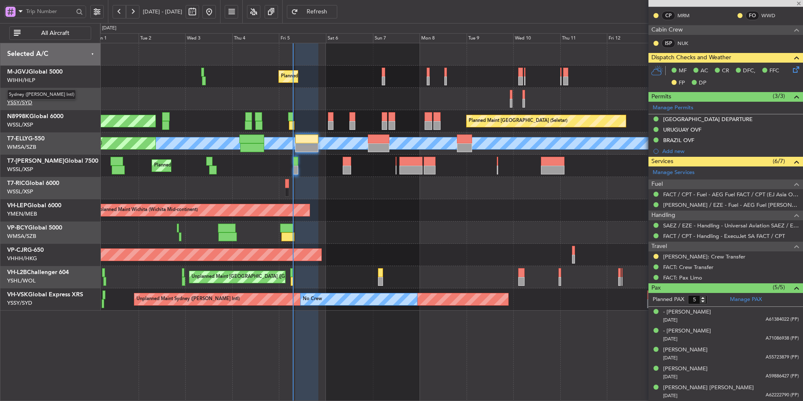
type input "+00:15"
type input "0"
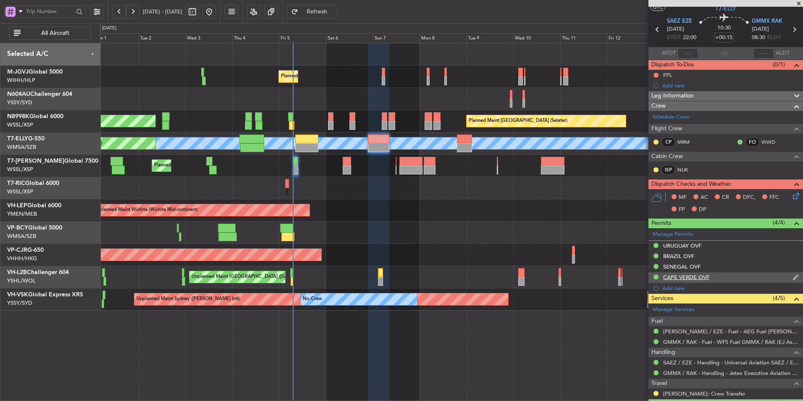
scroll to position [44, 0]
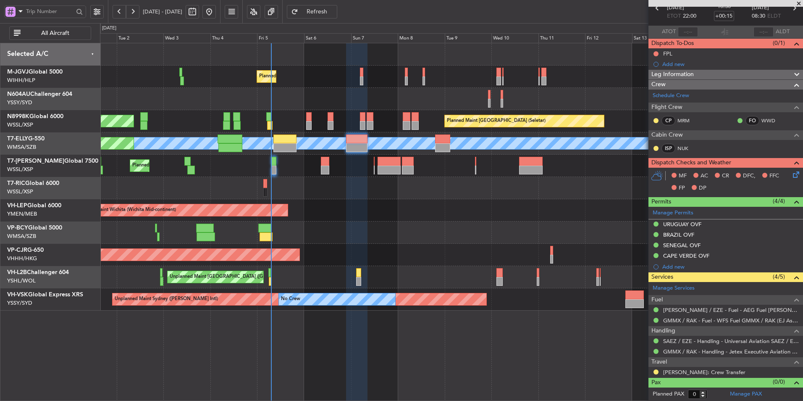
click at [388, 207] on div "Unplanned Maint Wichita (Wichita Mid-continent) Unplanned Maint Wichita (Wichit…" at bounding box center [451, 210] width 703 height 22
click at [467, 240] on div at bounding box center [451, 232] width 703 height 22
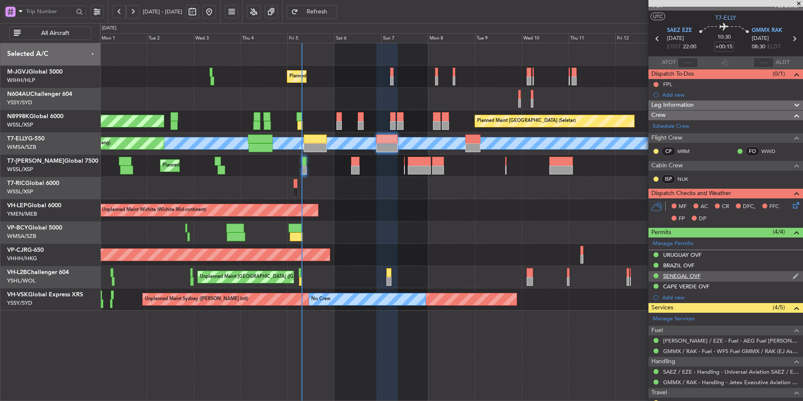
scroll to position [0, 0]
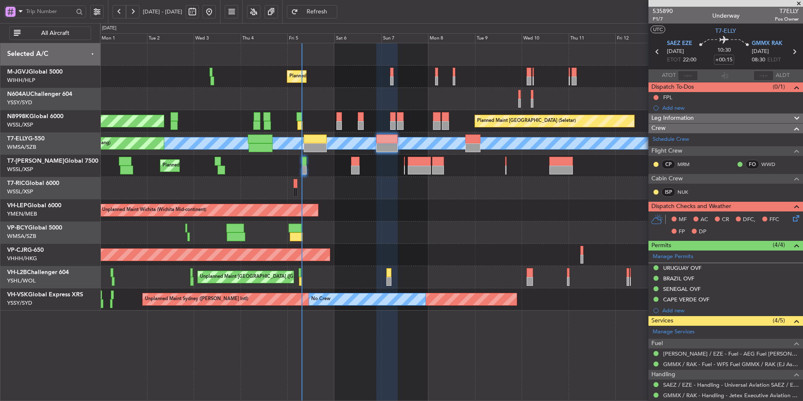
click at [450, 243] on div at bounding box center [451, 232] width 703 height 22
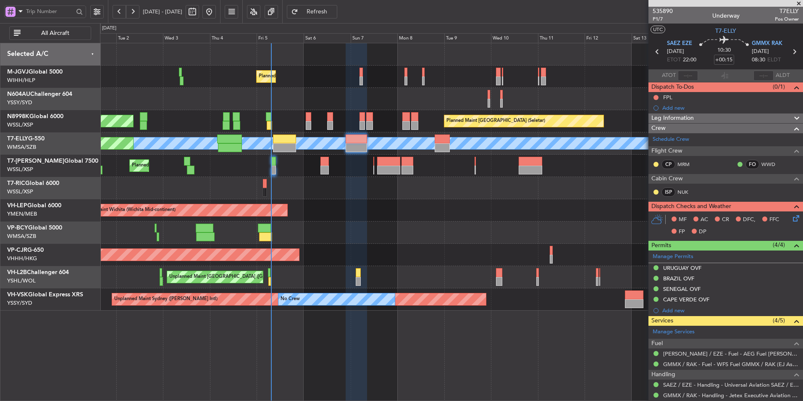
click at [350, 195] on div at bounding box center [451, 188] width 703 height 22
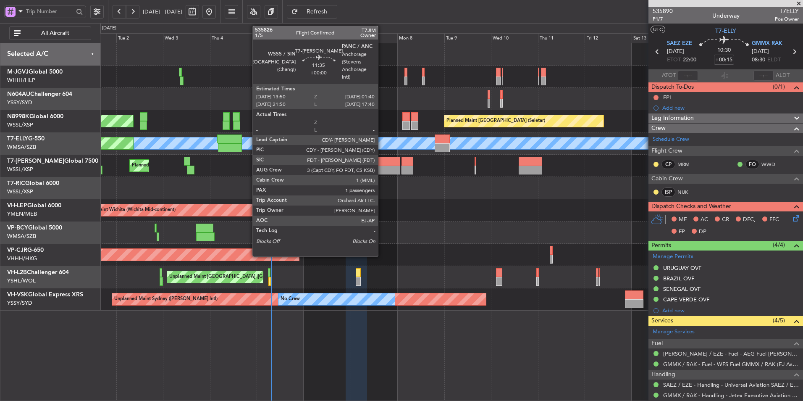
click at [382, 166] on div at bounding box center [389, 170] width 24 height 9
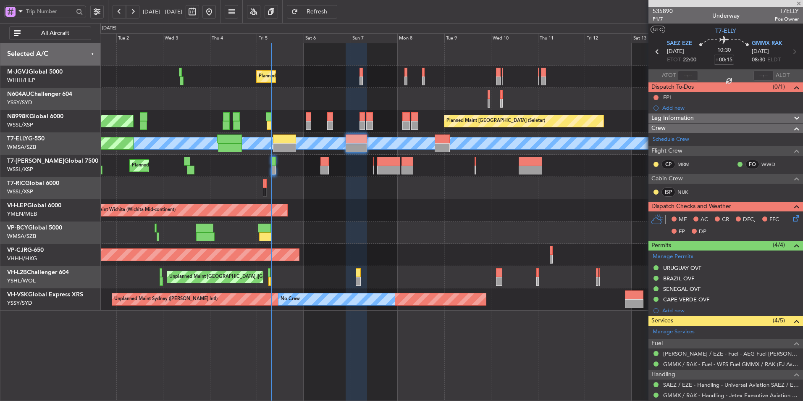
type input "1"
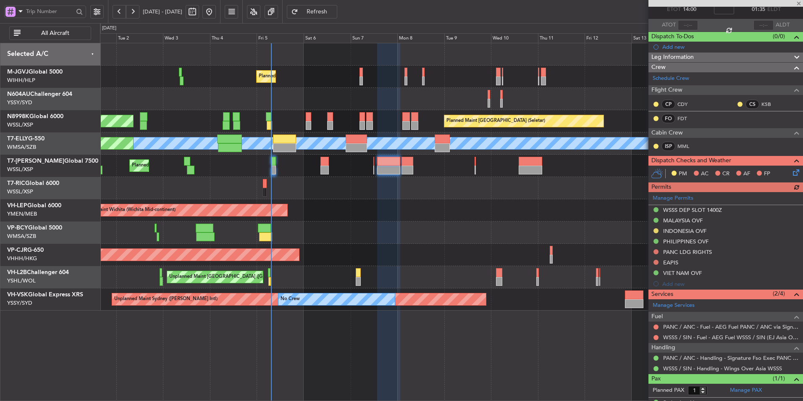
scroll to position [66, 0]
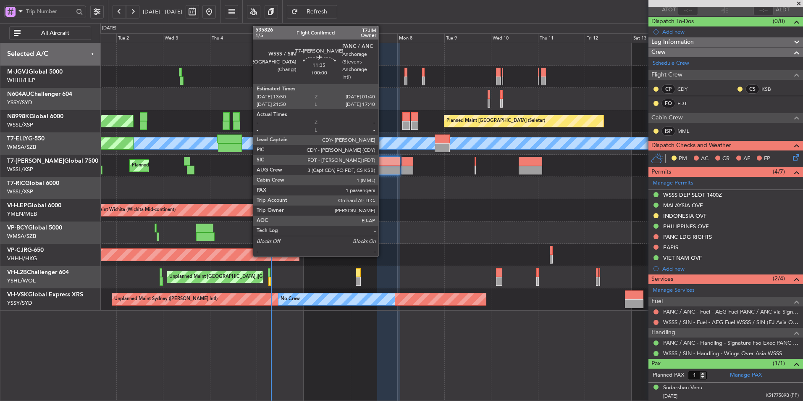
click at [382, 162] on div at bounding box center [389, 161] width 24 height 9
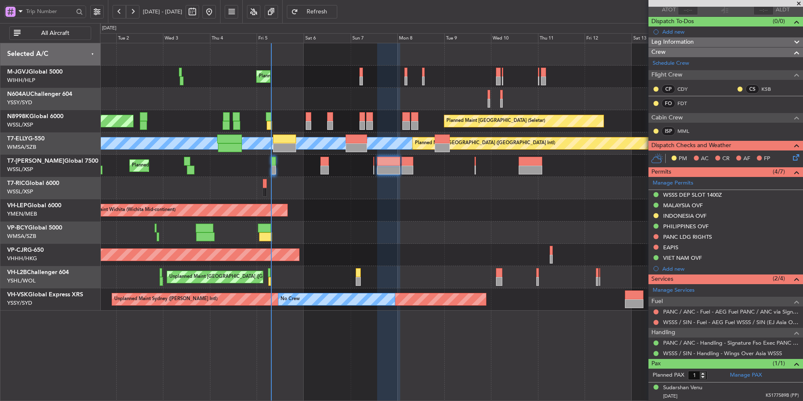
click at [324, 205] on div "Unplanned Maint Wichita (Wichita Mid-continent) Unplanned Maint Wichita (Wichit…" at bounding box center [451, 210] width 703 height 22
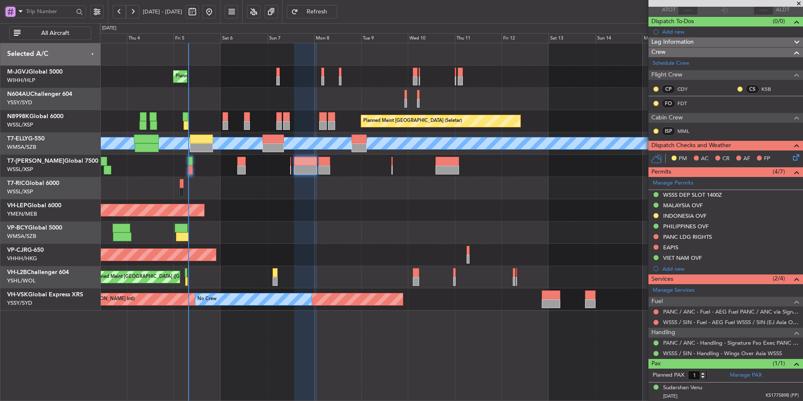
click at [347, 228] on div at bounding box center [451, 232] width 703 height 22
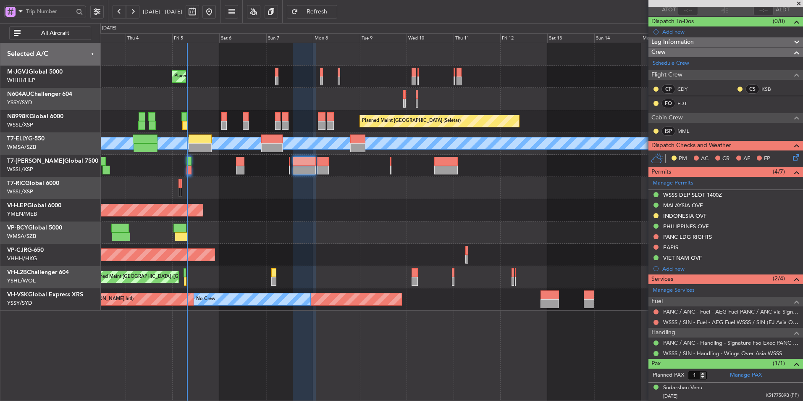
click at [381, 200] on div "Planned Maint Singapore (Seletar) Planned Maint Singapore (Seletar) Planned Mai…" at bounding box center [451, 176] width 703 height 267
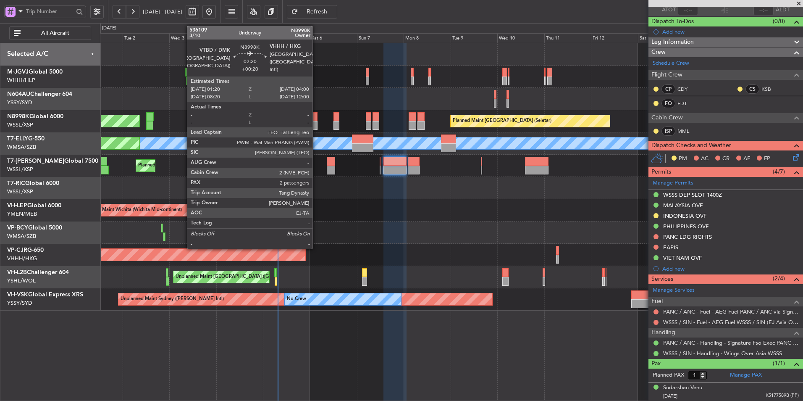
click at [316, 118] on div at bounding box center [314, 116] width 5 height 9
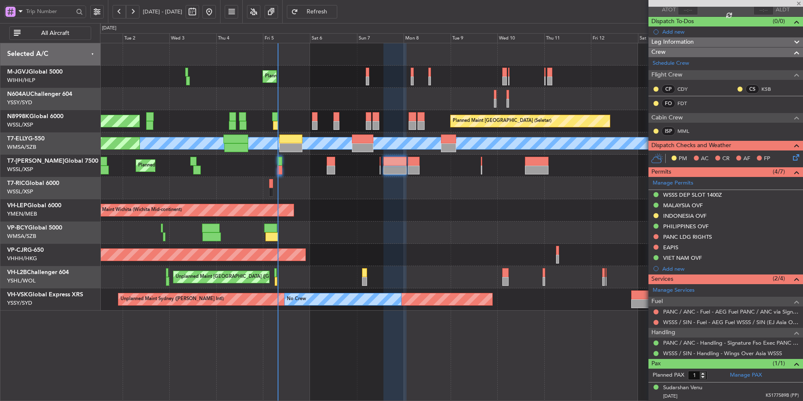
type input "+00:20"
type input "2"
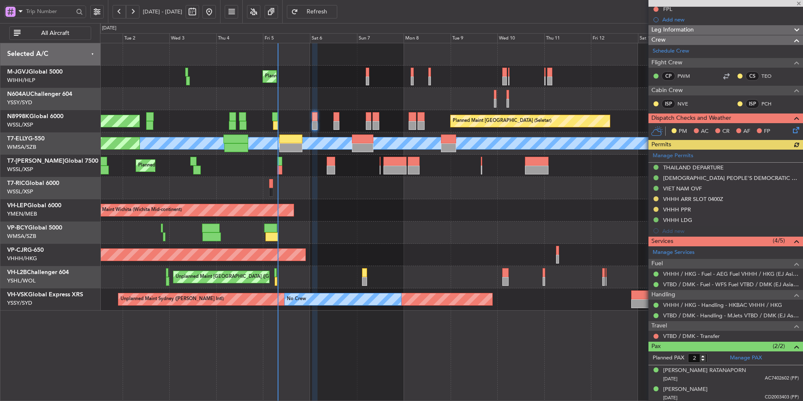
scroll to position [132, 0]
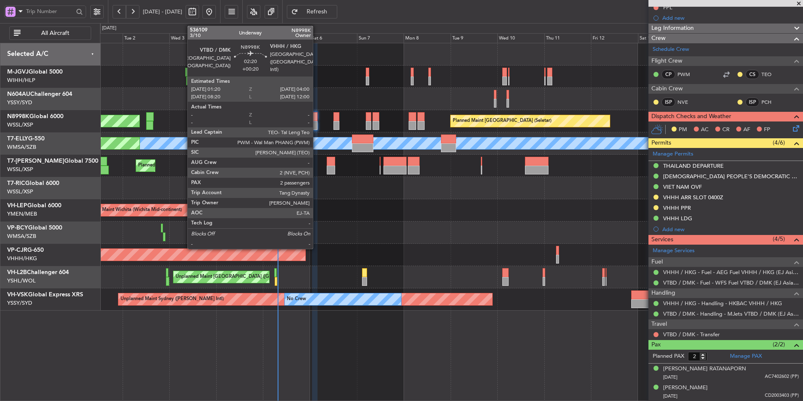
click at [317, 117] on div at bounding box center [314, 116] width 5 height 9
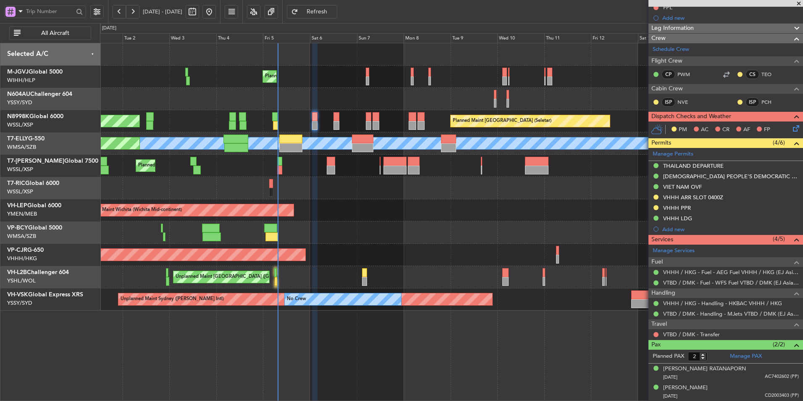
click at [378, 231] on div at bounding box center [451, 232] width 703 height 22
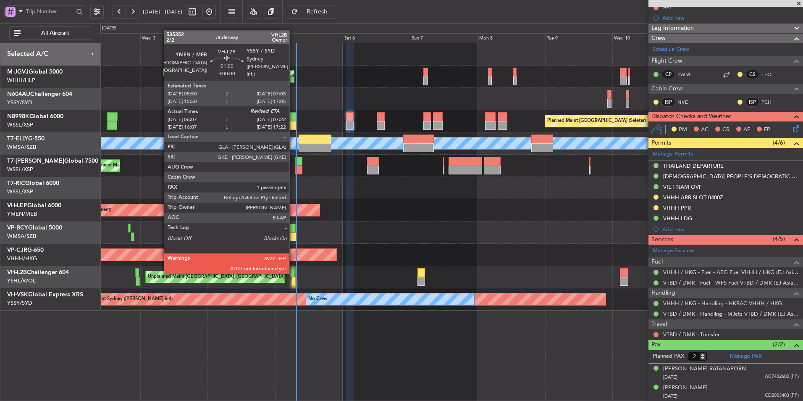
click at [293, 273] on div at bounding box center [293, 272] width 4 height 9
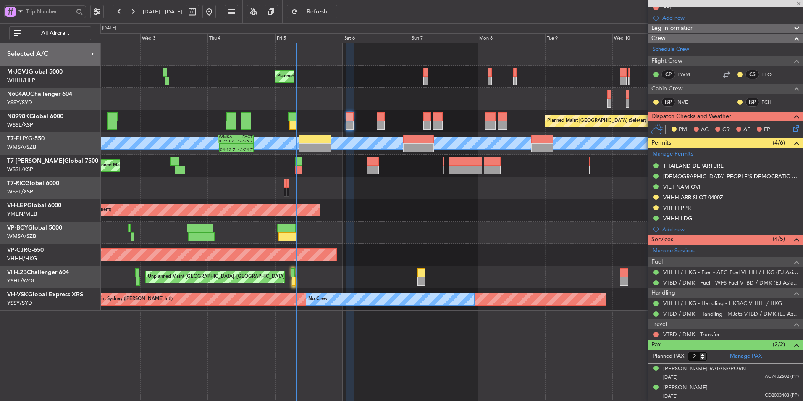
type input "06:17"
type input "1"
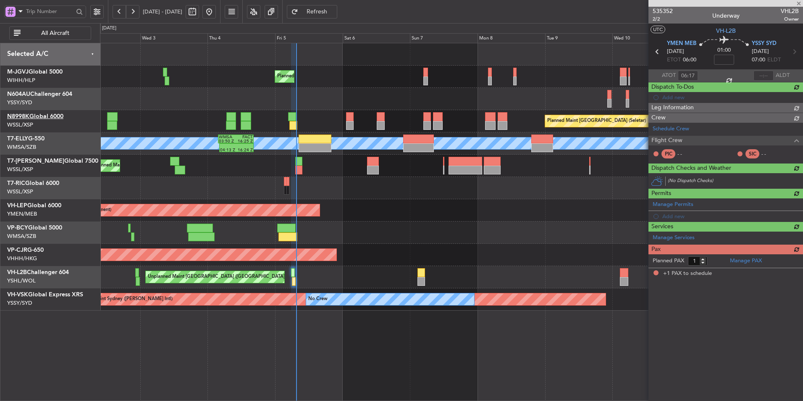
scroll to position [0, 0]
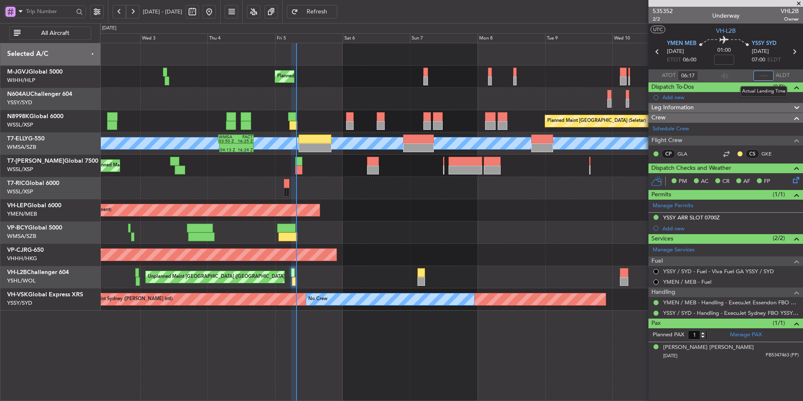
click at [765, 76] on input "text" at bounding box center [764, 76] width 20 height 10
type input "07:27"
click at [361, 202] on div "Unplanned Maint Wichita (Wichita Mid-continent) Unplanned Maint Wichita (Wichit…" at bounding box center [451, 210] width 703 height 22
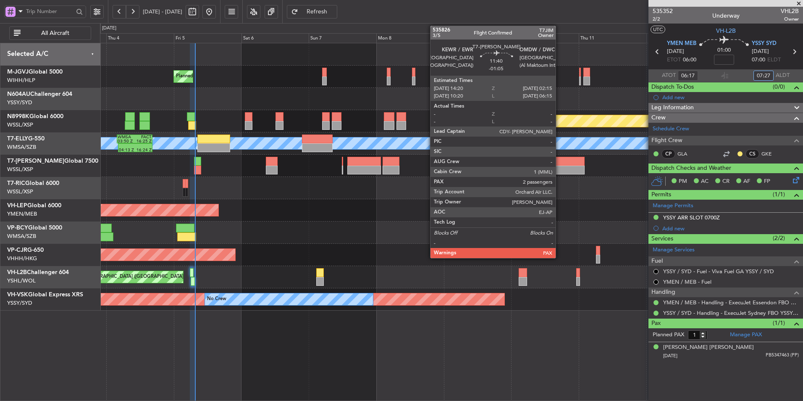
click at [560, 166] on div at bounding box center [568, 170] width 34 height 9
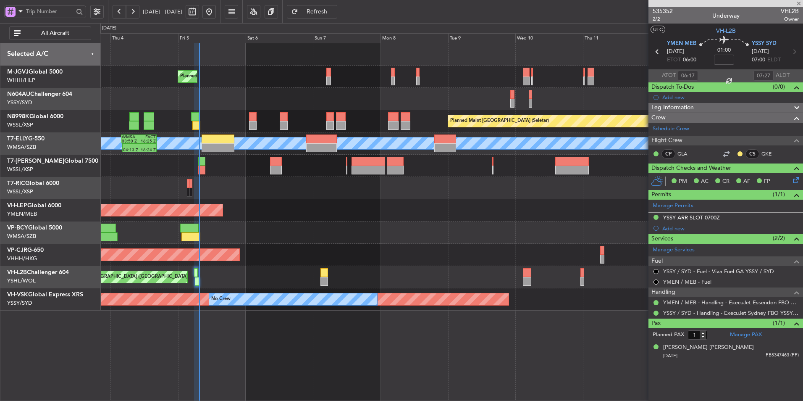
click at [484, 211] on div "Unplanned Maint Wichita (Wichita Mid-continent)" at bounding box center [451, 210] width 703 height 22
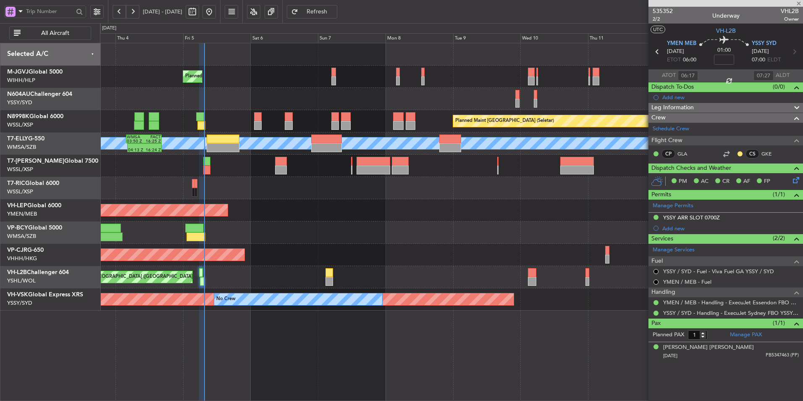
type input "-01:05"
type input "2"
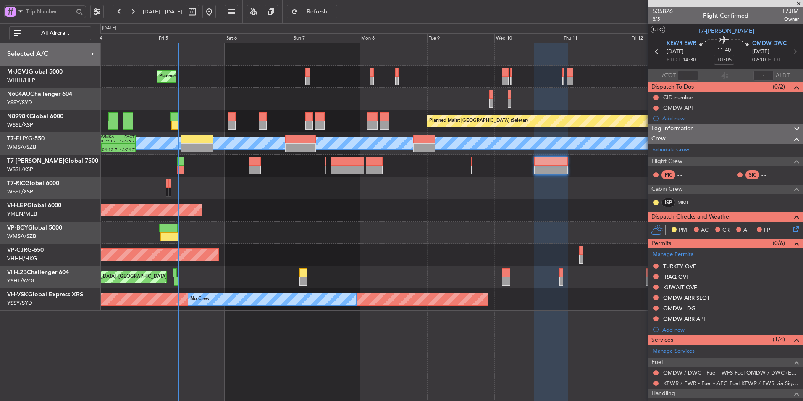
click at [459, 215] on div "Unplanned Maint Wichita (Wichita Mid-continent)" at bounding box center [451, 210] width 703 height 22
click at [365, 215] on div "Unplanned Maint Wichita (Wichita Mid-continent)" at bounding box center [451, 210] width 703 height 22
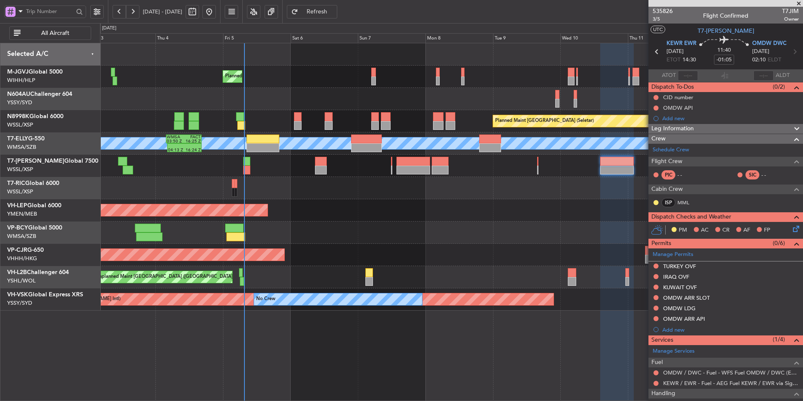
click at [259, 145] on div at bounding box center [263, 147] width 33 height 9
type input "+03:35"
type input "5"
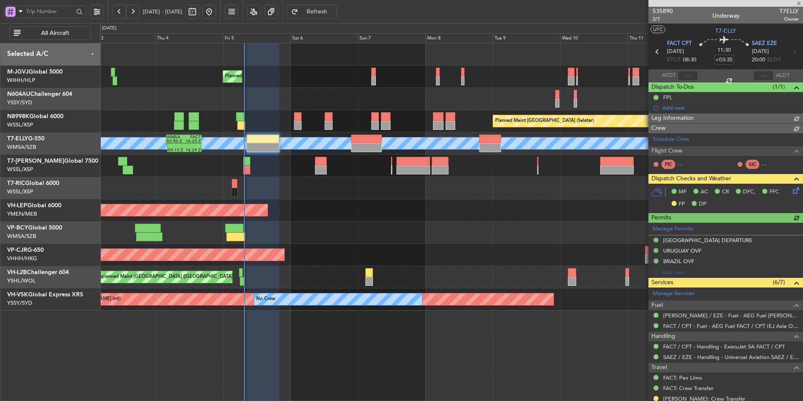
type input "[PERSON_NAME] (HHAFI)"
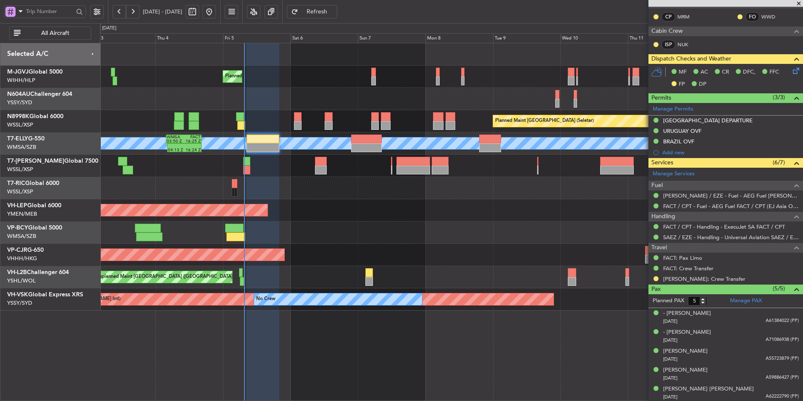
scroll to position [149, 0]
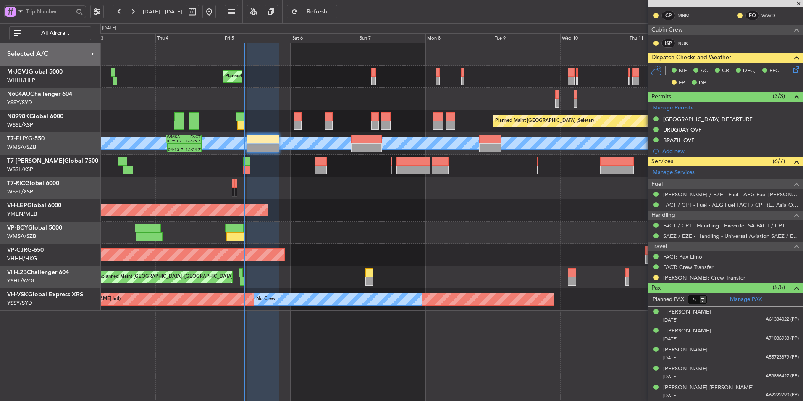
click at [310, 224] on div at bounding box center [451, 232] width 703 height 22
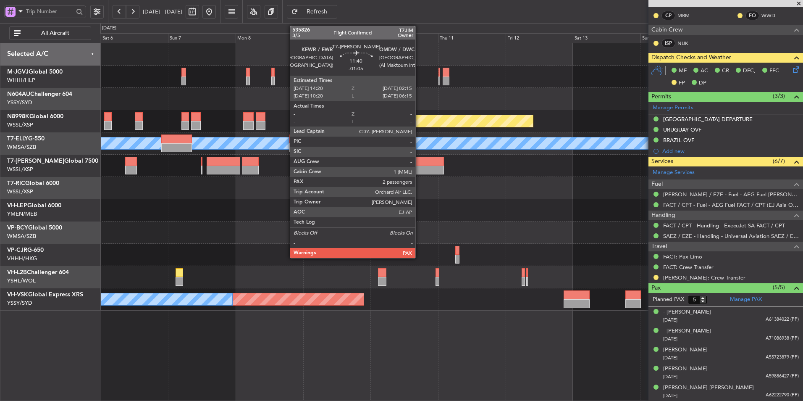
click at [419, 164] on div at bounding box center [427, 161] width 34 height 9
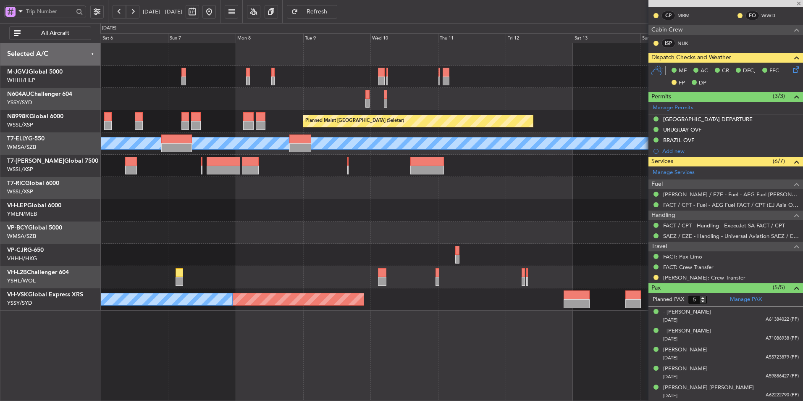
type input "-01:05"
type input "2"
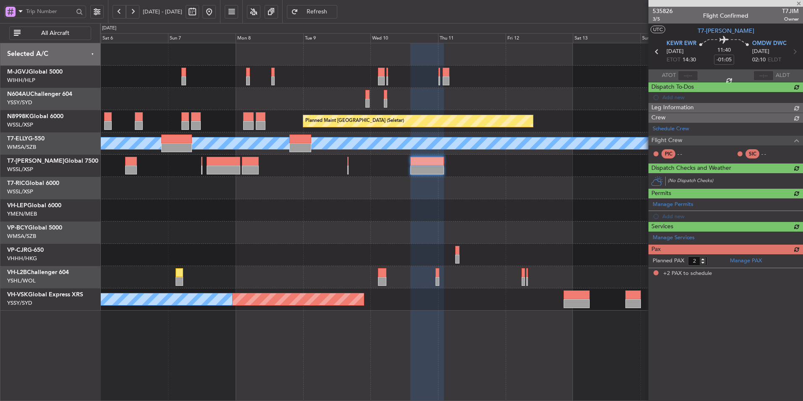
scroll to position [0, 0]
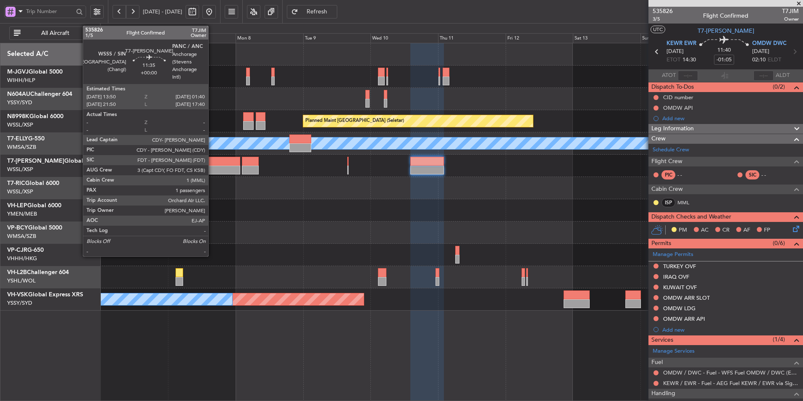
click at [212, 169] on div at bounding box center [224, 170] width 34 height 9
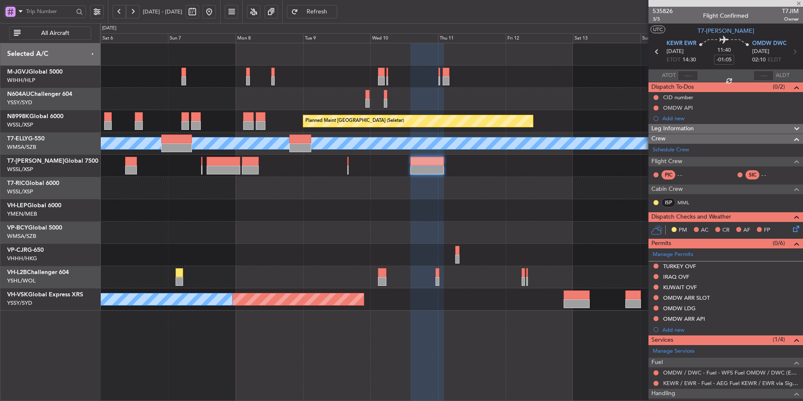
type input "1"
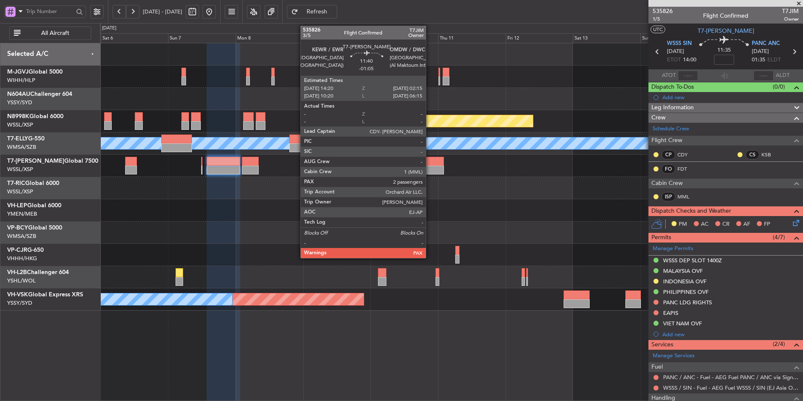
click at [430, 166] on div at bounding box center [427, 170] width 34 height 9
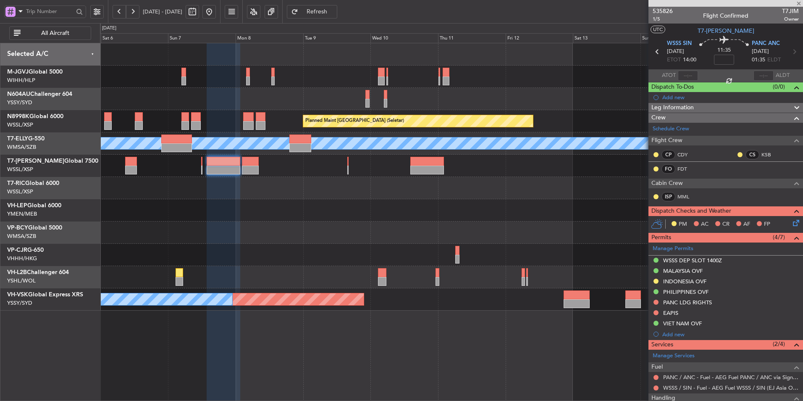
type input "-01:05"
type input "2"
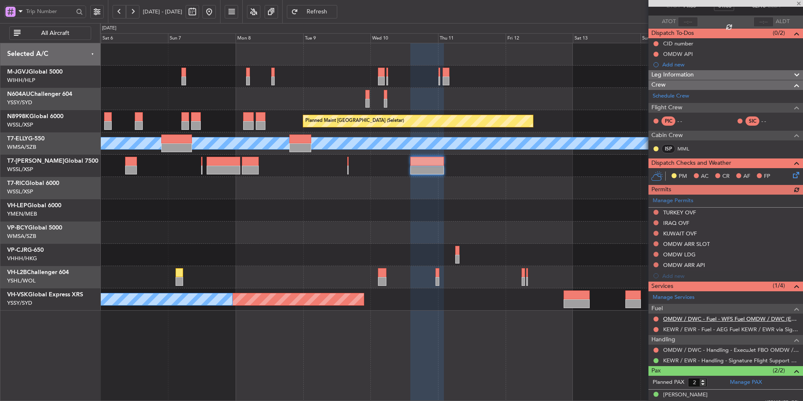
scroll to position [80, 0]
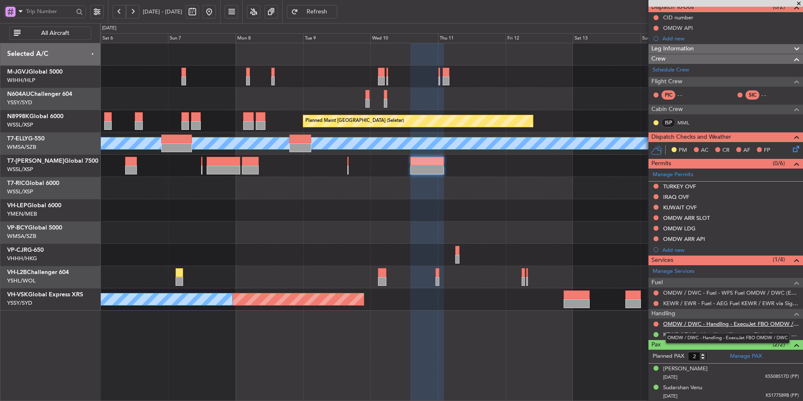
click at [703, 322] on link "OMDW / DWC - Handling - ExecuJet FBO OMDW / DWC" at bounding box center [731, 323] width 136 height 7
click at [656, 184] on button at bounding box center [656, 186] width 5 height 5
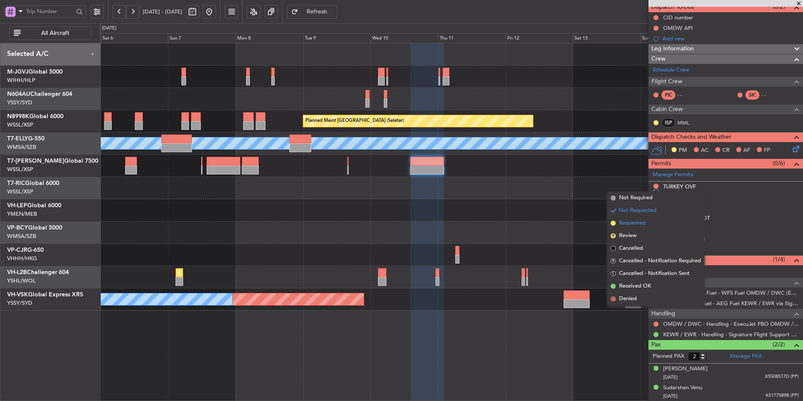
click at [649, 223] on li "Requested" at bounding box center [655, 223] width 97 height 13
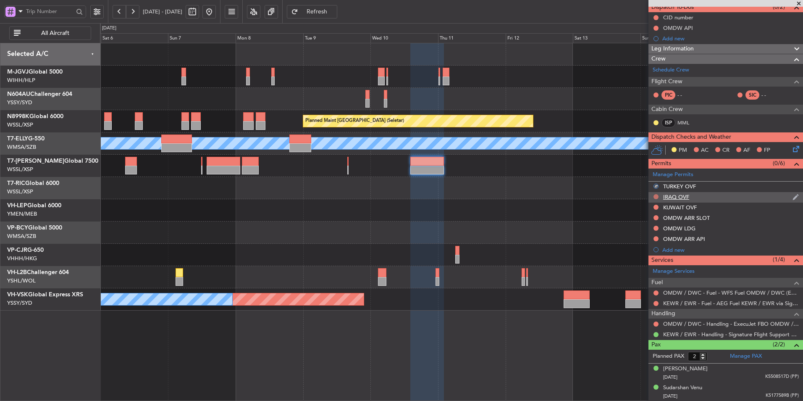
click at [655, 196] on button at bounding box center [656, 196] width 5 height 5
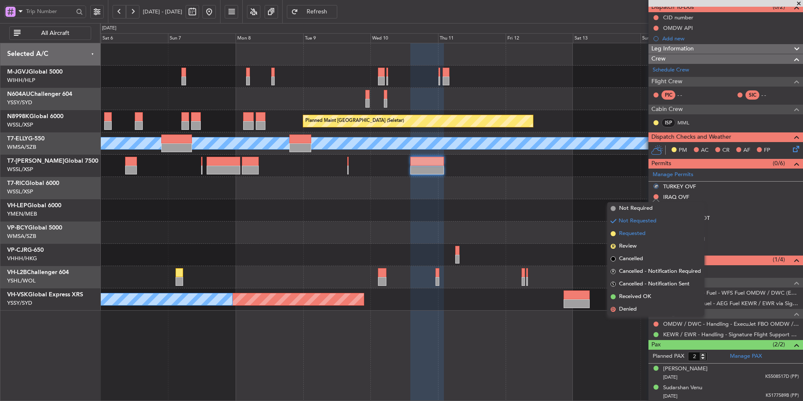
click at [642, 230] on span "Requested" at bounding box center [632, 233] width 26 height 8
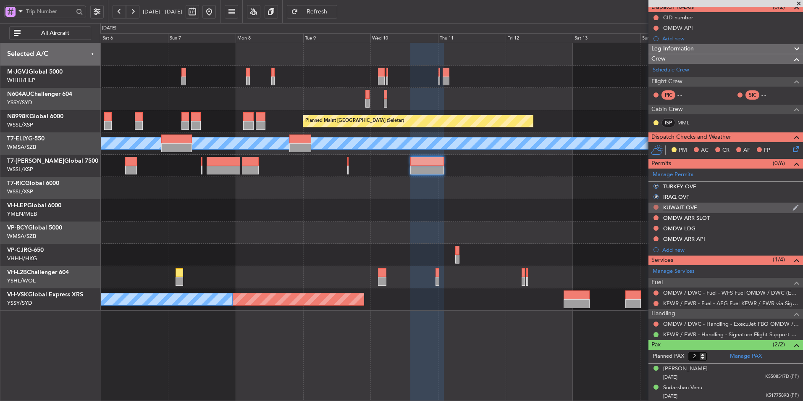
click at [658, 206] on button at bounding box center [656, 207] width 5 height 5
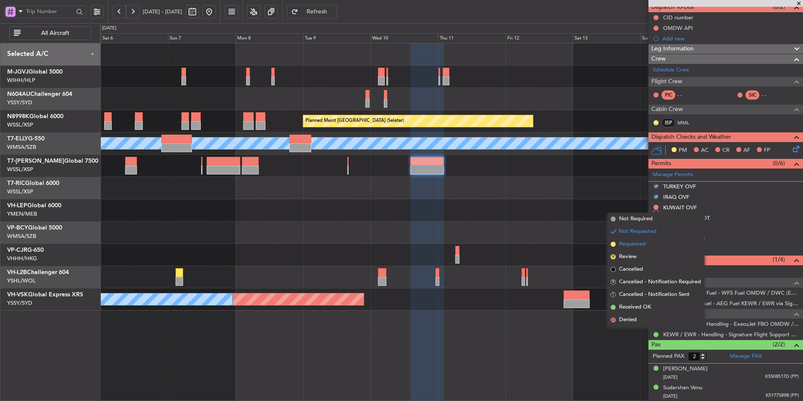
click at [647, 241] on li "Requested" at bounding box center [655, 244] width 97 height 13
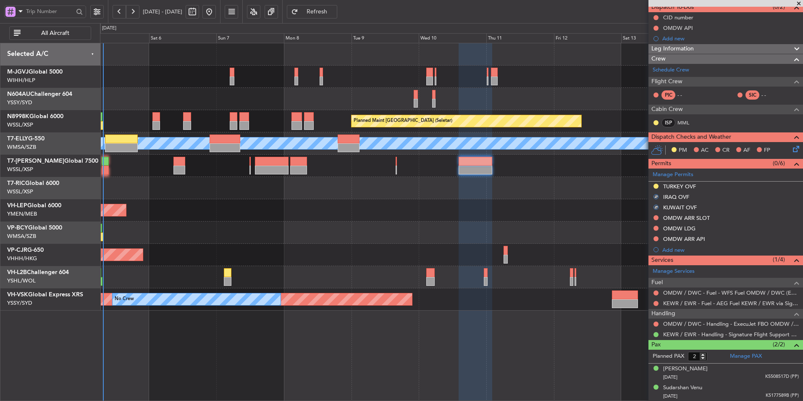
click at [442, 228] on div at bounding box center [451, 232] width 703 height 22
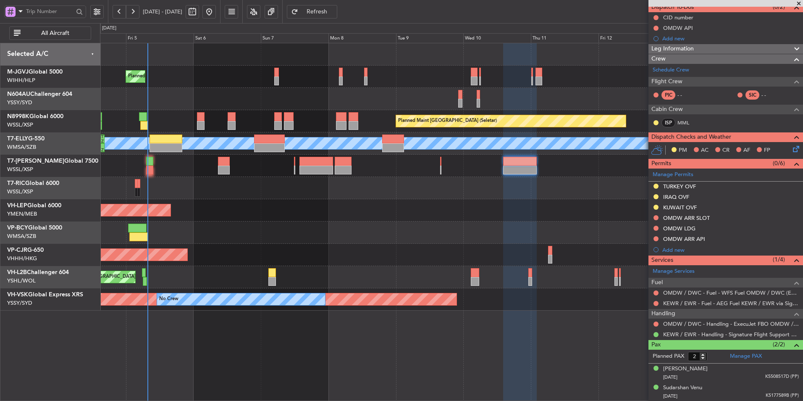
click at [318, 237] on div at bounding box center [451, 232] width 703 height 22
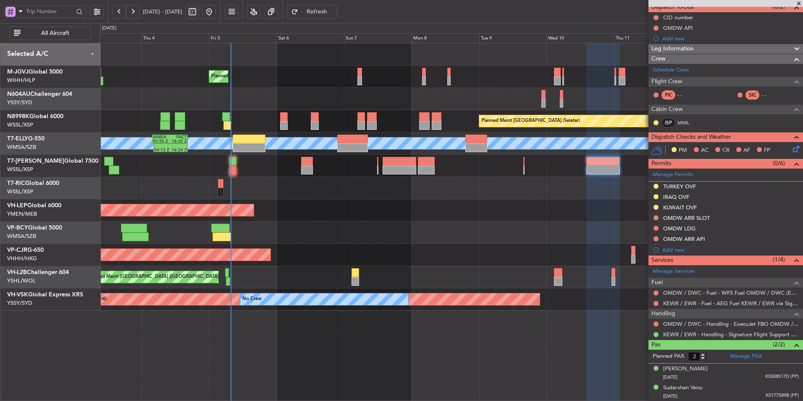
click at [319, 198] on div "Planned Maint Singapore (Seletar) Planned Maint Singapore (Seletar) Planned Mai…" at bounding box center [451, 176] width 703 height 267
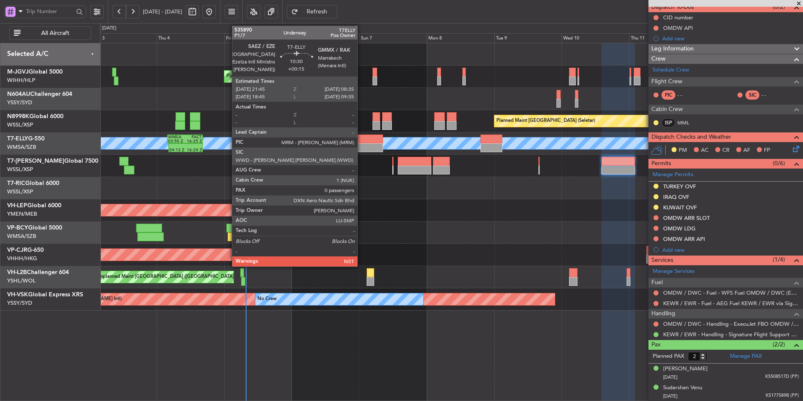
click at [360, 150] on div at bounding box center [367, 147] width 31 height 9
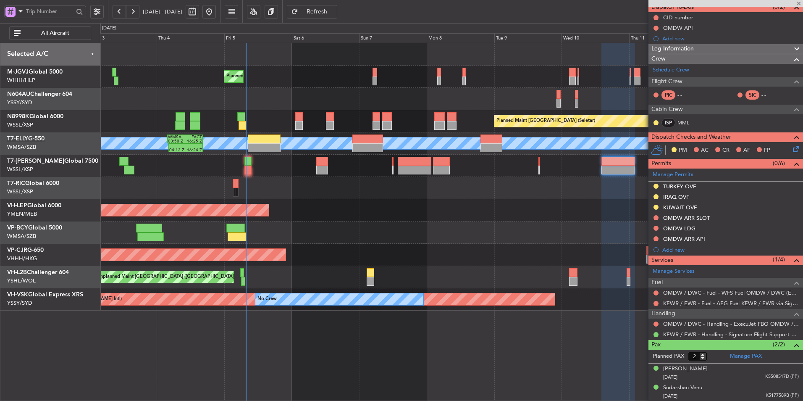
type input "+00:15"
type input "0"
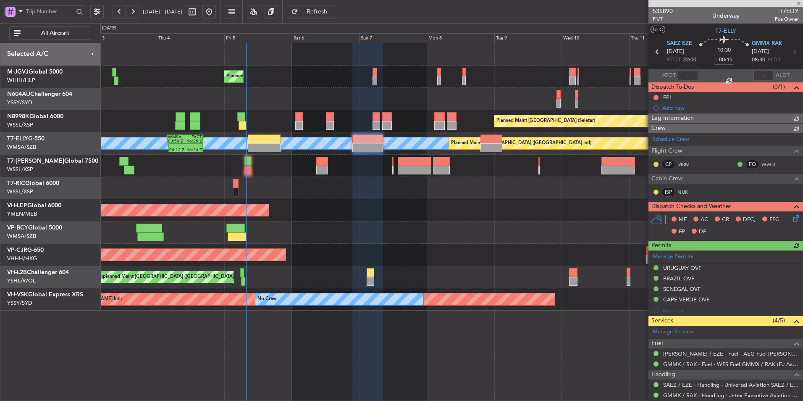
scroll to position [44, 0]
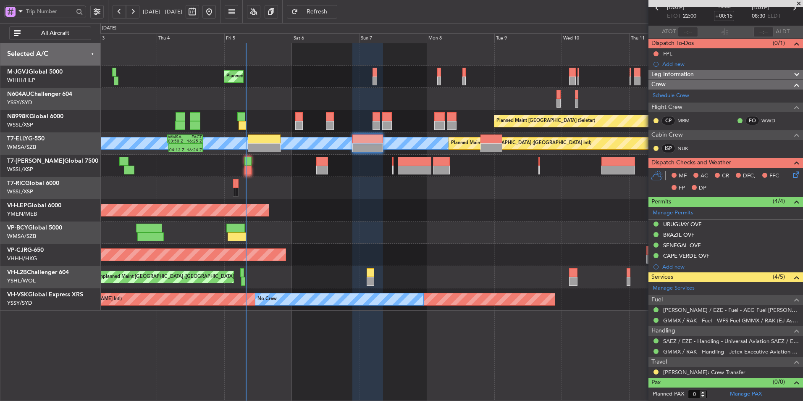
click at [100, 13] on button at bounding box center [96, 11] width 13 height 13
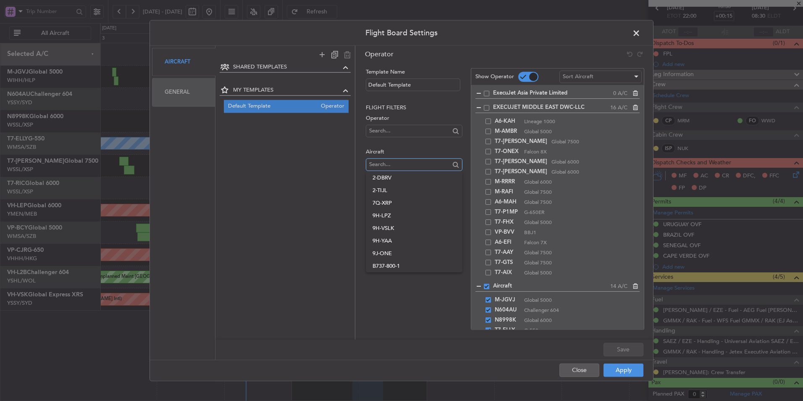
click at [385, 162] on input "text" at bounding box center [409, 164] width 80 height 13
click at [400, 167] on input "text" at bounding box center [409, 164] width 80 height 13
paste input "T7-PJ28"
click at [412, 167] on input "T7-PJ28" at bounding box center [409, 164] width 80 height 13
click at [414, 178] on fb-operator-template-lookups "Flight filters Operator Aircraft T7-PJ28 Trip filters Sub-Charter Arranger" at bounding box center [414, 162] width 96 height 119
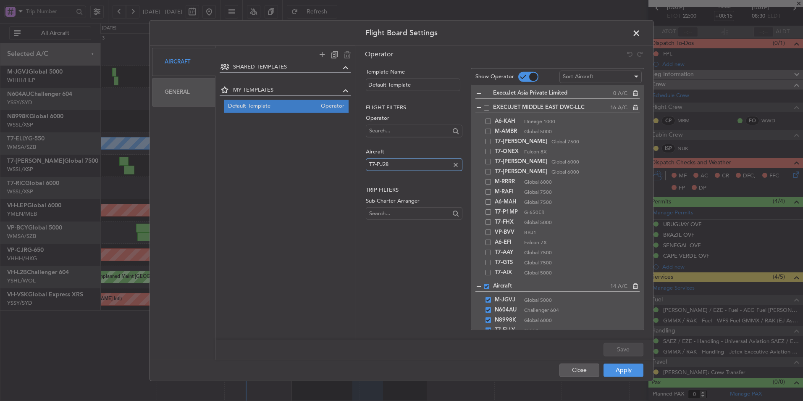
click at [410, 163] on input "T7-PJ28" at bounding box center [409, 164] width 80 height 13
drag, startPoint x: 376, startPoint y: 165, endPoint x: 354, endPoint y: 165, distance: 22.3
click at [360, 165] on div "Template Name Default Template Flight filters Operator Aircraft T7-PJ28 Trip fi…" at bounding box center [504, 191] width 298 height 252
click at [406, 148] on label "Aircraft" at bounding box center [414, 152] width 96 height 8
click at [403, 161] on input "PJ28" at bounding box center [409, 164] width 80 height 13
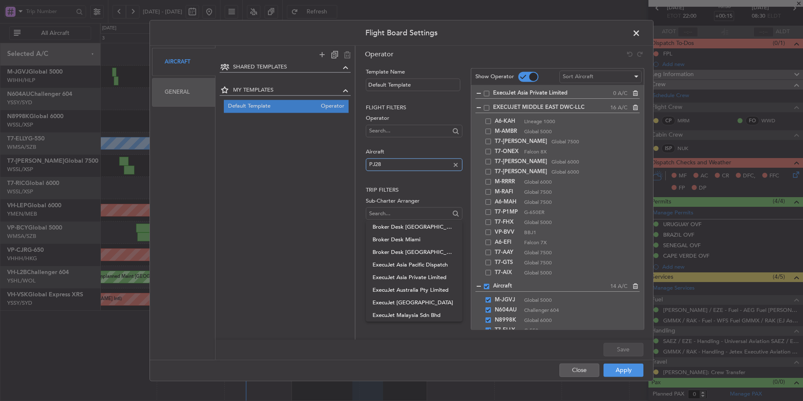
click at [403, 160] on input "PJ28" at bounding box center [409, 164] width 80 height 13
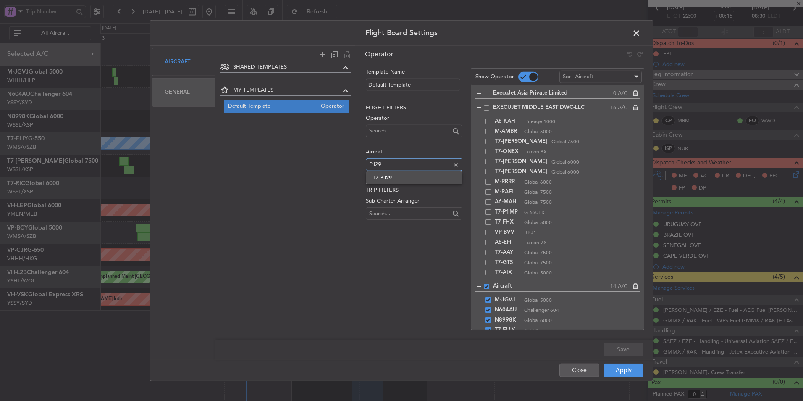
type input "PJ29"
click at [404, 175] on span "T7-PJ29" at bounding box center [414, 177] width 83 height 13
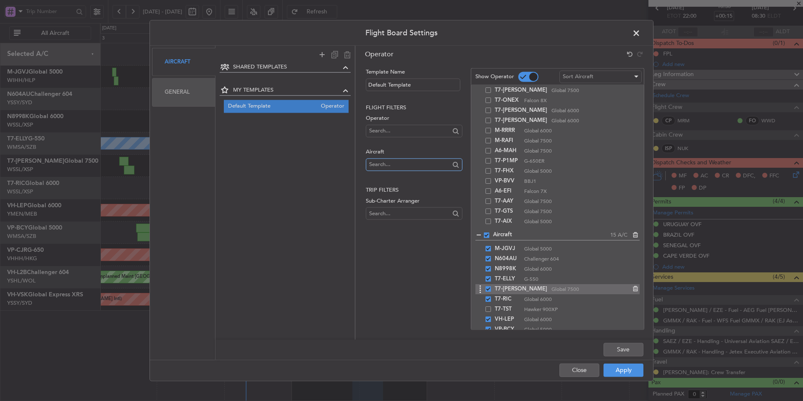
scroll to position [121, 0]
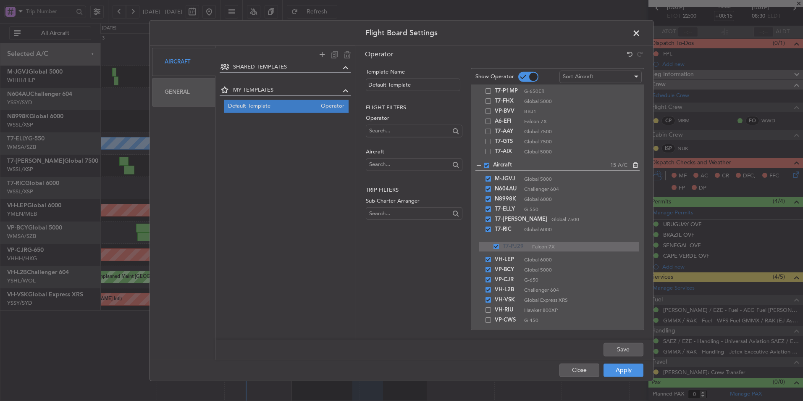
drag, startPoint x: 479, startPoint y: 323, endPoint x: 464, endPoint y: 242, distance: 82.9
click at [620, 349] on button "Save" at bounding box center [624, 348] width 40 height 13
click at [616, 371] on button "Apply" at bounding box center [624, 369] width 40 height 13
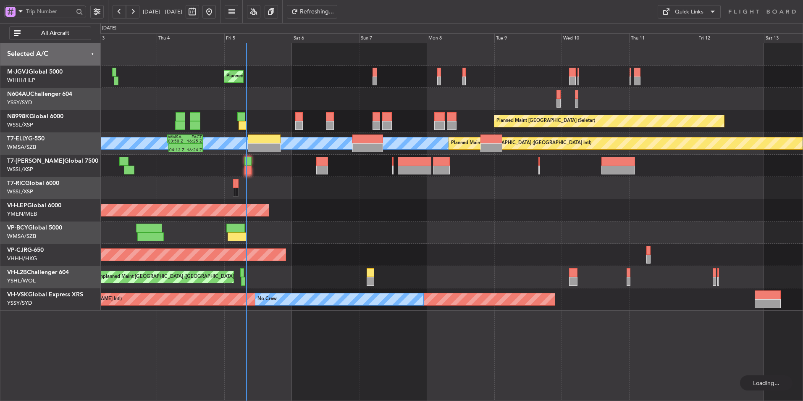
scroll to position [0, 0]
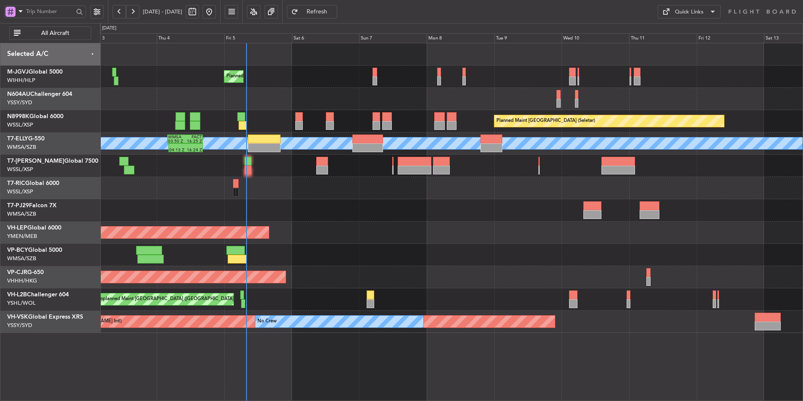
click at [594, 219] on div at bounding box center [451, 210] width 703 height 22
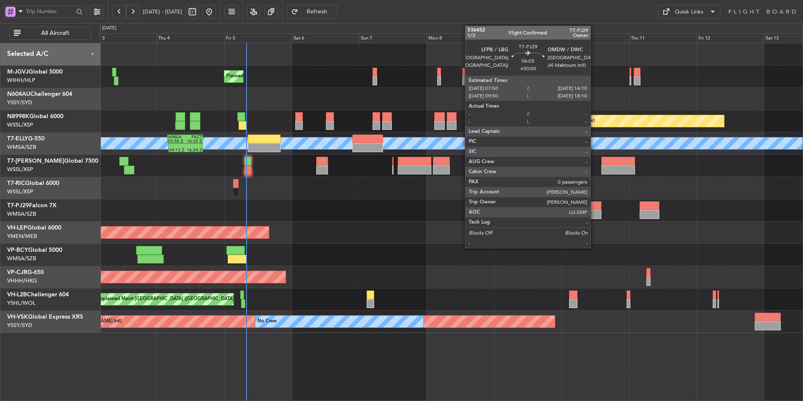
click at [594, 211] on div at bounding box center [593, 214] width 18 height 9
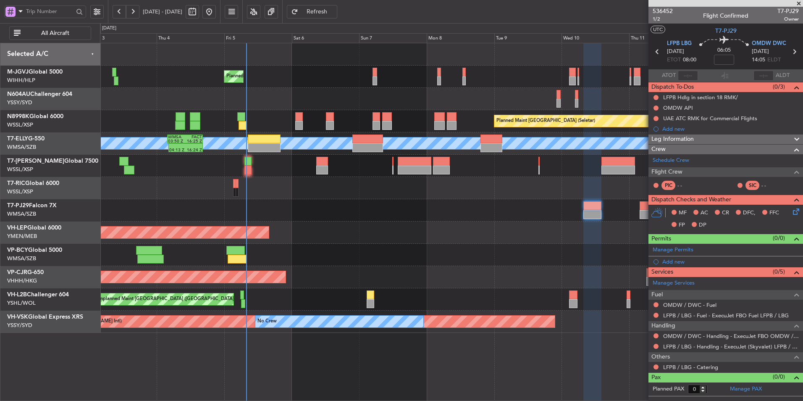
click at [338, 196] on div "Planned Maint Singapore (Seletar) Planned Maint Singapore (Seletar) Planned Mai…" at bounding box center [451, 187] width 703 height 289
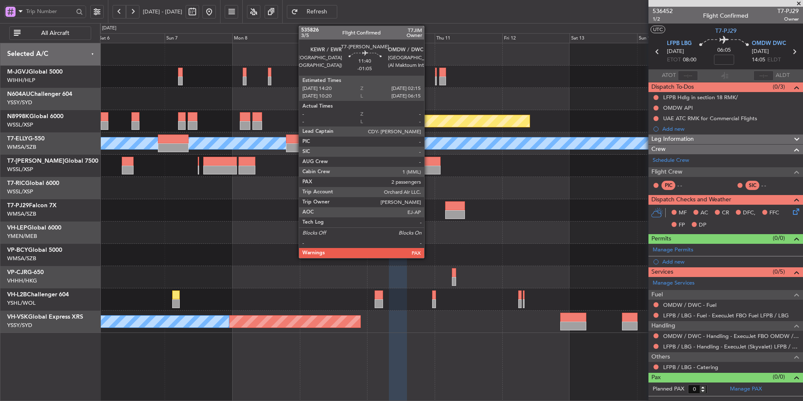
click at [428, 163] on div at bounding box center [424, 161] width 34 height 9
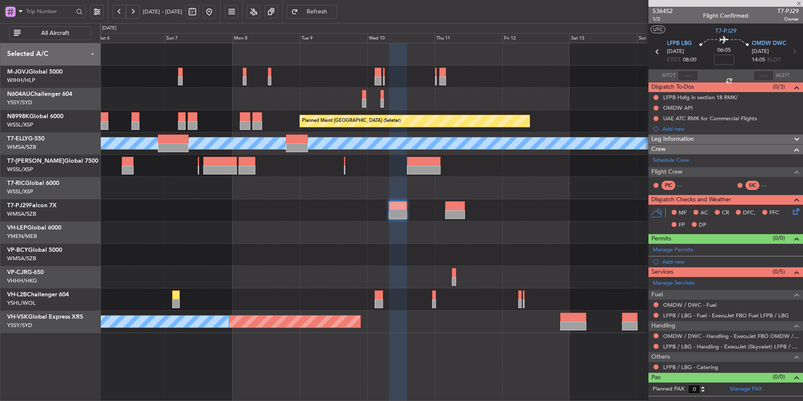
type input "-01:05"
type input "2"
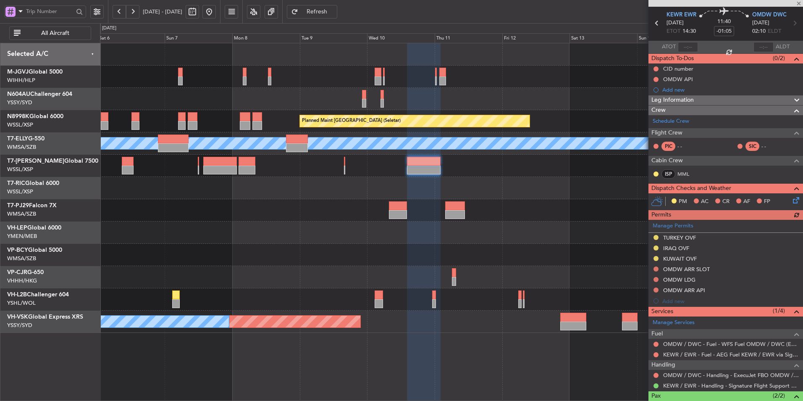
scroll to position [42, 0]
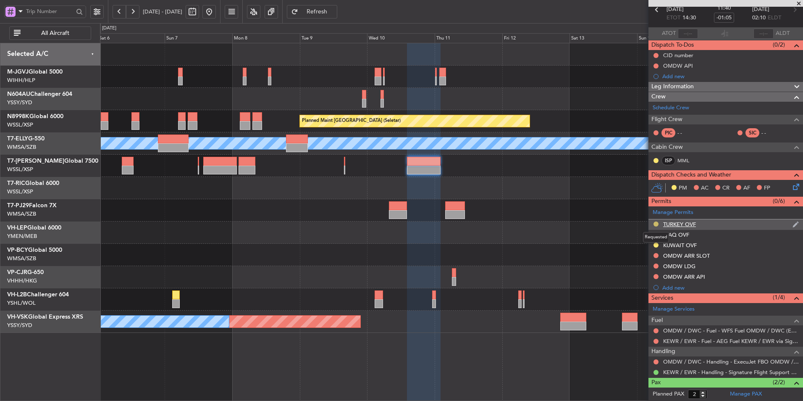
click at [657, 225] on button at bounding box center [656, 223] width 5 height 5
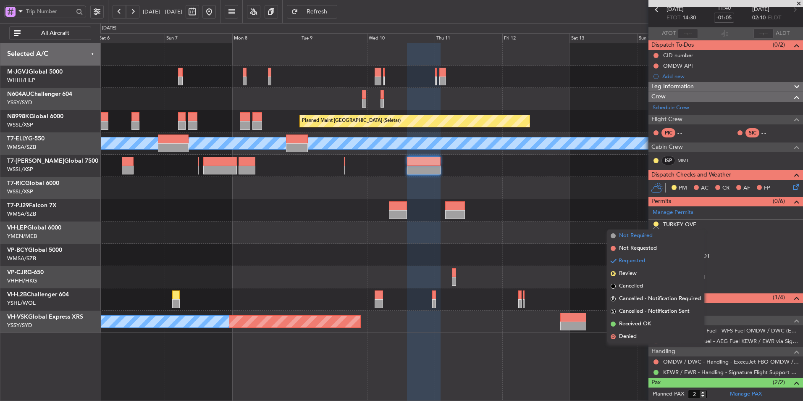
click at [642, 235] on span "Not Required" at bounding box center [636, 235] width 34 height 8
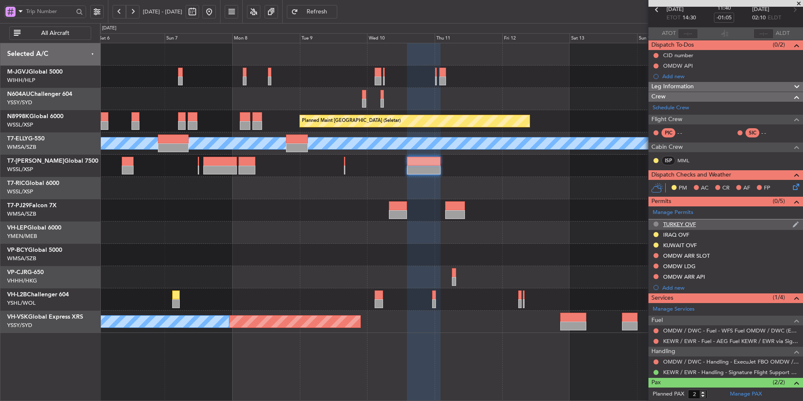
click at [655, 224] on button at bounding box center [656, 223] width 5 height 5
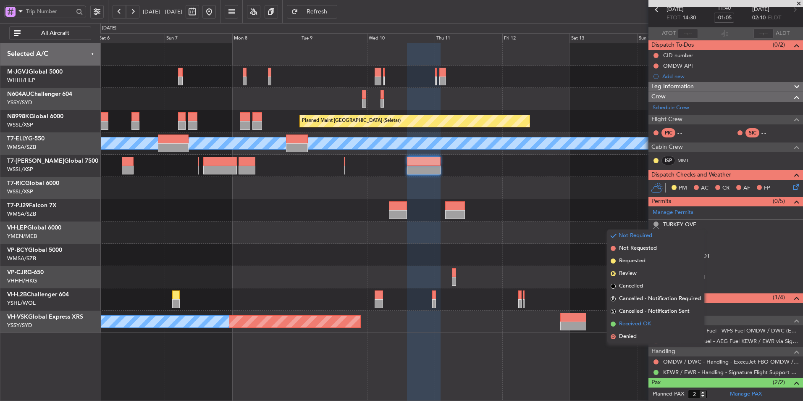
click at [644, 326] on span "Received OK" at bounding box center [635, 324] width 32 height 8
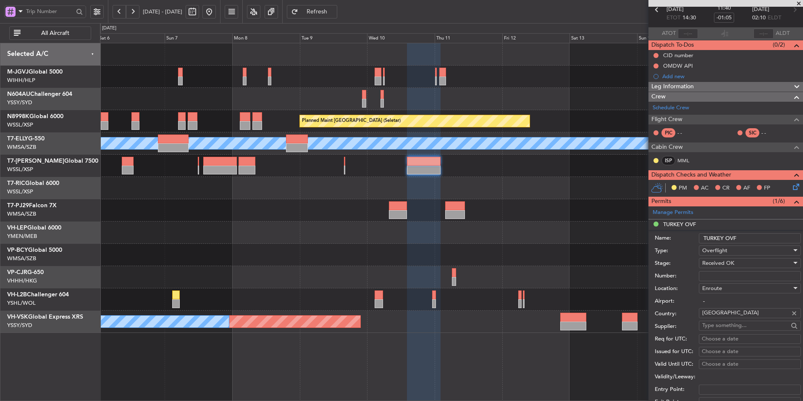
click at [722, 278] on input "Number:" at bounding box center [750, 276] width 102 height 10
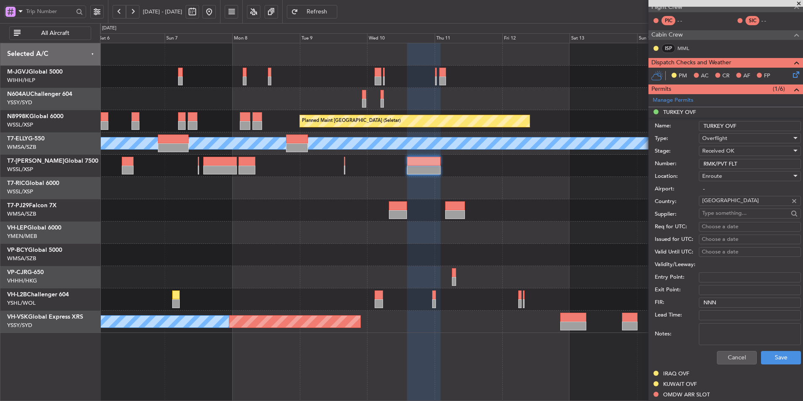
scroll to position [168, 0]
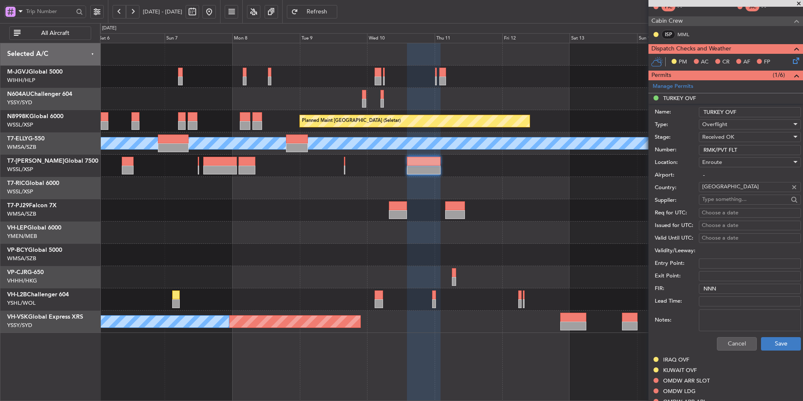
type input "RMK/PVT FLT"
click at [768, 340] on button "Save" at bounding box center [781, 343] width 40 height 13
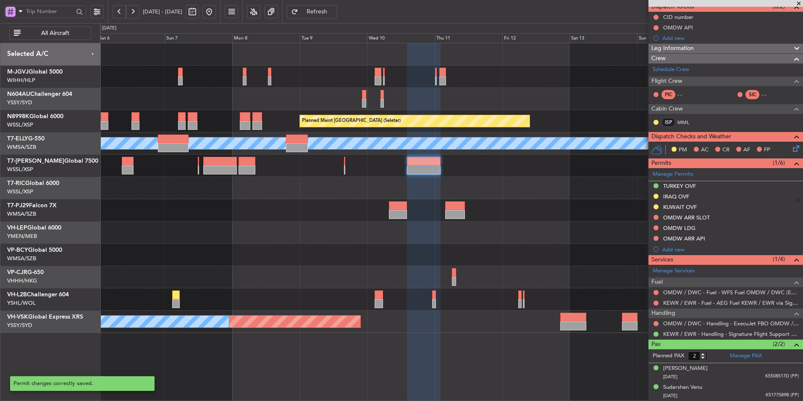
scroll to position [80, 0]
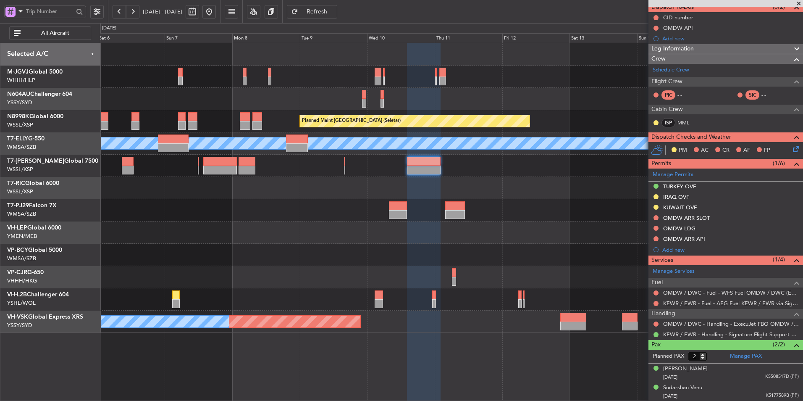
click at [383, 198] on div at bounding box center [451, 188] width 703 height 22
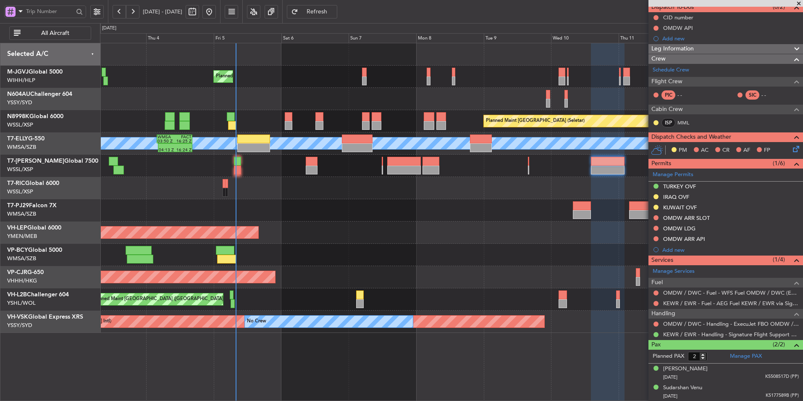
click at [314, 214] on div at bounding box center [451, 210] width 703 height 22
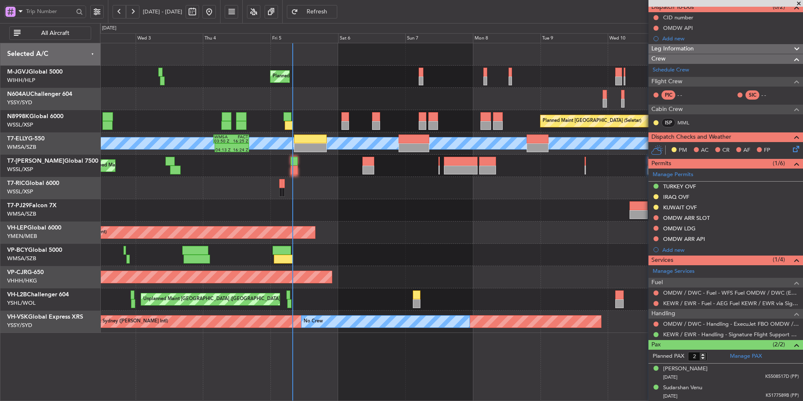
click at [324, 199] on div at bounding box center [451, 188] width 703 height 22
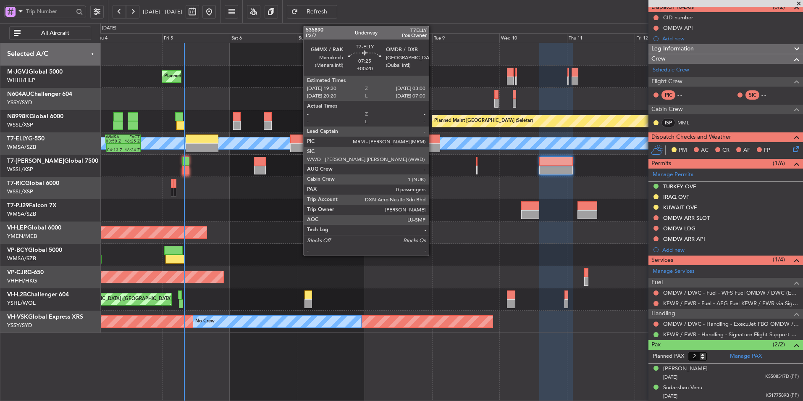
click at [433, 142] on div at bounding box center [429, 138] width 22 height 9
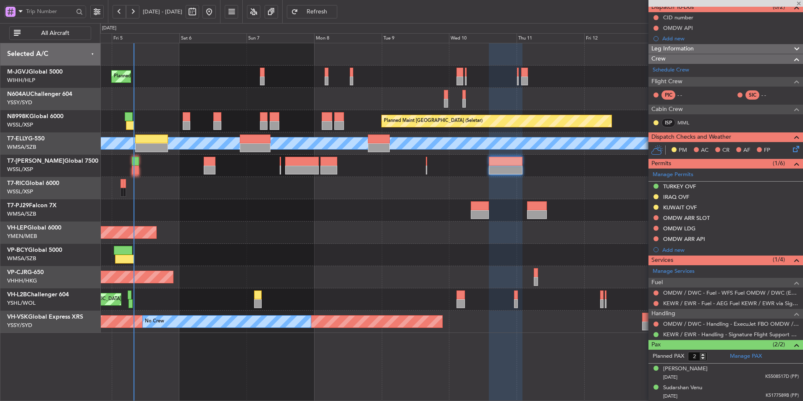
click at [366, 211] on div at bounding box center [451, 210] width 703 height 22
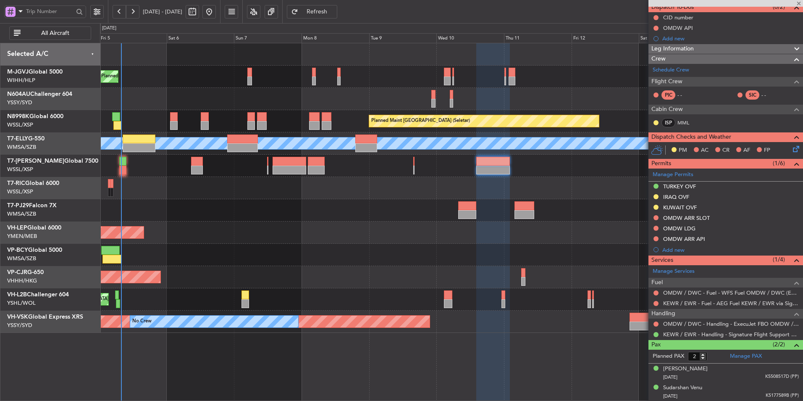
type input "+00:20"
type input "0"
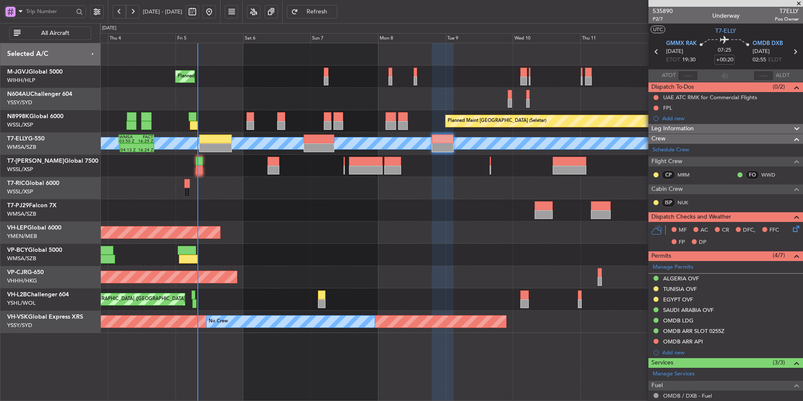
click at [261, 194] on div at bounding box center [451, 188] width 703 height 22
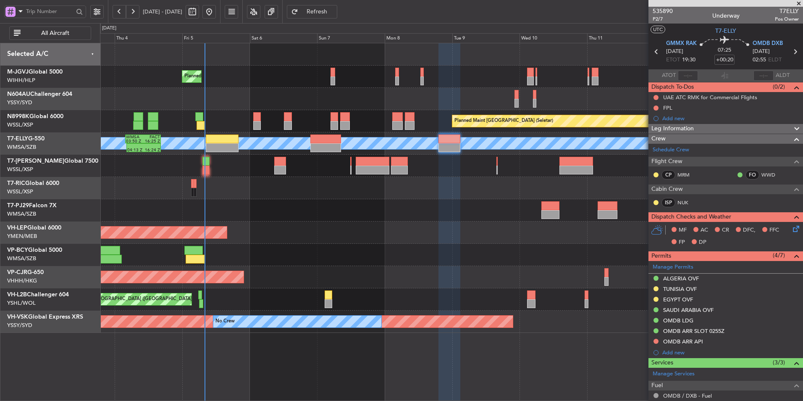
click at [454, 216] on div at bounding box center [451, 210] width 703 height 22
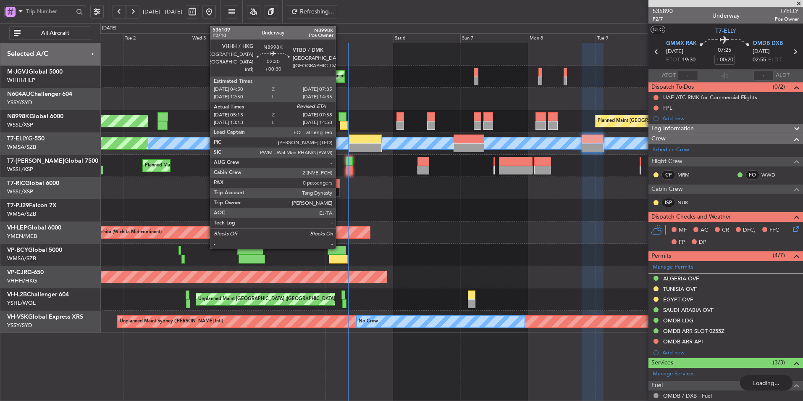
click at [340, 120] on div at bounding box center [343, 116] width 8 height 9
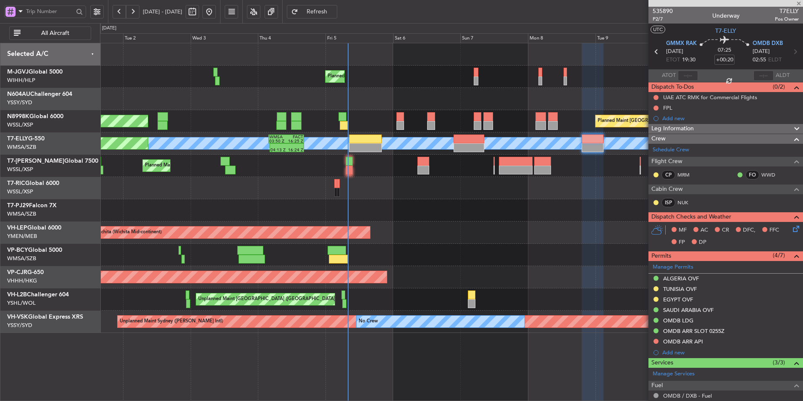
type input "+00:30"
type input "05:23"
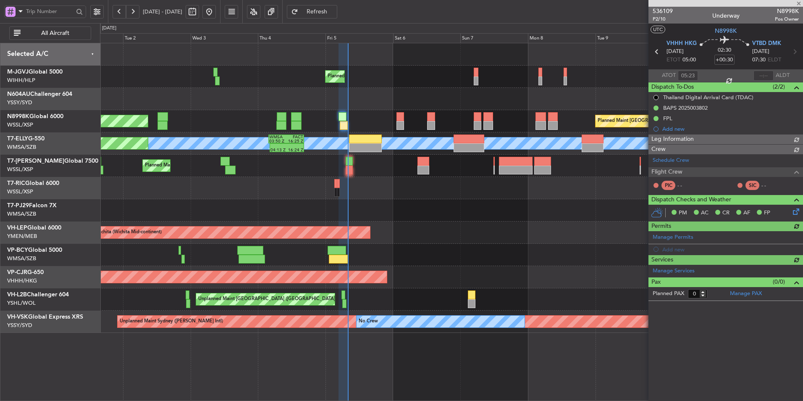
type input "Brien Tan (BTA)"
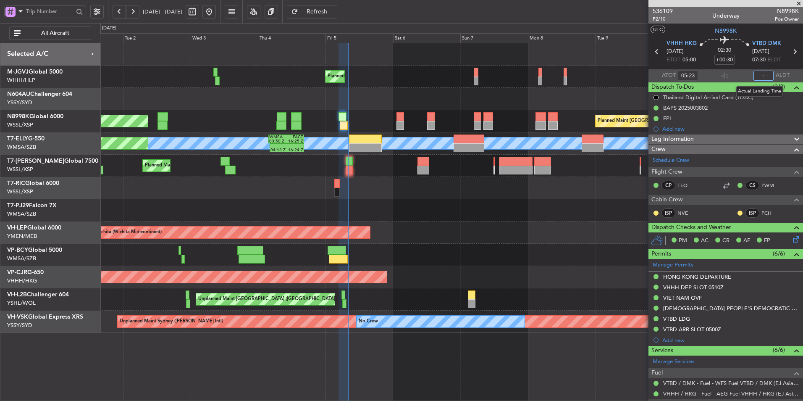
click at [757, 74] on input "text" at bounding box center [764, 76] width 20 height 10
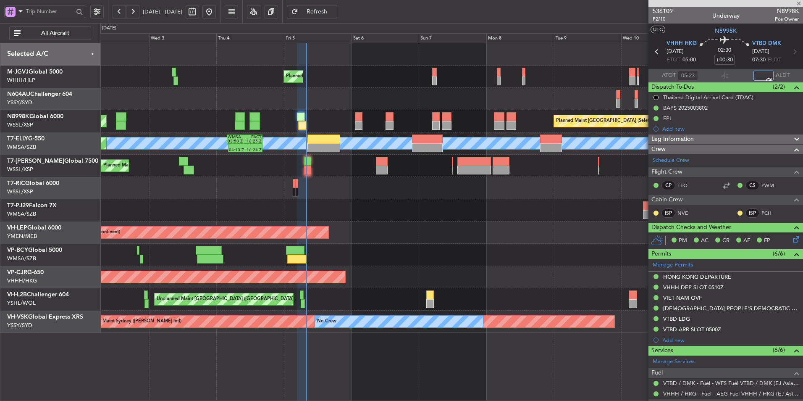
click at [386, 205] on div at bounding box center [451, 210] width 703 height 22
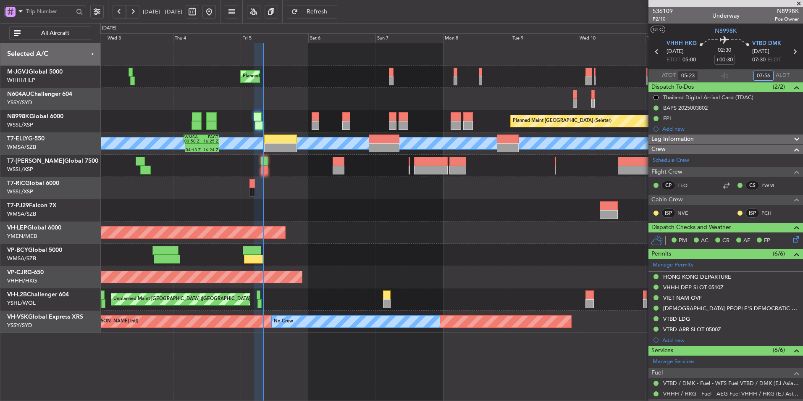
type input "07:56"
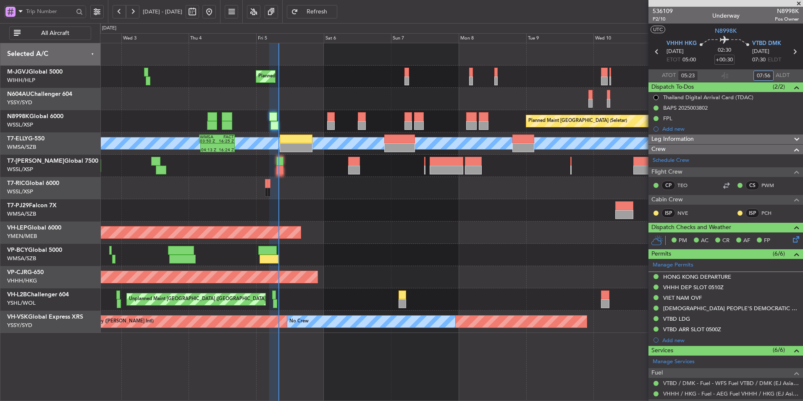
click at [302, 200] on div at bounding box center [451, 210] width 703 height 22
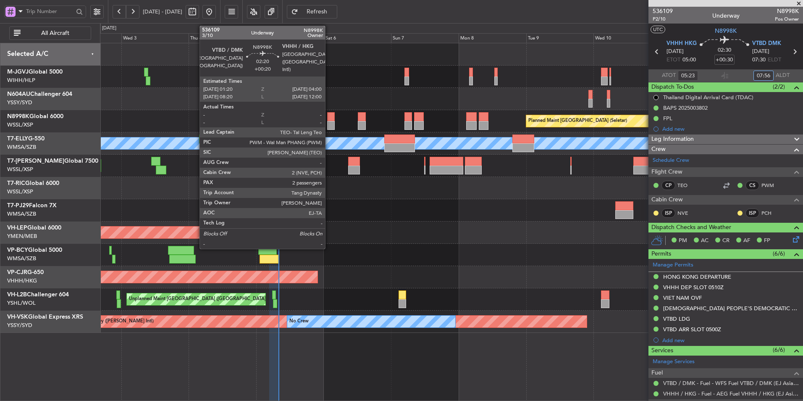
click at [329, 118] on div at bounding box center [331, 116] width 8 height 9
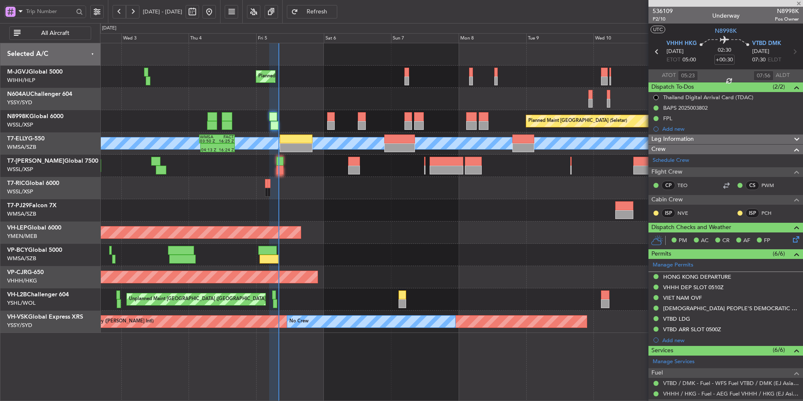
type input "+00:20"
type input "2"
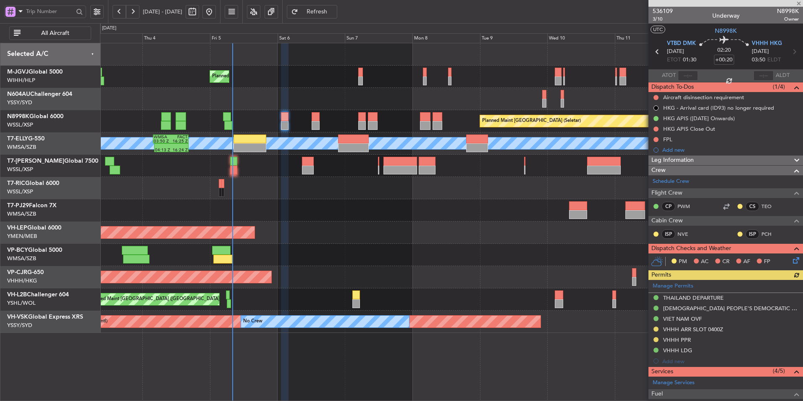
click at [319, 209] on div at bounding box center [451, 210] width 703 height 22
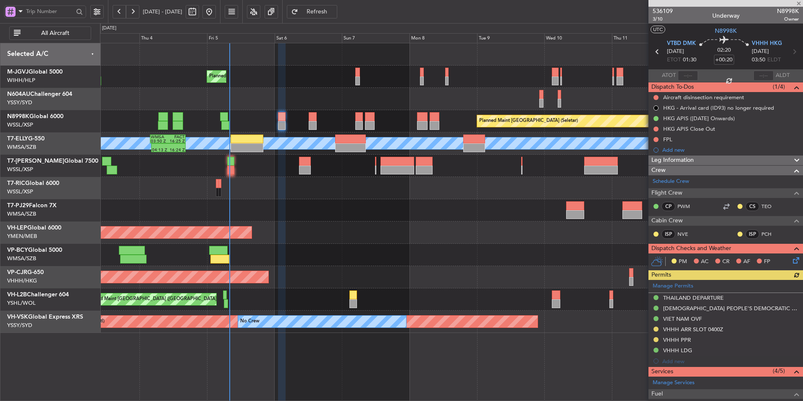
click at [219, 235] on div "Unplanned Maint Wichita (Wichita Mid-continent) Unplanned Maint Wichita (Wichit…" at bounding box center [451, 232] width 703 height 22
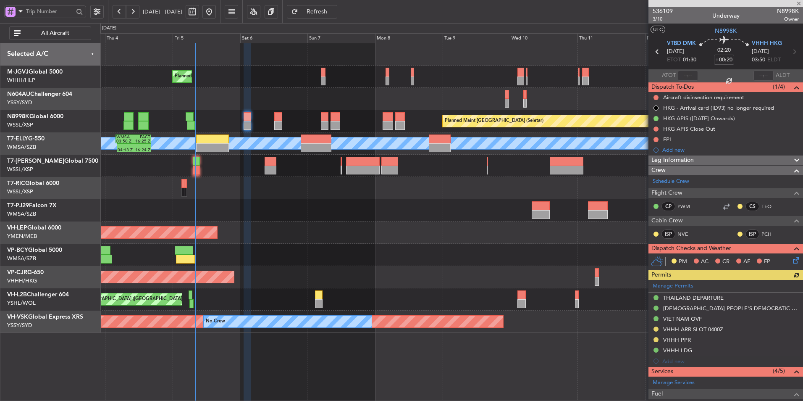
click at [339, 253] on div at bounding box center [451, 255] width 703 height 22
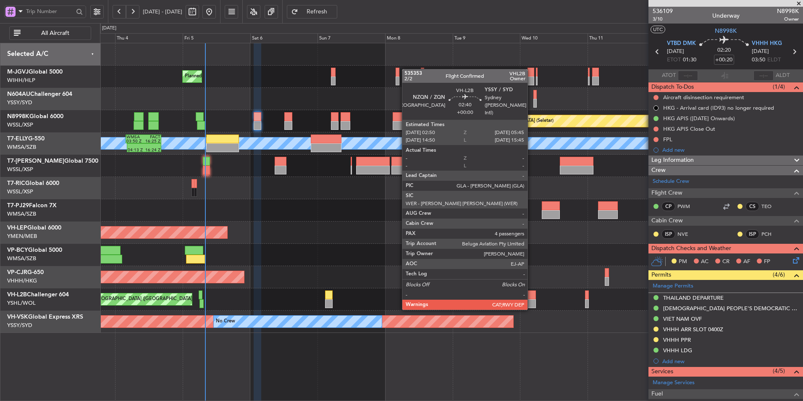
click at [531, 301] on div at bounding box center [532, 303] width 8 height 9
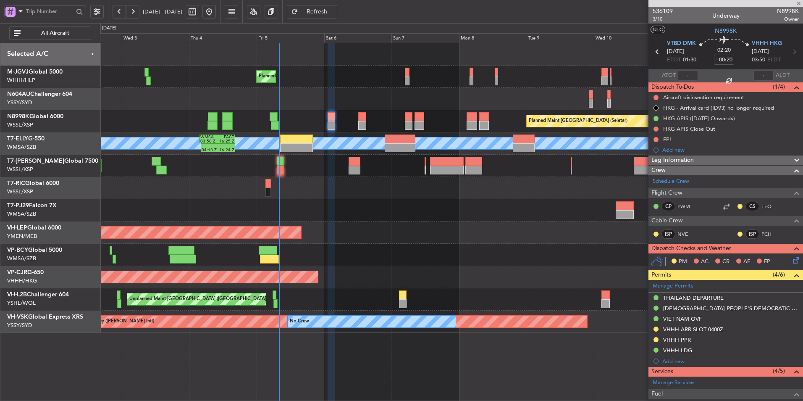
click at [387, 215] on div at bounding box center [451, 210] width 703 height 22
type input "4"
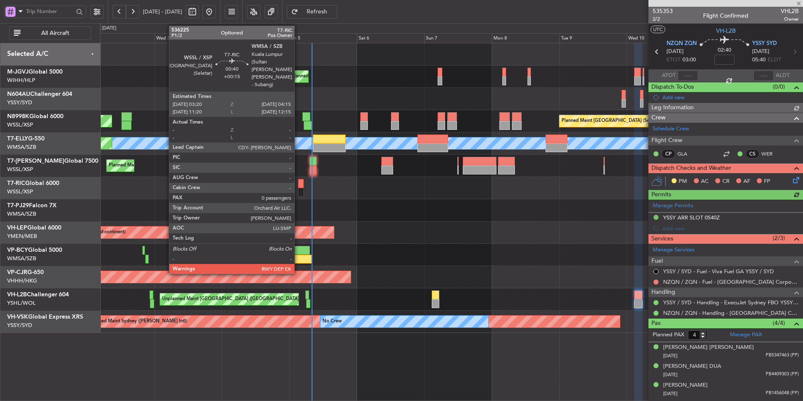
click at [298, 187] on div at bounding box center [299, 183] width 3 height 9
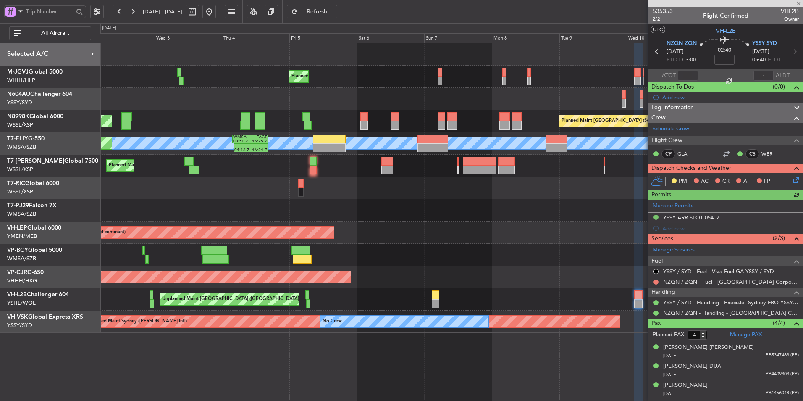
type input "+00:15"
type input "0"
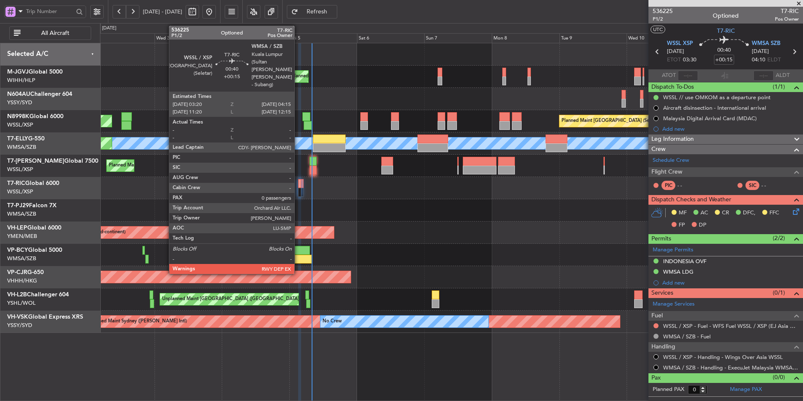
click at [298, 187] on div at bounding box center [299, 183] width 3 height 9
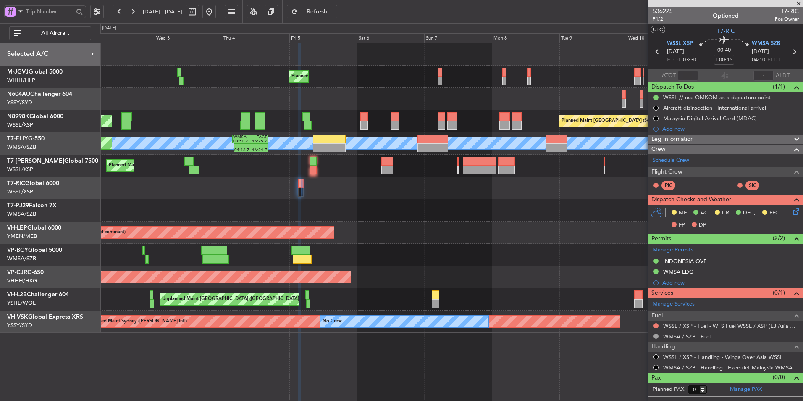
click at [320, 7] on button "Refresh" at bounding box center [312, 11] width 50 height 13
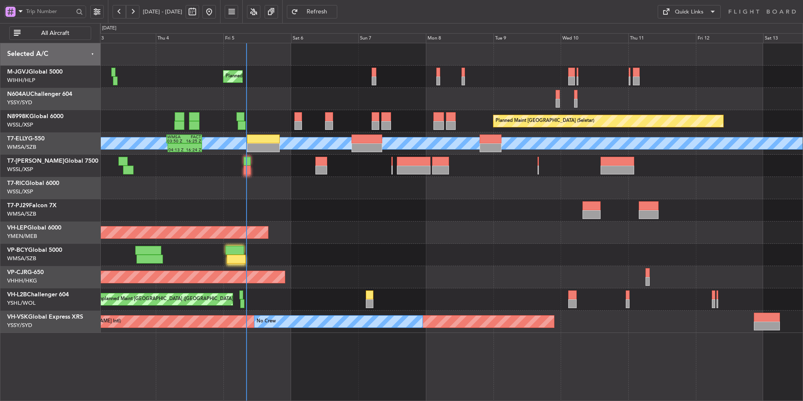
click at [396, 249] on div "Planned Maint [GEOGRAPHIC_DATA] (Seletar) Planned Maint [GEOGRAPHIC_DATA] (Sele…" at bounding box center [451, 187] width 703 height 289
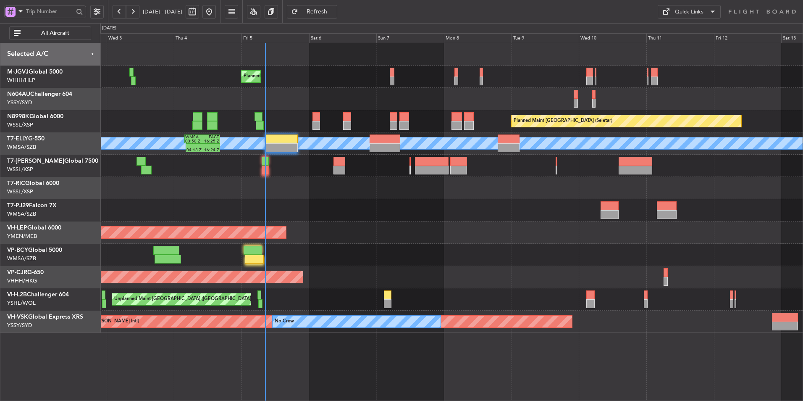
click at [415, 195] on div at bounding box center [451, 188] width 703 height 22
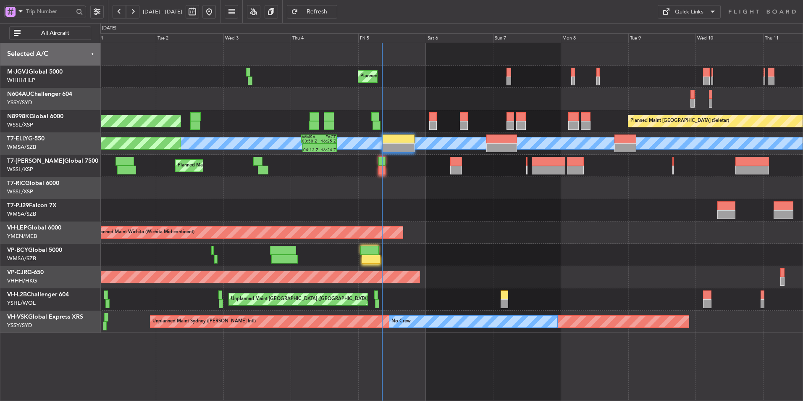
click at [441, 182] on div at bounding box center [451, 188] width 703 height 22
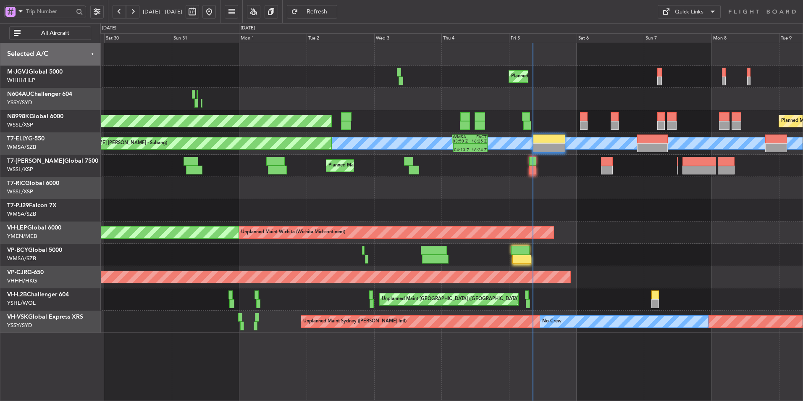
click at [405, 168] on div "Planned Maint [GEOGRAPHIC_DATA] (Seletar) Planned Maint [GEOGRAPHIC_DATA] (Sele…" at bounding box center [451, 187] width 703 height 289
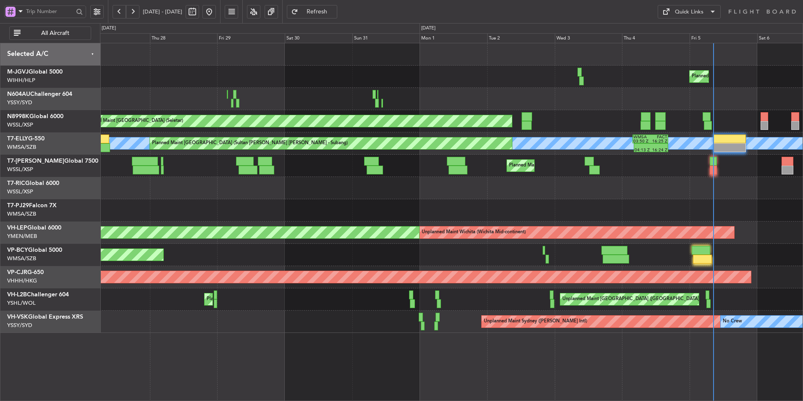
click at [418, 167] on div "Planned Maint [GEOGRAPHIC_DATA] (Seletar) Planned Maint [GEOGRAPHIC_DATA] (Hali…" at bounding box center [451, 187] width 703 height 289
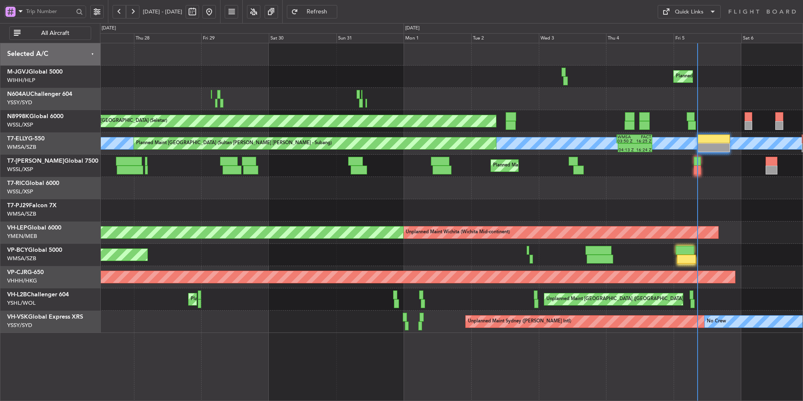
click at [272, 191] on div at bounding box center [451, 188] width 703 height 22
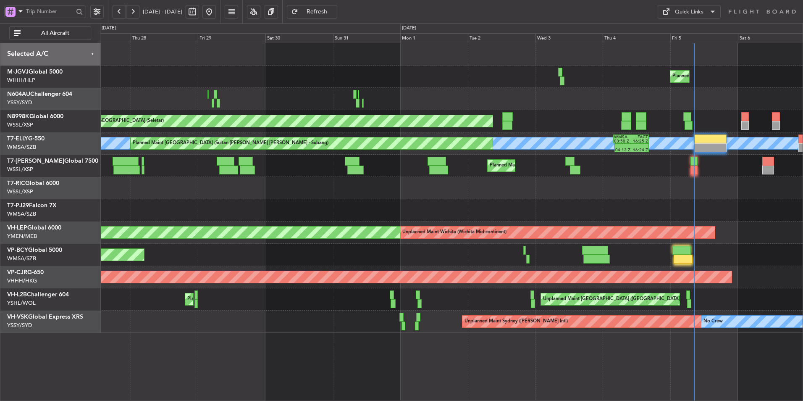
click at [295, 192] on div at bounding box center [451, 188] width 703 height 22
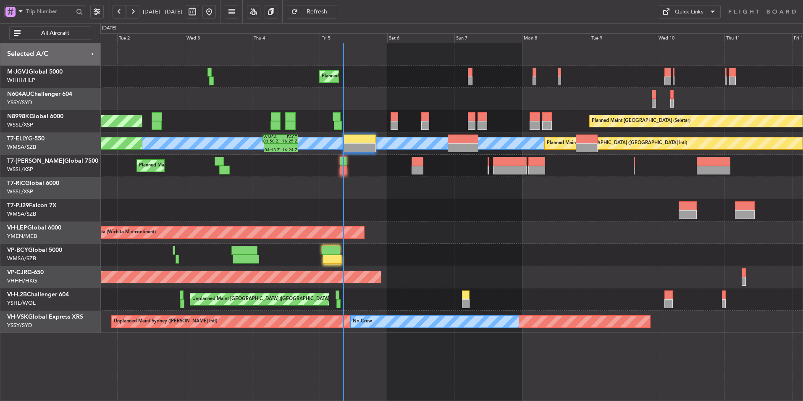
click at [420, 208] on div at bounding box center [451, 210] width 703 height 22
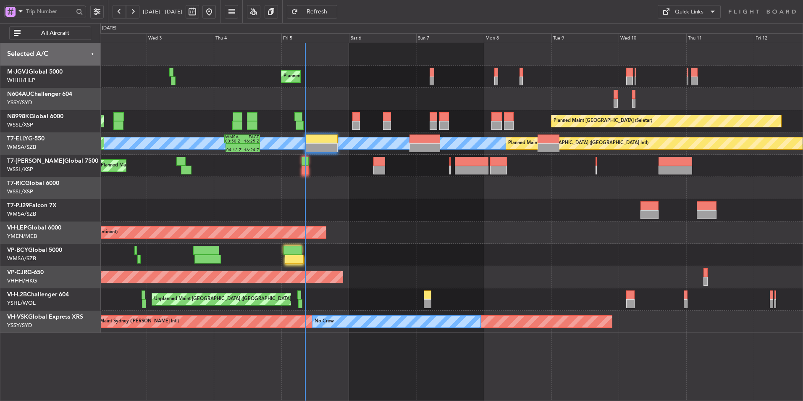
click at [260, 205] on div at bounding box center [451, 210] width 703 height 22
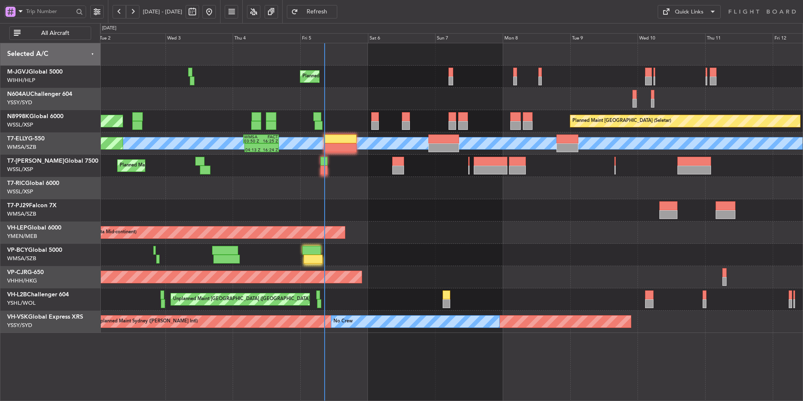
click at [375, 161] on div "Planned Maint Dubai (Al Maktoum Intl)" at bounding box center [451, 166] width 703 height 22
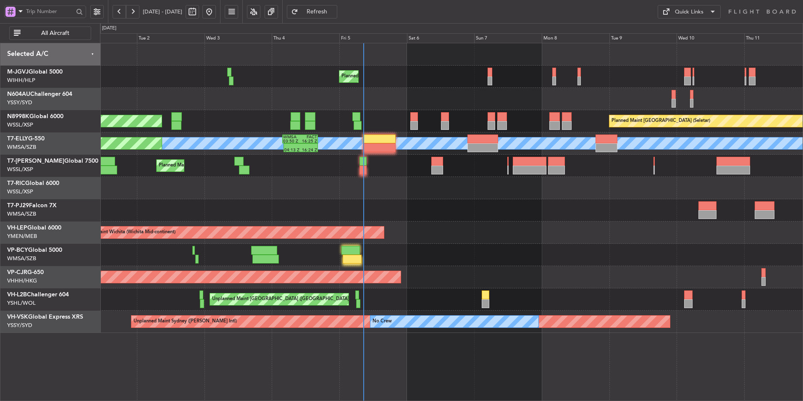
click at [386, 195] on div at bounding box center [451, 188] width 703 height 22
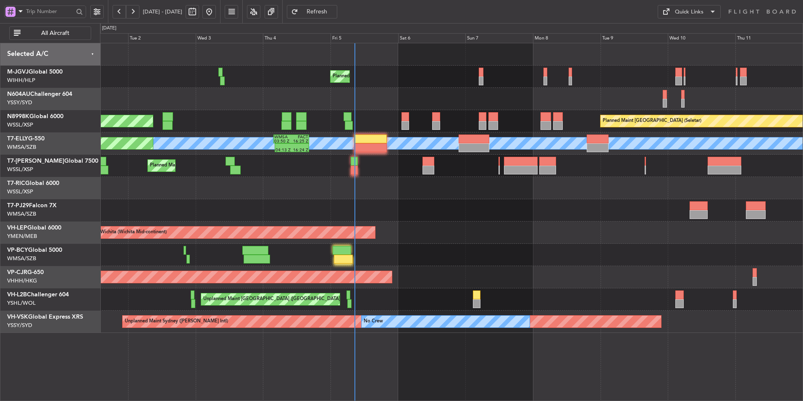
click at [333, 181] on div at bounding box center [451, 188] width 703 height 22
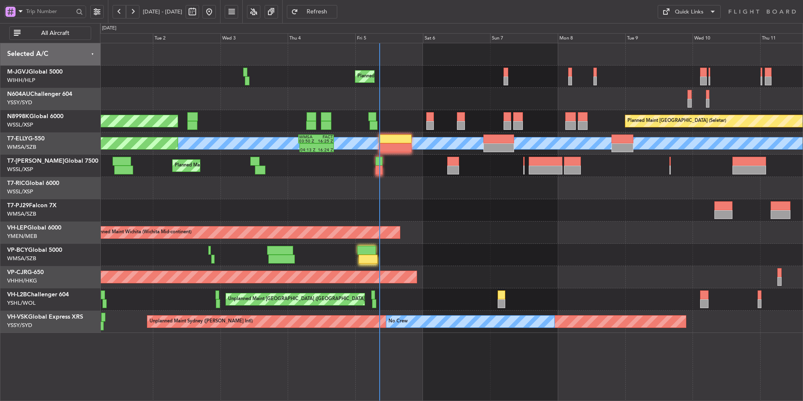
click at [414, 201] on div at bounding box center [451, 210] width 703 height 22
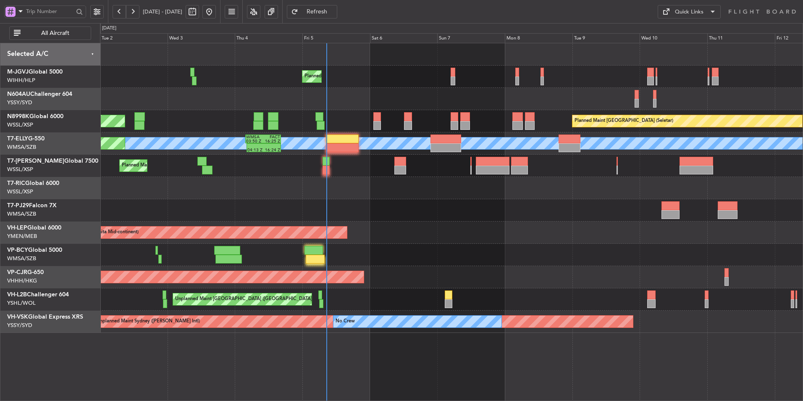
click at [363, 195] on div at bounding box center [451, 188] width 703 height 22
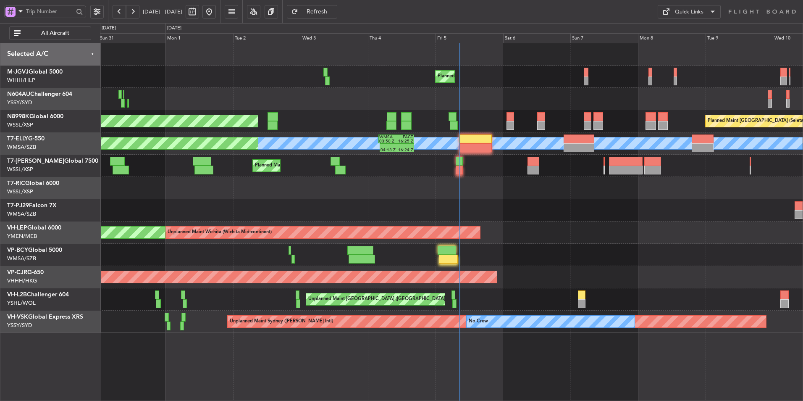
click at [313, 189] on div at bounding box center [451, 188] width 703 height 22
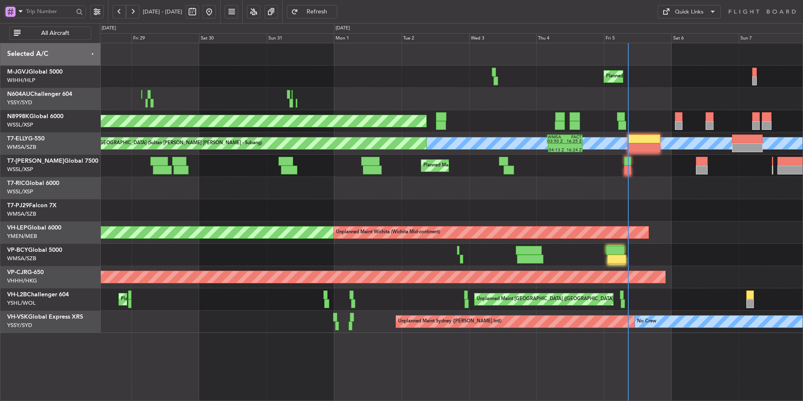
click at [374, 197] on div at bounding box center [451, 188] width 703 height 22
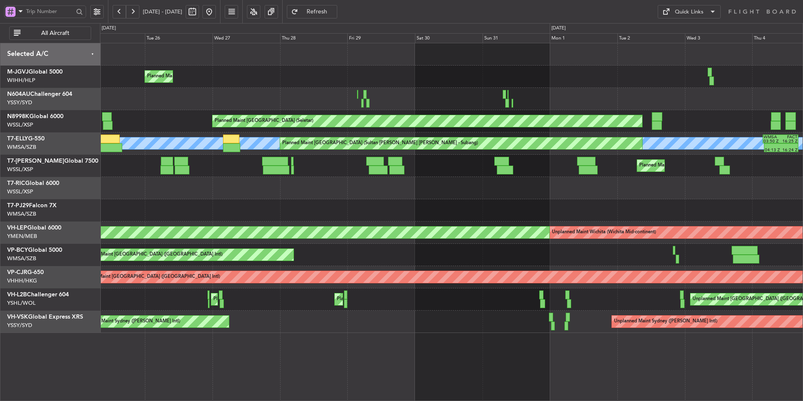
click at [382, 192] on div at bounding box center [451, 188] width 703 height 22
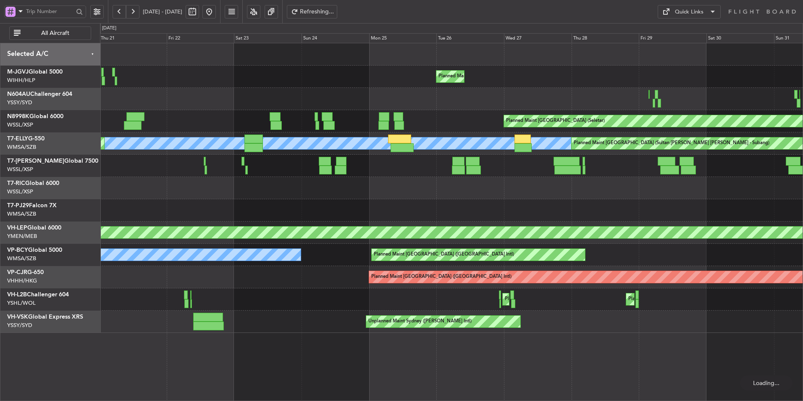
click at [373, 179] on div "Planned Maint [GEOGRAPHIC_DATA] (Halim Intl) Planned Maint [GEOGRAPHIC_DATA] (S…" at bounding box center [451, 187] width 703 height 289
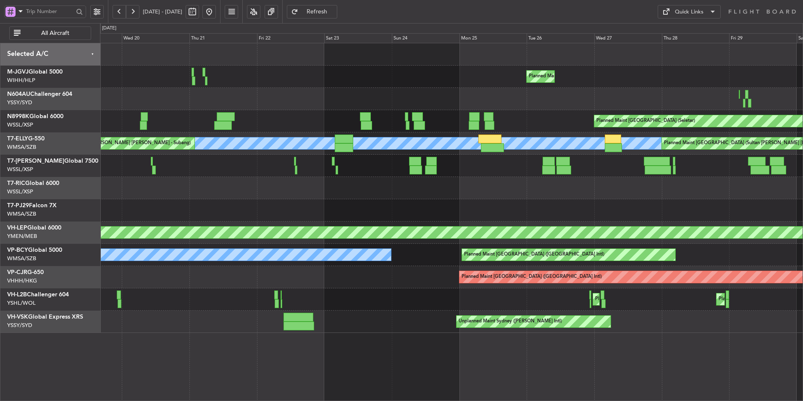
click at [342, 191] on div "Unplanned Maint [GEOGRAPHIC_DATA] (Seletar)" at bounding box center [451, 188] width 703 height 22
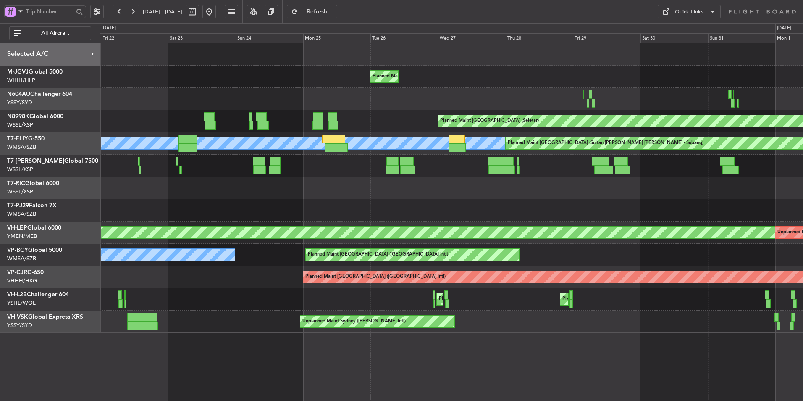
click at [291, 182] on div at bounding box center [451, 188] width 703 height 22
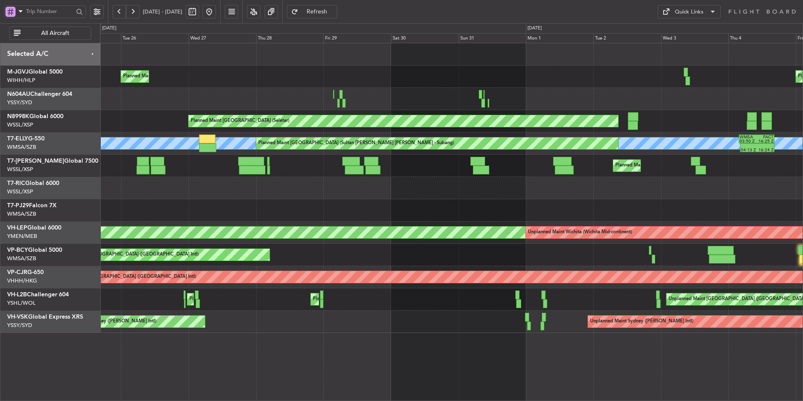
click at [239, 184] on div at bounding box center [451, 188] width 703 height 22
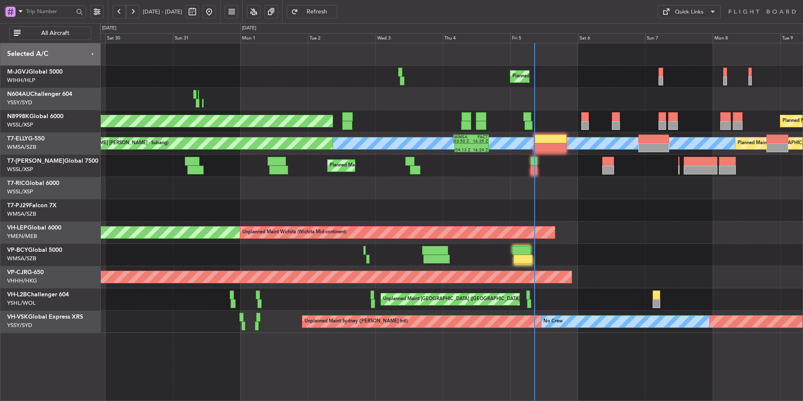
click at [294, 189] on div at bounding box center [451, 188] width 703 height 22
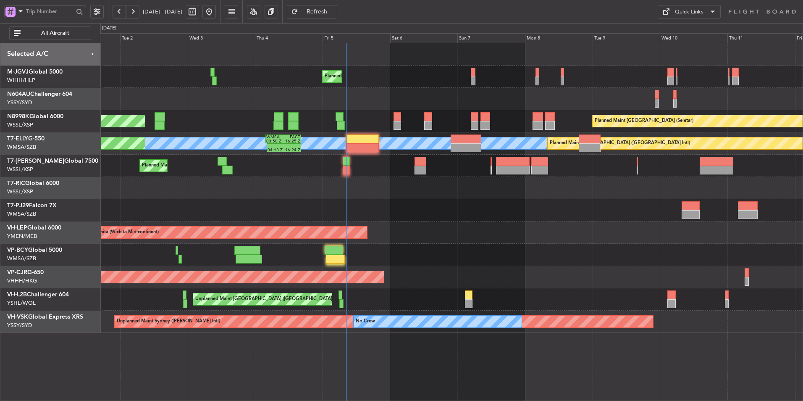
click at [373, 190] on div at bounding box center [451, 188] width 703 height 22
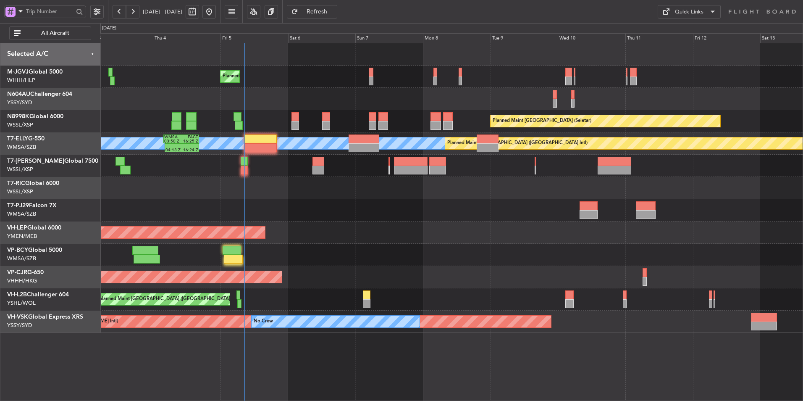
click at [421, 195] on div at bounding box center [451, 188] width 703 height 22
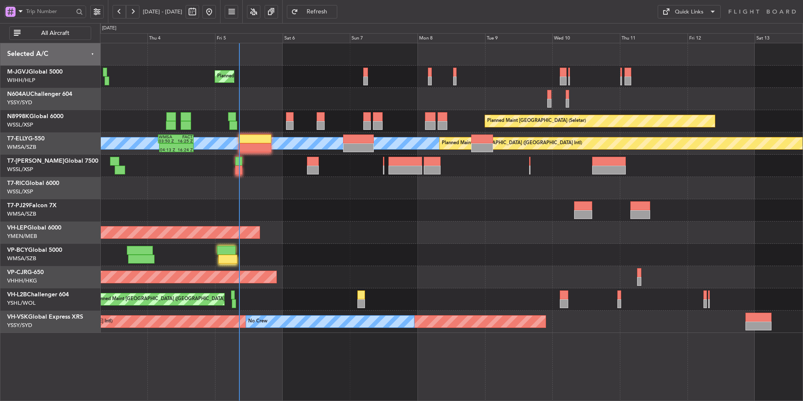
click at [314, 208] on div at bounding box center [451, 210] width 703 height 22
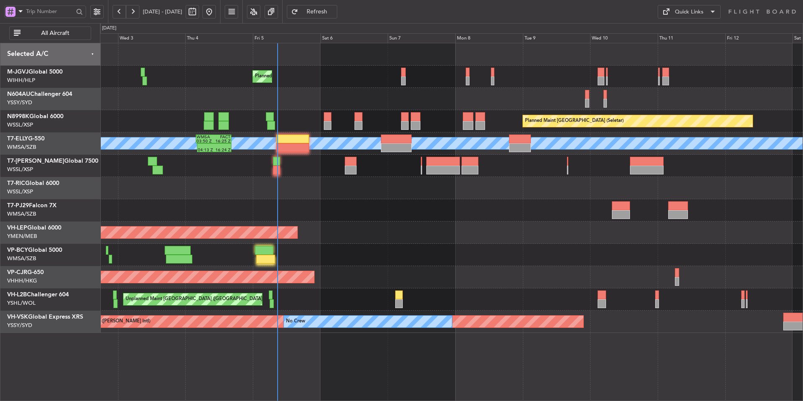
click at [361, 204] on div at bounding box center [451, 210] width 703 height 22
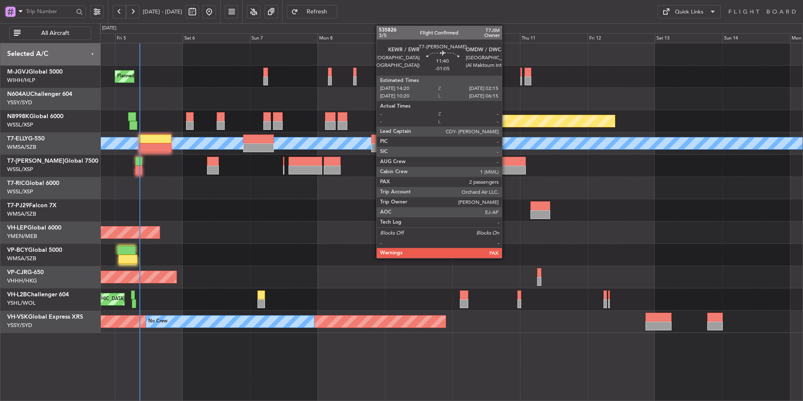
click at [506, 170] on div at bounding box center [509, 170] width 34 height 9
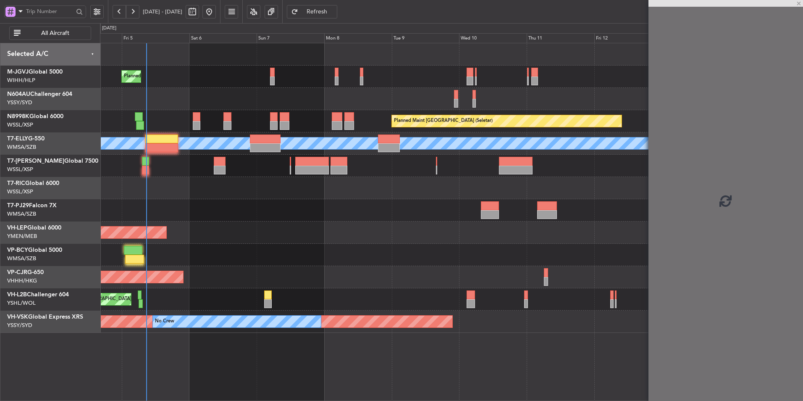
click at [387, 222] on div "Unplanned Maint Wichita (Wichita Mid-continent)" at bounding box center [451, 232] width 703 height 22
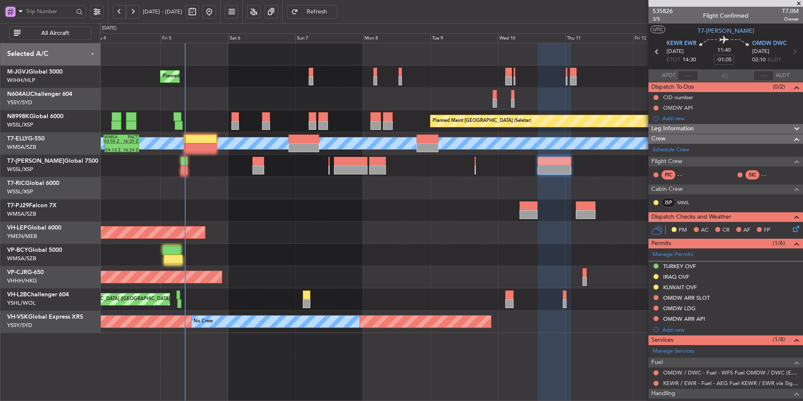
click at [229, 220] on div at bounding box center [451, 210] width 703 height 22
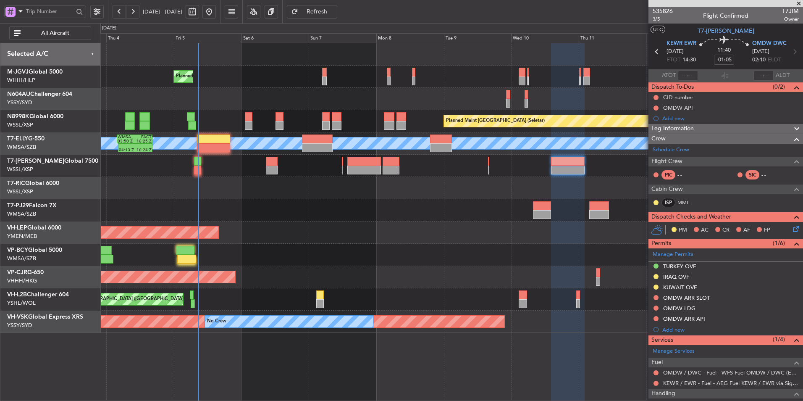
click at [315, 194] on div at bounding box center [451, 188] width 703 height 22
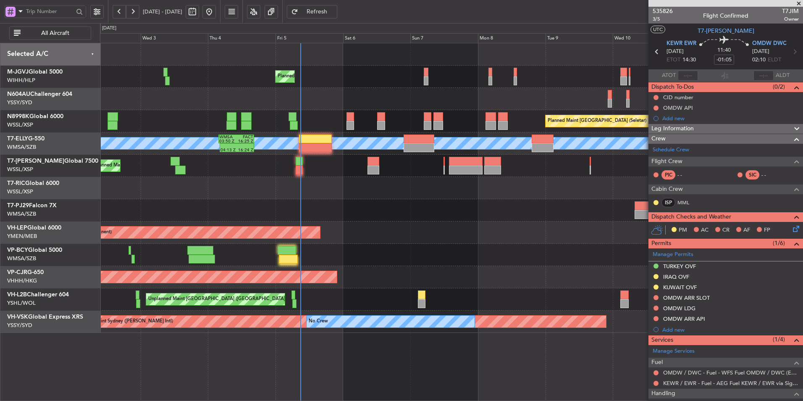
click at [330, 196] on div at bounding box center [451, 188] width 703 height 22
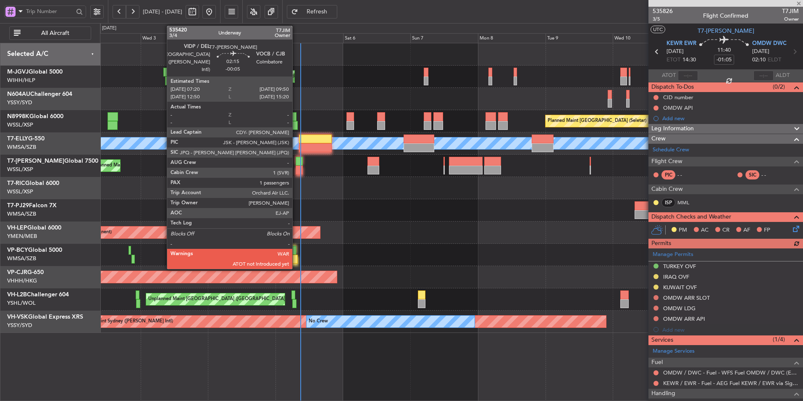
click at [296, 164] on div at bounding box center [299, 161] width 7 height 9
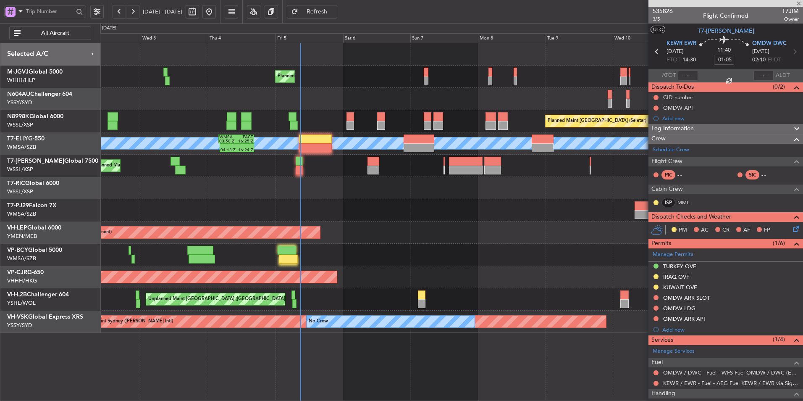
type input "-00:05"
type input "1"
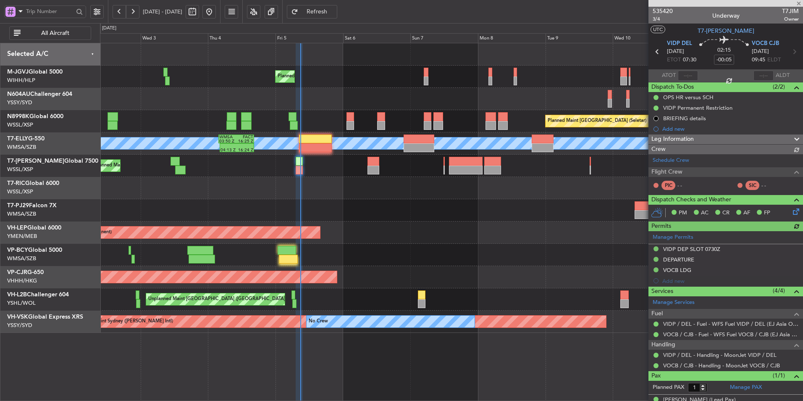
type input "[PERSON_NAME] (BTA)"
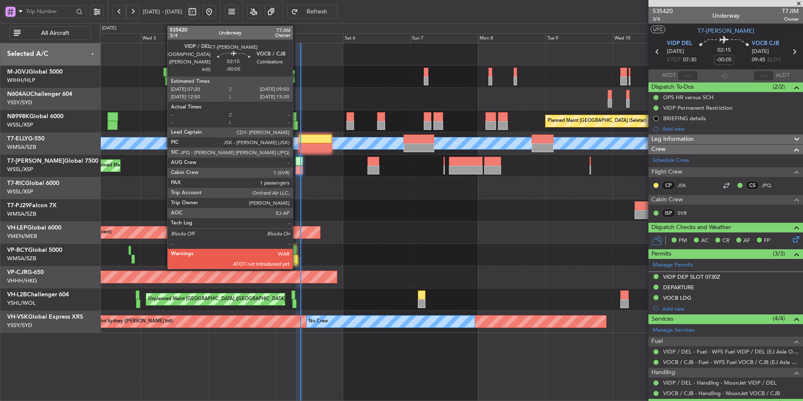
click at [297, 161] on div at bounding box center [299, 161] width 7 height 9
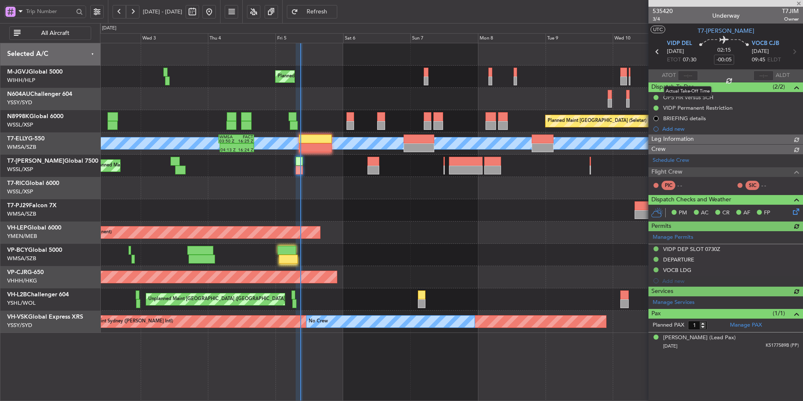
type input "[PERSON_NAME] (BTA)"
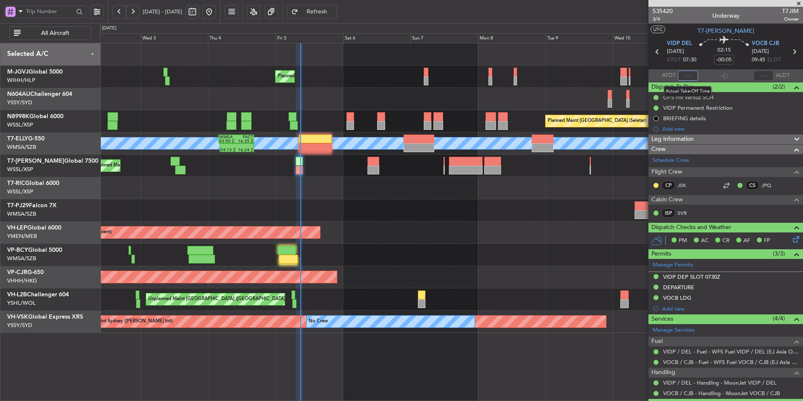
click at [680, 74] on input "text" at bounding box center [688, 76] width 20 height 10
type input "08:49"
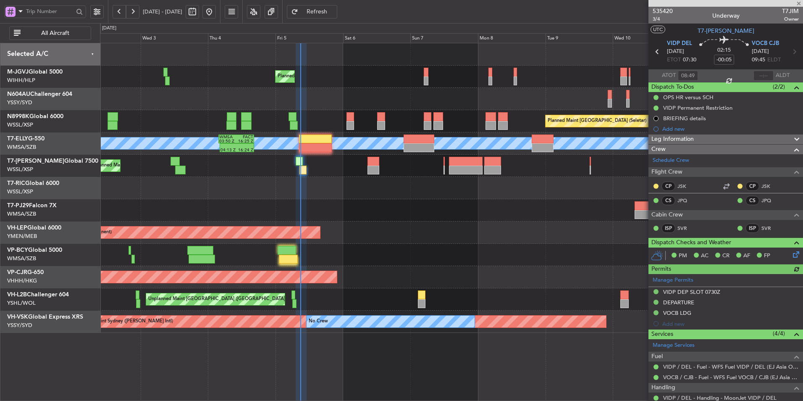
type input "[PERSON_NAME] (BTA)"
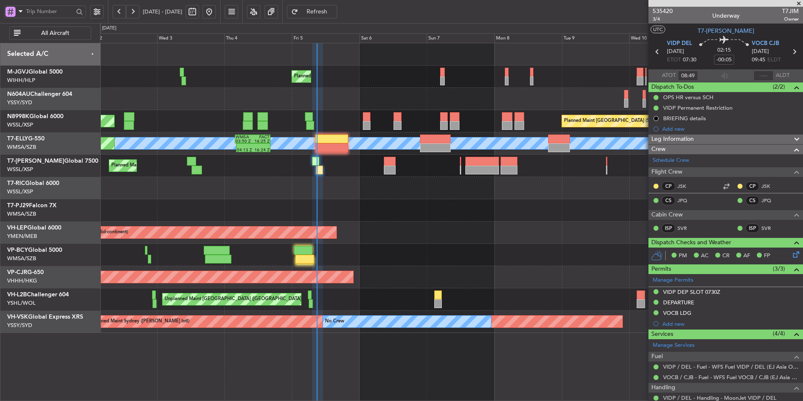
click at [311, 208] on div at bounding box center [451, 210] width 703 height 22
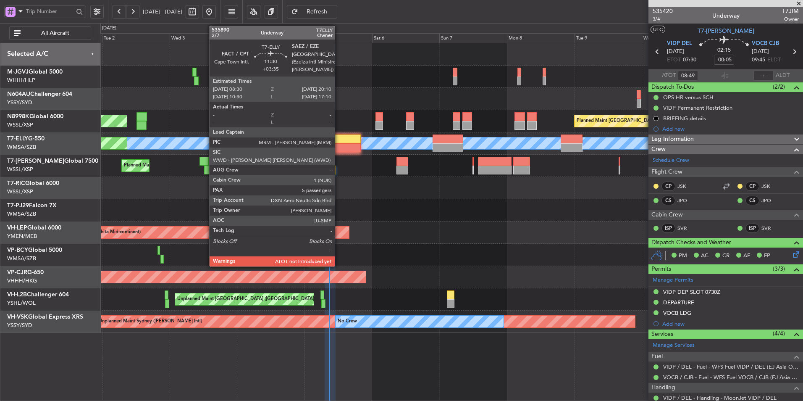
click at [339, 139] on div at bounding box center [344, 138] width 33 height 9
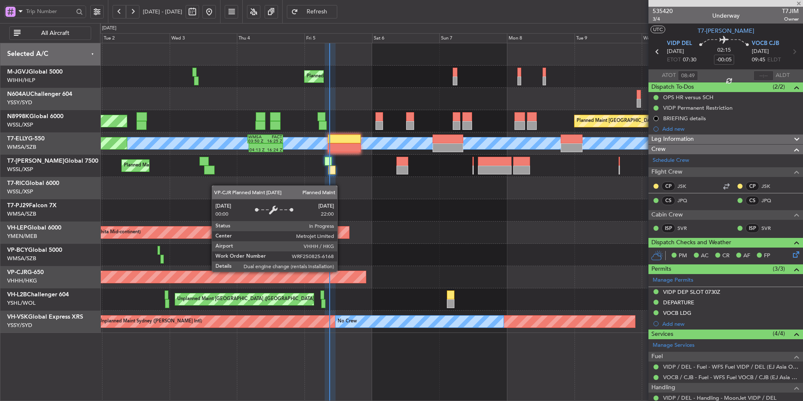
type input "+03:35"
type input "5"
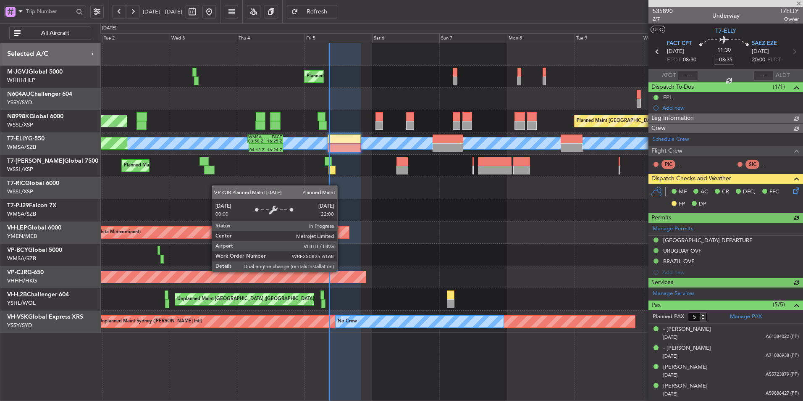
type input "[PERSON_NAME] (HHAFI)"
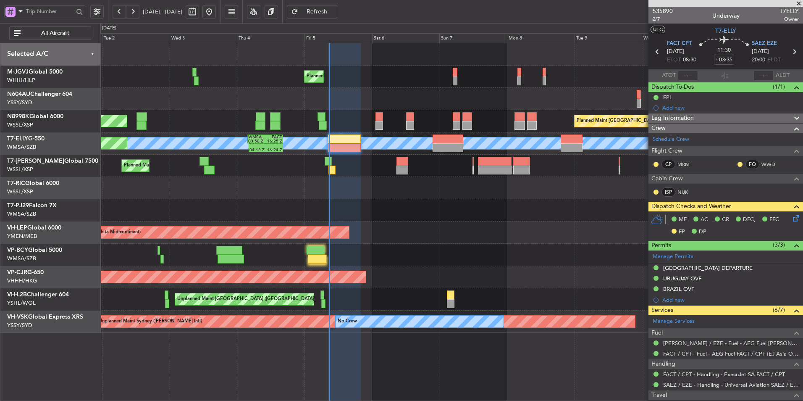
click at [470, 216] on div at bounding box center [451, 210] width 703 height 22
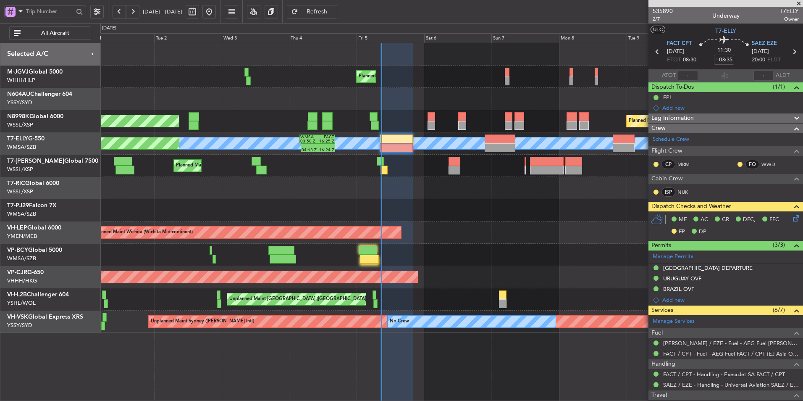
click at [452, 208] on div at bounding box center [451, 210] width 703 height 22
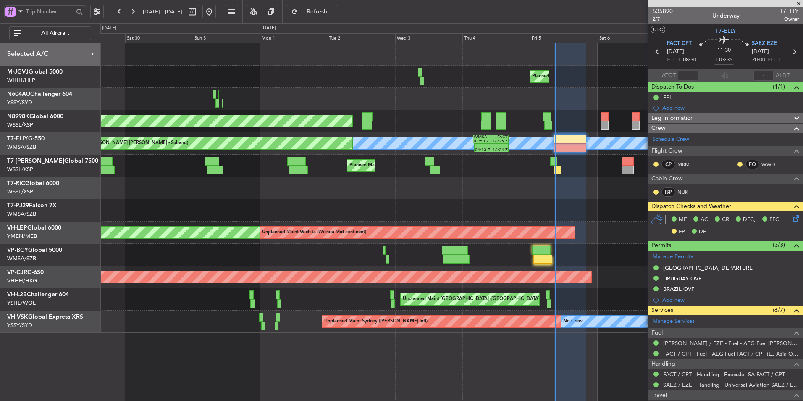
click at [452, 200] on div "Planned Maint [GEOGRAPHIC_DATA] (Seletar) Planned Maint [GEOGRAPHIC_DATA] (Sele…" at bounding box center [451, 187] width 703 height 289
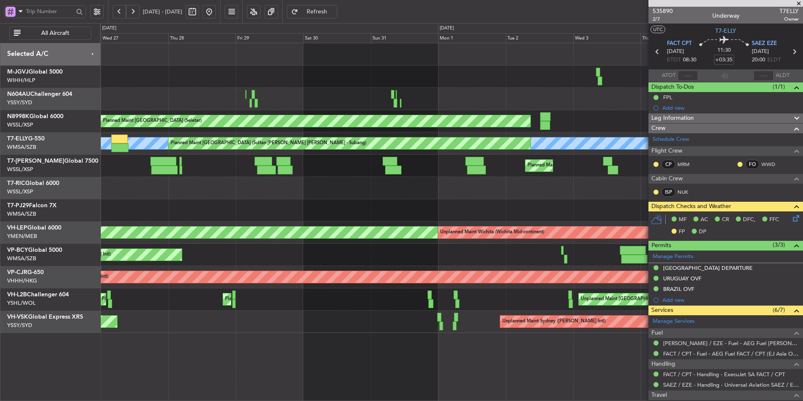
click at [410, 208] on div "Planned Maint [GEOGRAPHIC_DATA] (Seletar) Planned Maint [GEOGRAPHIC_DATA] (Hali…" at bounding box center [451, 187] width 703 height 289
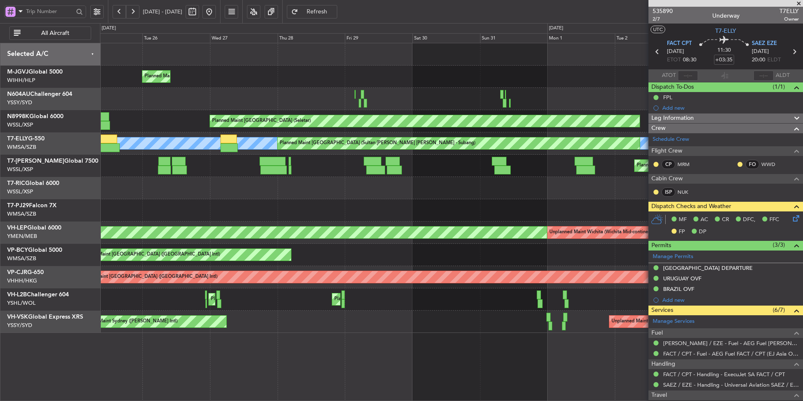
click at [374, 198] on div at bounding box center [451, 188] width 703 height 22
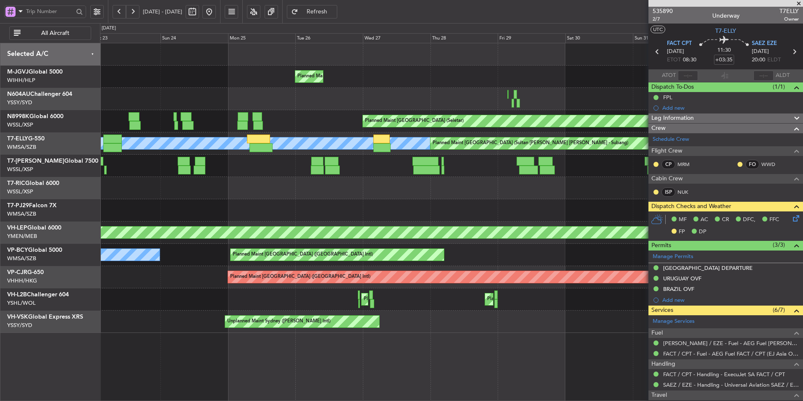
click at [366, 206] on div "Planned Maint [GEOGRAPHIC_DATA] (Halim Intl) Planned Maint [GEOGRAPHIC_DATA] (S…" at bounding box center [451, 187] width 703 height 289
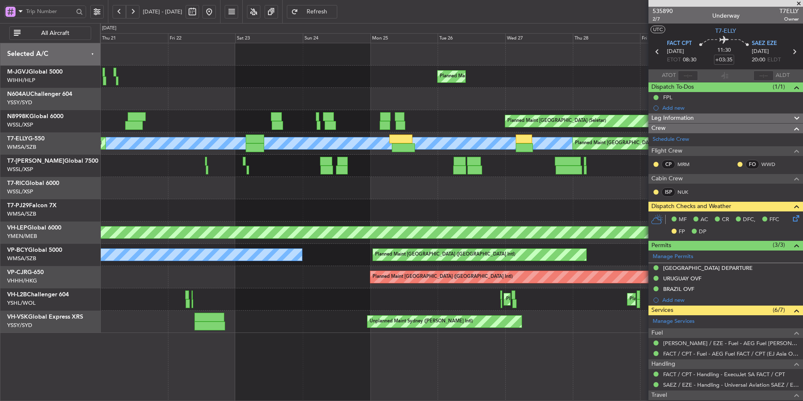
click at [424, 190] on div at bounding box center [451, 188] width 703 height 22
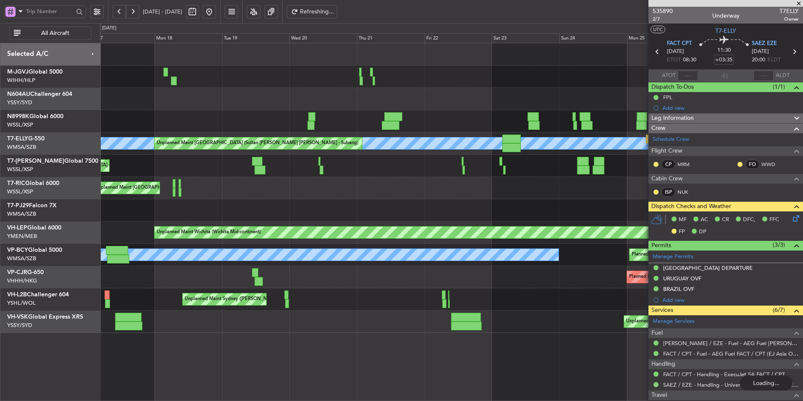
click at [279, 194] on div "Unplanned Maint [GEOGRAPHIC_DATA] (Seletar)" at bounding box center [451, 188] width 703 height 22
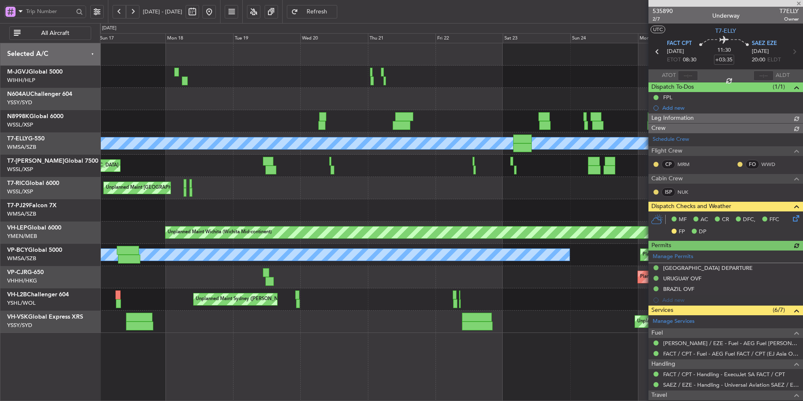
type input "[PERSON_NAME] (HHAFI)"
click at [434, 204] on div "Planned Maint [GEOGRAPHIC_DATA] (Halim Intl) Planned Maint [GEOGRAPHIC_DATA] (S…" at bounding box center [451, 187] width 703 height 289
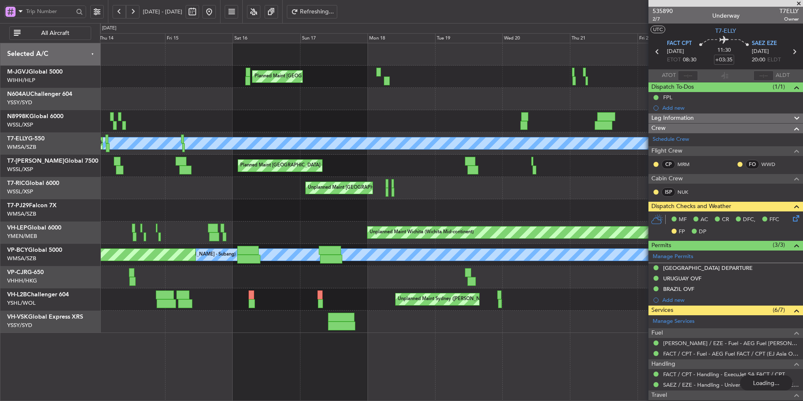
click at [339, 183] on div "Unplanned Maint [GEOGRAPHIC_DATA] (Seletar)" at bounding box center [451, 188] width 703 height 22
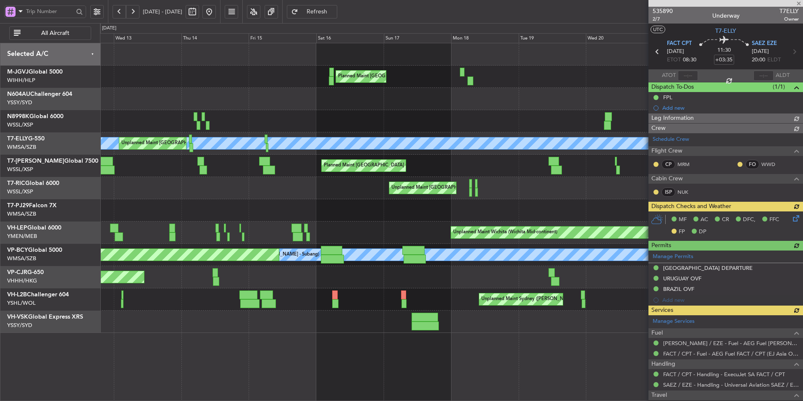
click at [216, 13] on button at bounding box center [208, 11] width 13 height 13
type input "[PERSON_NAME] (HHAFI)"
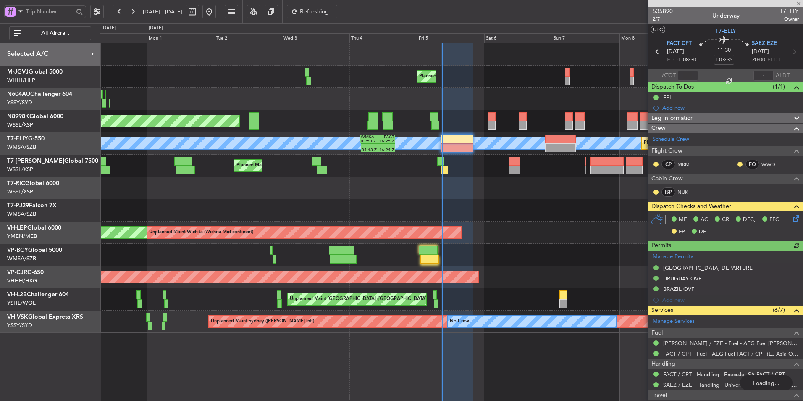
click at [357, 188] on div at bounding box center [451, 188] width 703 height 22
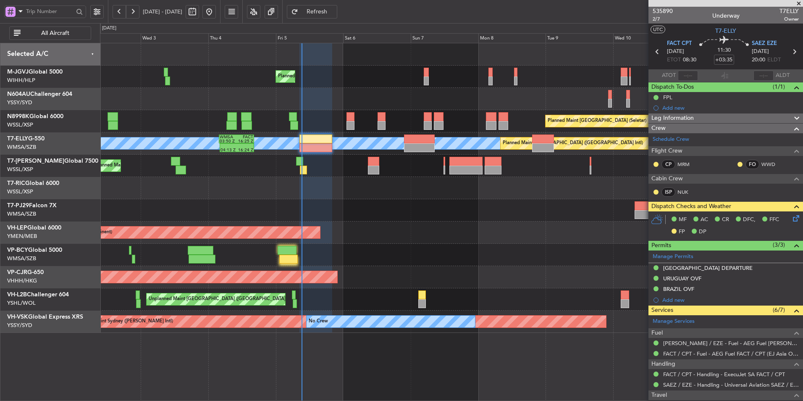
type input "[PERSON_NAME] (HHAFI)"
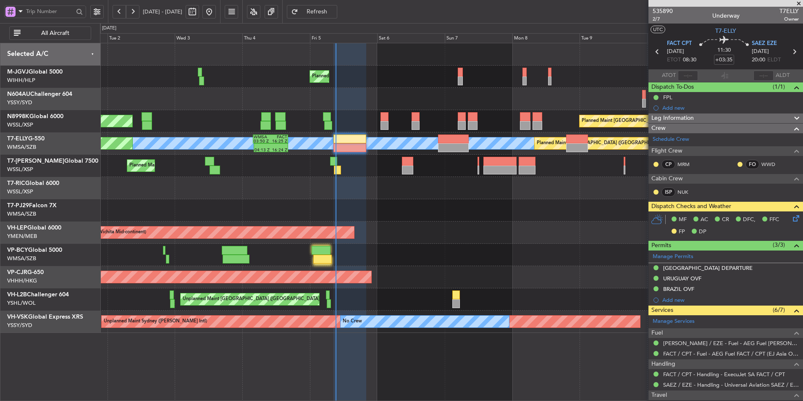
click at [416, 214] on div at bounding box center [451, 210] width 703 height 22
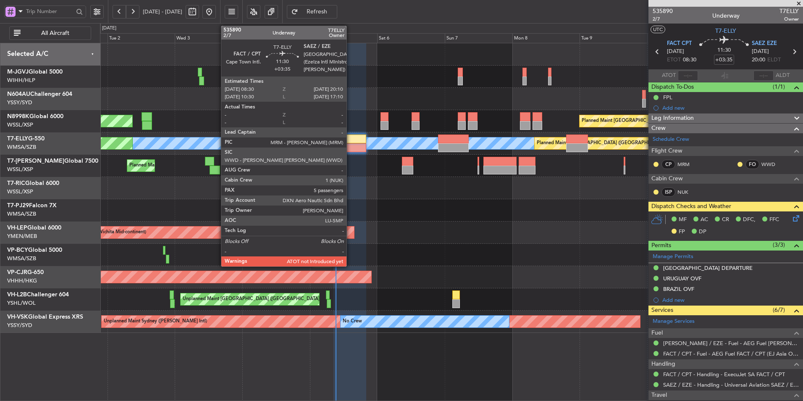
click at [350, 147] on div at bounding box center [350, 147] width 33 height 9
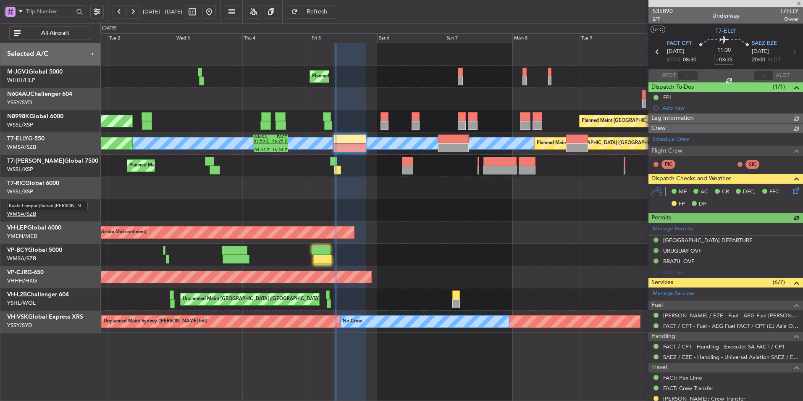
type input "[PERSON_NAME] (HHAFI)"
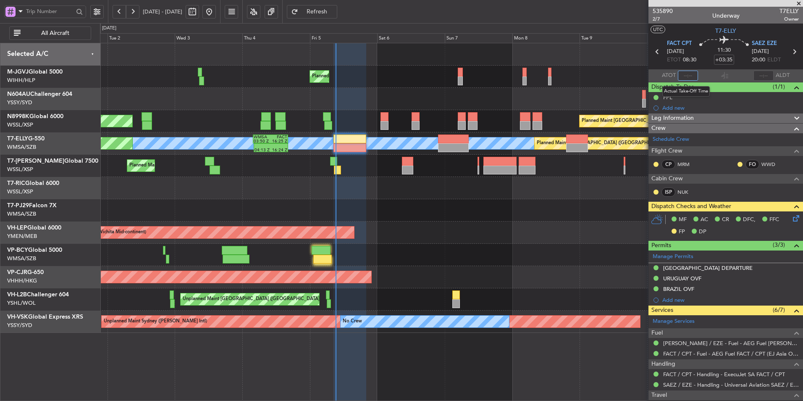
click at [686, 77] on input "text" at bounding box center [688, 76] width 20 height 10
type input "09:14"
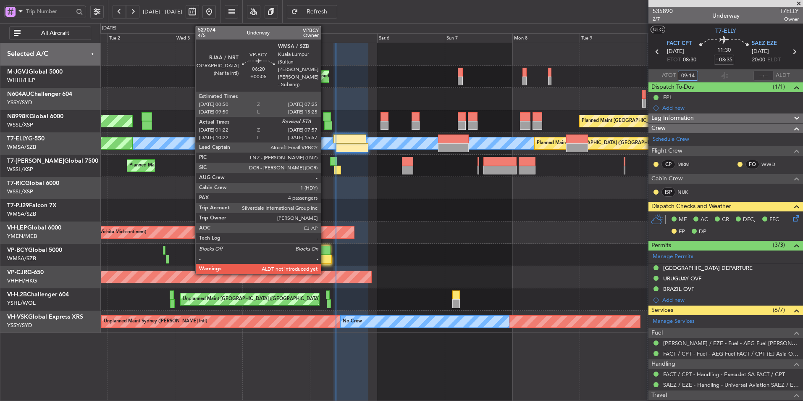
click at [325, 255] on div at bounding box center [322, 259] width 19 height 9
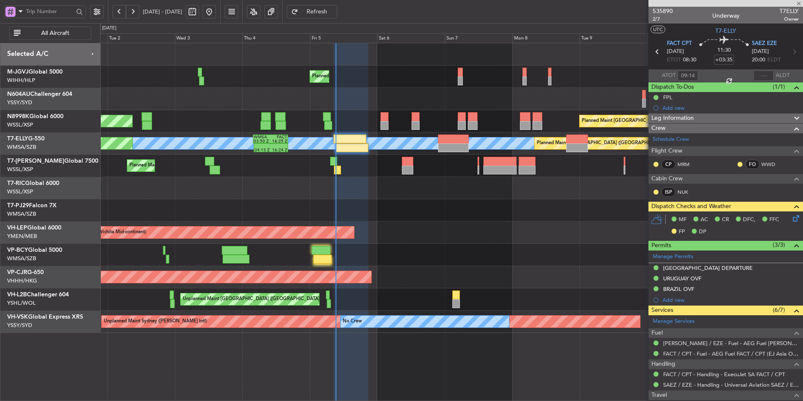
type input "+00:05"
type input "01:32"
type input "4"
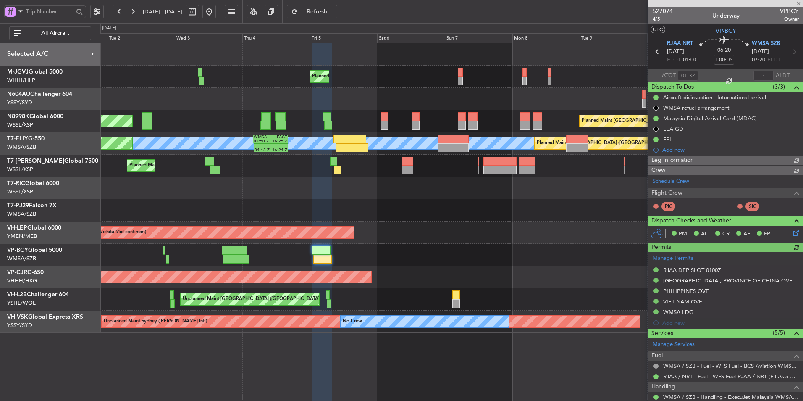
type input "[PERSON_NAME] (BTA)"
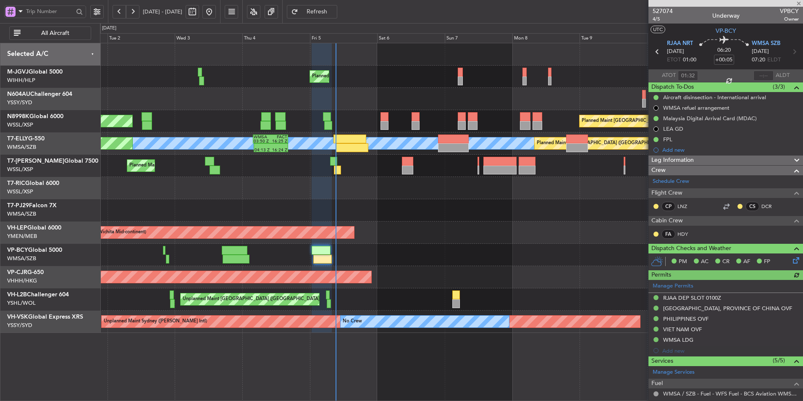
type input "[PERSON_NAME] (BTA)"
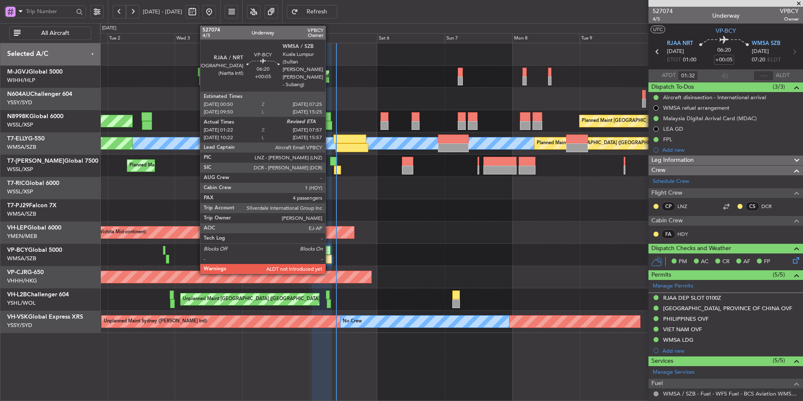
click at [329, 251] on div at bounding box center [321, 250] width 19 height 9
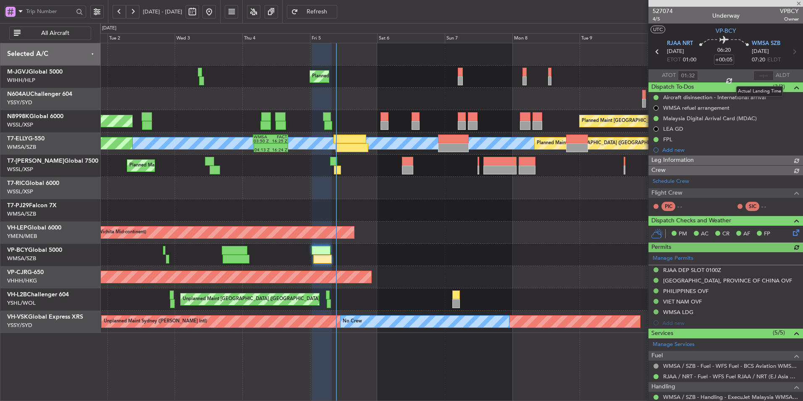
type input "[PERSON_NAME] (BTA)"
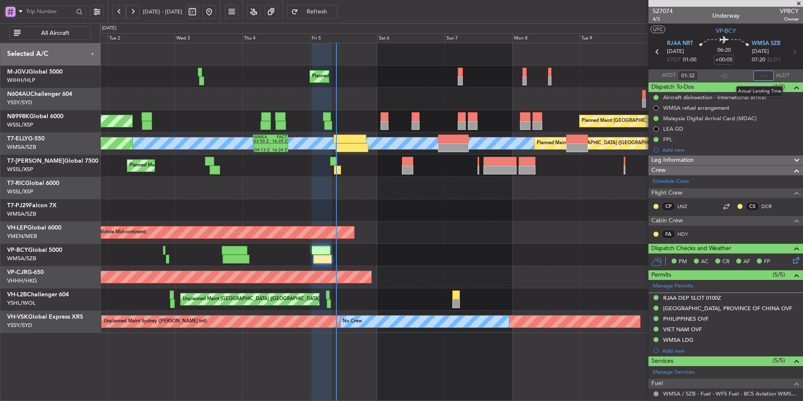
click at [760, 73] on input "text" at bounding box center [764, 76] width 20 height 10
type input "09:17"
click at [423, 222] on div "Planned Maint [GEOGRAPHIC_DATA] (Seletar) Planned Maint [GEOGRAPHIC_DATA] (Sele…" at bounding box center [451, 187] width 703 height 289
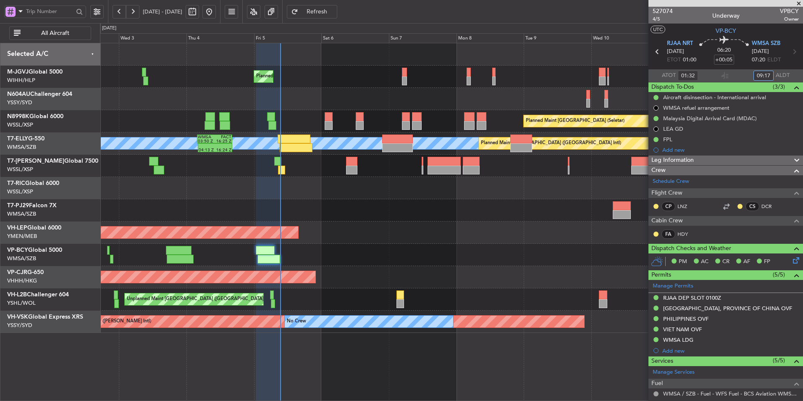
click at [325, 182] on div at bounding box center [451, 188] width 703 height 22
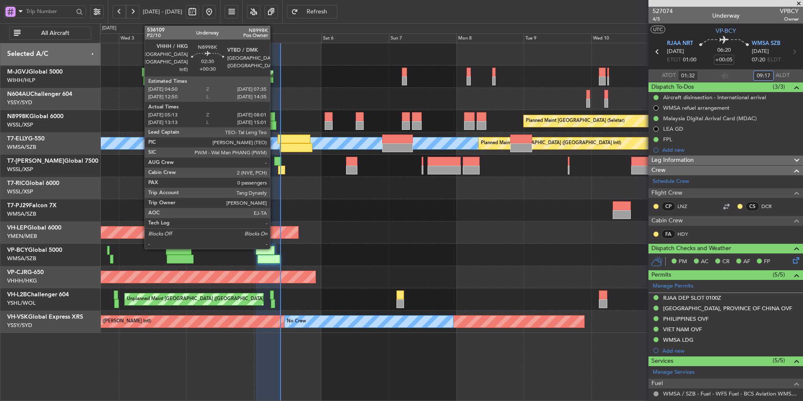
click at [274, 116] on div at bounding box center [271, 116] width 8 height 9
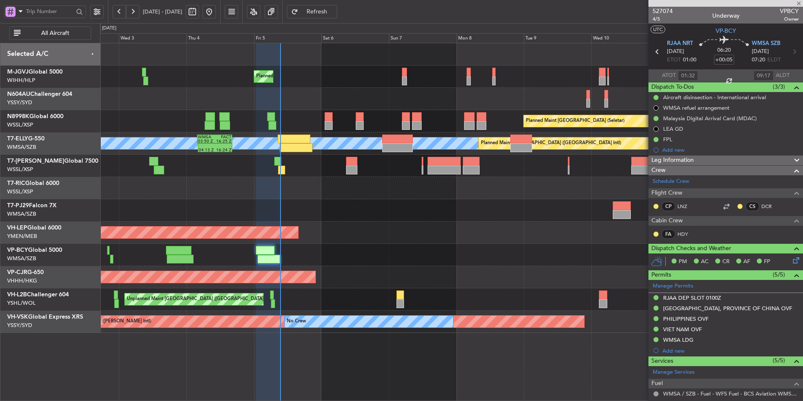
type input "+00:30"
type input "05:23"
type input "07:56"
type input "0"
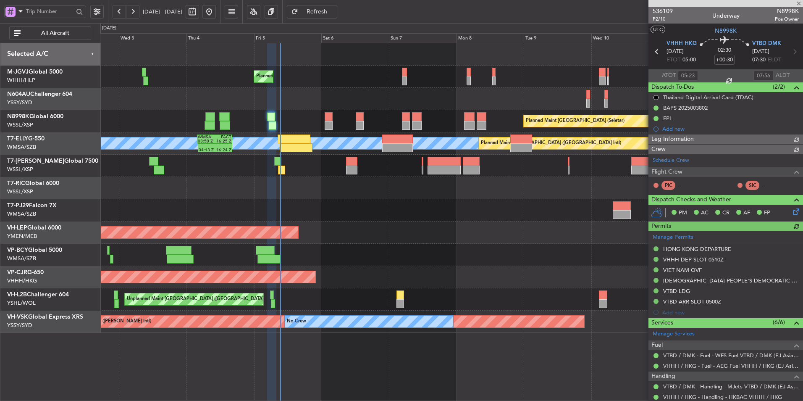
type input "[PERSON_NAME] (BTA)"
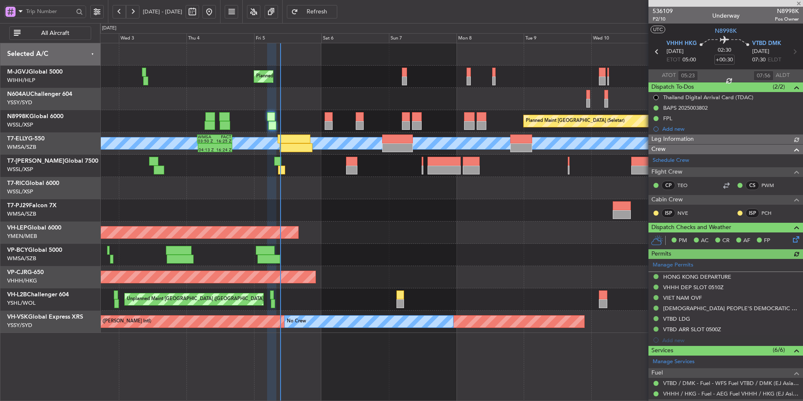
type input "[PERSON_NAME] (BTA)"
click at [208, 184] on div at bounding box center [451, 188] width 703 height 22
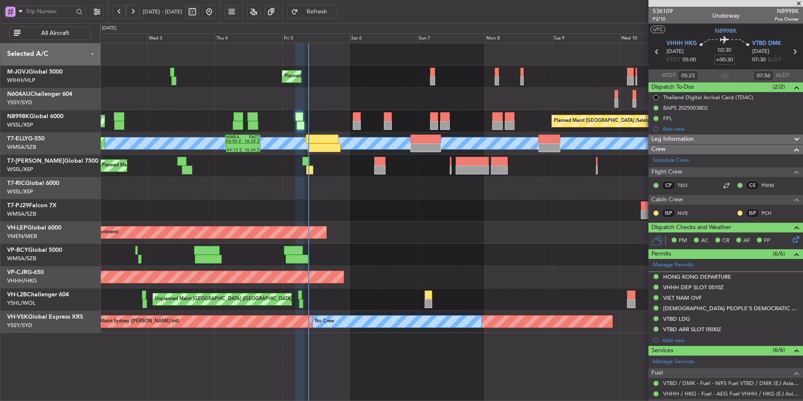
click at [241, 214] on div "Planned Maint [GEOGRAPHIC_DATA] (Seletar) Planned Maint [GEOGRAPHIC_DATA] (Sele…" at bounding box center [451, 187] width 703 height 289
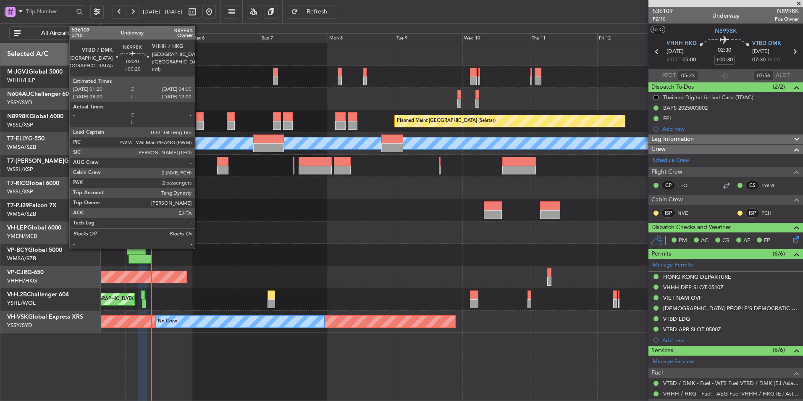
click at [199, 120] on div at bounding box center [200, 116] width 8 height 9
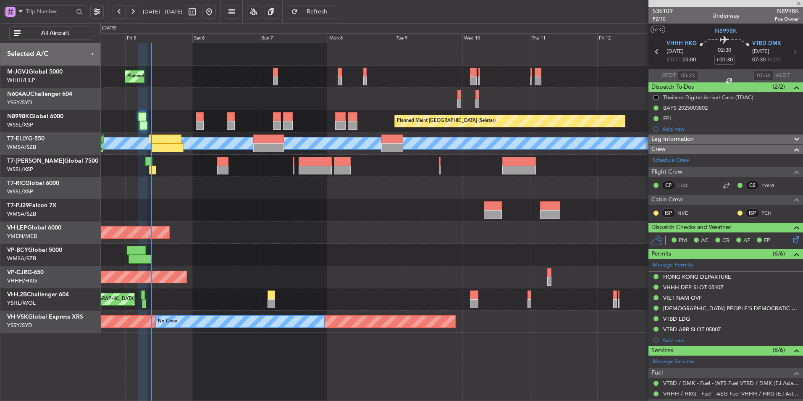
type input "+00:20"
type input "2"
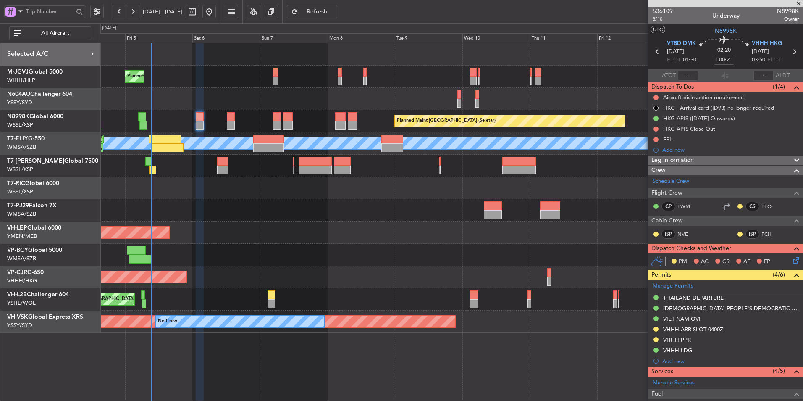
click at [222, 124] on div "Planned Maint [GEOGRAPHIC_DATA] (Seletar) Planned Maint [GEOGRAPHIC_DATA] (Sele…" at bounding box center [451, 121] width 703 height 22
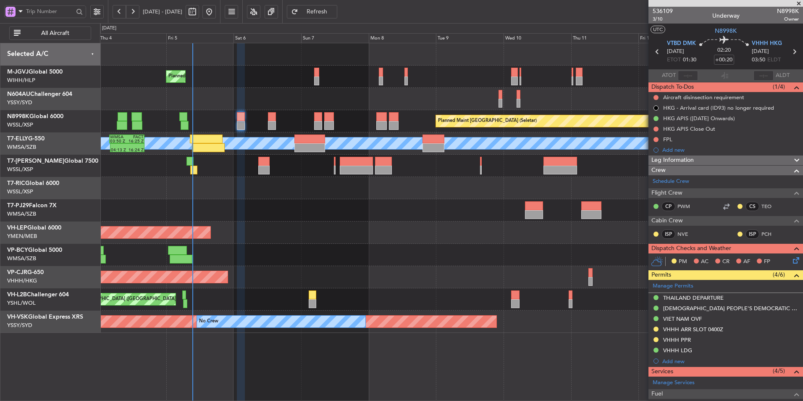
click at [227, 121] on div "Planned Maint [GEOGRAPHIC_DATA] (Seletar) Planned Maint [GEOGRAPHIC_DATA] (Sele…" at bounding box center [451, 121] width 703 height 22
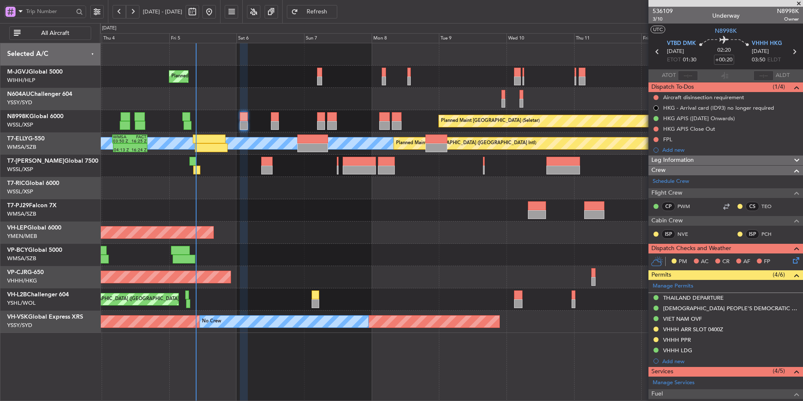
click at [318, 214] on div "Planned Maint [GEOGRAPHIC_DATA] (Seletar) Planned Maint [GEOGRAPHIC_DATA] (Sele…" at bounding box center [451, 187] width 703 height 289
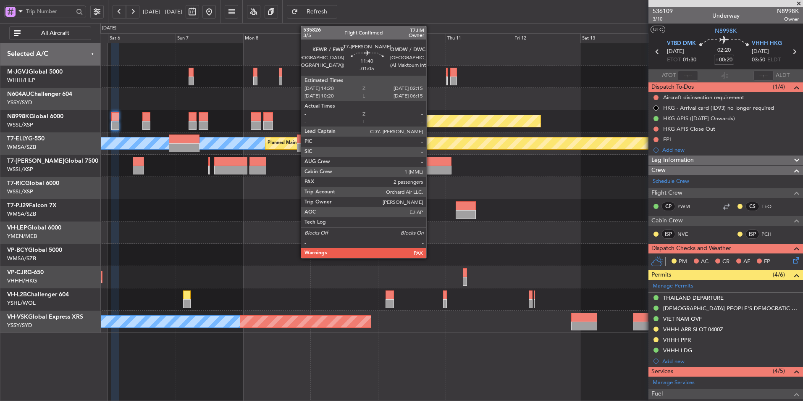
click at [430, 159] on div at bounding box center [435, 161] width 34 height 9
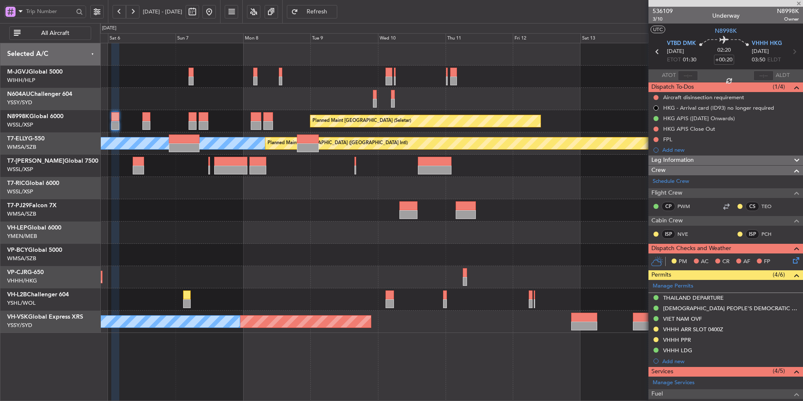
type input "-01:05"
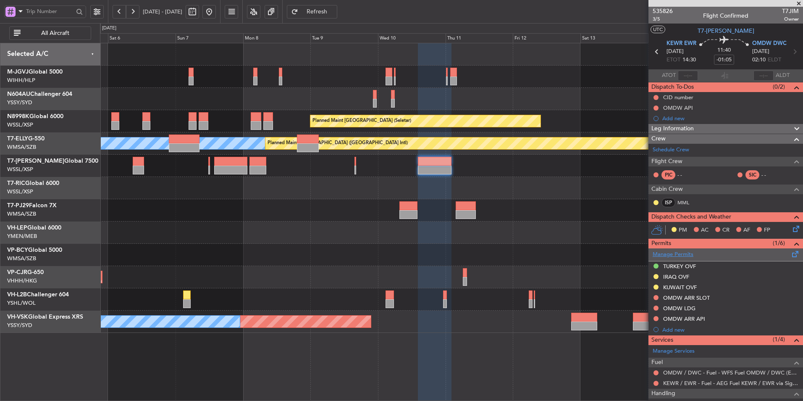
click at [688, 254] on link "Manage Permits" at bounding box center [673, 254] width 41 height 8
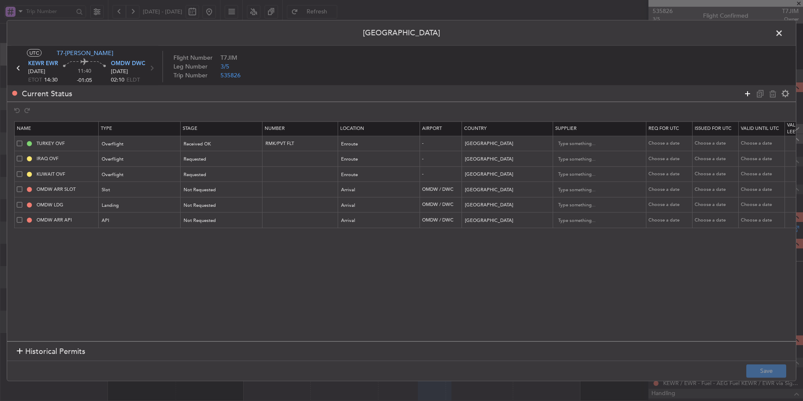
click at [743, 93] on icon at bounding box center [748, 93] width 10 height 10
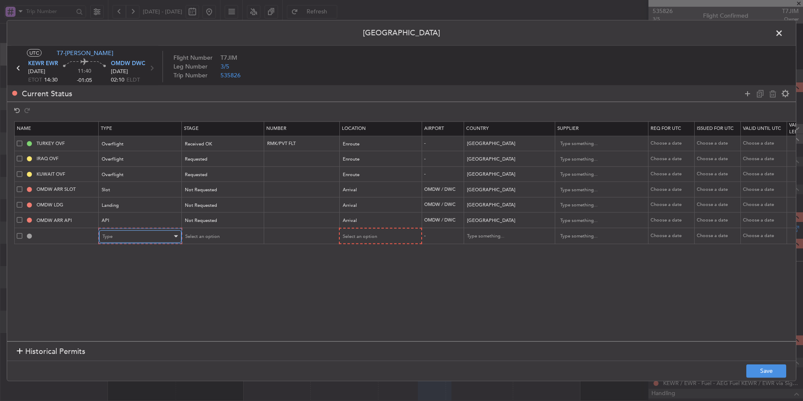
click at [138, 239] on div "Type" at bounding box center [138, 236] width 70 height 13
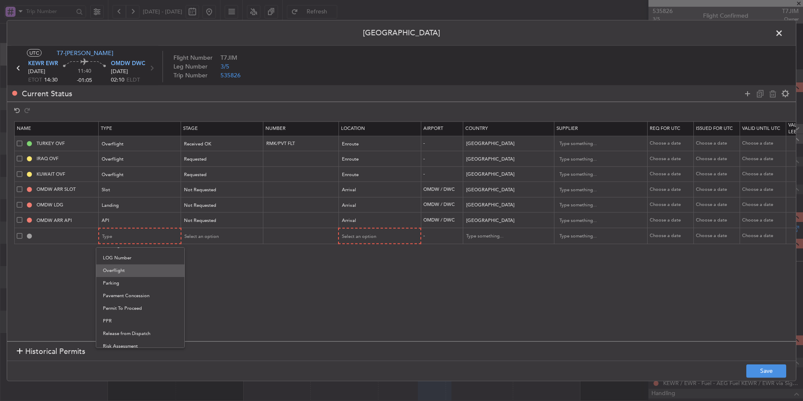
click at [118, 273] on span "Overflight" at bounding box center [140, 270] width 75 height 13
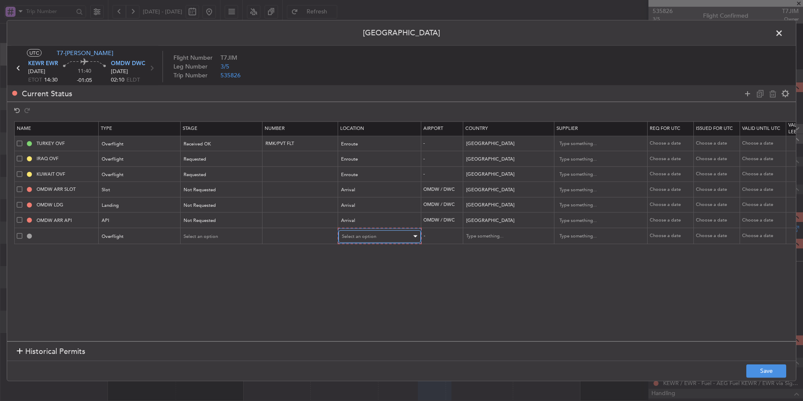
click at [361, 242] on div "Select an option" at bounding box center [377, 236] width 70 height 13
click at [349, 302] on span "Enroute" at bounding box center [379, 304] width 75 height 13
click at [484, 237] on input "text" at bounding box center [503, 235] width 76 height 13
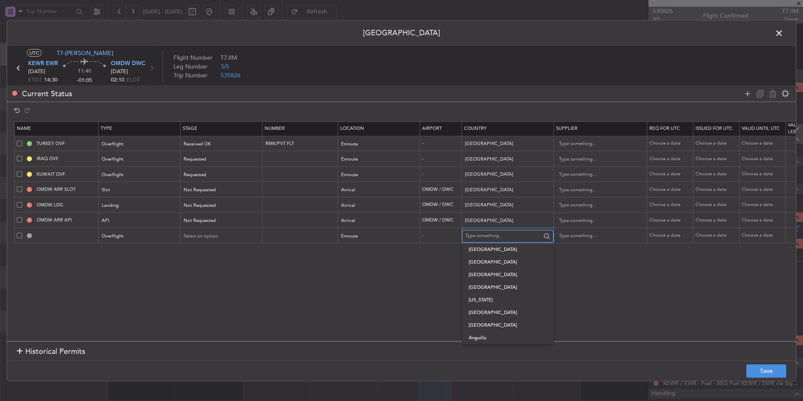
click at [480, 239] on input "text" at bounding box center [503, 235] width 76 height 13
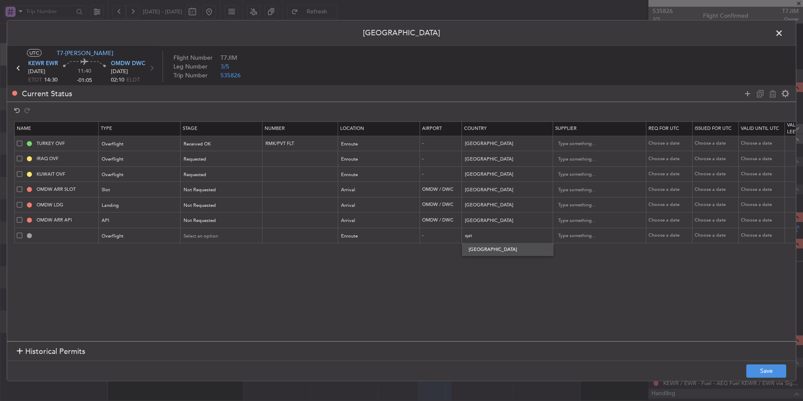
click at [491, 255] on span "[GEOGRAPHIC_DATA]" at bounding box center [508, 249] width 78 height 13
type input "[GEOGRAPHIC_DATA]"
click at [748, 96] on icon at bounding box center [748, 93] width 10 height 10
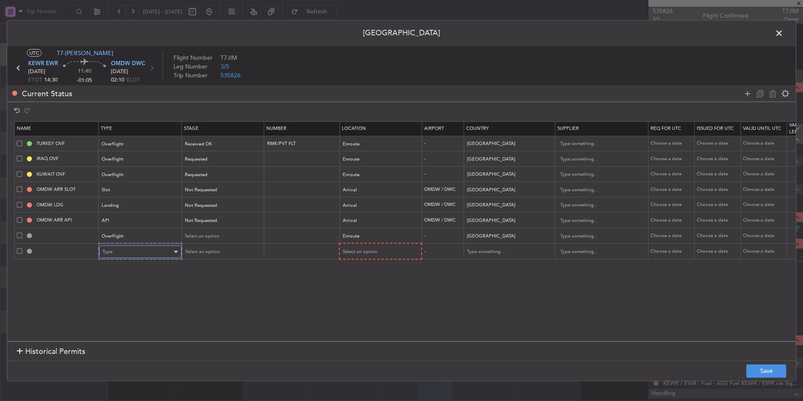
click at [131, 252] on div "Type" at bounding box center [138, 251] width 70 height 13
click at [124, 338] on span "Overflight" at bounding box center [140, 340] width 75 height 13
click at [352, 251] on span "Select an option" at bounding box center [359, 251] width 34 height 6
click at [357, 318] on span "Enroute" at bounding box center [379, 319] width 75 height 13
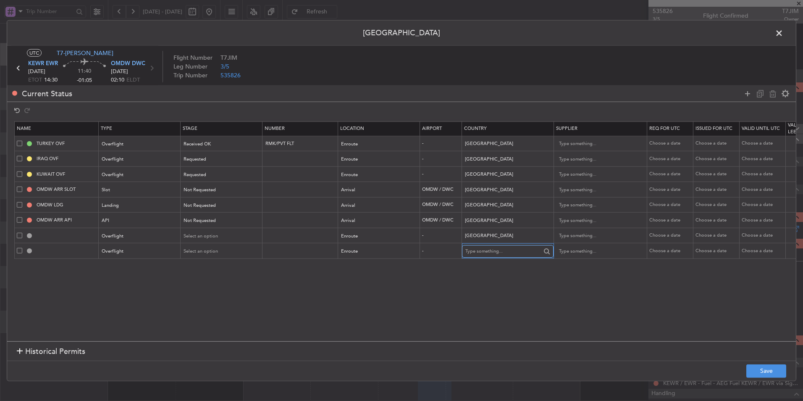
click at [494, 251] on input "text" at bounding box center [503, 251] width 76 height 13
click at [491, 265] on span "[GEOGRAPHIC_DATA]" at bounding box center [508, 264] width 78 height 13
type input "[GEOGRAPHIC_DATA]"
click at [694, 276] on section "Name Type Stage Number Location Airport Country Supplier Req For Utc Issued For…" at bounding box center [401, 230] width 789 height 222
click at [209, 238] on span "Select an option" at bounding box center [201, 235] width 34 height 6
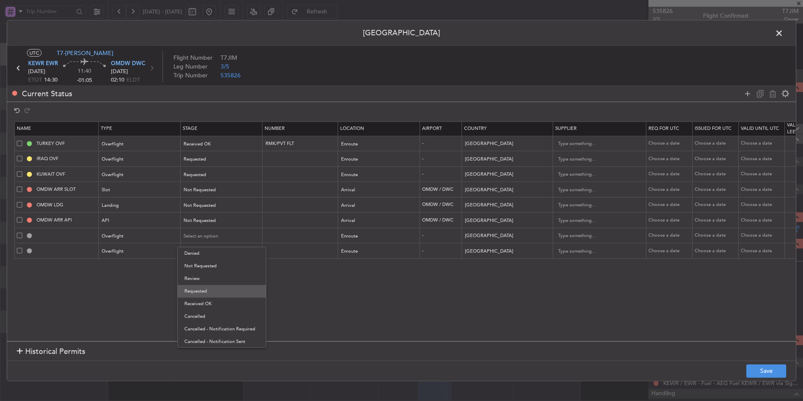
click at [204, 292] on span "Requested" at bounding box center [221, 291] width 75 height 13
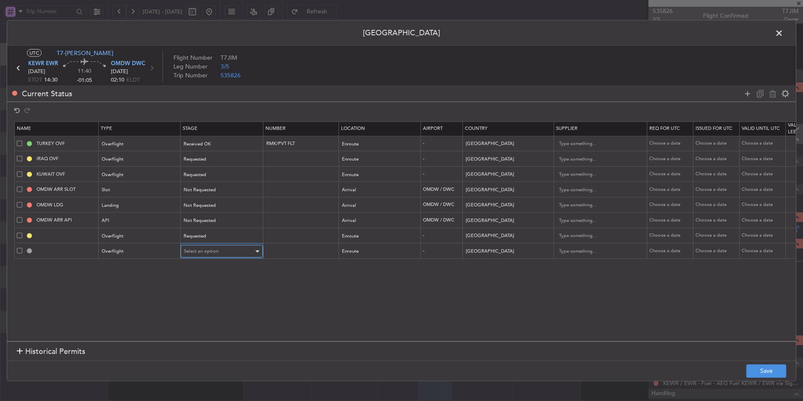
click at [216, 252] on span "Select an option" at bounding box center [201, 251] width 34 height 6
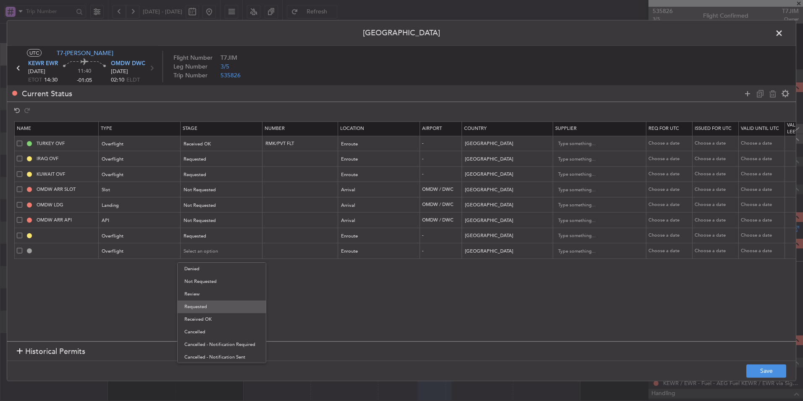
click at [208, 306] on span "Requested" at bounding box center [221, 306] width 75 height 13
click at [749, 95] on icon at bounding box center [748, 93] width 10 height 10
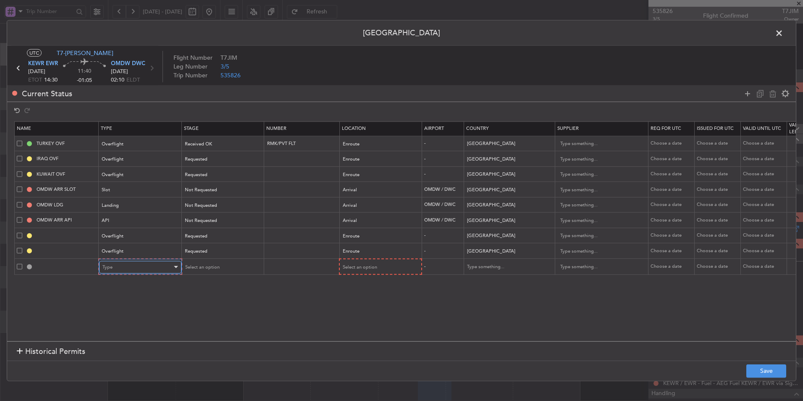
click at [129, 272] on div "Type" at bounding box center [138, 266] width 70 height 13
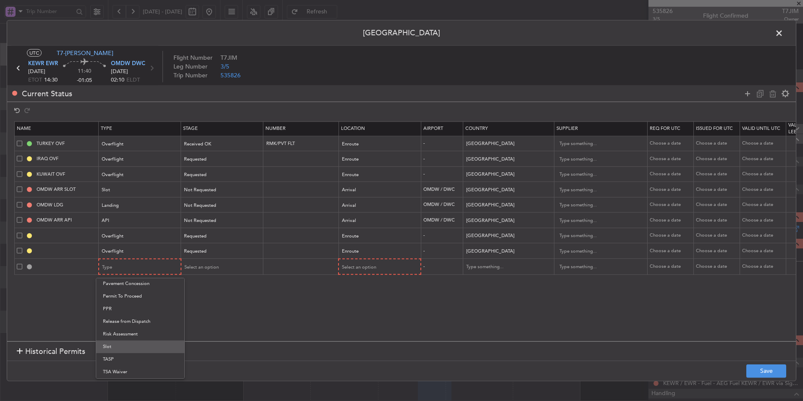
click at [121, 347] on span "Slot" at bounding box center [140, 346] width 75 height 13
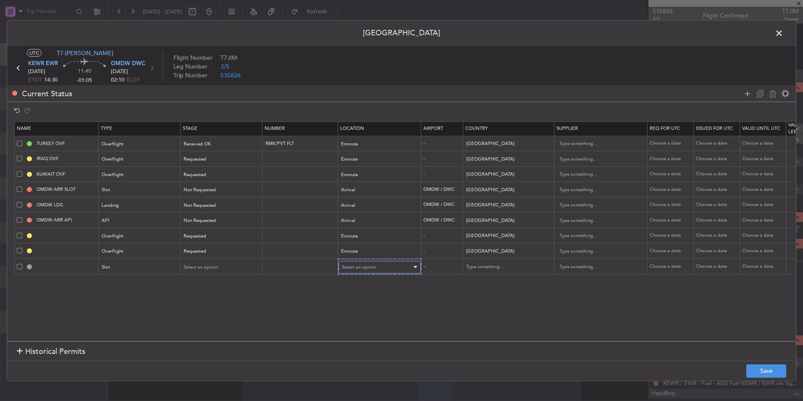
click at [365, 266] on span "Select an option" at bounding box center [359, 266] width 34 height 6
click at [362, 310] on span "Arrival" at bounding box center [379, 309] width 75 height 13
click at [747, 91] on icon at bounding box center [748, 93] width 10 height 10
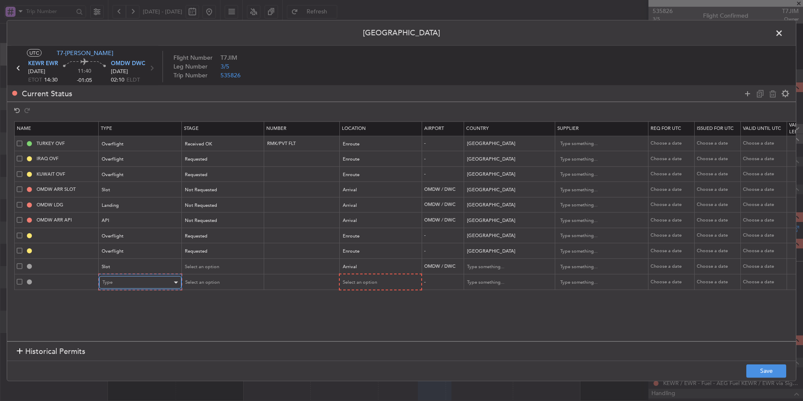
click at [143, 287] on div "Type" at bounding box center [138, 282] width 70 height 13
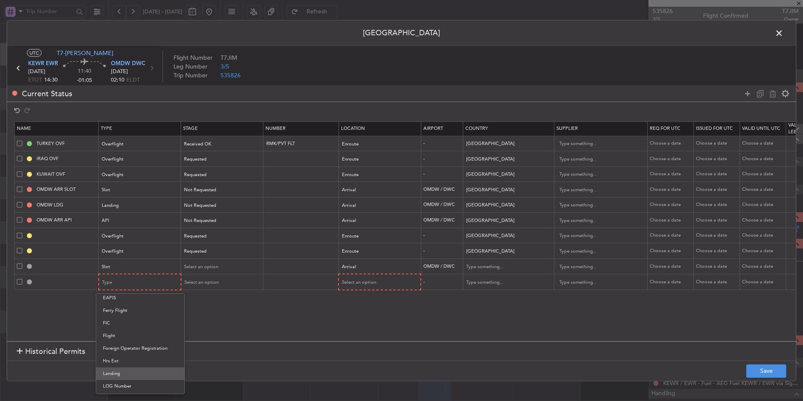
click at [119, 370] on span "Landing" at bounding box center [140, 373] width 75 height 13
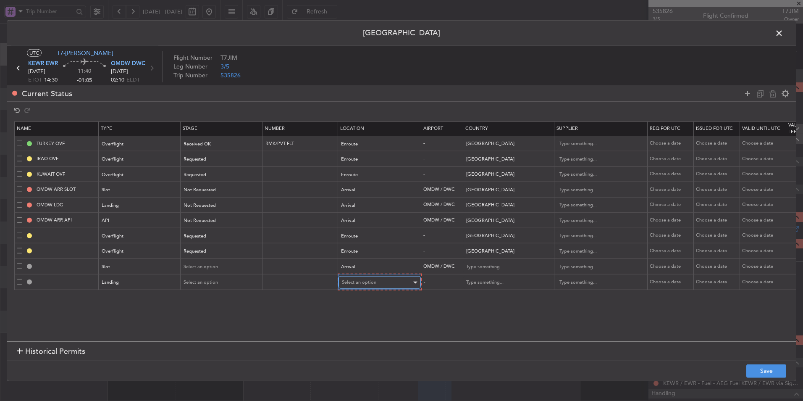
click at [368, 281] on span "Select an option" at bounding box center [359, 282] width 34 height 6
click at [357, 321] on span "Arrival" at bounding box center [379, 325] width 75 height 13
click at [744, 90] on icon at bounding box center [748, 93] width 10 height 10
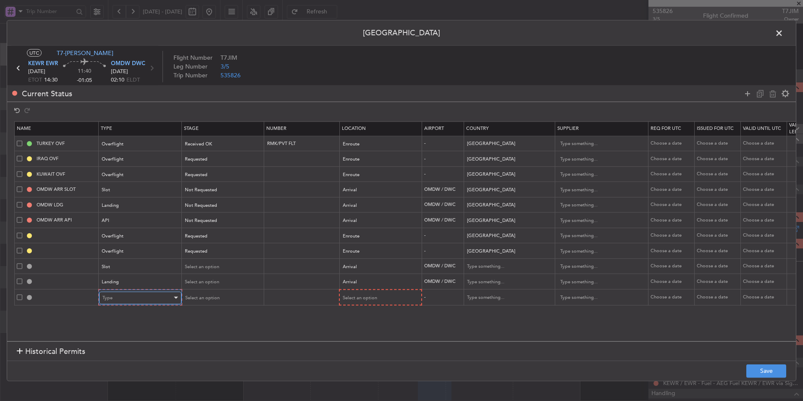
click at [134, 300] on div "Type" at bounding box center [138, 297] width 70 height 13
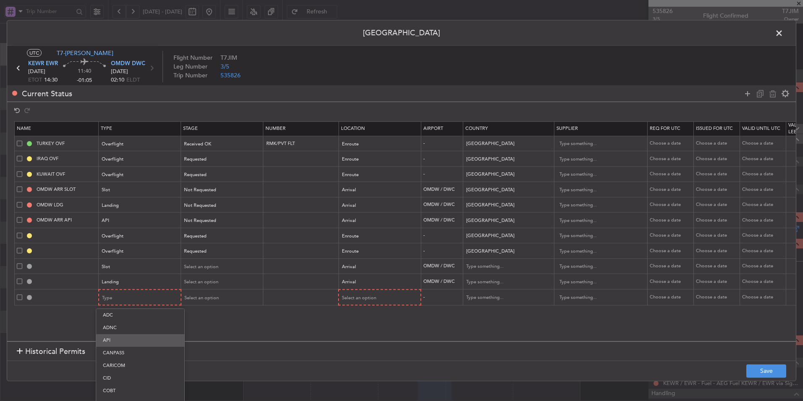
click at [123, 339] on span "API" at bounding box center [140, 340] width 75 height 13
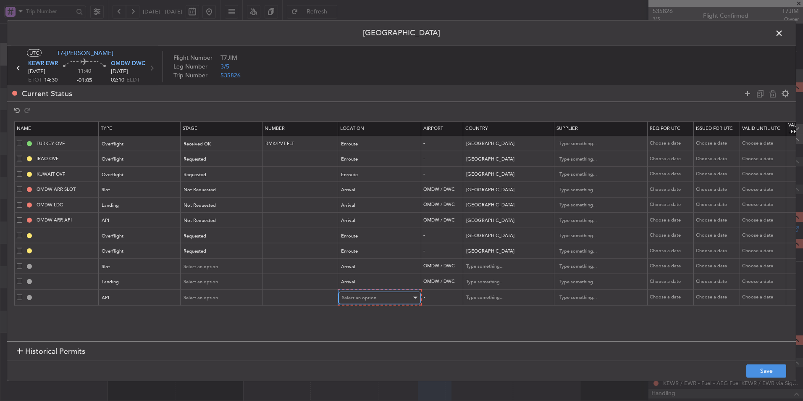
click at [383, 302] on div "Select an option" at bounding box center [377, 297] width 70 height 13
click at [361, 342] on span "Arrival" at bounding box center [379, 340] width 75 height 13
click at [781, 373] on button "Save" at bounding box center [767, 370] width 40 height 13
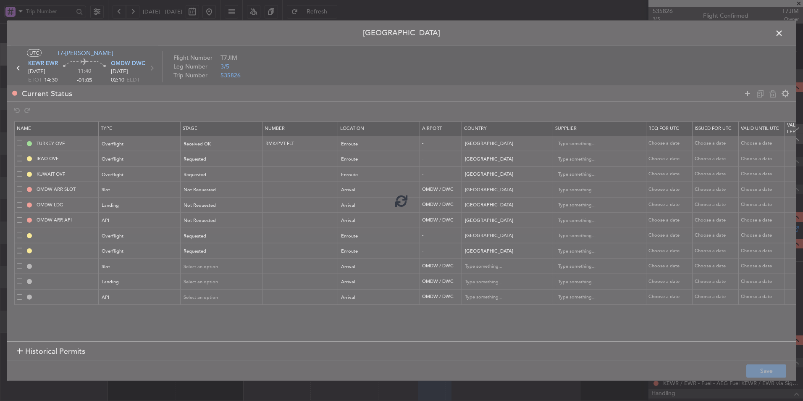
type input "QATAR OVF"
type input "NNN"
type input "2"
type input "BAHRAIN OVF"
type input "NNN"
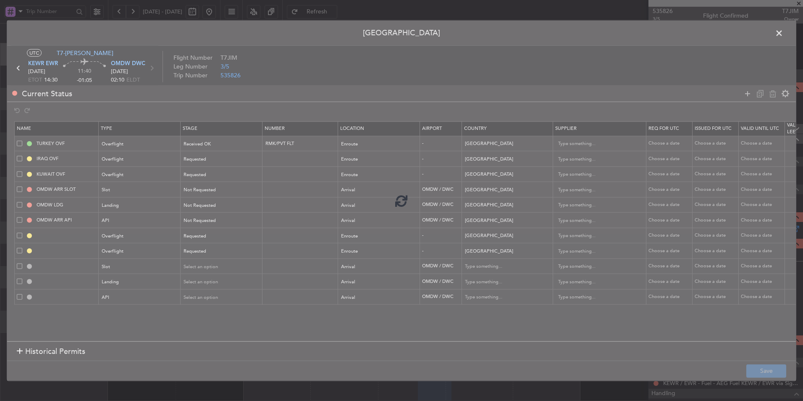
type input "OMDW ARR SLOT"
type input "United Arab Emirates"
type input "NNN"
type input "1"
type input "OMDW LDG"
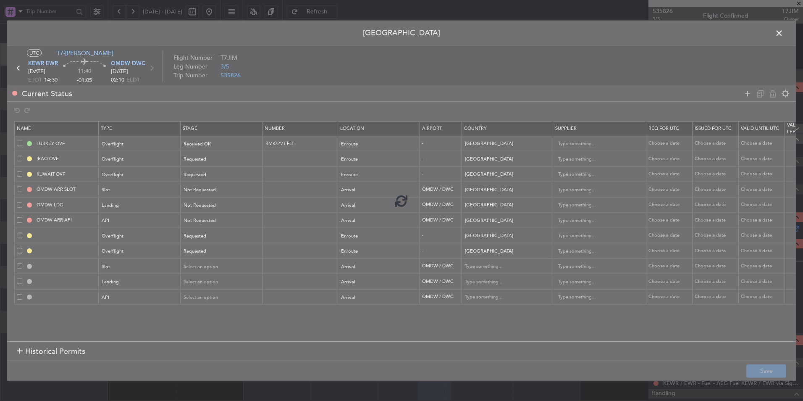
type input "United Arab Emirates"
type input "NNN"
type input "1"
type input "OMDW ARR API"
type input "United Arab Emirates"
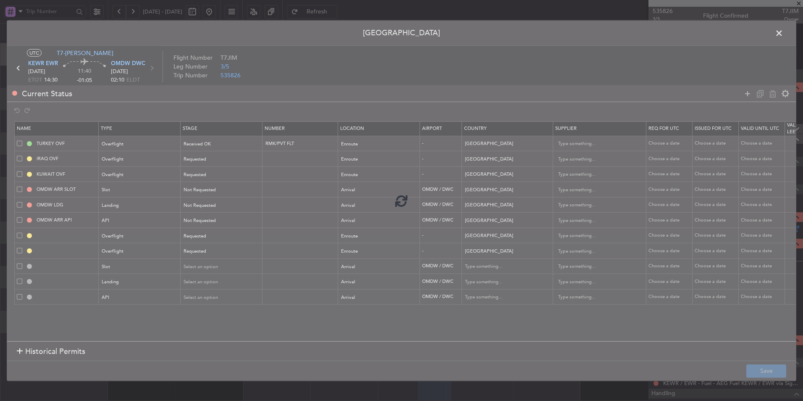
type input "NNN"
type input "1"
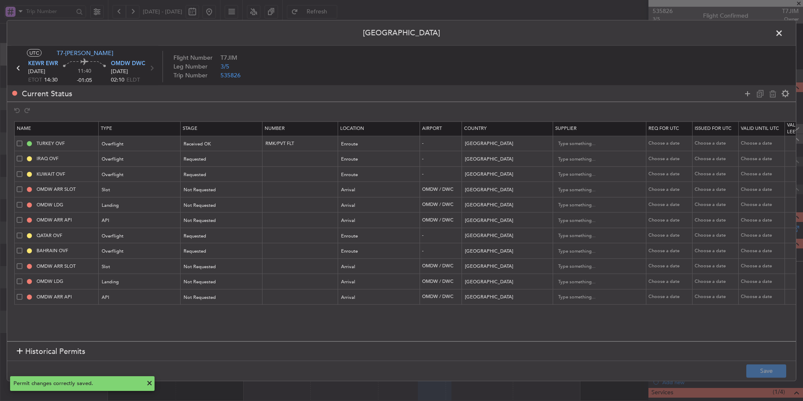
click at [16, 190] on td "OMDW ARR SLOT" at bounding box center [57, 190] width 84 height 16
click at [18, 188] on span at bounding box center [19, 189] width 5 height 5
click at [23, 187] on input "checkbox" at bounding box center [23, 187] width 0 height 0
click at [18, 205] on span at bounding box center [19, 204] width 5 height 5
click at [23, 202] on input "checkbox" at bounding box center [23, 202] width 0 height 0
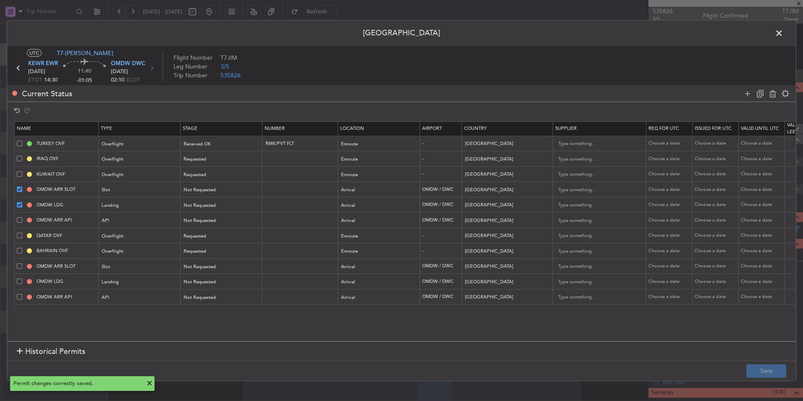
click at [17, 222] on span at bounding box center [19, 219] width 5 height 5
click at [23, 217] on input "checkbox" at bounding box center [23, 217] width 0 height 0
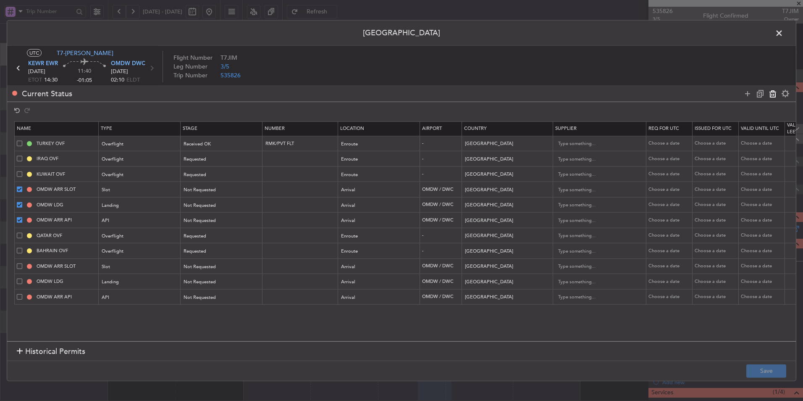
click at [773, 96] on icon at bounding box center [773, 93] width 10 height 10
type input "QATAR OVF"
type input "Qatar"
type input "2"
type input "BAHRAIN OVF"
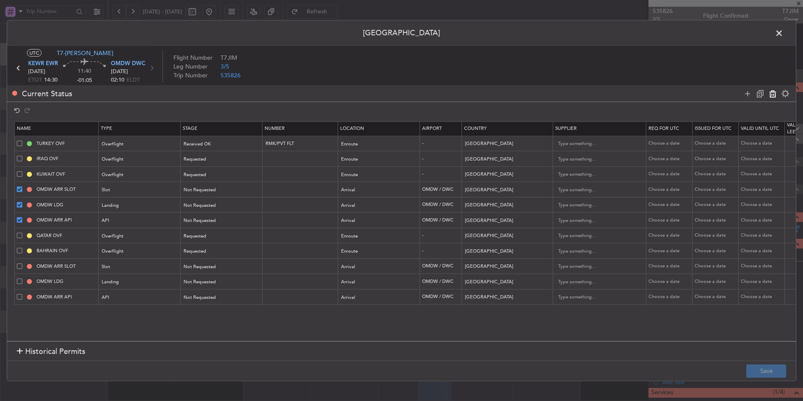
type input "Bahrain"
type input "OMDW ARR SLOT"
type input "OMDW LDG"
type input "United Arab Emirates"
type input "1"
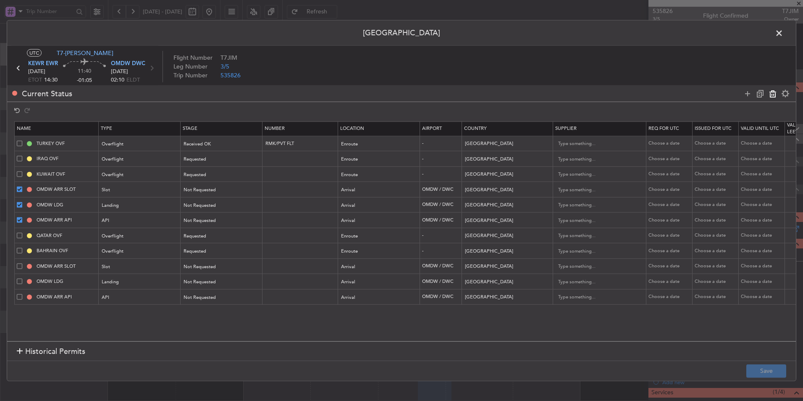
type input "OMDW ARR API"
type input "United Arab Emirates"
type input "1"
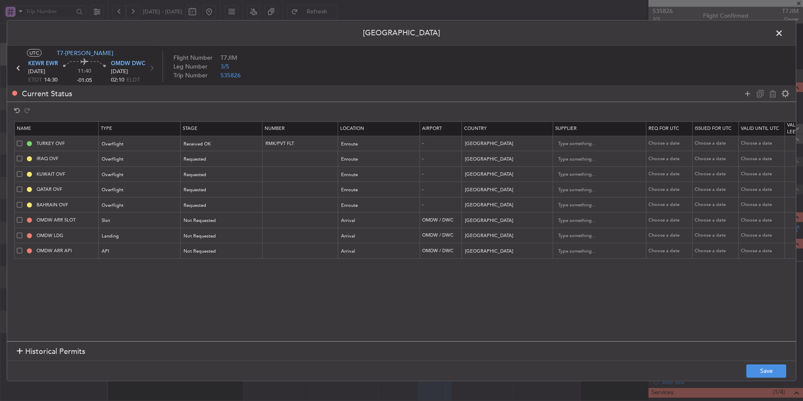
click at [745, 369] on footer "Save" at bounding box center [401, 370] width 789 height 20
click at [751, 372] on button "Save" at bounding box center [767, 370] width 40 height 13
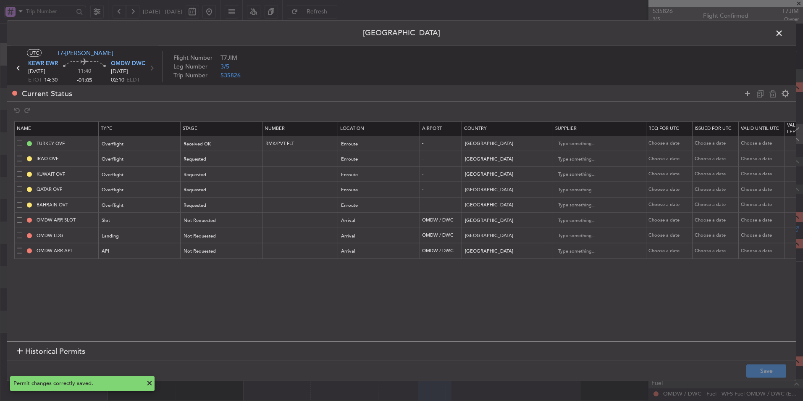
click at [783, 32] on span at bounding box center [783, 35] width 0 height 17
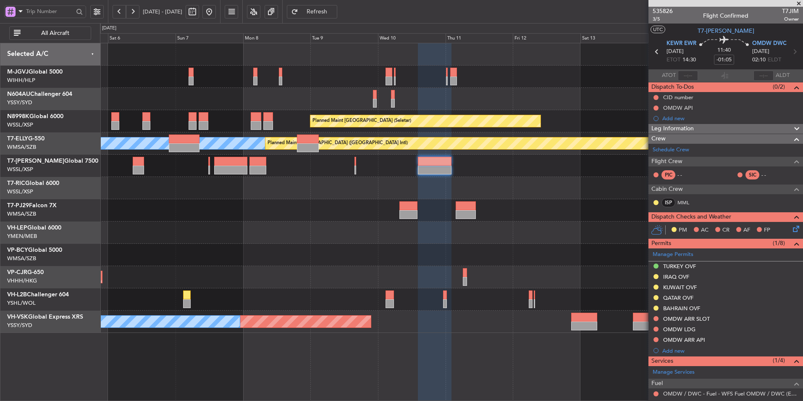
click at [344, 232] on div "Unplanned Maint Wichita (Wichita Mid-continent)" at bounding box center [451, 232] width 703 height 22
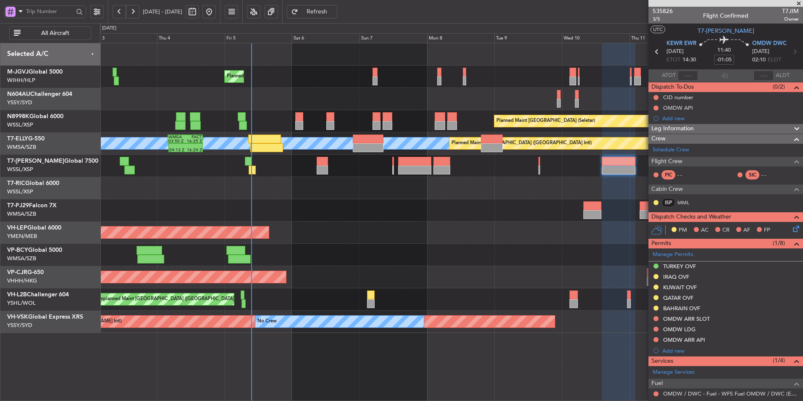
click at [275, 179] on div "Planned Maint [GEOGRAPHIC_DATA] (Seletar) Planned Maint [GEOGRAPHIC_DATA] (Sele…" at bounding box center [451, 187] width 703 height 289
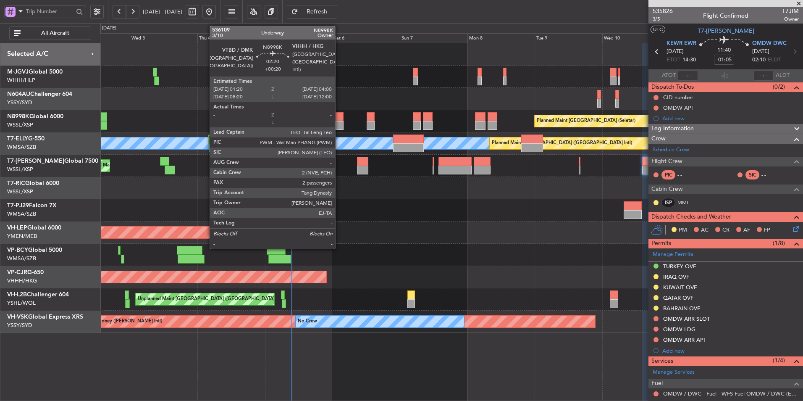
click at [339, 115] on div at bounding box center [340, 116] width 8 height 9
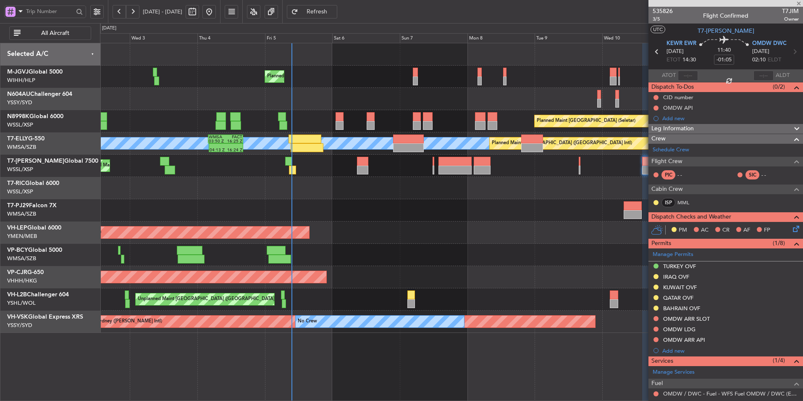
type input "+00:20"
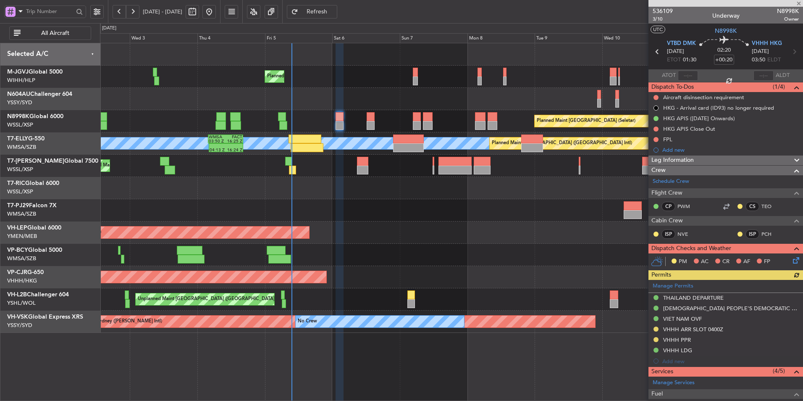
scroll to position [132, 0]
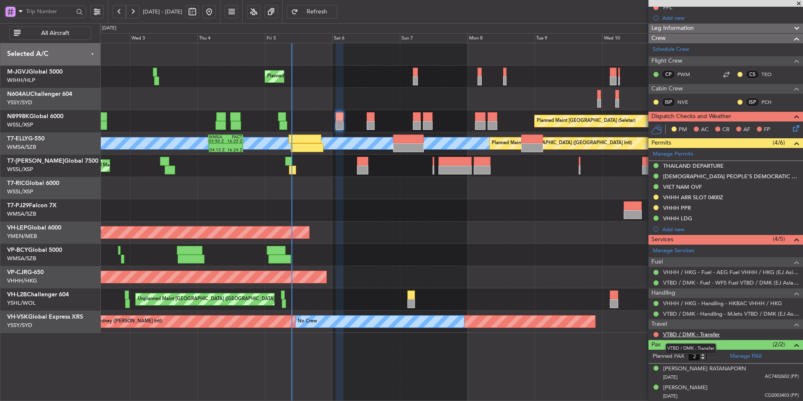
click at [685, 336] on link "VTBD / DMK - Transfer" at bounding box center [691, 334] width 57 height 7
click at [302, 202] on div "Planned Maint [GEOGRAPHIC_DATA] (Seletar) Planned Maint [GEOGRAPHIC_DATA] (Sele…" at bounding box center [451, 187] width 703 height 289
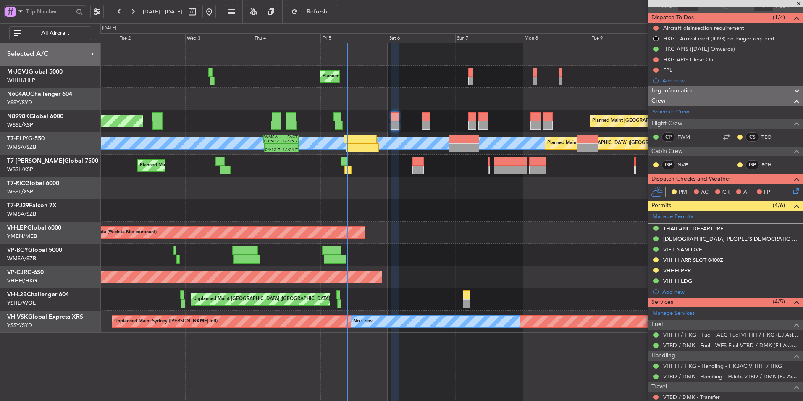
scroll to position [0, 0]
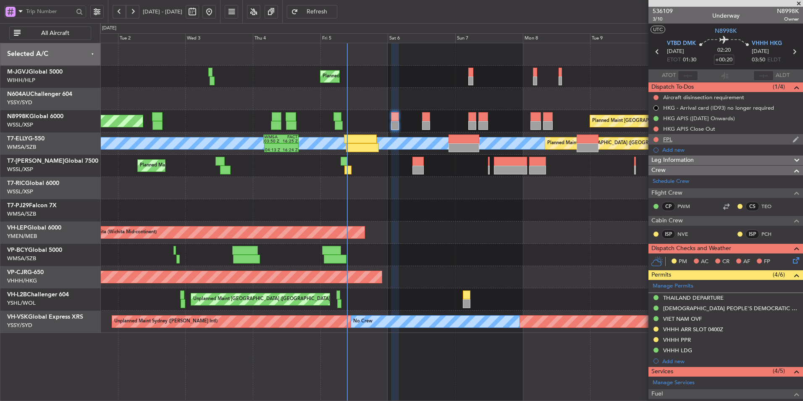
click at [660, 135] on div "FPL" at bounding box center [726, 139] width 155 height 11
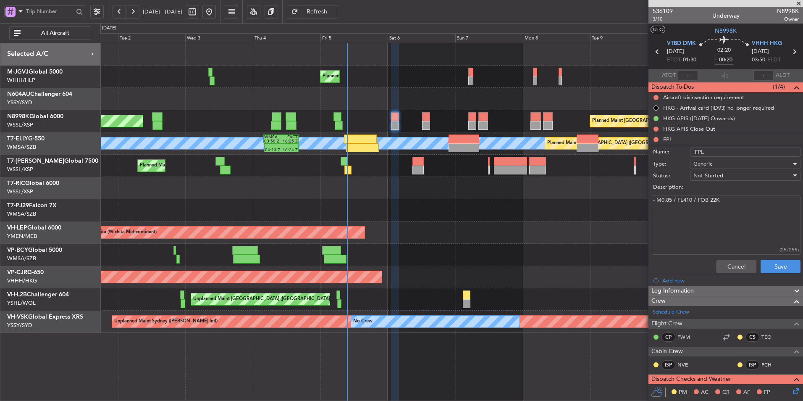
click at [714, 201] on textarea "- M0.85 / FL410 / FOB 22K" at bounding box center [726, 225] width 149 height 60
type textarea "- M0.85 / FL410 / FOB 26K"
click at [783, 263] on button "Save" at bounding box center [781, 266] width 40 height 13
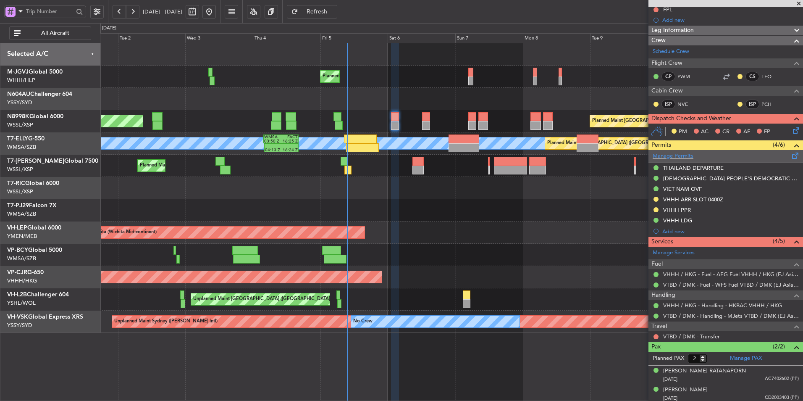
scroll to position [132, 0]
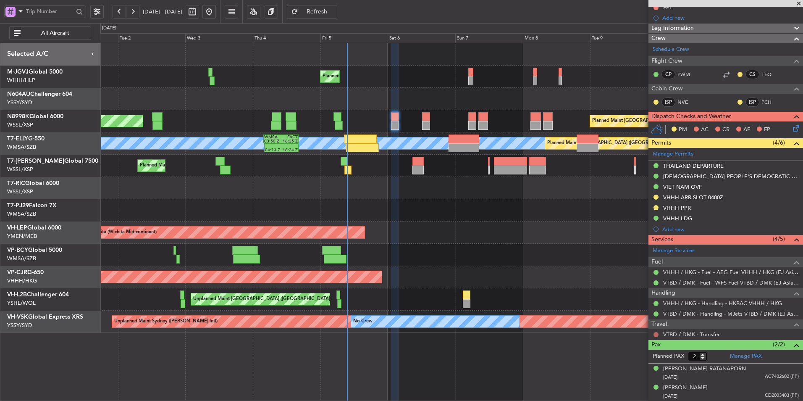
click at [655, 334] on button at bounding box center [656, 334] width 5 height 5
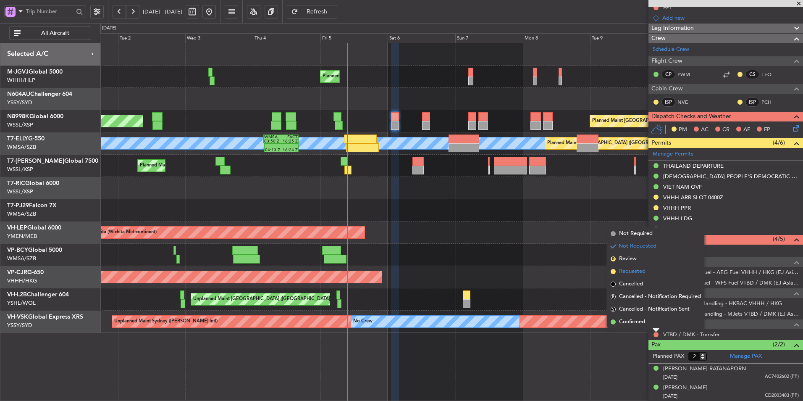
click at [639, 273] on span "Requested" at bounding box center [632, 271] width 26 height 8
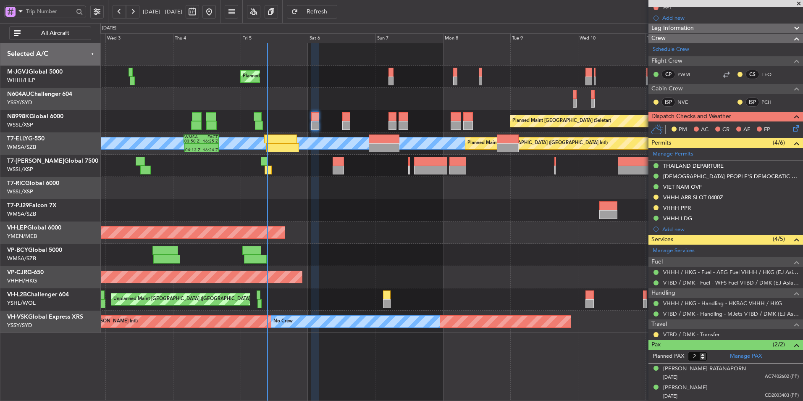
click at [319, 191] on div "Planned Maint [GEOGRAPHIC_DATA] (Seletar) Planned Maint [GEOGRAPHIC_DATA] (Sele…" at bounding box center [451, 187] width 703 height 289
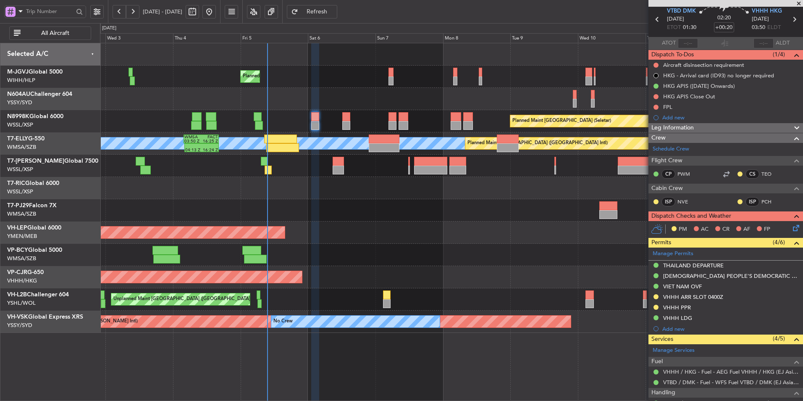
scroll to position [0, 0]
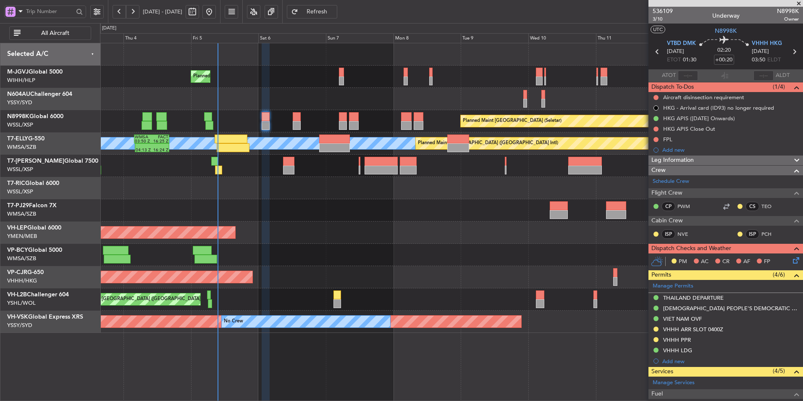
click at [413, 226] on div "Unplanned Maint Wichita (Wichita Mid-continent)" at bounding box center [451, 232] width 703 height 22
click at [381, 218] on div at bounding box center [451, 210] width 703 height 22
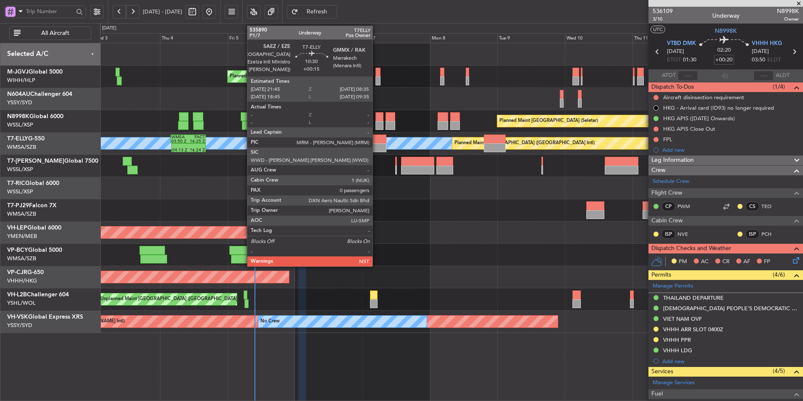
click at [376, 139] on div at bounding box center [371, 138] width 31 height 9
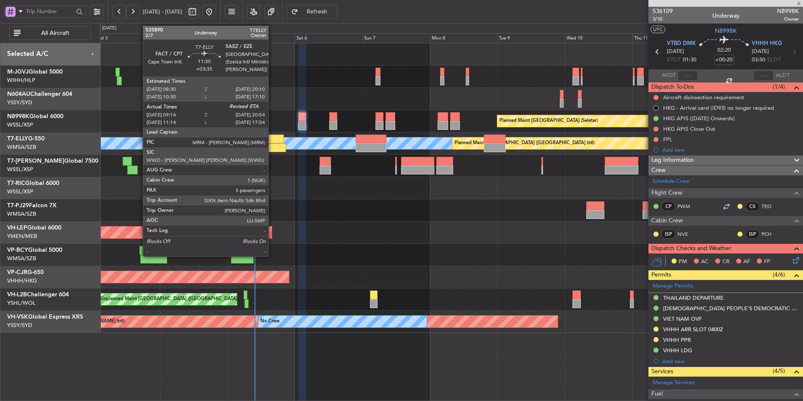
click at [272, 144] on div at bounding box center [269, 147] width 33 height 9
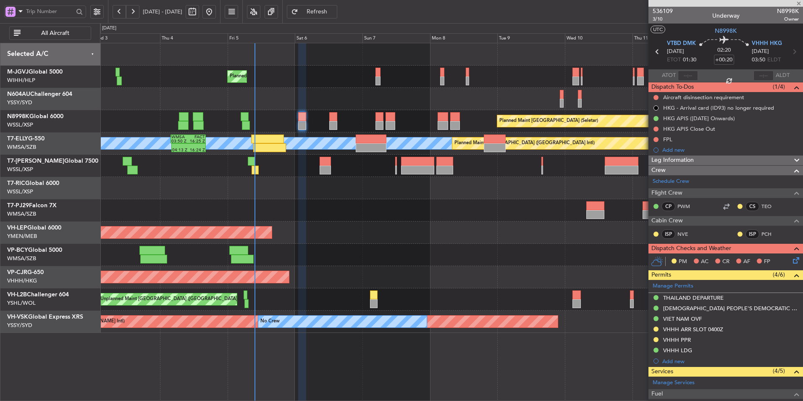
type input "+03:35"
type input "09:14"
type input "5"
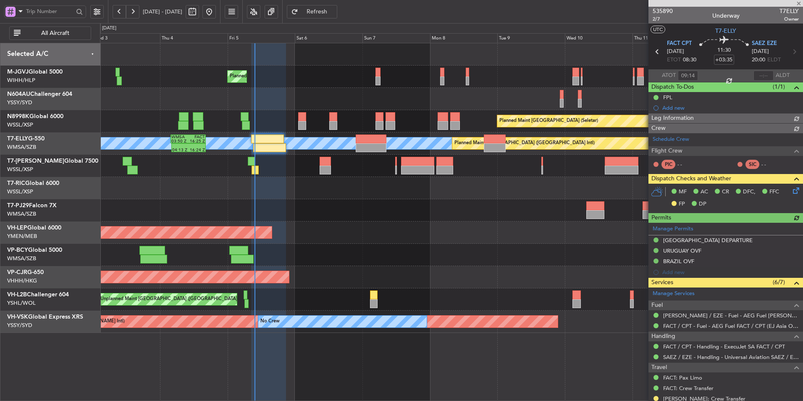
type input "[PERSON_NAME] (HHAFI)"
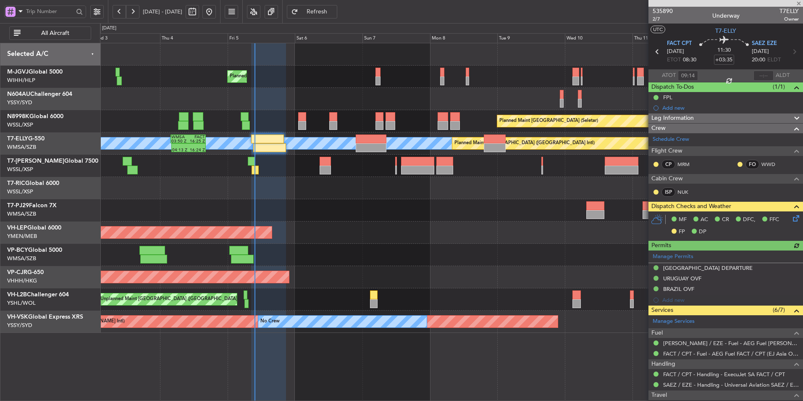
click at [791, 218] on icon at bounding box center [794, 216] width 7 height 7
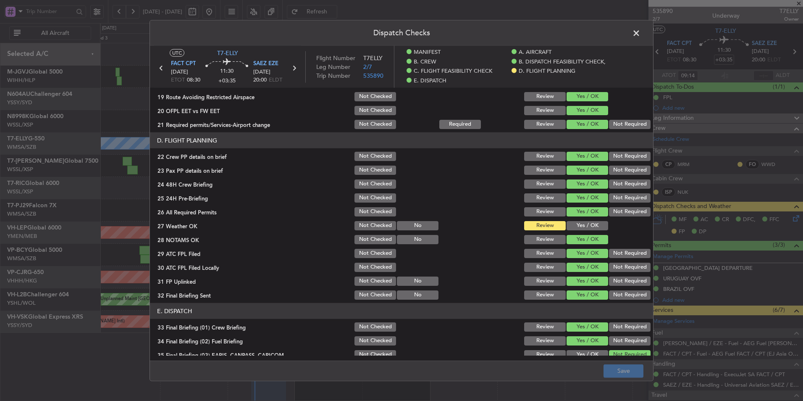
scroll to position [504, 0]
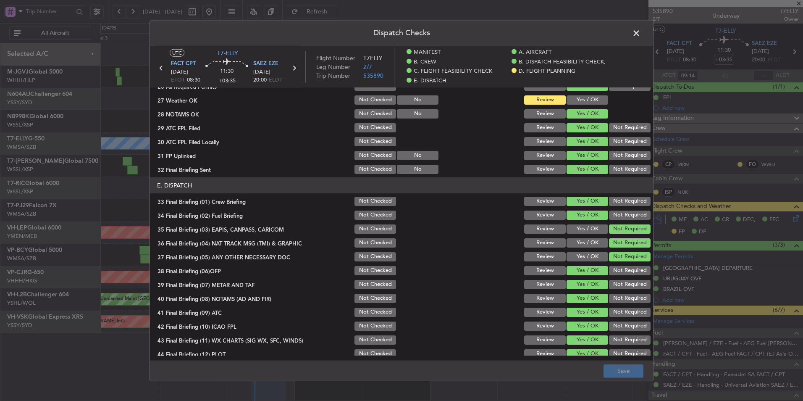
click at [589, 99] on button "Yes / OK" at bounding box center [588, 99] width 42 height 9
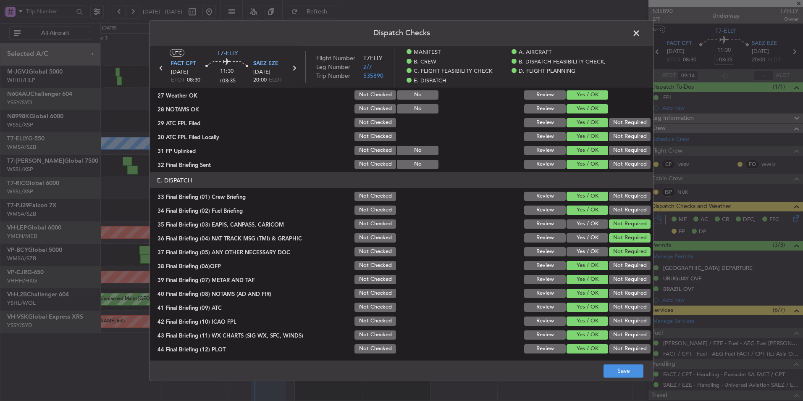
scroll to position [510, 0]
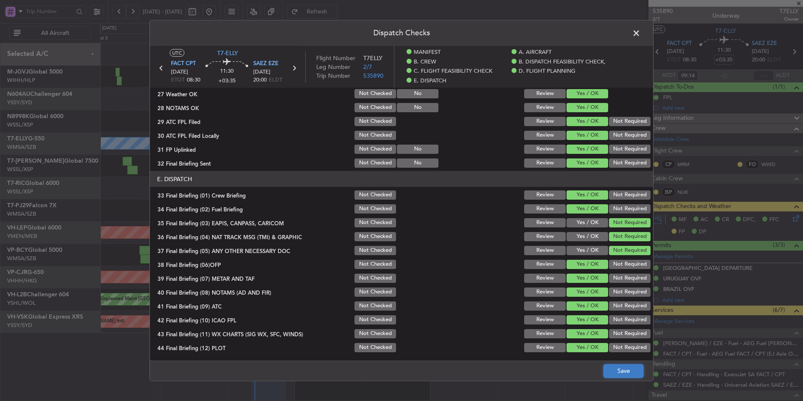
click at [620, 369] on button "Save" at bounding box center [624, 370] width 40 height 13
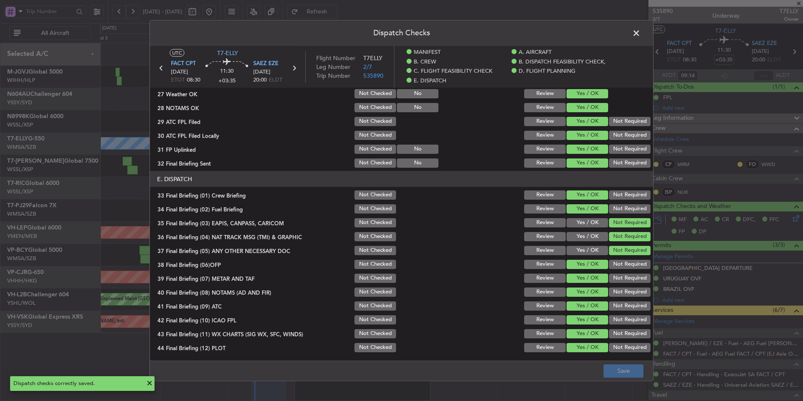
click at [641, 36] on span at bounding box center [641, 35] width 0 height 17
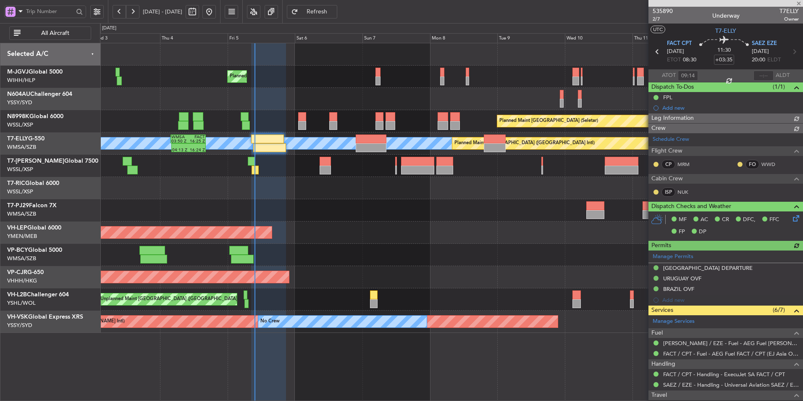
type input "[PERSON_NAME] (HHAFI)"
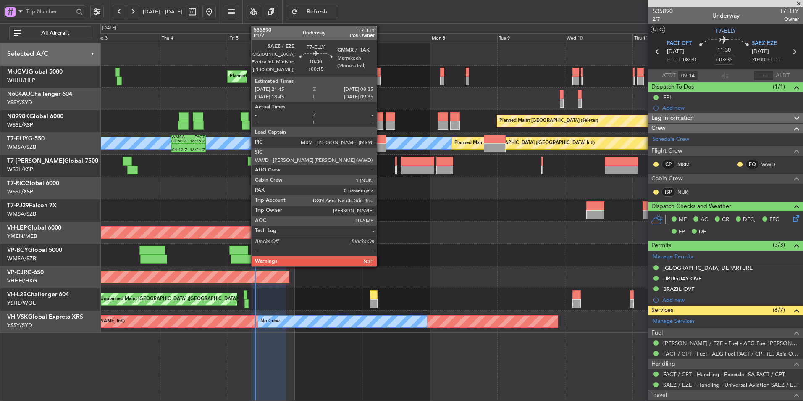
click at [381, 146] on div at bounding box center [371, 147] width 31 height 9
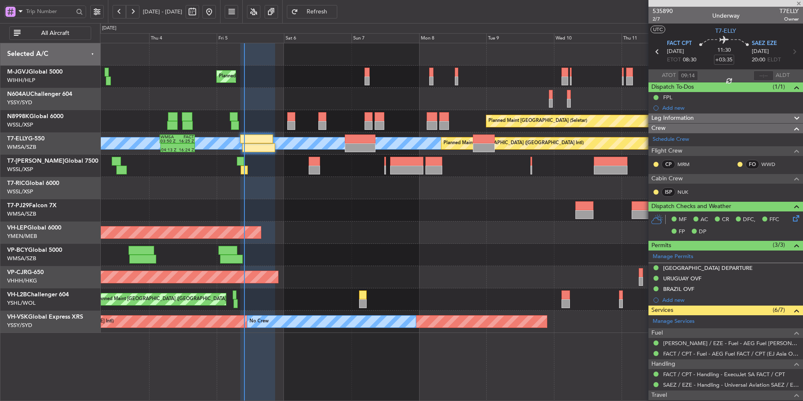
click at [352, 214] on div at bounding box center [451, 210] width 703 height 22
type input "+00:15"
type input "0"
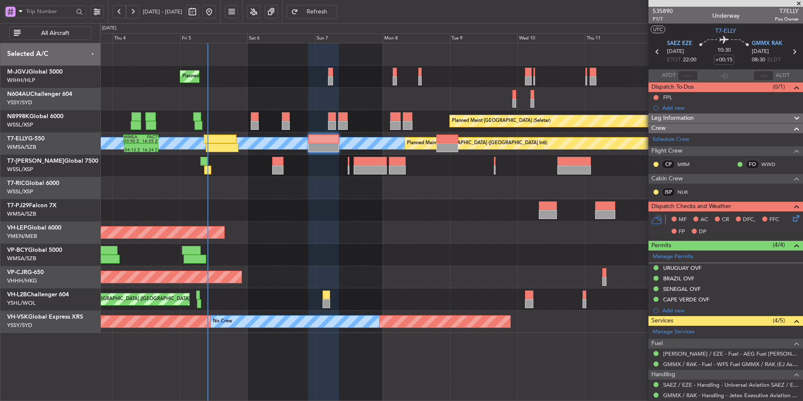
click at [349, 200] on div at bounding box center [451, 210] width 703 height 22
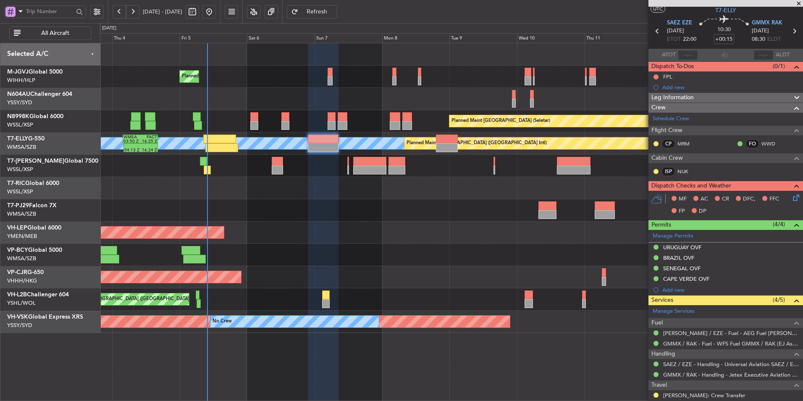
scroll to position [0, 0]
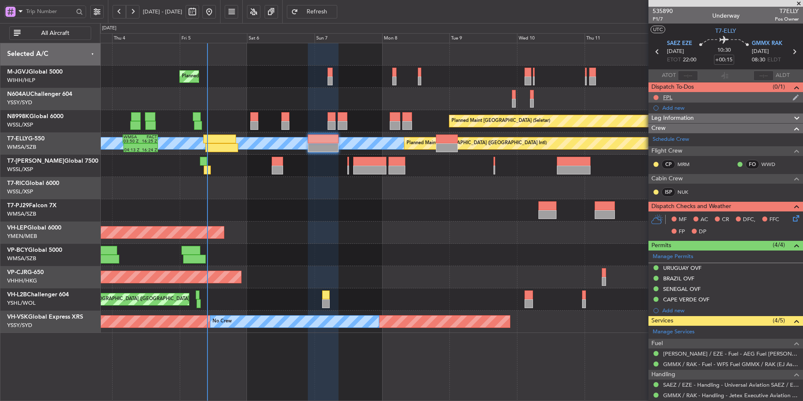
click at [670, 94] on div "FPL" at bounding box center [667, 97] width 9 height 7
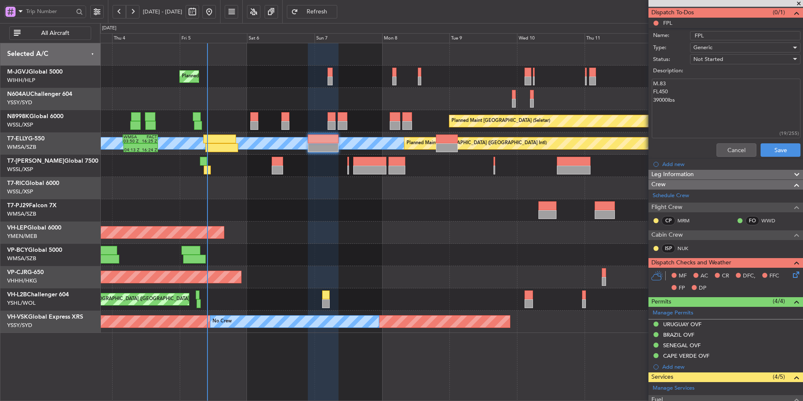
scroll to position [174, 0]
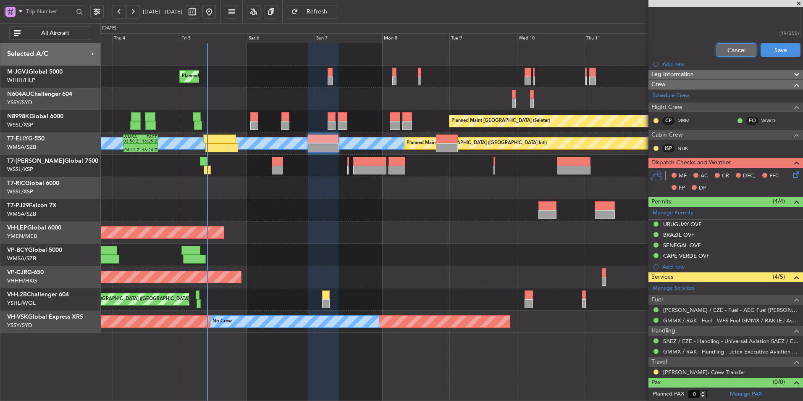
click at [729, 50] on button "Cancel" at bounding box center [737, 49] width 40 height 13
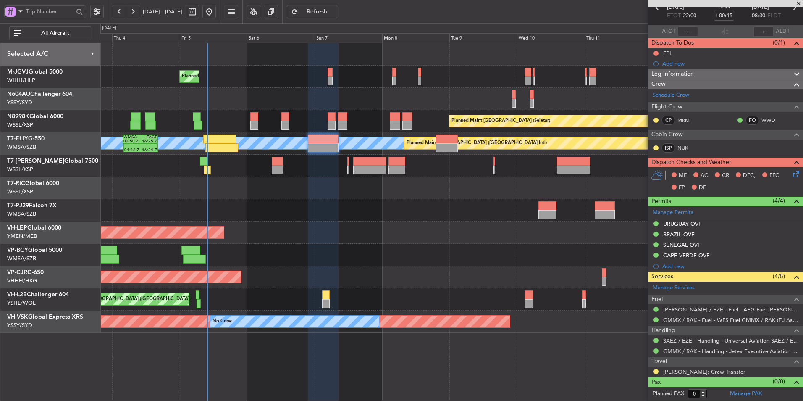
scroll to position [44, 0]
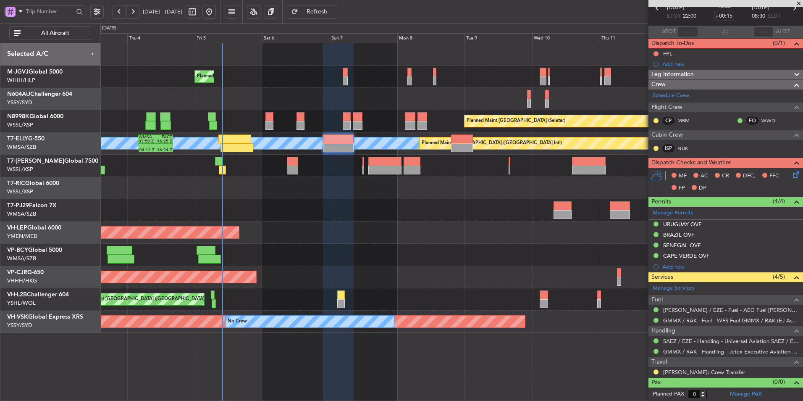
click at [315, 209] on div at bounding box center [451, 210] width 703 height 22
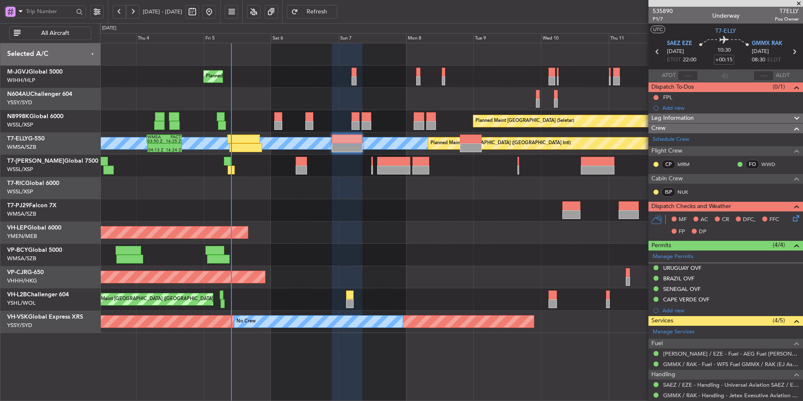
scroll to position [44, 0]
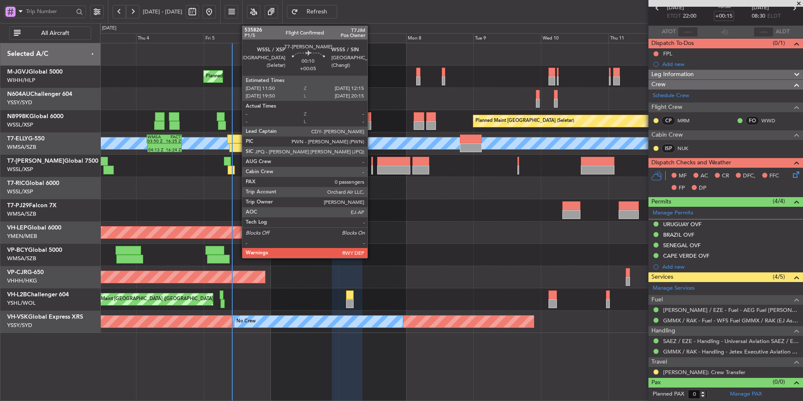
click at [371, 163] on div at bounding box center [371, 161] width 1 height 9
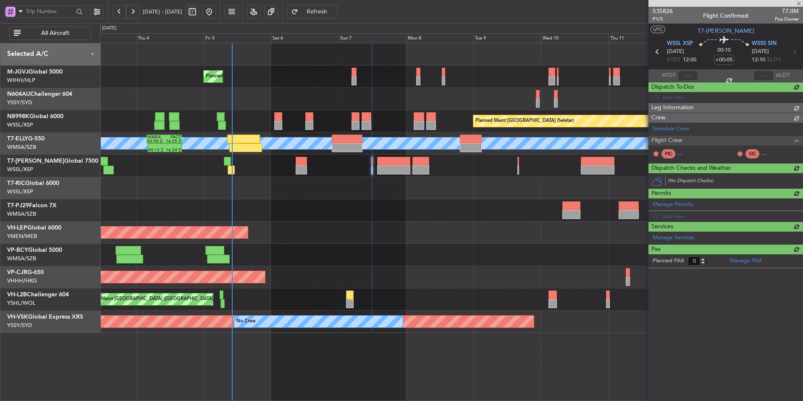
scroll to position [0, 0]
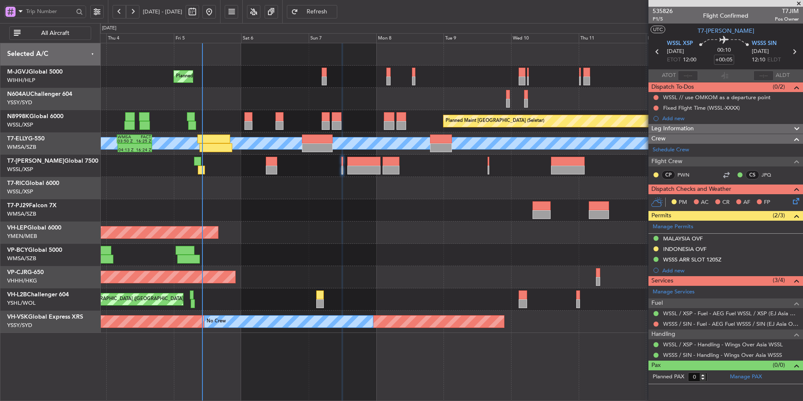
click at [421, 238] on div "Unplanned Maint Wichita (Wichita Mid-continent)" at bounding box center [451, 232] width 703 height 22
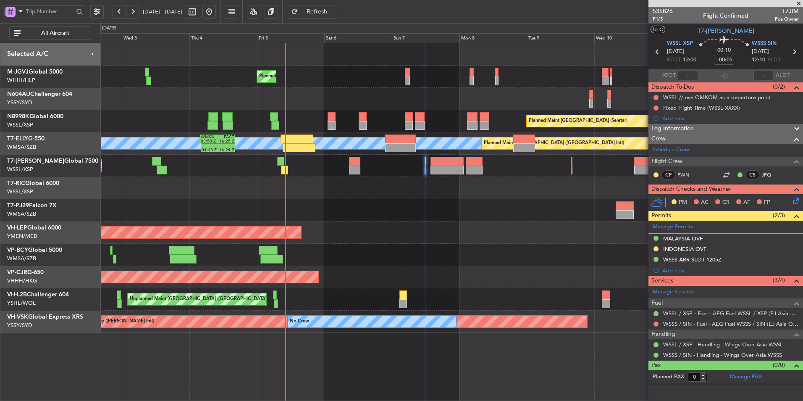
click at [376, 200] on div "Planned Maint [GEOGRAPHIC_DATA] (Seletar) Planned Maint [GEOGRAPHIC_DATA] (Sele…" at bounding box center [451, 187] width 703 height 289
click at [396, 207] on div at bounding box center [451, 210] width 703 height 22
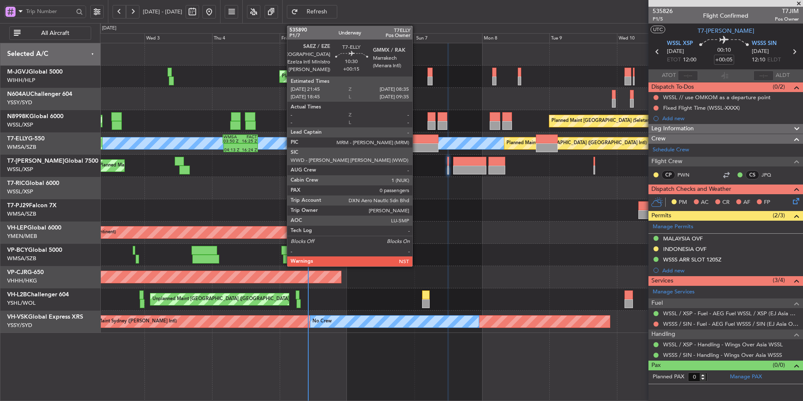
click at [416, 148] on div at bounding box center [423, 147] width 31 height 9
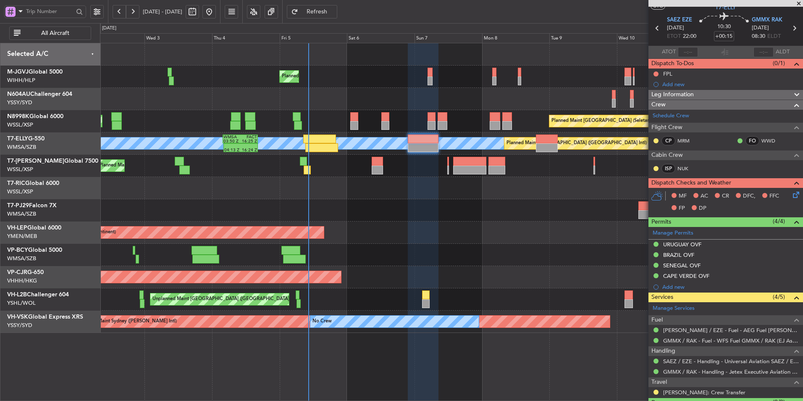
scroll to position [44, 0]
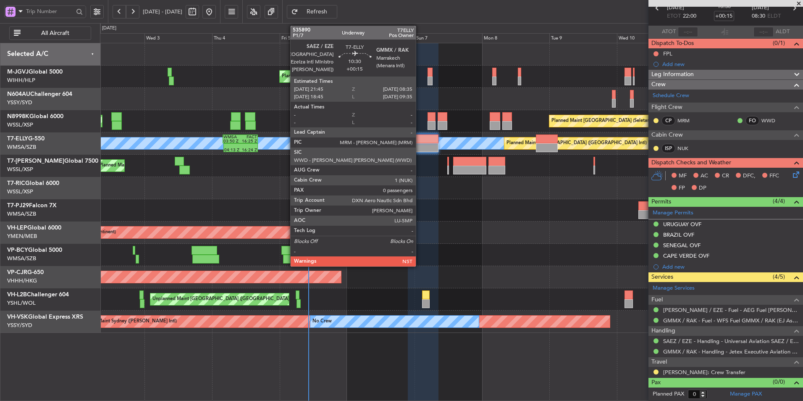
click at [420, 140] on div at bounding box center [423, 138] width 31 height 9
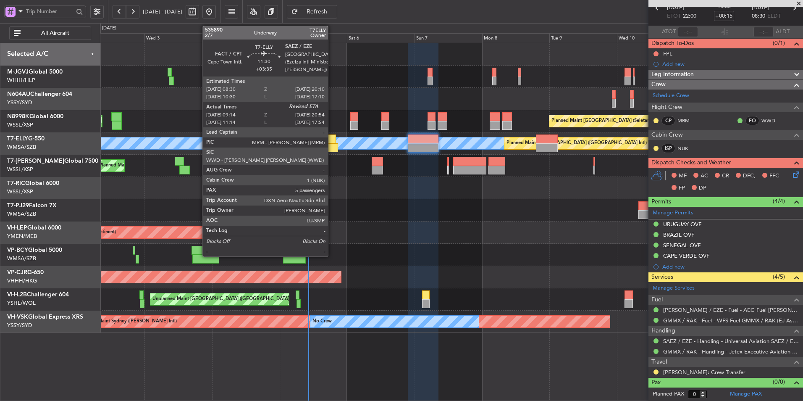
click at [329, 146] on div at bounding box center [321, 147] width 33 height 9
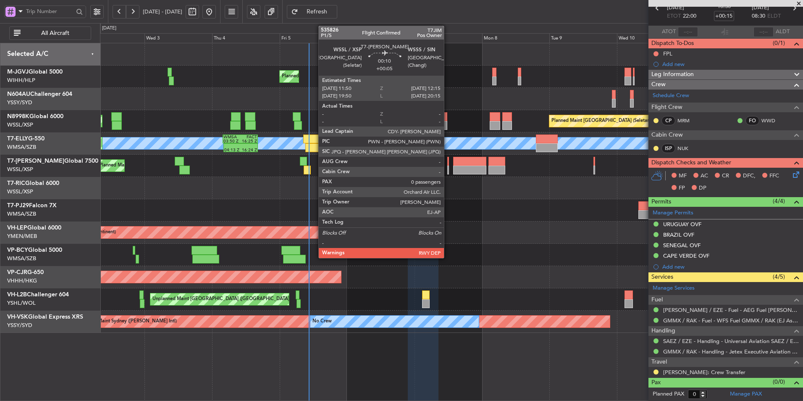
click at [448, 166] on div at bounding box center [447, 170] width 1 height 9
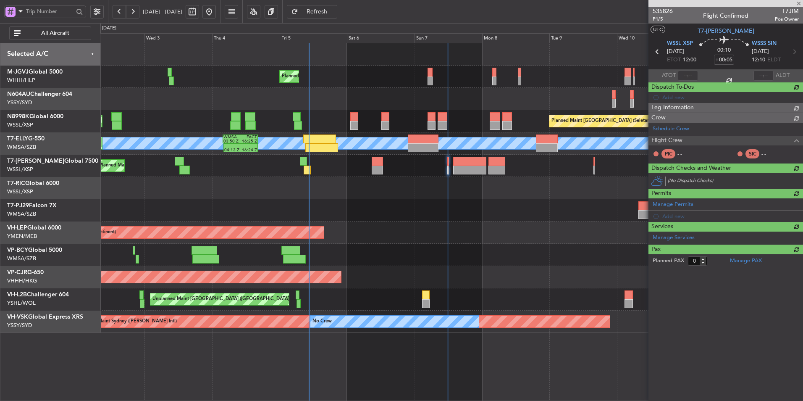
scroll to position [0, 0]
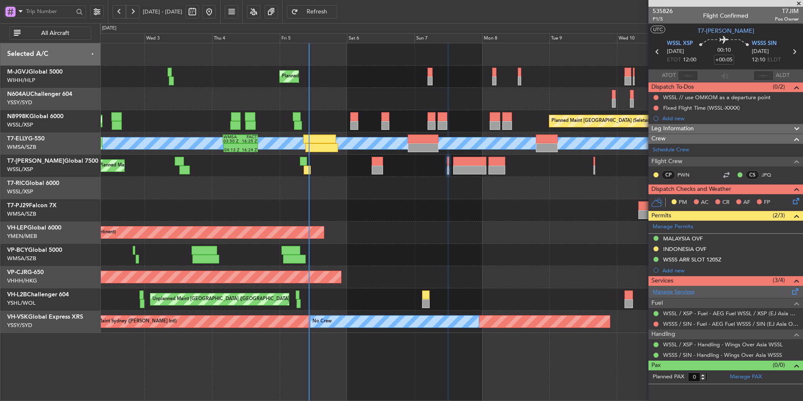
click at [677, 293] on link "Manage Services" at bounding box center [674, 292] width 42 height 8
click at [332, 11] on span "Refresh" at bounding box center [317, 12] width 34 height 6
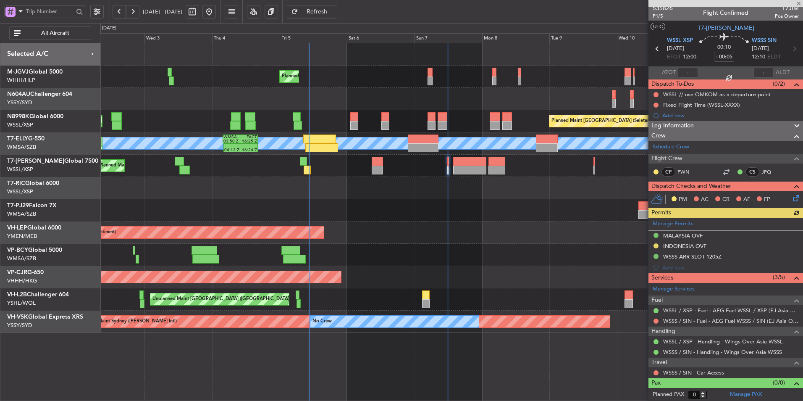
scroll to position [3, 0]
click at [676, 369] on link "WSSS / SIN - Car Access" at bounding box center [693, 371] width 61 height 7
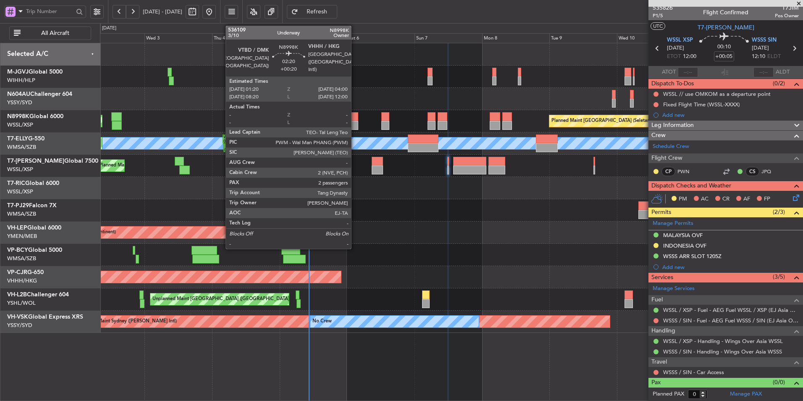
click at [355, 122] on div at bounding box center [354, 125] width 8 height 9
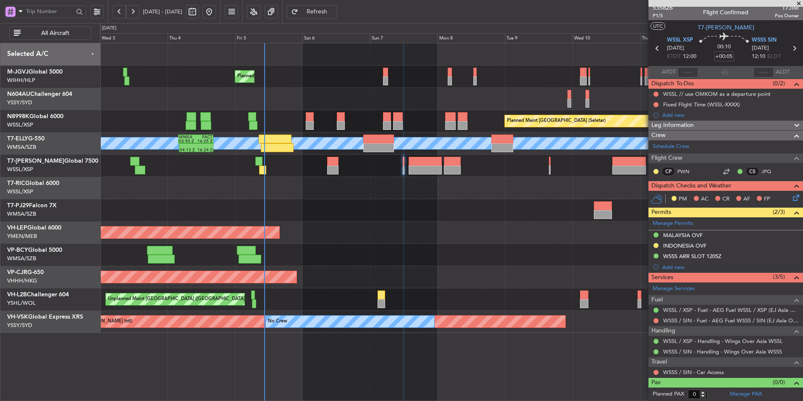
click at [326, 85] on div "Planned Maint [GEOGRAPHIC_DATA] (Seletar)" at bounding box center [451, 77] width 703 height 22
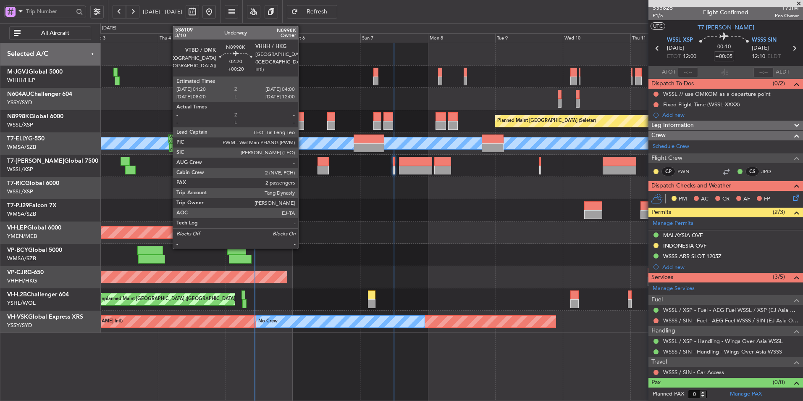
click at [302, 116] on div at bounding box center [300, 116] width 8 height 9
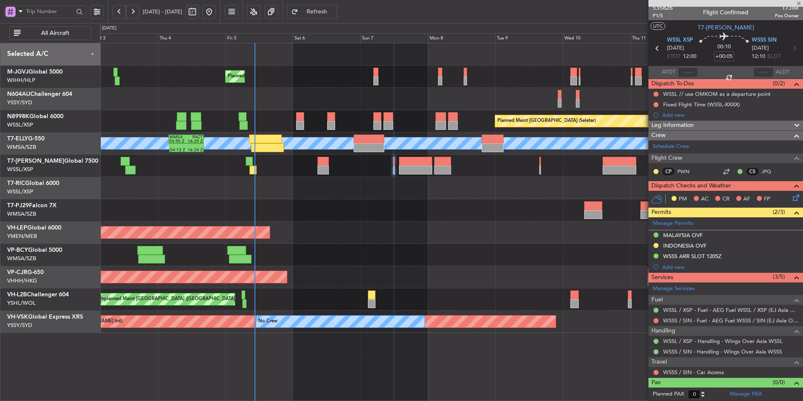
type input "+00:20"
type input "2"
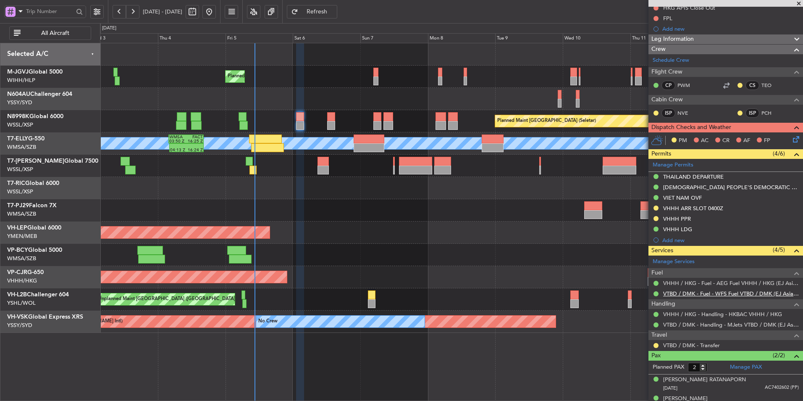
scroll to position [132, 0]
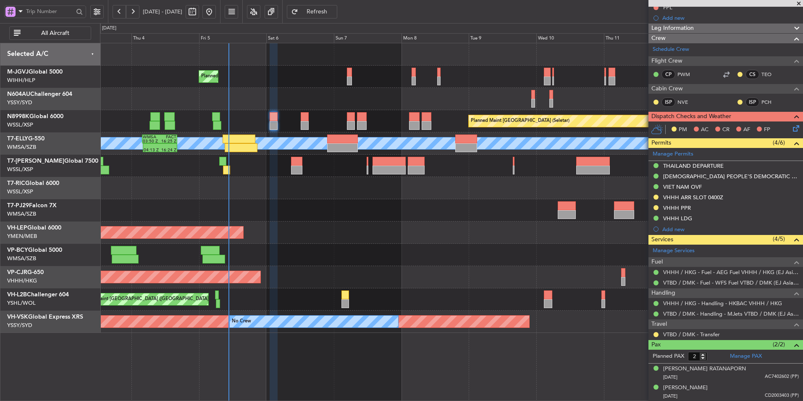
click at [455, 239] on div "Unplanned Maint Wichita (Wichita Mid-continent) Unplanned Maint Wichita (Wichit…" at bounding box center [451, 232] width 703 height 22
click at [363, 234] on div "Unplanned Maint Wichita (Wichita Mid-continent) Unplanned Maint Wichita (Wichit…" at bounding box center [451, 232] width 703 height 22
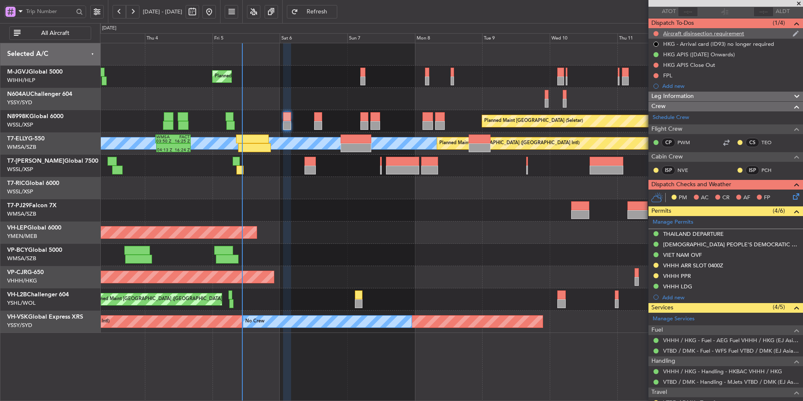
scroll to position [0, 0]
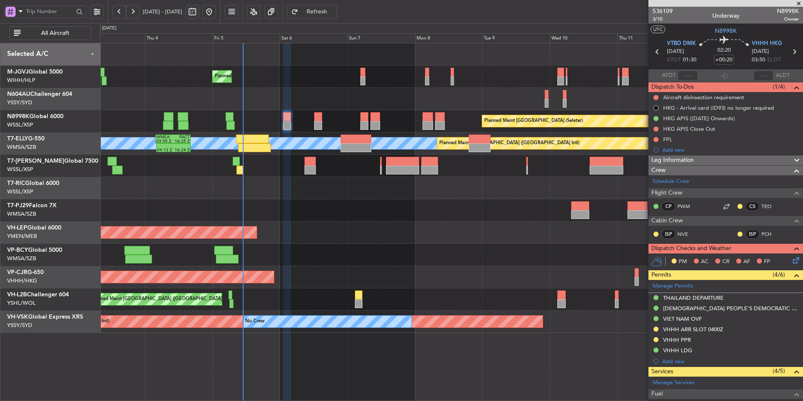
click at [364, 216] on div at bounding box center [451, 210] width 703 height 22
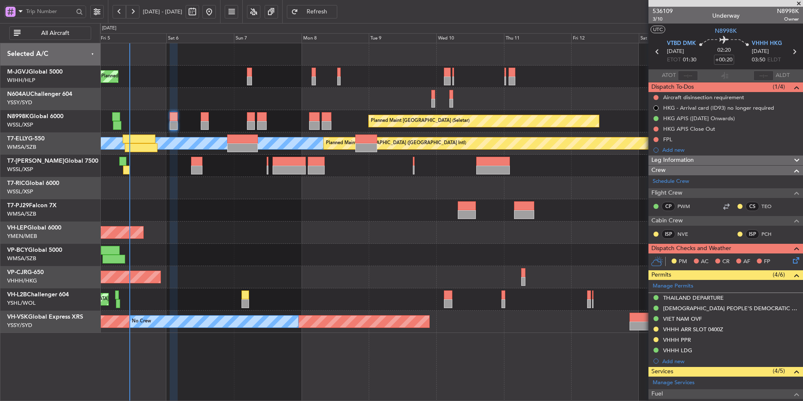
click at [413, 217] on div at bounding box center [451, 210] width 703 height 22
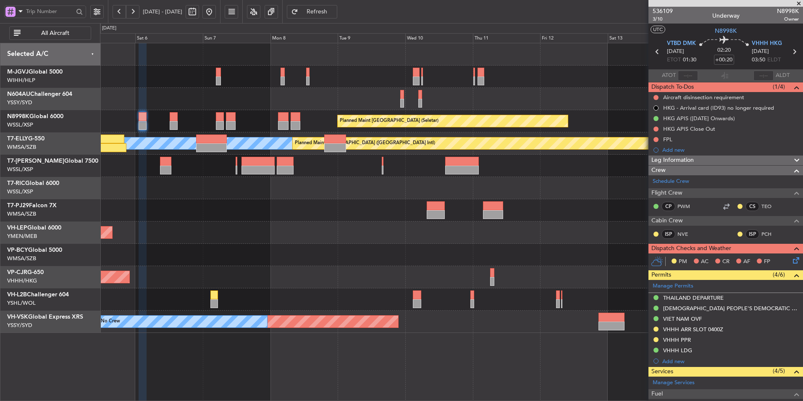
click at [371, 212] on div at bounding box center [451, 210] width 703 height 22
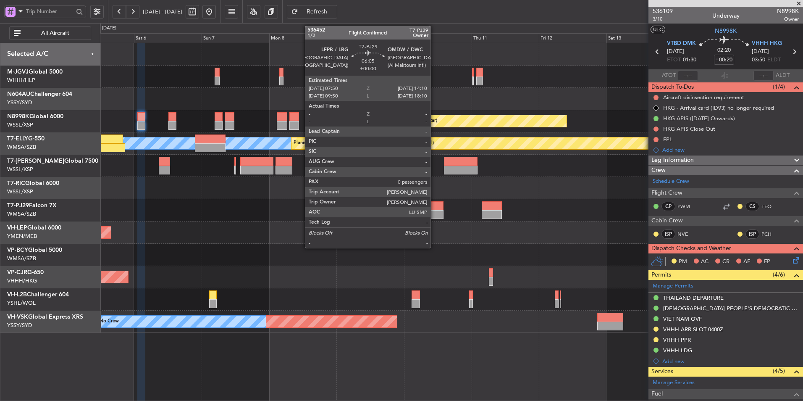
click at [434, 212] on div at bounding box center [435, 214] width 18 height 9
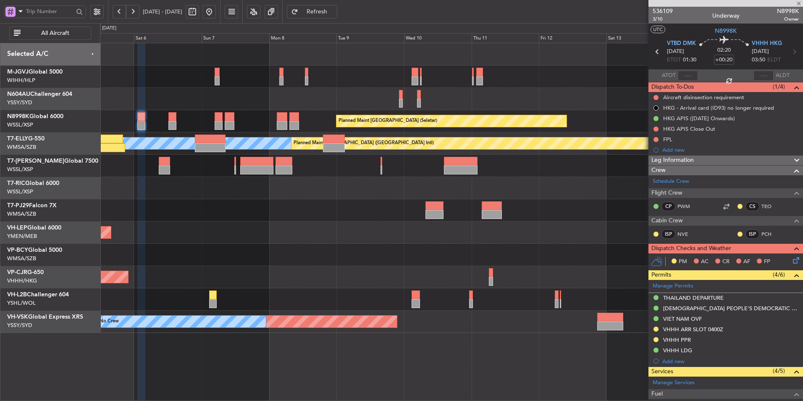
type input "0"
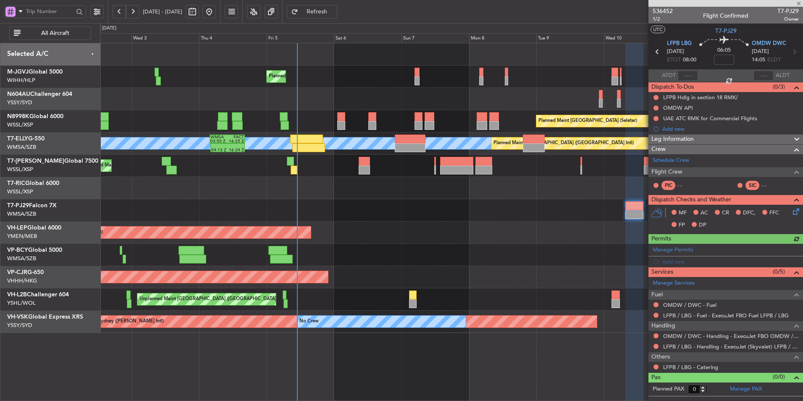
click at [381, 221] on div "Planned Maint [GEOGRAPHIC_DATA] (Seletar) Planned Maint [GEOGRAPHIC_DATA] (Sele…" at bounding box center [451, 187] width 703 height 289
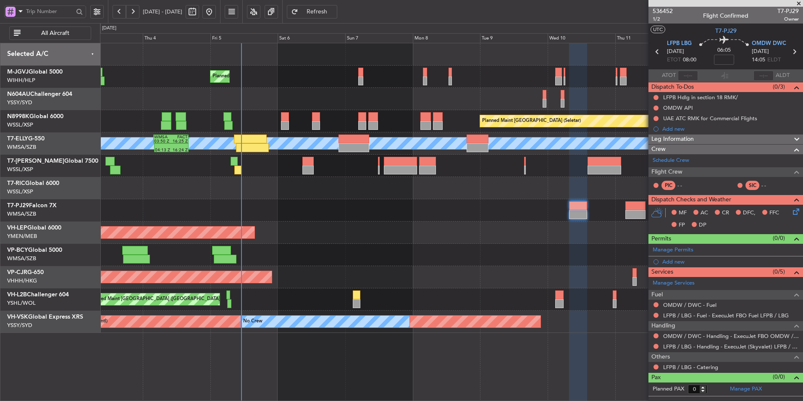
click at [276, 182] on div at bounding box center [451, 188] width 703 height 22
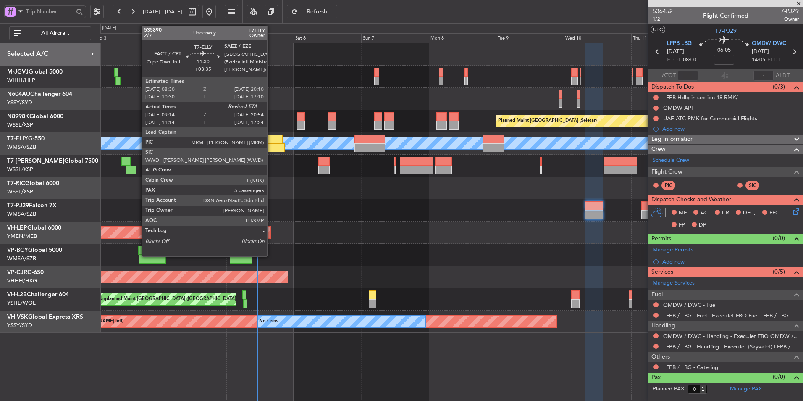
click at [270, 149] on div at bounding box center [268, 147] width 33 height 9
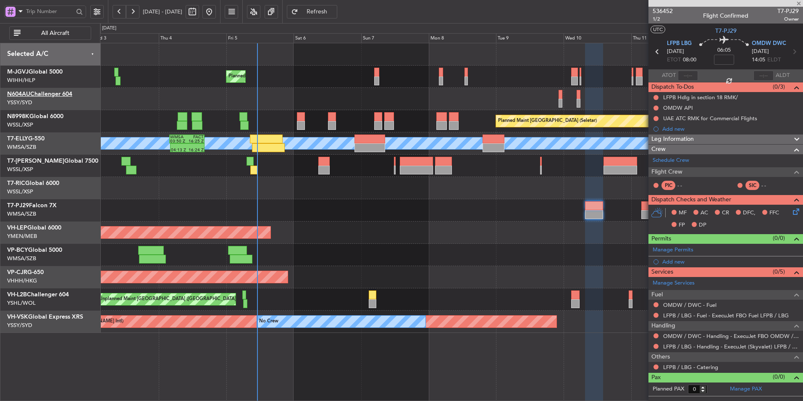
type input "+03:35"
type input "09:14"
type input "5"
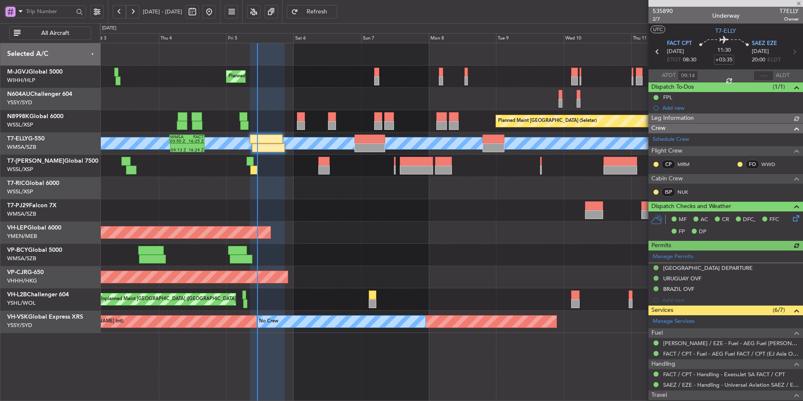
type input "[PERSON_NAME] (HHAFI)"
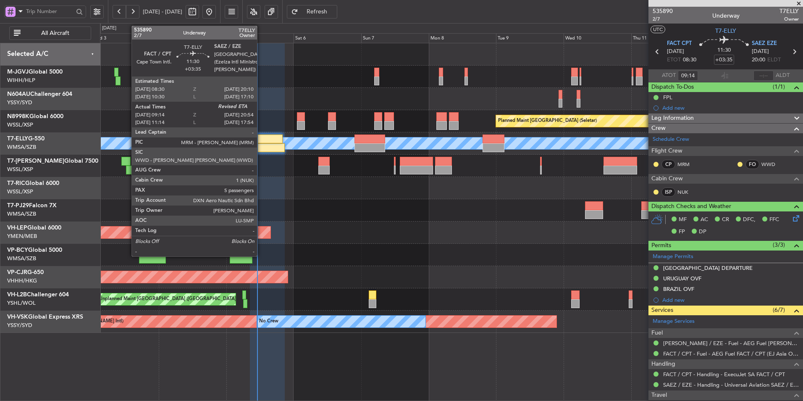
click at [261, 137] on div at bounding box center [266, 138] width 33 height 9
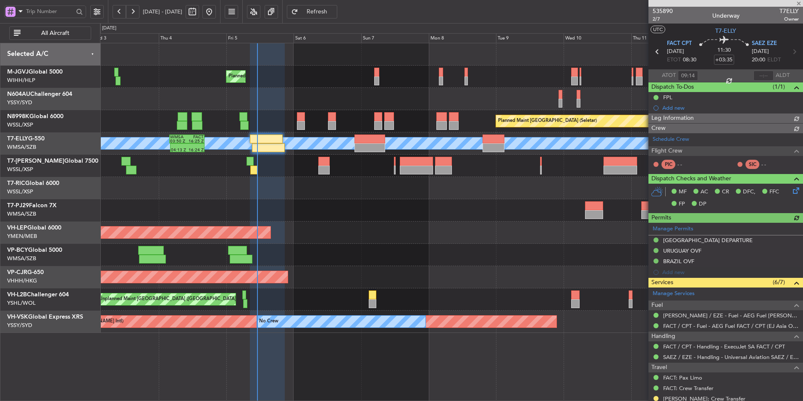
type input "[PERSON_NAME] (HHAFI)"
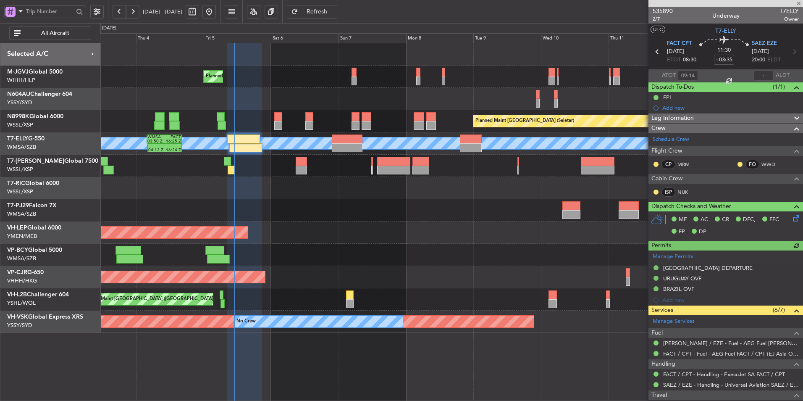
click at [287, 195] on div at bounding box center [451, 188] width 703 height 22
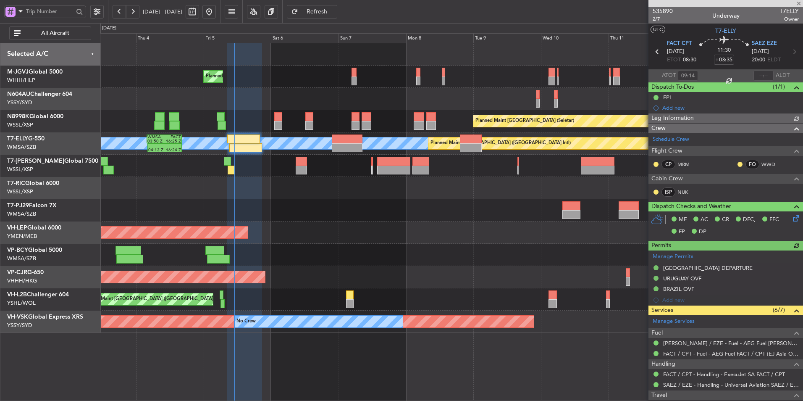
type input "[PERSON_NAME] (HHAFI)"
click at [271, 204] on div "Planned Maint [GEOGRAPHIC_DATA] (Seletar) Planned Maint [GEOGRAPHIC_DATA] (Sele…" at bounding box center [451, 187] width 703 height 289
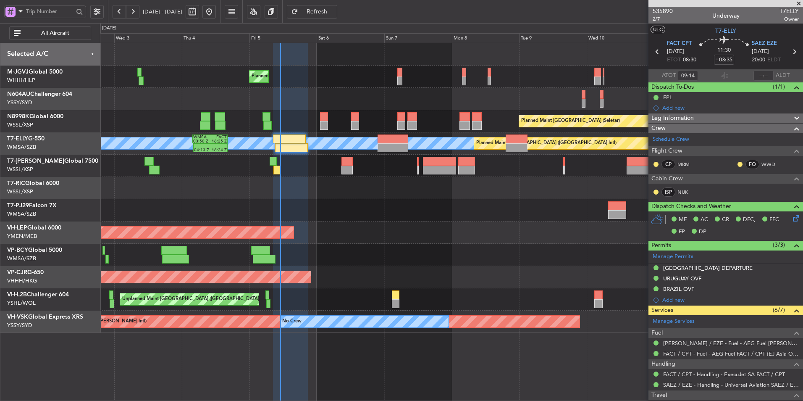
click at [355, 200] on div "Planned Maint [GEOGRAPHIC_DATA] (Seletar) Planned Maint [GEOGRAPHIC_DATA] (Sele…" at bounding box center [451, 187] width 703 height 289
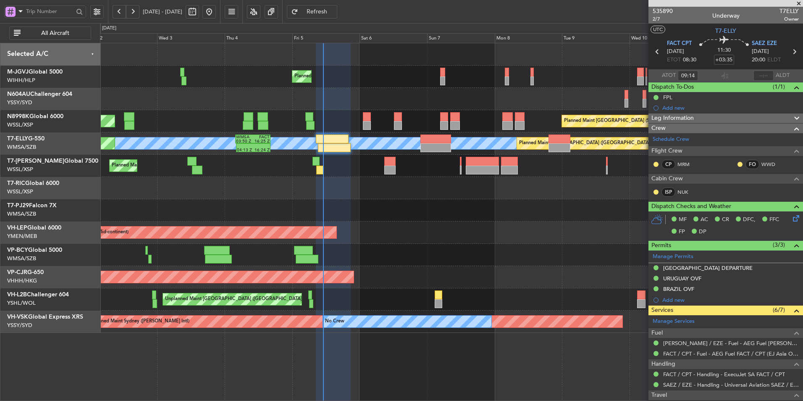
click at [394, 236] on div "Unplanned Maint Wichita (Wichita Mid-continent) Unplanned Maint Wichita (Wichit…" at bounding box center [451, 232] width 703 height 22
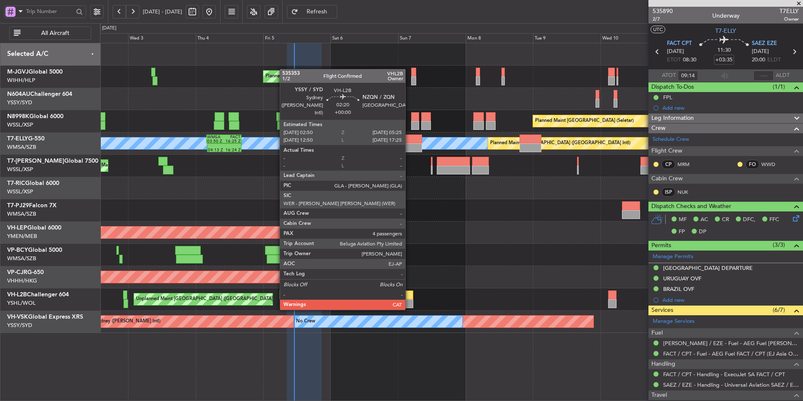
click at [409, 301] on div at bounding box center [410, 303] width 8 height 9
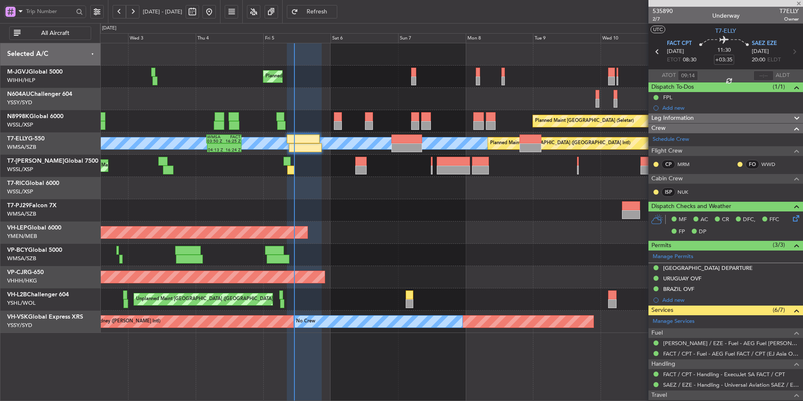
type input "4"
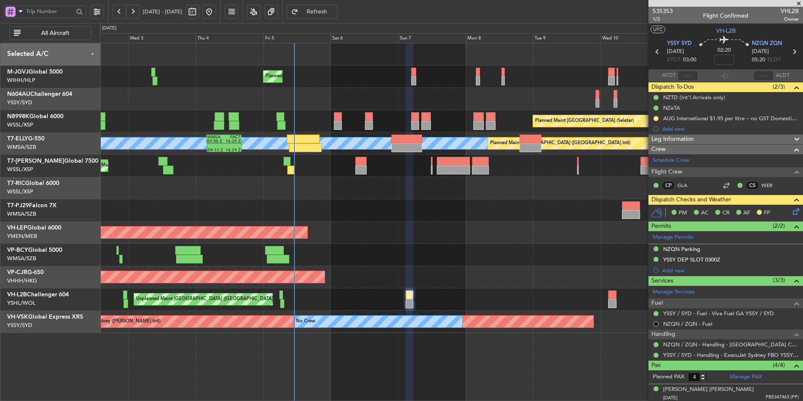
click at [296, 195] on div at bounding box center [451, 188] width 703 height 22
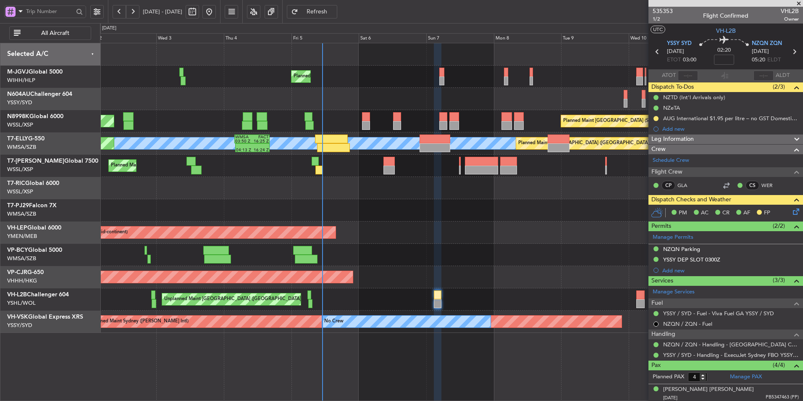
click at [273, 171] on div "Planned Maint [GEOGRAPHIC_DATA] (Seletar) Planned Maint [GEOGRAPHIC_DATA] (Sele…" at bounding box center [451, 187] width 703 height 289
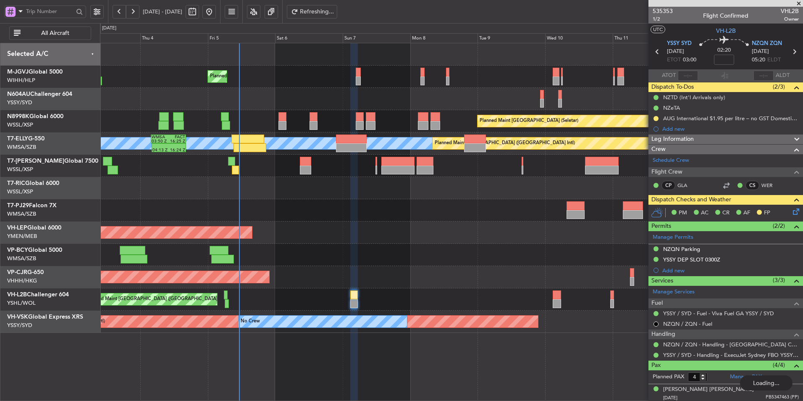
click at [231, 176] on div "Planned Maint Dubai (Al Maktoum Intl)" at bounding box center [451, 166] width 703 height 22
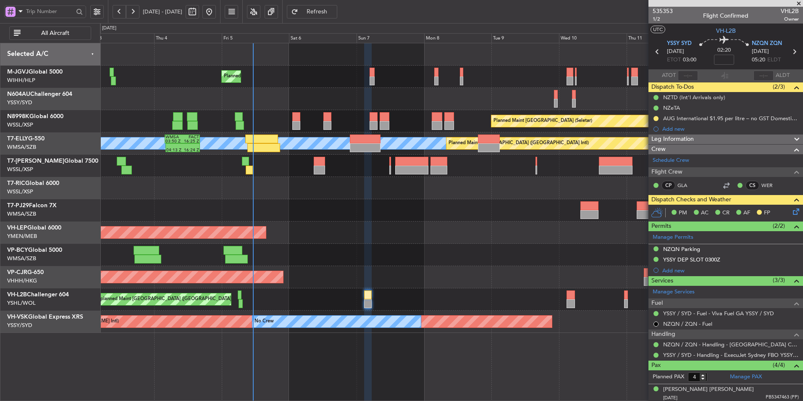
click at [418, 263] on div "Planned Maint [GEOGRAPHIC_DATA] (Seletar) Planned Maint [GEOGRAPHIC_DATA] (Sele…" at bounding box center [451, 187] width 703 height 289
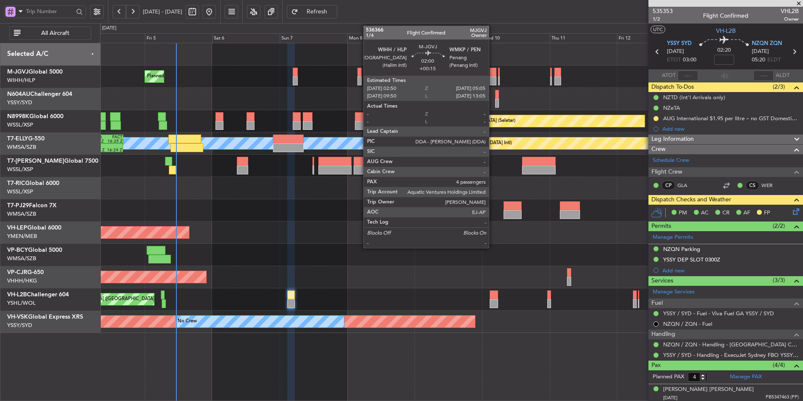
click at [493, 78] on div at bounding box center [493, 80] width 7 height 9
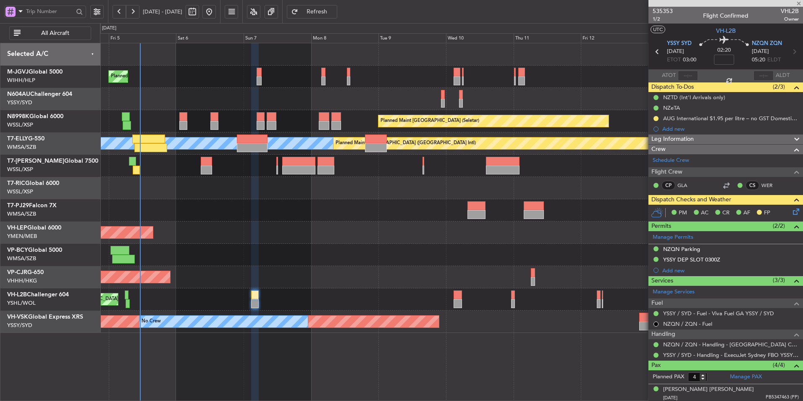
click at [469, 110] on div "Planned Maint [GEOGRAPHIC_DATA] (Seletar) Planned Maint [GEOGRAPHIC_DATA] (Sele…" at bounding box center [451, 187] width 703 height 289
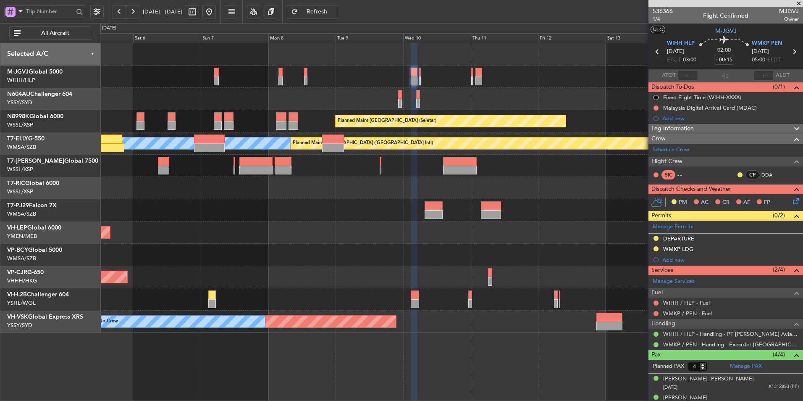
click at [346, 82] on div "Planned Maint [GEOGRAPHIC_DATA] (Seletar)" at bounding box center [451, 77] width 703 height 22
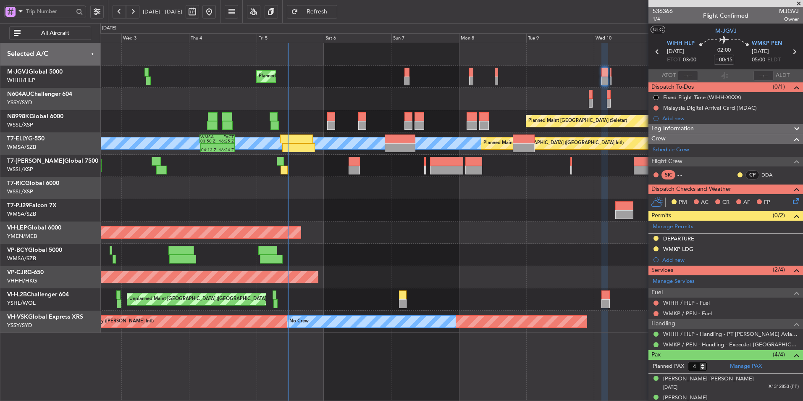
click at [371, 229] on div "Unplanned Maint Wichita (Wichita Mid-continent) Unplanned Maint Wichita (Wichit…" at bounding box center [451, 232] width 703 height 22
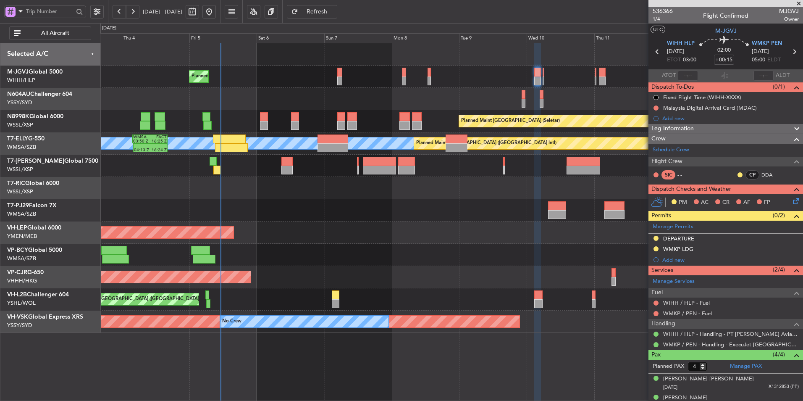
click at [240, 121] on div "Planned Maint [GEOGRAPHIC_DATA] (Seletar) Planned Maint [GEOGRAPHIC_DATA] (Sele…" at bounding box center [451, 121] width 703 height 22
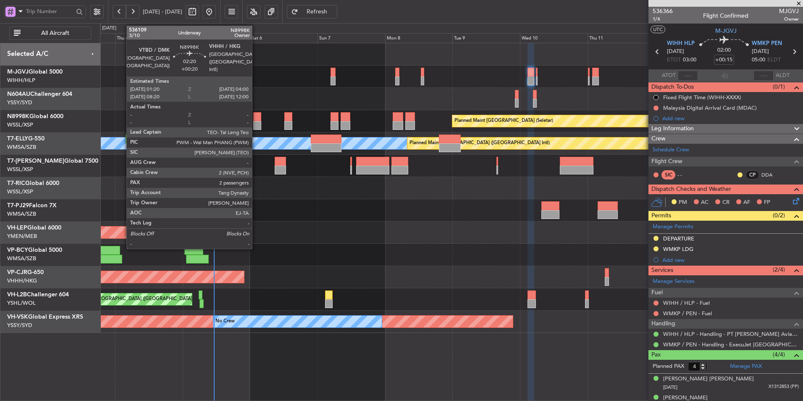
click at [256, 119] on div at bounding box center [257, 116] width 8 height 9
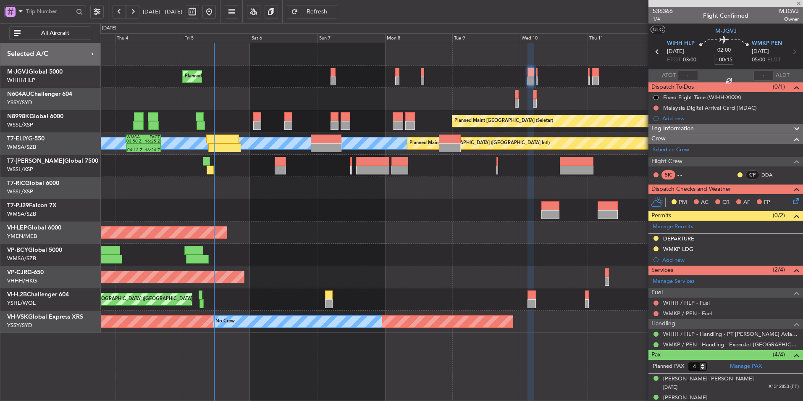
type input "+00:20"
type input "2"
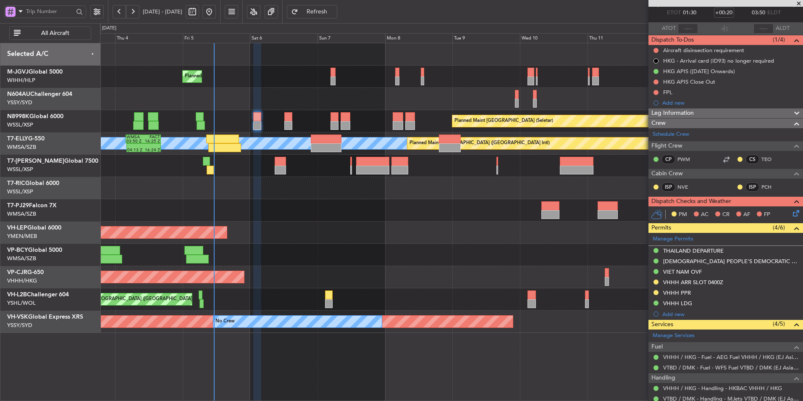
scroll to position [84, 0]
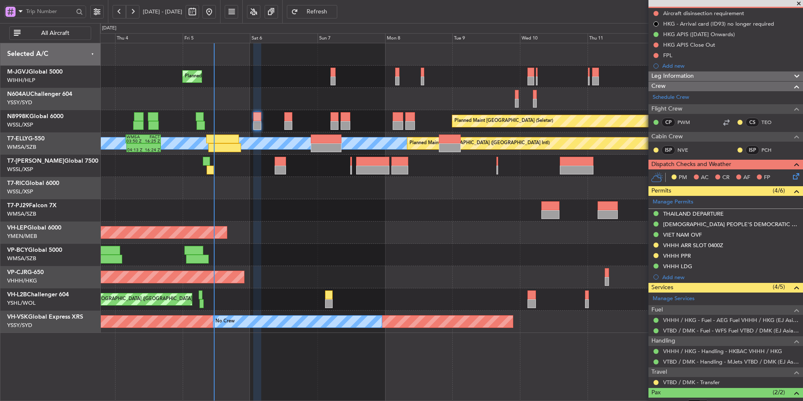
click at [244, 120] on div "Planned Maint [GEOGRAPHIC_DATA] (Seletar) Planned Maint [GEOGRAPHIC_DATA] (Sele…" at bounding box center [451, 121] width 703 height 22
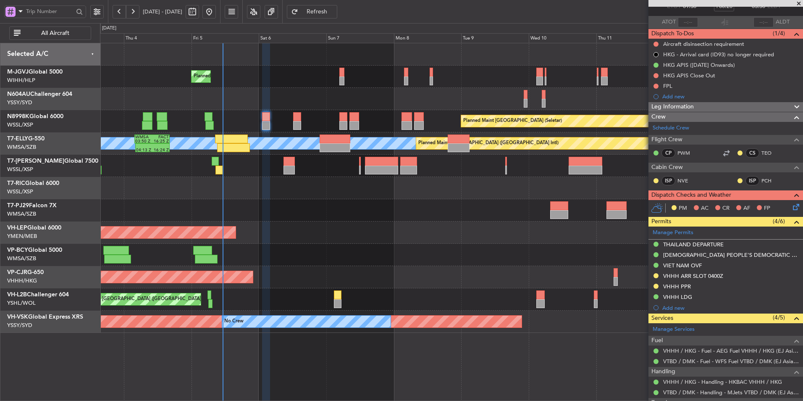
scroll to position [6, 0]
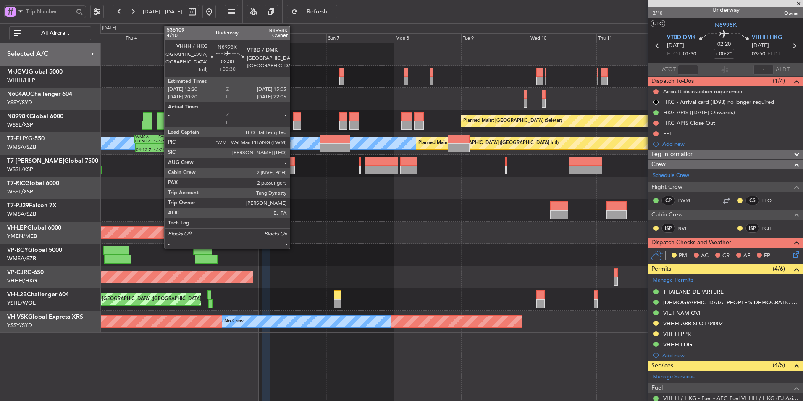
click at [294, 118] on div at bounding box center [297, 116] width 8 height 9
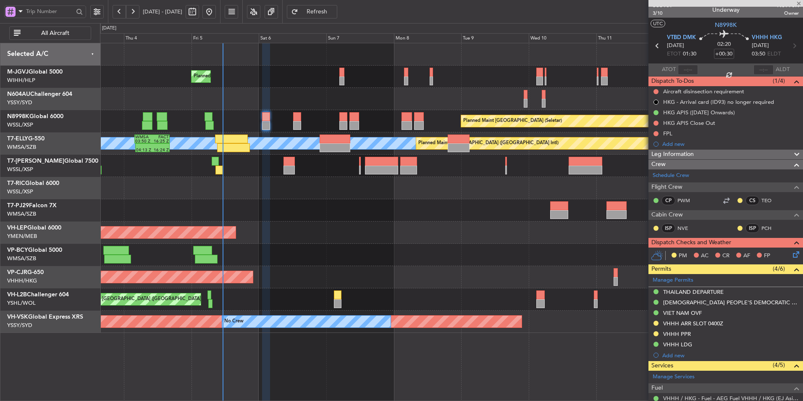
scroll to position [0, 0]
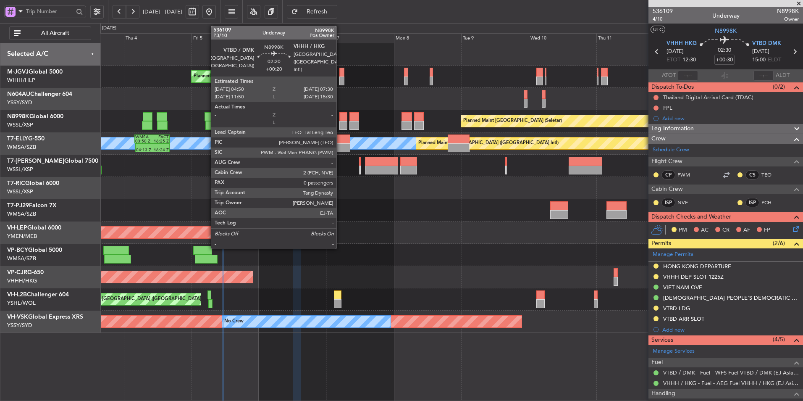
click at [340, 117] on div at bounding box center [343, 116] width 8 height 9
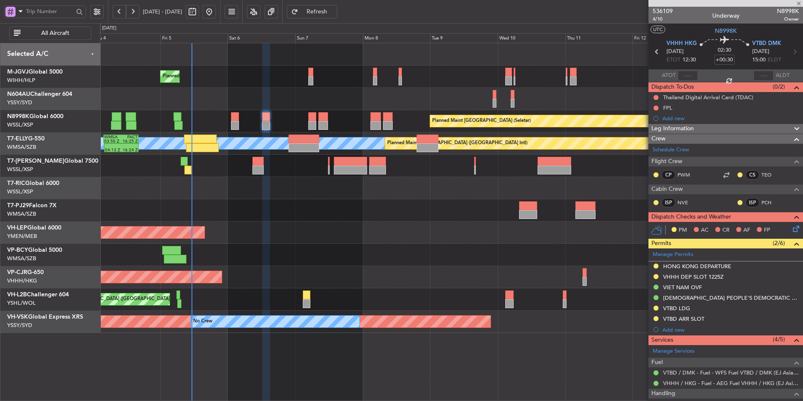
click at [331, 100] on div at bounding box center [451, 99] width 703 height 22
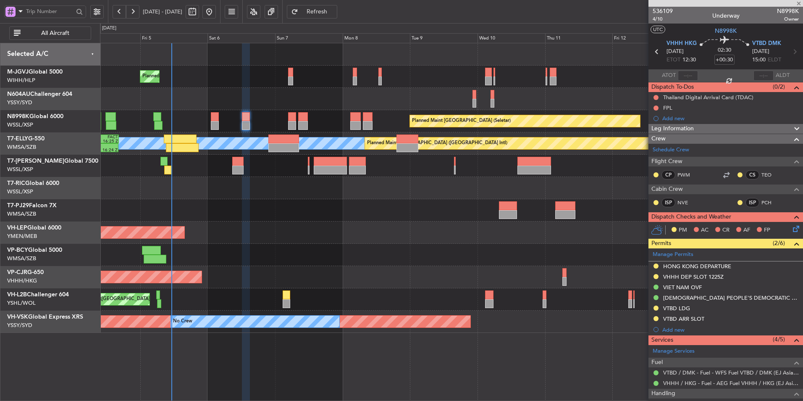
type input "+00:20"
type input "0"
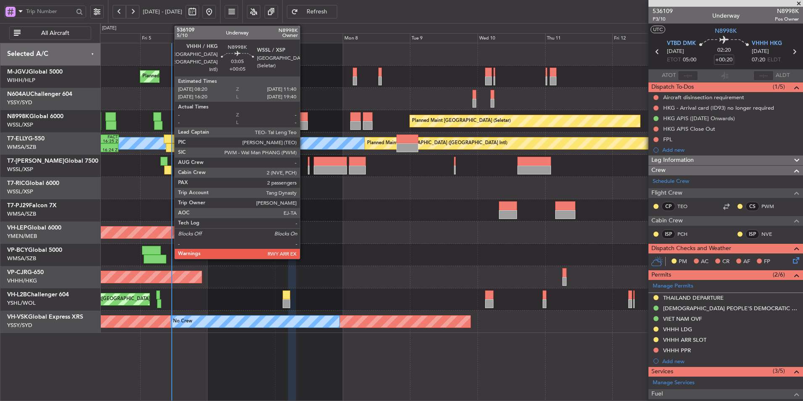
click at [304, 121] on div at bounding box center [303, 125] width 10 height 9
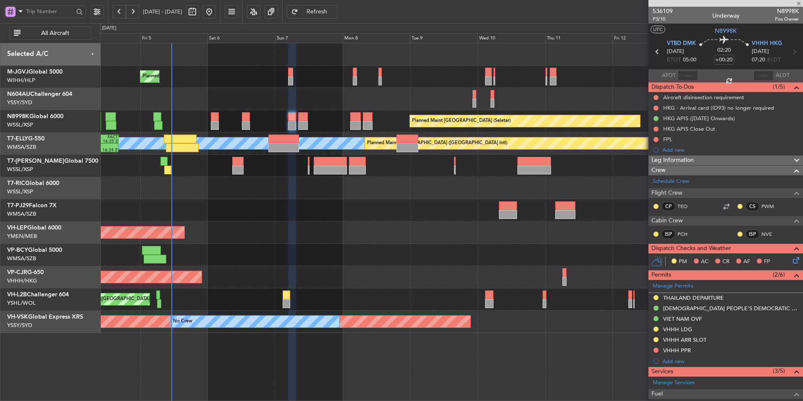
type input "+00:05"
type input "2"
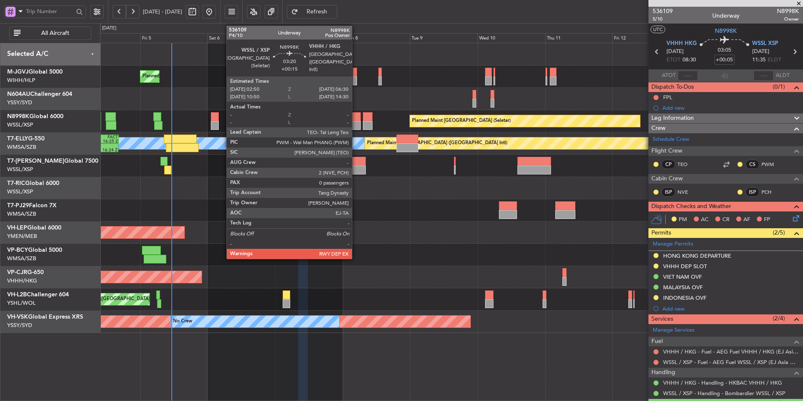
click at [354, 118] on div at bounding box center [355, 116] width 11 height 9
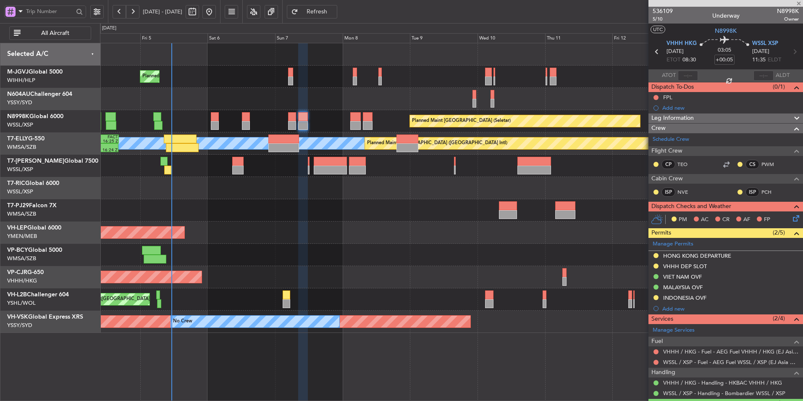
type input "+00:15"
type input "0"
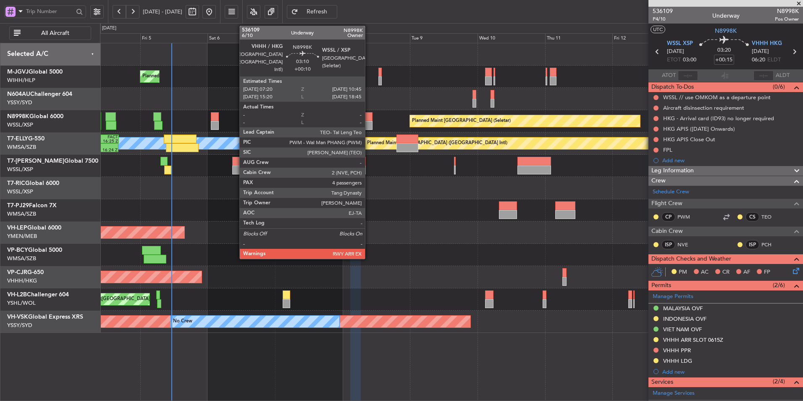
click at [369, 120] on div at bounding box center [368, 116] width 10 height 9
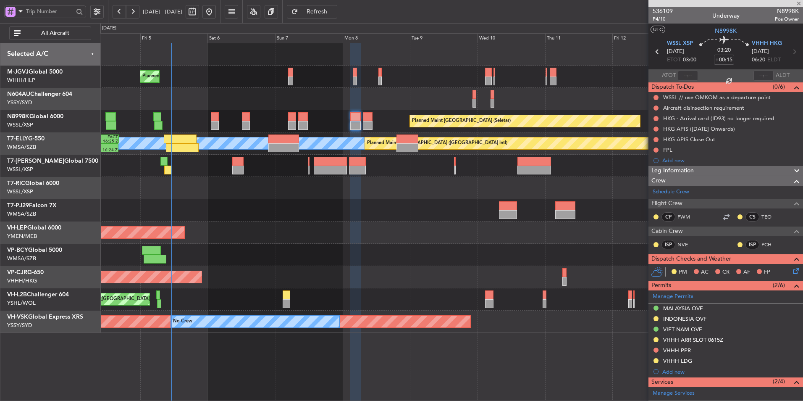
type input "+00:10"
type input "4"
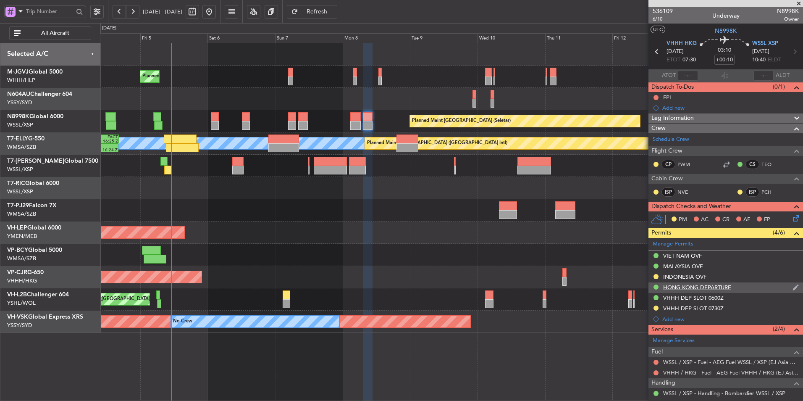
click at [704, 290] on div "HONG KONG DEPARTURE" at bounding box center [726, 287] width 155 height 11
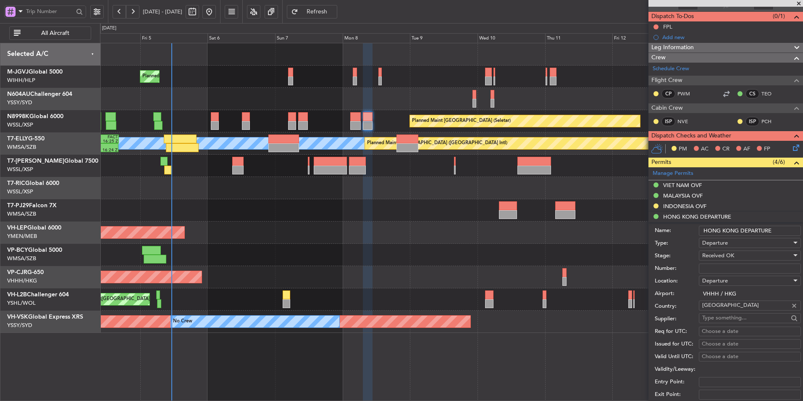
scroll to position [210, 0]
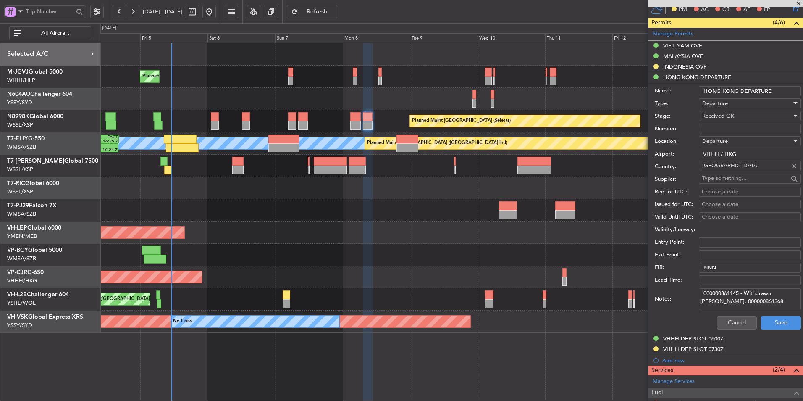
click at [163, 170] on div "Planned Maint Dubai (Al Maktoum Intl)" at bounding box center [451, 166] width 703 height 22
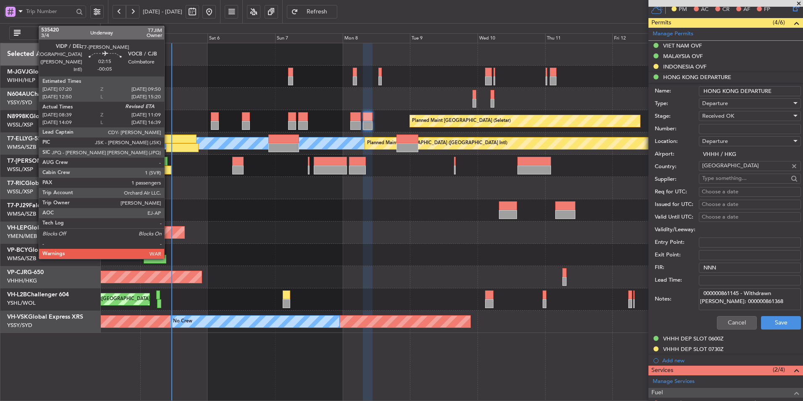
click at [168, 168] on div at bounding box center [167, 170] width 7 height 9
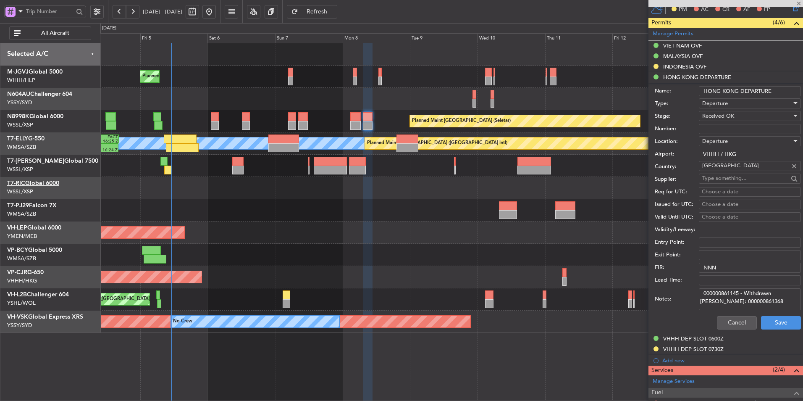
type input "-00:05"
type input "08:49"
type input "1"
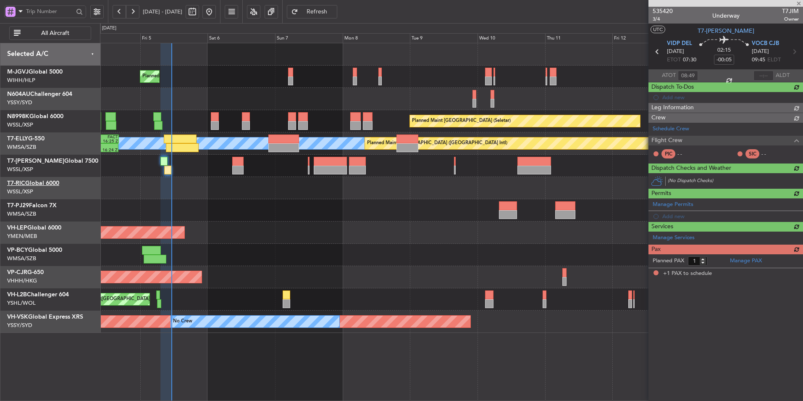
scroll to position [0, 0]
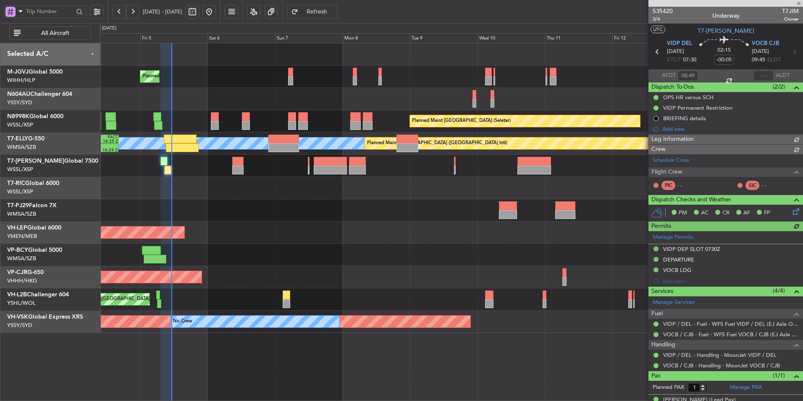
type input "[PERSON_NAME] (BTA)"
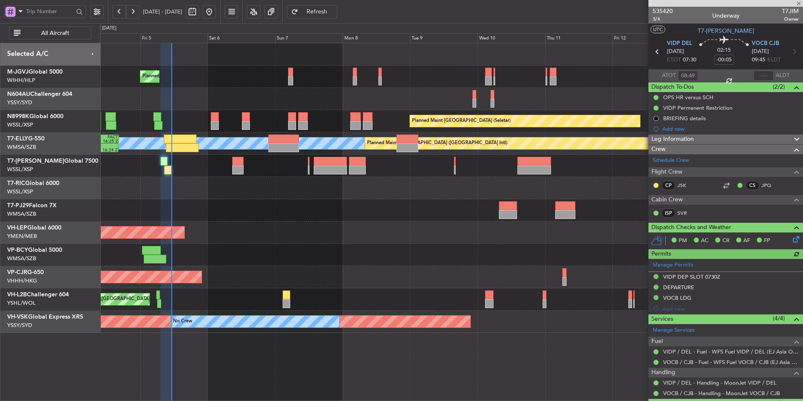
click at [233, 197] on div at bounding box center [451, 188] width 703 height 22
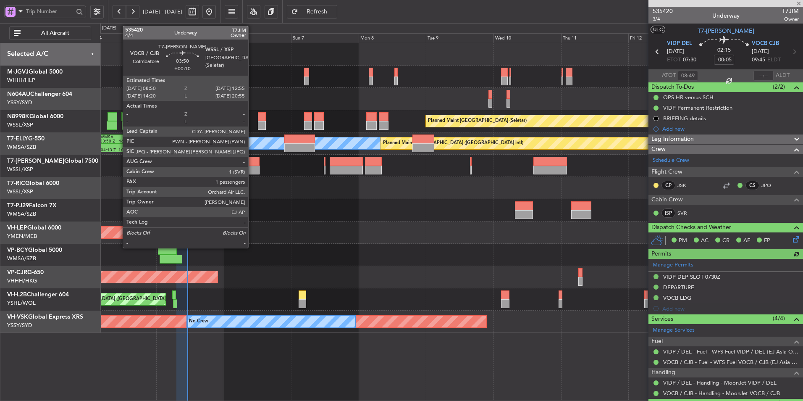
click at [252, 168] on div at bounding box center [254, 170] width 12 height 9
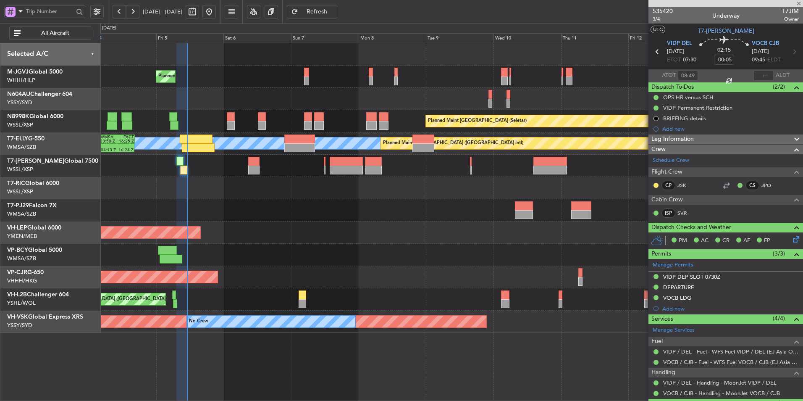
type input "+00:10"
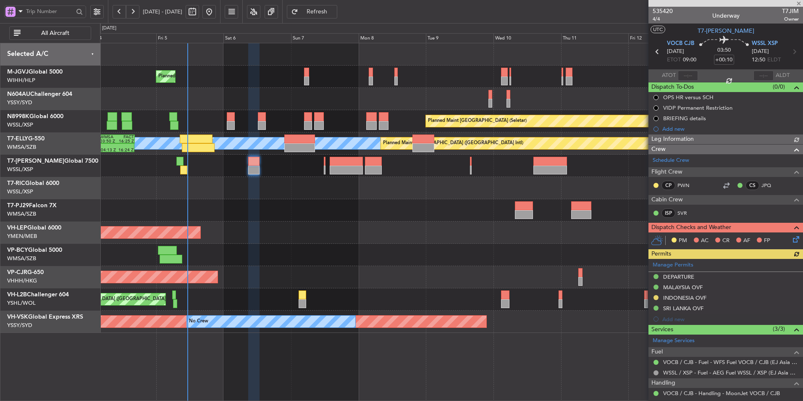
click at [311, 239] on div "Unplanned Maint Wichita (Wichita Mid-continent)" at bounding box center [451, 232] width 703 height 22
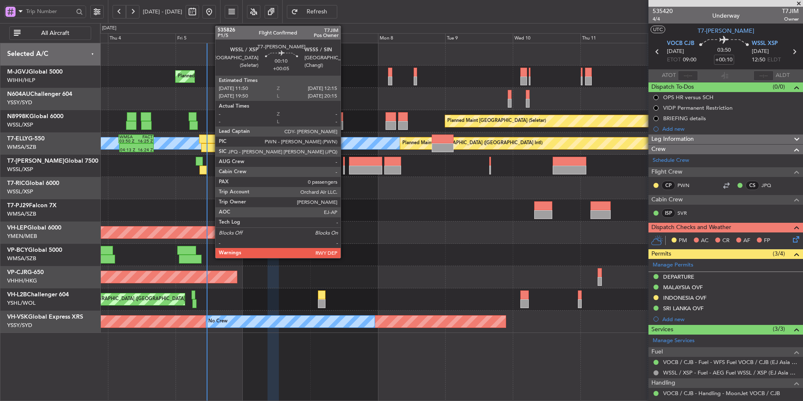
click at [344, 166] on div at bounding box center [343, 170] width 1 height 9
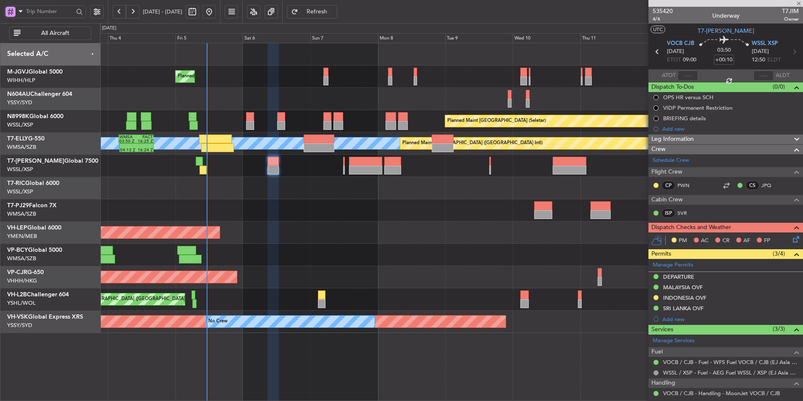
type input "+00:05"
type input "0"
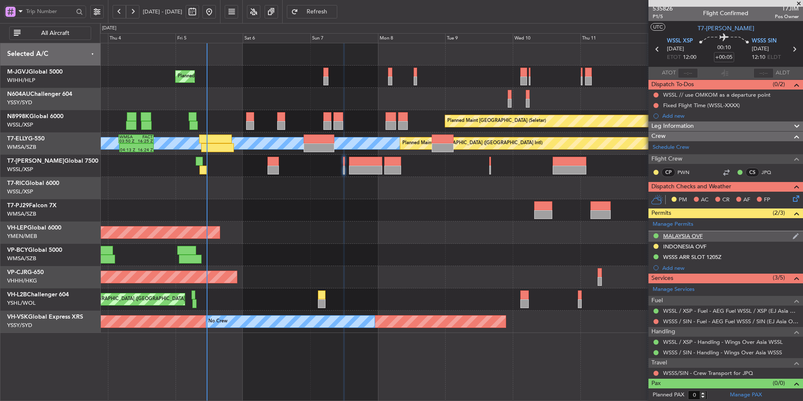
scroll to position [3, 0]
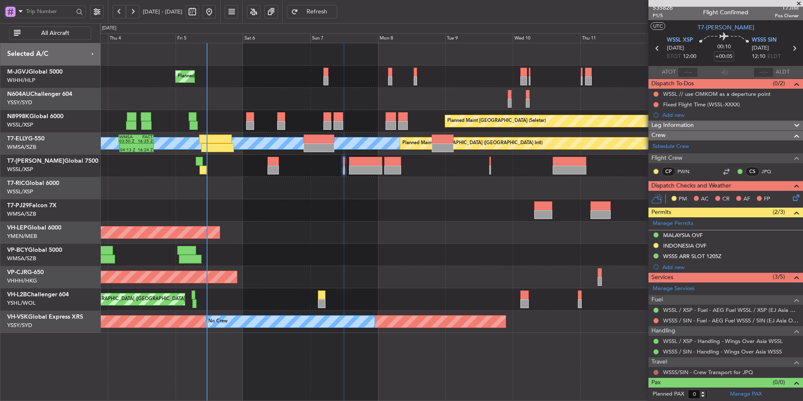
click at [657, 371] on button at bounding box center [656, 372] width 5 height 5
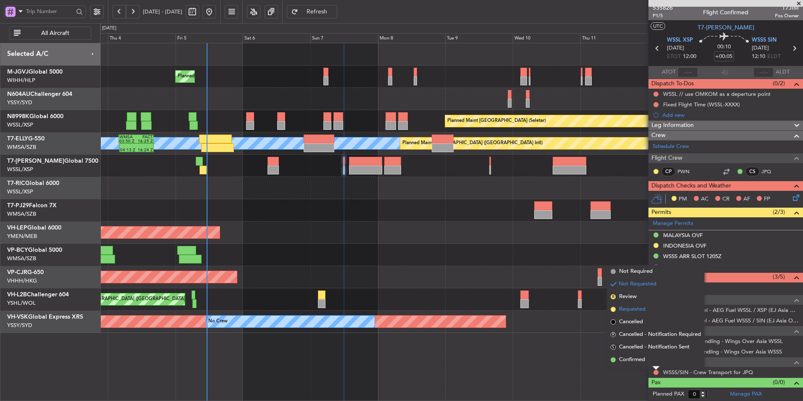
click at [645, 308] on span "Requested" at bounding box center [632, 309] width 26 height 8
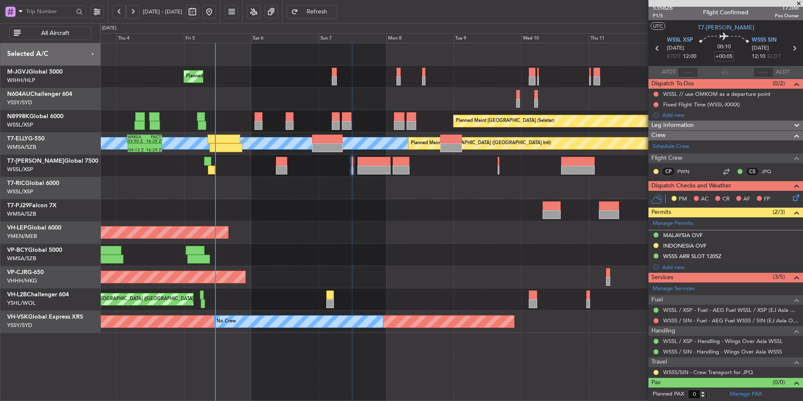
click at [246, 204] on div at bounding box center [451, 210] width 703 height 22
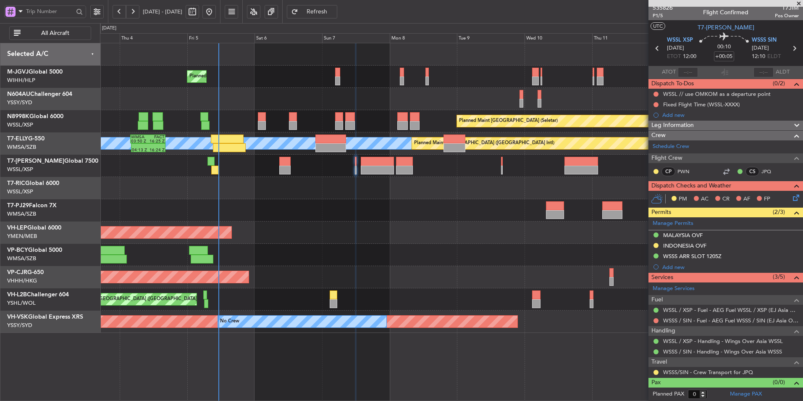
click at [231, 200] on div "Planned Maint [GEOGRAPHIC_DATA] (Seletar) Planned Maint [GEOGRAPHIC_DATA] (Sele…" at bounding box center [451, 187] width 703 height 289
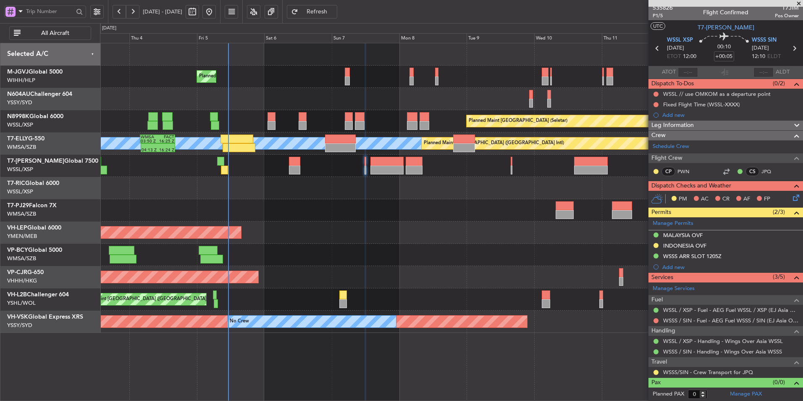
click at [197, 187] on div at bounding box center [451, 188] width 703 height 22
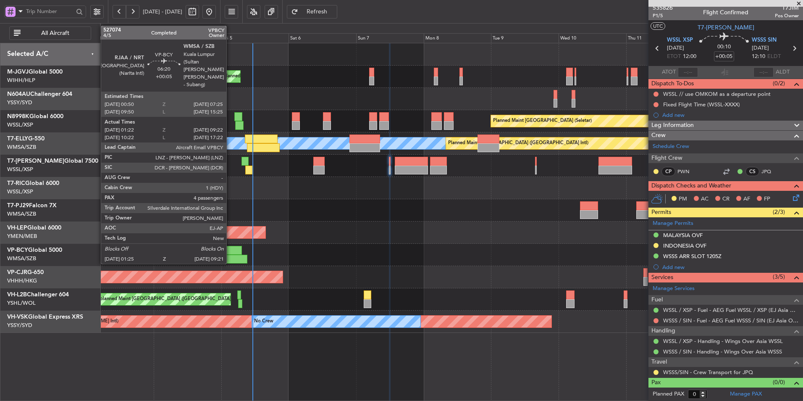
click at [230, 254] on div at bounding box center [232, 250] width 19 height 9
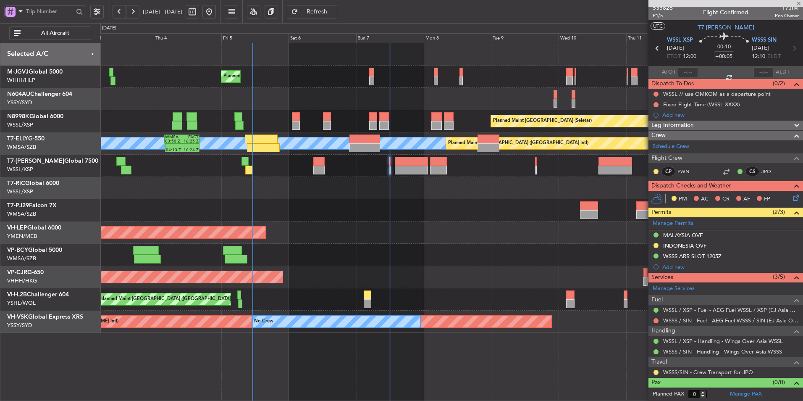
type input "01:32"
type input "09:17"
type input "4"
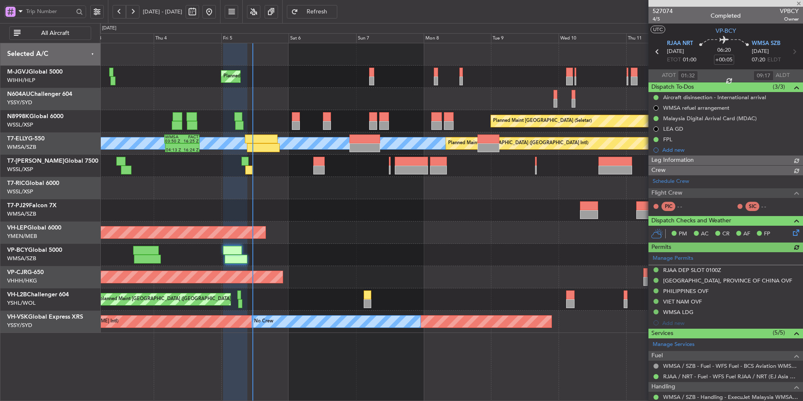
type input "[PERSON_NAME] (BTA)"
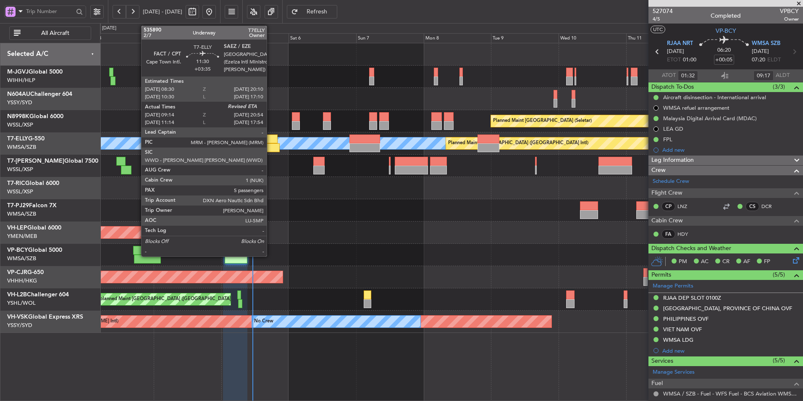
click at [271, 148] on div at bounding box center [263, 147] width 33 height 9
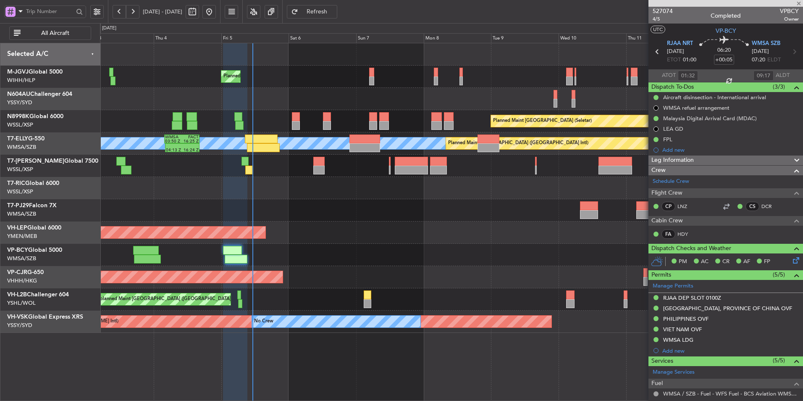
type input "+03:35"
type input "09:14"
type input "5"
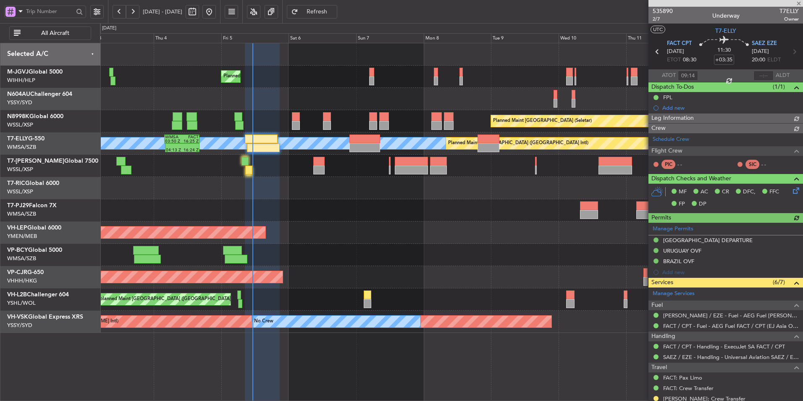
type input "[PERSON_NAME] (HHAFI)"
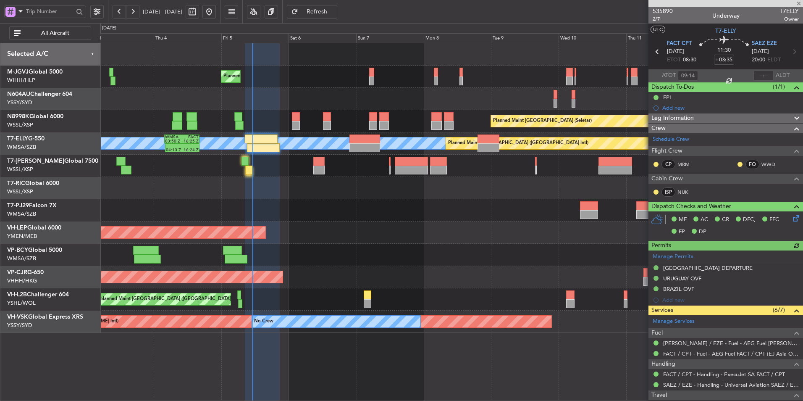
click at [317, 225] on div "Unplanned Maint Wichita (Wichita Mid-continent) Unplanned Maint Wichita (Wichit…" at bounding box center [451, 232] width 703 height 22
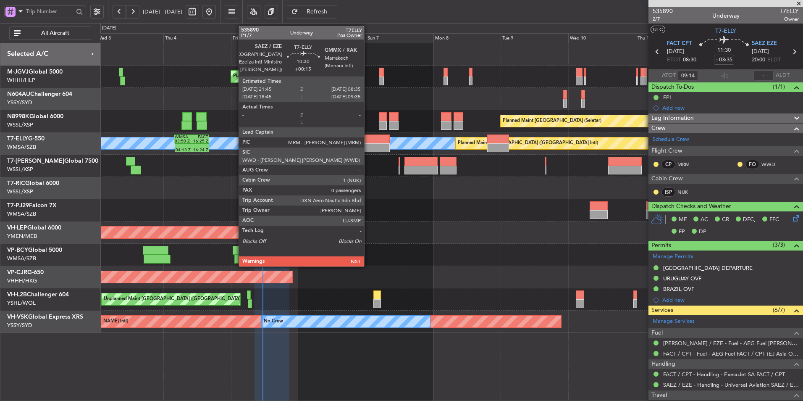
click at [368, 145] on div at bounding box center [374, 147] width 31 height 9
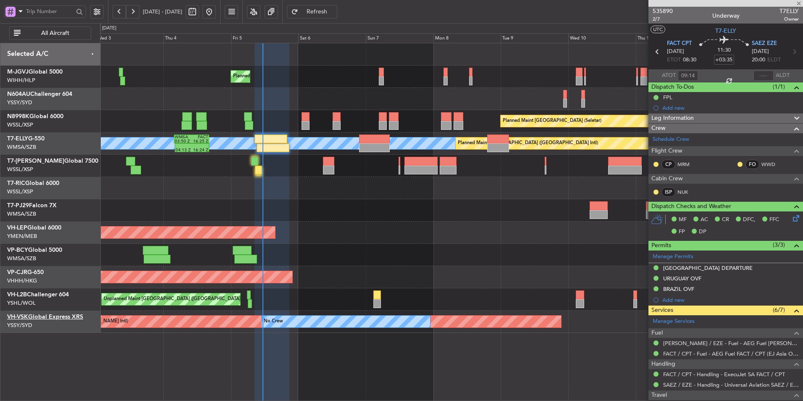
type input "+00:15"
type input "0"
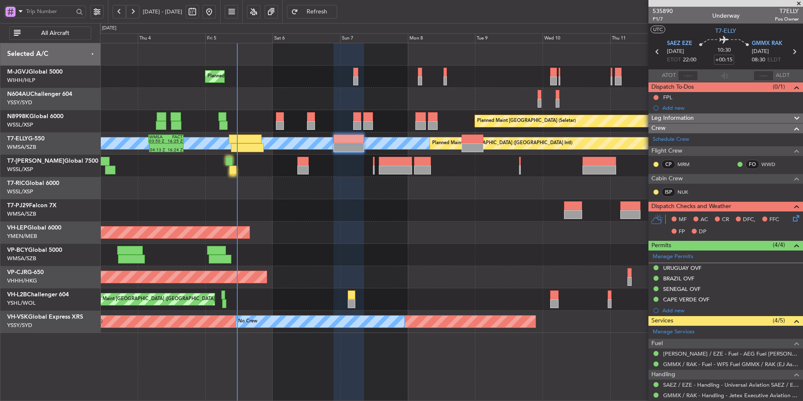
click at [426, 236] on div "Unplanned Maint Wichita (Wichita Mid-continent) Unplanned Maint Wichita (Wichit…" at bounding box center [451, 232] width 703 height 22
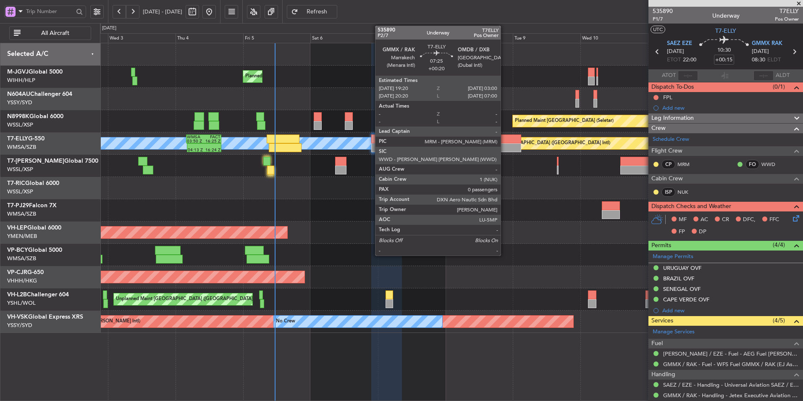
click at [505, 142] on div at bounding box center [510, 138] width 22 height 9
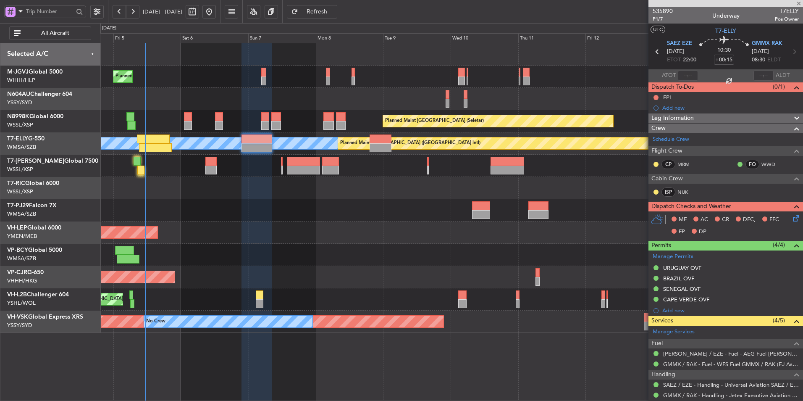
click at [376, 236] on div "Unplanned Maint Wichita (Wichita Mid-continent)" at bounding box center [451, 232] width 703 height 22
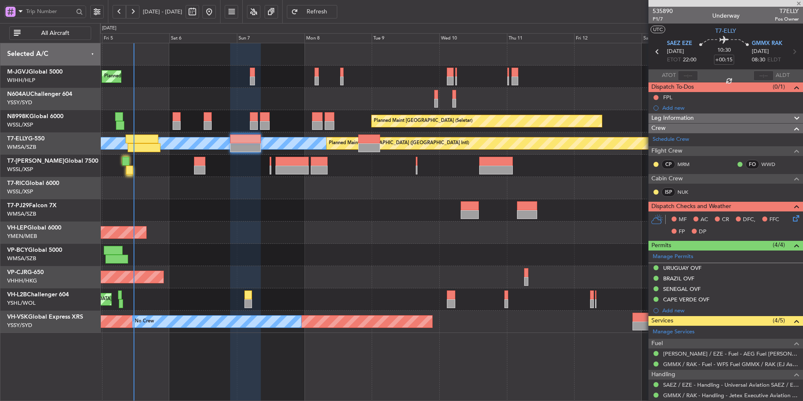
type input "+00:20"
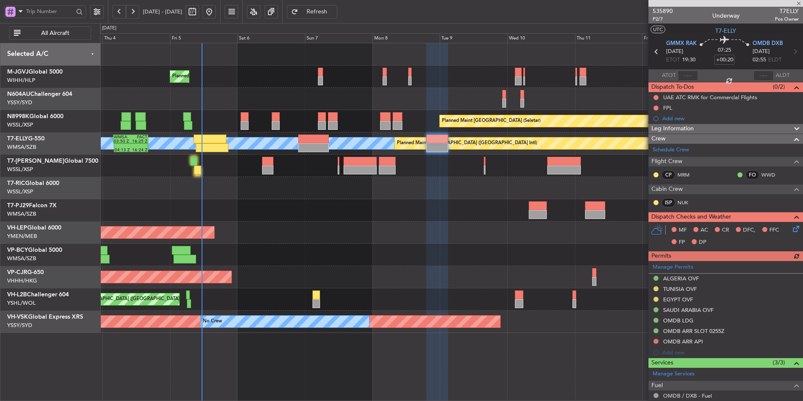
click at [425, 225] on div "Unplanned Maint Wichita (Wichita Mid-continent)" at bounding box center [451, 232] width 703 height 22
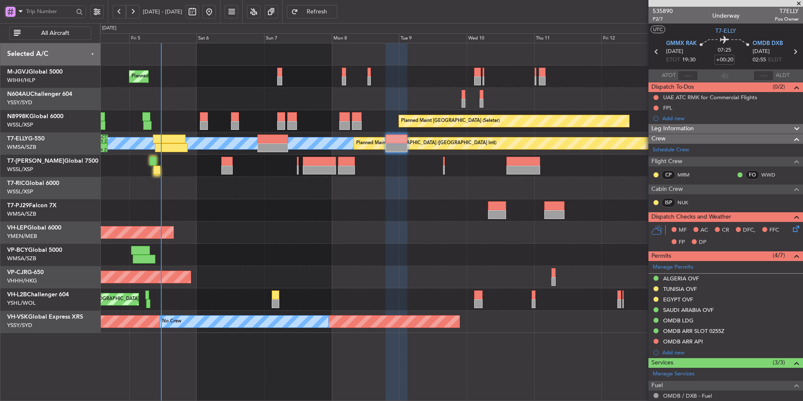
click at [390, 247] on div at bounding box center [451, 255] width 703 height 22
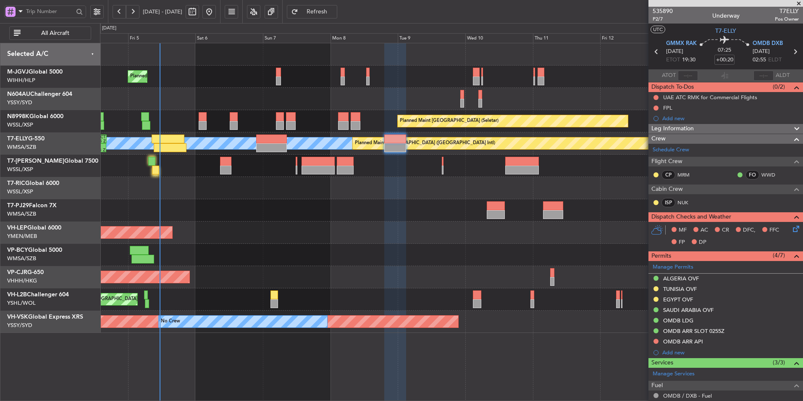
click at [353, 248] on div at bounding box center [451, 255] width 703 height 22
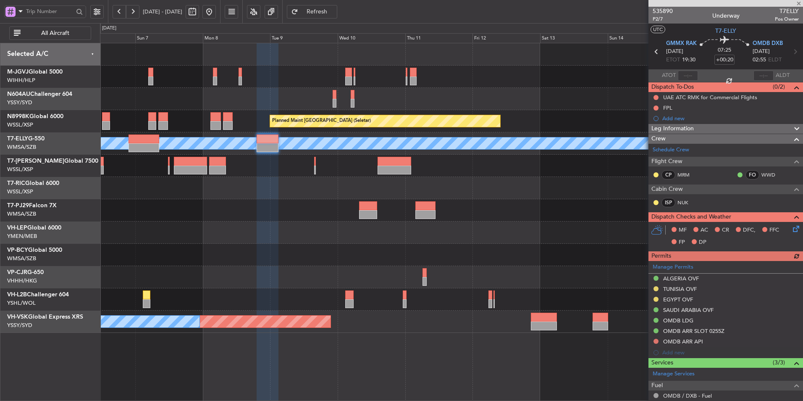
click at [287, 224] on div "Unplanned Maint Wichita (Wichita Mid-continent)" at bounding box center [451, 232] width 703 height 22
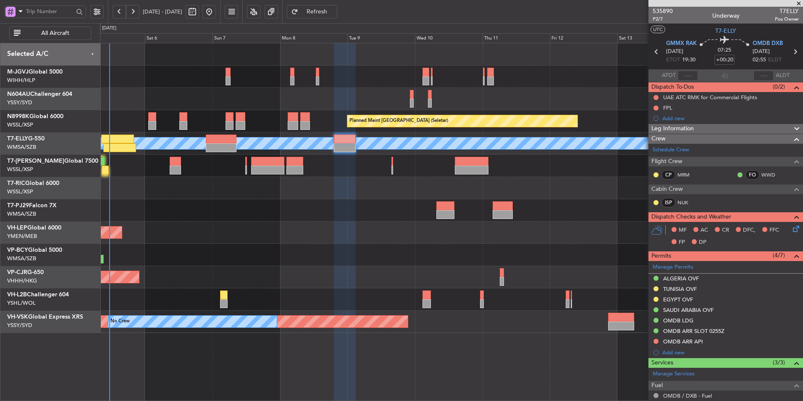
click at [376, 219] on div "Planned Maint Singapore (Seletar) Planned Maint Singapore (Seletar) Planned Mai…" at bounding box center [451, 187] width 703 height 289
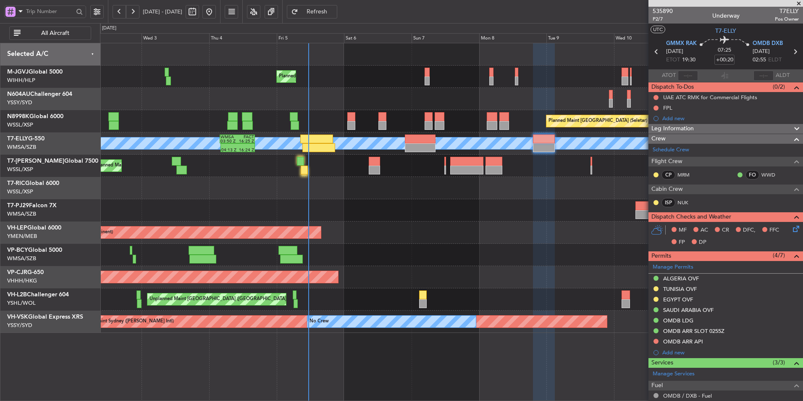
click at [380, 211] on div at bounding box center [451, 210] width 703 height 22
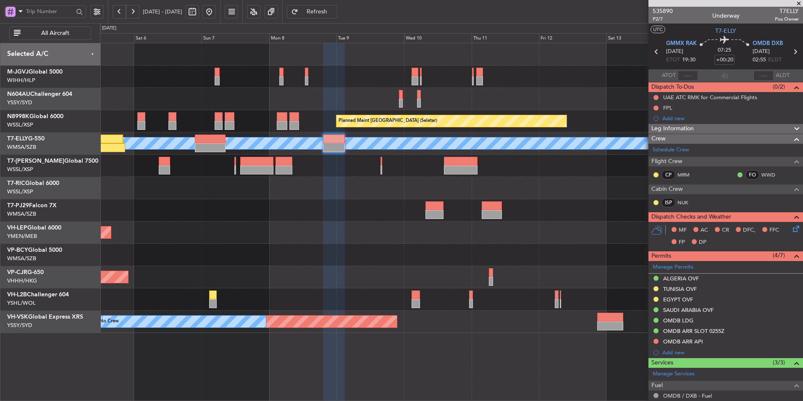
click at [241, 232] on div "Planned Maint Singapore (Seletar) Planned Maint Singapore (Seletar) Planned Mai…" at bounding box center [451, 187] width 703 height 289
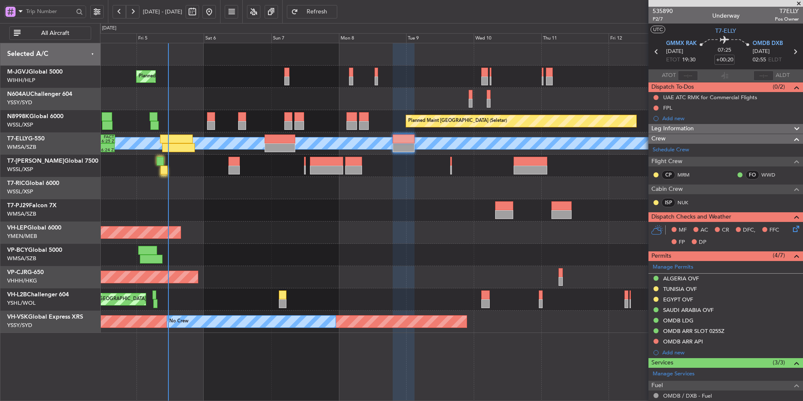
click at [378, 252] on div at bounding box center [451, 255] width 703 height 22
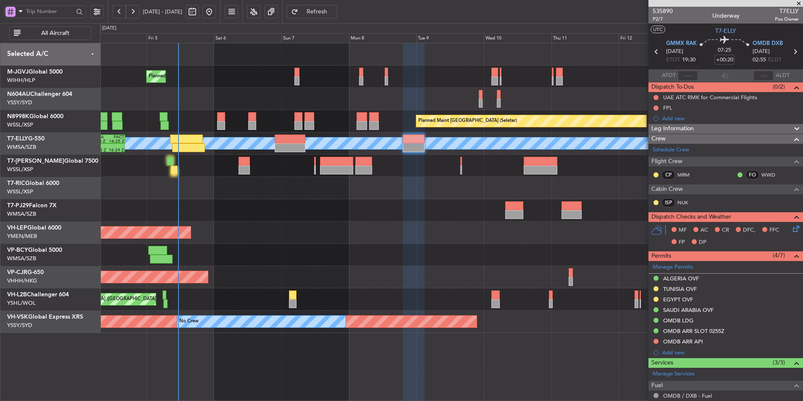
click at [315, 257] on div at bounding box center [451, 255] width 703 height 22
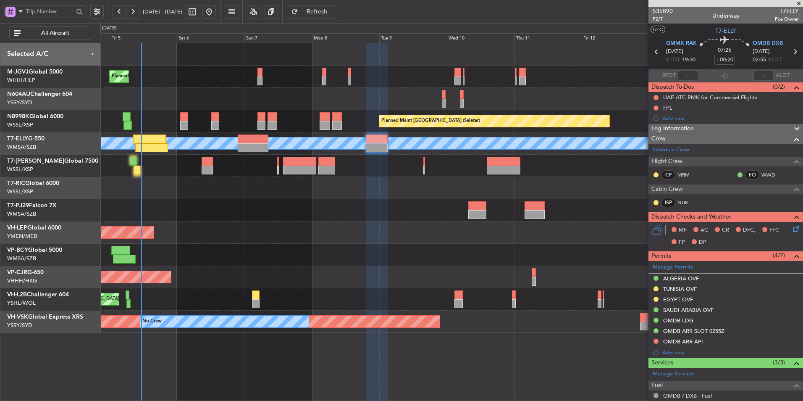
click at [344, 216] on div at bounding box center [451, 210] width 703 height 22
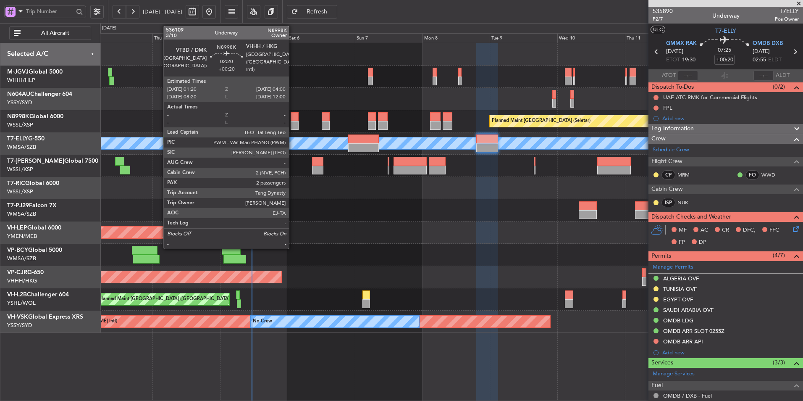
click at [293, 121] on div at bounding box center [295, 125] width 8 height 9
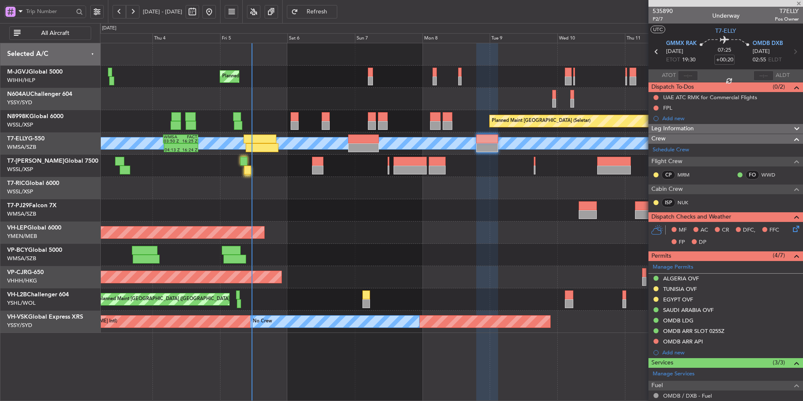
type input "2"
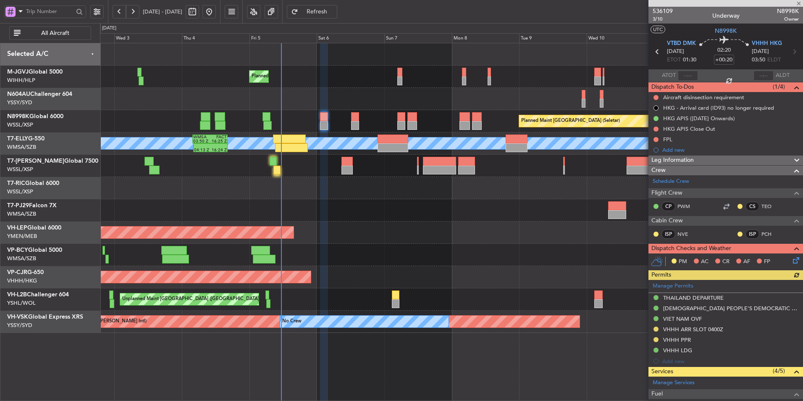
click at [358, 220] on div at bounding box center [451, 210] width 703 height 22
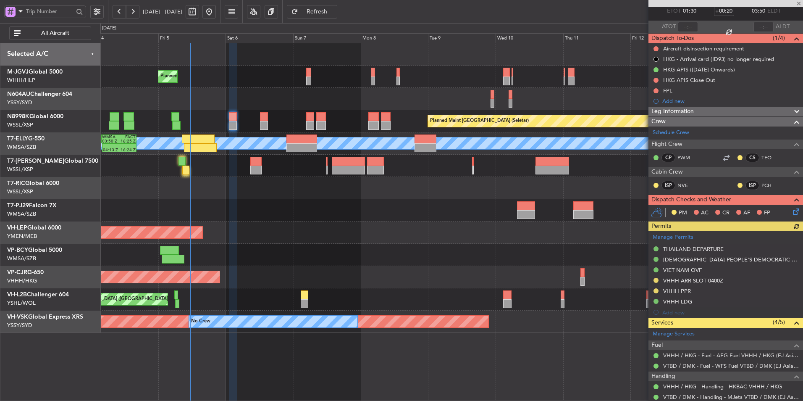
scroll to position [132, 0]
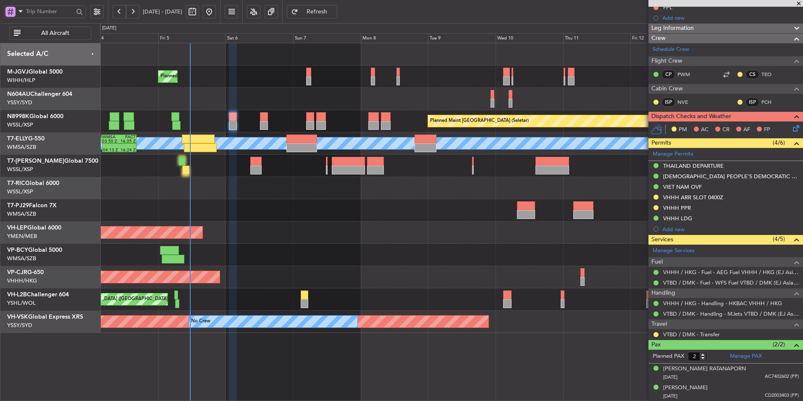
click at [386, 244] on div at bounding box center [451, 255] width 703 height 22
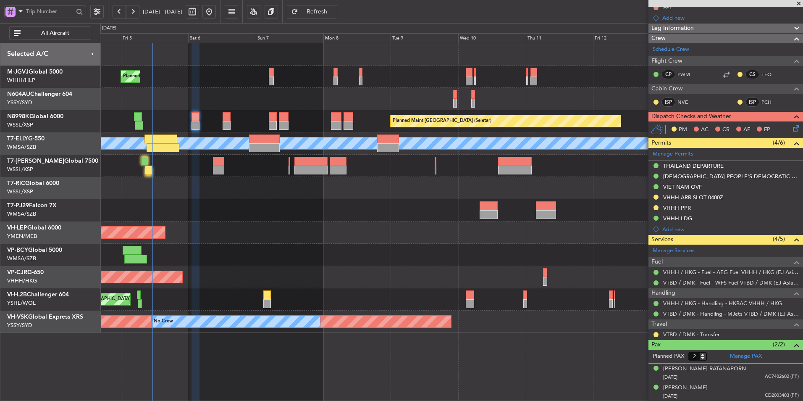
click at [259, 223] on div "Unplanned Maint Wichita (Wichita Mid-continent)" at bounding box center [451, 232] width 703 height 22
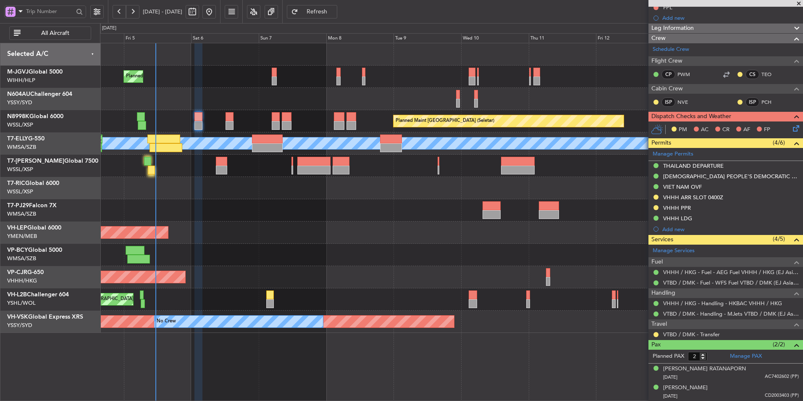
click at [235, 229] on div "Unplanned Maint Wichita (Wichita Mid-continent)" at bounding box center [451, 232] width 703 height 22
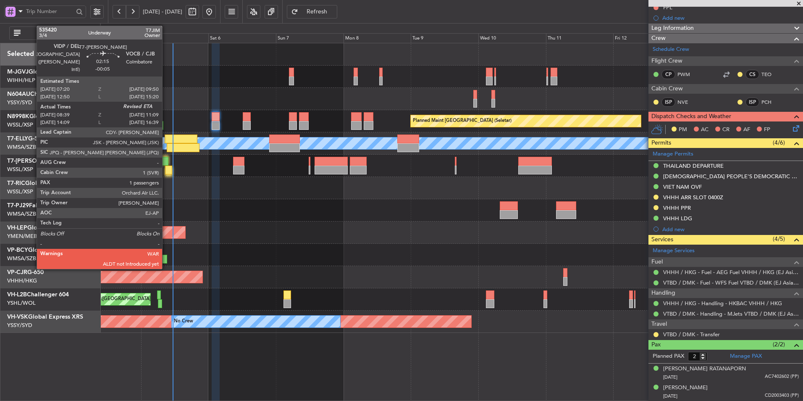
click at [166, 166] on div at bounding box center [168, 170] width 7 height 9
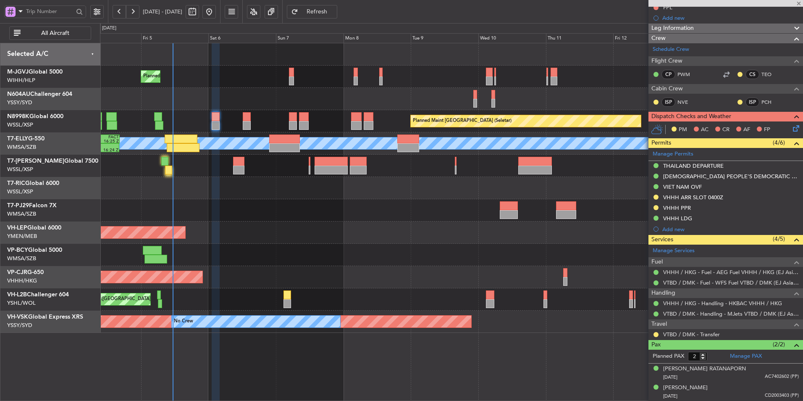
type input "-00:05"
type input "08:49"
type input "1"
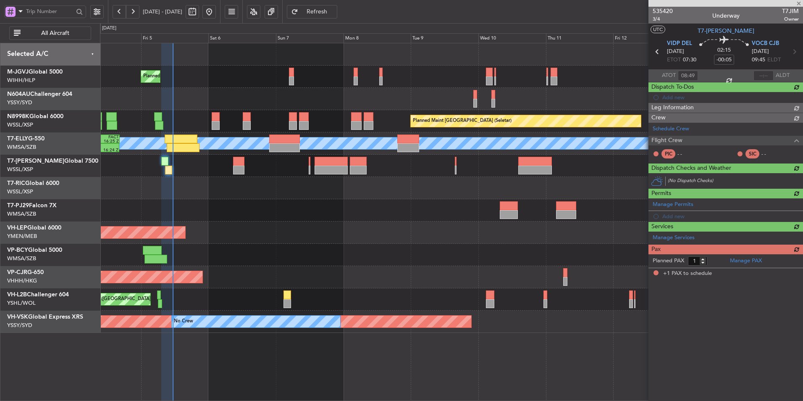
scroll to position [0, 0]
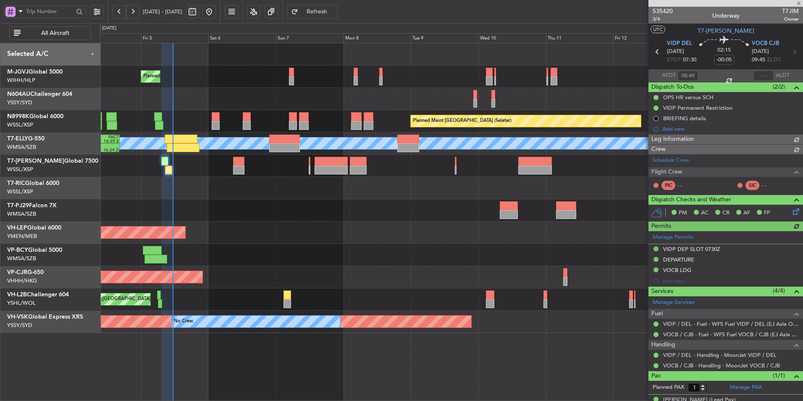
type input "Brien Tan (BTA)"
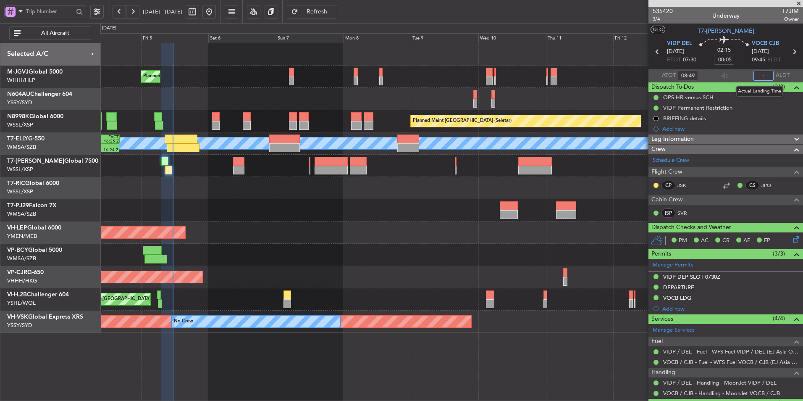
click at [762, 75] on input "text" at bounding box center [764, 76] width 20 height 10
type input "11:18"
type input "Brien Tan (BTA)"
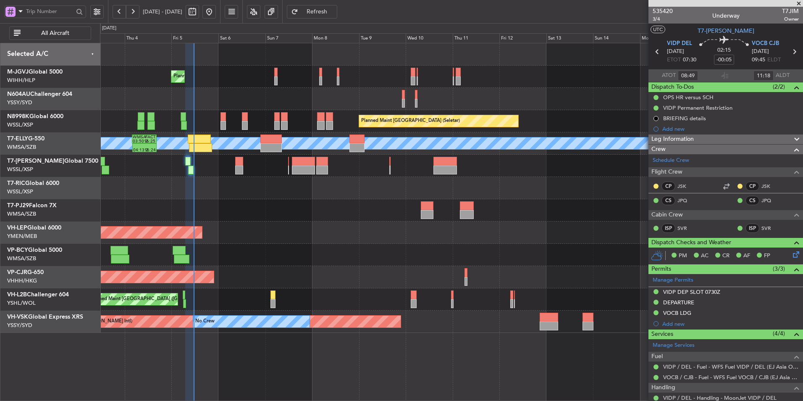
click at [312, 219] on div at bounding box center [451, 210] width 703 height 22
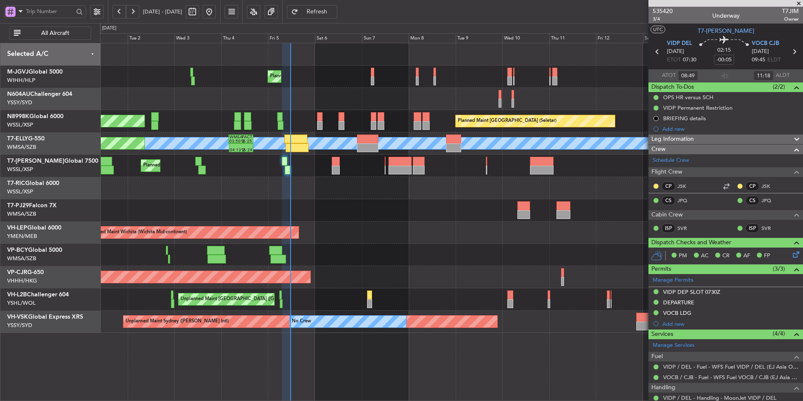
click at [311, 208] on div at bounding box center [451, 210] width 703 height 22
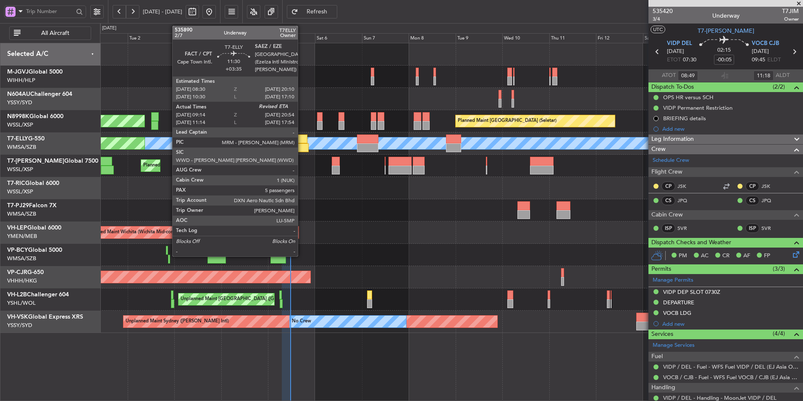
click at [302, 142] on div at bounding box center [295, 138] width 23 height 9
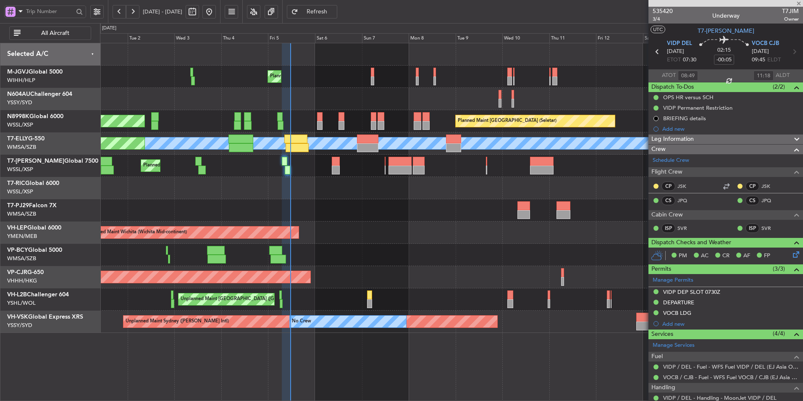
type input "+03:35"
type input "09:14"
type input "5"
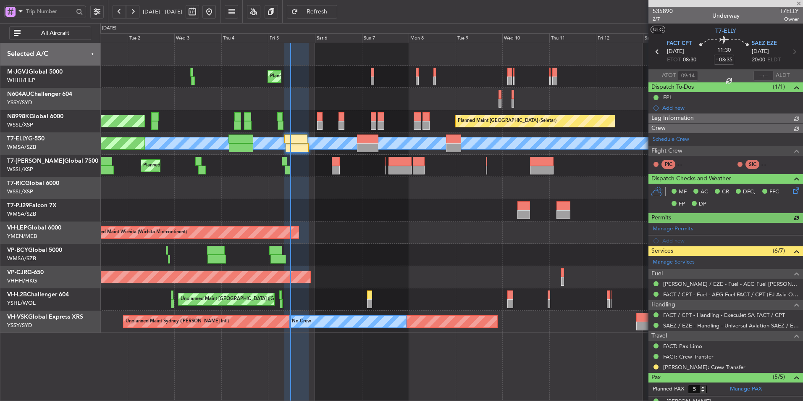
type input "[PERSON_NAME] (HHAFI)"
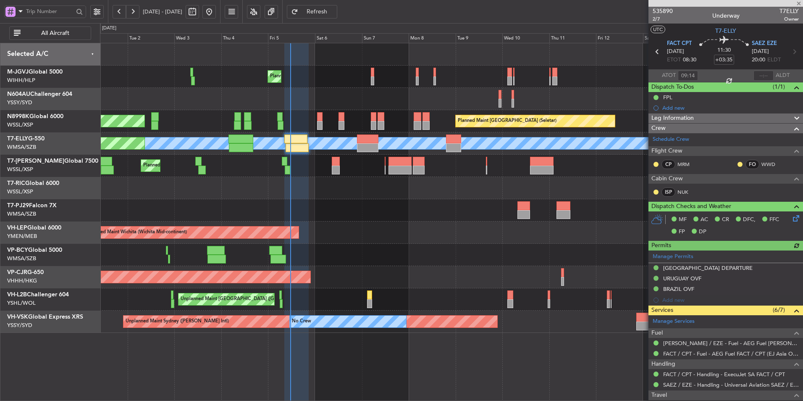
scroll to position [149, 0]
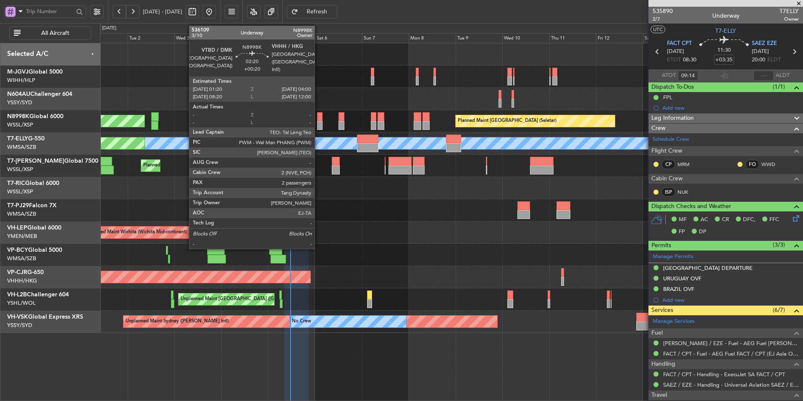
click at [318, 124] on div at bounding box center [319, 125] width 5 height 9
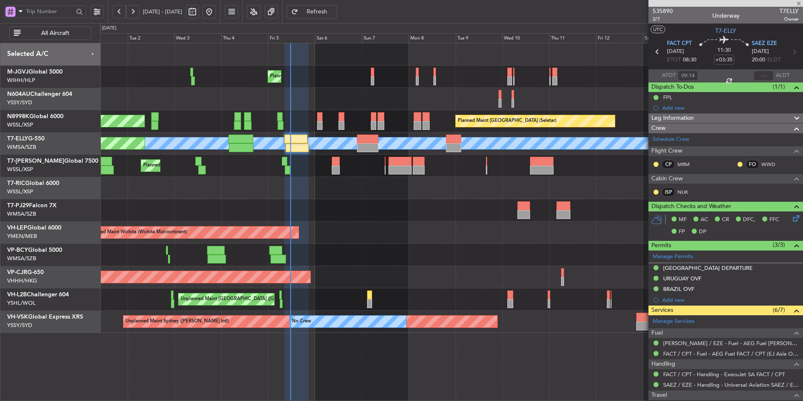
type input "+00:20"
type input "2"
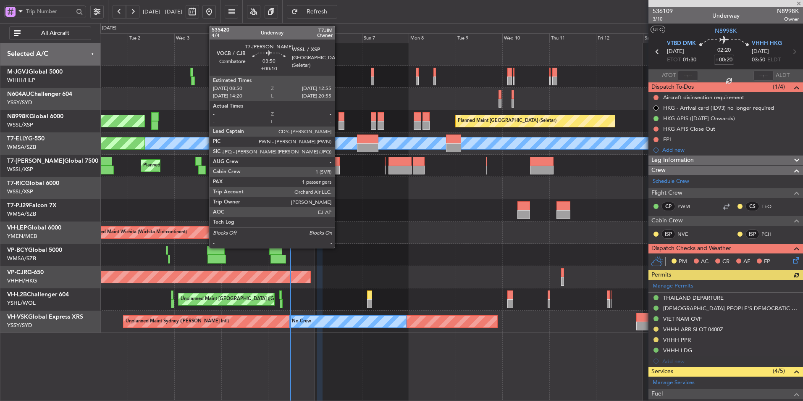
click at [339, 166] on div at bounding box center [336, 170] width 8 height 9
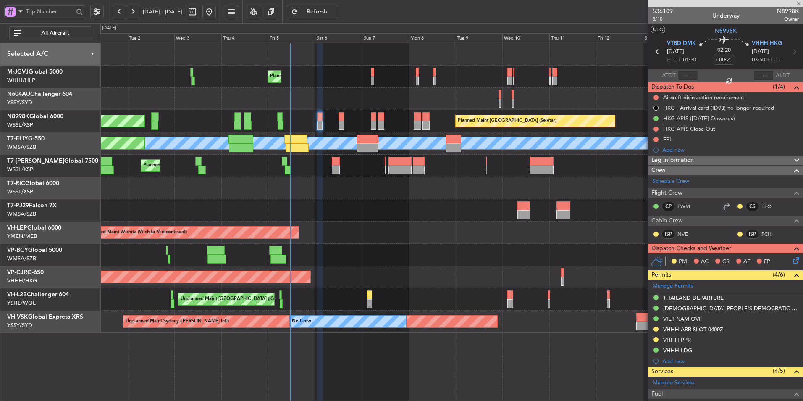
type input "+00:10"
type input "1"
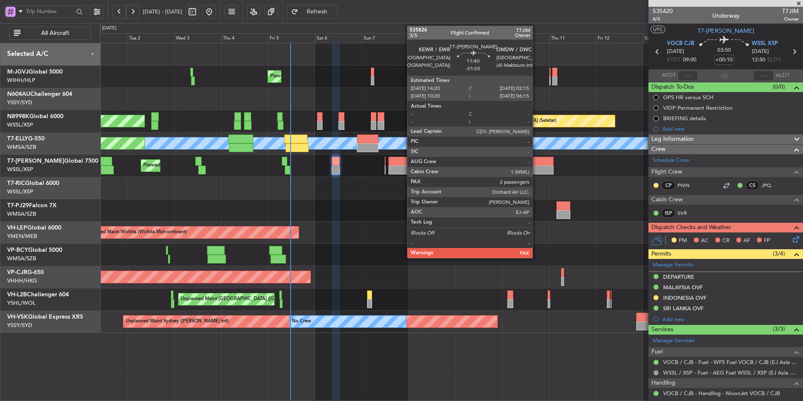
click at [536, 164] on div at bounding box center [542, 161] width 24 height 9
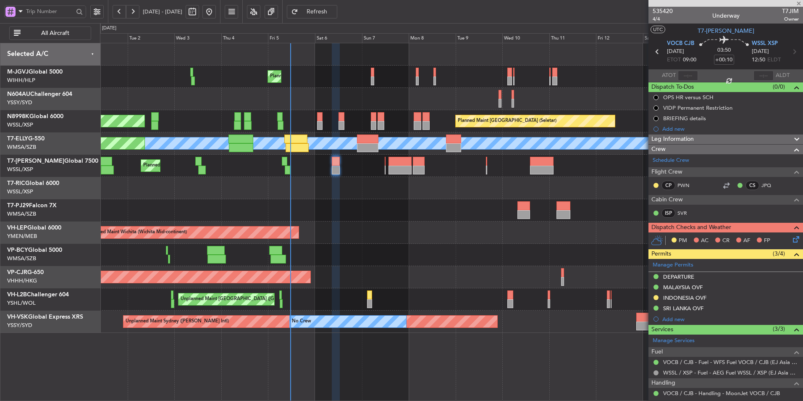
type input "-01:05"
type input "2"
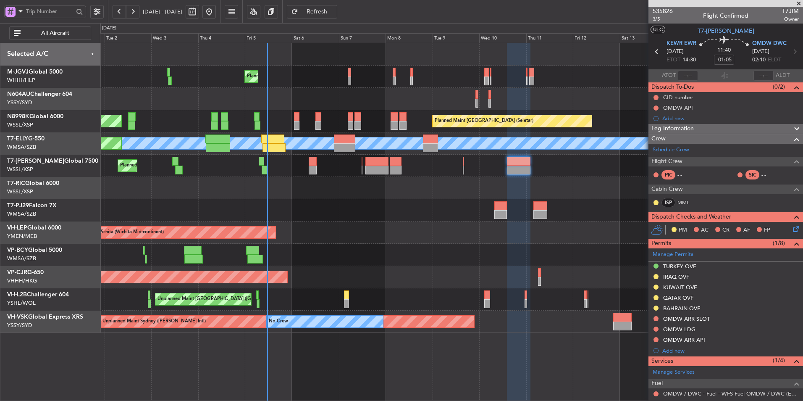
click at [520, 246] on div at bounding box center [451, 255] width 703 height 22
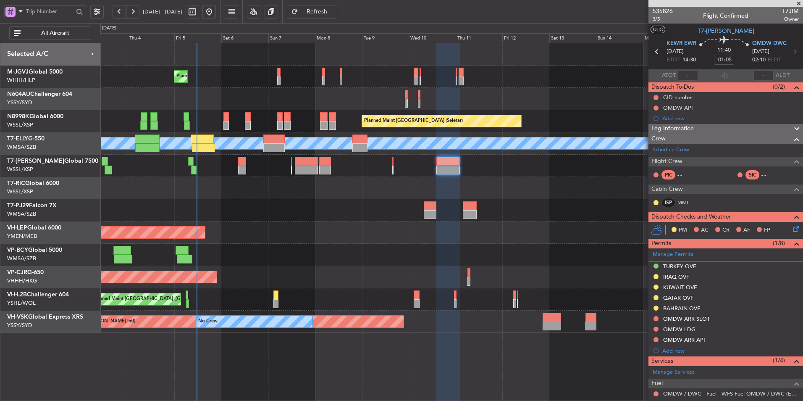
click at [368, 241] on div "Unplanned Maint Wichita (Wichita Mid-continent) Unplanned Maint Wichita (Wichit…" at bounding box center [451, 232] width 703 height 22
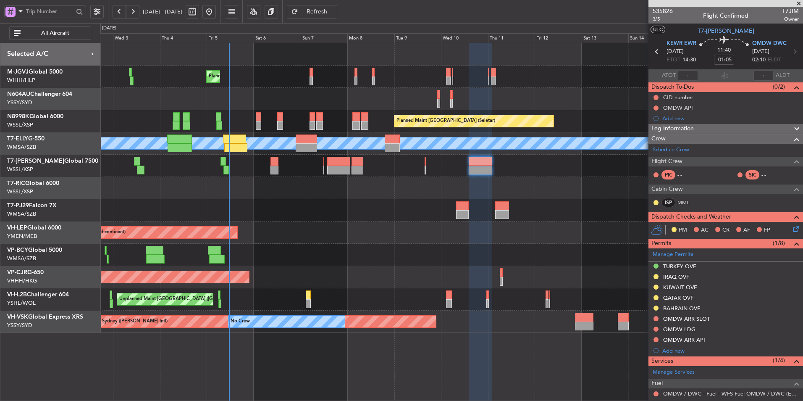
click at [311, 298] on div at bounding box center [308, 294] width 5 height 9
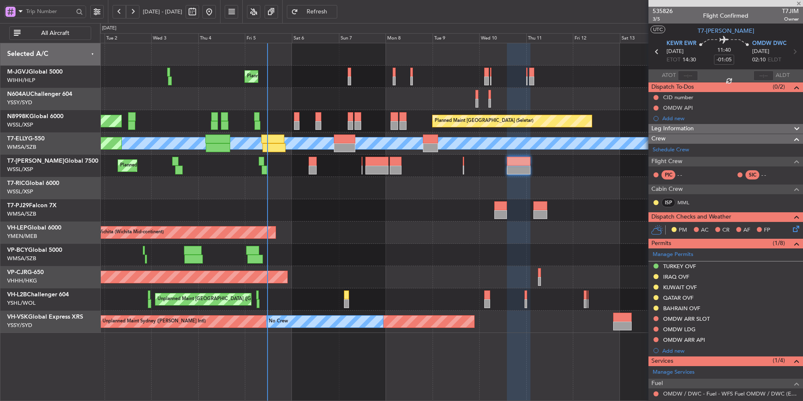
type input "4"
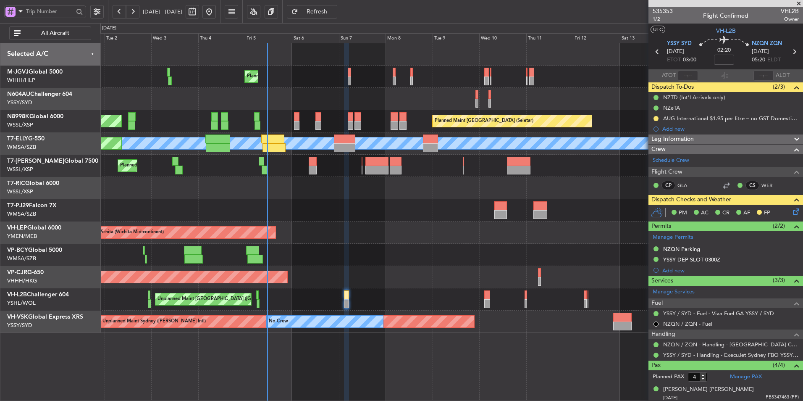
click at [257, 195] on div at bounding box center [451, 188] width 703 height 22
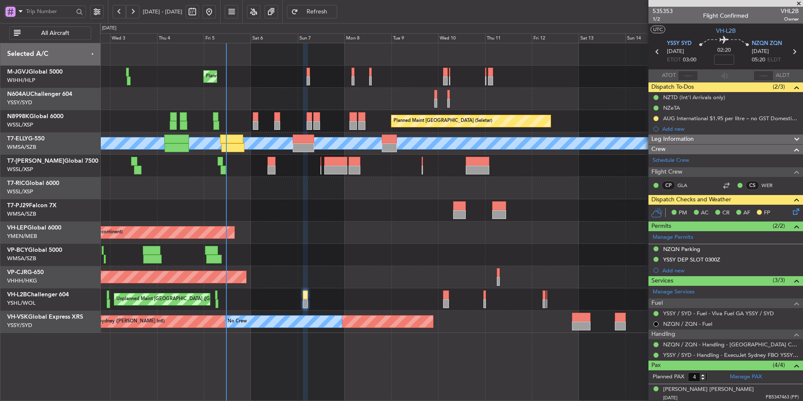
click at [305, 210] on div at bounding box center [451, 210] width 703 height 22
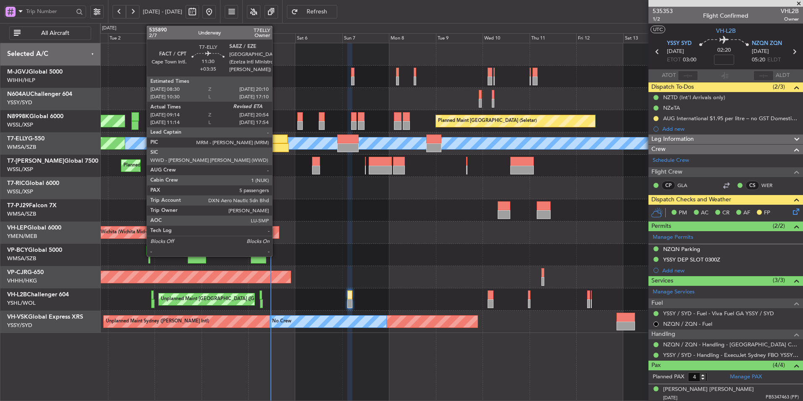
click at [276, 149] on div at bounding box center [277, 147] width 23 height 9
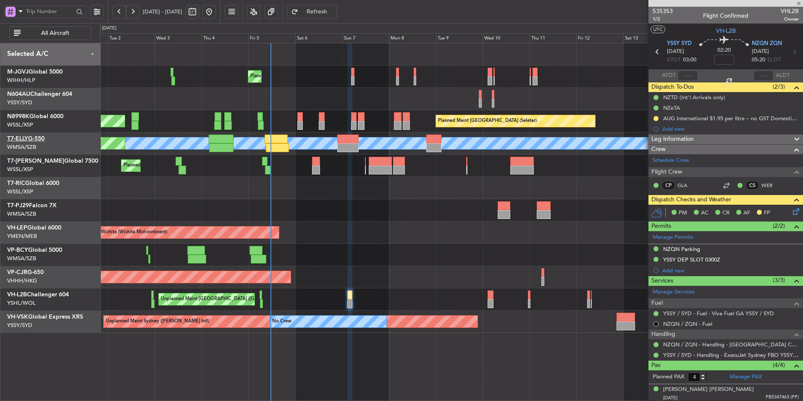
type input "+03:35"
type input "09:14"
type input "5"
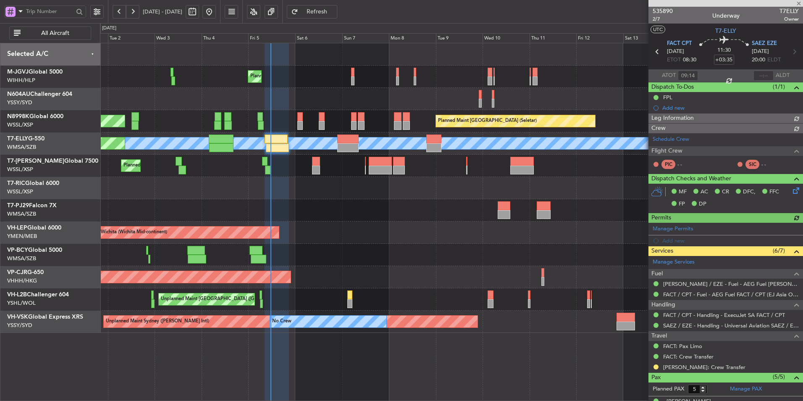
type input "[PERSON_NAME] (HHAFI)"
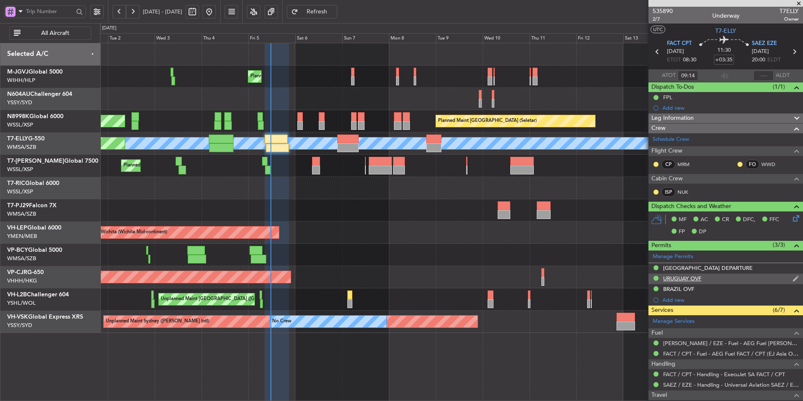
click at [687, 281] on div "URUGUAY OVF" at bounding box center [682, 278] width 38 height 7
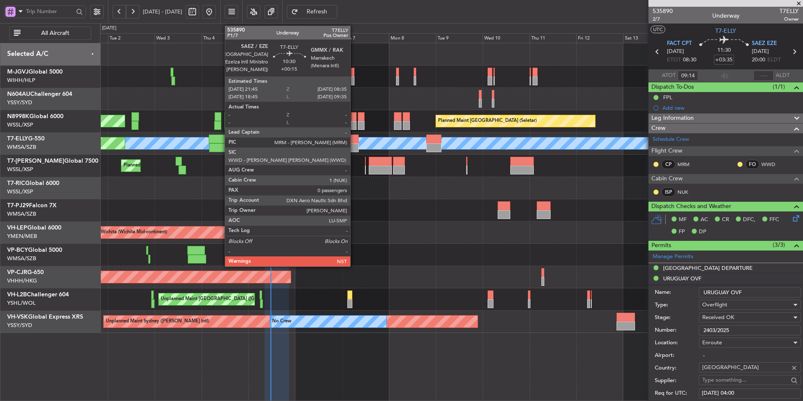
click at [354, 146] on div at bounding box center [347, 147] width 21 height 9
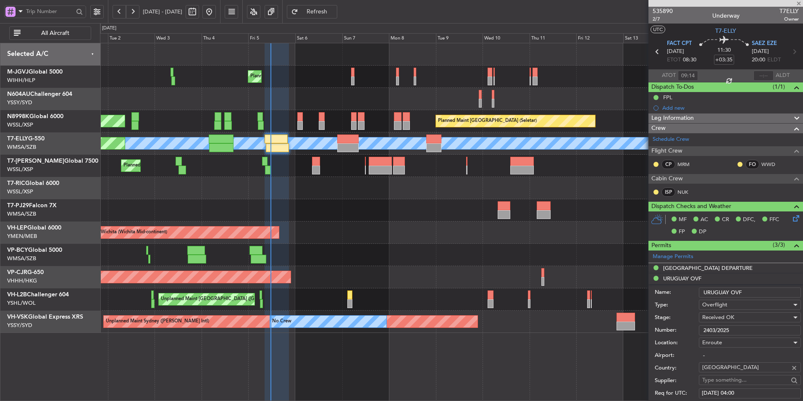
type input "+00:15"
type input "0"
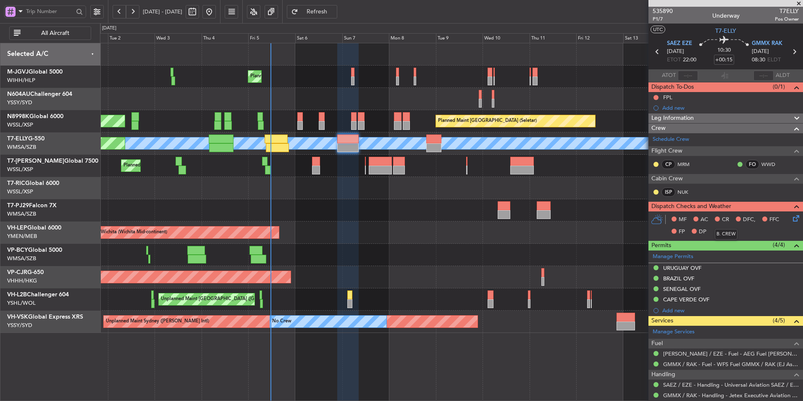
scroll to position [42, 0]
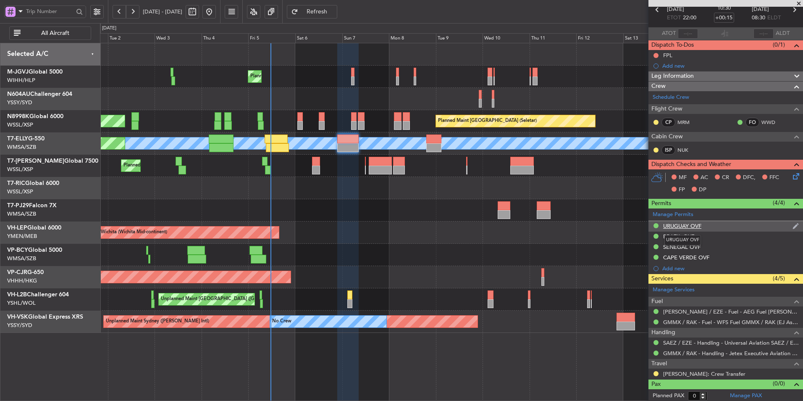
click at [688, 223] on div "URUGUAY OVF" at bounding box center [682, 225] width 38 height 7
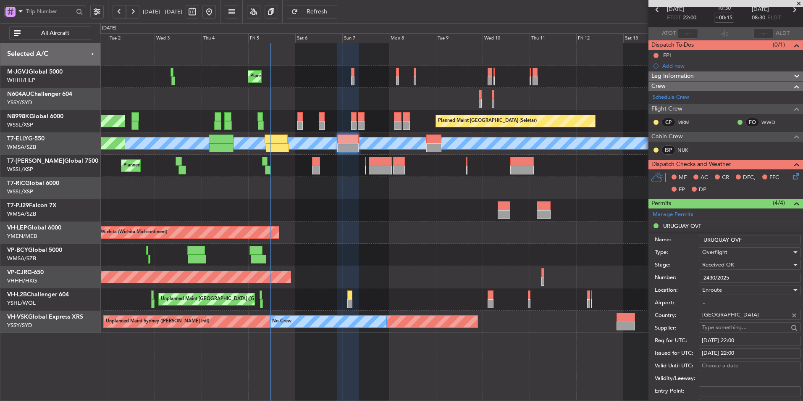
click at [712, 279] on input "2430/2025" at bounding box center [750, 278] width 102 height 10
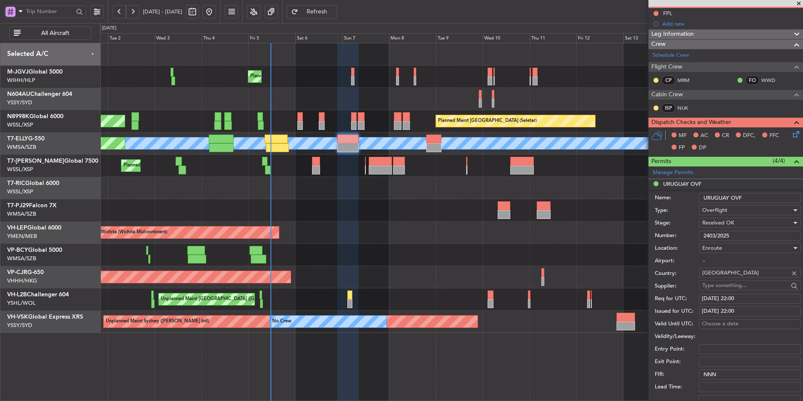
scroll to position [126, 0]
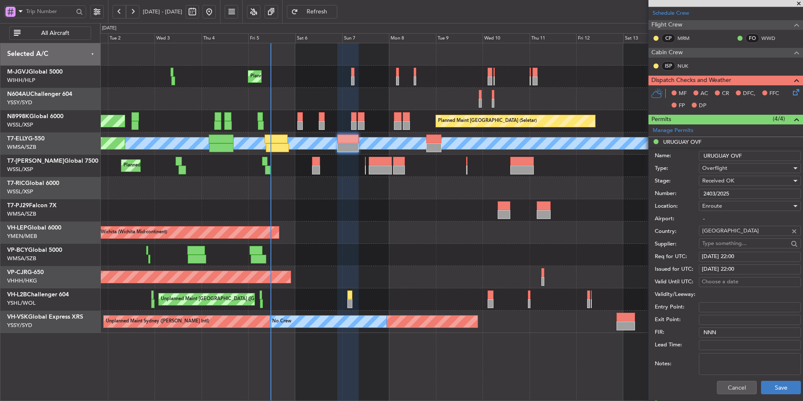
type input "2403/2025"
click at [772, 386] on button "Save" at bounding box center [781, 387] width 40 height 13
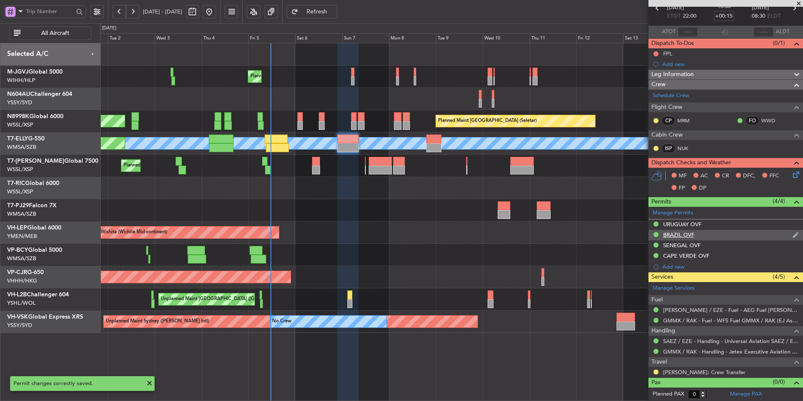
click at [692, 231] on div "BRAZIL OVF" at bounding box center [678, 234] width 31 height 7
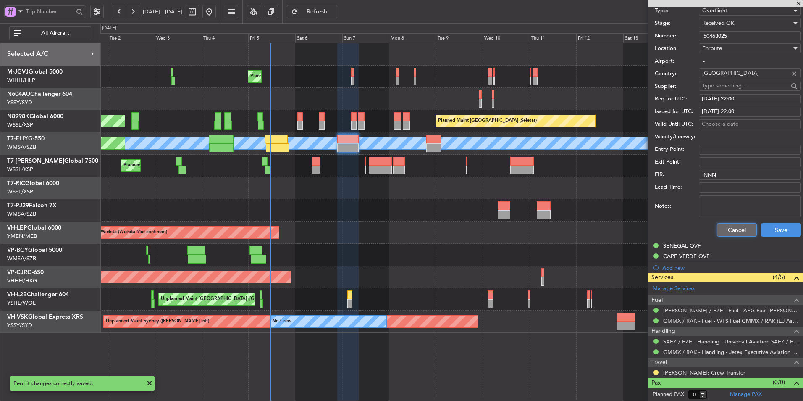
click at [726, 229] on button "Cancel" at bounding box center [737, 229] width 40 height 13
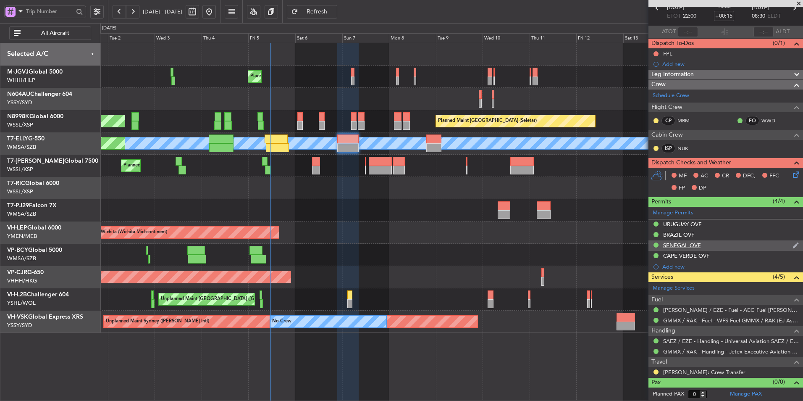
click at [690, 246] on div "SENEGAL OVF" at bounding box center [681, 245] width 37 height 7
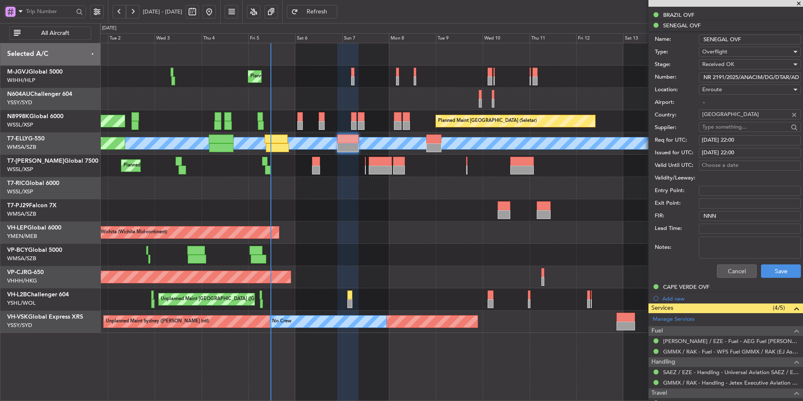
scroll to position [252, 0]
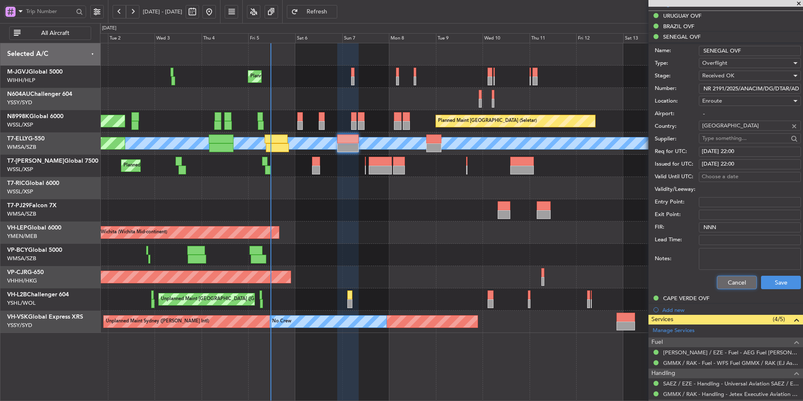
click at [728, 278] on button "Cancel" at bounding box center [737, 282] width 40 height 13
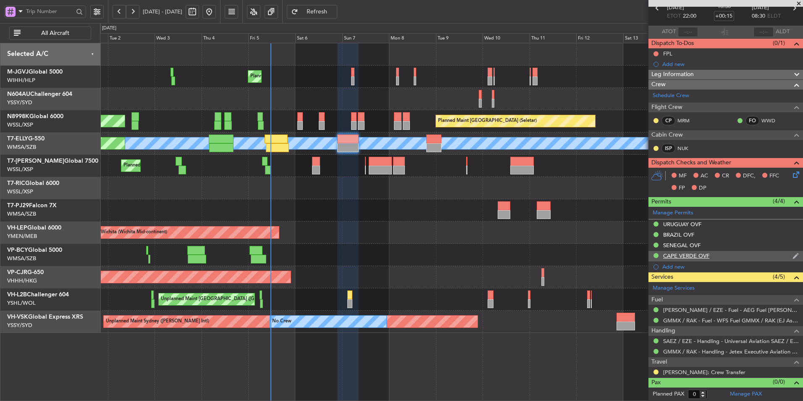
click at [698, 255] on div "CAPE VERDE OVF" at bounding box center [686, 255] width 46 height 7
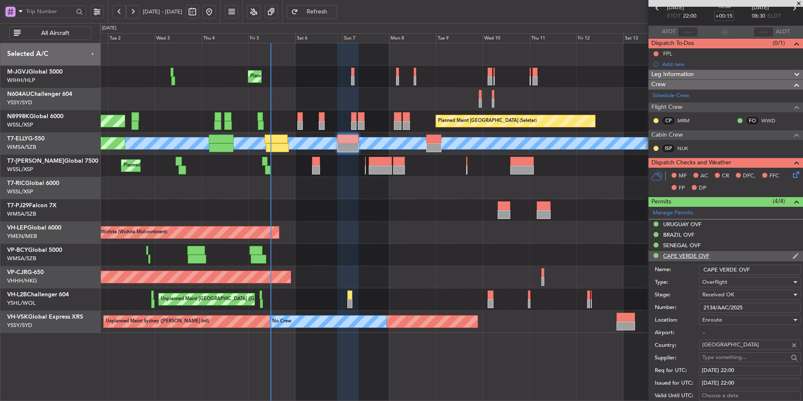
scroll to position [252, 0]
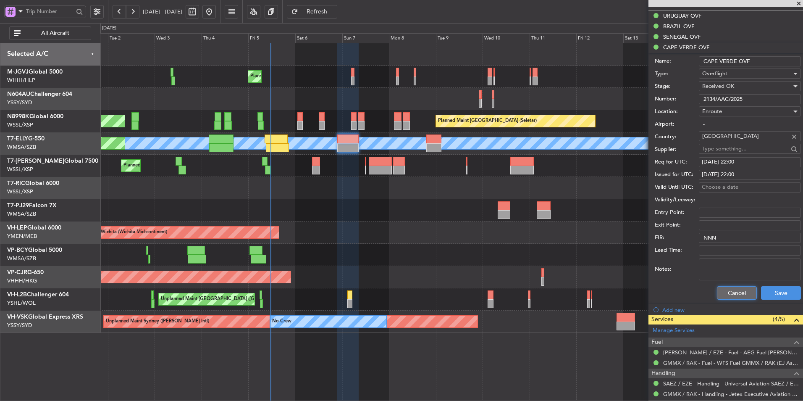
click at [723, 293] on button "Cancel" at bounding box center [737, 292] width 40 height 13
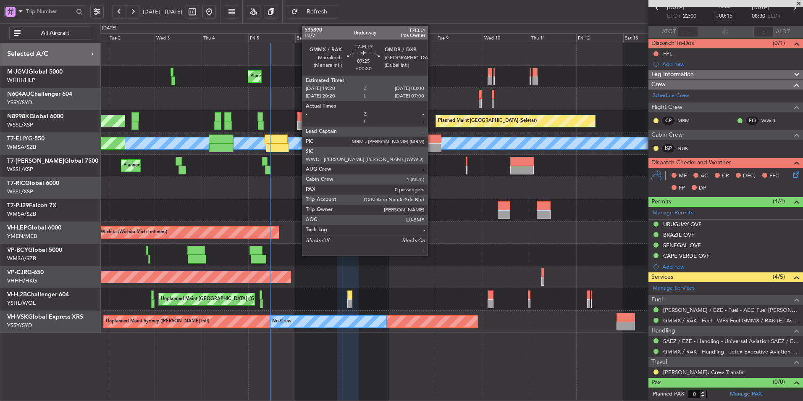
click at [431, 146] on div at bounding box center [433, 147] width 15 height 9
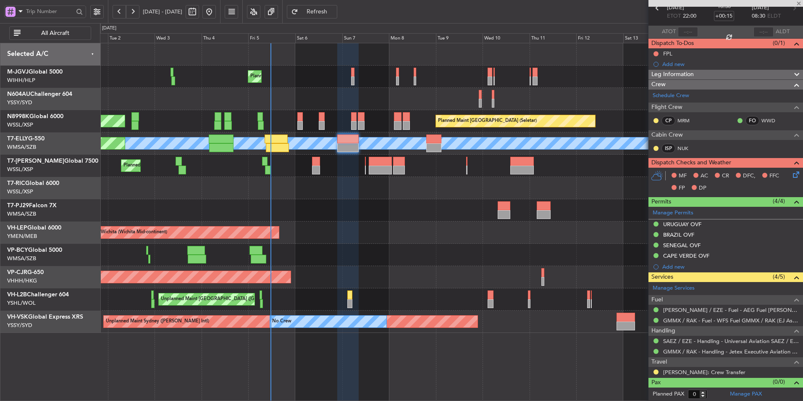
type input "+00:20"
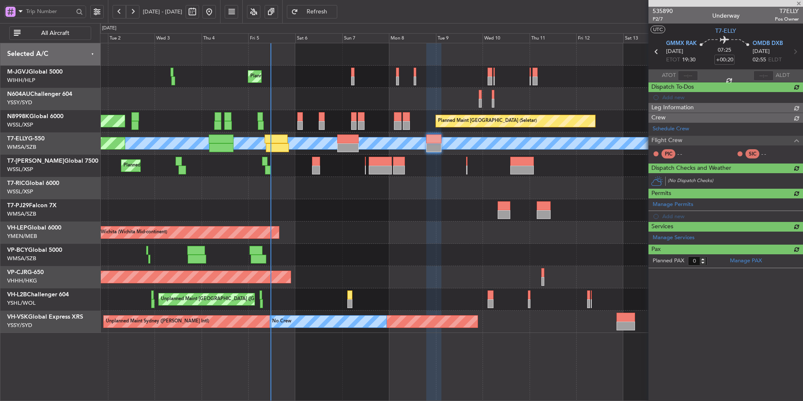
scroll to position [0, 0]
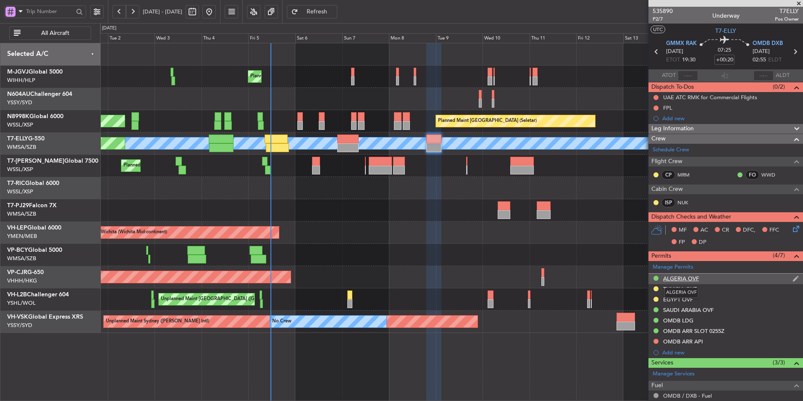
click at [682, 277] on div "ALGERIA OVF" at bounding box center [681, 278] width 36 height 7
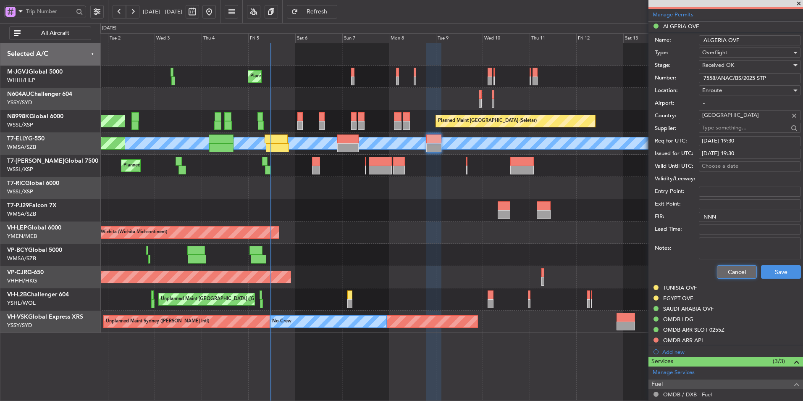
click at [722, 276] on button "Cancel" at bounding box center [737, 271] width 40 height 13
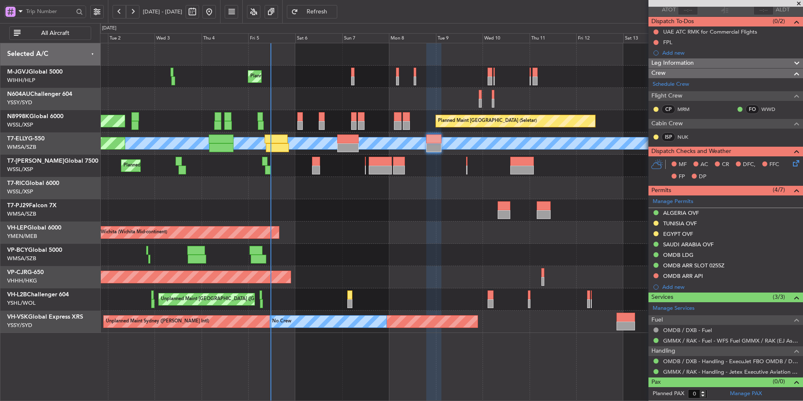
scroll to position [65, 0]
click at [686, 244] on div "SAUDI ARABIA OVF" at bounding box center [688, 244] width 50 height 7
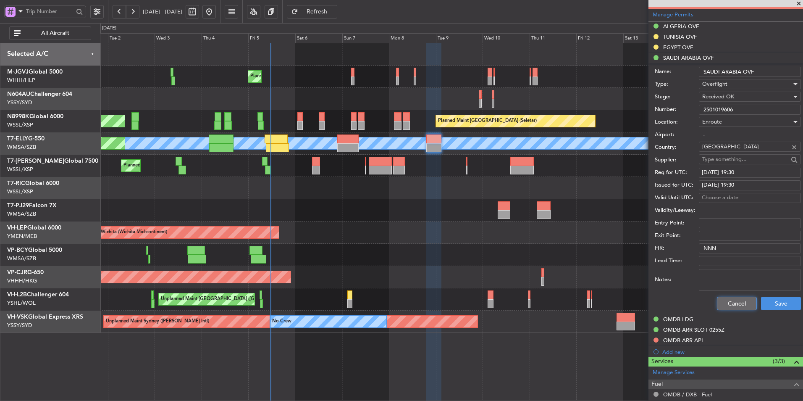
click at [724, 303] on button "Cancel" at bounding box center [737, 303] width 40 height 13
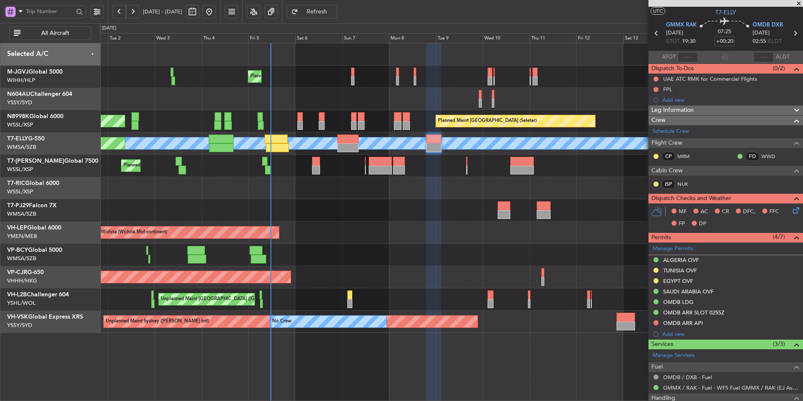
scroll to position [0, 0]
